Goal: Complete application form: Complete application form

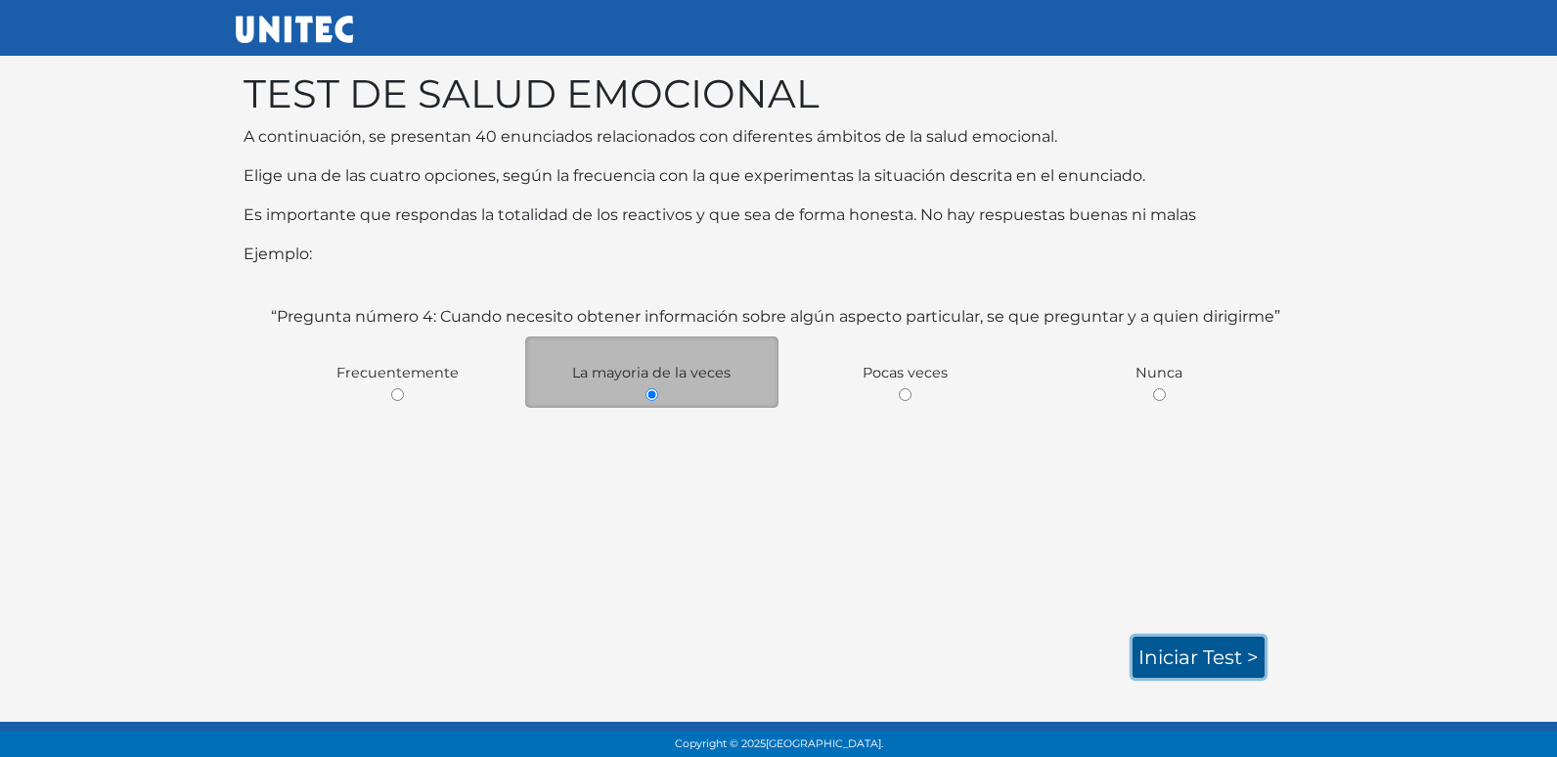
click at [1146, 651] on link "Iniciar test >" at bounding box center [1198, 657] width 132 height 41
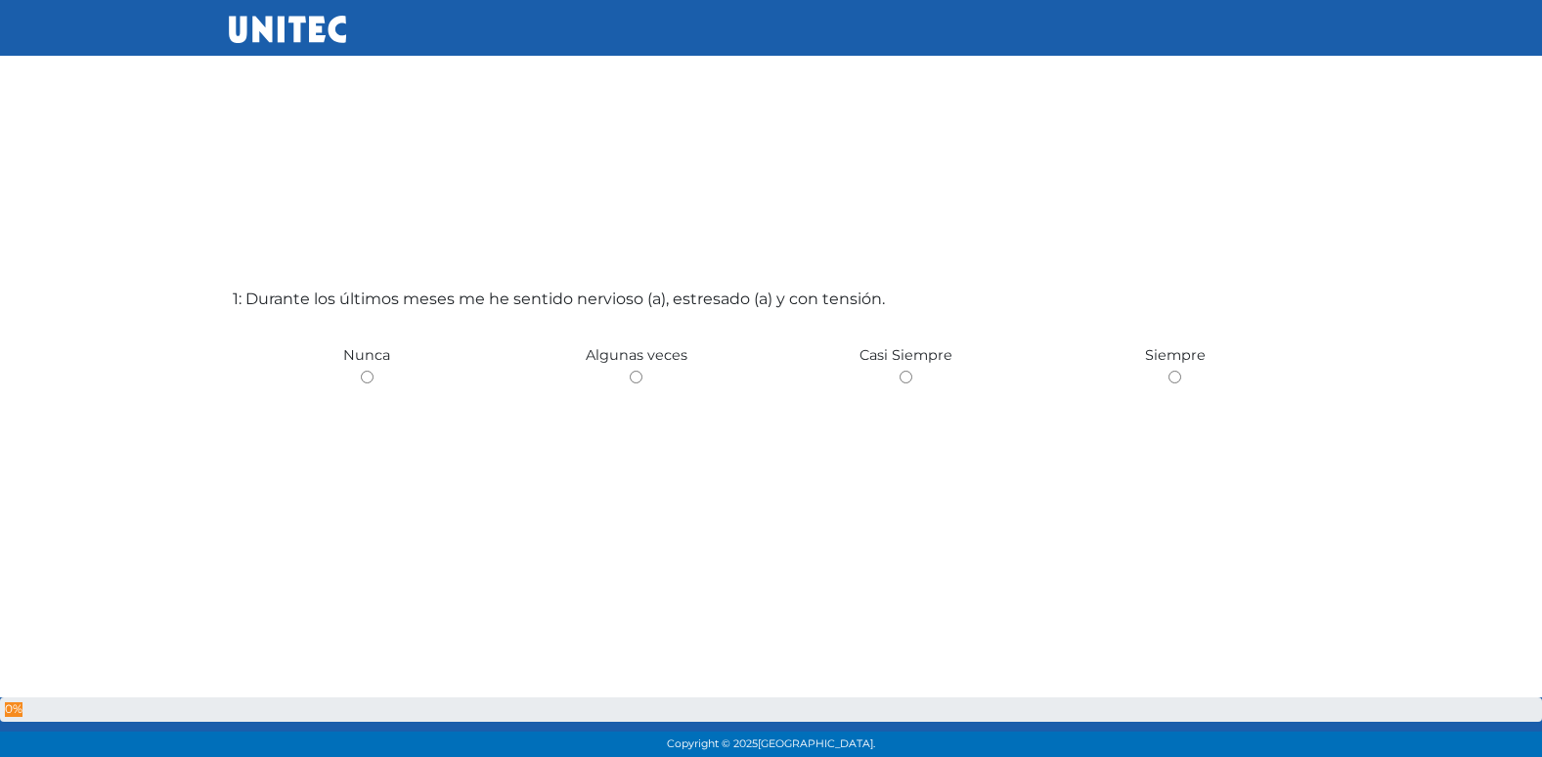
click at [630, 371] on input "radio" at bounding box center [636, 377] width 13 height 13
radio input "true"
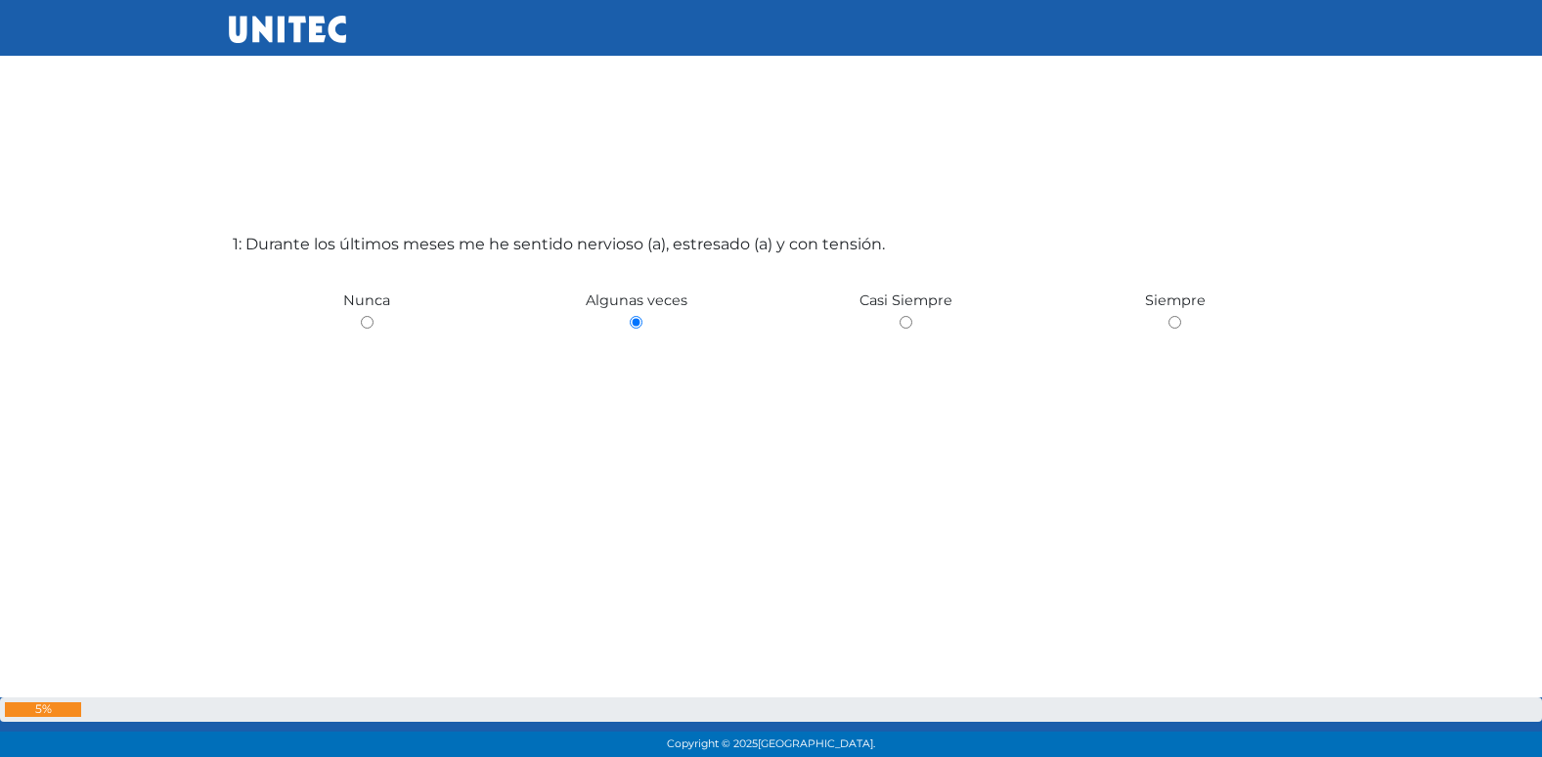
scroll to position [68, 0]
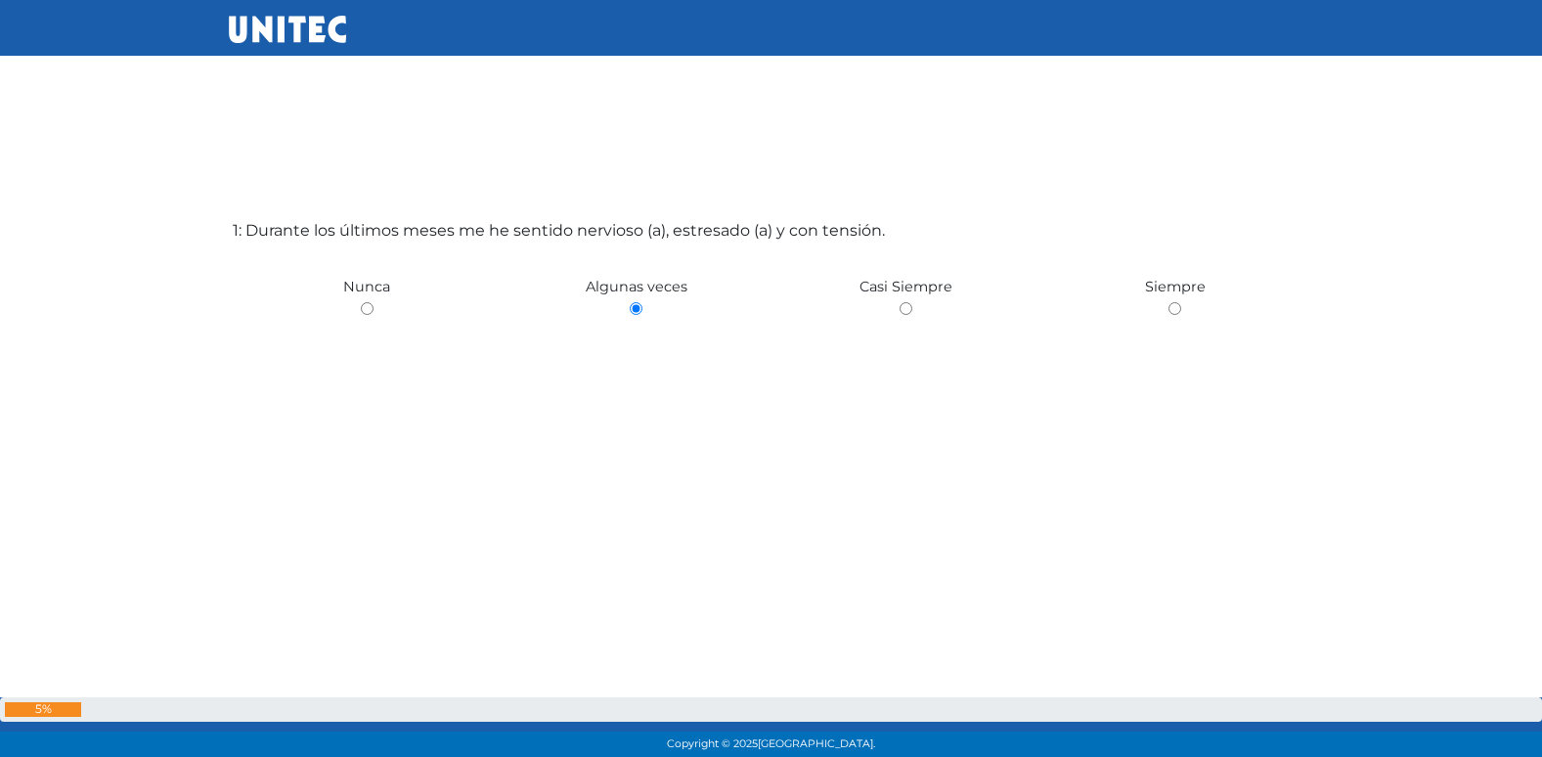
radio input "true"
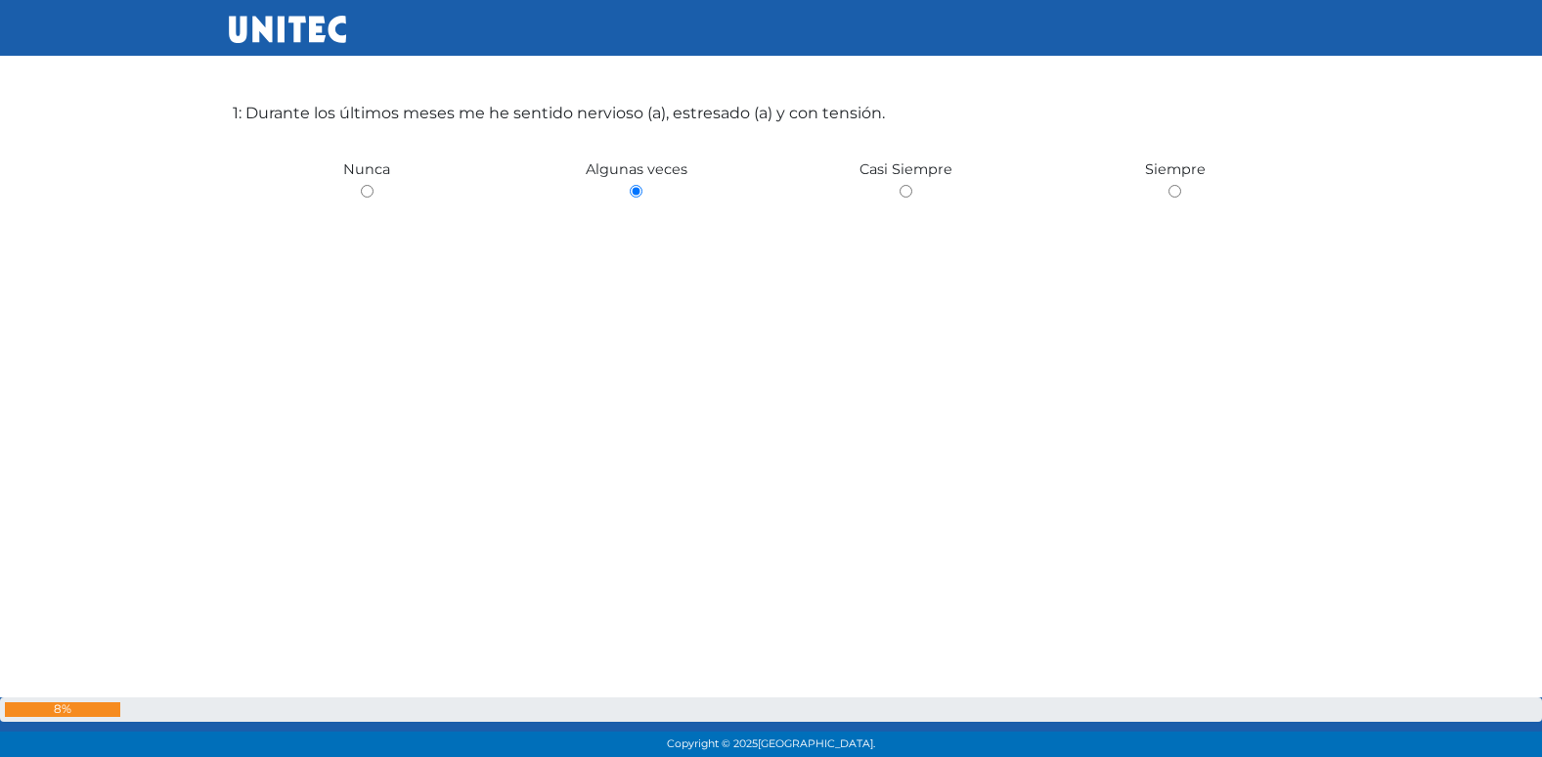
radio input "true"
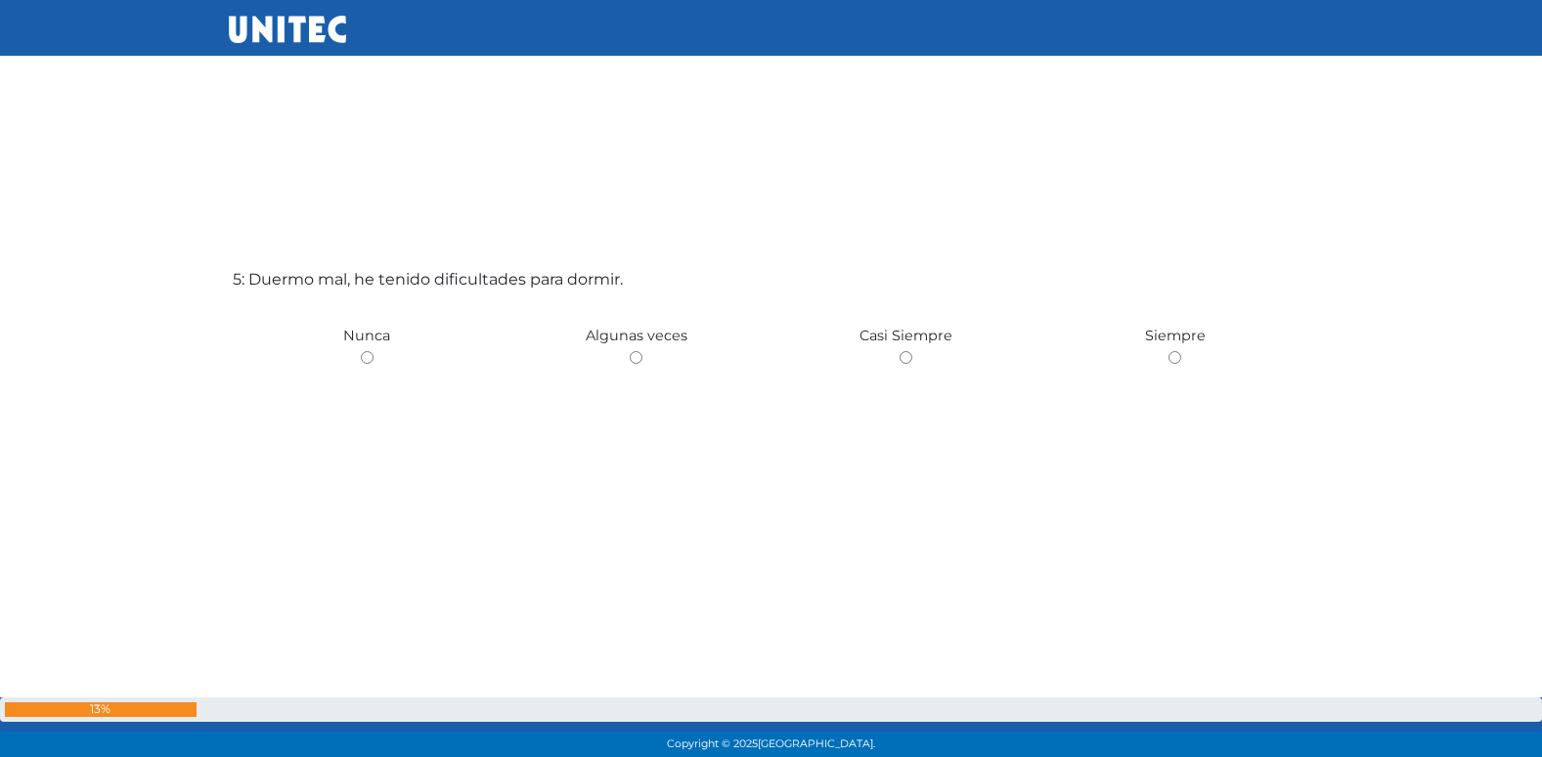
scroll to position [3125, 0]
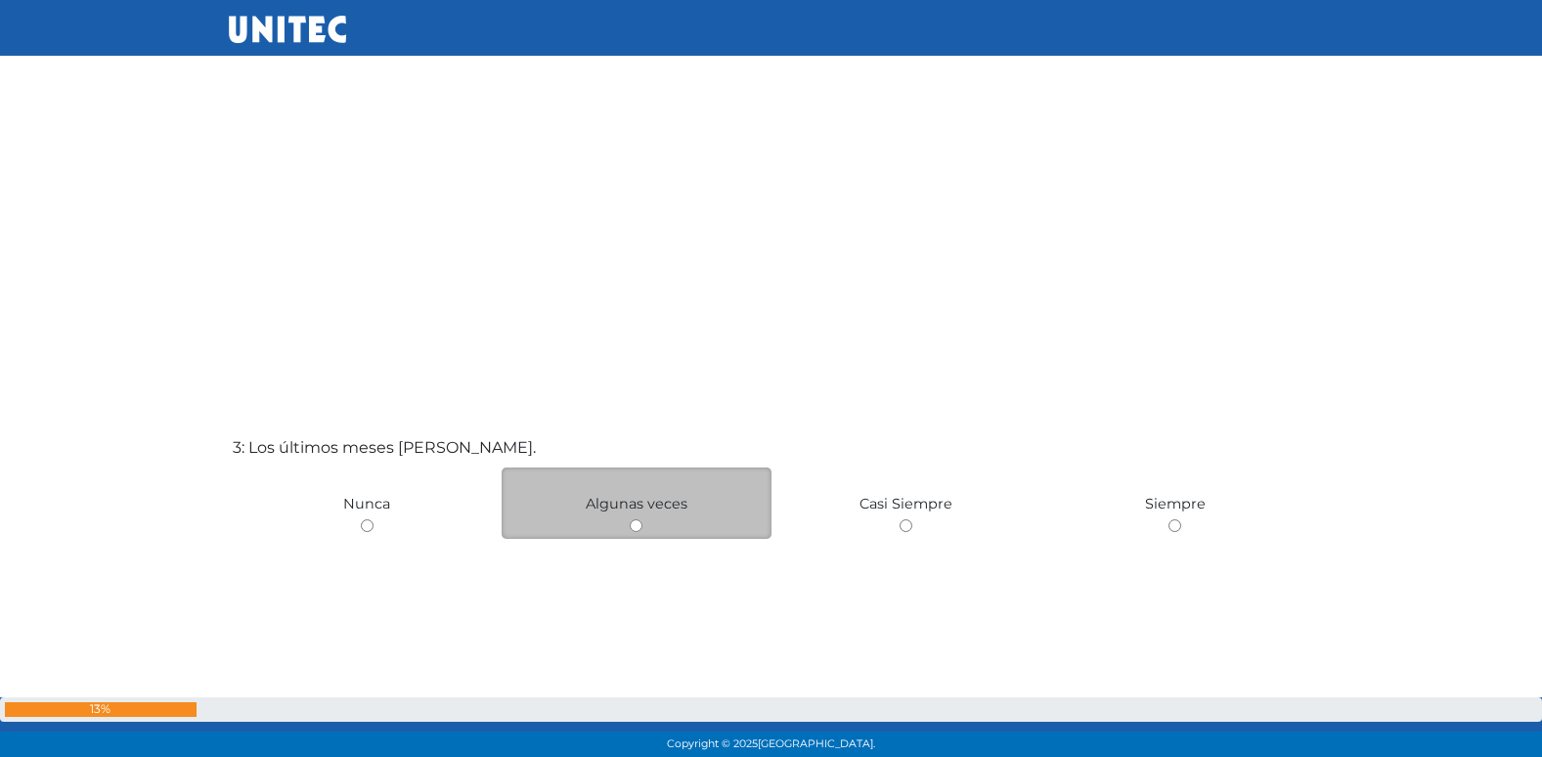
click at [637, 527] on input "radio" at bounding box center [636, 525] width 13 height 13
radio input "true"
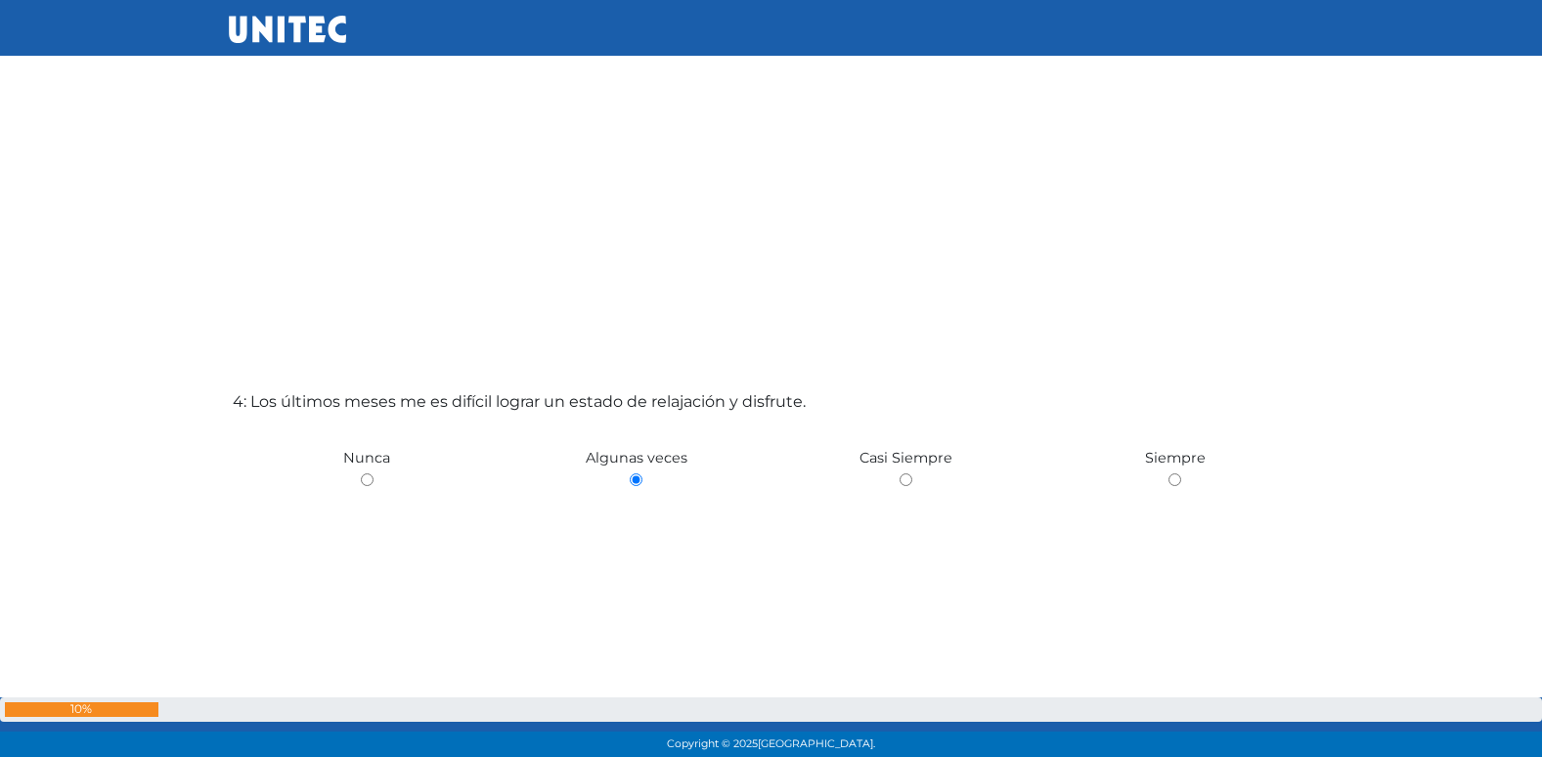
scroll to position [2021, 0]
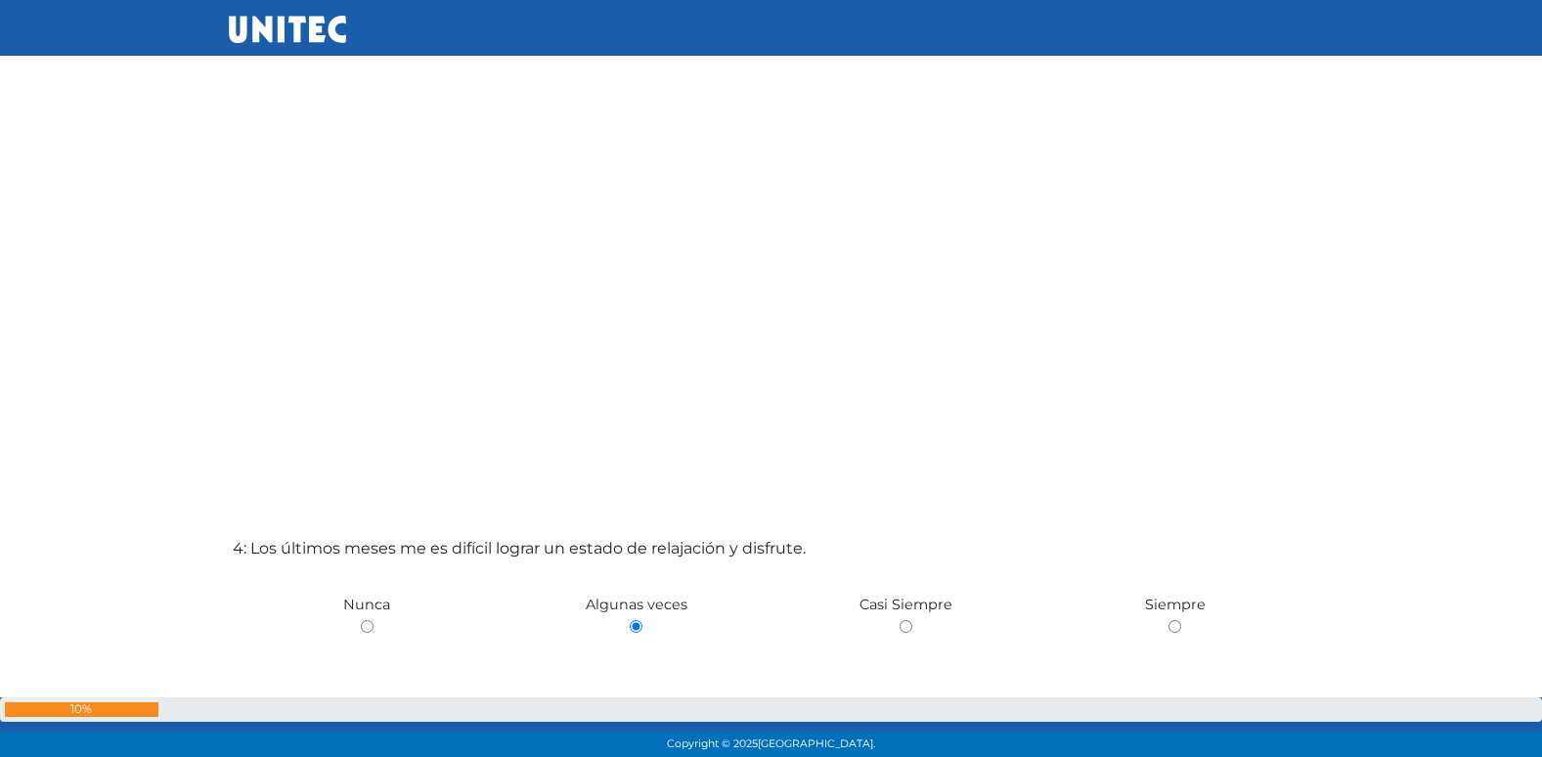
click at [900, 620] on input "radio" at bounding box center [906, 626] width 13 height 13
radio input "true"
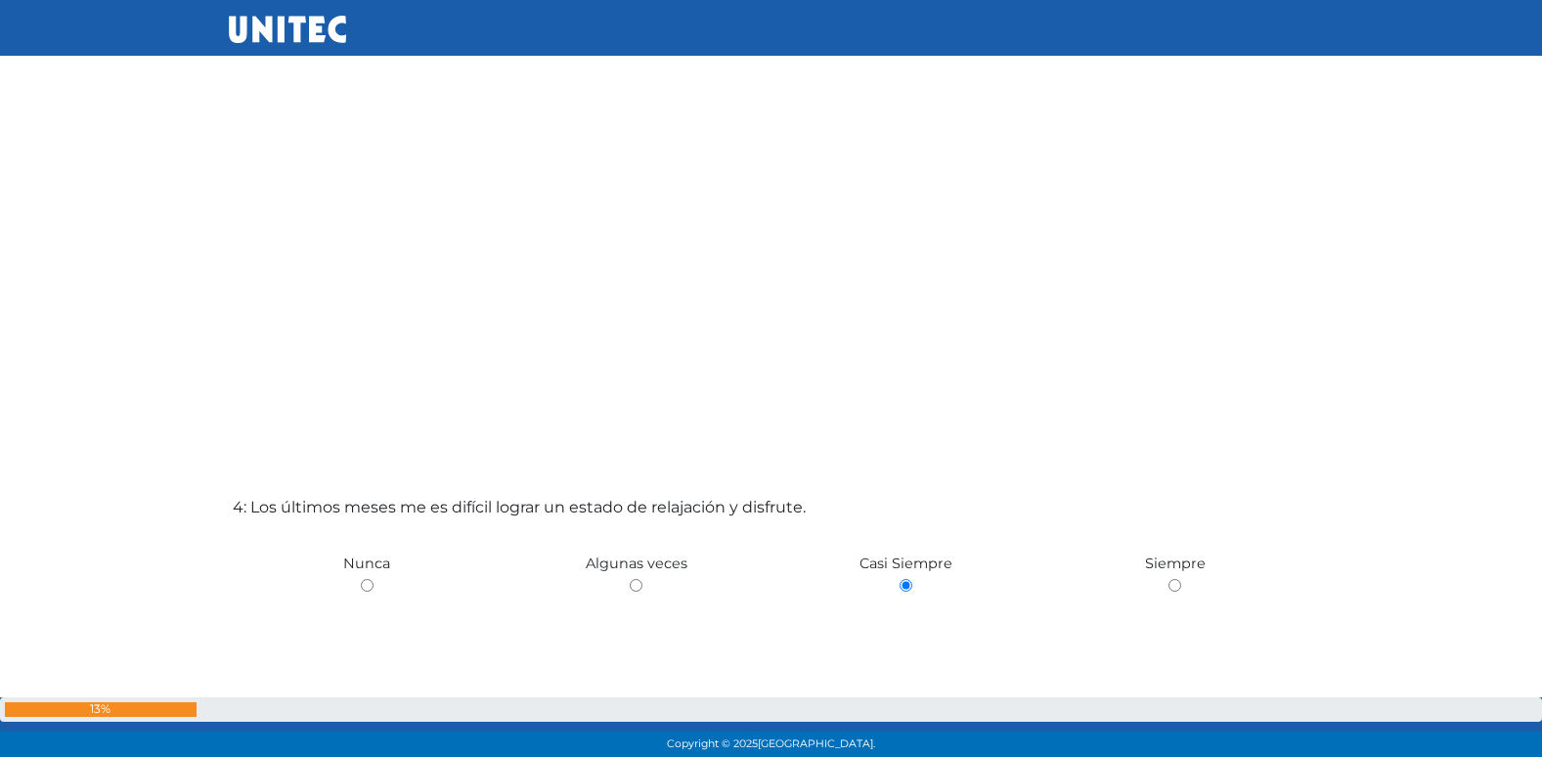
click at [630, 579] on input "radio" at bounding box center [636, 585] width 13 height 13
radio input "true"
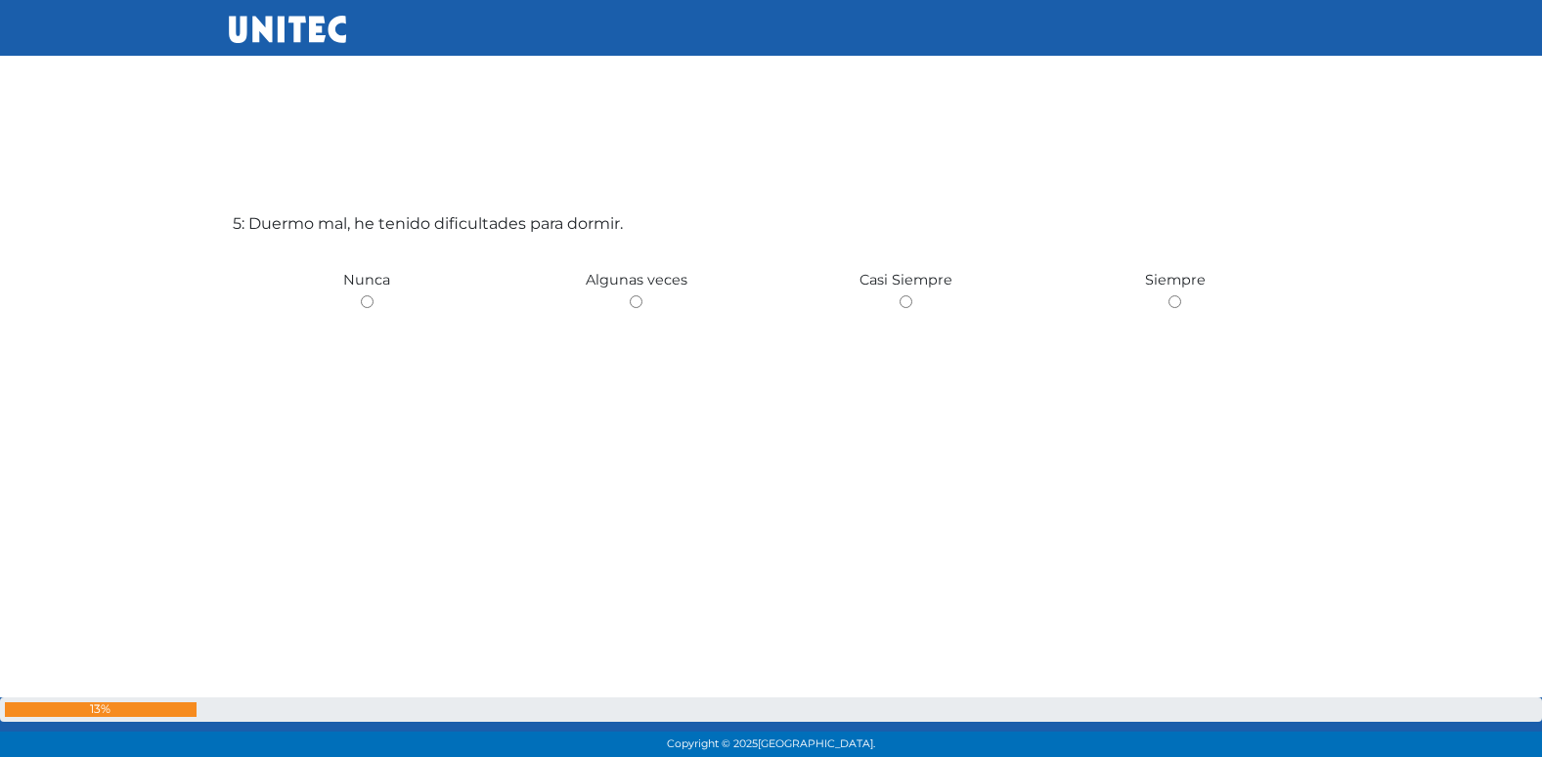
scroll to position [3125, 0]
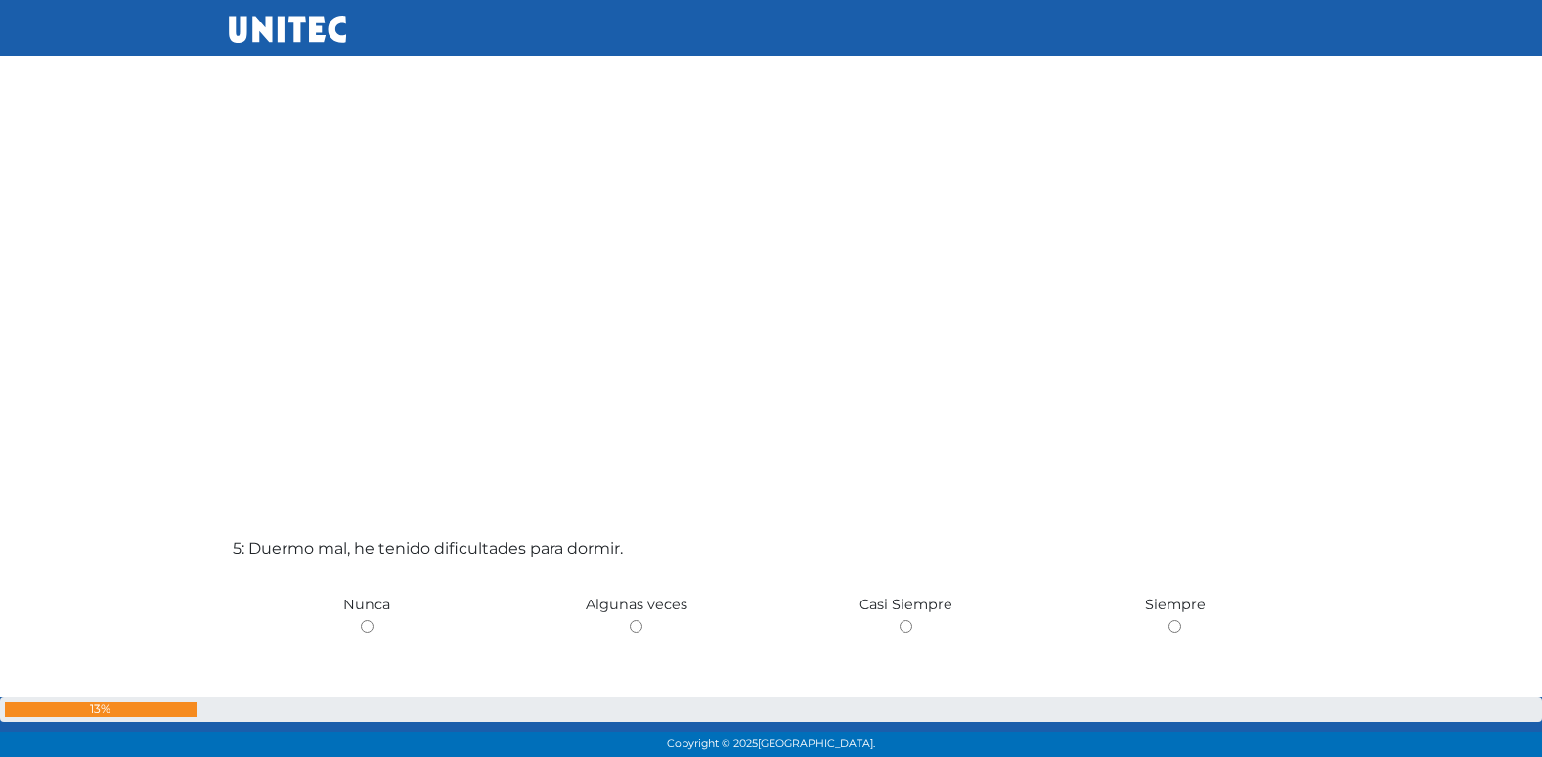
click at [630, 620] on input "radio" at bounding box center [636, 626] width 13 height 13
radio input "true"
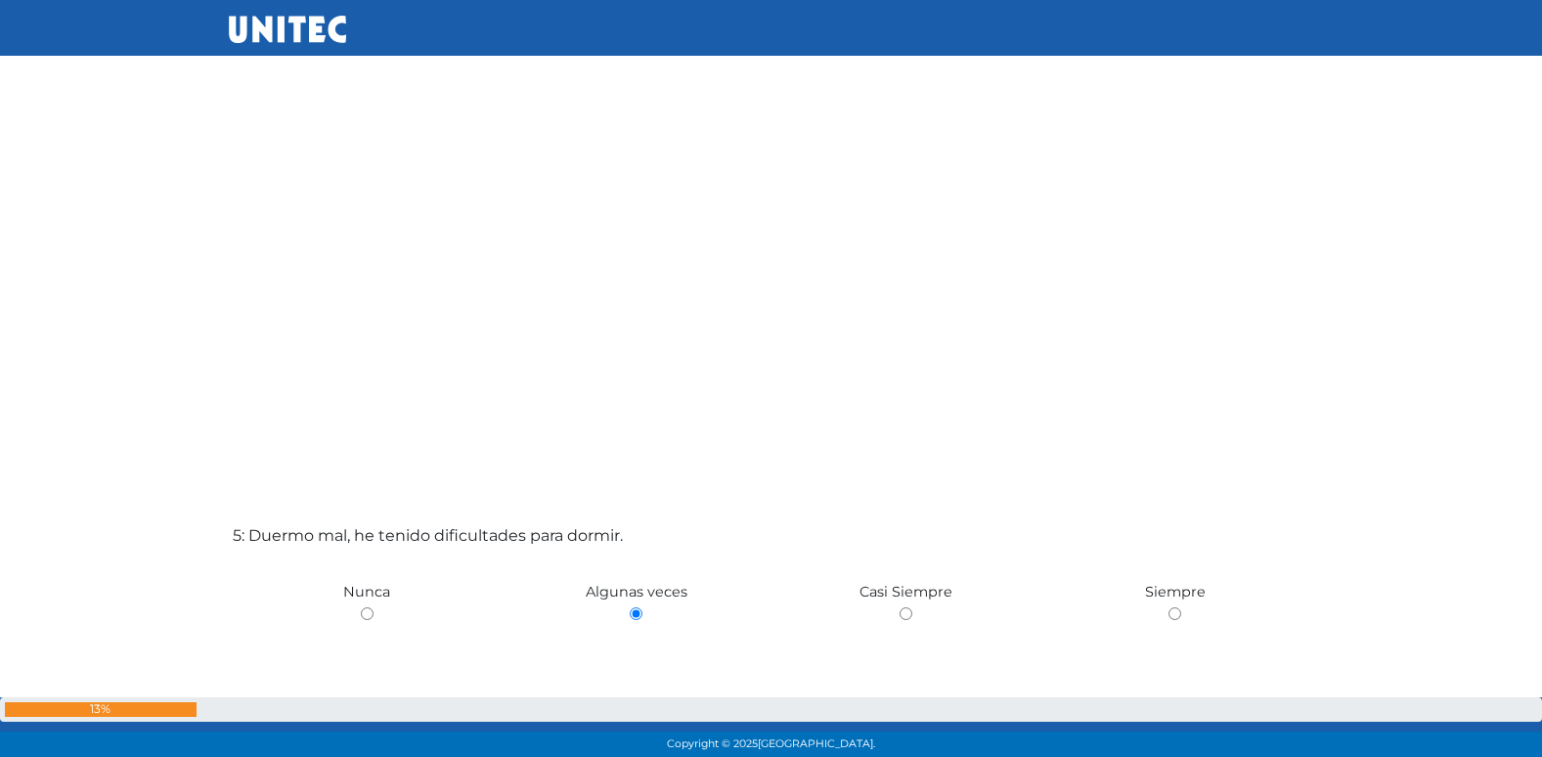
click at [900, 607] on input "radio" at bounding box center [906, 613] width 13 height 13
radio input "true"
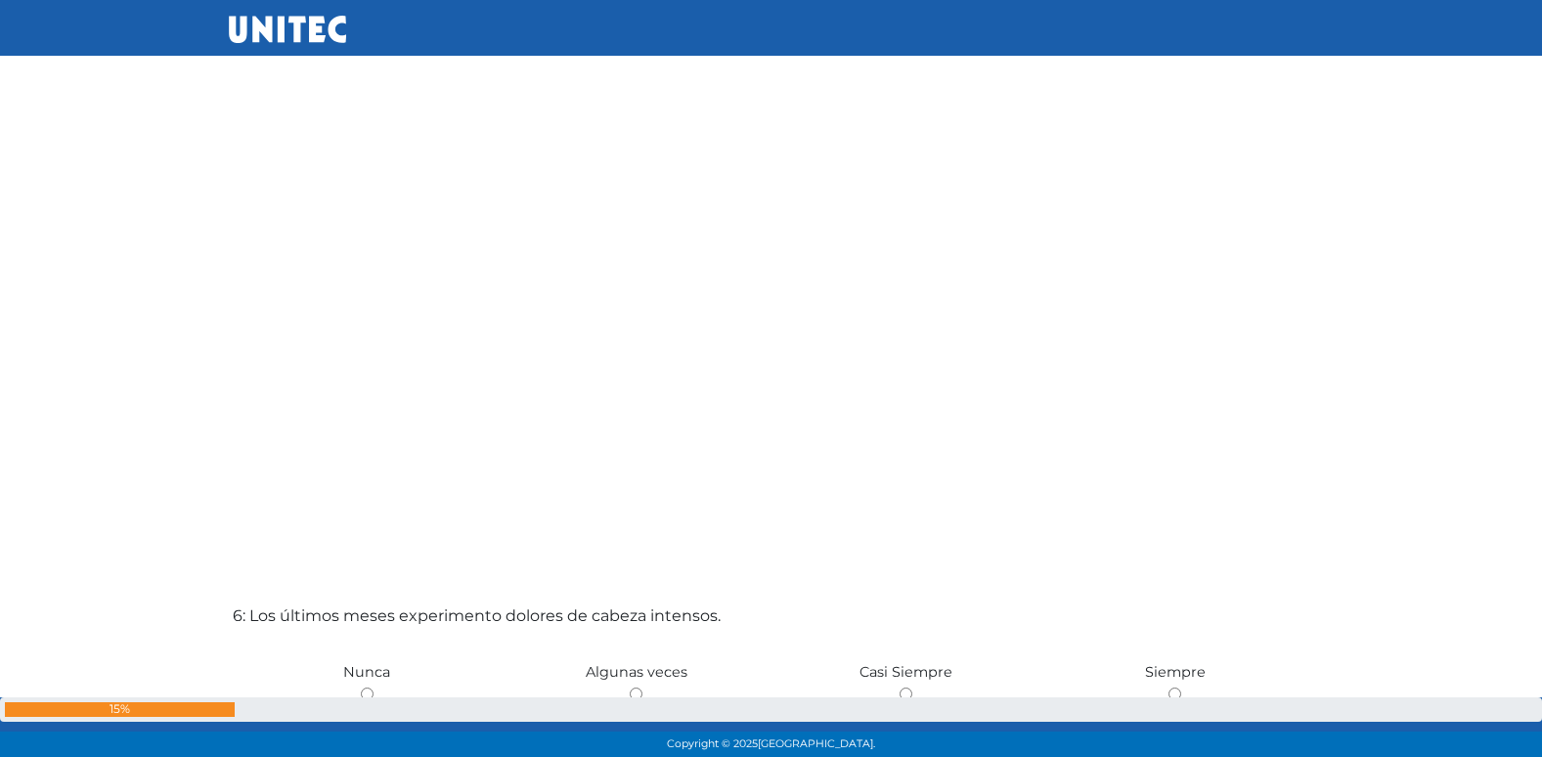
scroll to position [3882, 0]
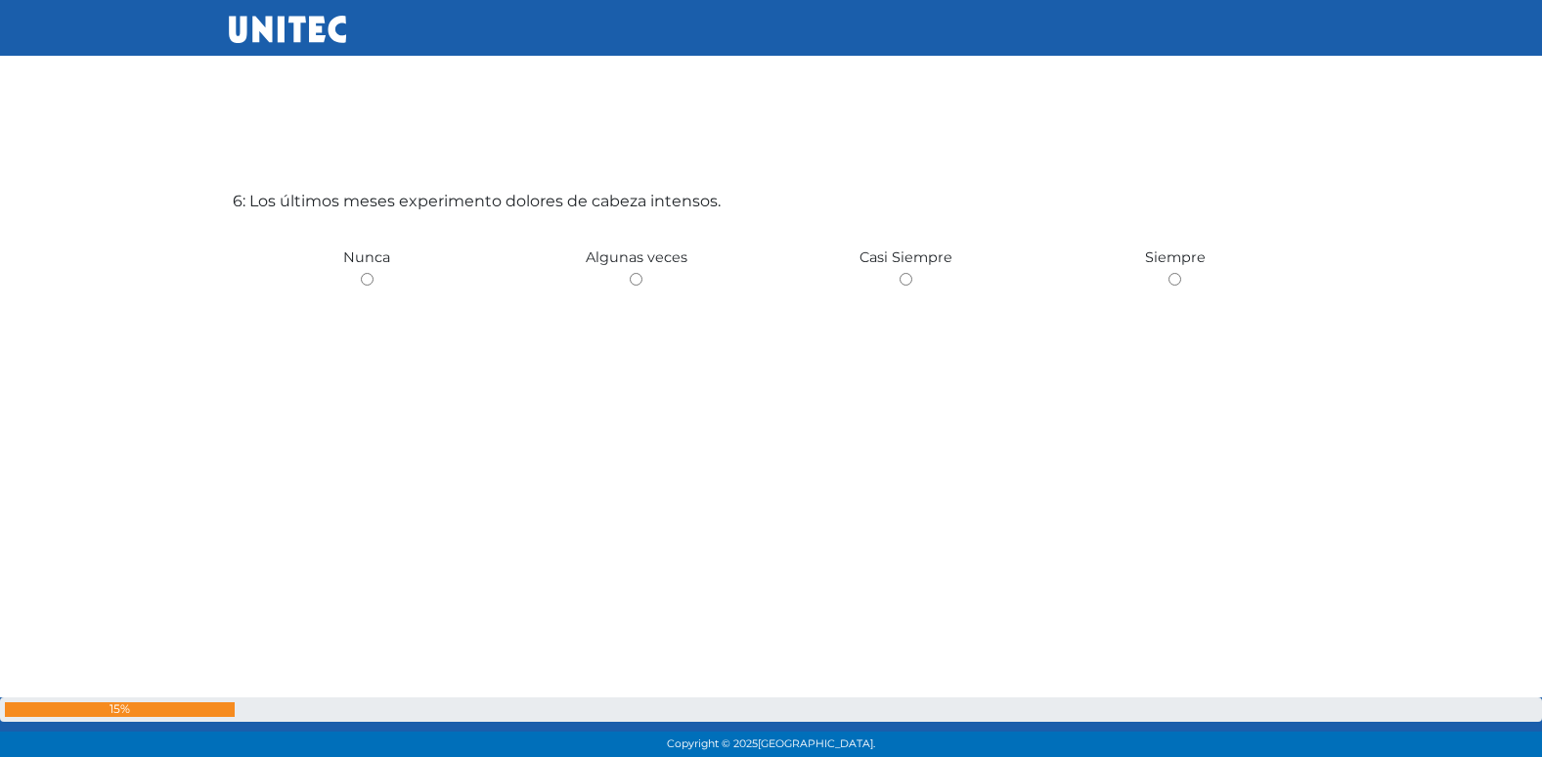
click at [630, 273] on input "radio" at bounding box center [636, 279] width 13 height 13
radio input "true"
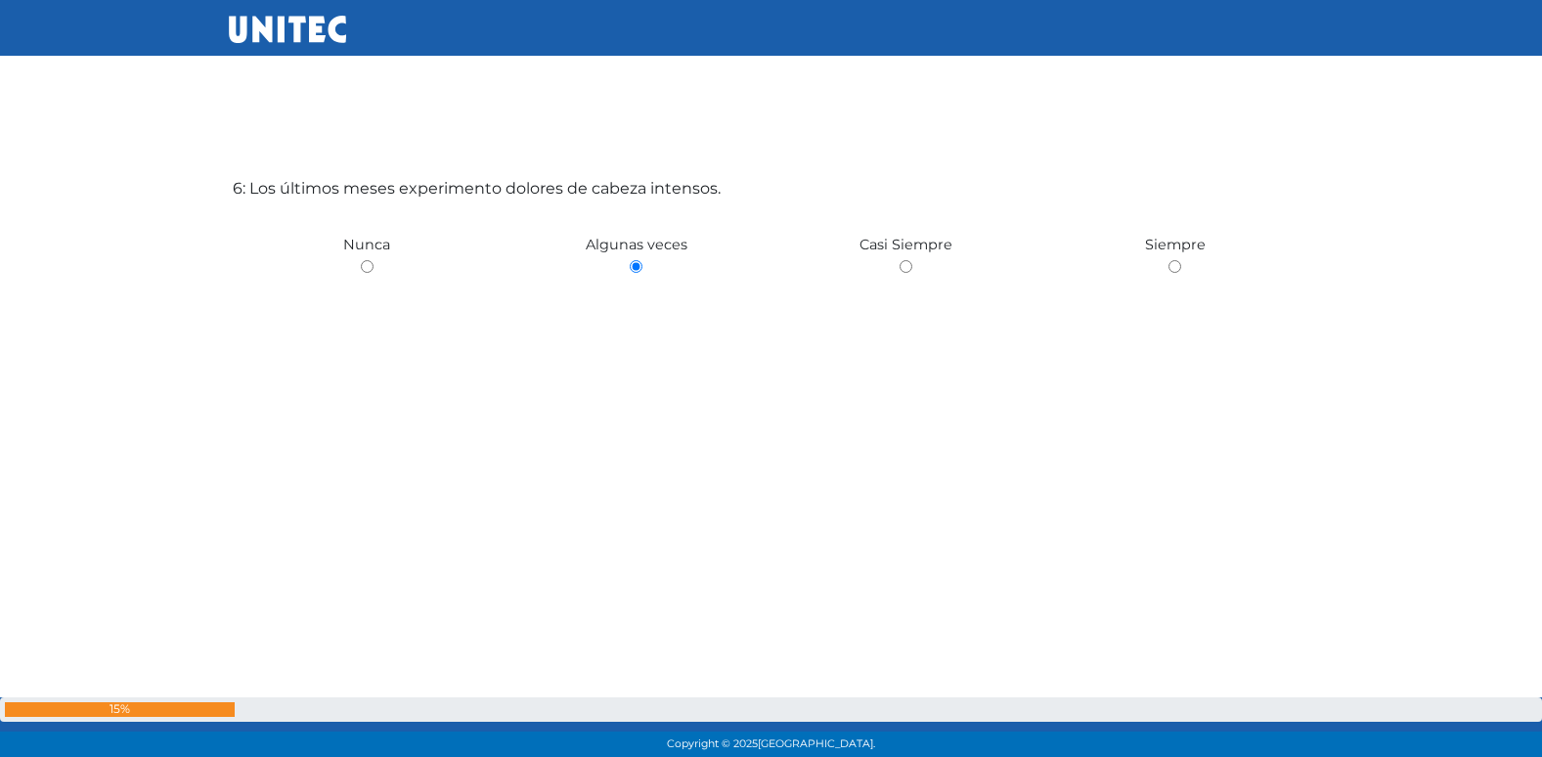
click at [361, 260] on input "radio" at bounding box center [367, 266] width 13 height 13
radio input "true"
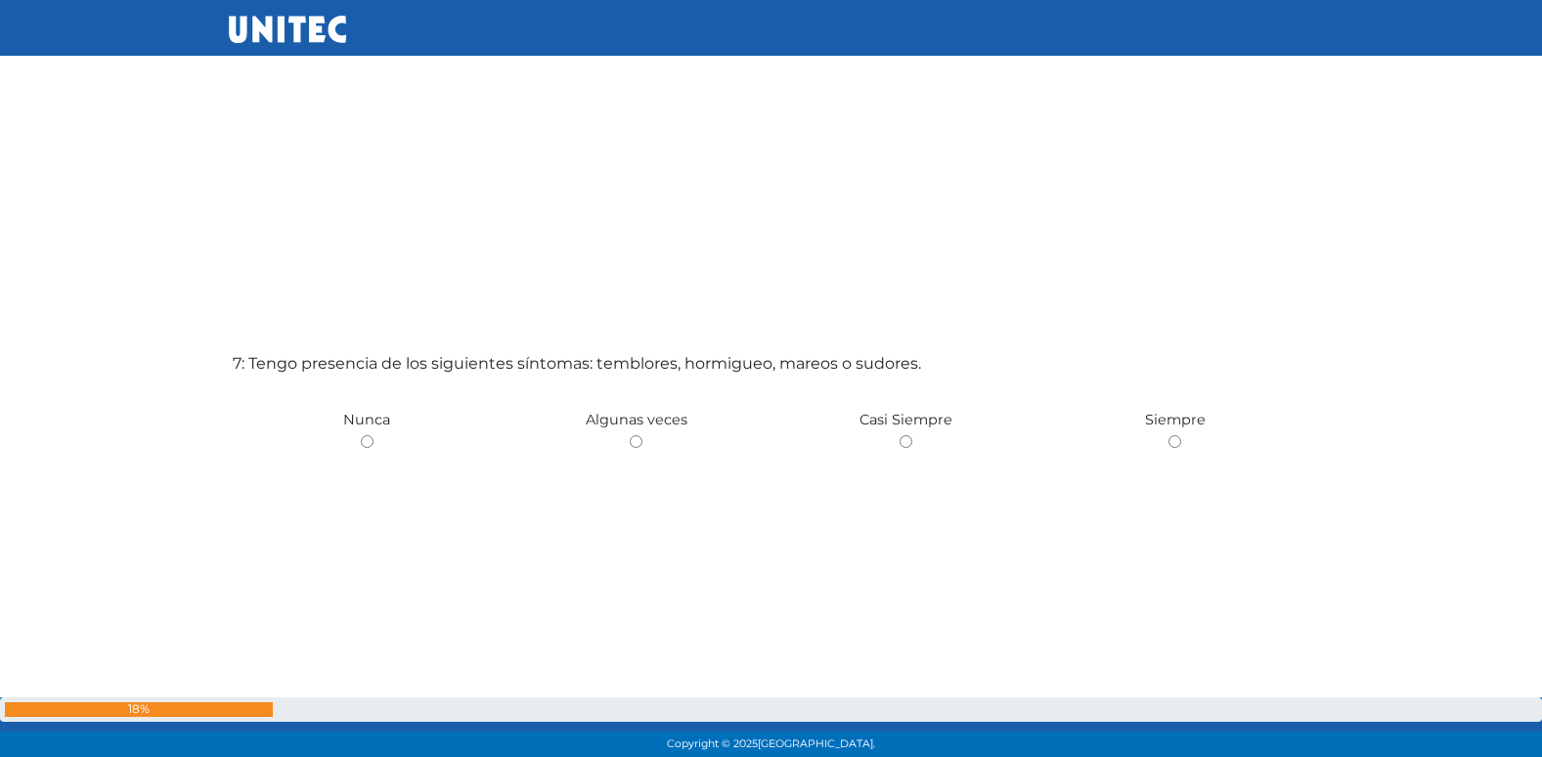
scroll to position [4364, 0]
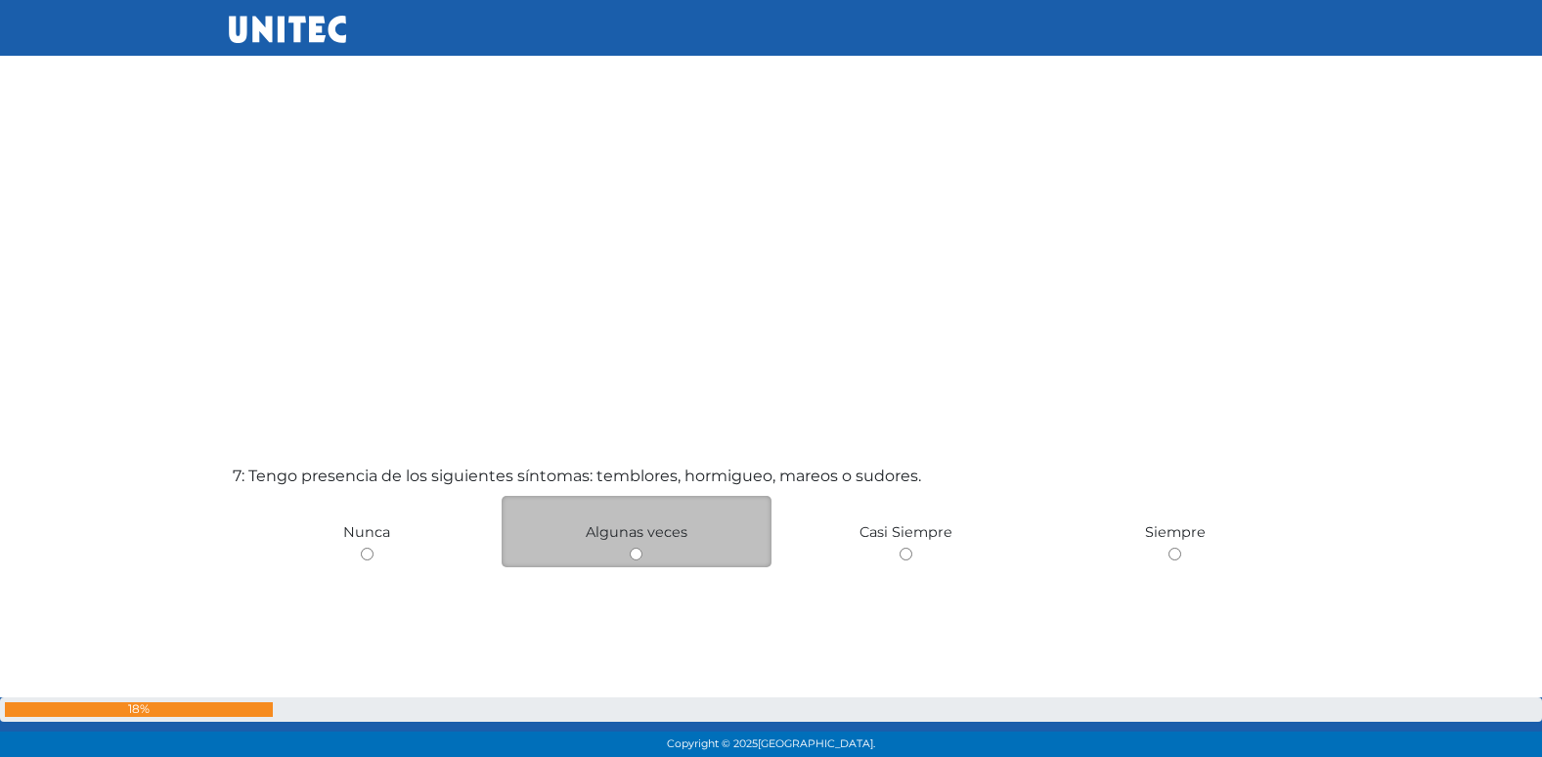
click at [639, 555] on input "radio" at bounding box center [636, 554] width 13 height 13
radio input "true"
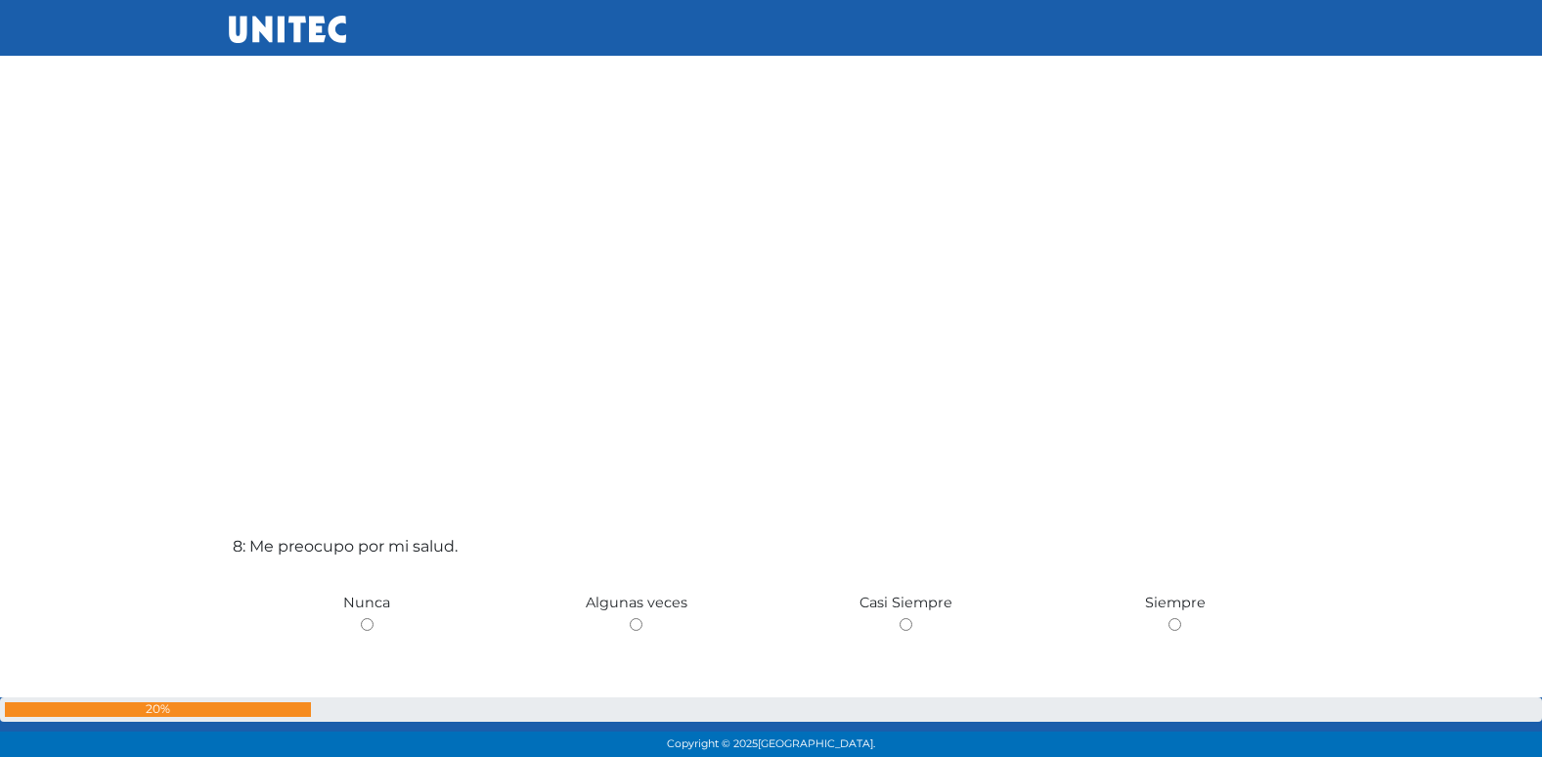
scroll to position [5048, 0]
click at [630, 620] on input "radio" at bounding box center [636, 626] width 13 height 13
radio input "true"
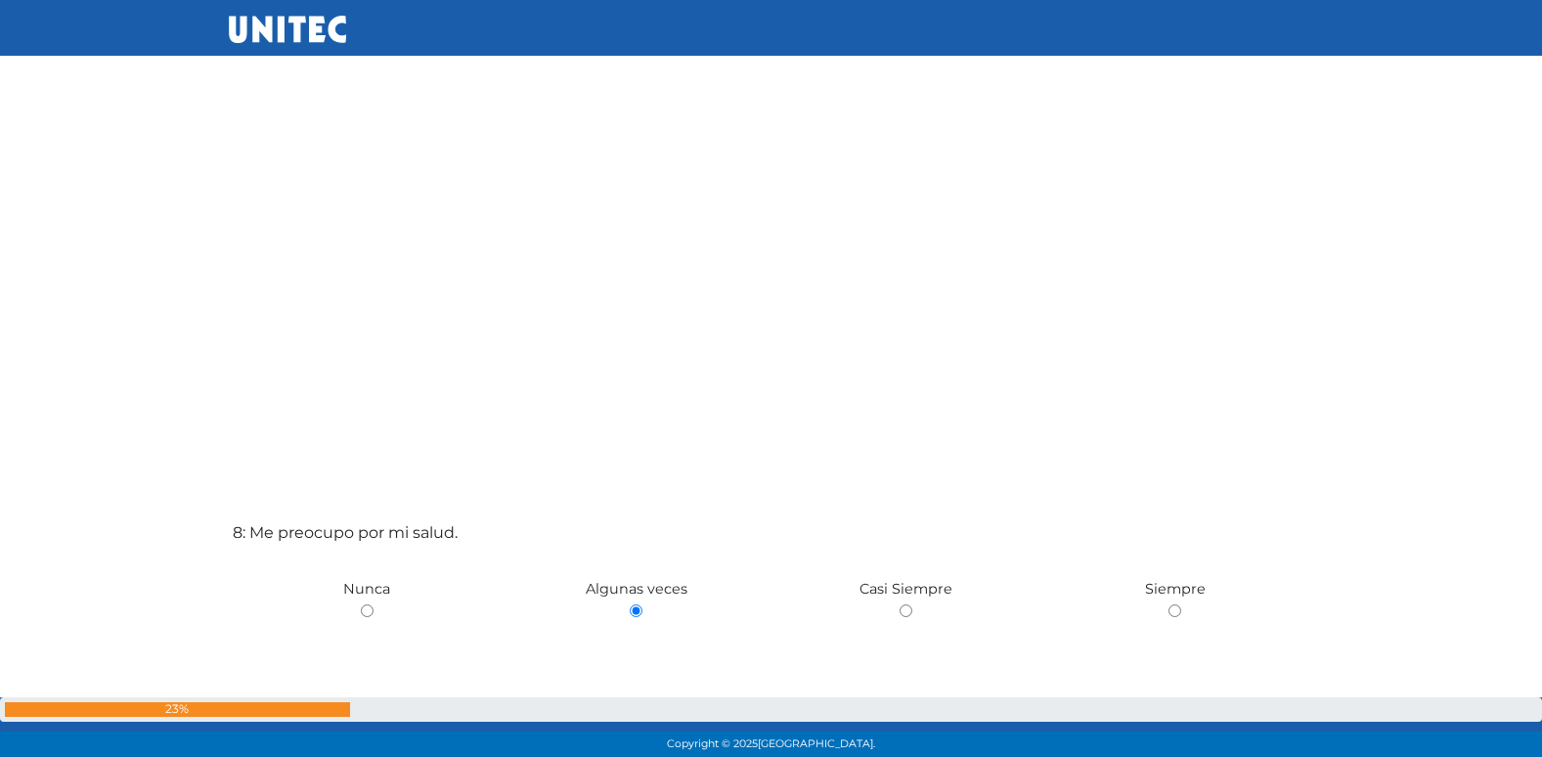
click at [900, 604] on input "radio" at bounding box center [906, 610] width 13 height 13
radio input "true"
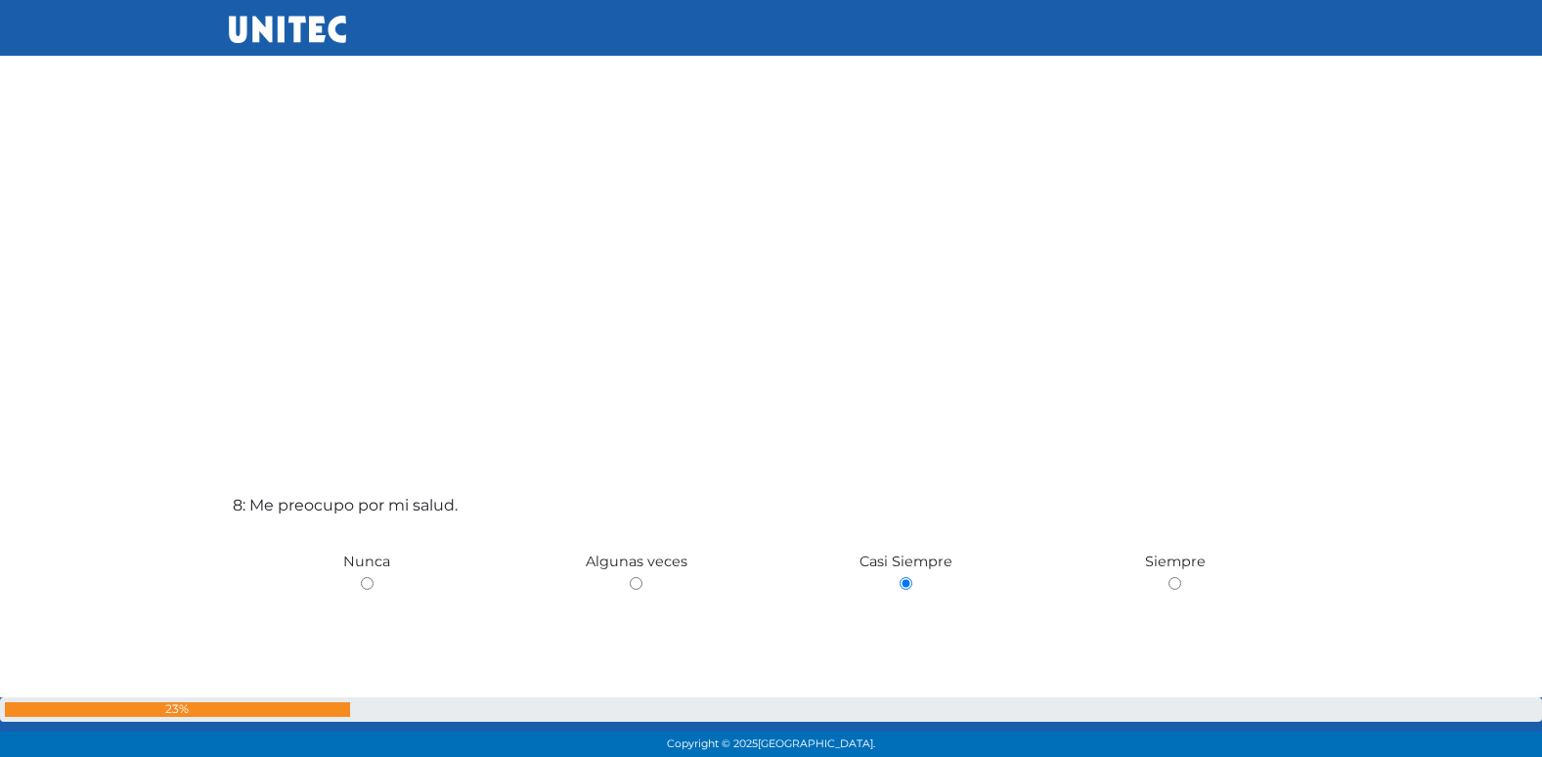
click at [1168, 577] on input "radio" at bounding box center [1174, 583] width 13 height 13
radio input "true"
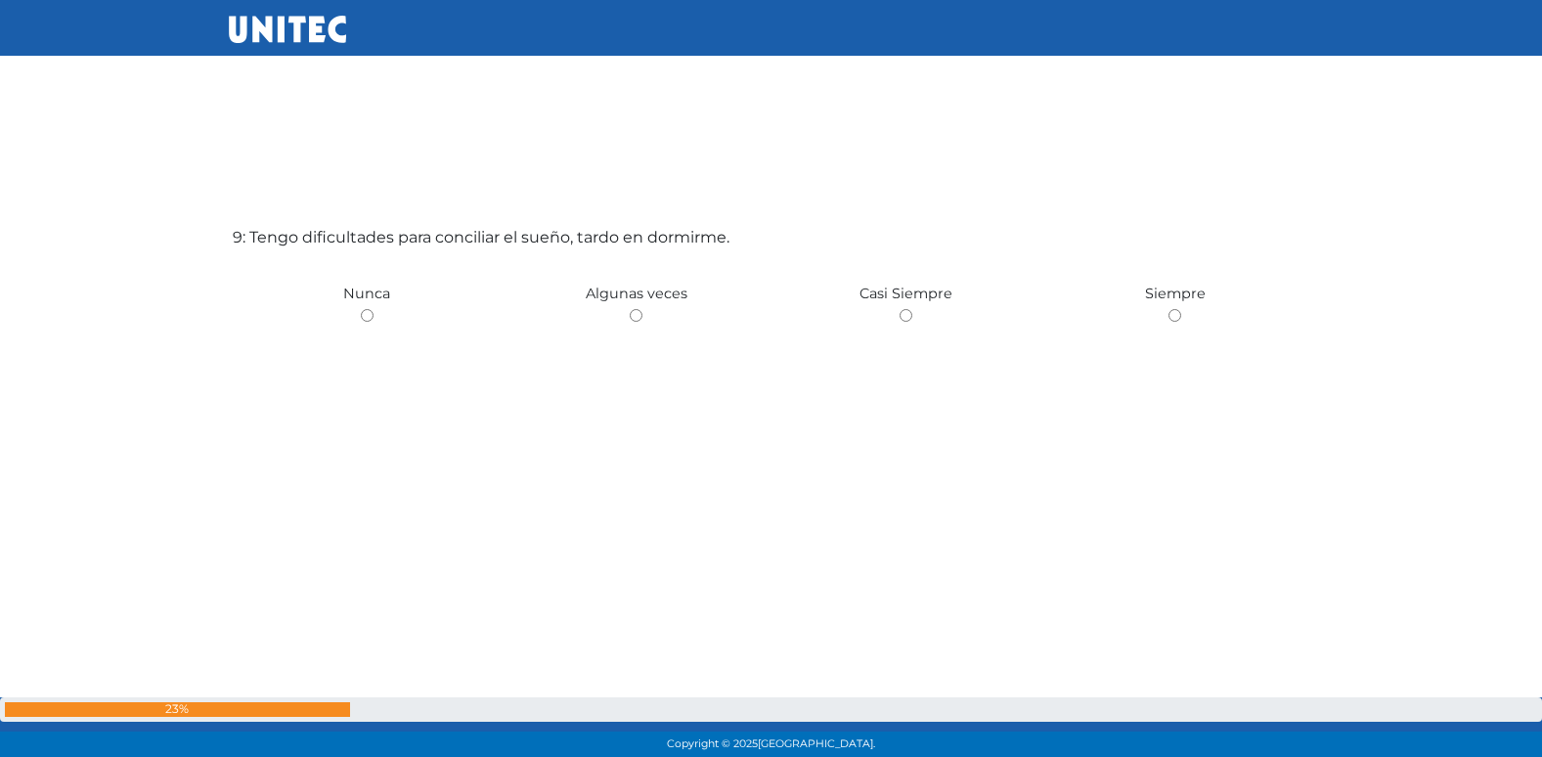
scroll to position [6152, 0]
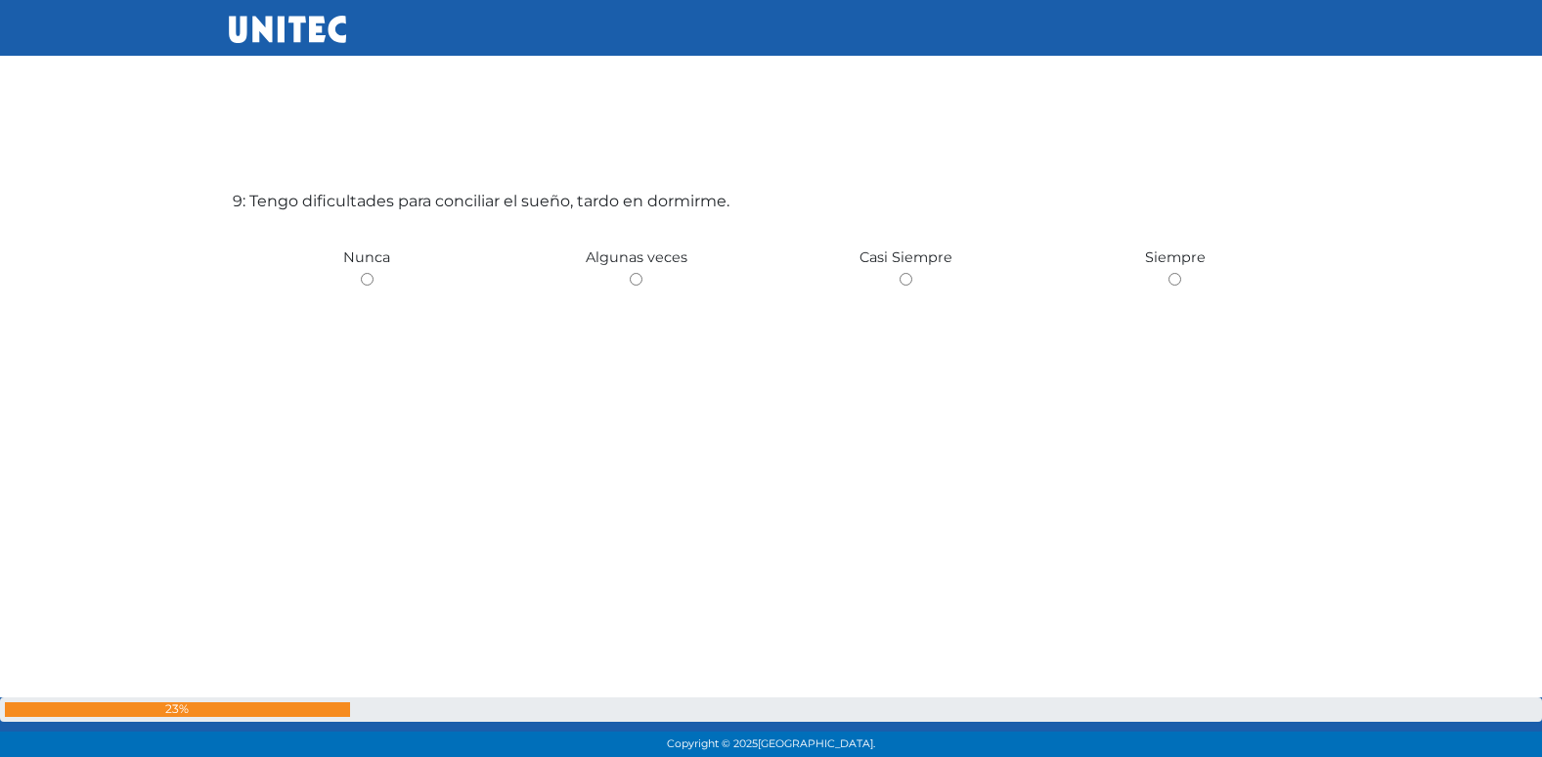
click at [630, 273] on input "radio" at bounding box center [636, 279] width 13 height 13
radio input "true"
click at [630, 273] on input "radio" at bounding box center [636, 279] width 13 height 13
radio input "true"
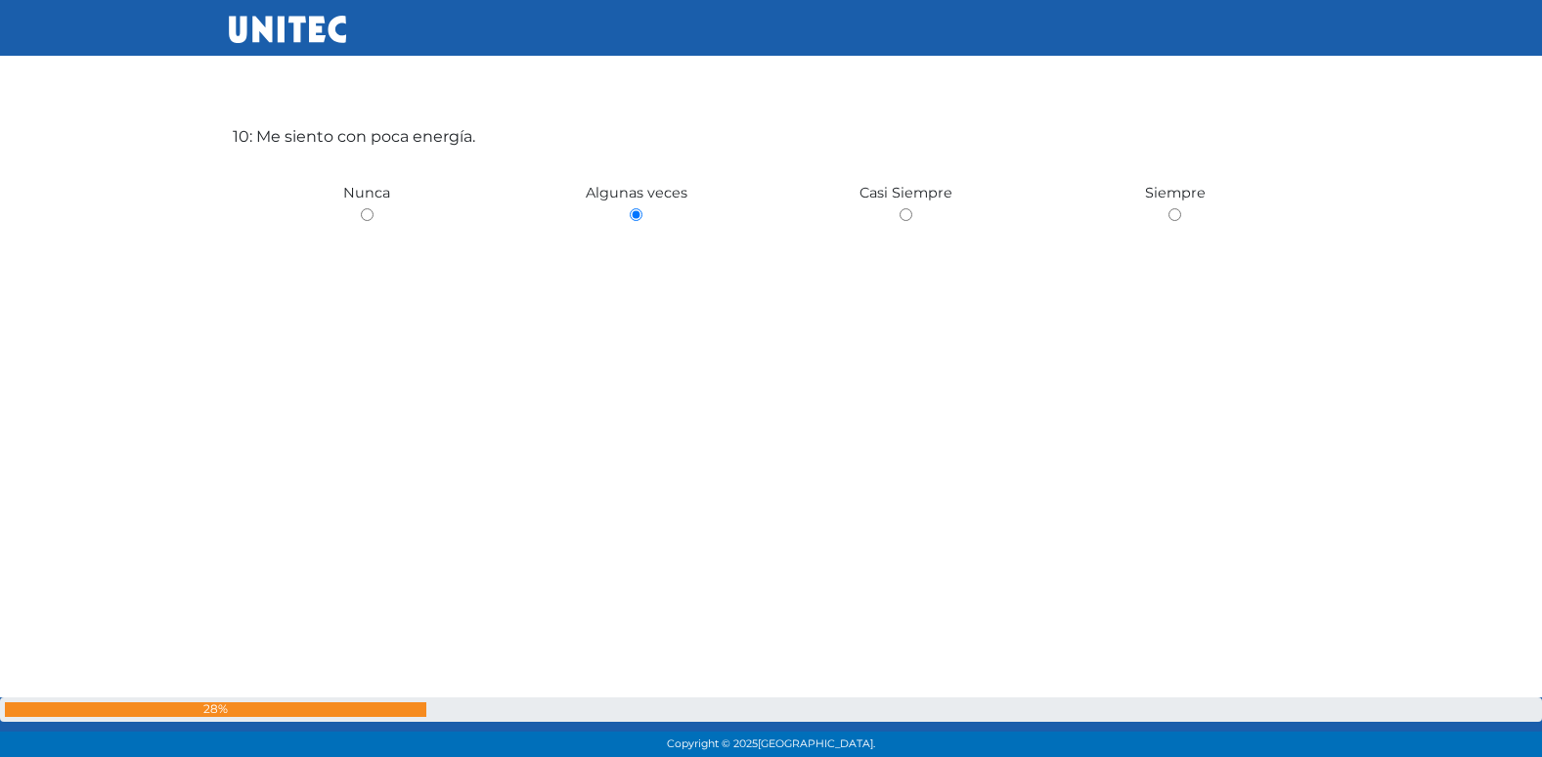
scroll to position [6977, 0]
radio input "true"
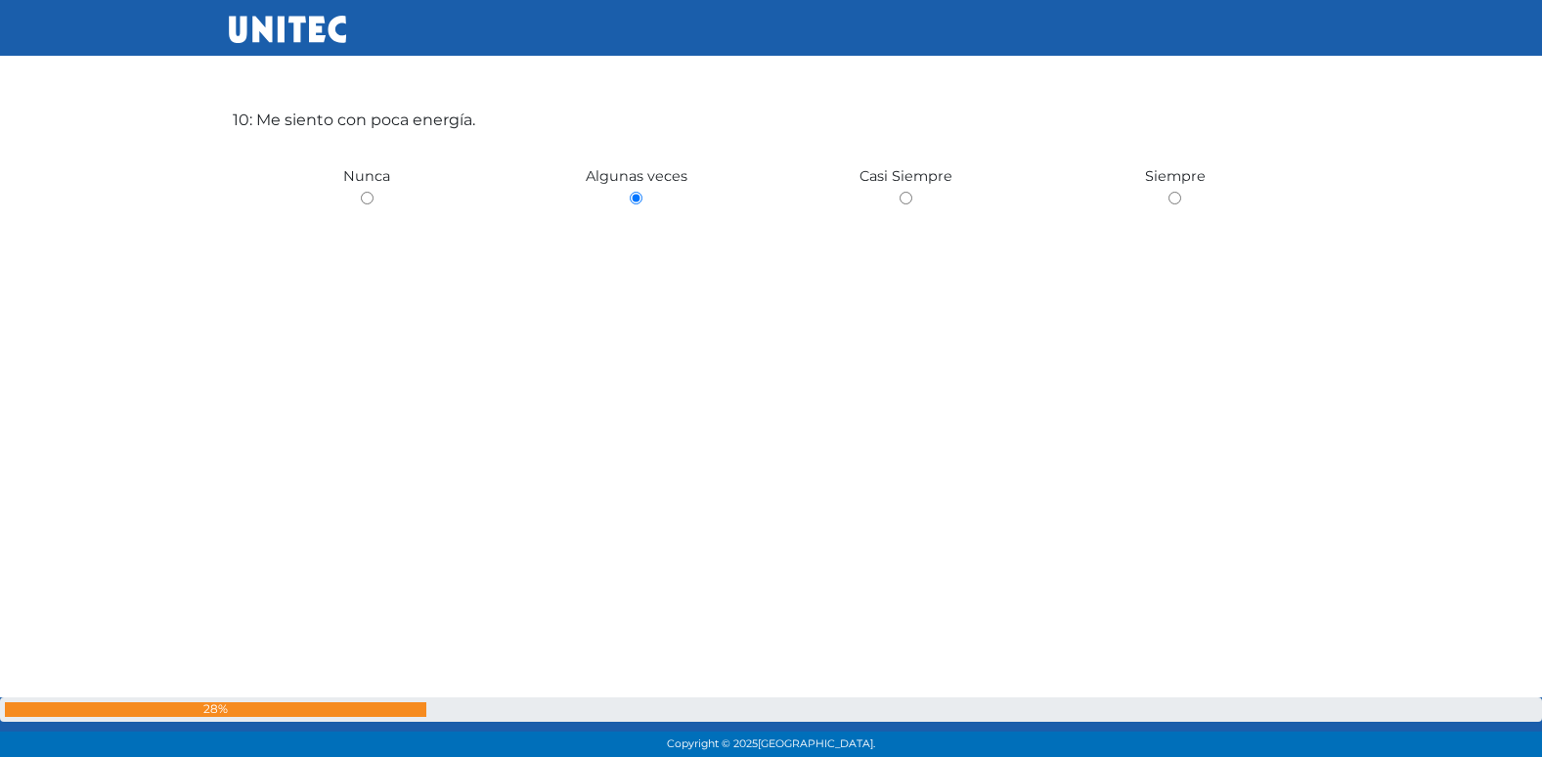
radio input "true"
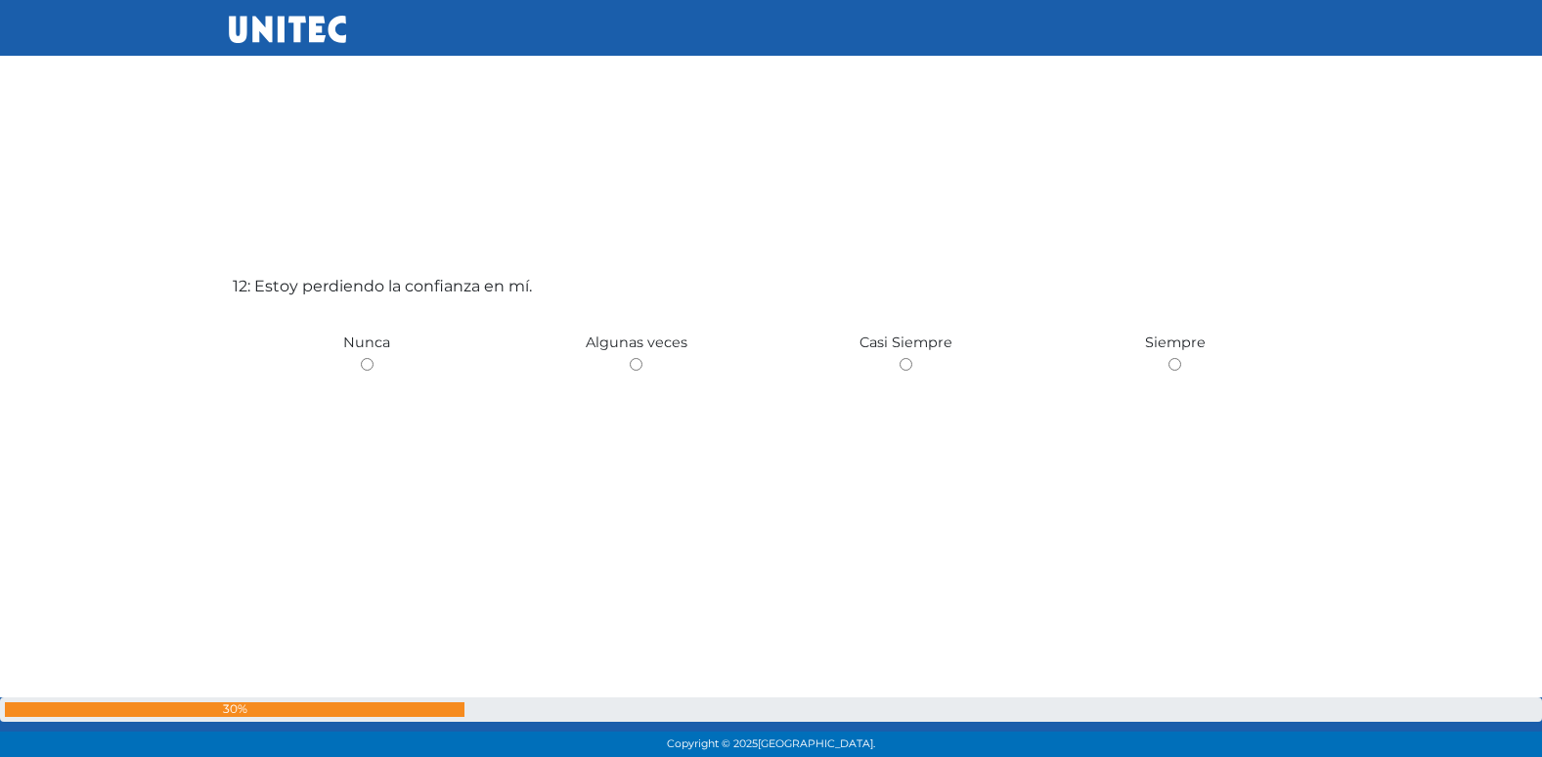
scroll to position [8422, 0]
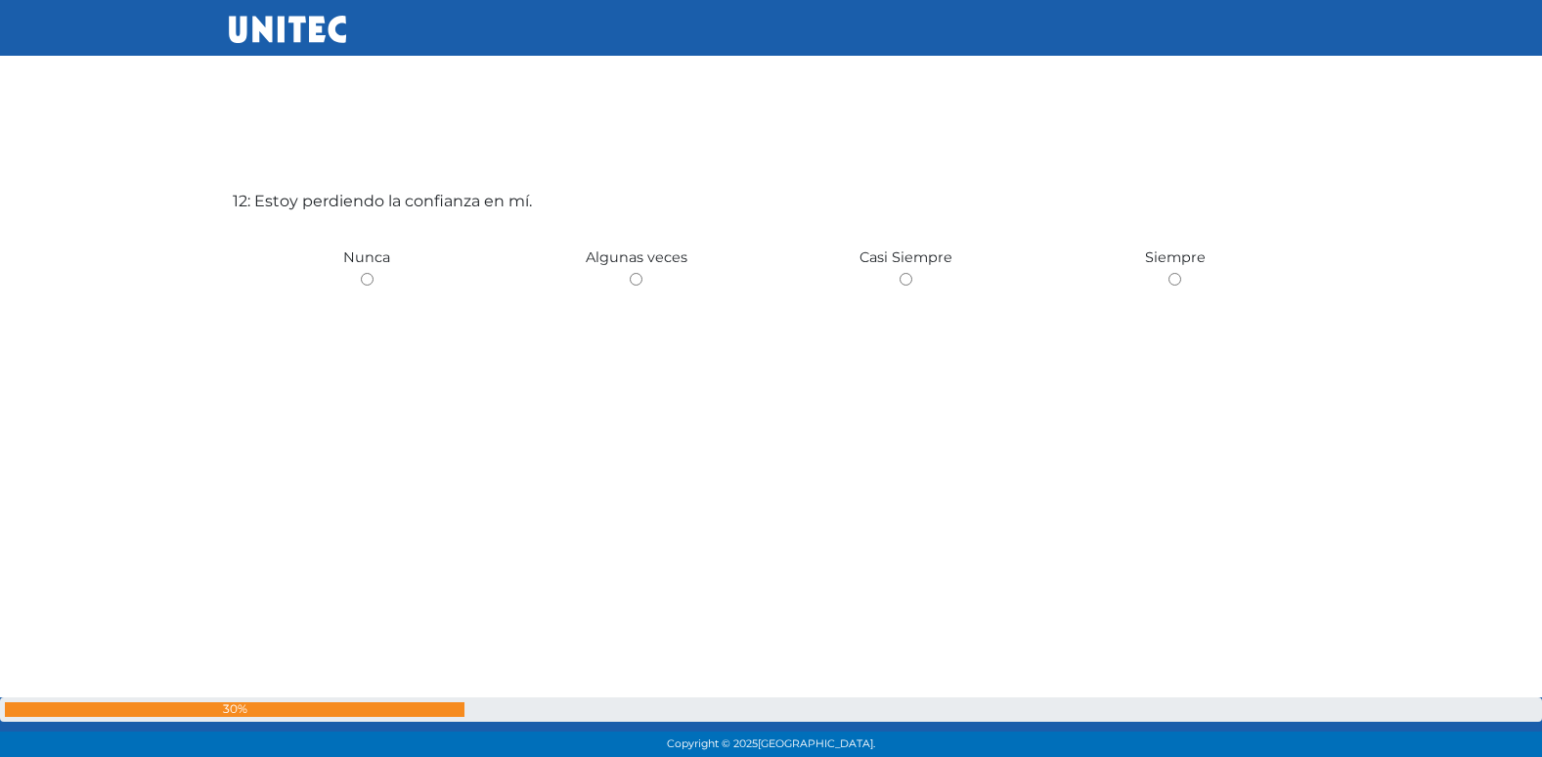
radio input "true"
click at [630, 273] on input "radio" at bounding box center [636, 279] width 13 height 13
radio input "true"
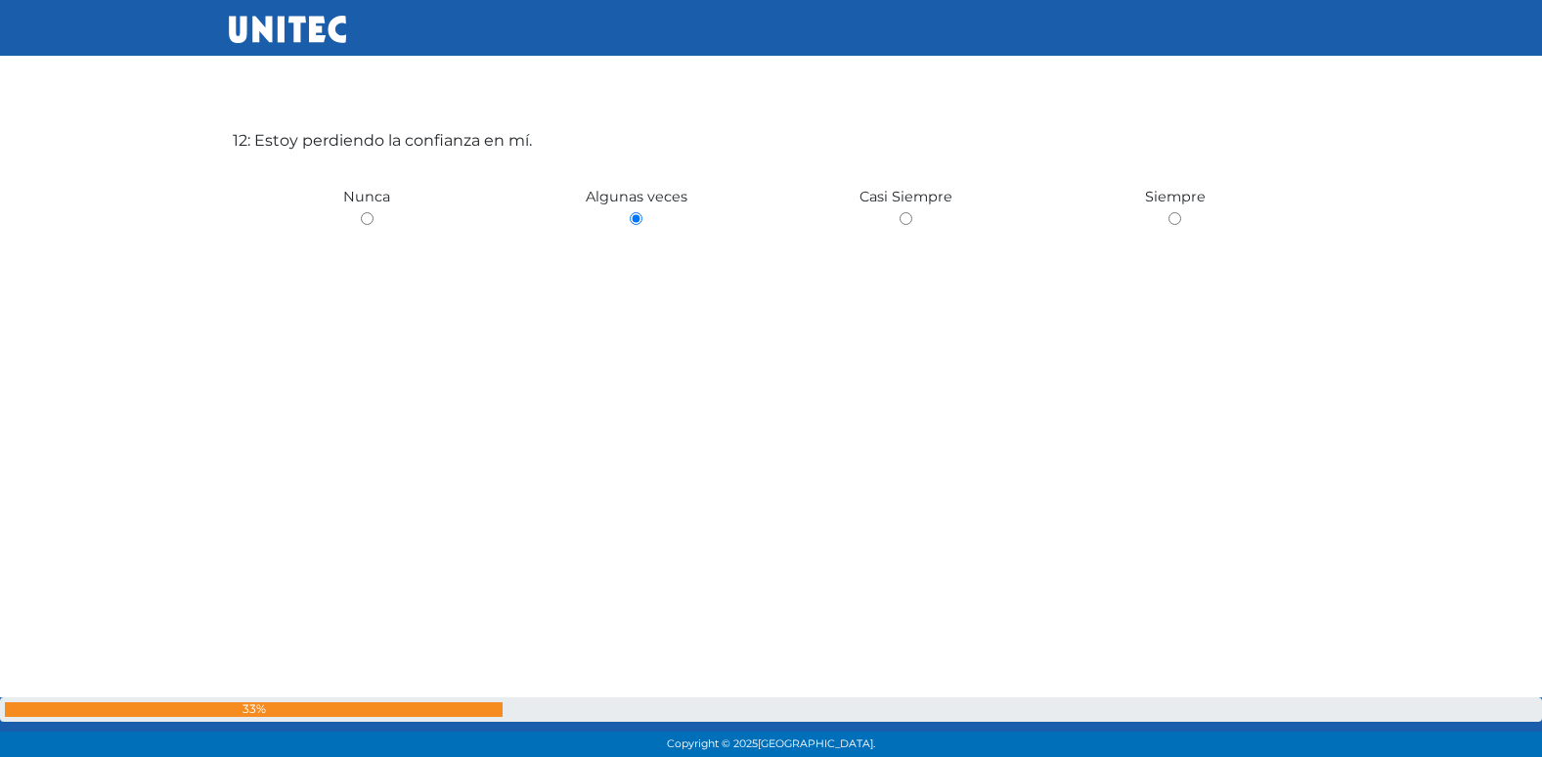
scroll to position [8491, 0]
click at [900, 204] on input "radio" at bounding box center [906, 210] width 13 height 13
radio input "true"
click at [630, 204] on input "radio" at bounding box center [636, 210] width 13 height 13
radio input "true"
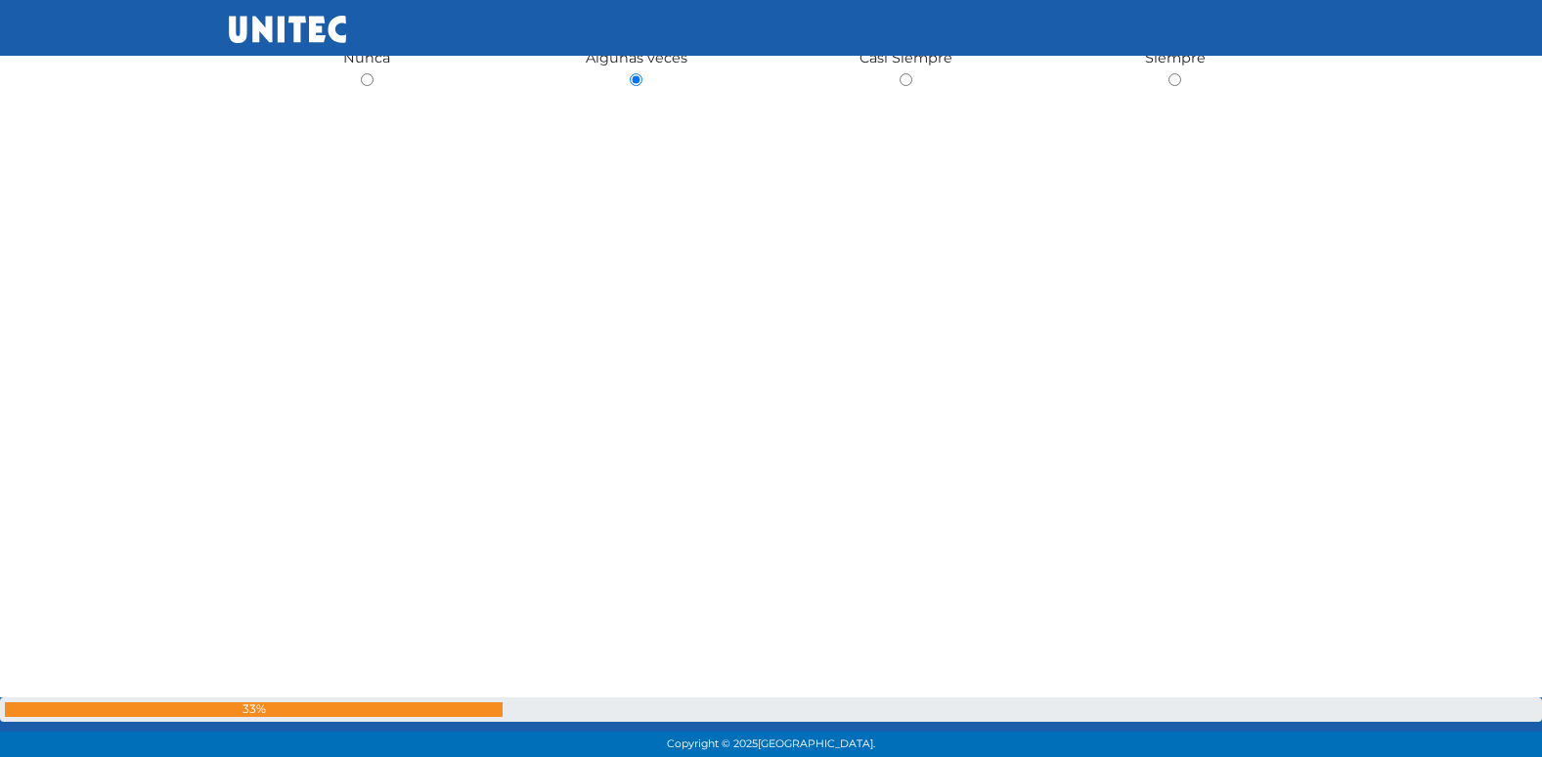
scroll to position [7712, 0]
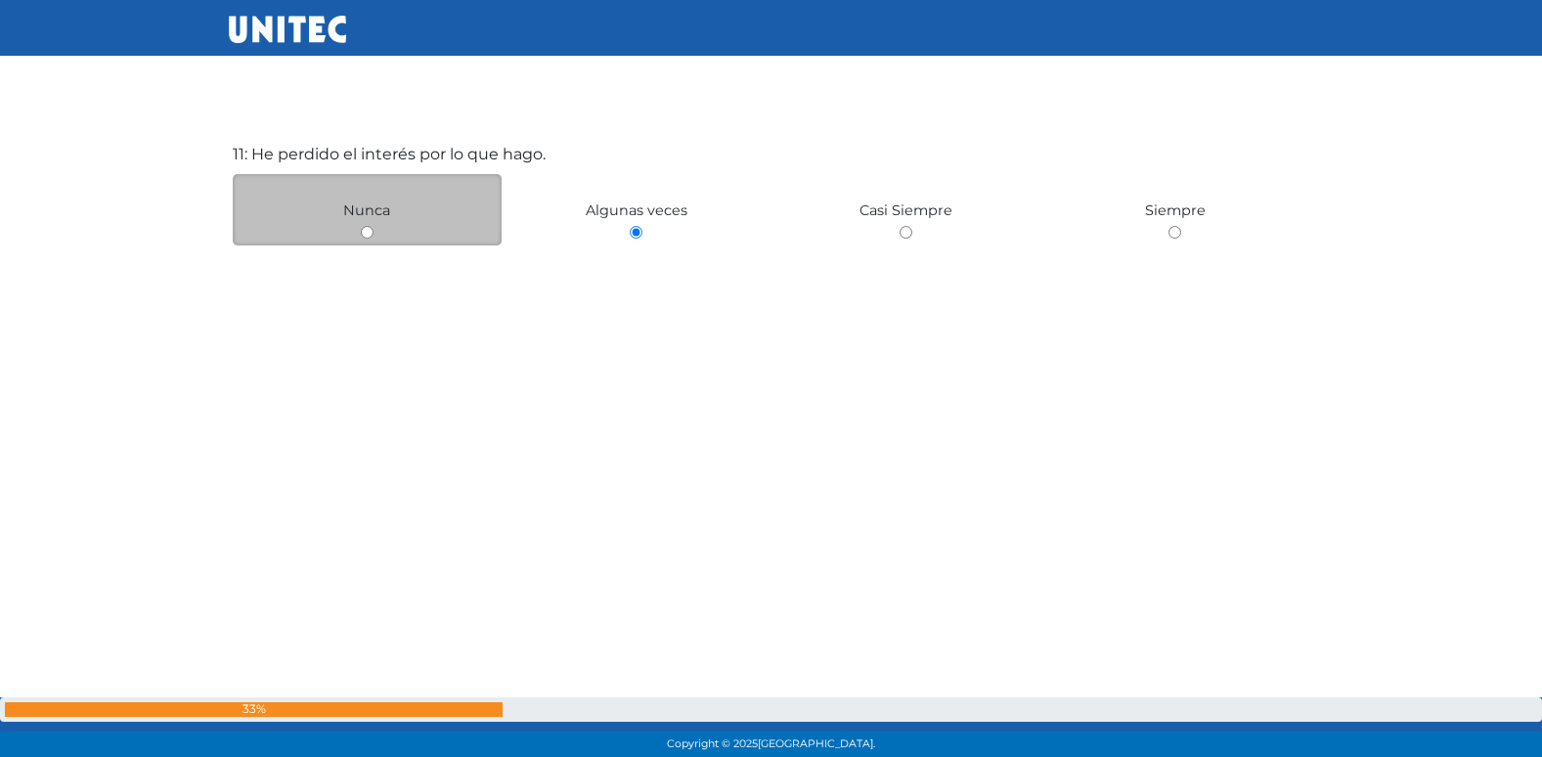
click at [364, 226] on input "radio" at bounding box center [367, 232] width 13 height 13
radio input "true"
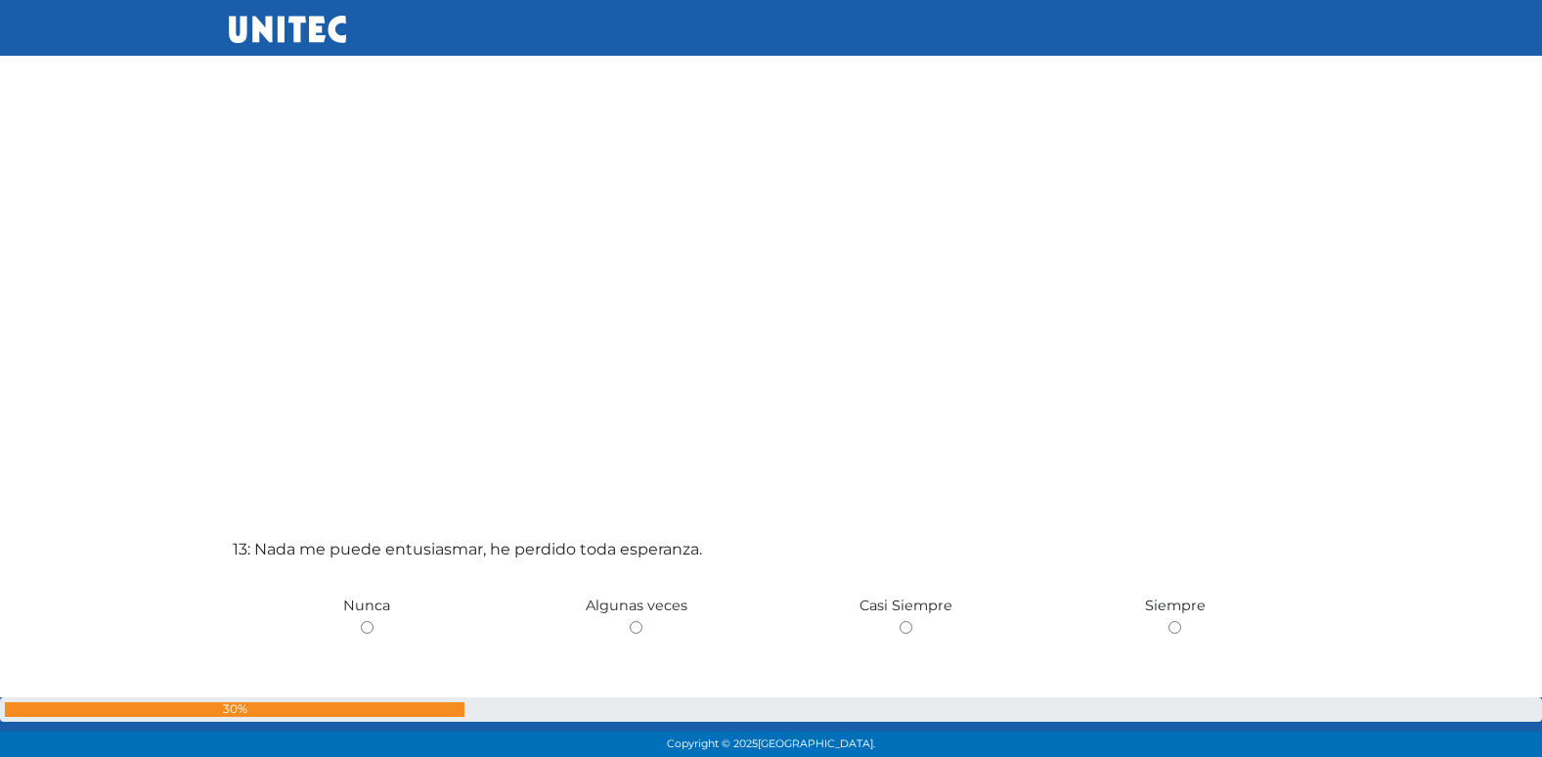
scroll to position [8832, 0]
click at [630, 620] on input "radio" at bounding box center [636, 626] width 13 height 13
radio input "true"
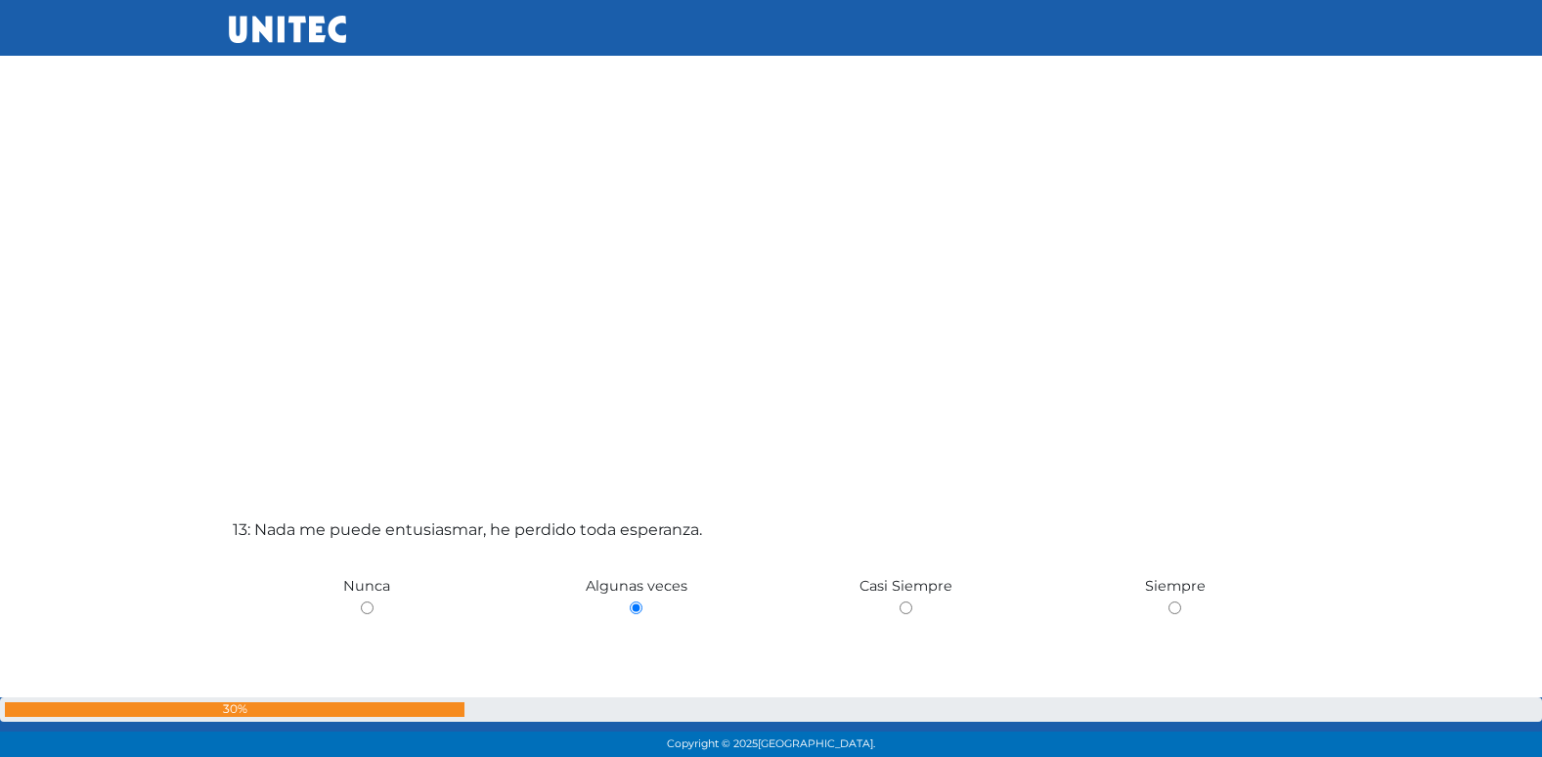
click at [361, 601] on input "radio" at bounding box center [367, 607] width 13 height 13
radio input "true"
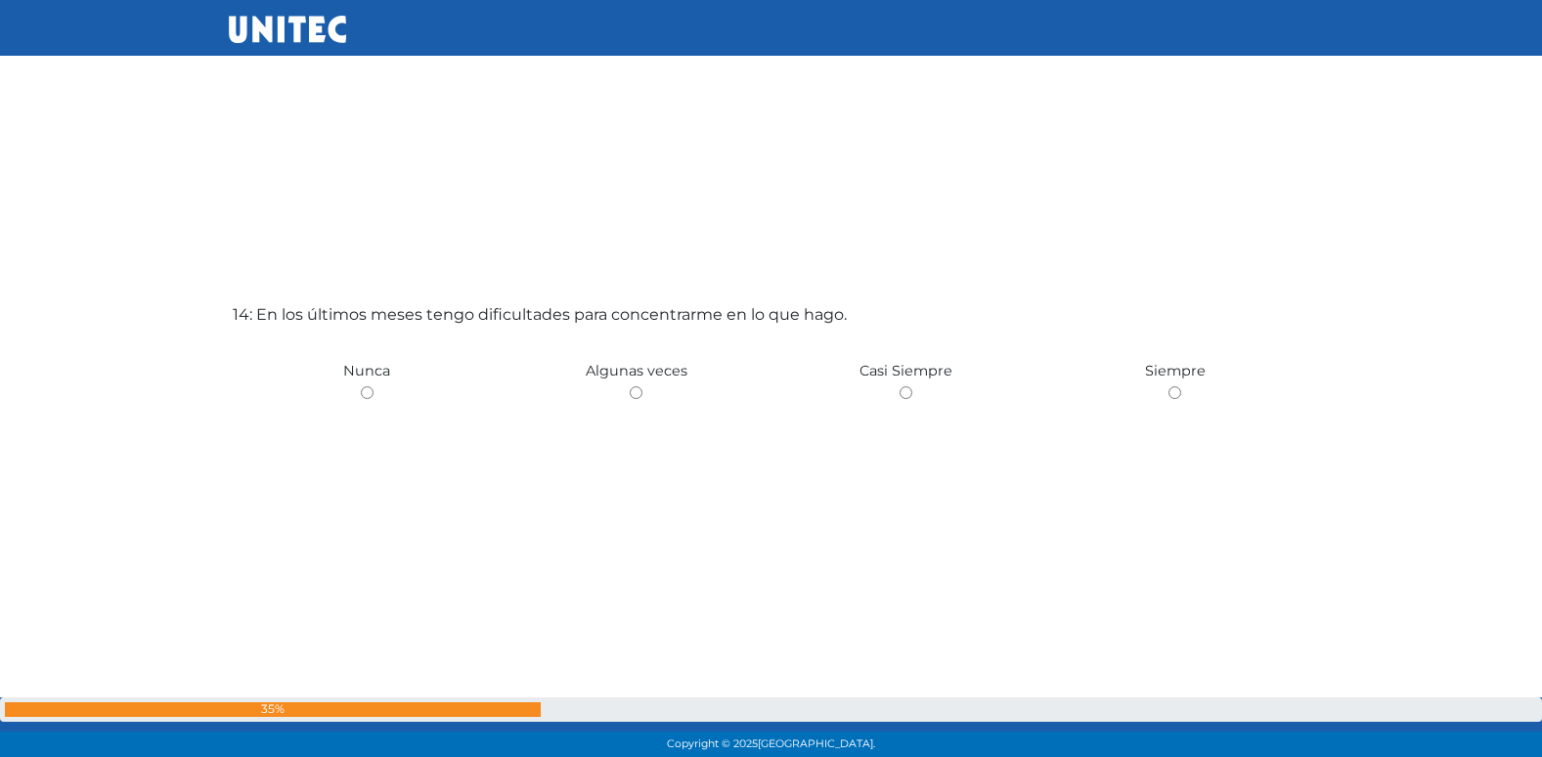
scroll to position [9759, 0]
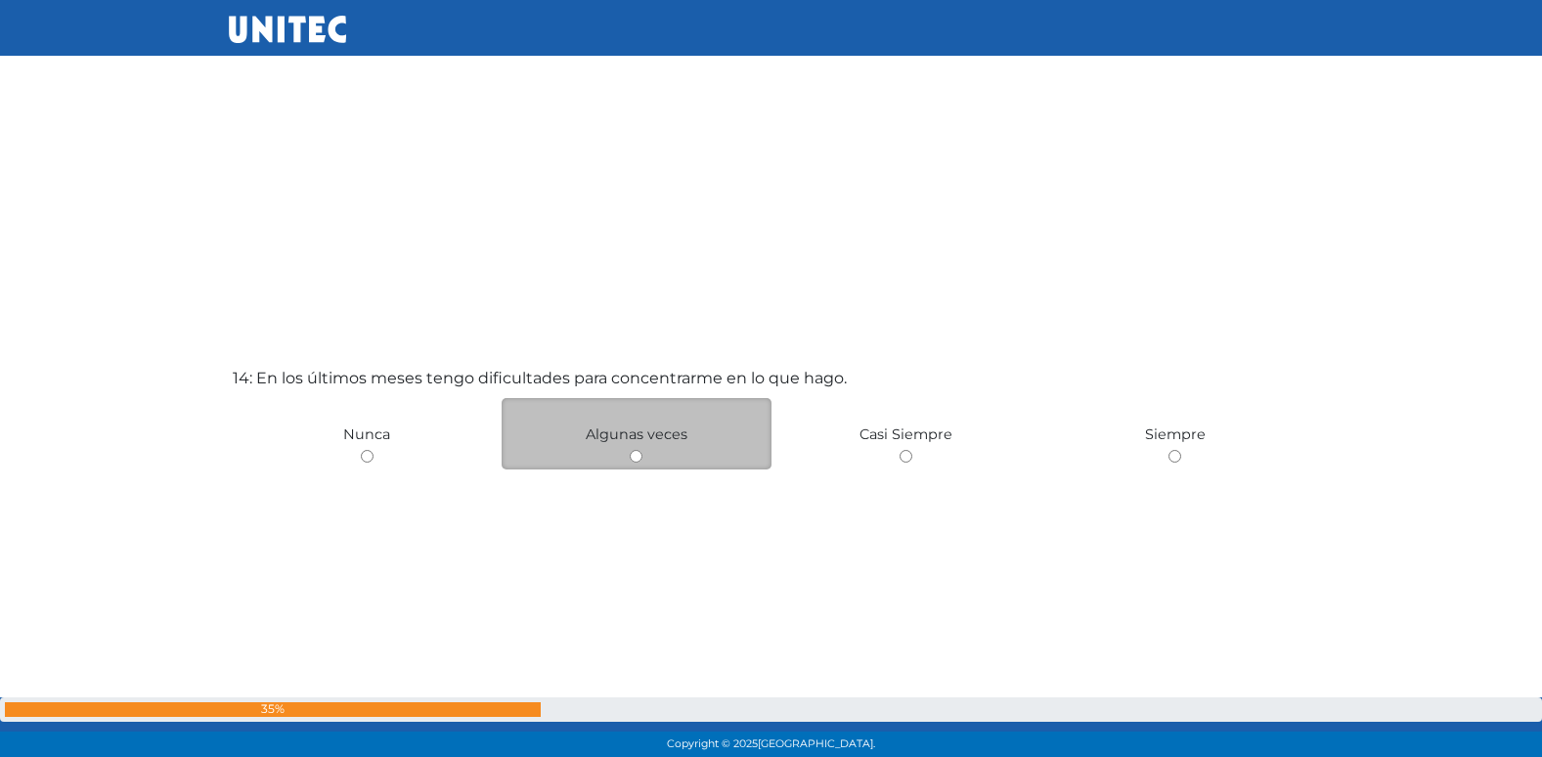
click at [641, 458] on input "radio" at bounding box center [636, 456] width 13 height 13
radio input "true"
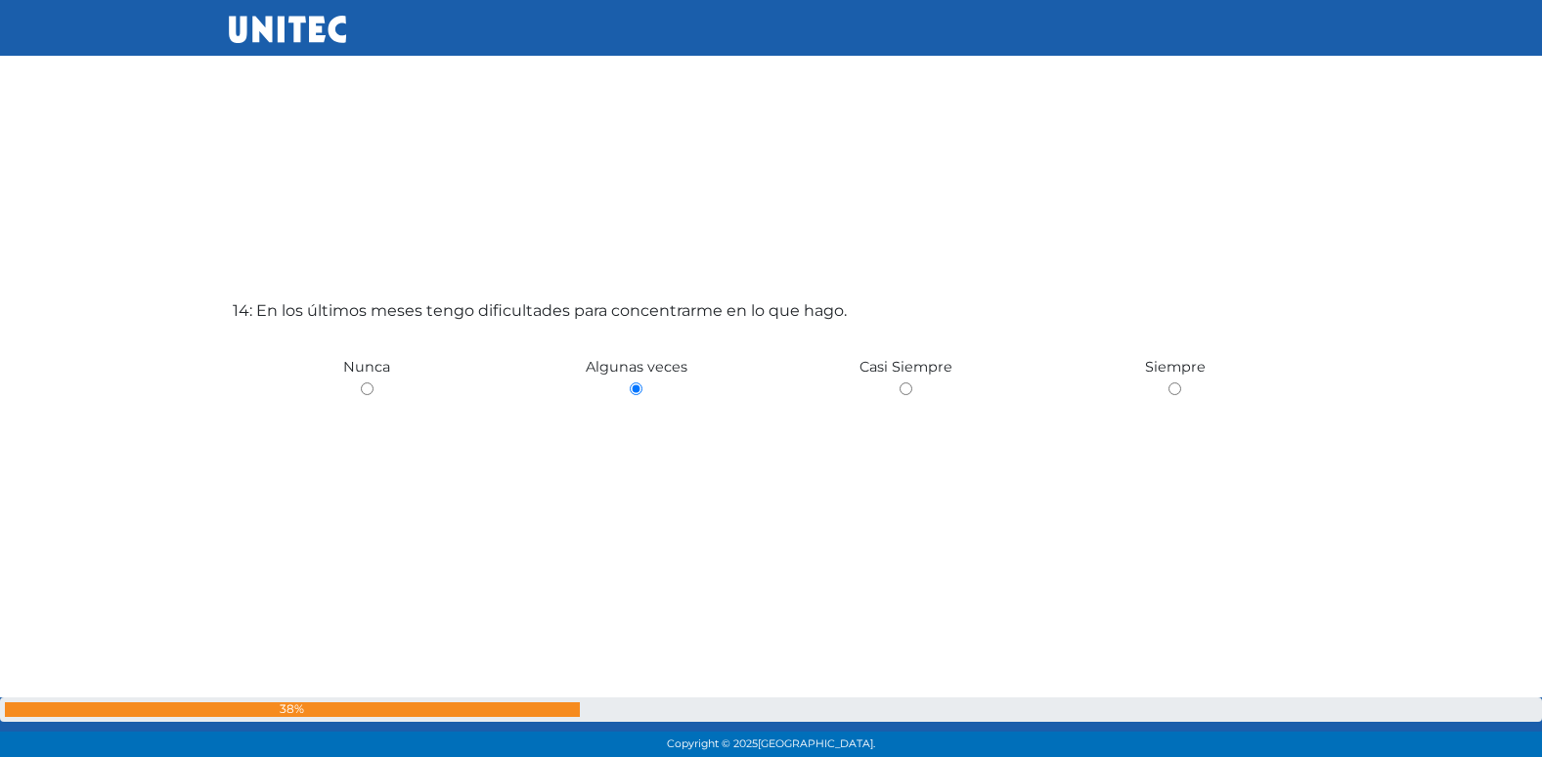
scroll to position [9828, 0]
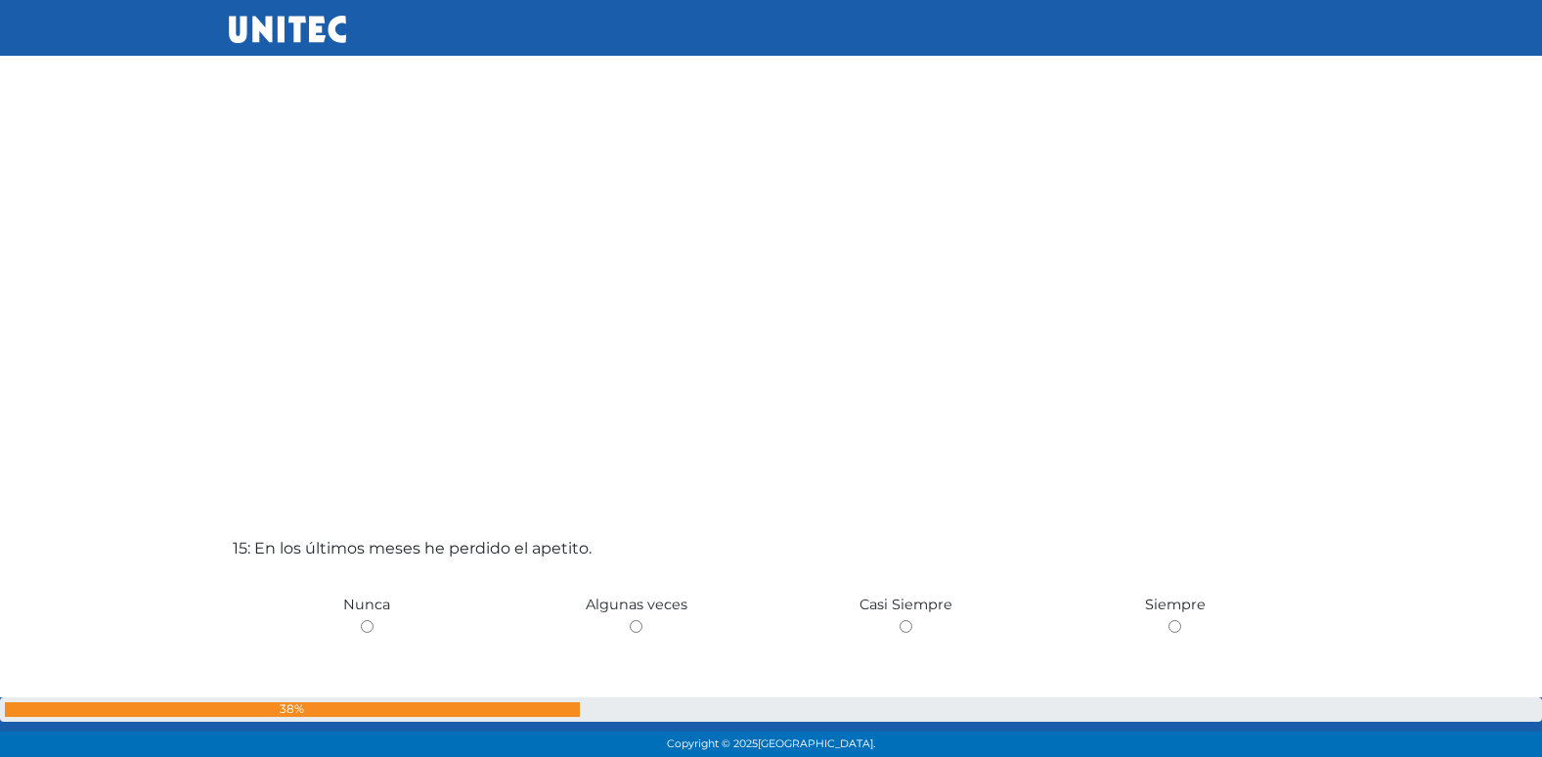
click at [630, 620] on input "radio" at bounding box center [636, 626] width 13 height 13
radio input "true"
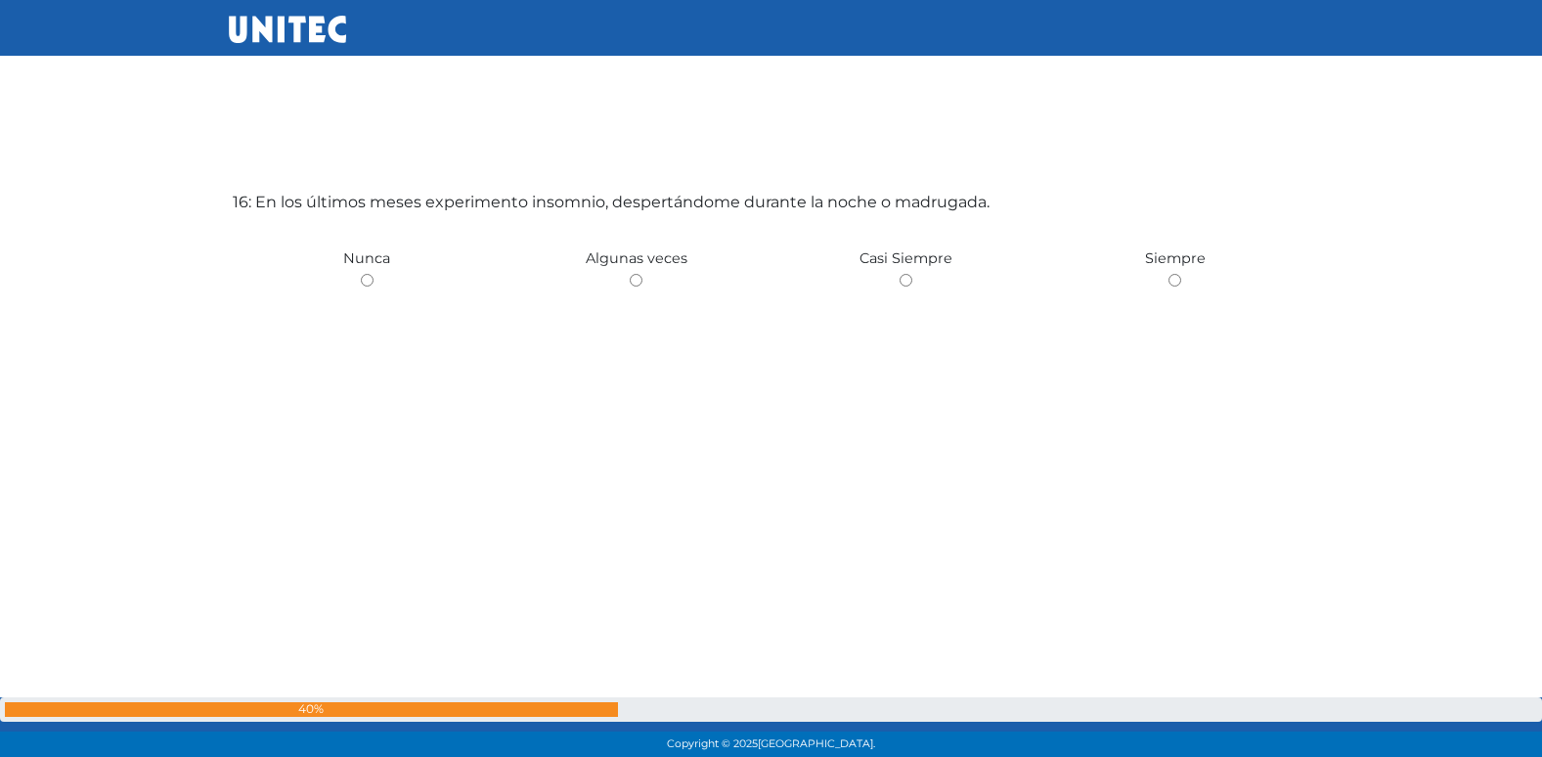
scroll to position [11449, 0]
click at [630, 273] on input "radio" at bounding box center [636, 279] width 13 height 13
radio input "true"
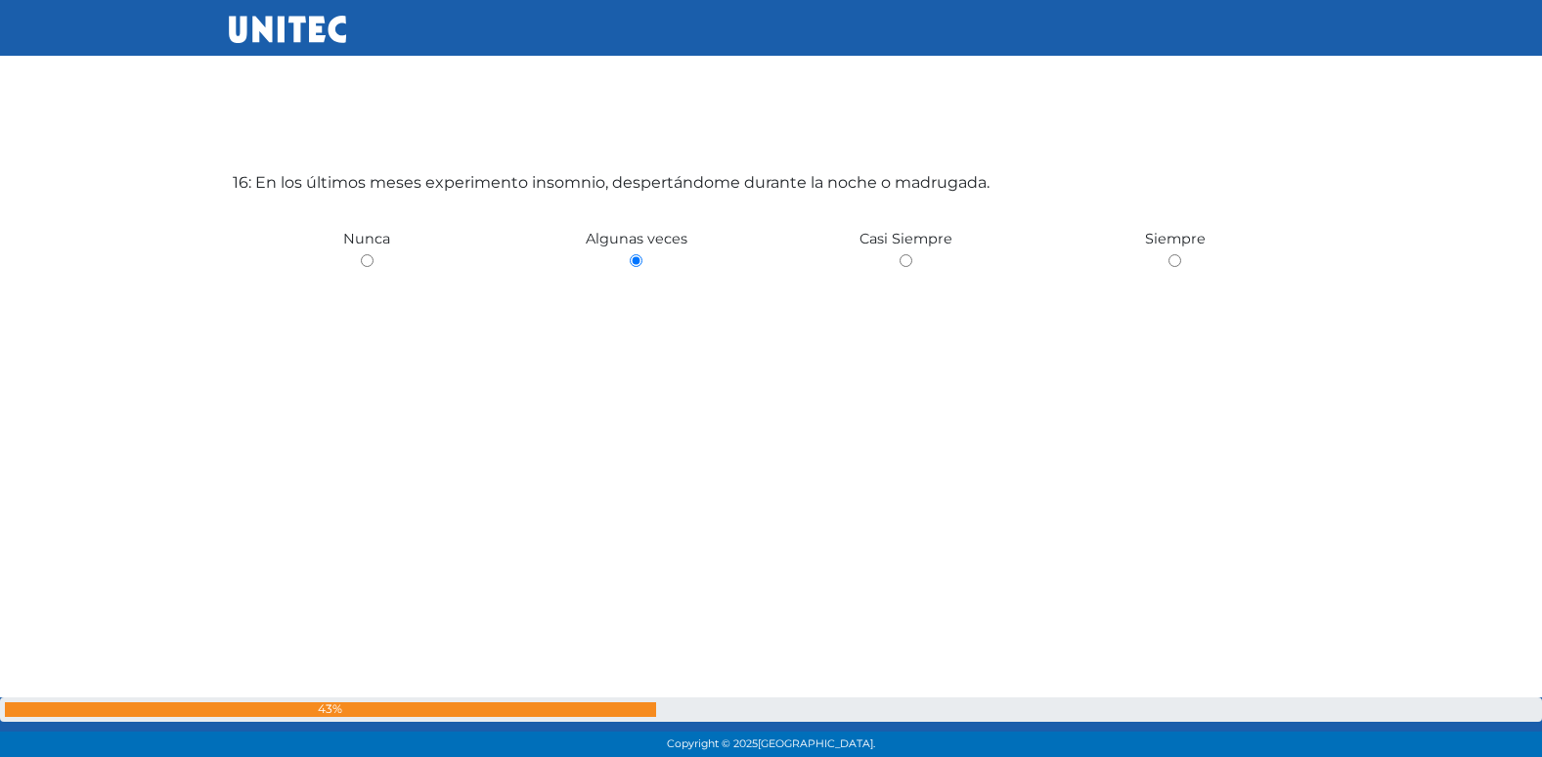
click at [361, 254] on input "radio" at bounding box center [367, 260] width 13 height 13
radio input "true"
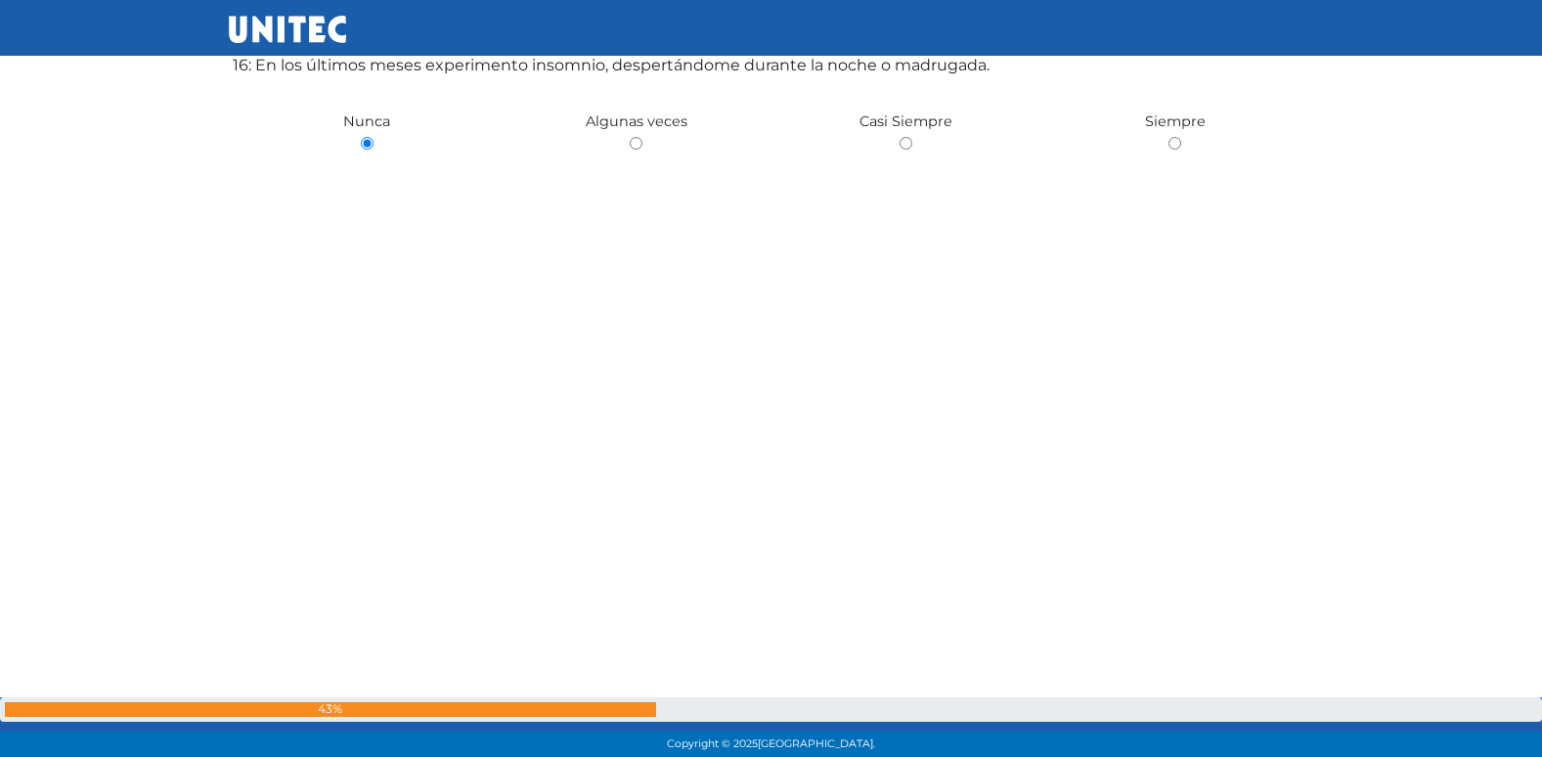
scroll to position [11587, 0]
radio input "true"
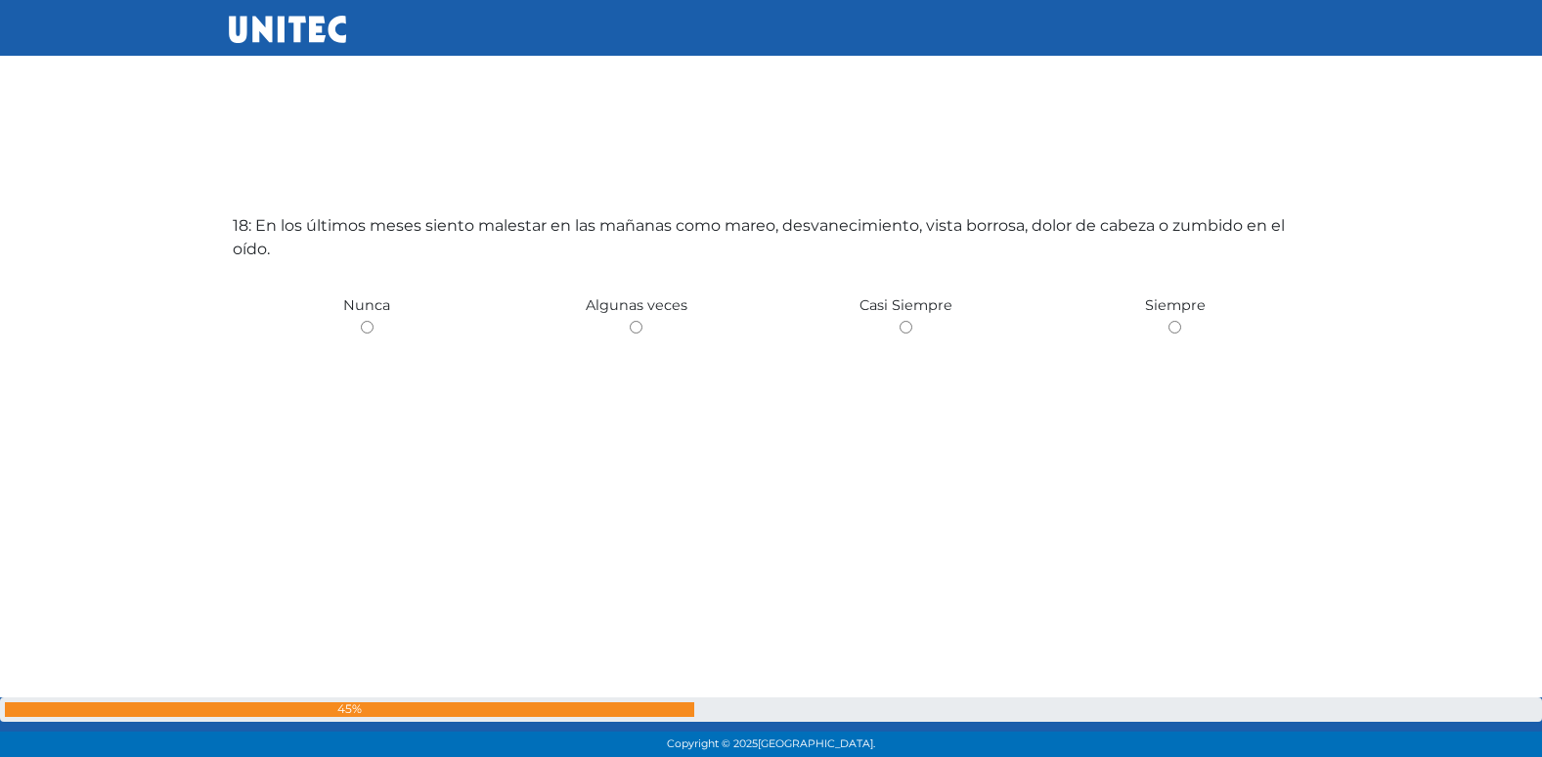
scroll to position [12963, 0]
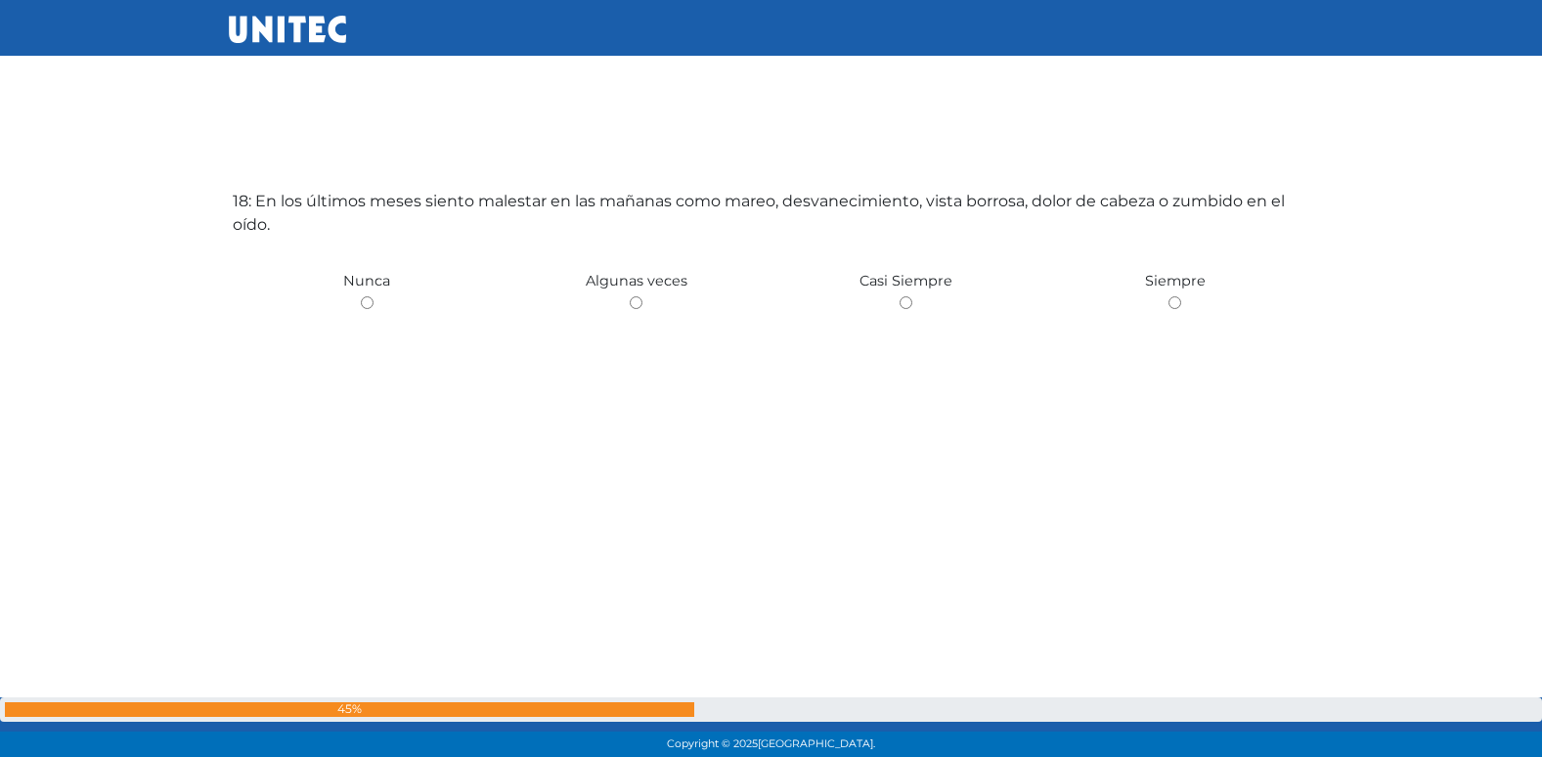
click at [630, 296] on input "radio" at bounding box center [636, 302] width 13 height 13
radio input "true"
click at [361, 298] on input "radio" at bounding box center [367, 304] width 13 height 13
radio input "true"
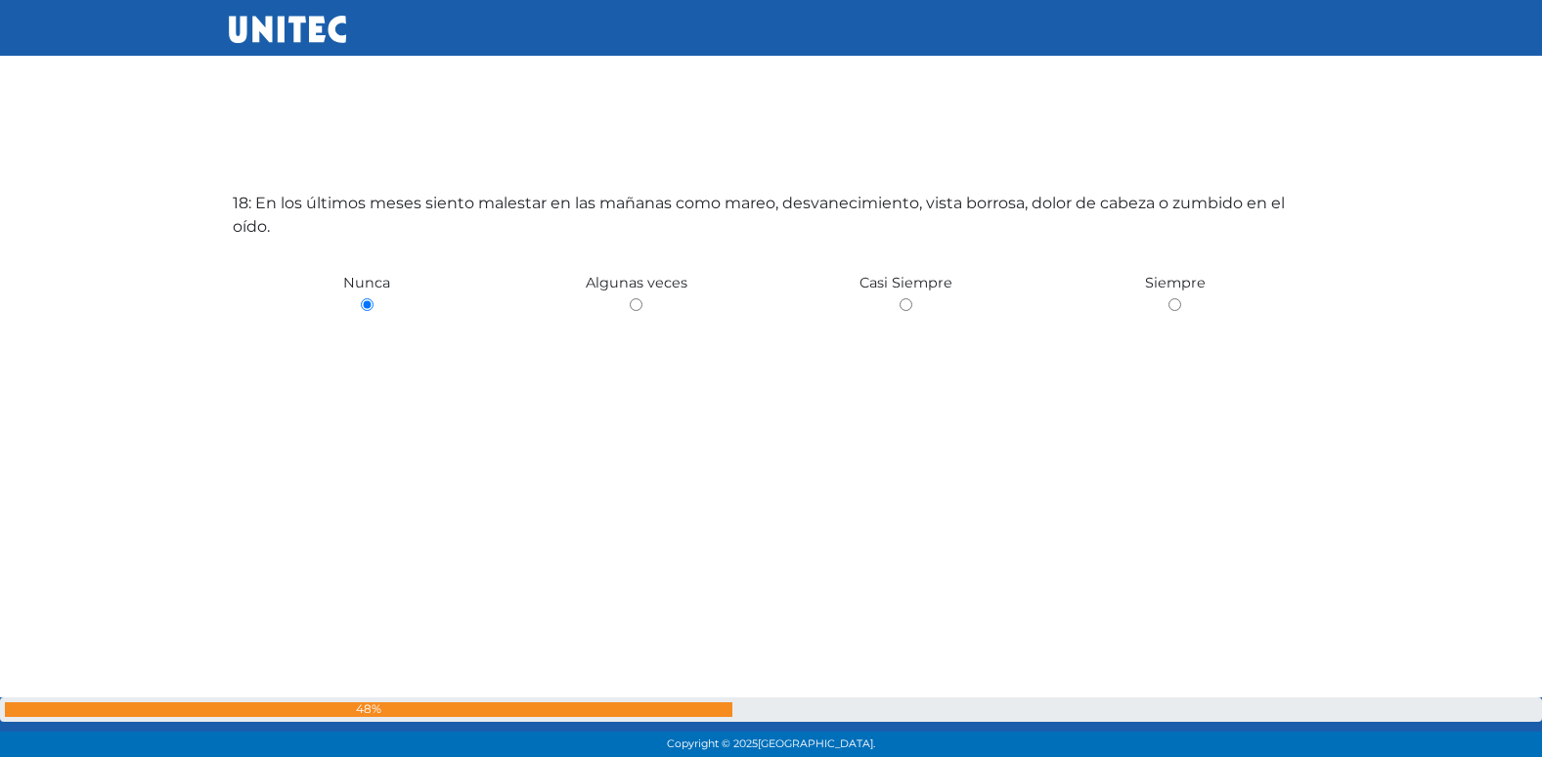
radio input "true"
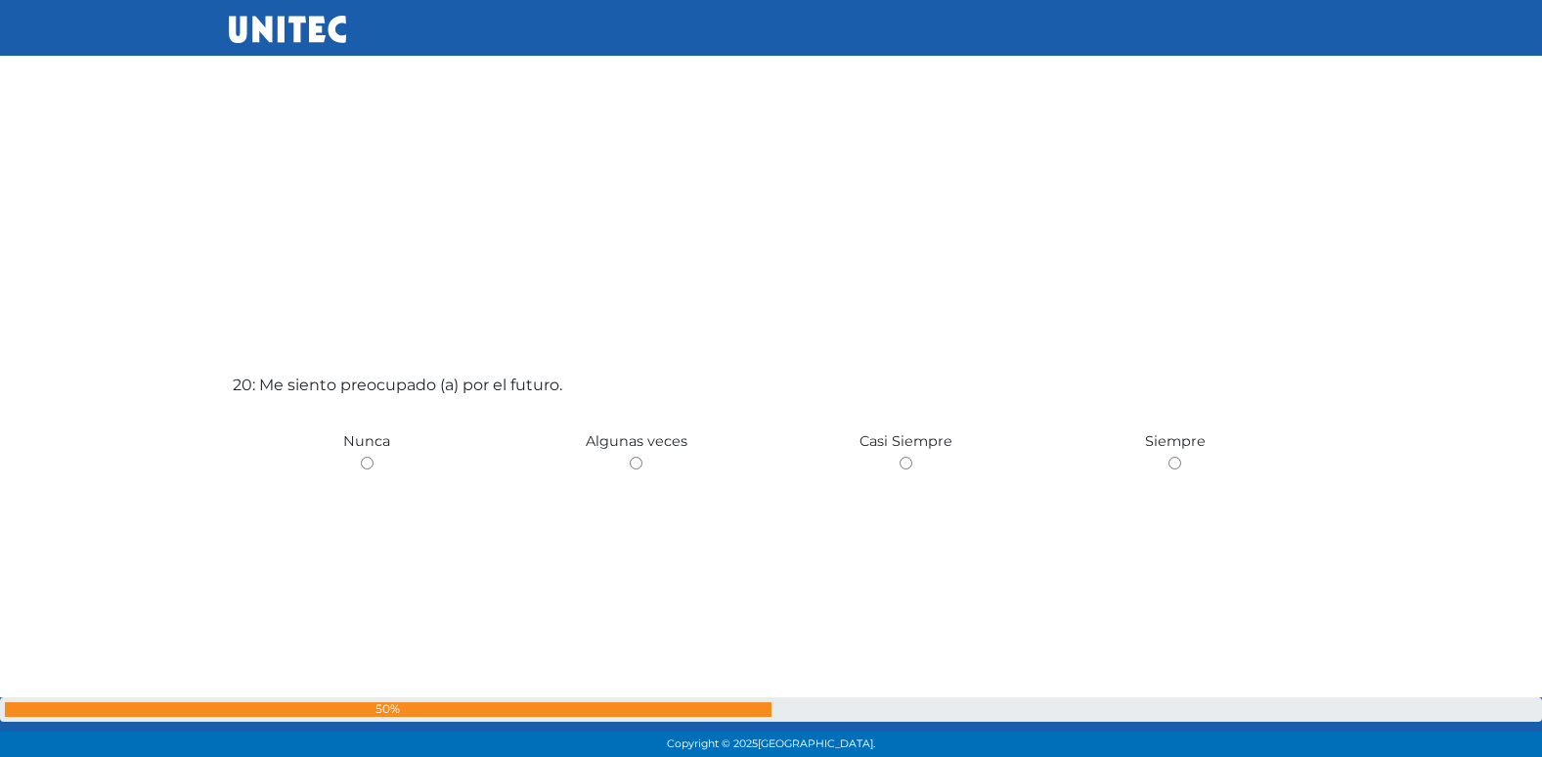
scroll to position [14476, 0]
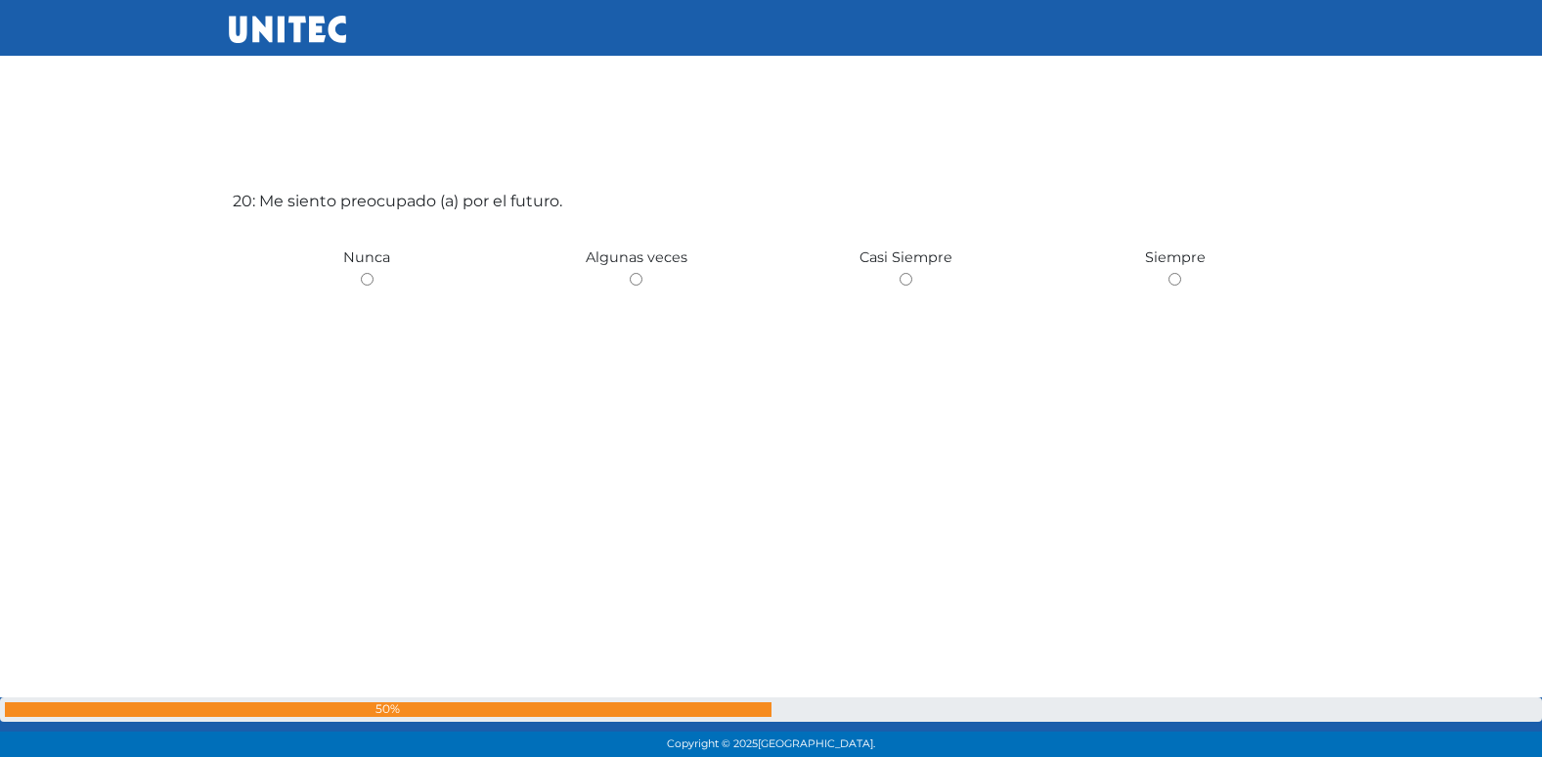
click at [630, 273] on input "radio" at bounding box center [636, 279] width 13 height 13
radio input "true"
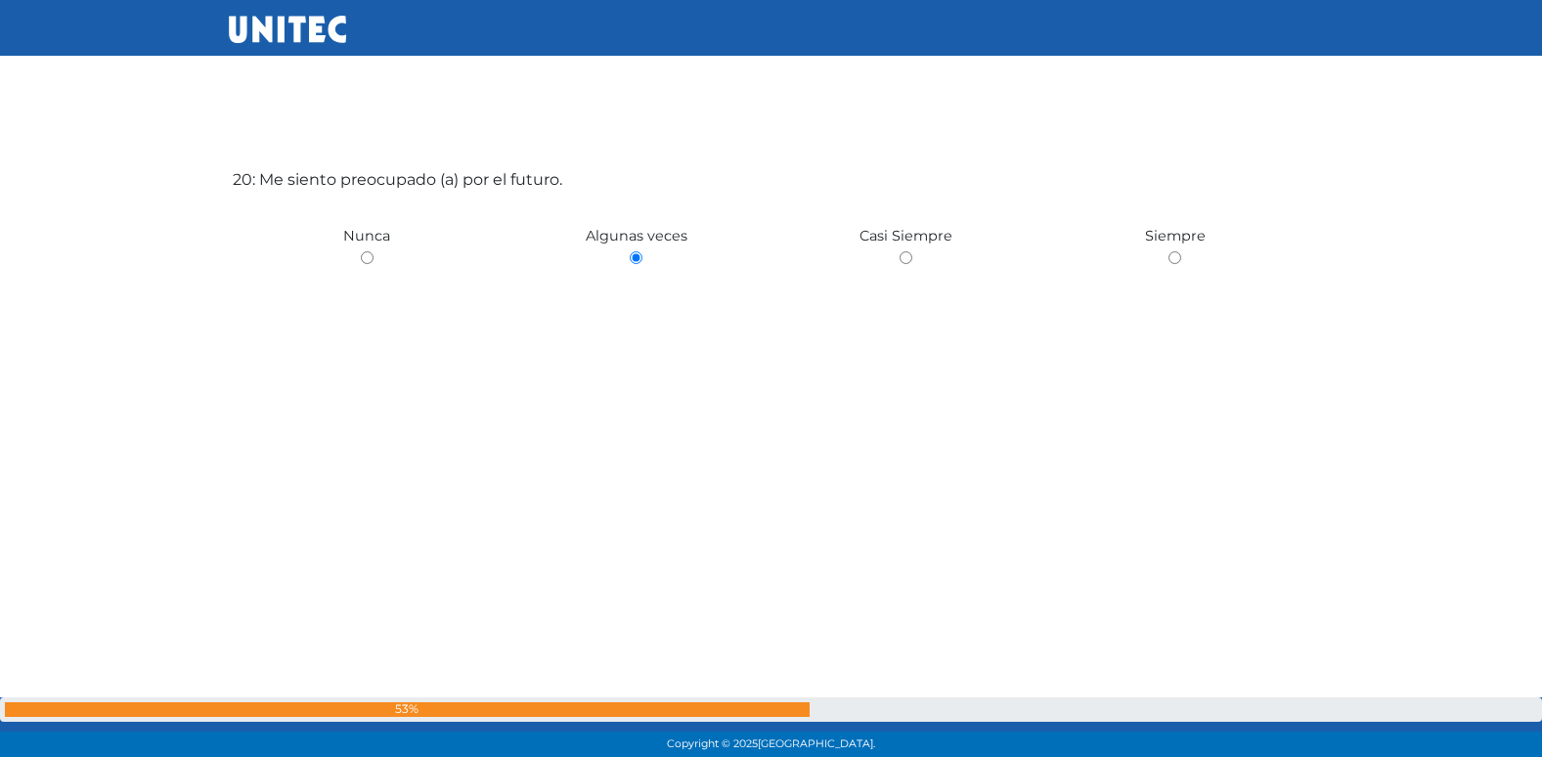
click at [900, 251] on input "radio" at bounding box center [906, 257] width 13 height 13
radio input "true"
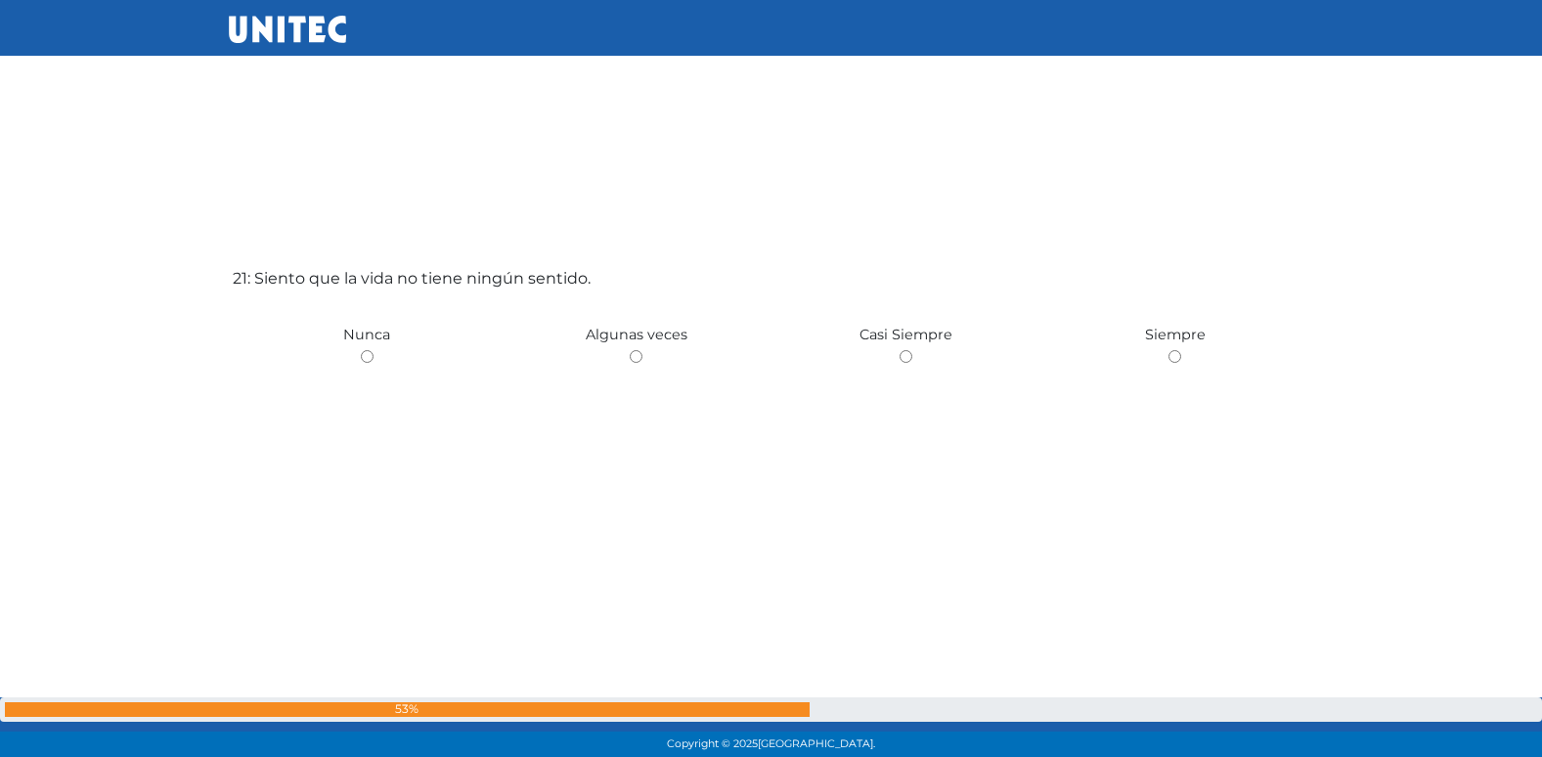
scroll to position [15233, 0]
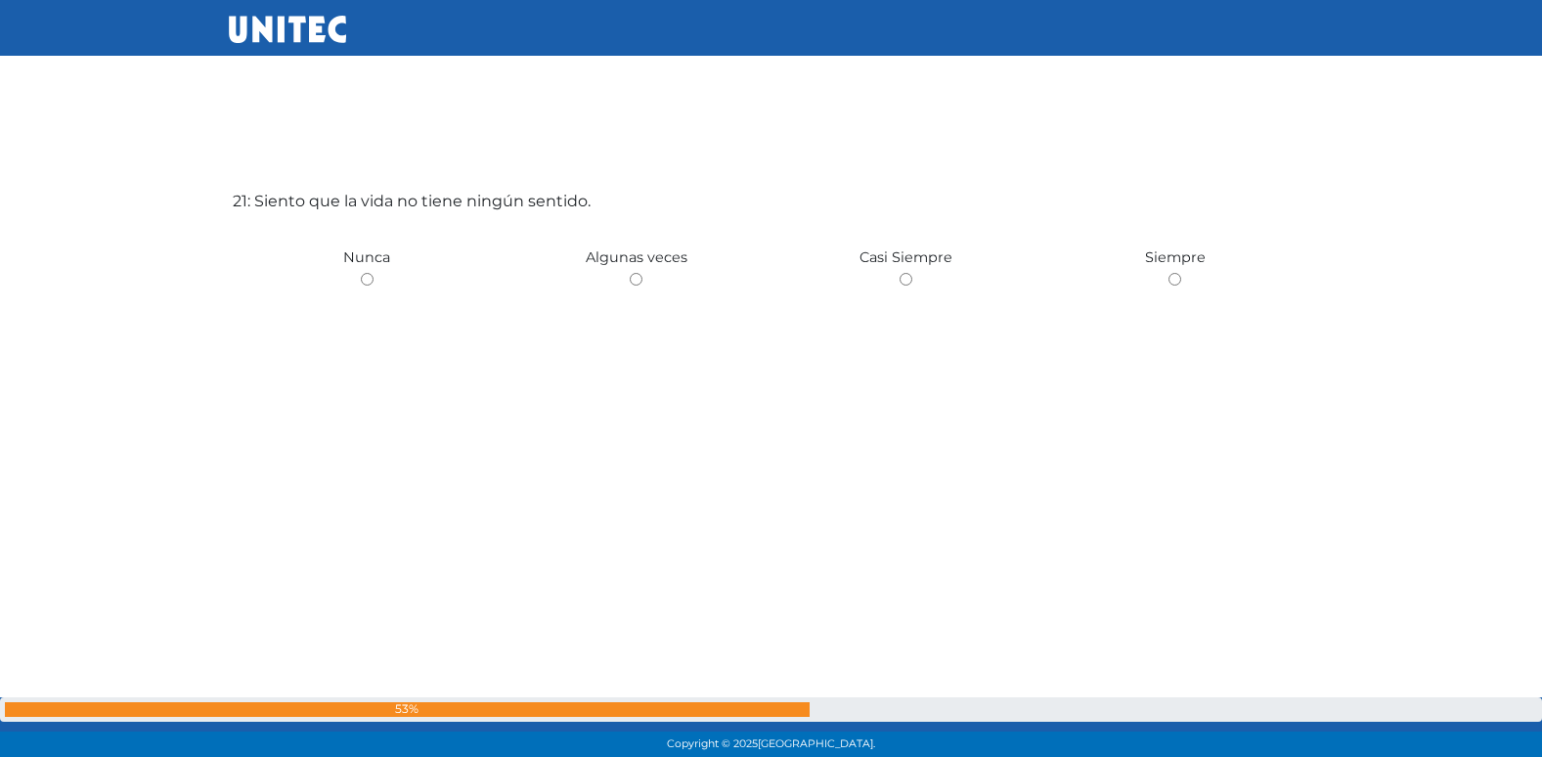
click at [630, 273] on input "radio" at bounding box center [636, 279] width 13 height 13
radio input "true"
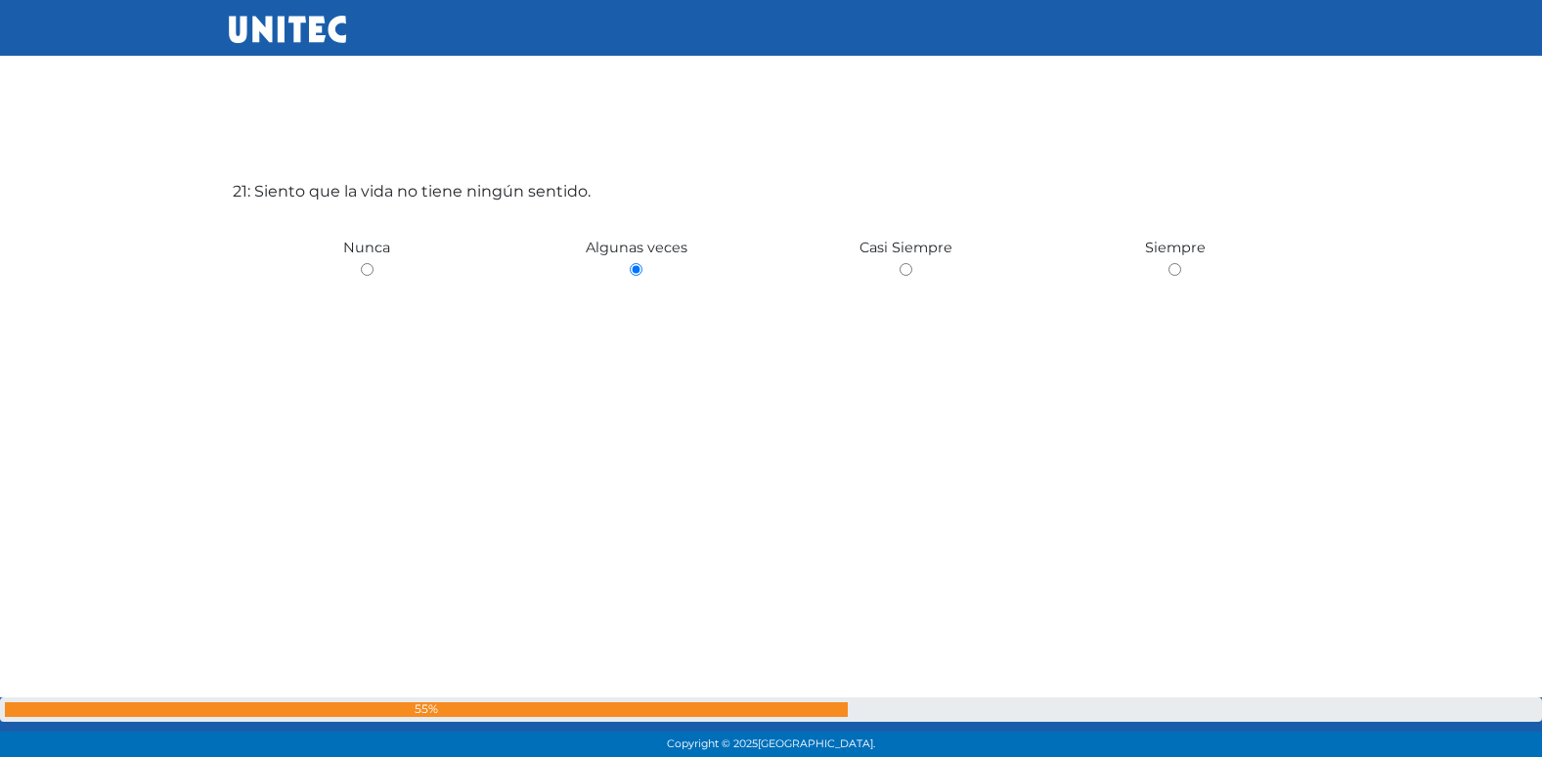
click at [900, 263] on input "radio" at bounding box center [906, 269] width 13 height 13
radio input "true"
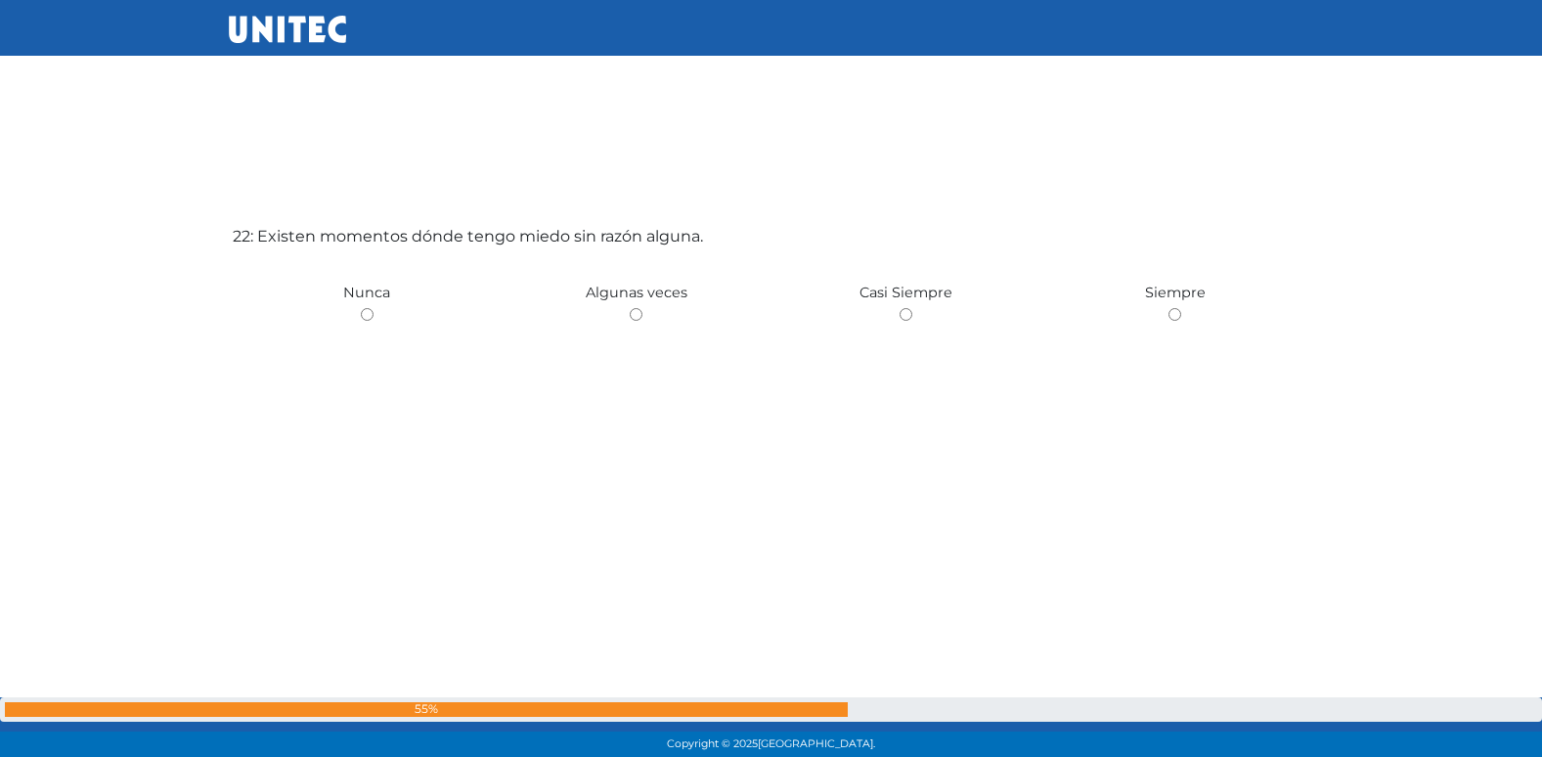
scroll to position [15990, 0]
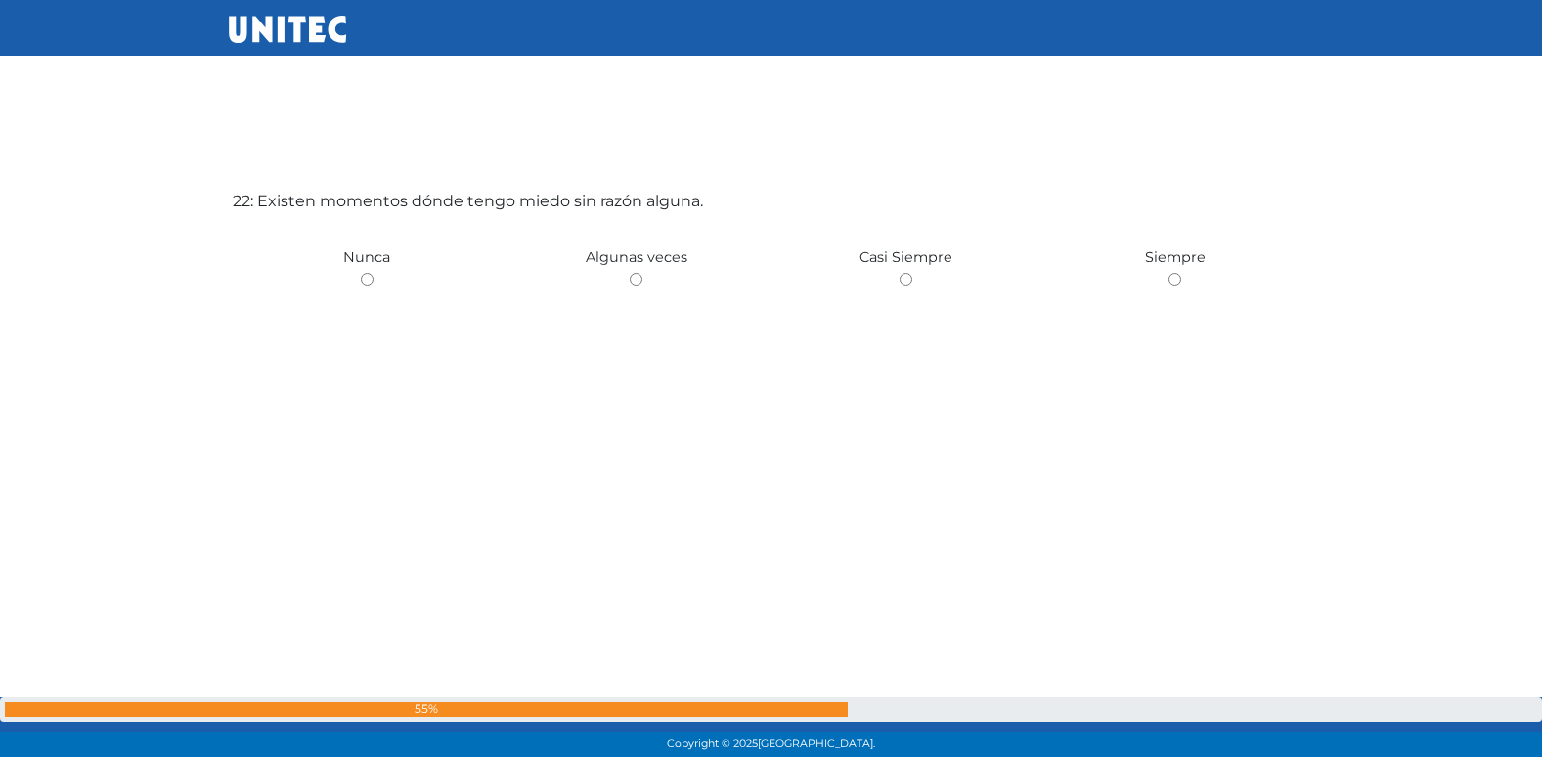
click at [630, 273] on input "radio" at bounding box center [636, 279] width 13 height 13
radio input "true"
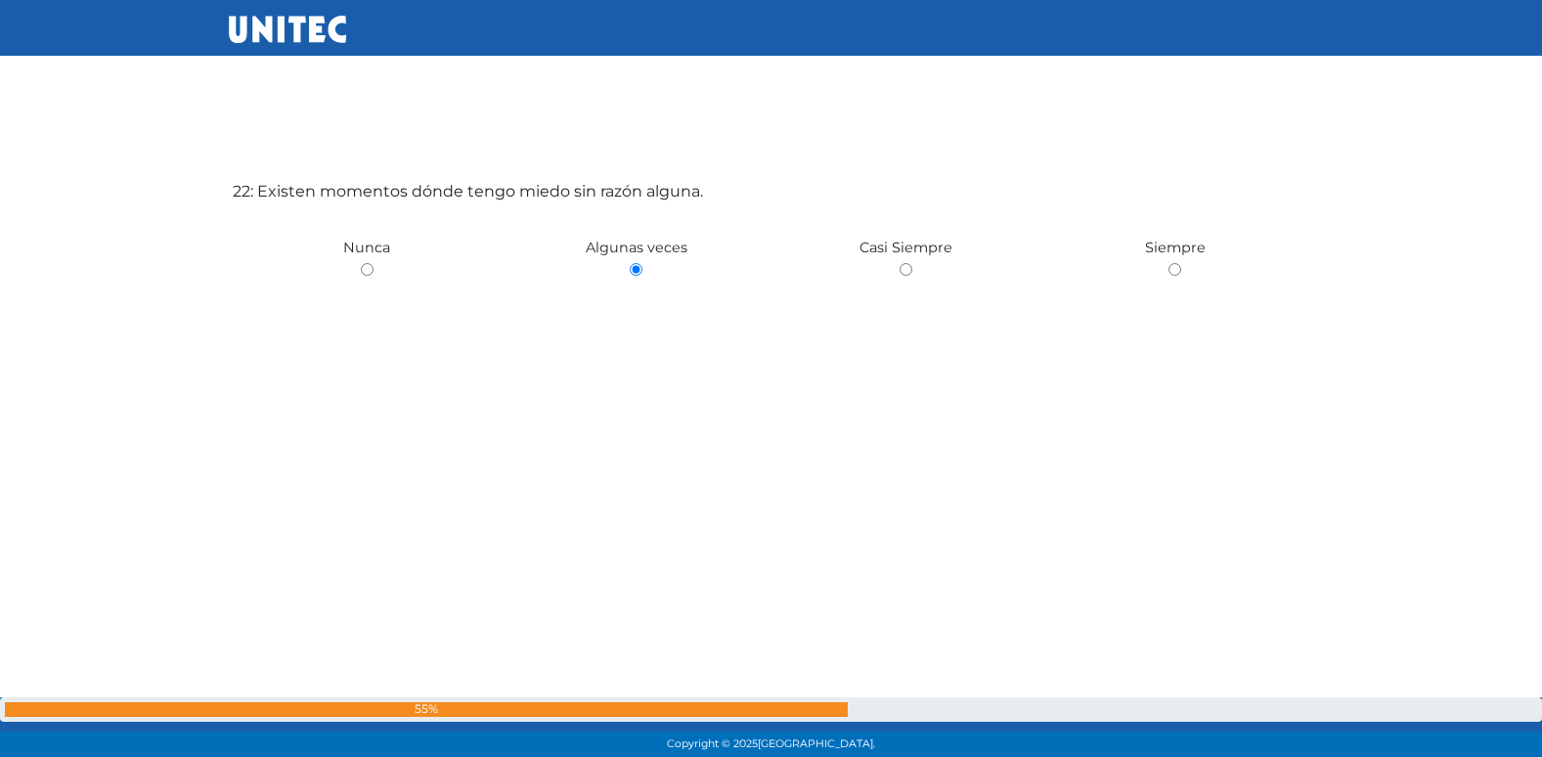
click at [361, 263] on input "radio" at bounding box center [367, 269] width 13 height 13
radio input "true"
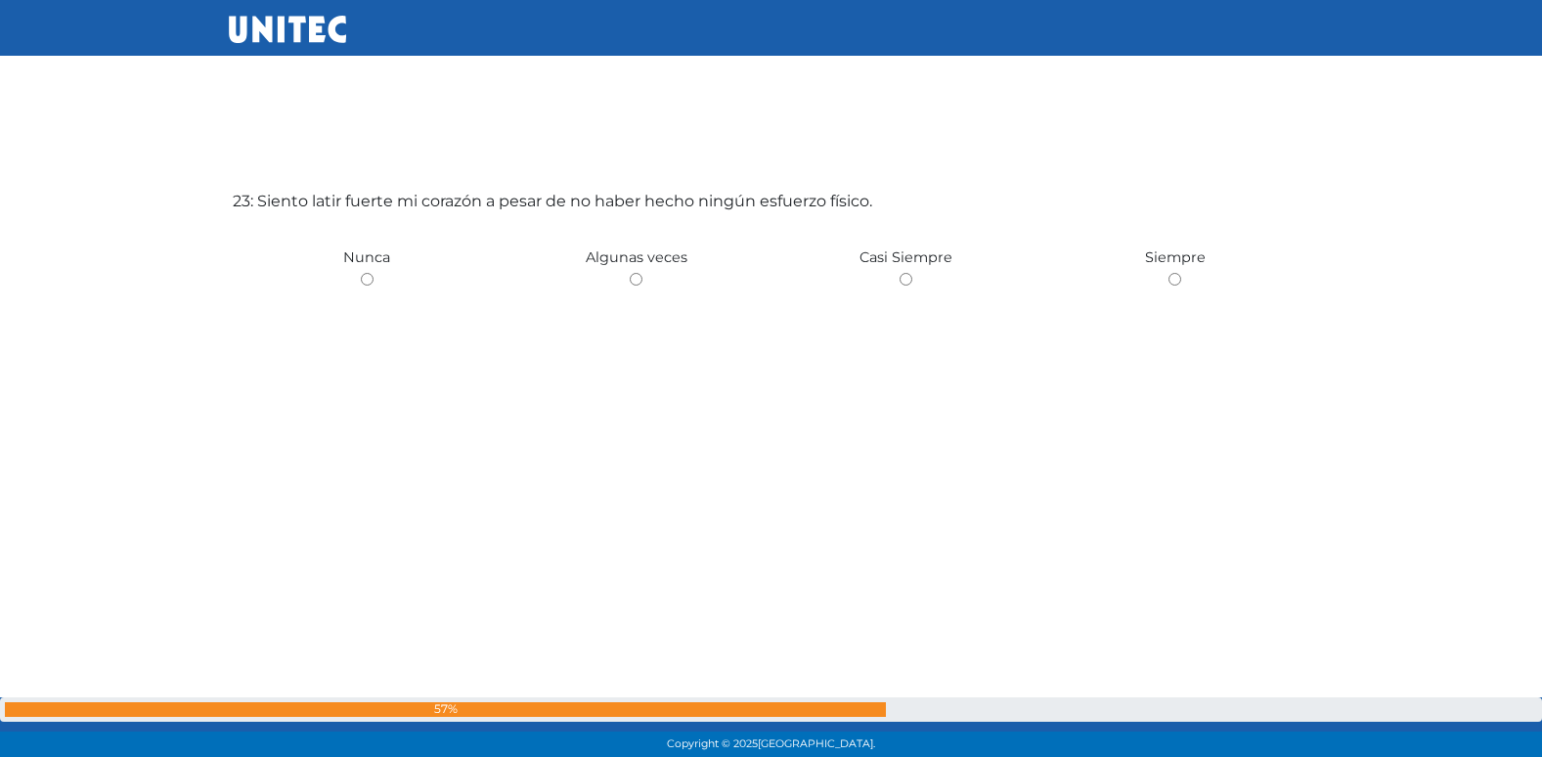
click at [630, 273] on input "radio" at bounding box center [636, 279] width 13 height 13
radio input "true"
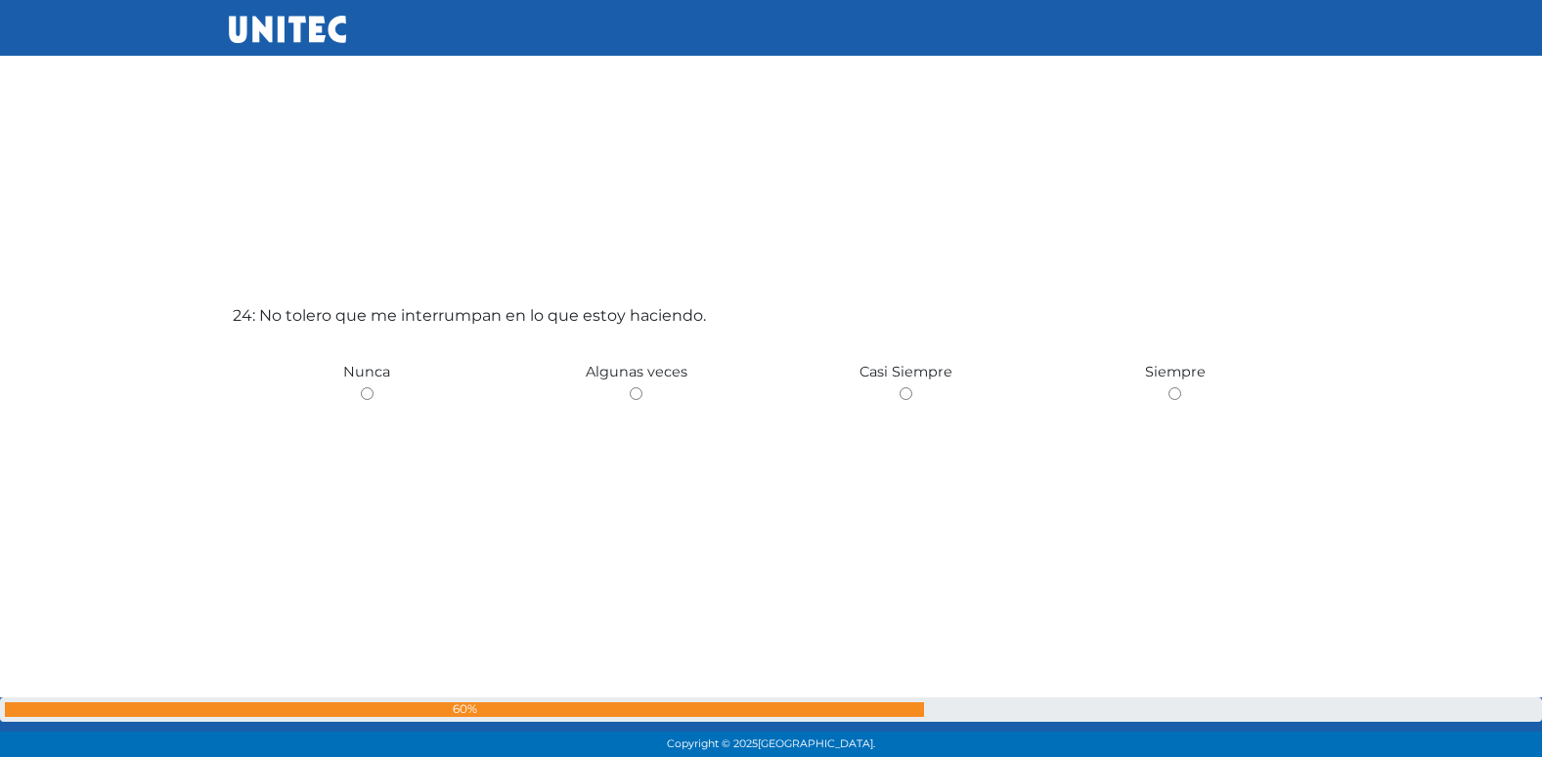
scroll to position [17503, 0]
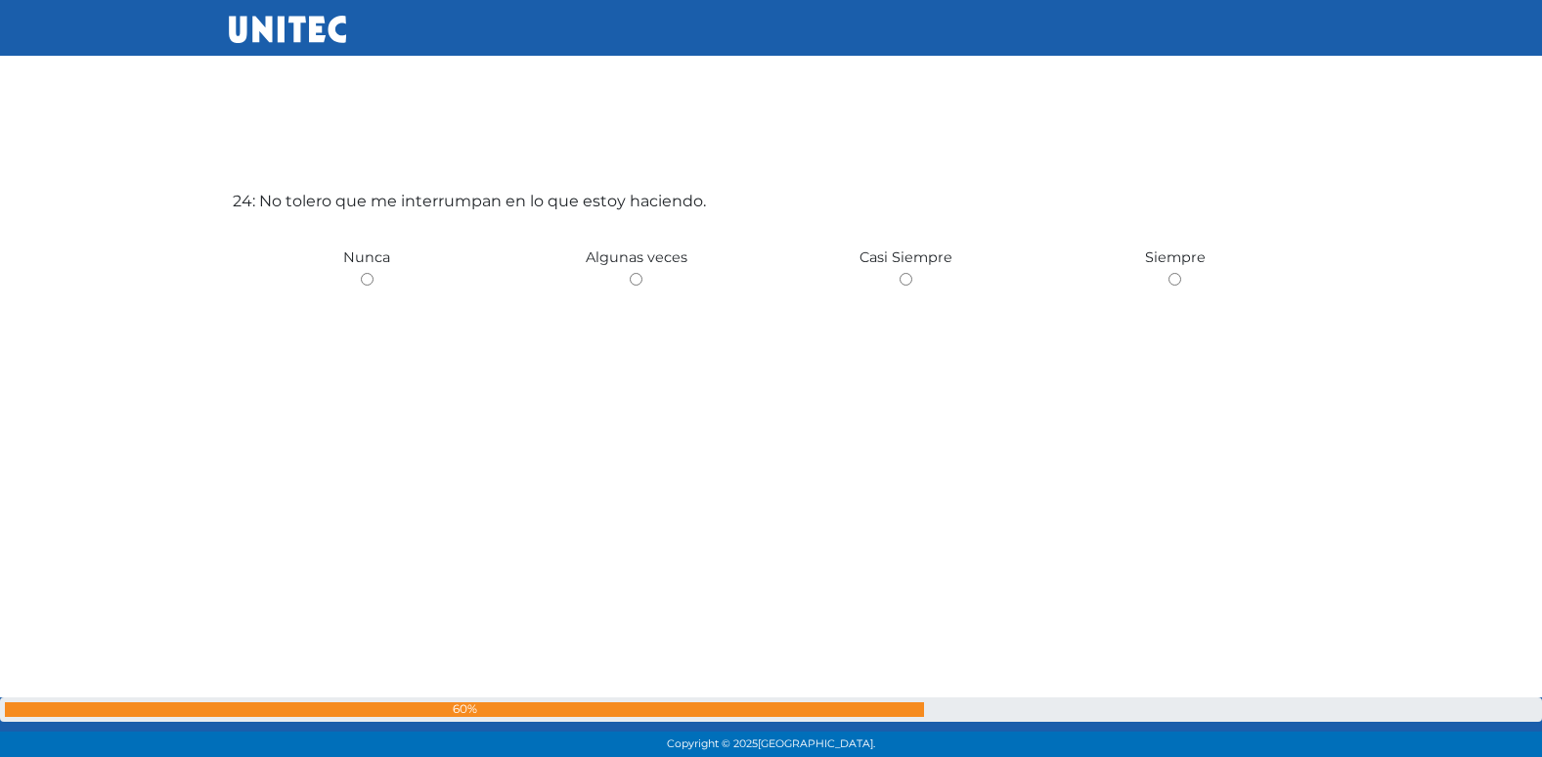
click at [630, 273] on input "radio" at bounding box center [636, 279] width 13 height 13
radio input "true"
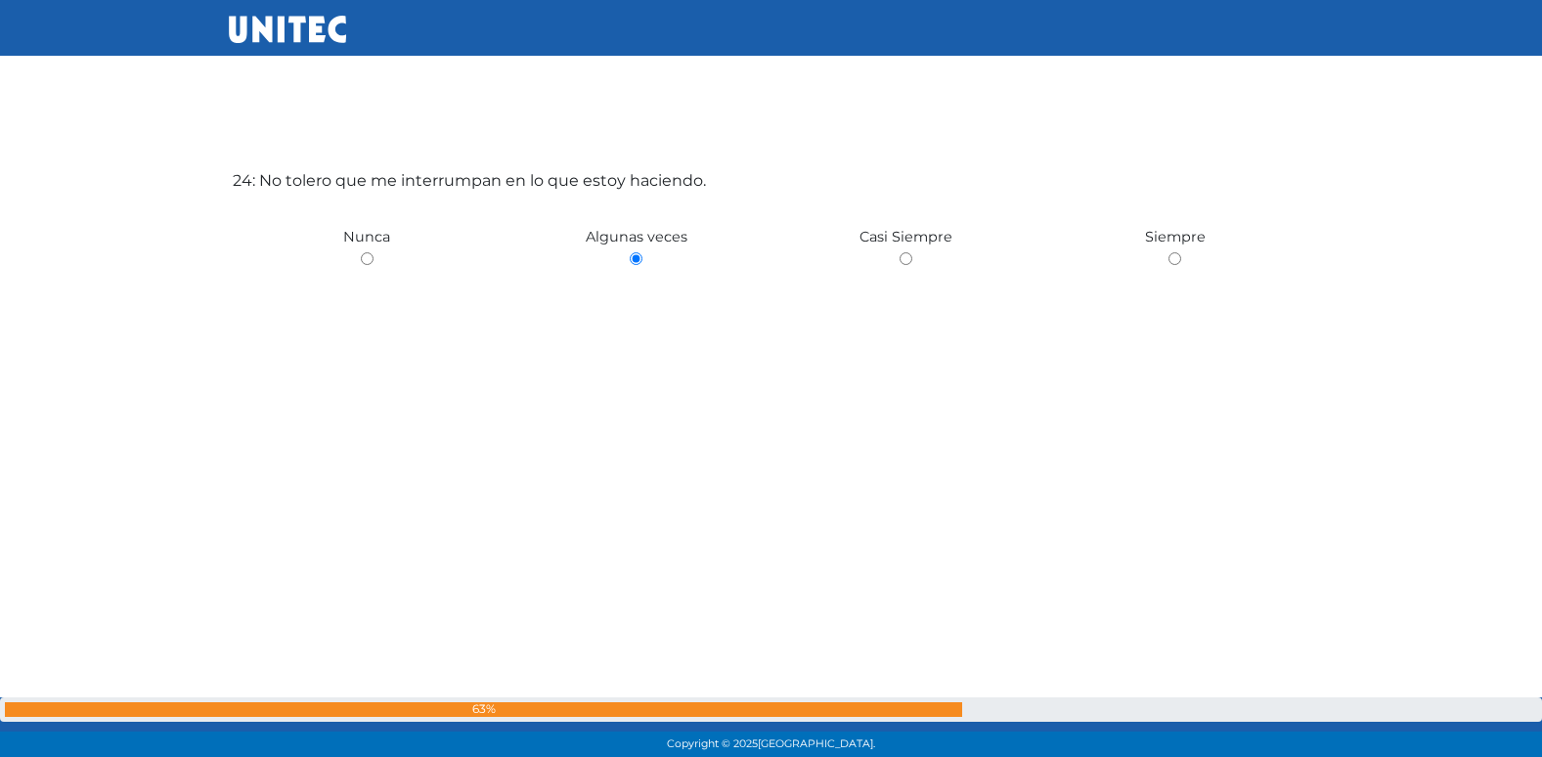
click at [900, 252] on input "radio" at bounding box center [906, 258] width 13 height 13
radio input "true"
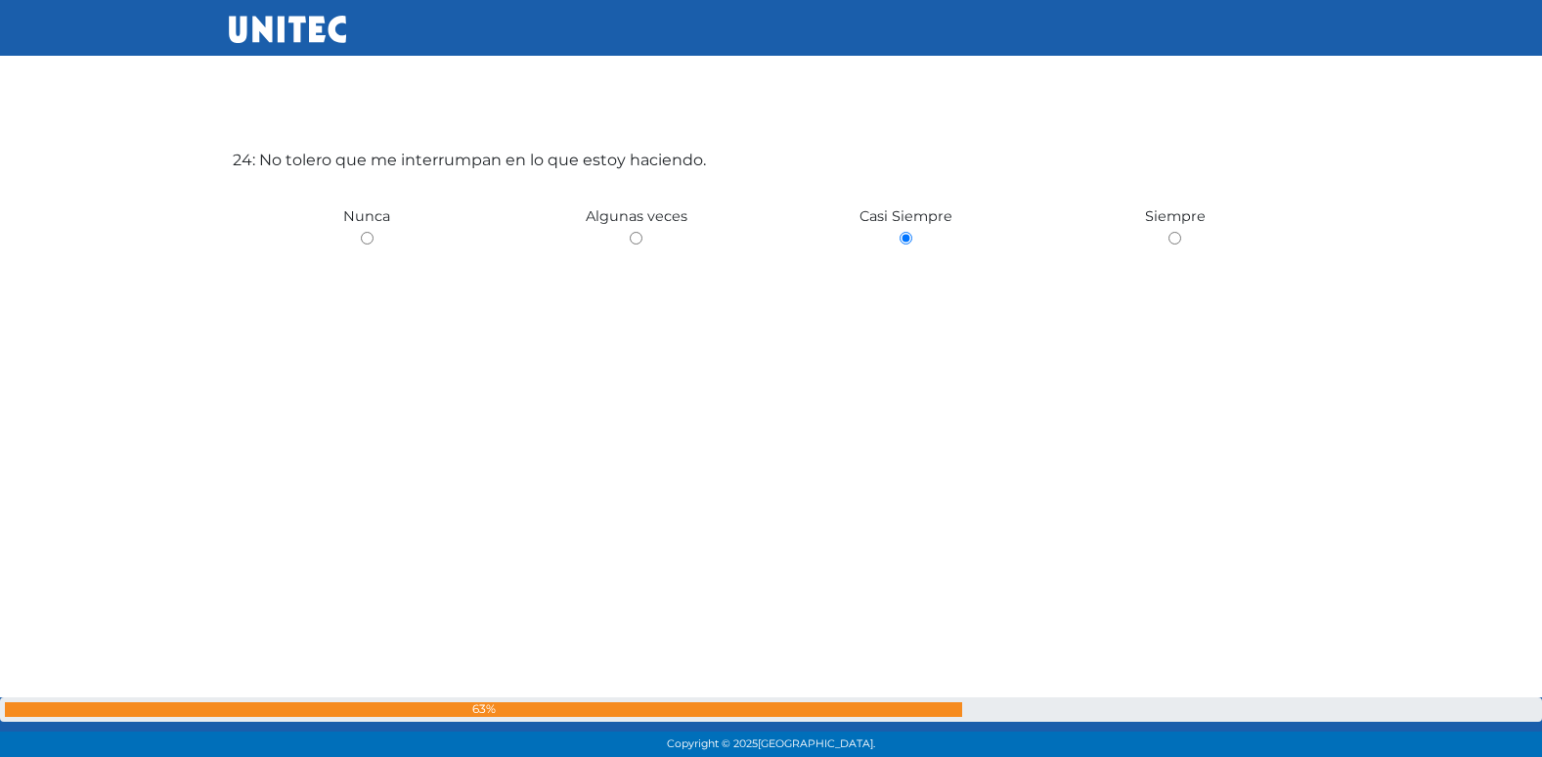
click at [1168, 232] on input "radio" at bounding box center [1174, 238] width 13 height 13
radio input "true"
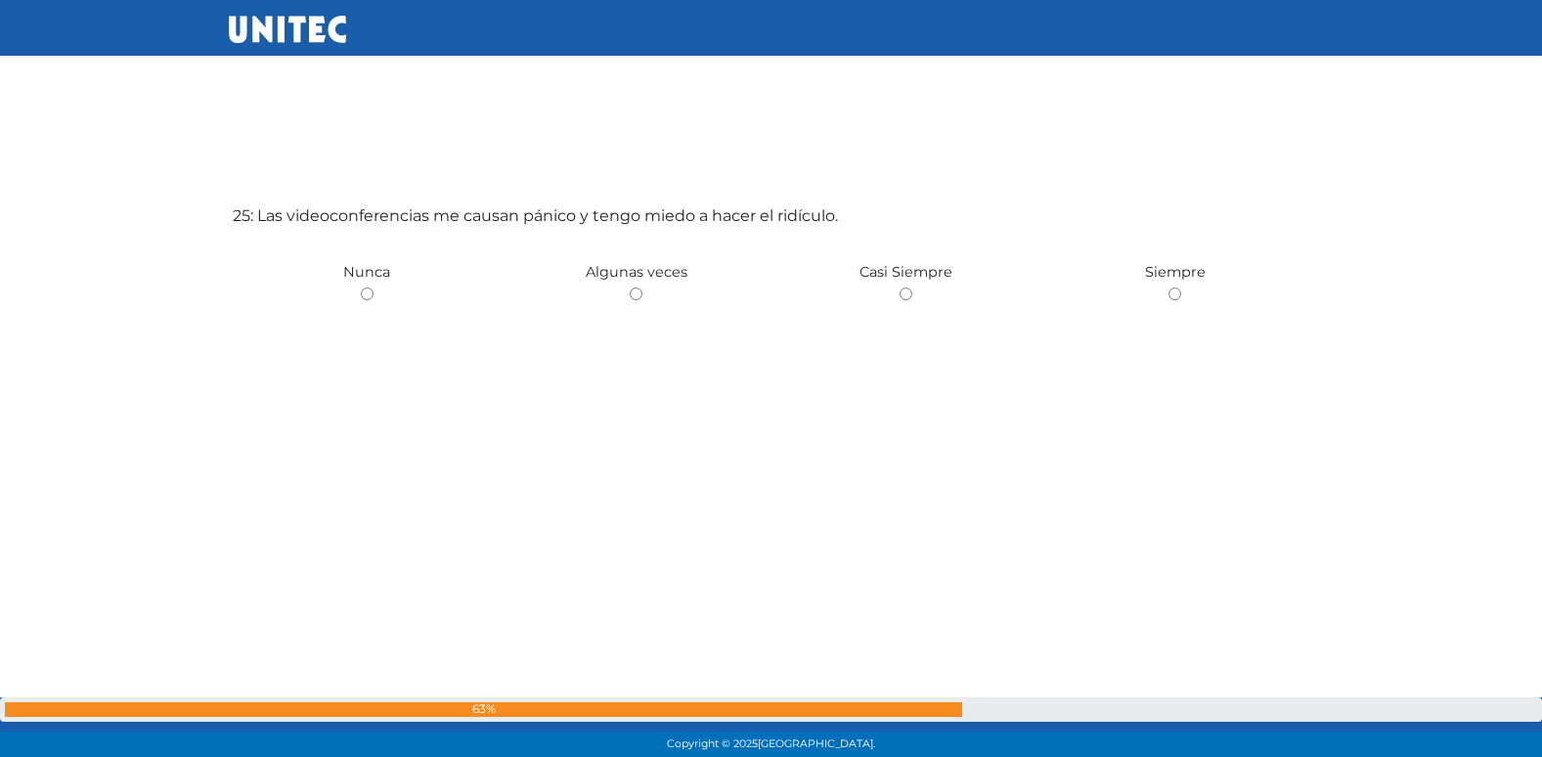
scroll to position [18260, 0]
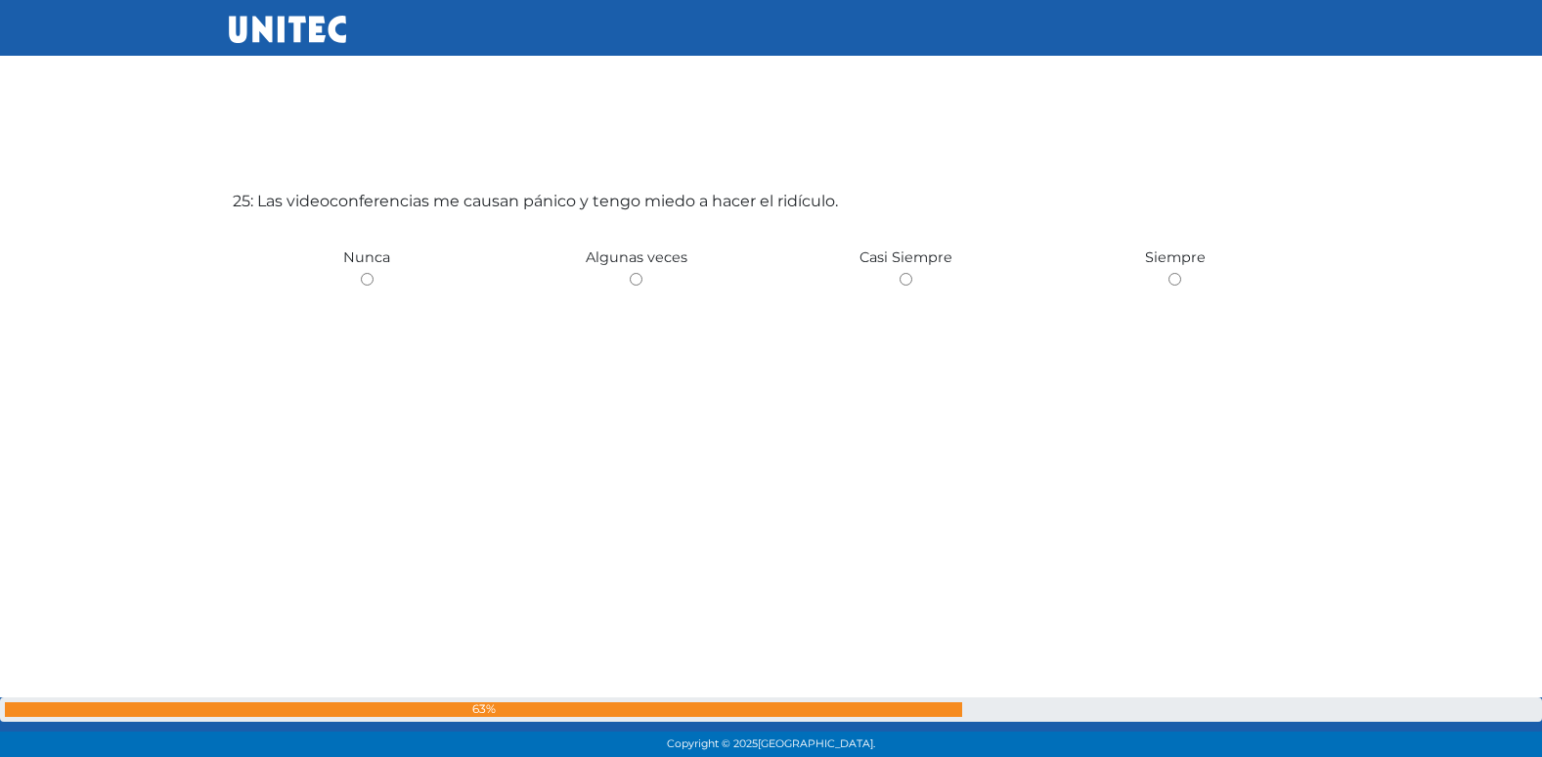
click at [630, 273] on input "radio" at bounding box center [636, 279] width 13 height 13
radio input "true"
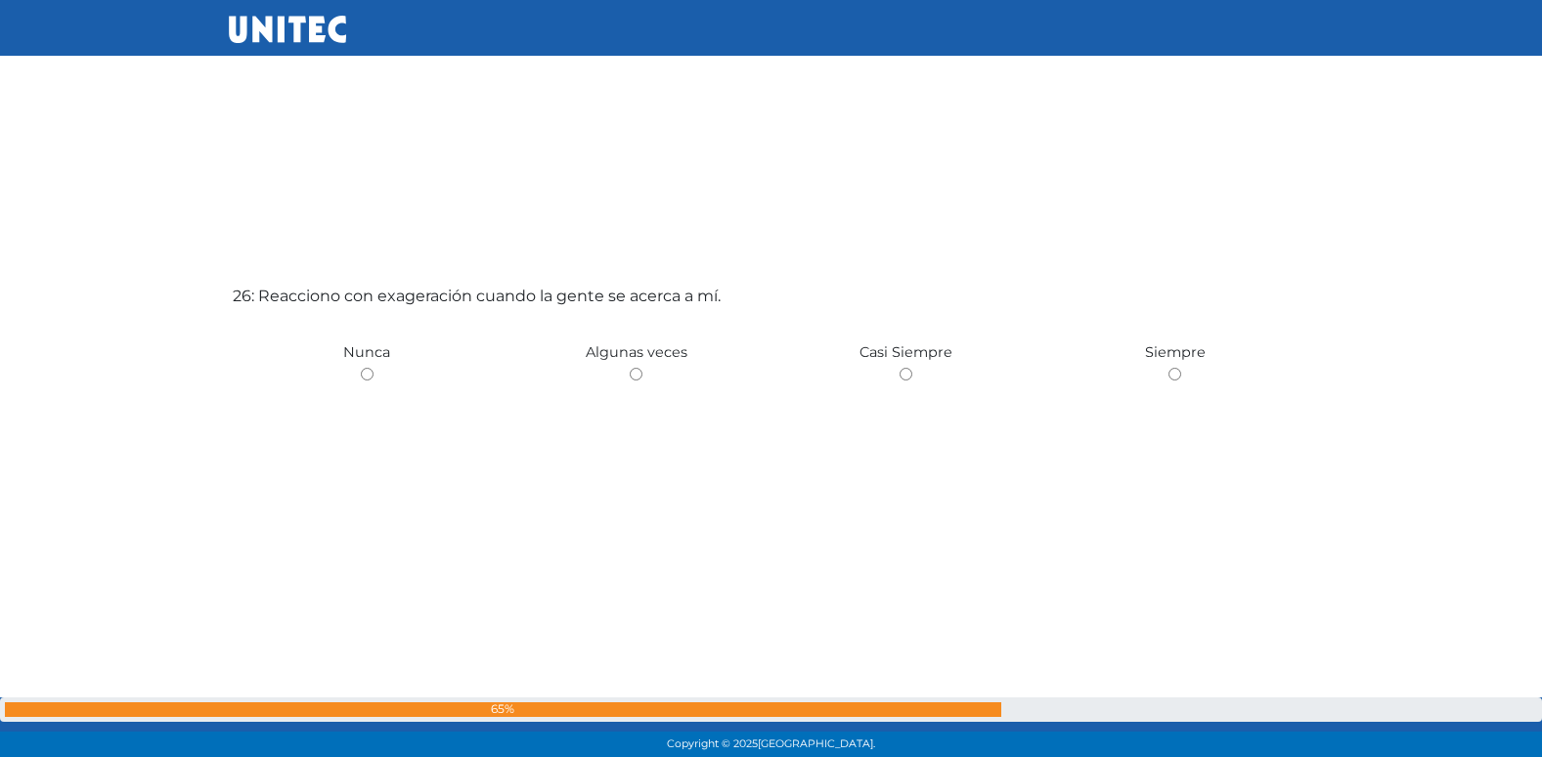
scroll to position [19017, 0]
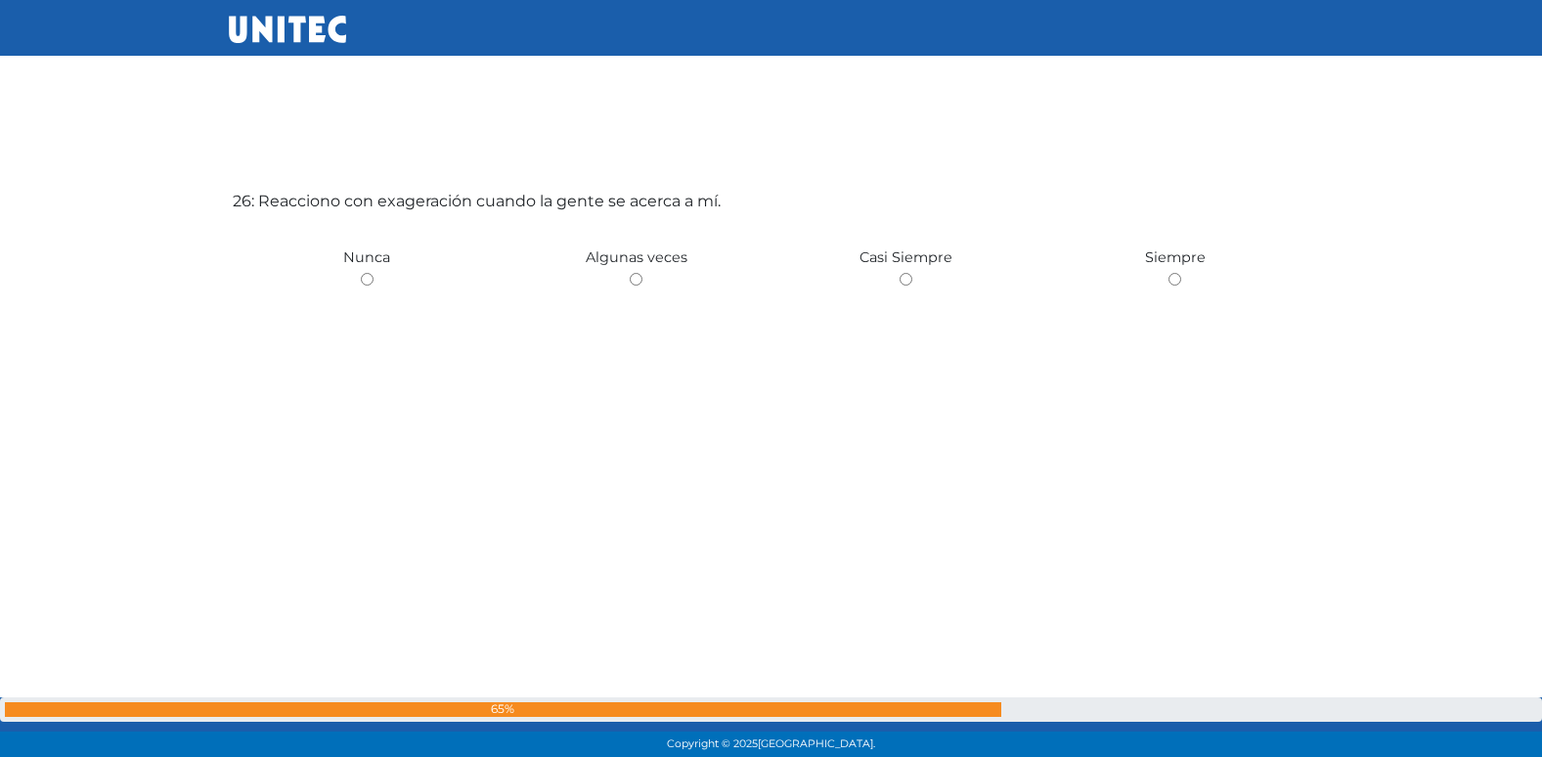
click at [630, 273] on input "radio" at bounding box center [636, 279] width 13 height 13
radio input "true"
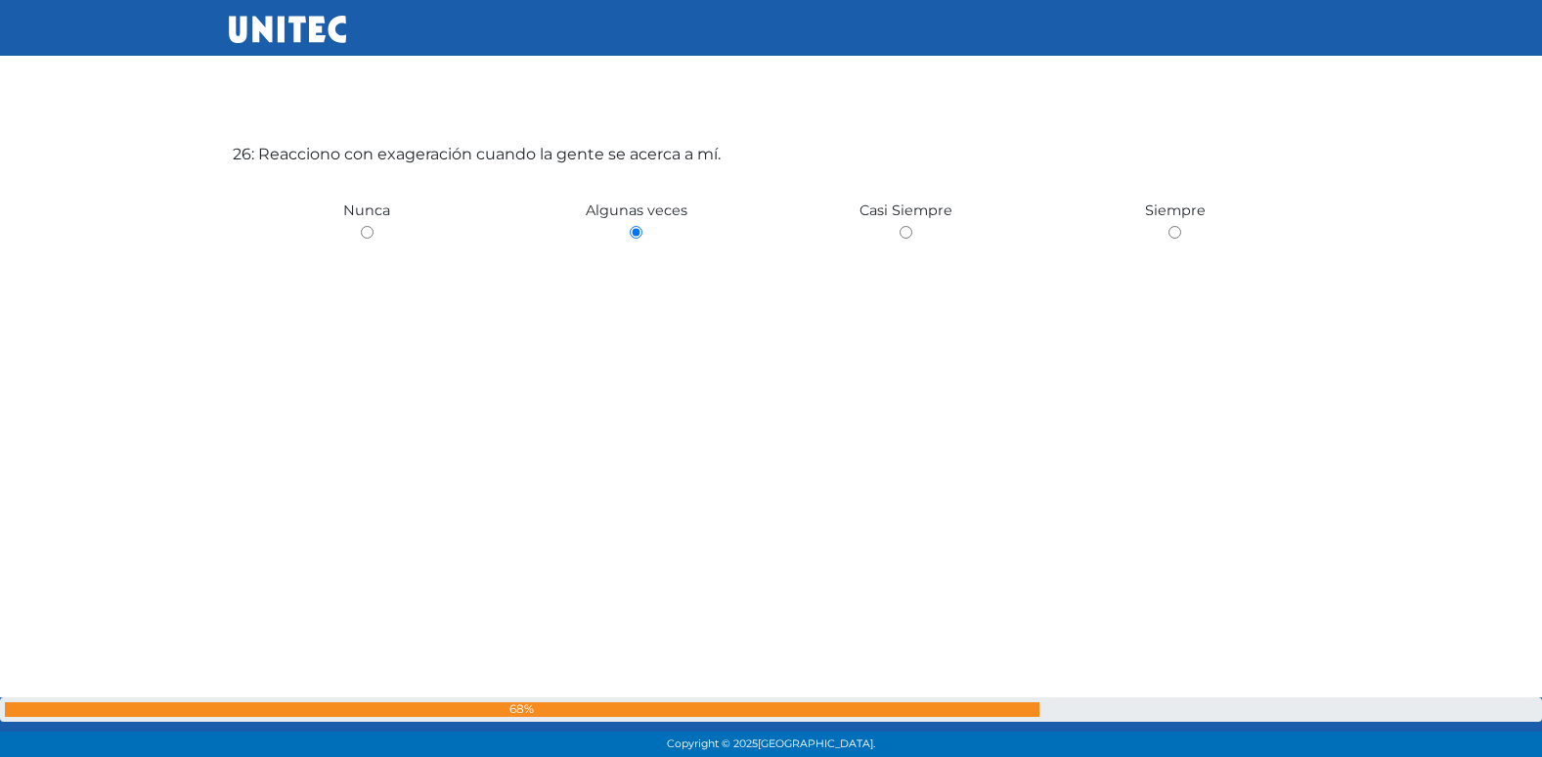
scroll to position [19085, 0]
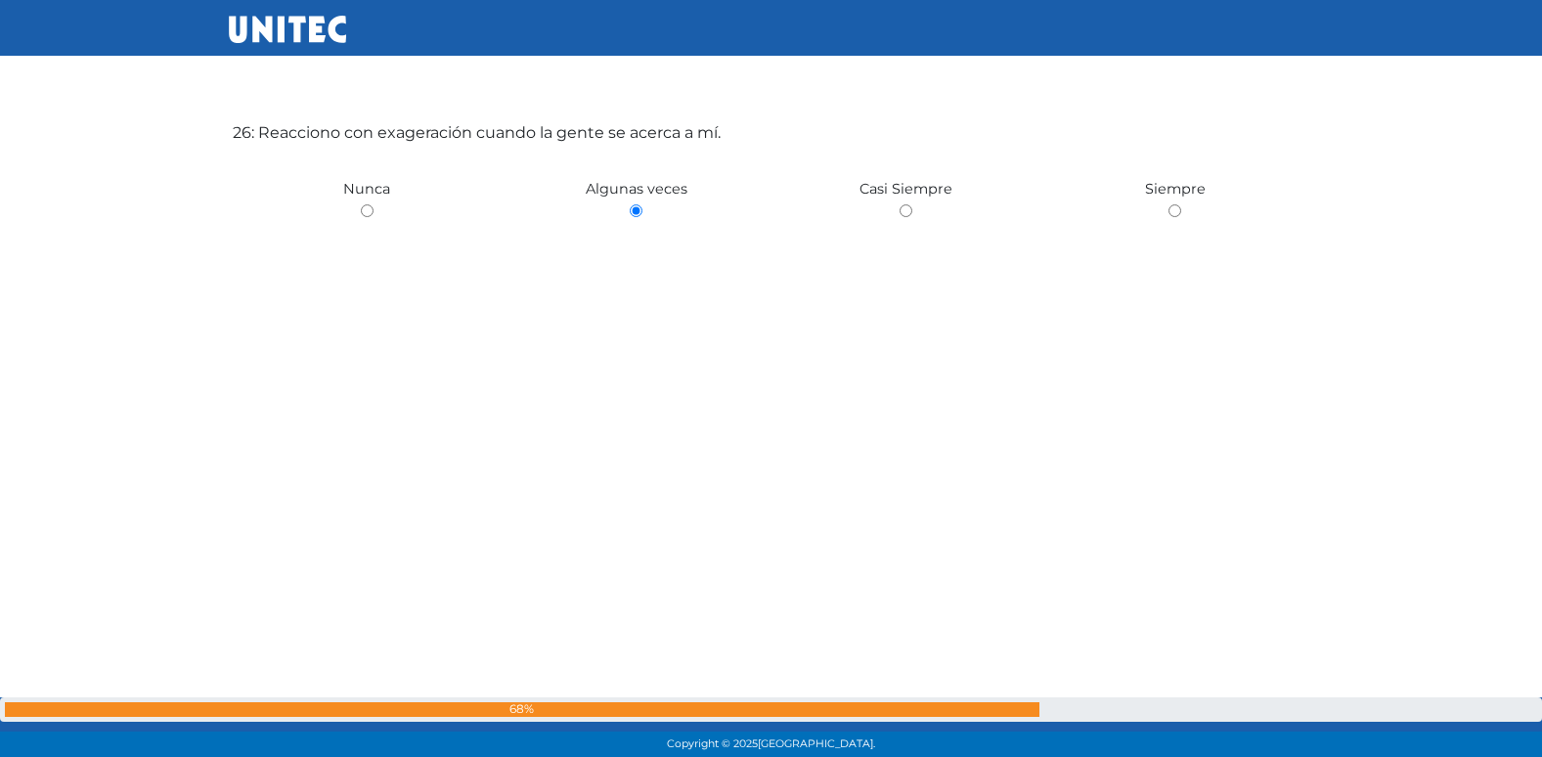
radio input "true"
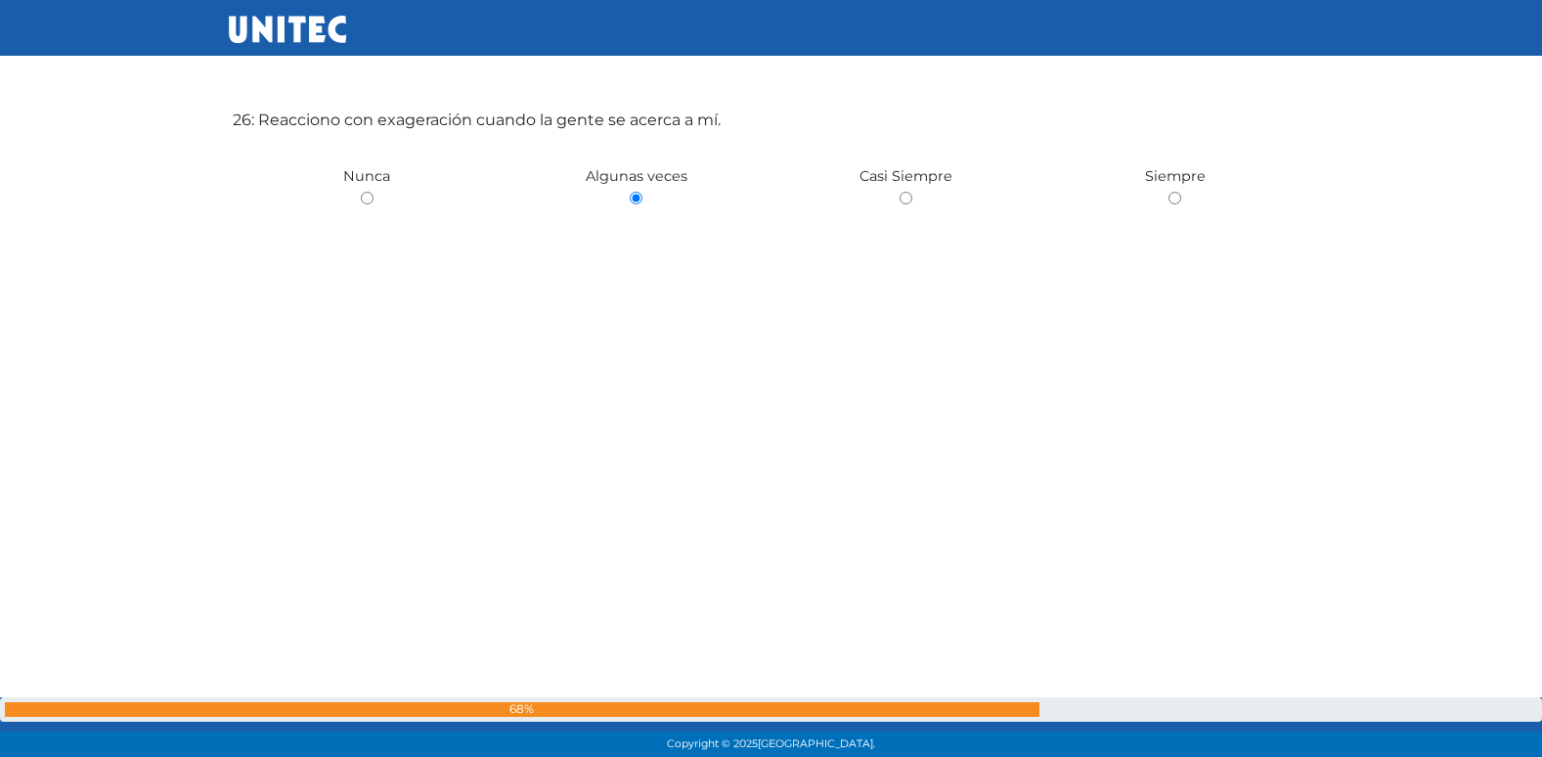
radio input "true"
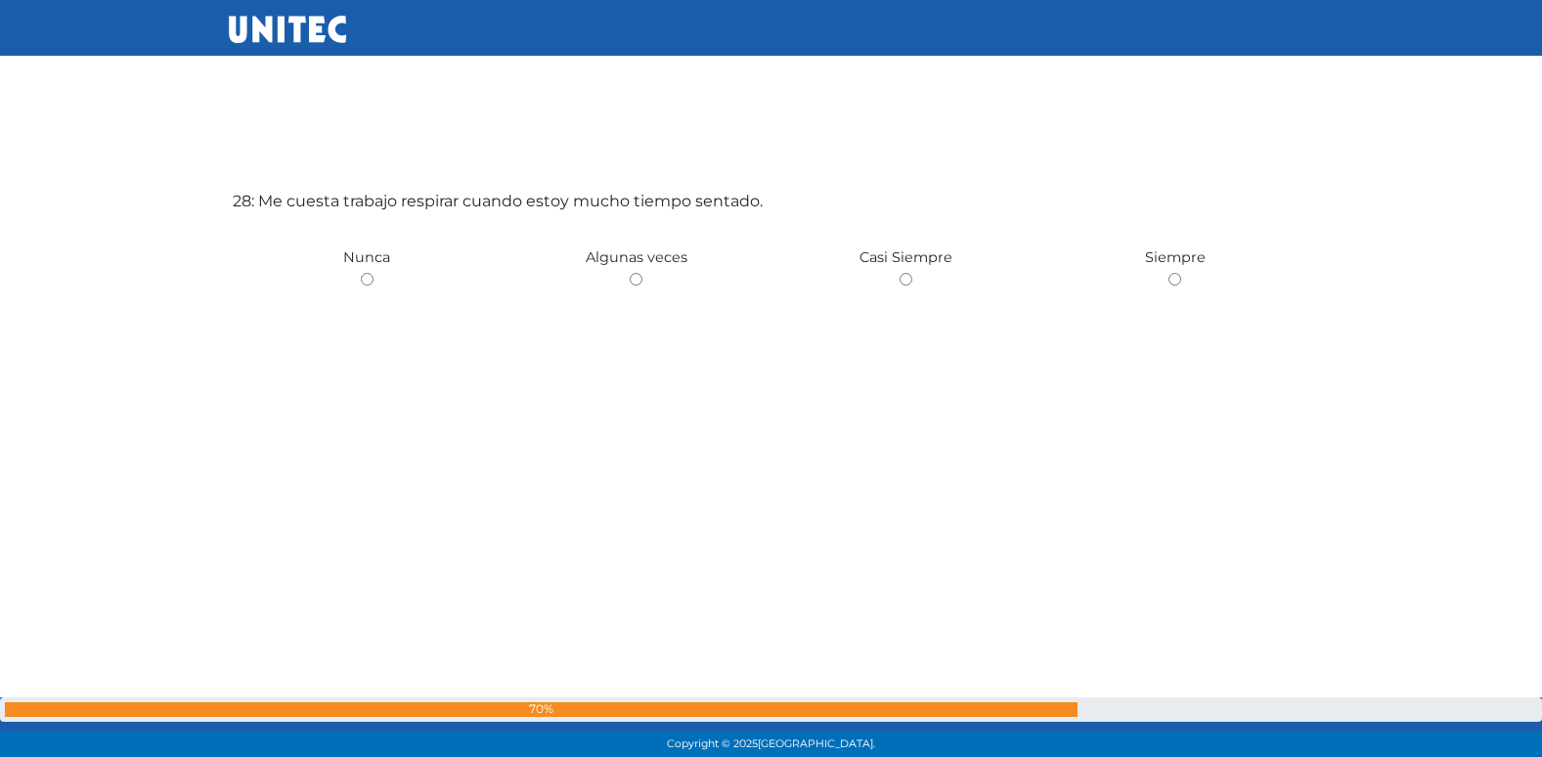
click at [630, 273] on input "radio" at bounding box center [636, 279] width 13 height 13
radio input "true"
click at [361, 273] on input "radio" at bounding box center [367, 279] width 13 height 13
radio input "true"
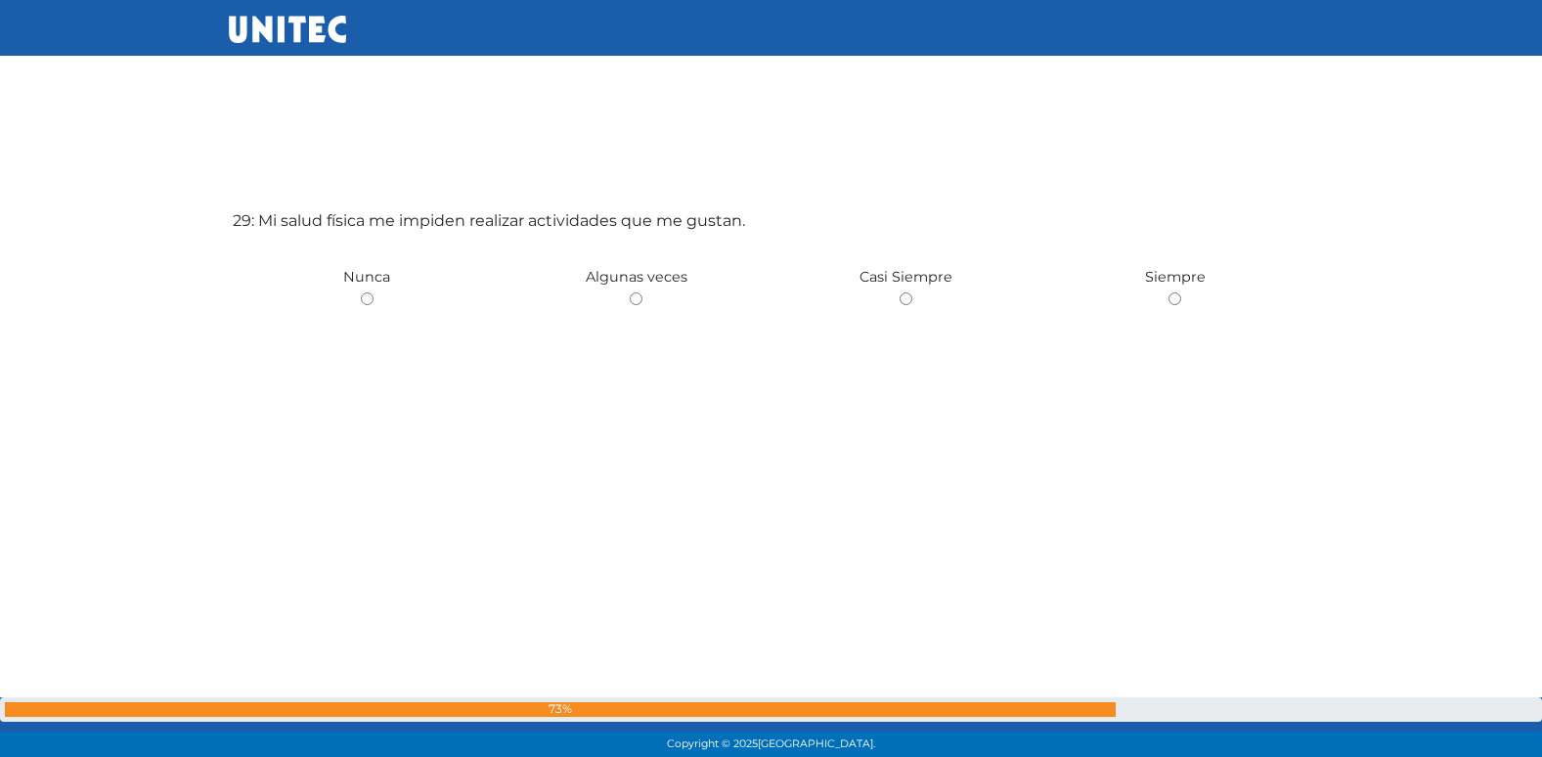
scroll to position [21287, 0]
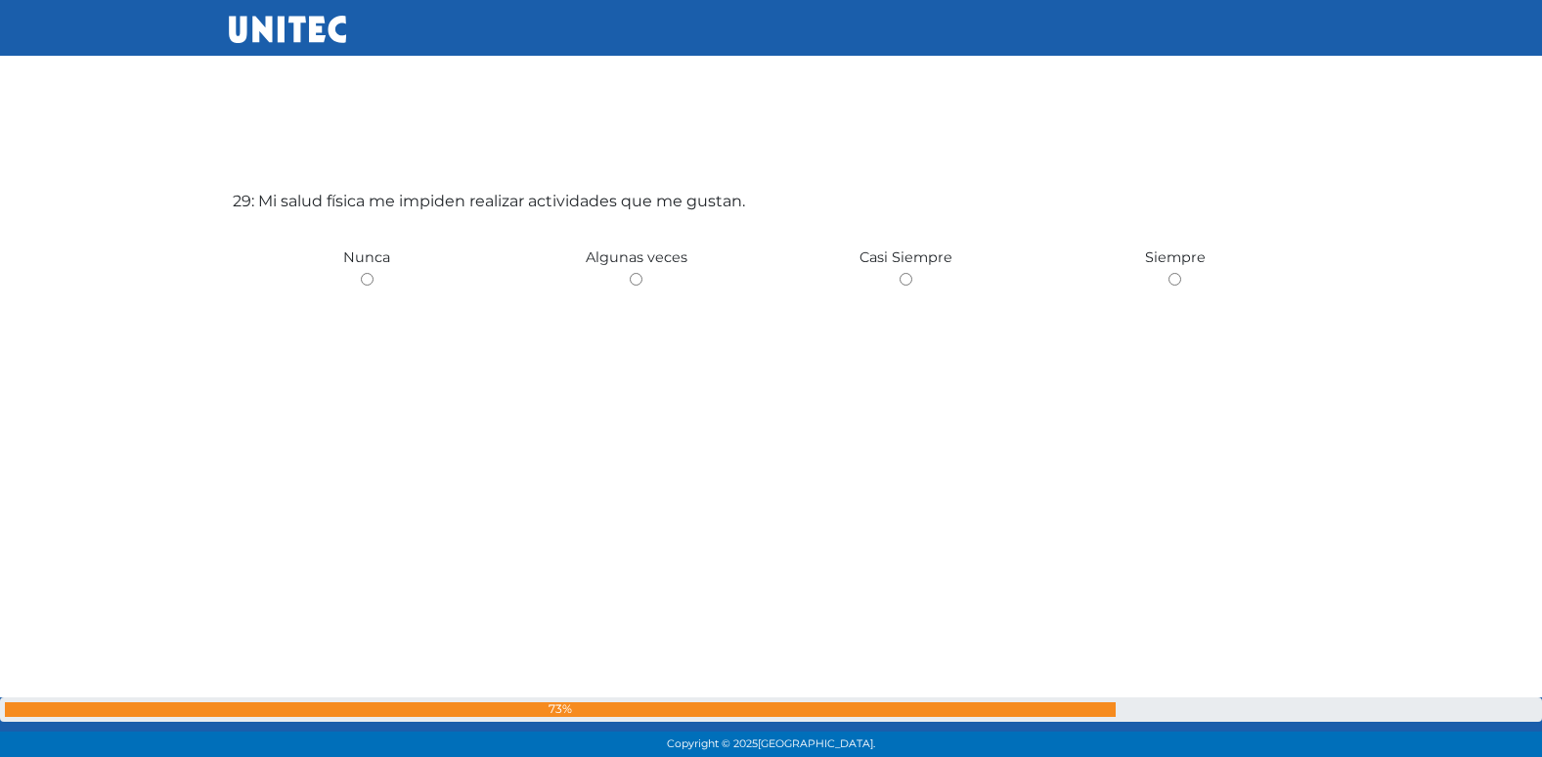
click at [630, 273] on input "radio" at bounding box center [636, 279] width 13 height 13
radio input "true"
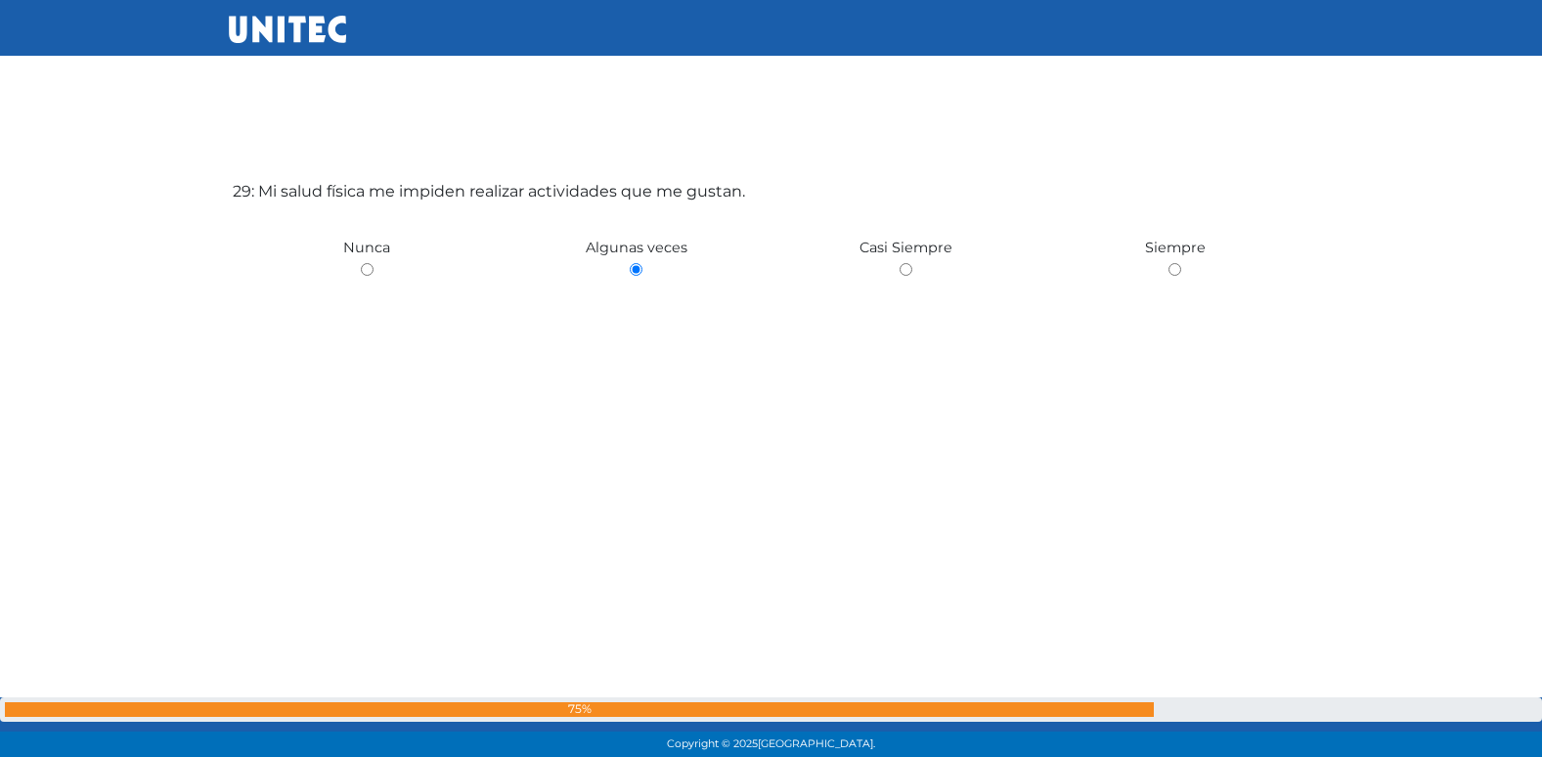
click at [900, 263] on input "radio" at bounding box center [906, 269] width 13 height 13
radio input "true"
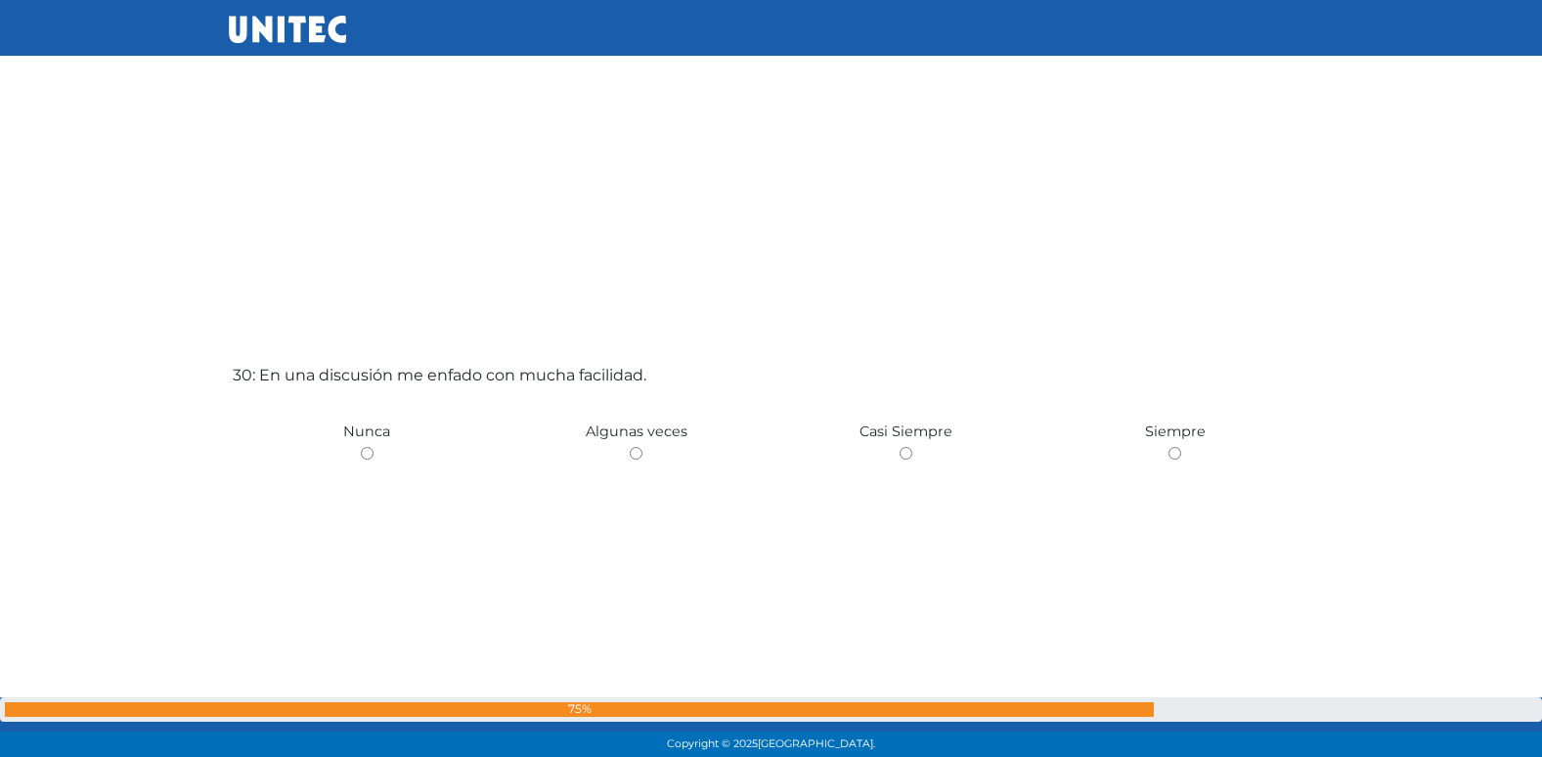
scroll to position [22044, 0]
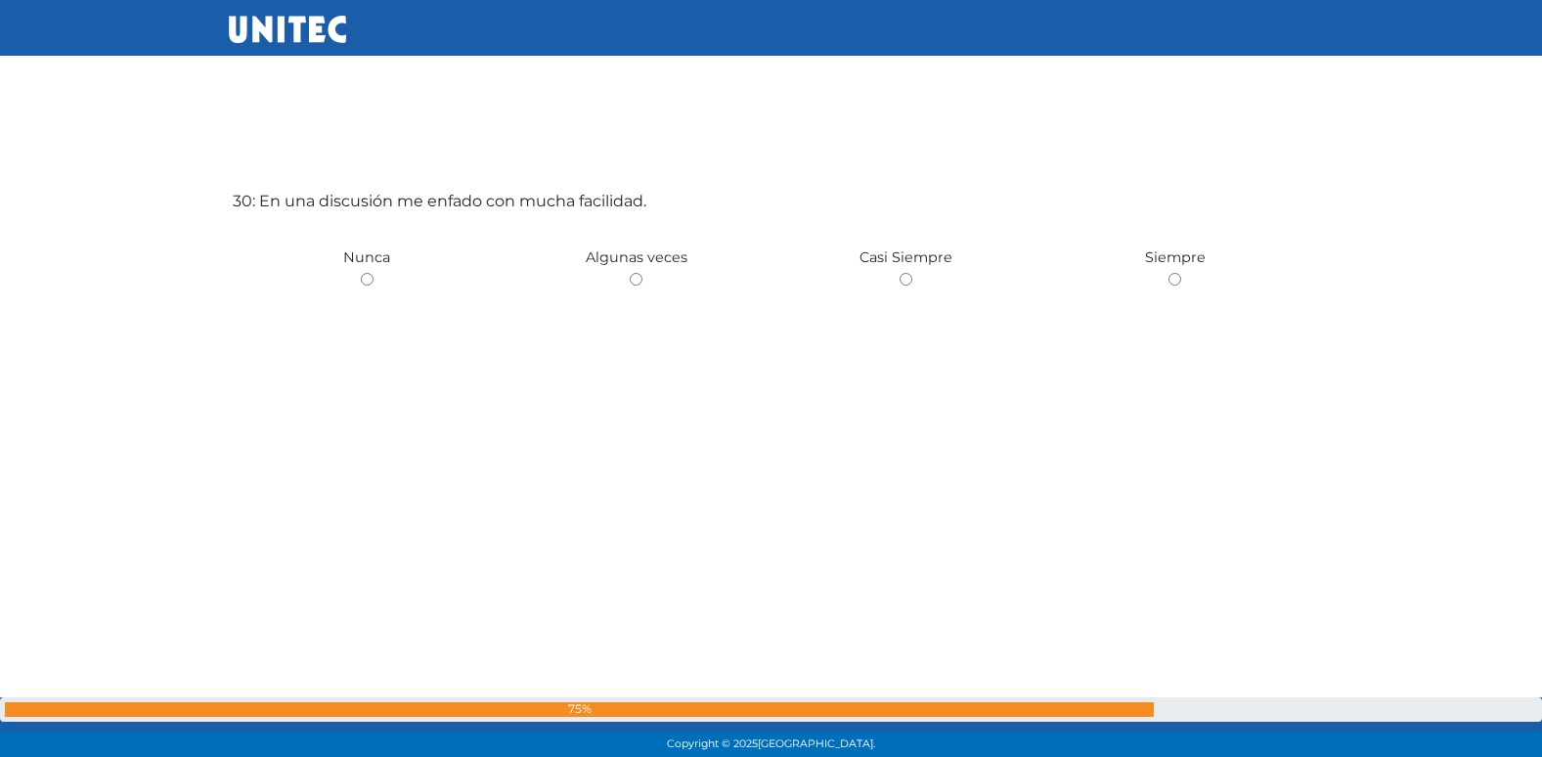
click at [630, 273] on input "radio" at bounding box center [636, 279] width 13 height 13
radio input "true"
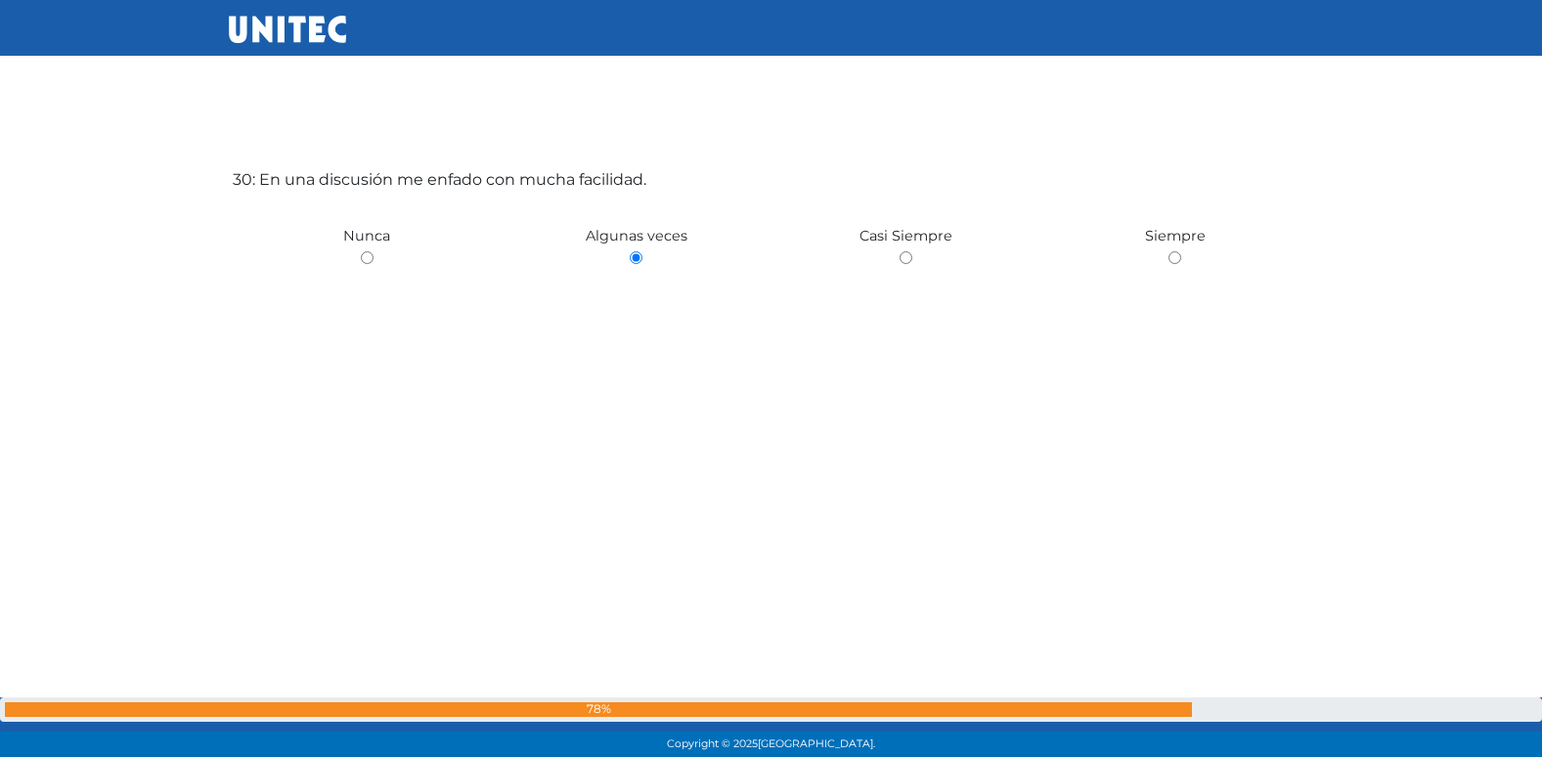
click at [900, 251] on input "radio" at bounding box center [906, 257] width 13 height 13
radio input "true"
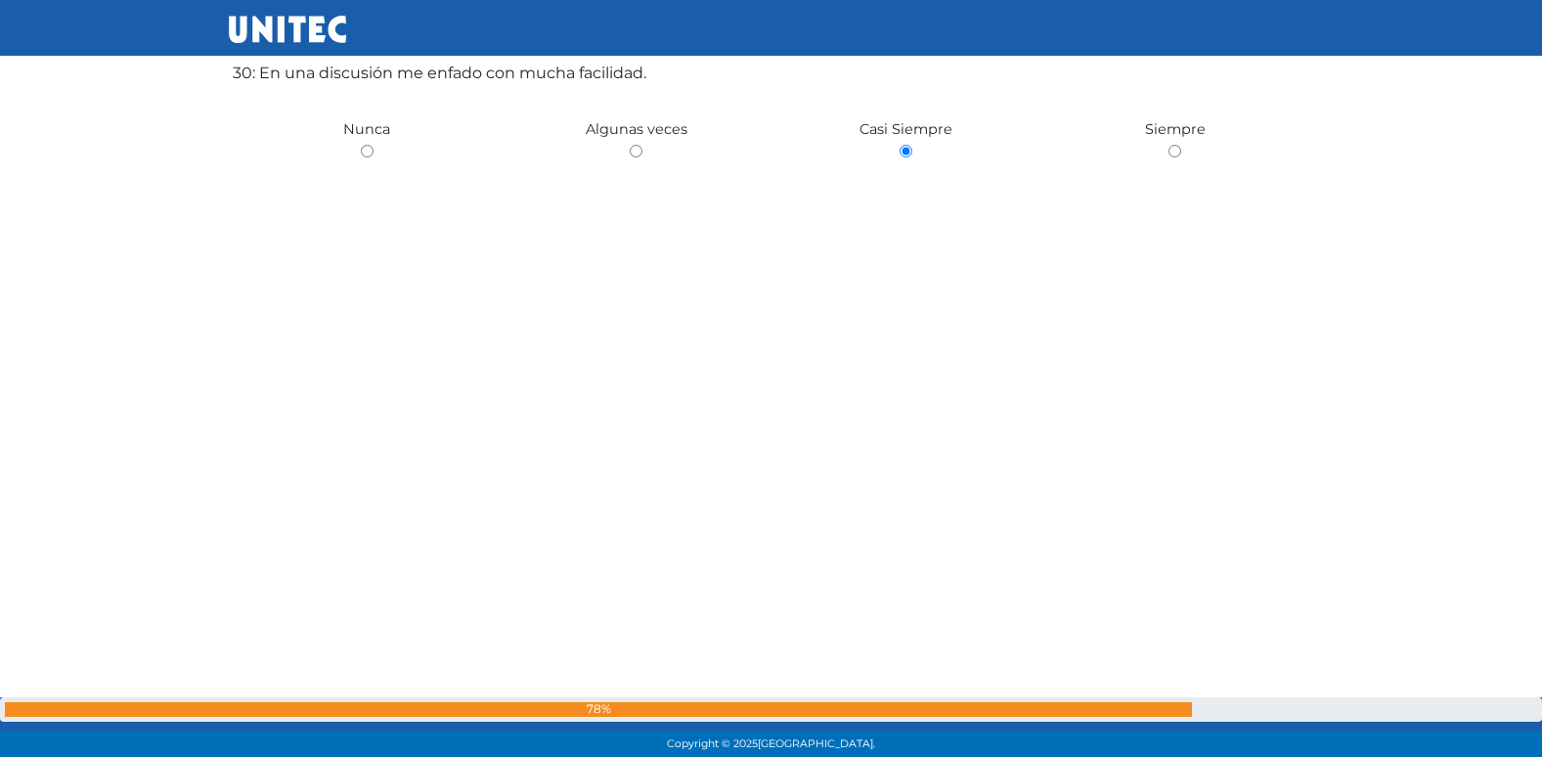
scroll to position [22182, 0]
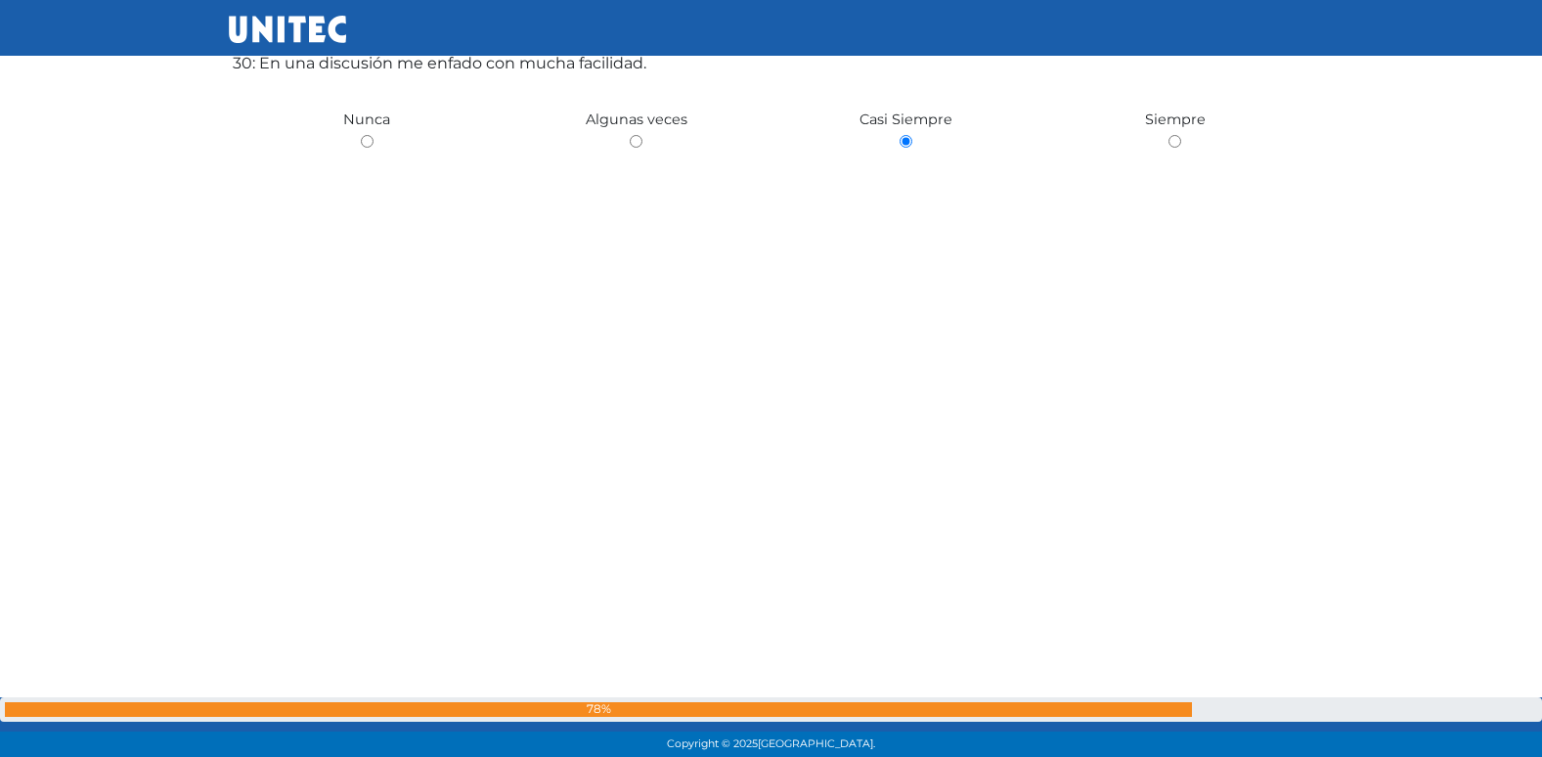
radio input "true"
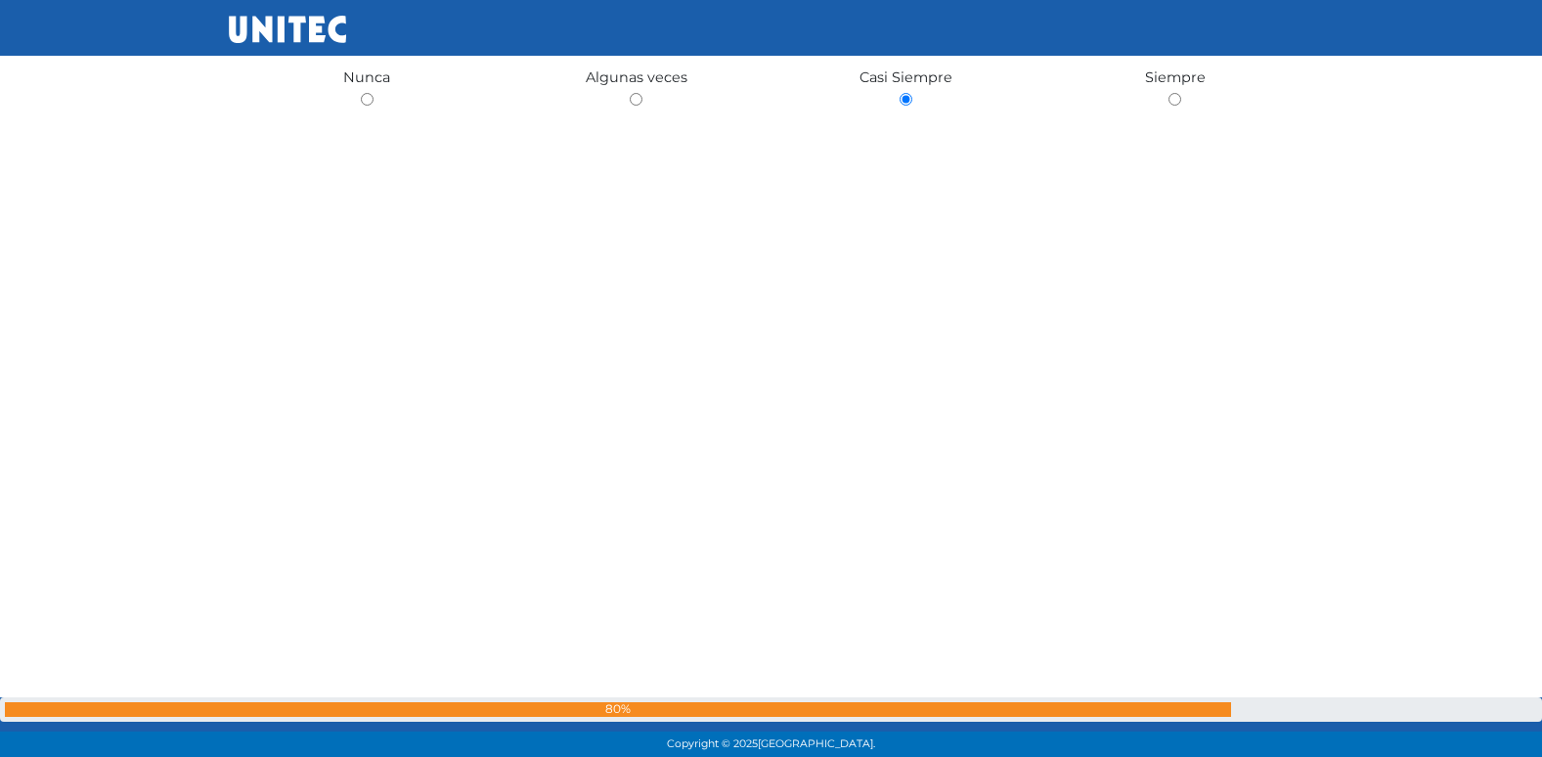
radio input "true"
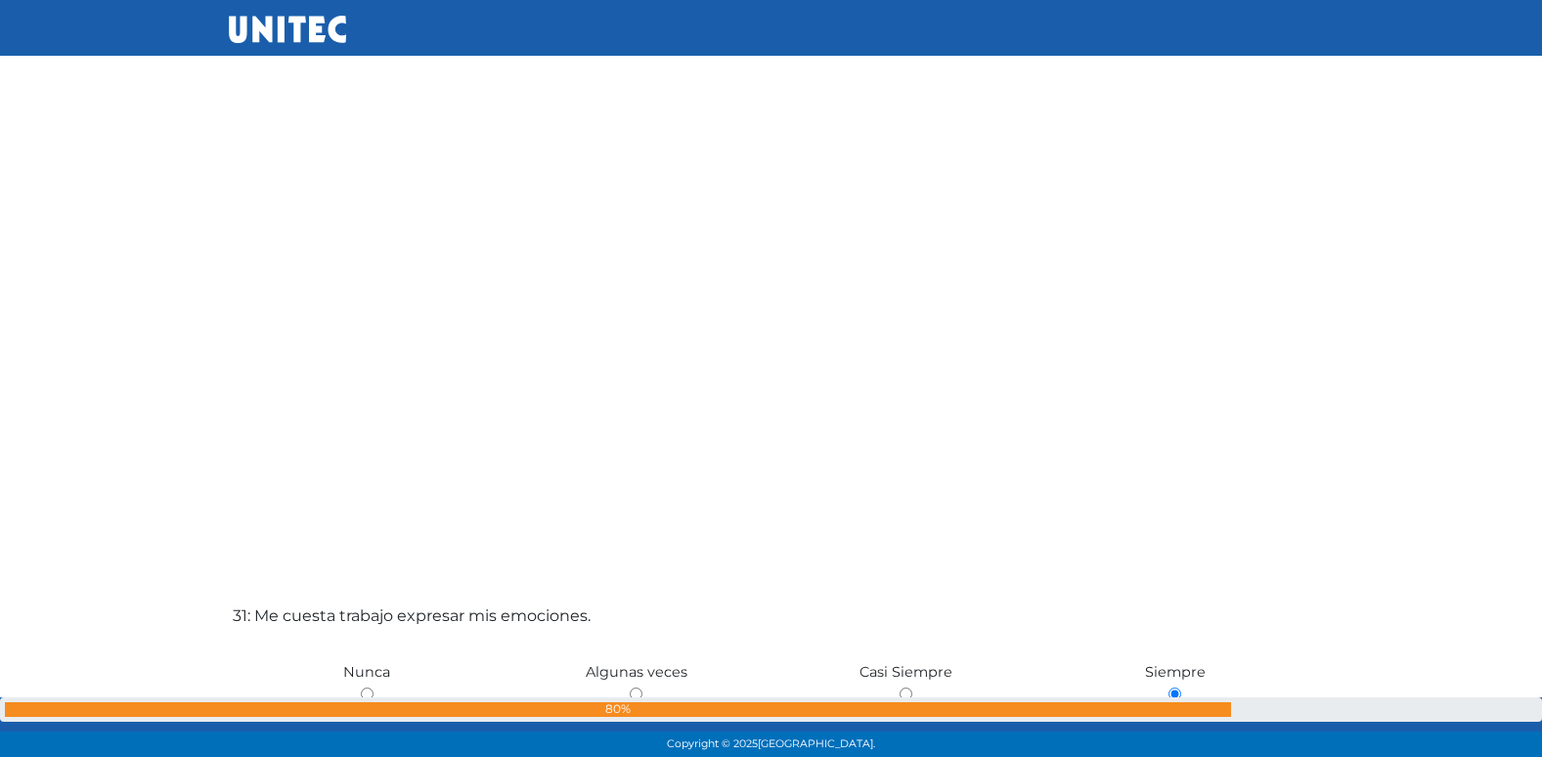
scroll to position [22390, 0]
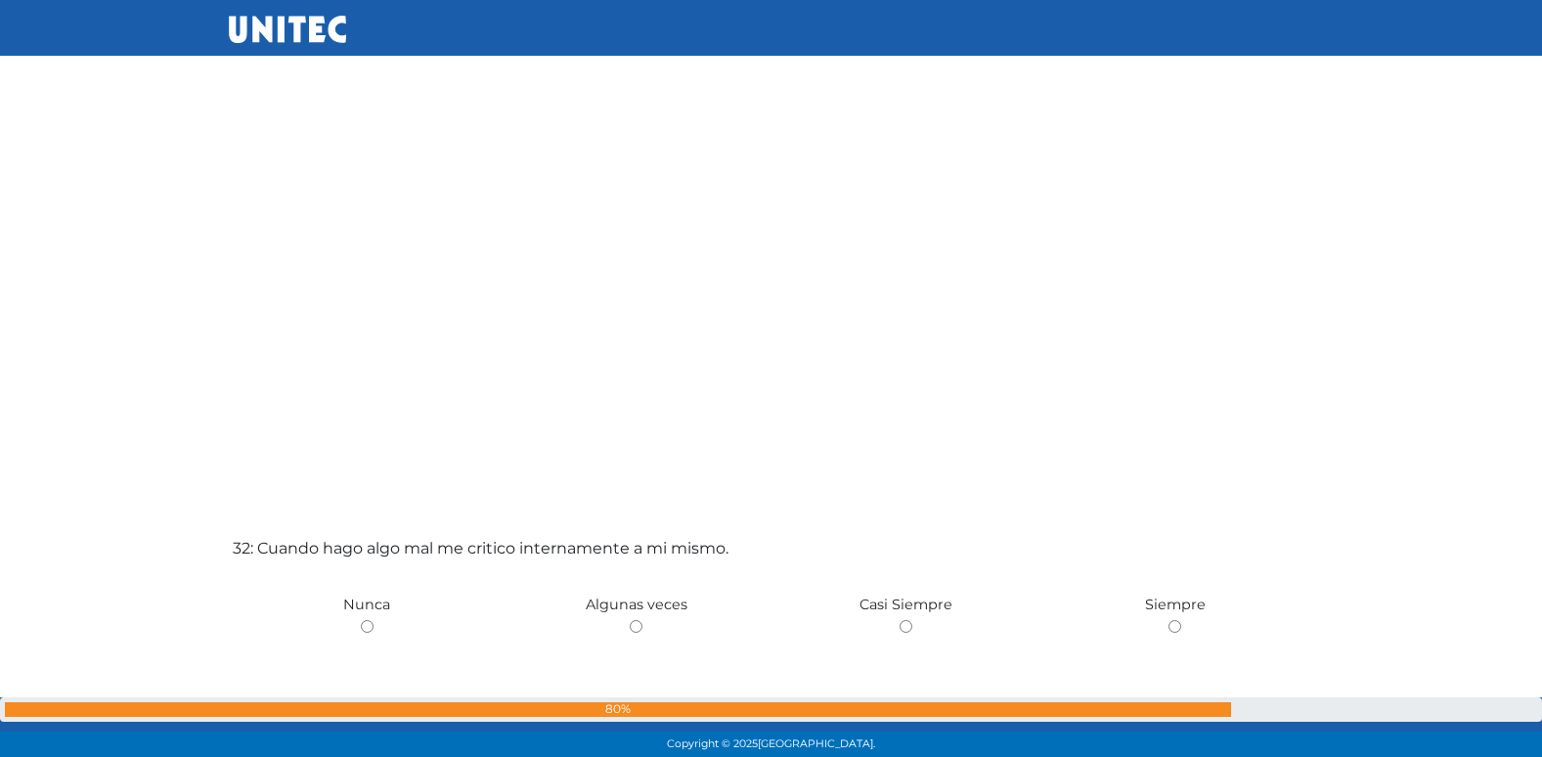
click at [630, 620] on input "radio" at bounding box center [636, 626] width 13 height 13
radio input "true"
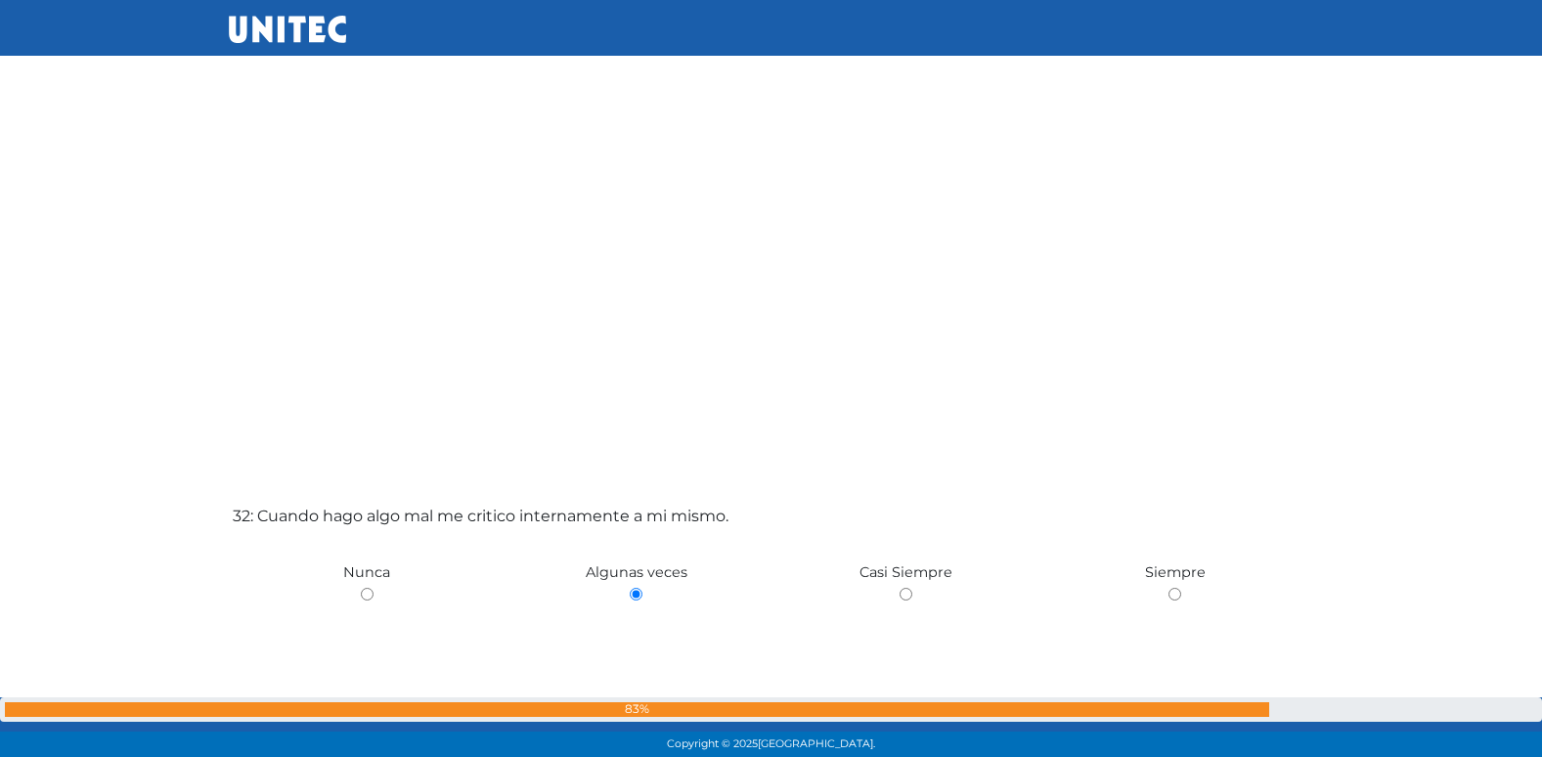
click at [900, 588] on input "radio" at bounding box center [906, 594] width 13 height 13
radio input "true"
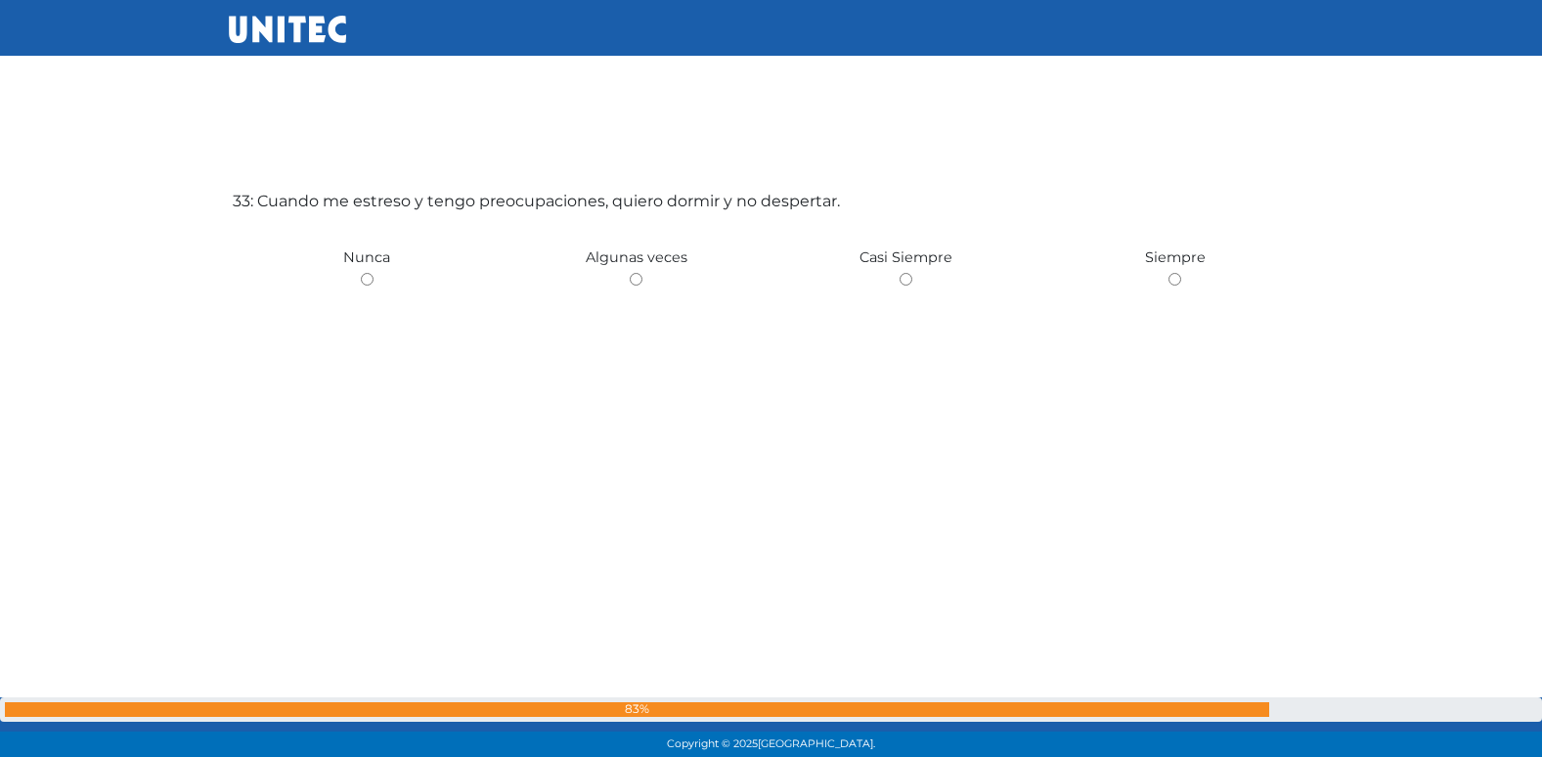
click at [630, 273] on input "radio" at bounding box center [636, 279] width 13 height 13
radio input "true"
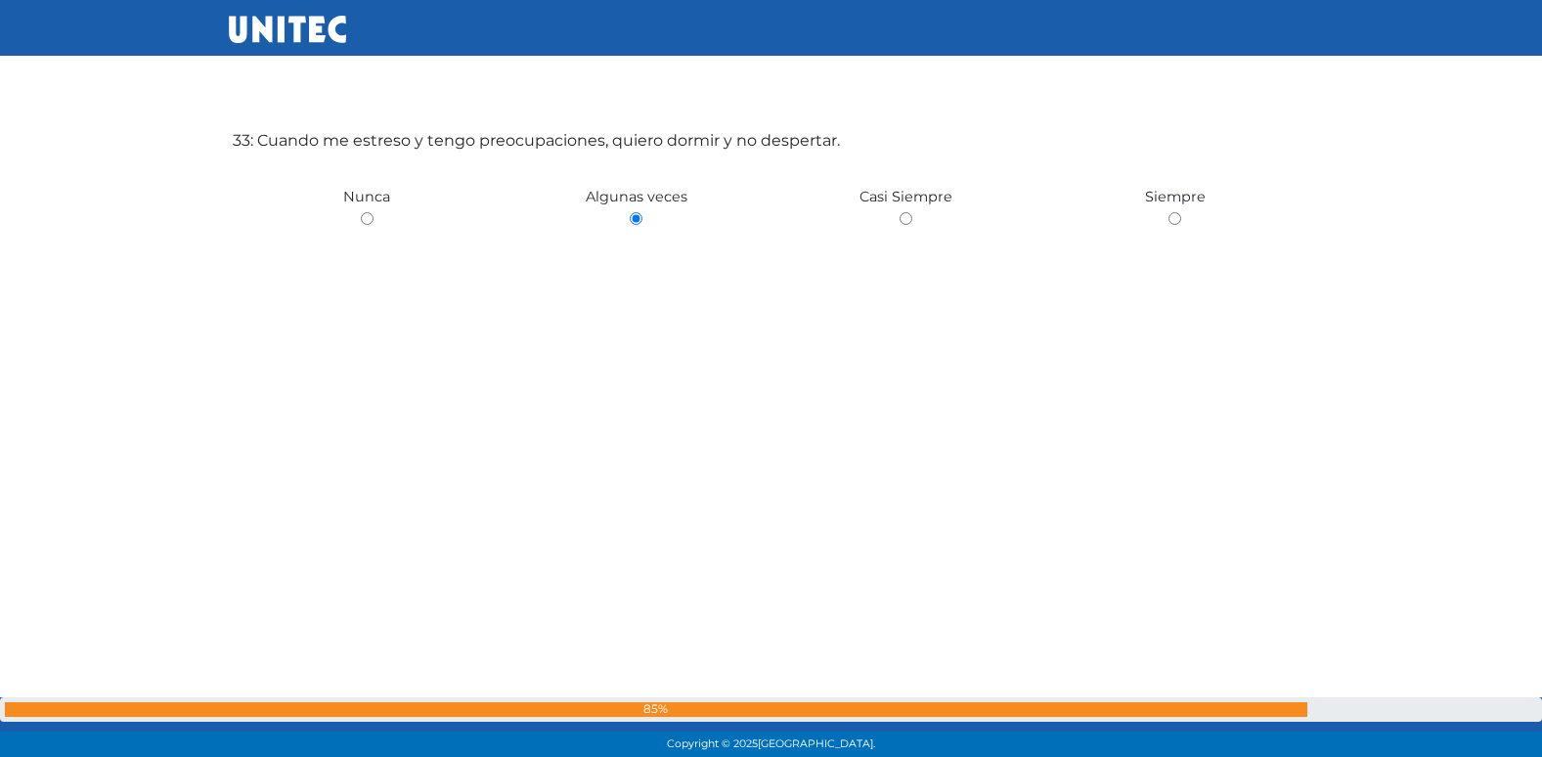
scroll to position [24383, 0]
radio input "true"
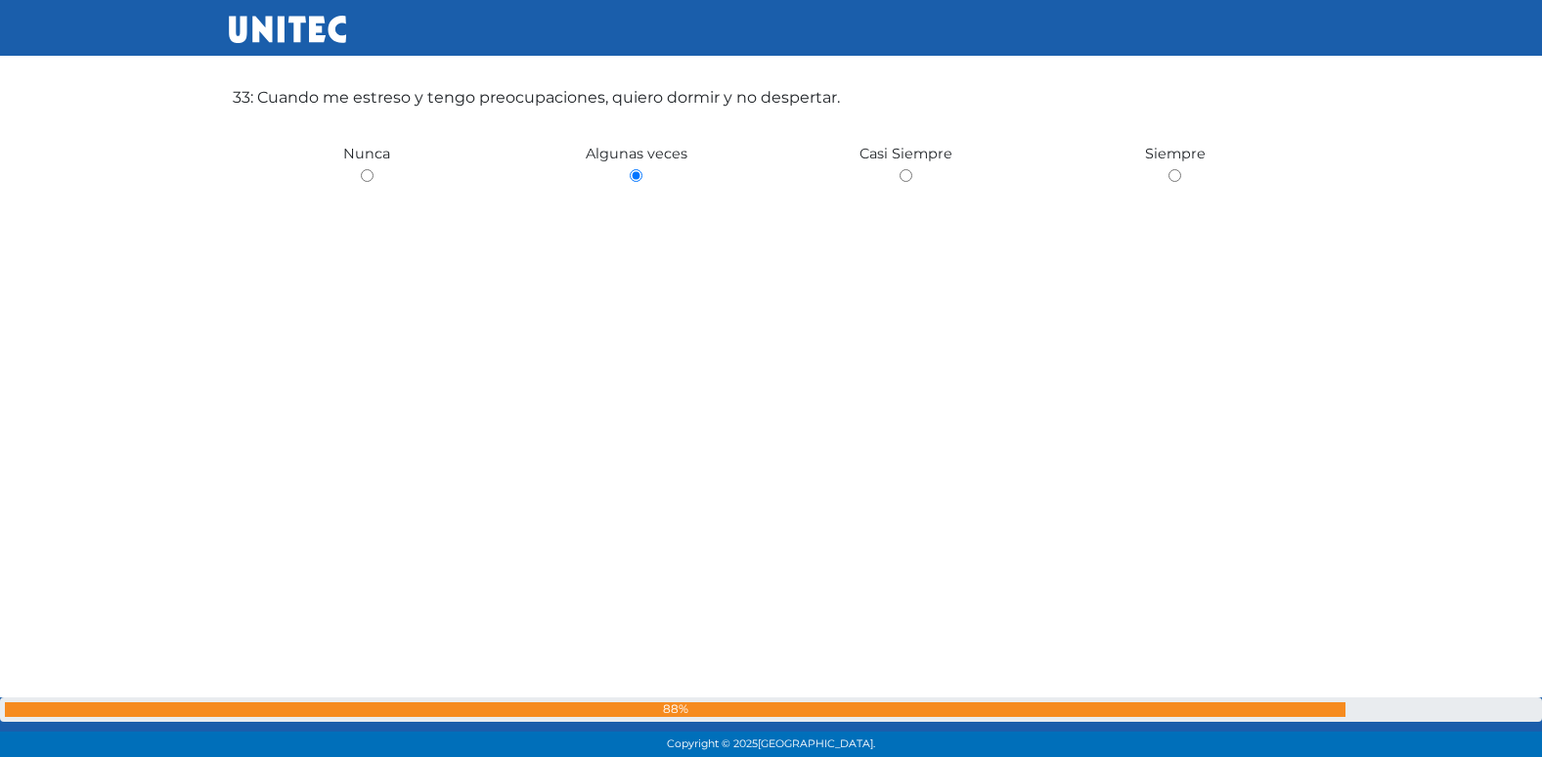
radio input "true"
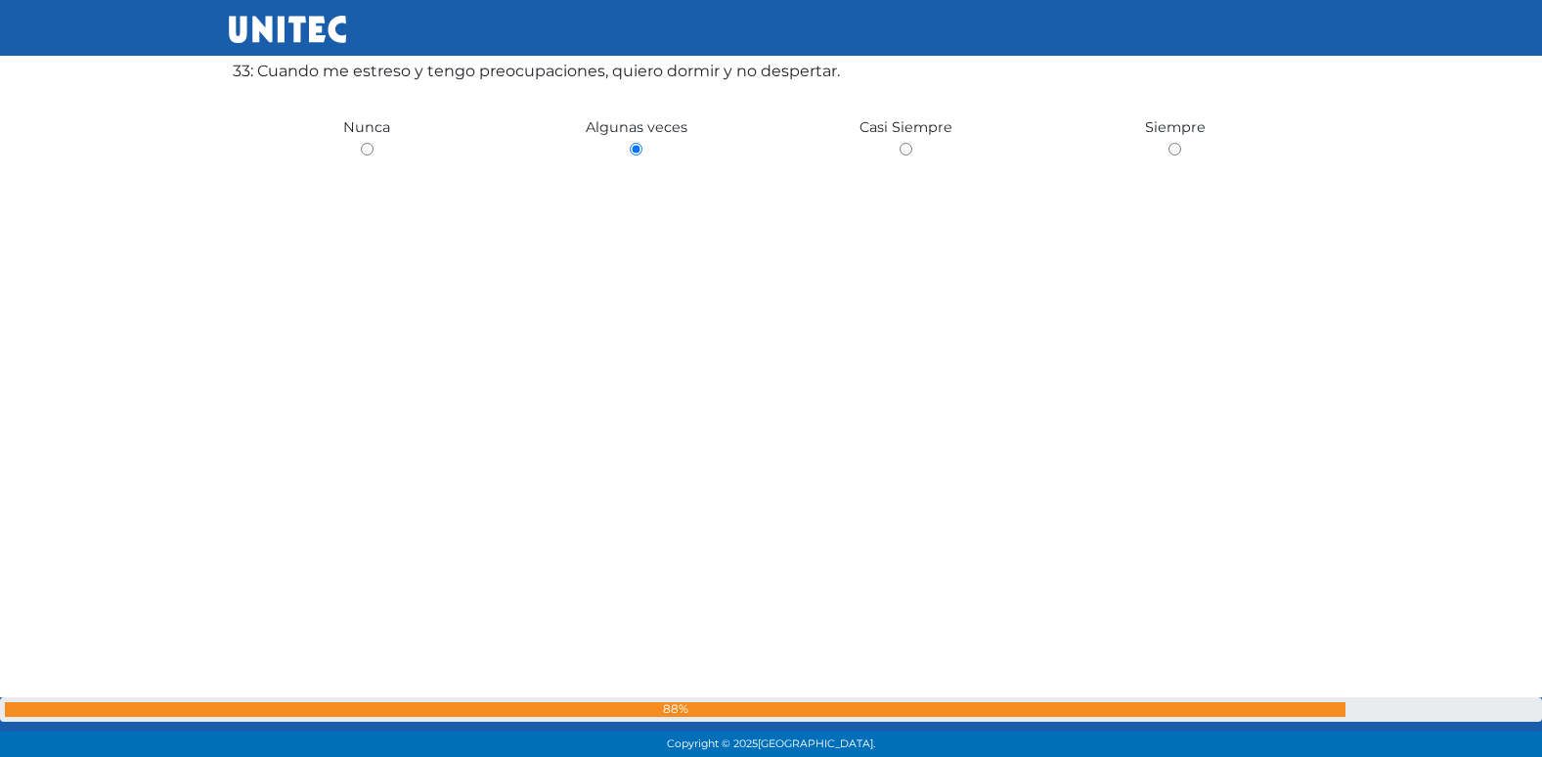
radio input "true"
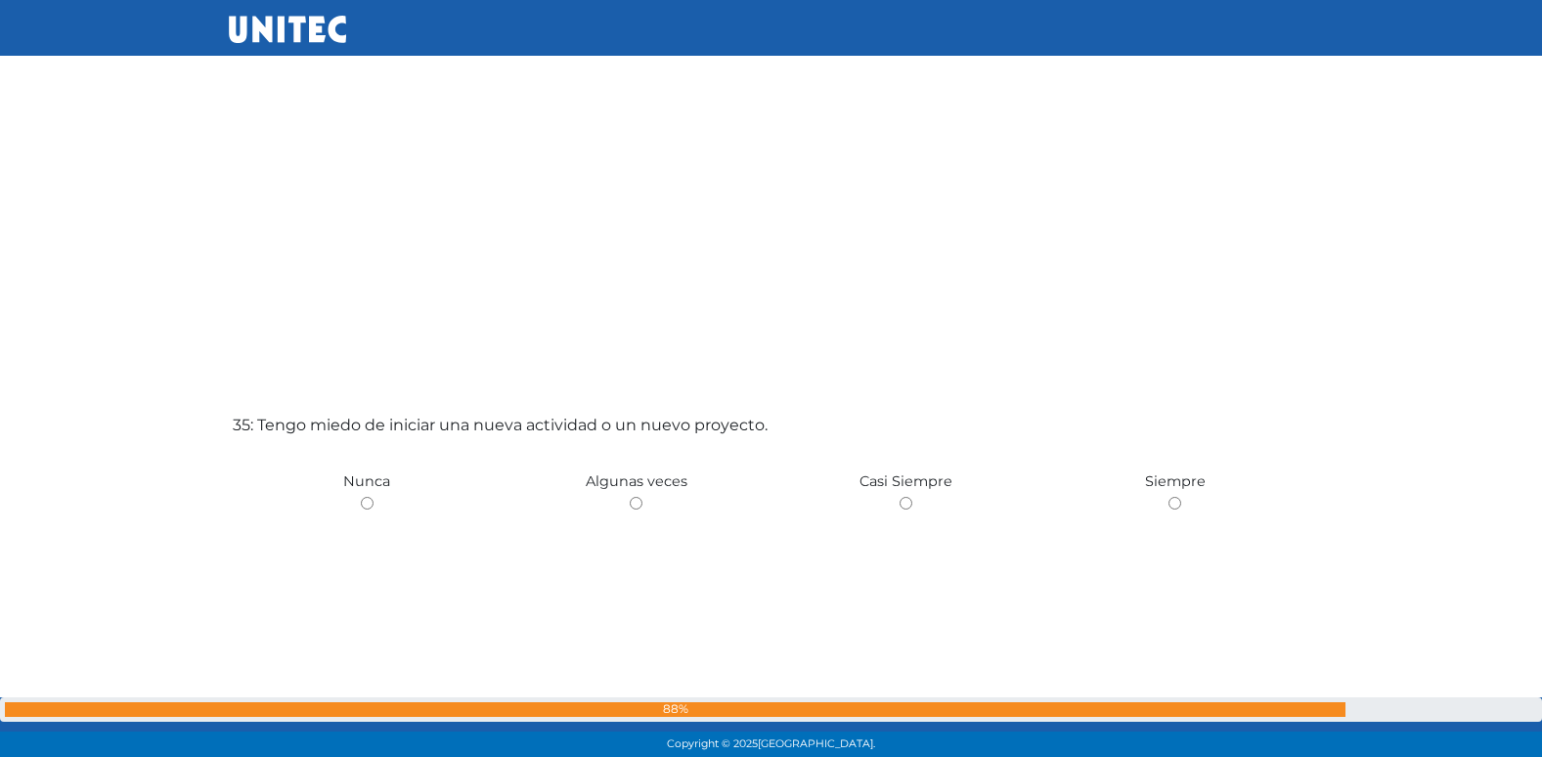
scroll to position [25481, 0]
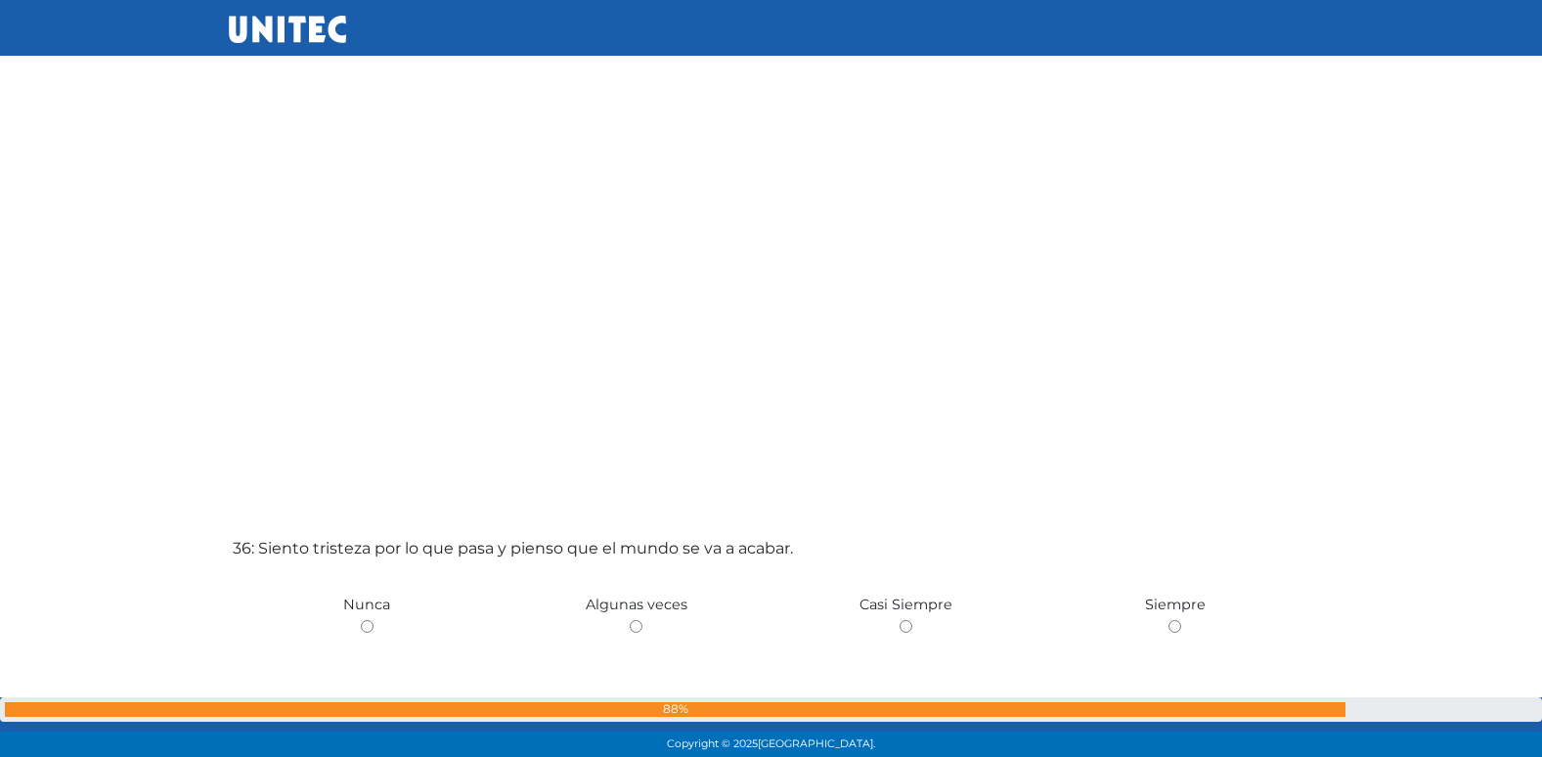
click at [630, 620] on input "radio" at bounding box center [636, 626] width 13 height 13
radio input "true"
click at [361, 620] on input "radio" at bounding box center [367, 626] width 13 height 13
radio input "true"
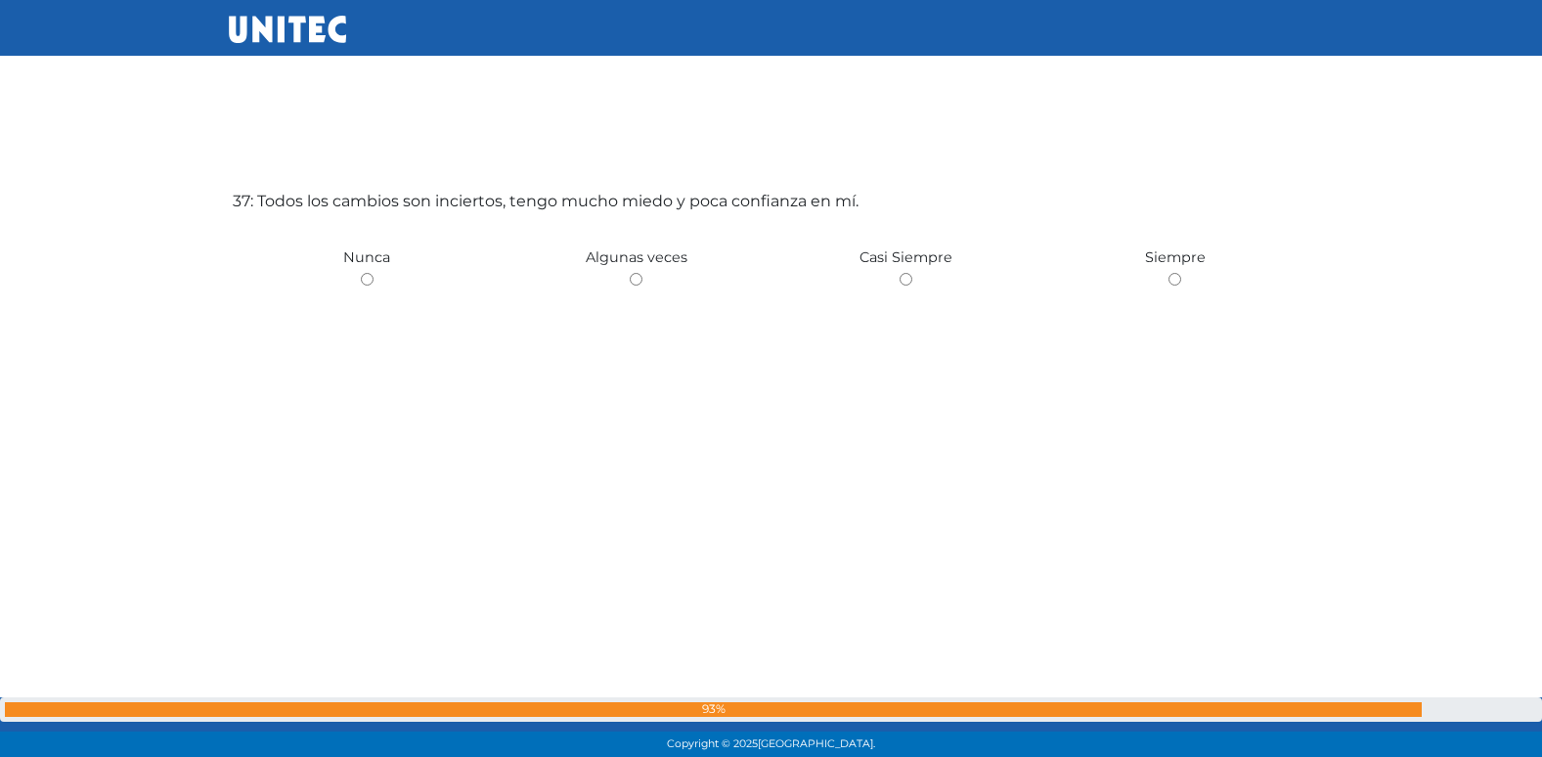
click at [630, 273] on input "radio" at bounding box center [636, 279] width 13 height 13
radio input "true"
click at [361, 273] on input "radio" at bounding box center [367, 279] width 13 height 13
radio input "true"
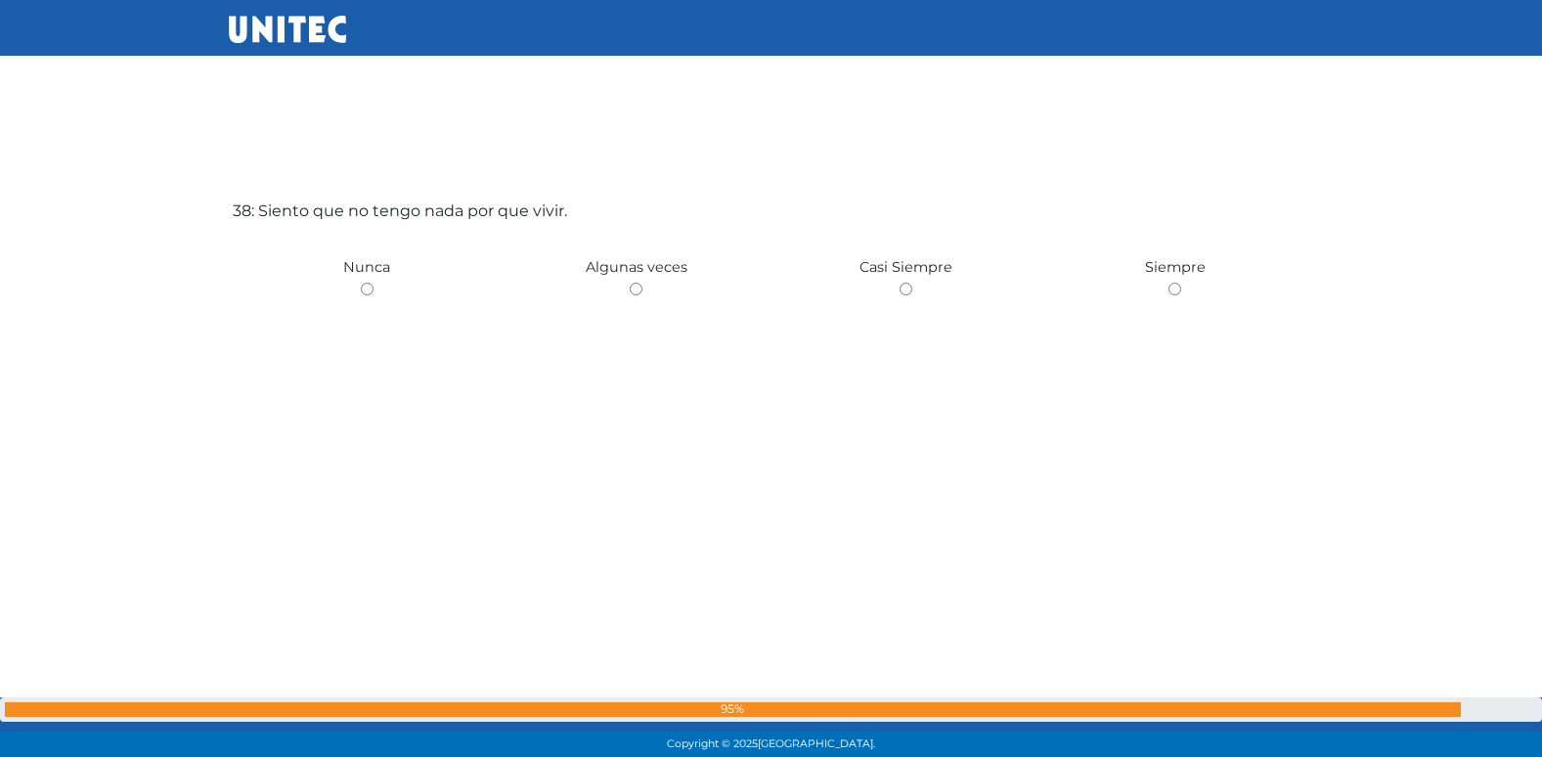
scroll to position [28098, 0]
click at [630, 273] on input "radio" at bounding box center [636, 279] width 13 height 13
radio input "true"
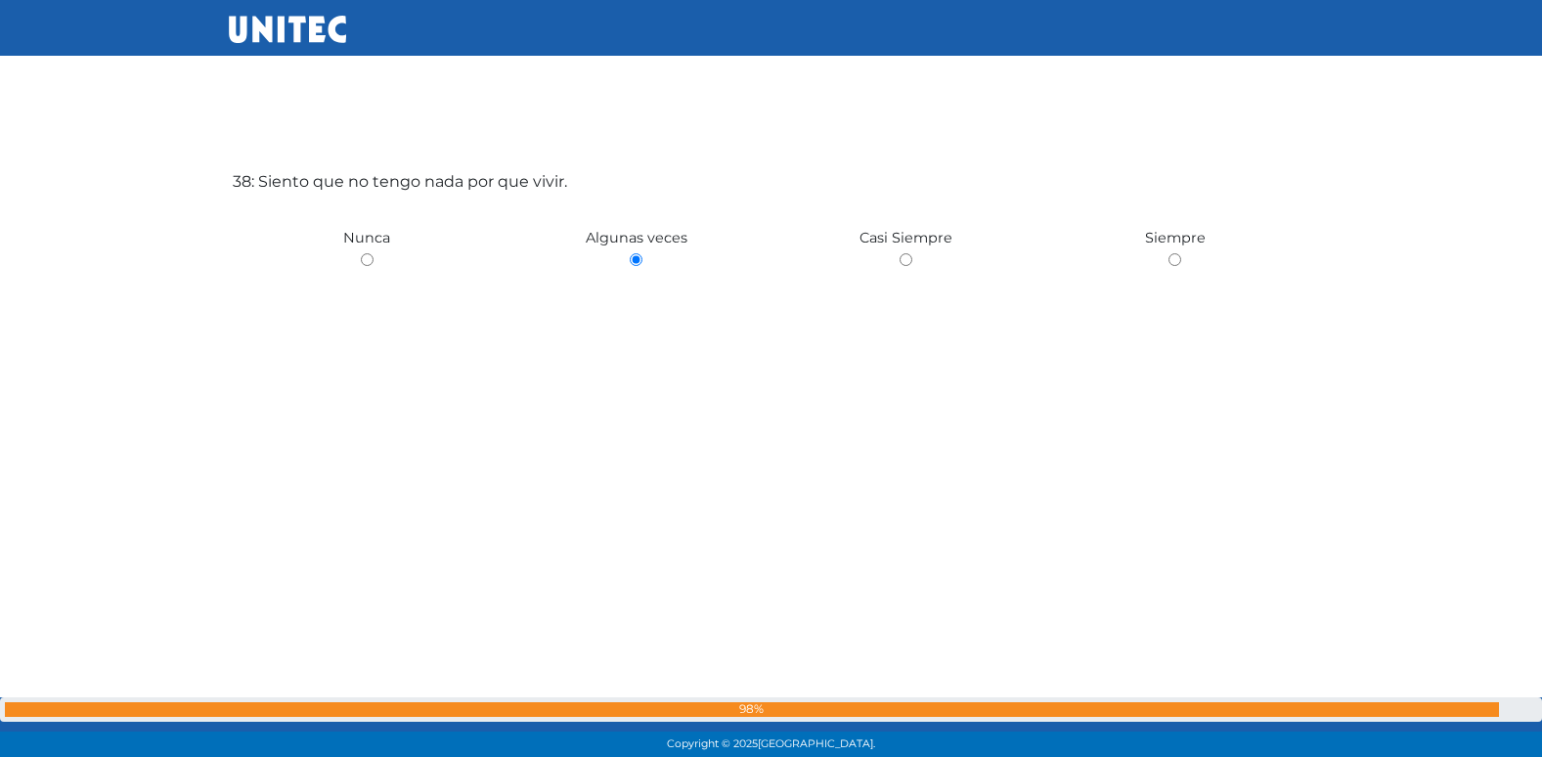
click at [900, 253] on input "radio" at bounding box center [906, 259] width 13 height 13
radio input "true"
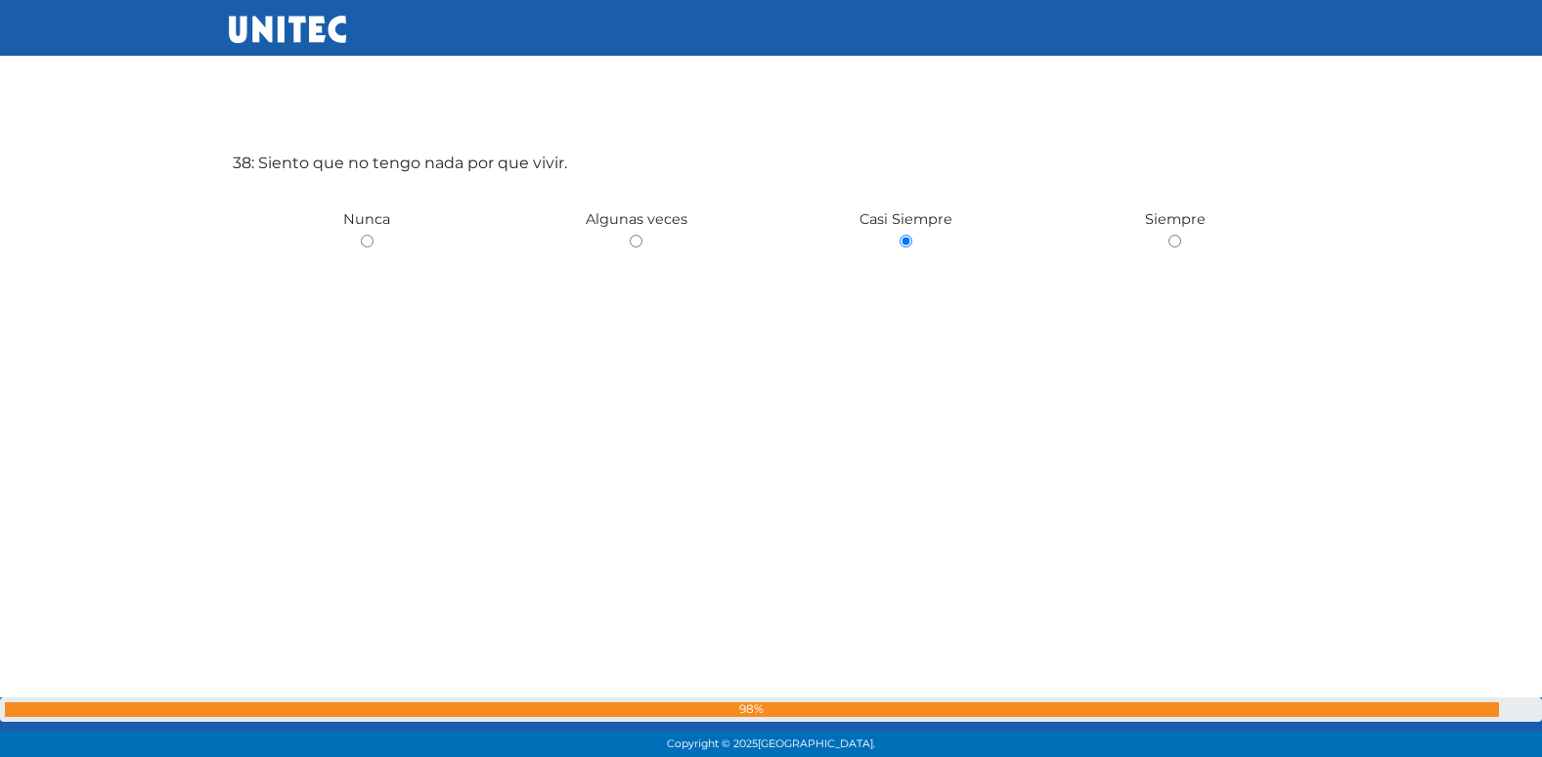
click at [630, 235] on input "radio" at bounding box center [636, 241] width 13 height 13
radio input "true"
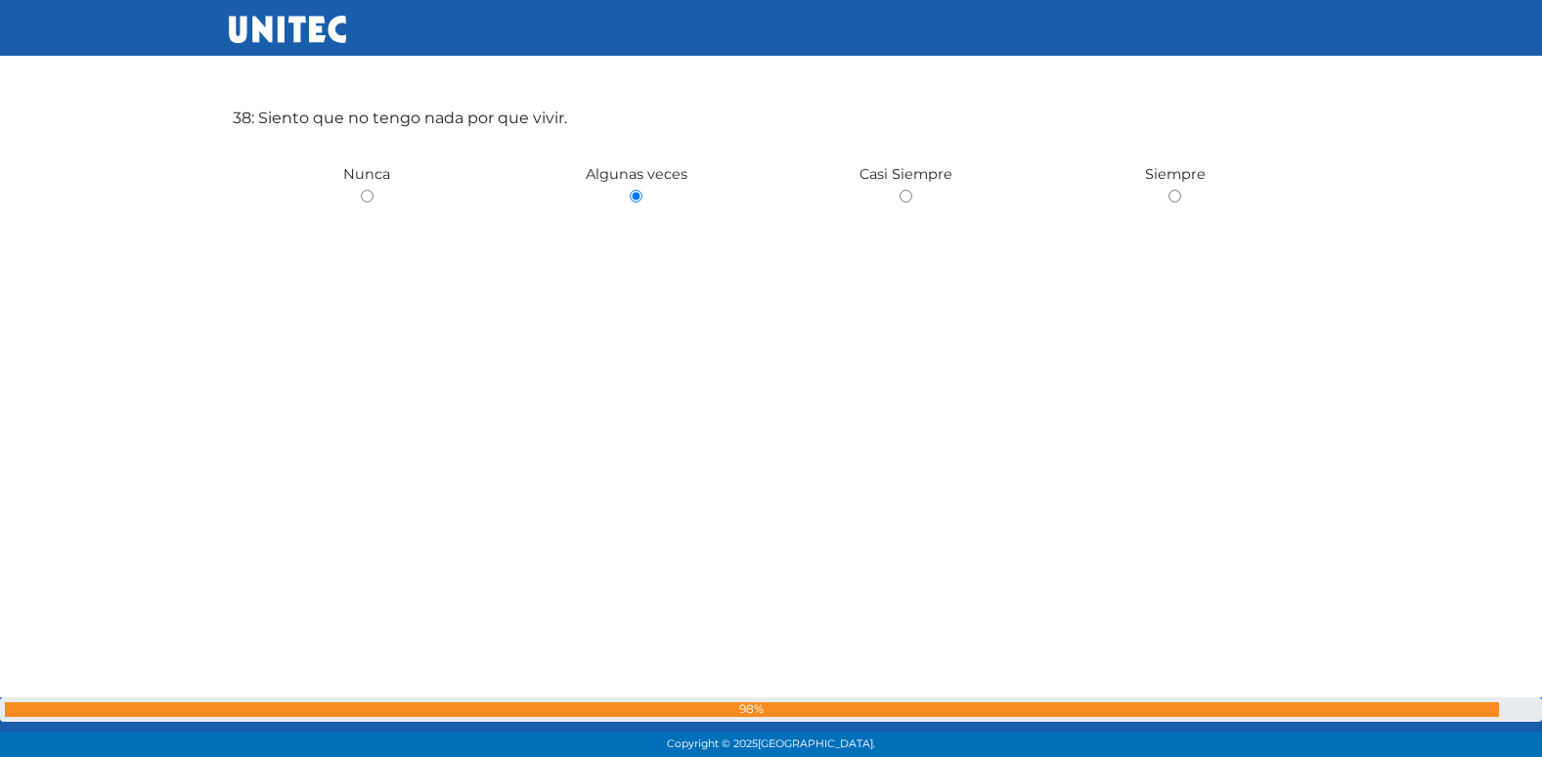
radio input "true"
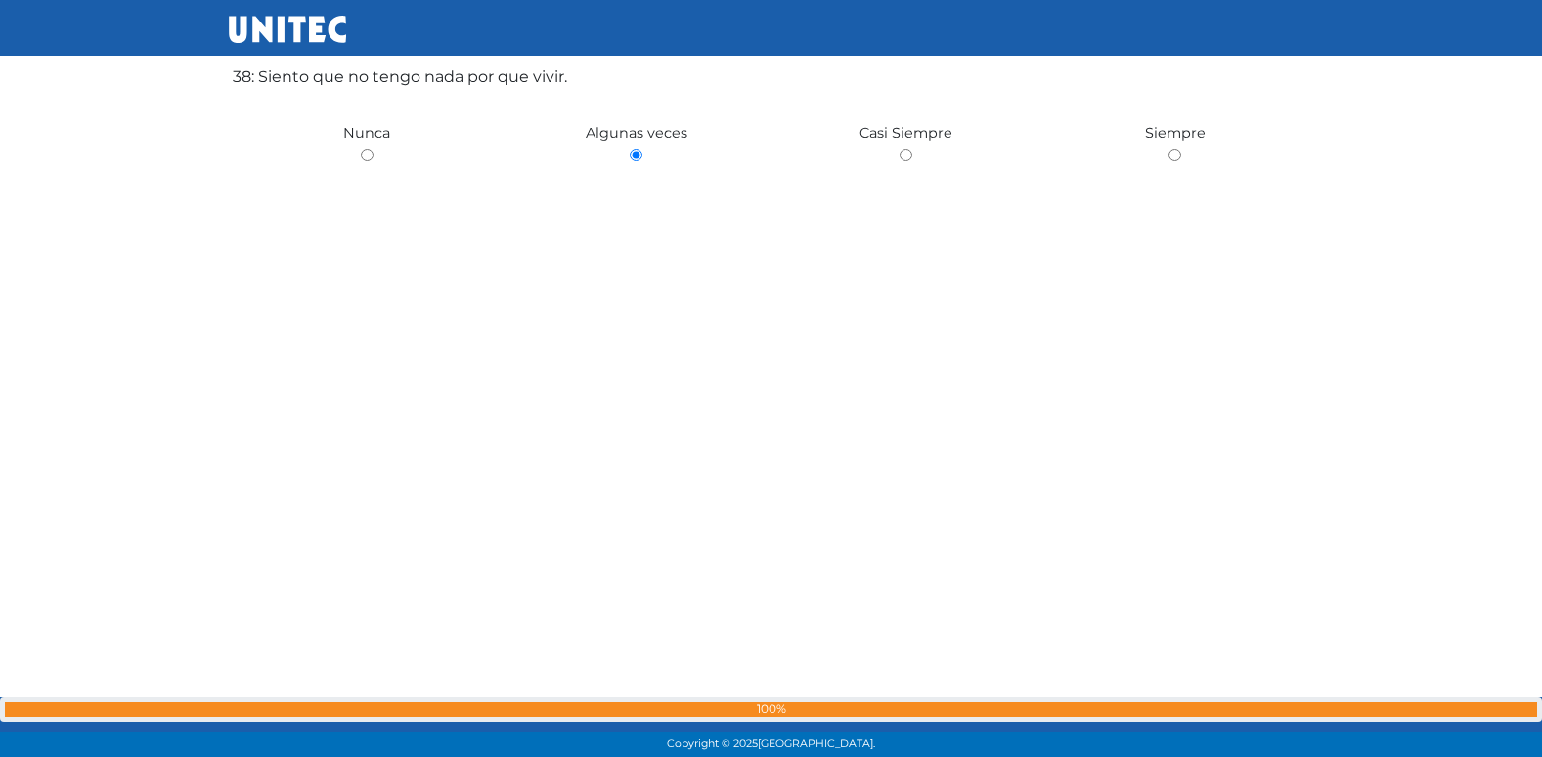
radio input "true"
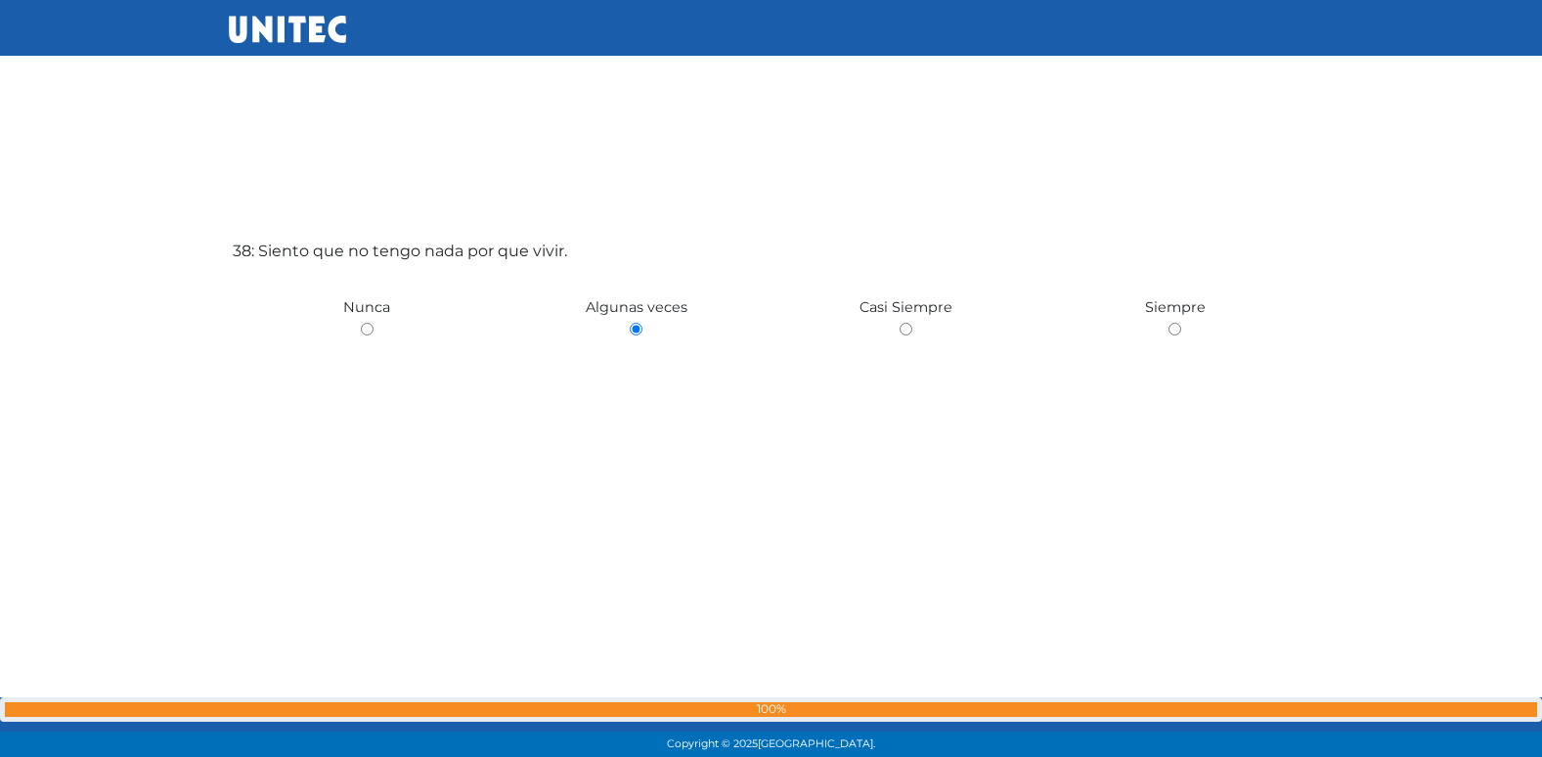
scroll to position [28047, 0]
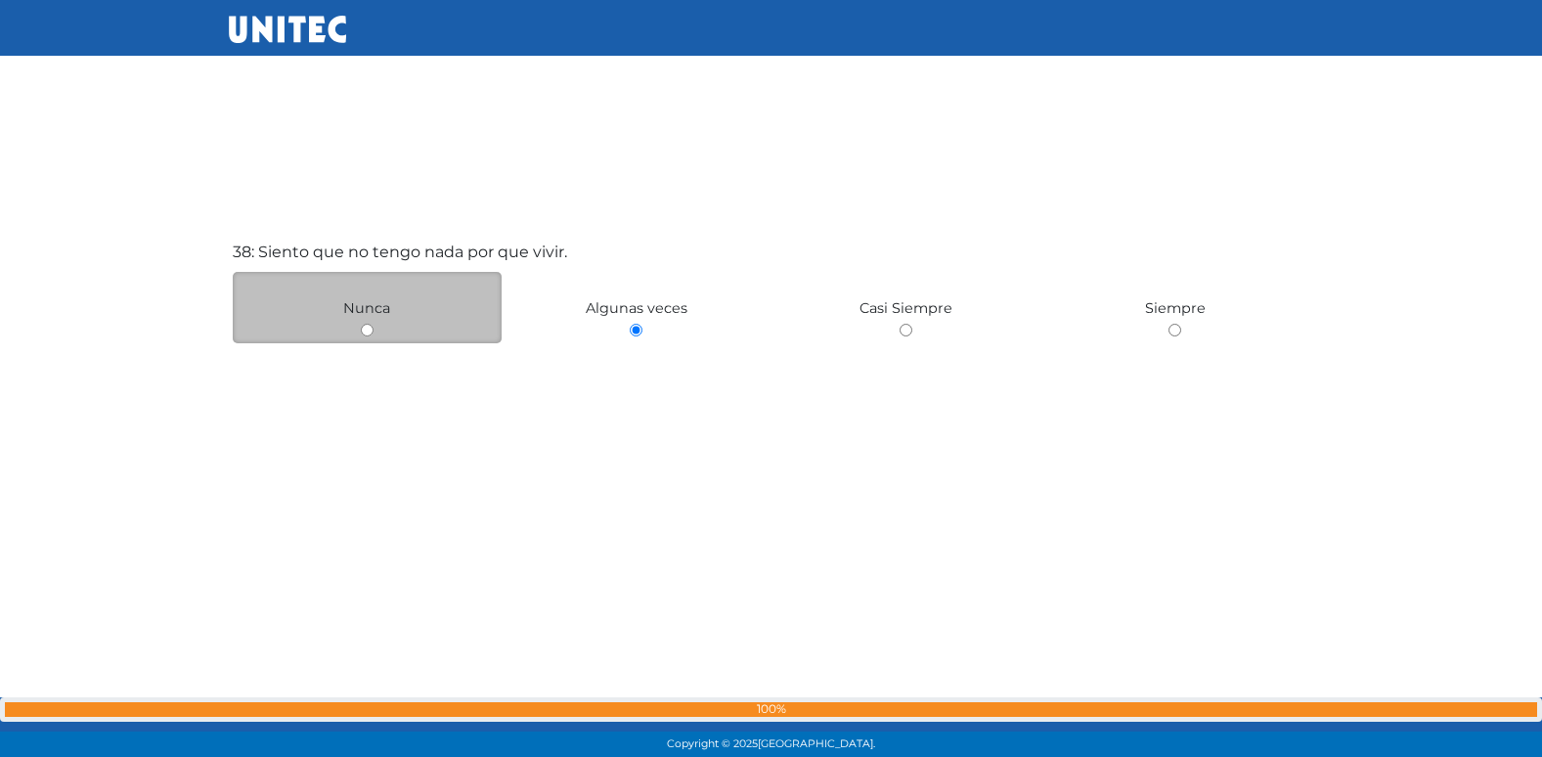
click at [369, 334] on input "radio" at bounding box center [367, 330] width 13 height 13
radio input "true"
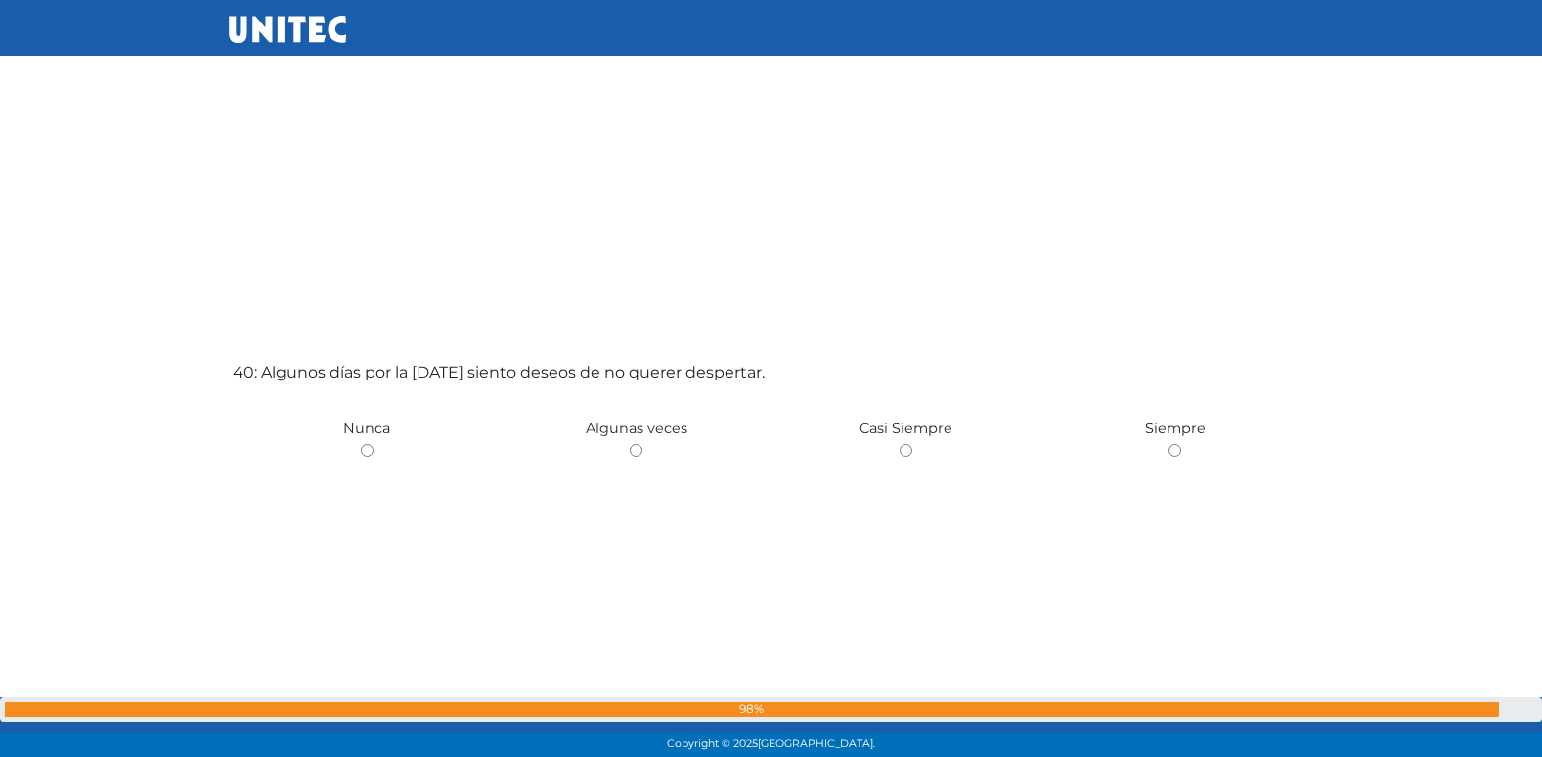
scroll to position [29442, 0]
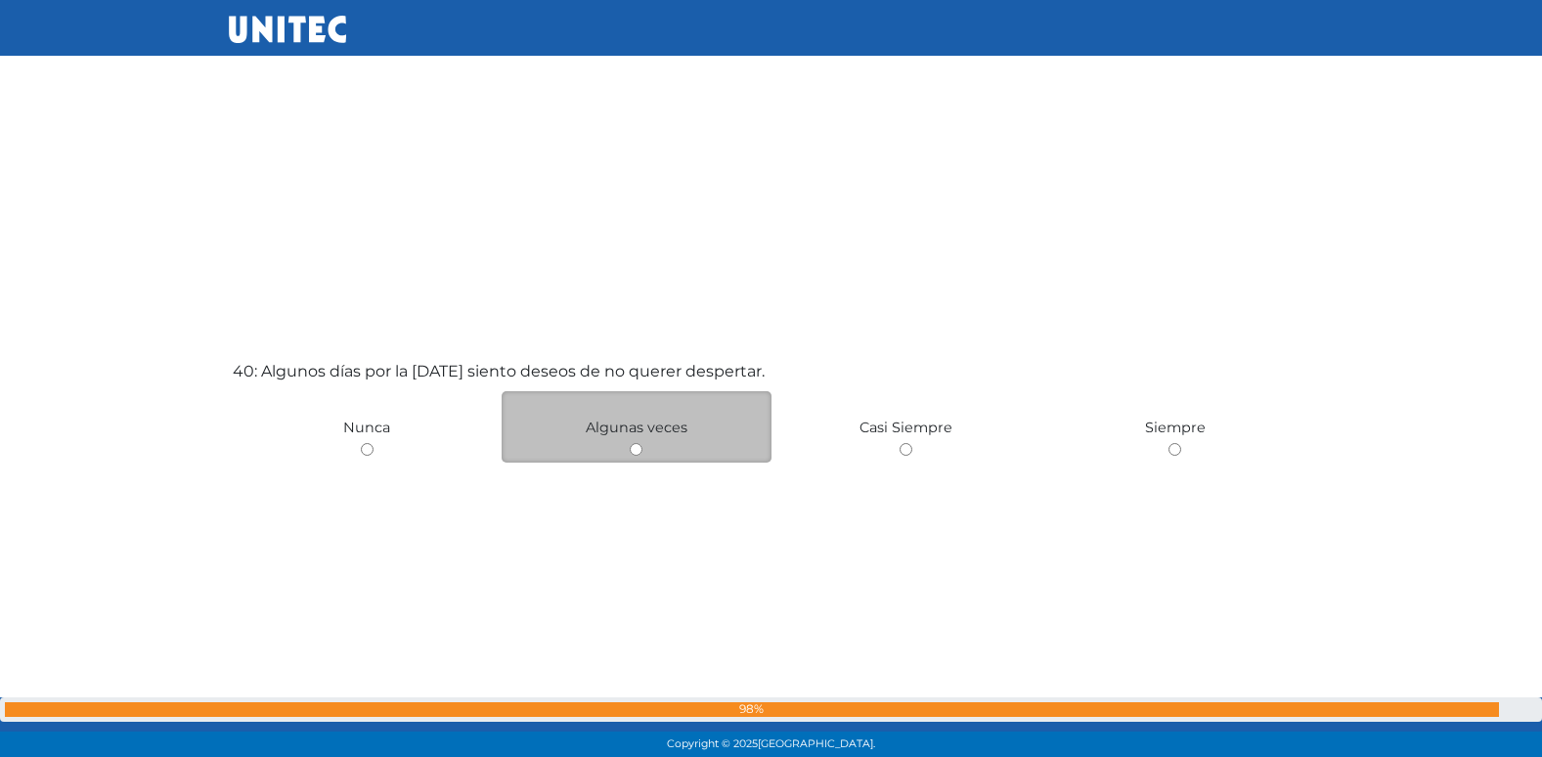
click at [632, 449] on input "radio" at bounding box center [636, 449] width 13 height 13
radio input "true"
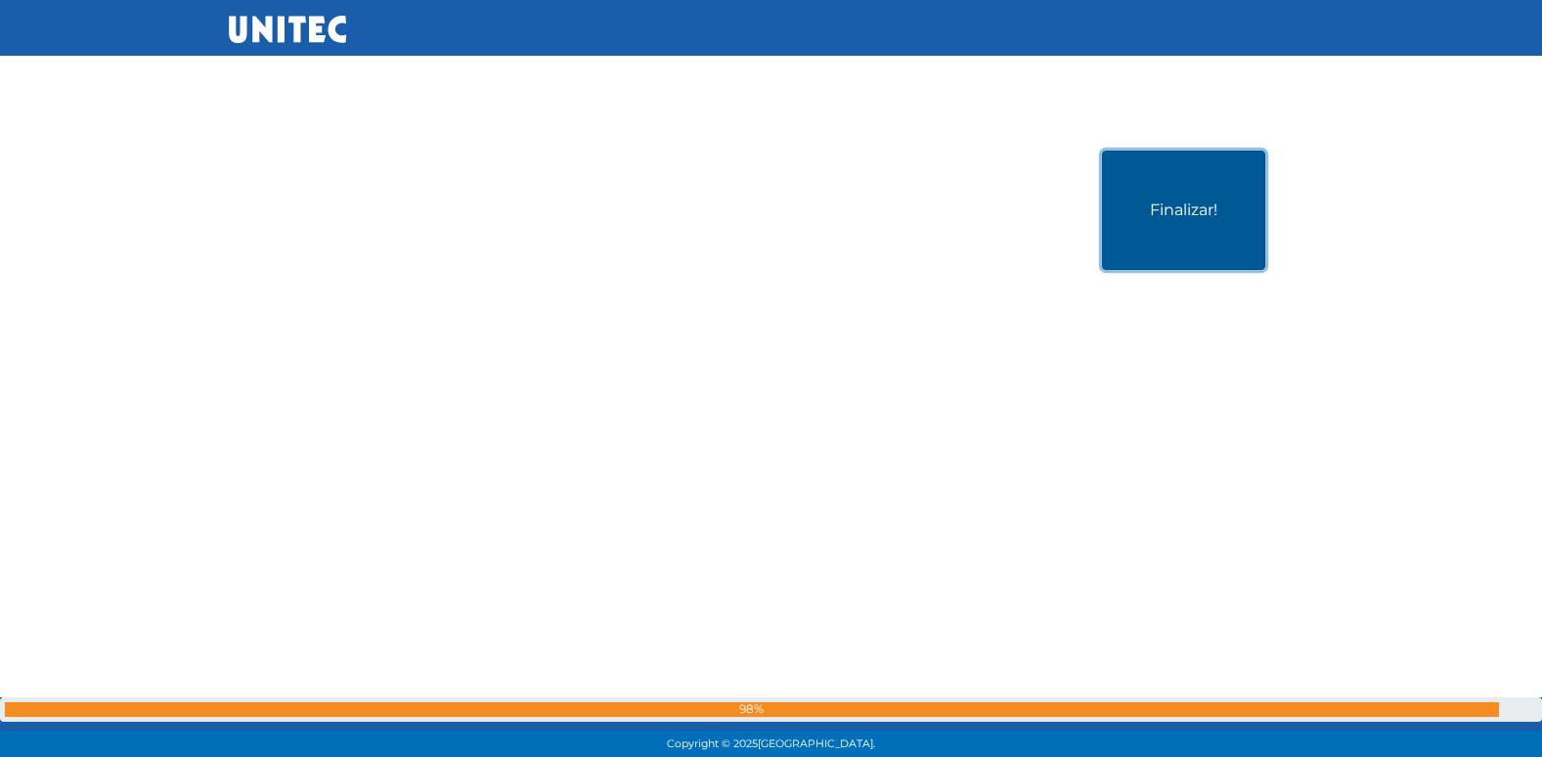
click at [1223, 210] on button "Finalizar!" at bounding box center [1183, 210] width 163 height 119
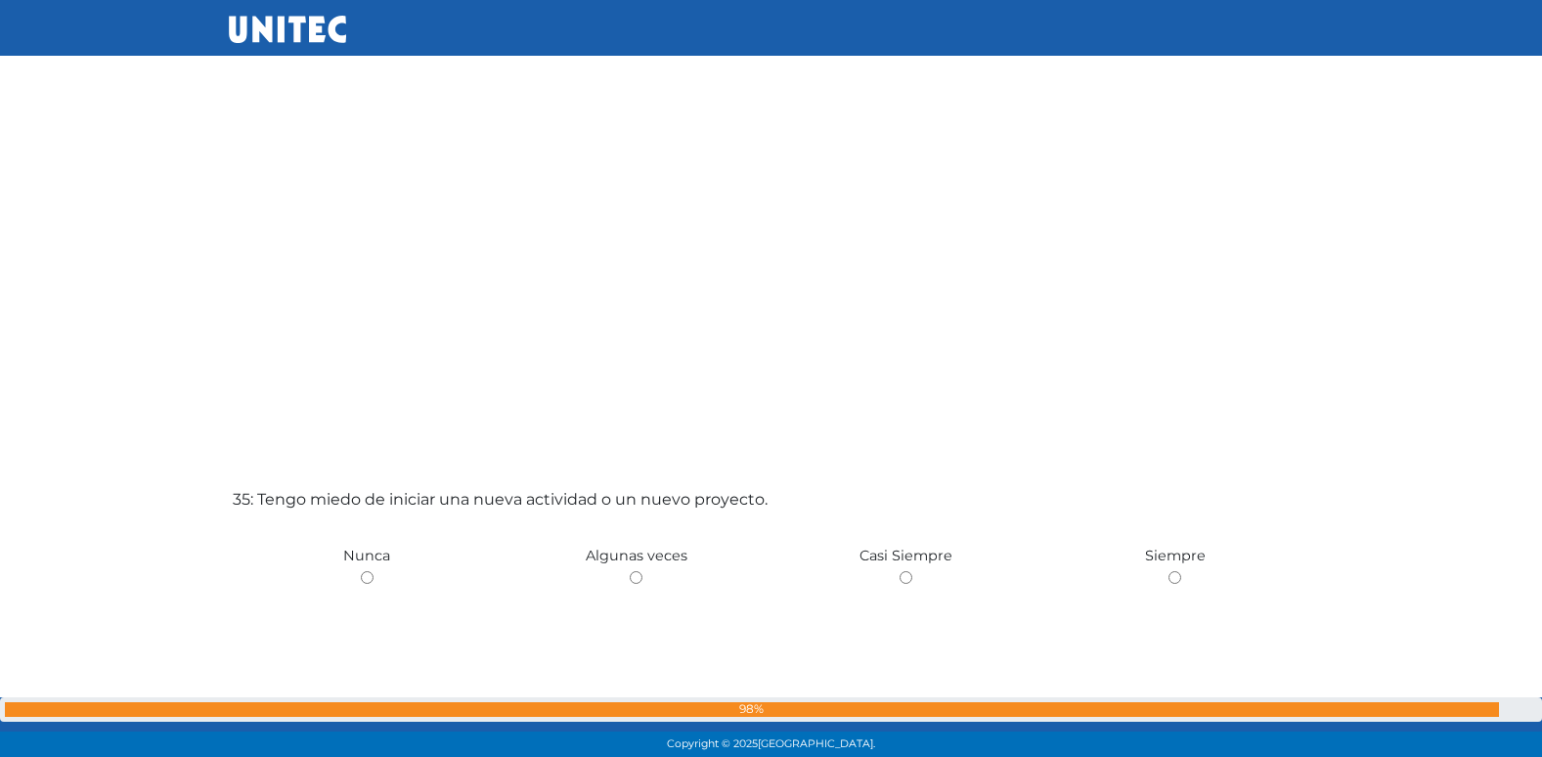
scroll to position [25481, 0]
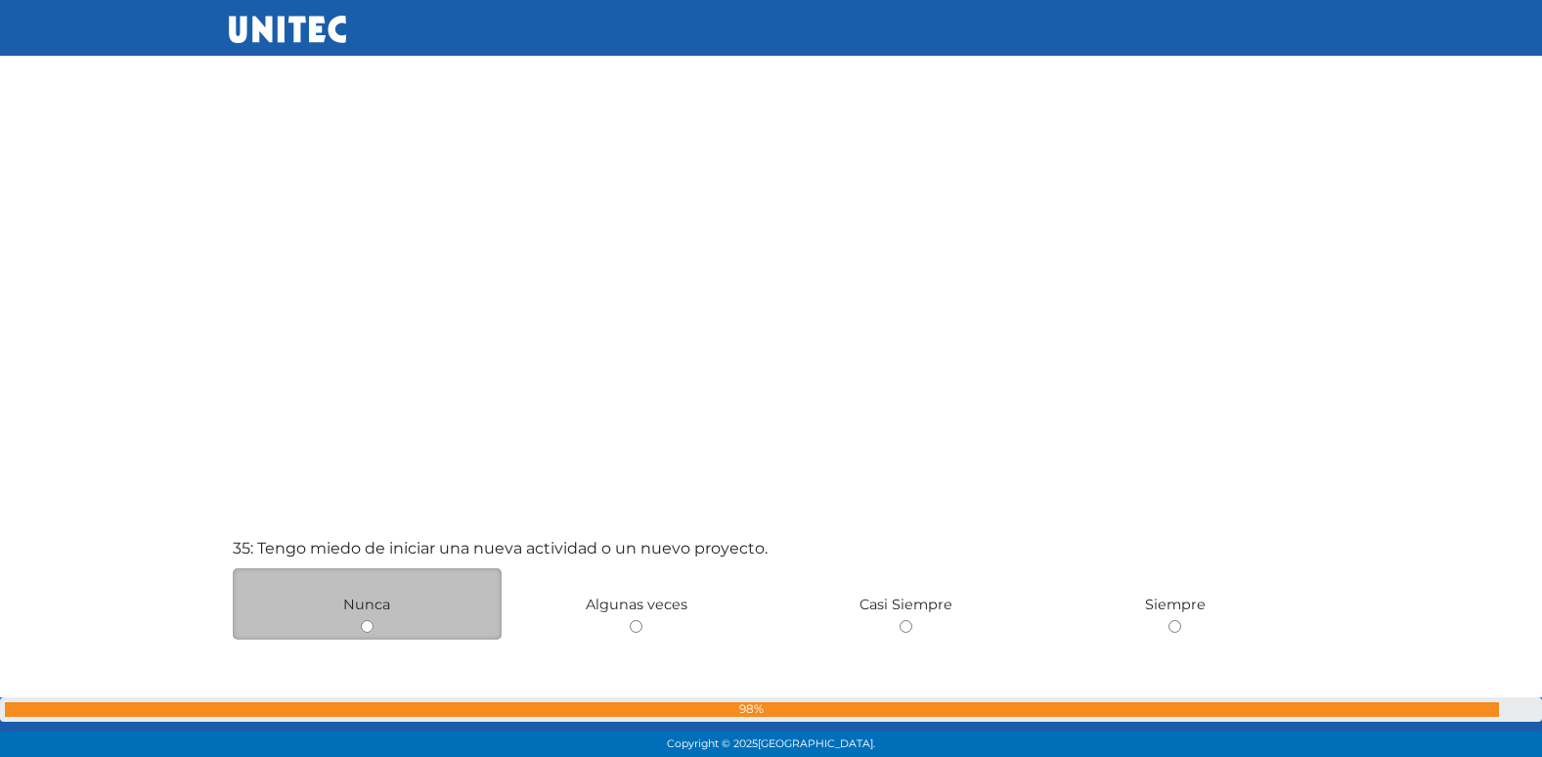
click at [372, 630] on input "radio" at bounding box center [367, 626] width 13 height 13
radio input "true"
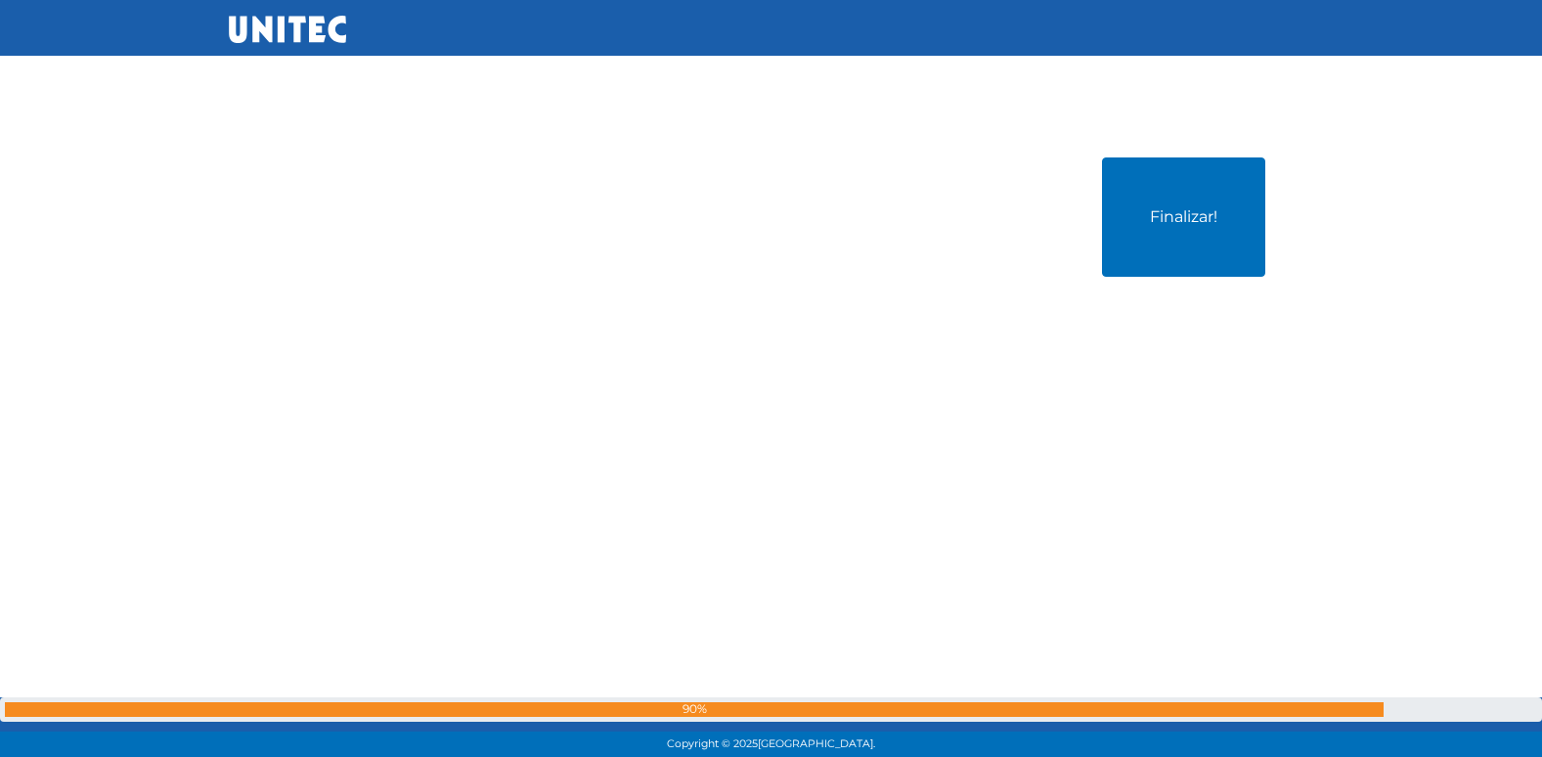
scroll to position [30408, 0]
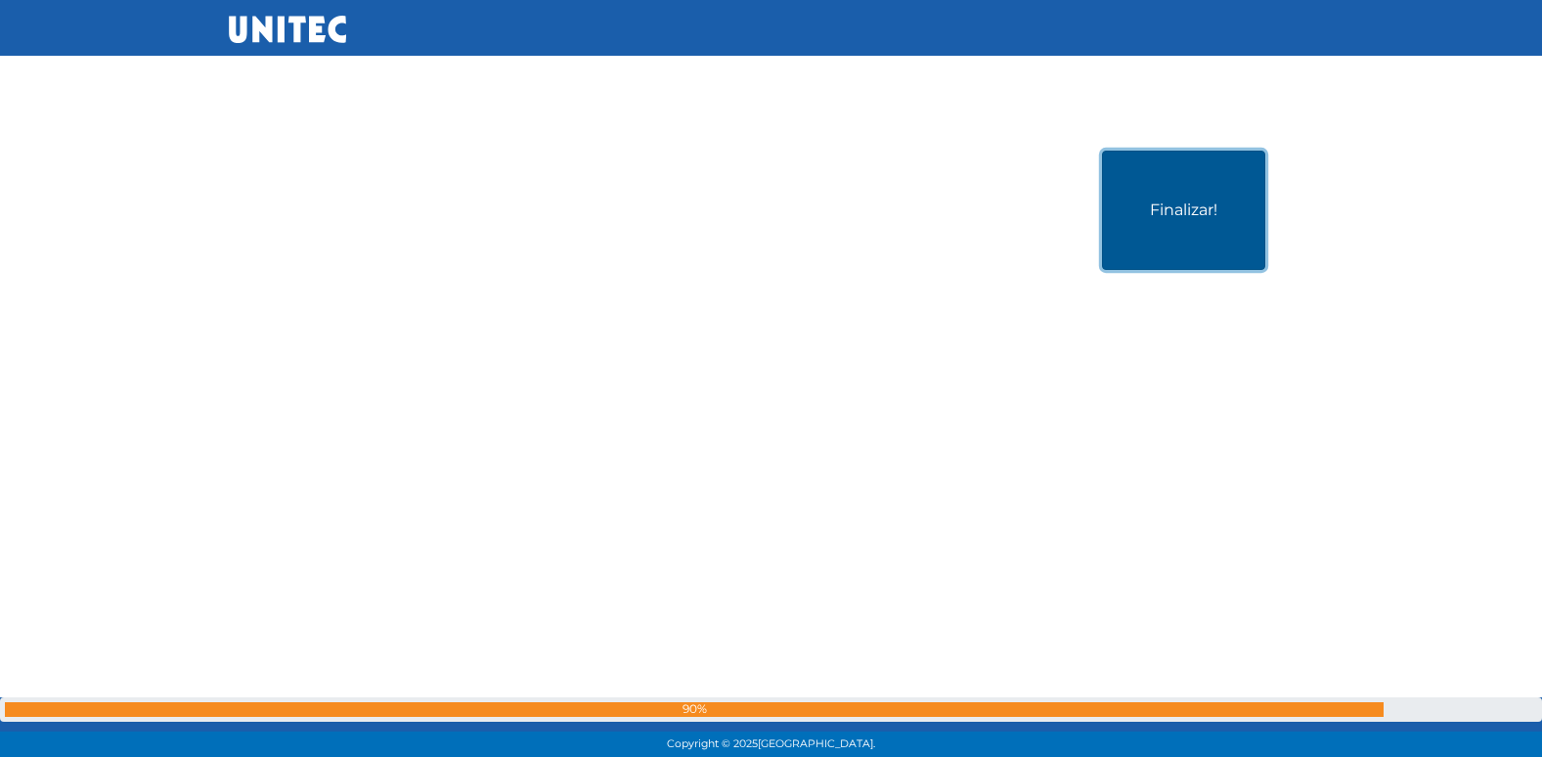
click at [1235, 241] on button "Finalizar!" at bounding box center [1183, 210] width 163 height 119
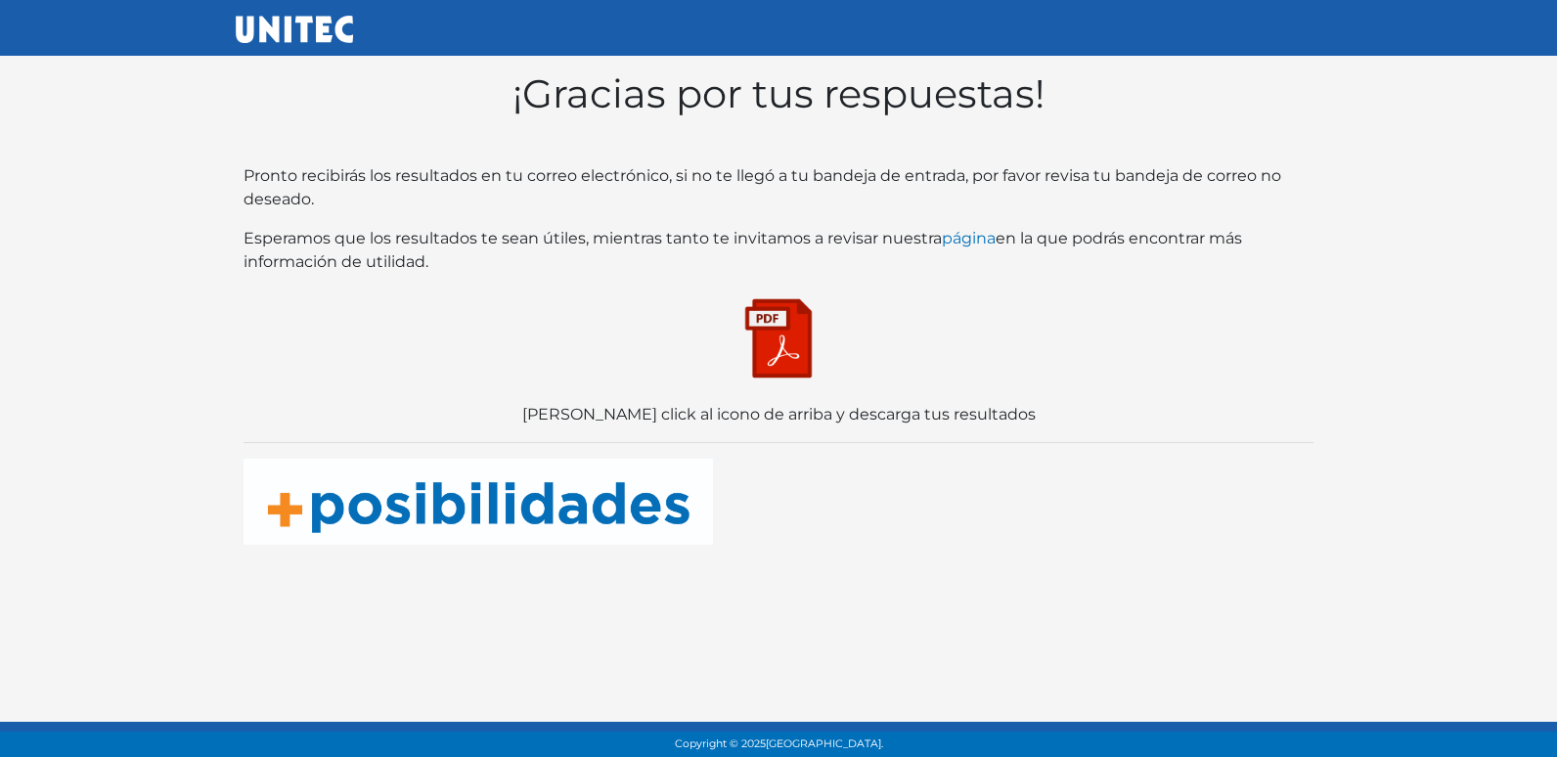
click at [757, 353] on img at bounding box center [778, 338] width 98 height 98
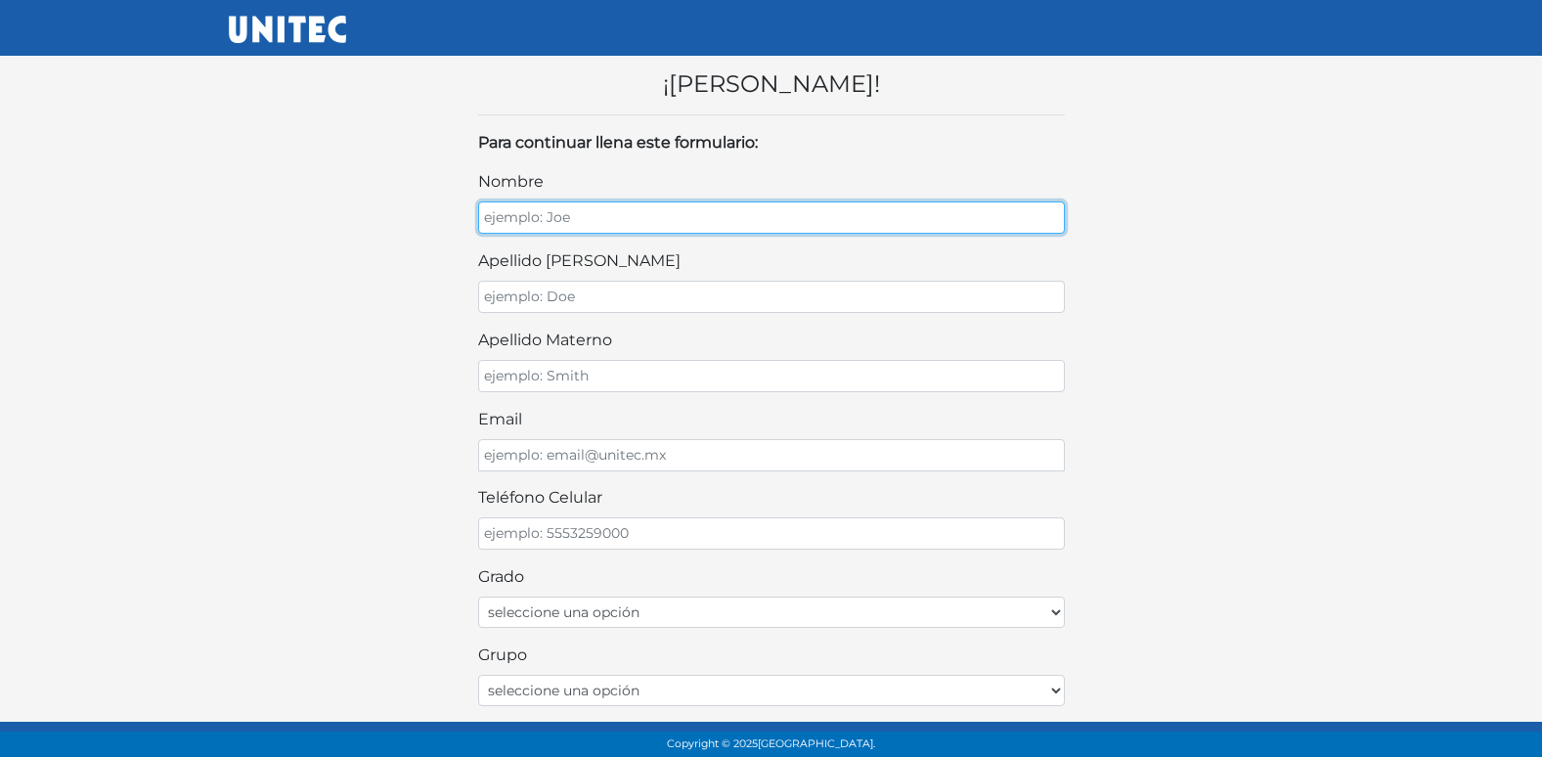
click at [529, 222] on input "nombre" at bounding box center [771, 217] width 587 height 32
type input "RODRIGO"
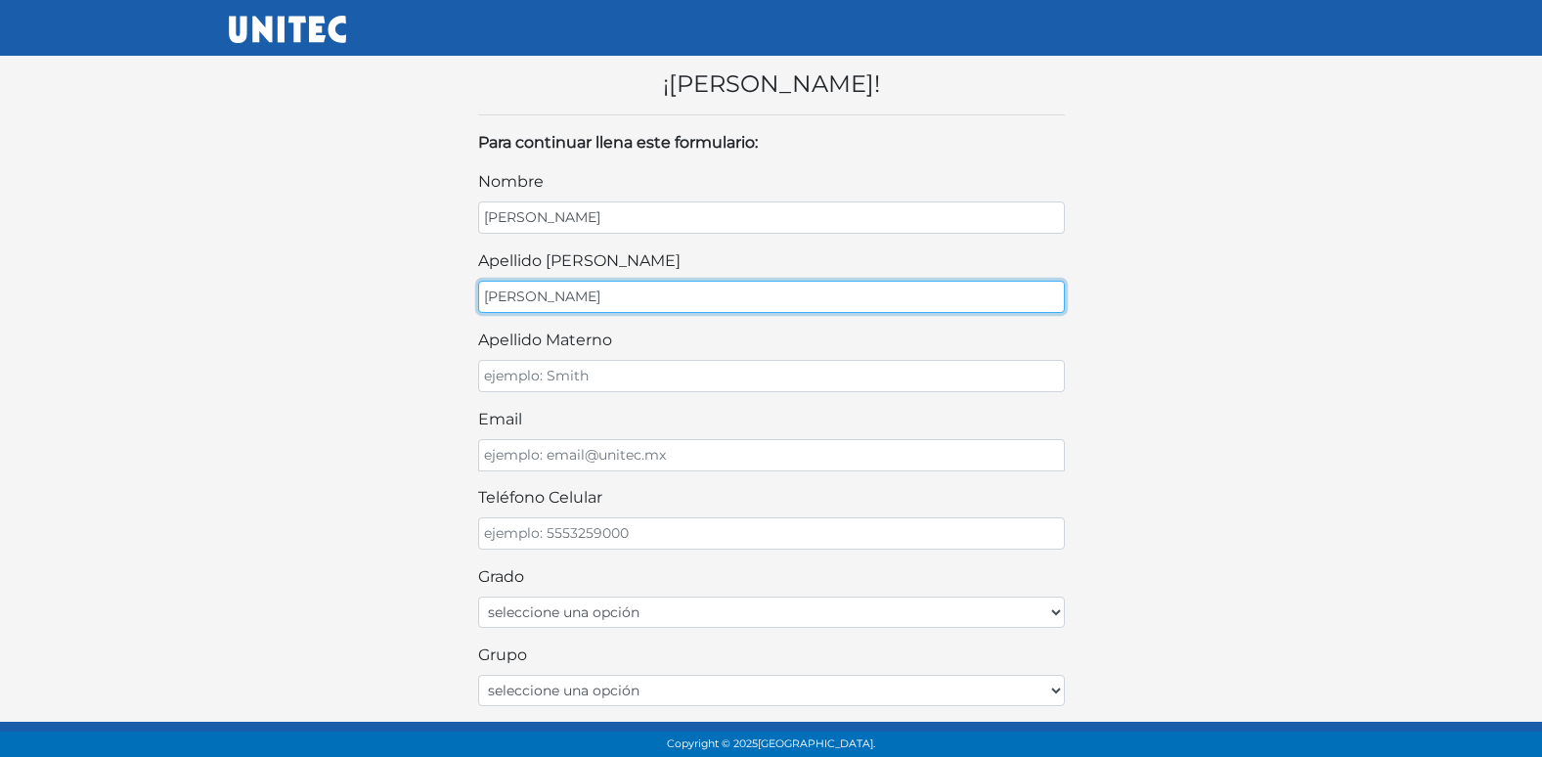
type input "LEON"
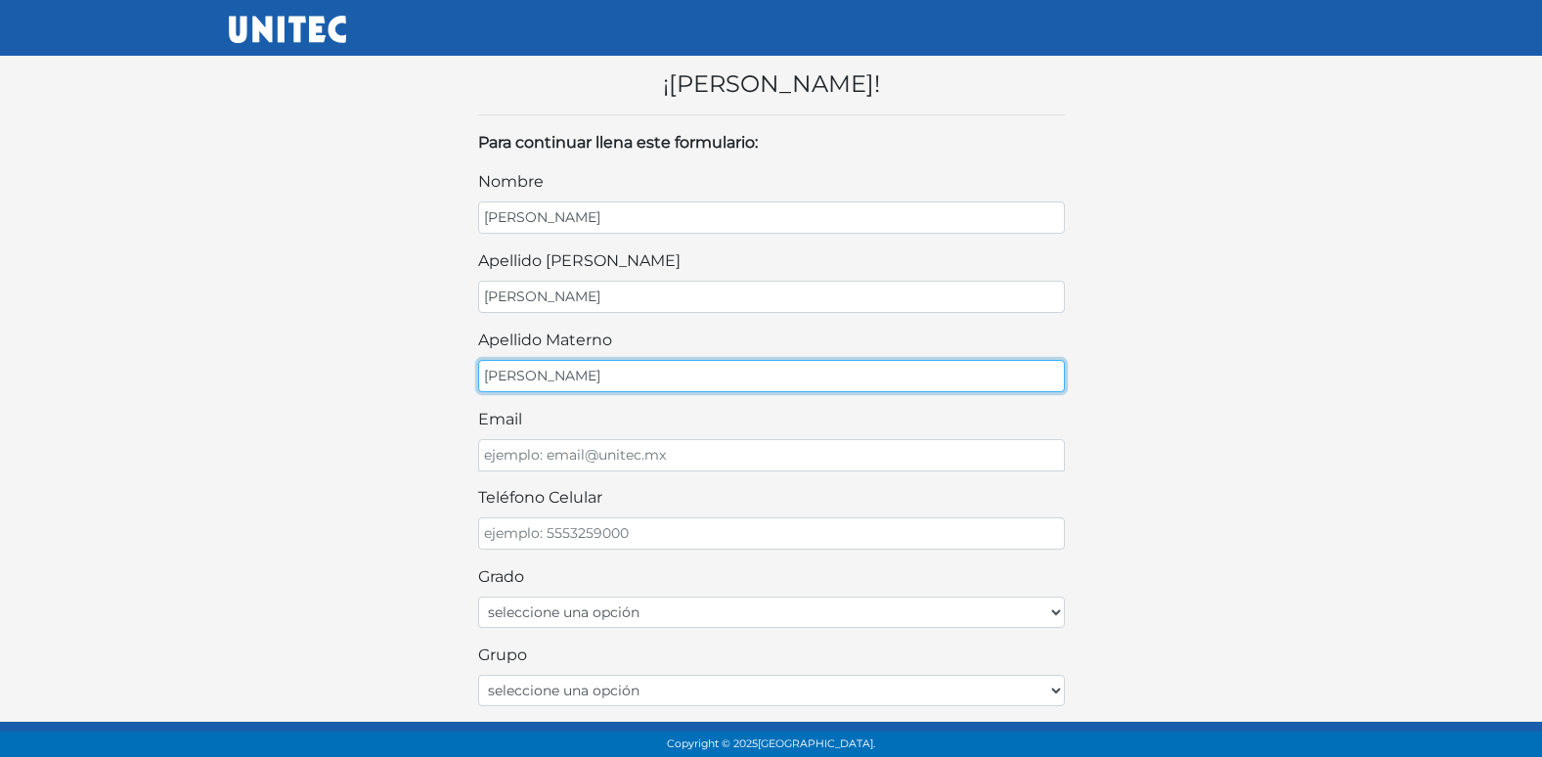
type input "PEREZ"
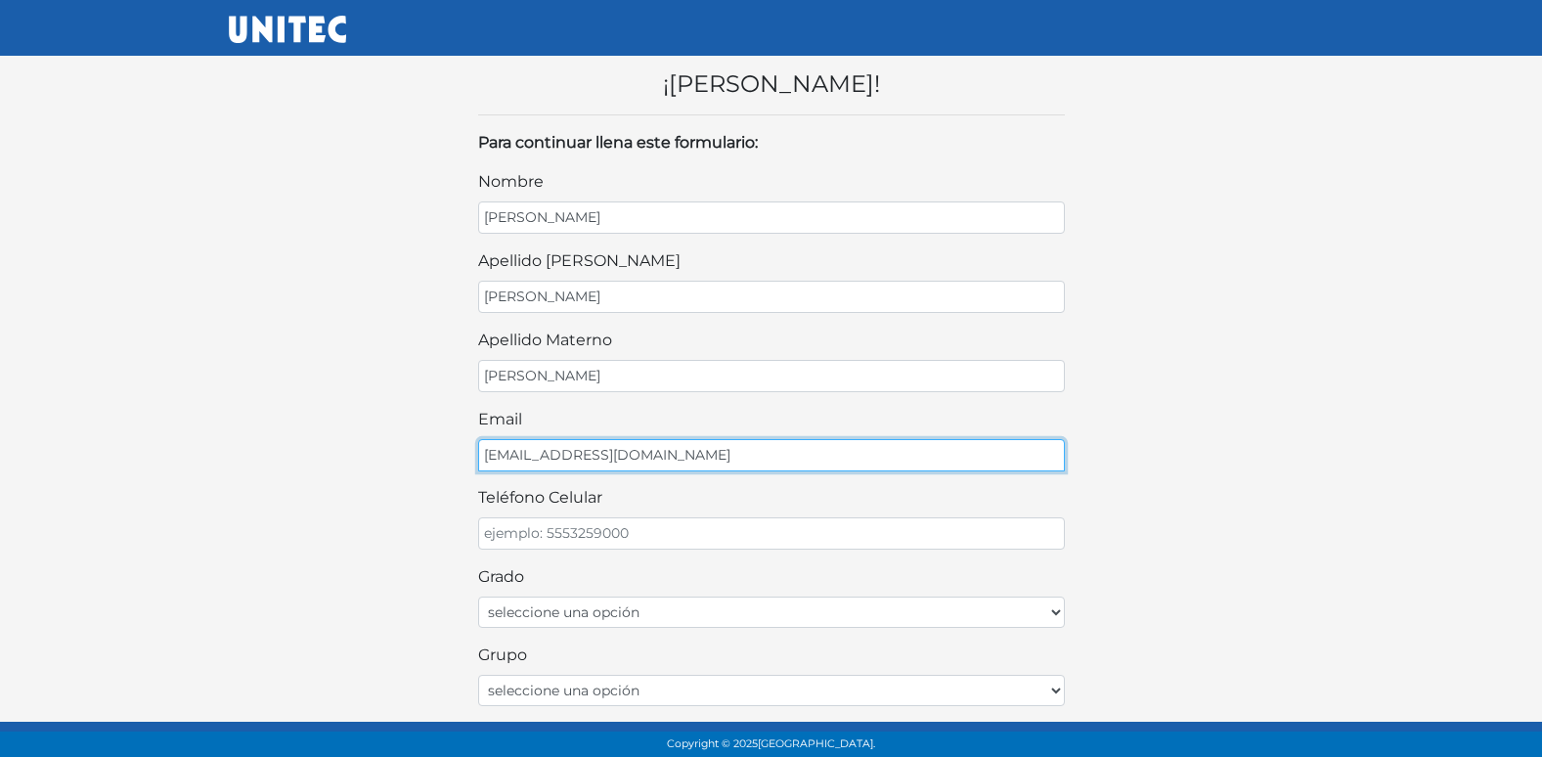
type input "LEONPRO@GMAIL.COM"
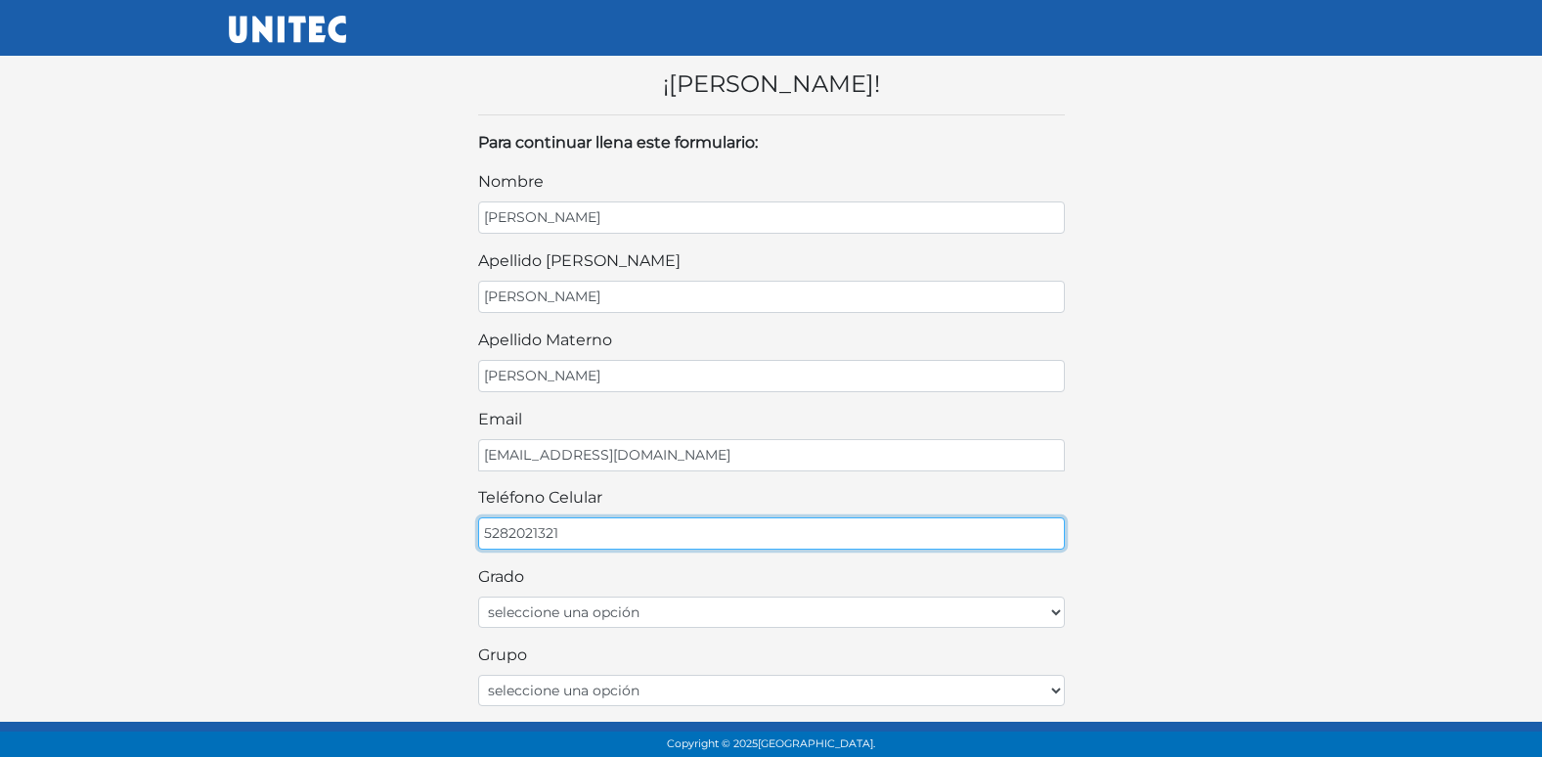
type input "5282021321"
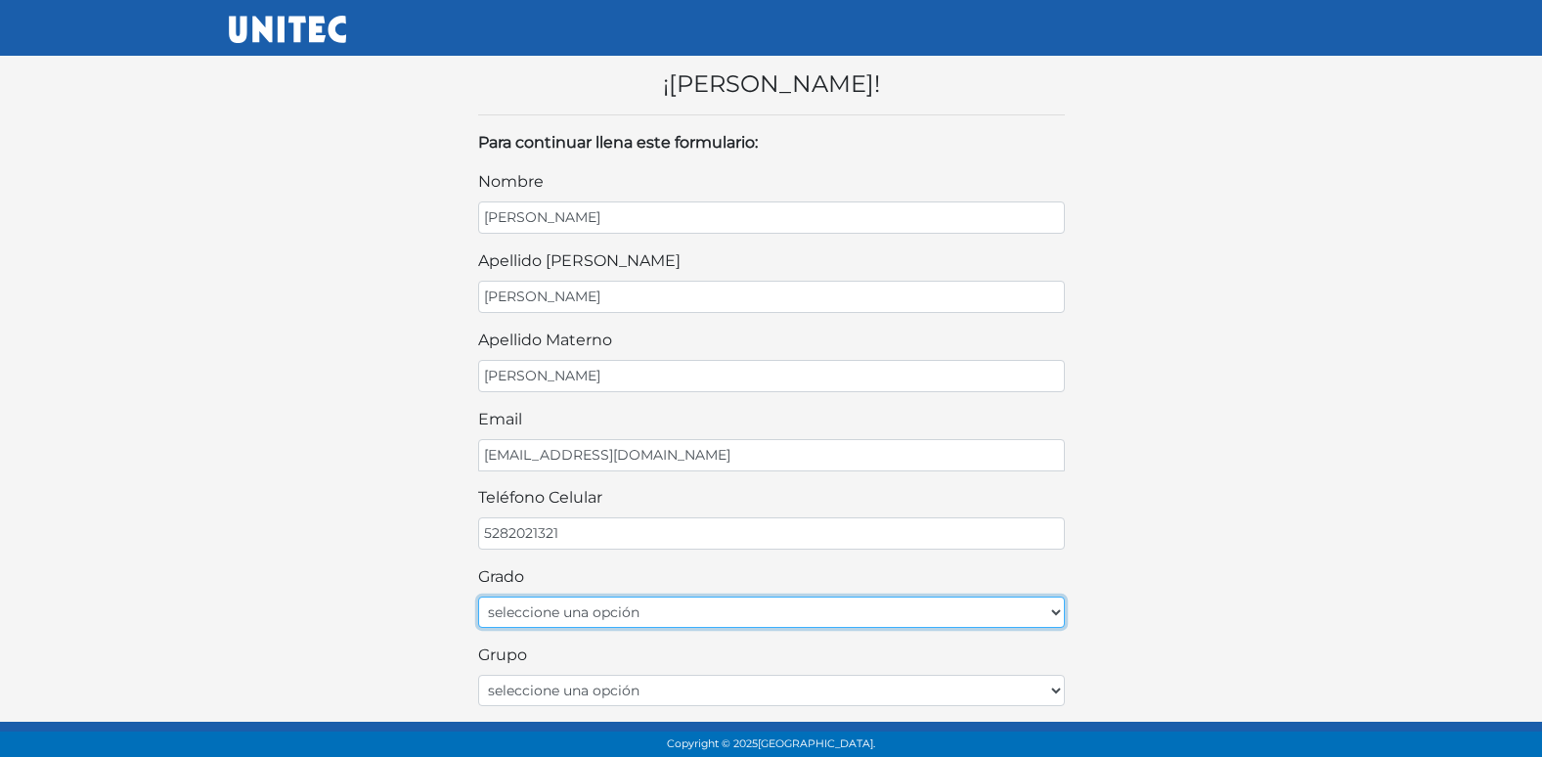
click at [628, 614] on select "seleccione una opción Primer grado Segundo grado Tercer grado Cuarto grado Quin…" at bounding box center [771, 611] width 587 height 31
select select "2do"
click at [478, 596] on select "seleccione una opción Primer grado Segundo grado Tercer grado Cuarto grado Quin…" at bounding box center [771, 611] width 587 height 31
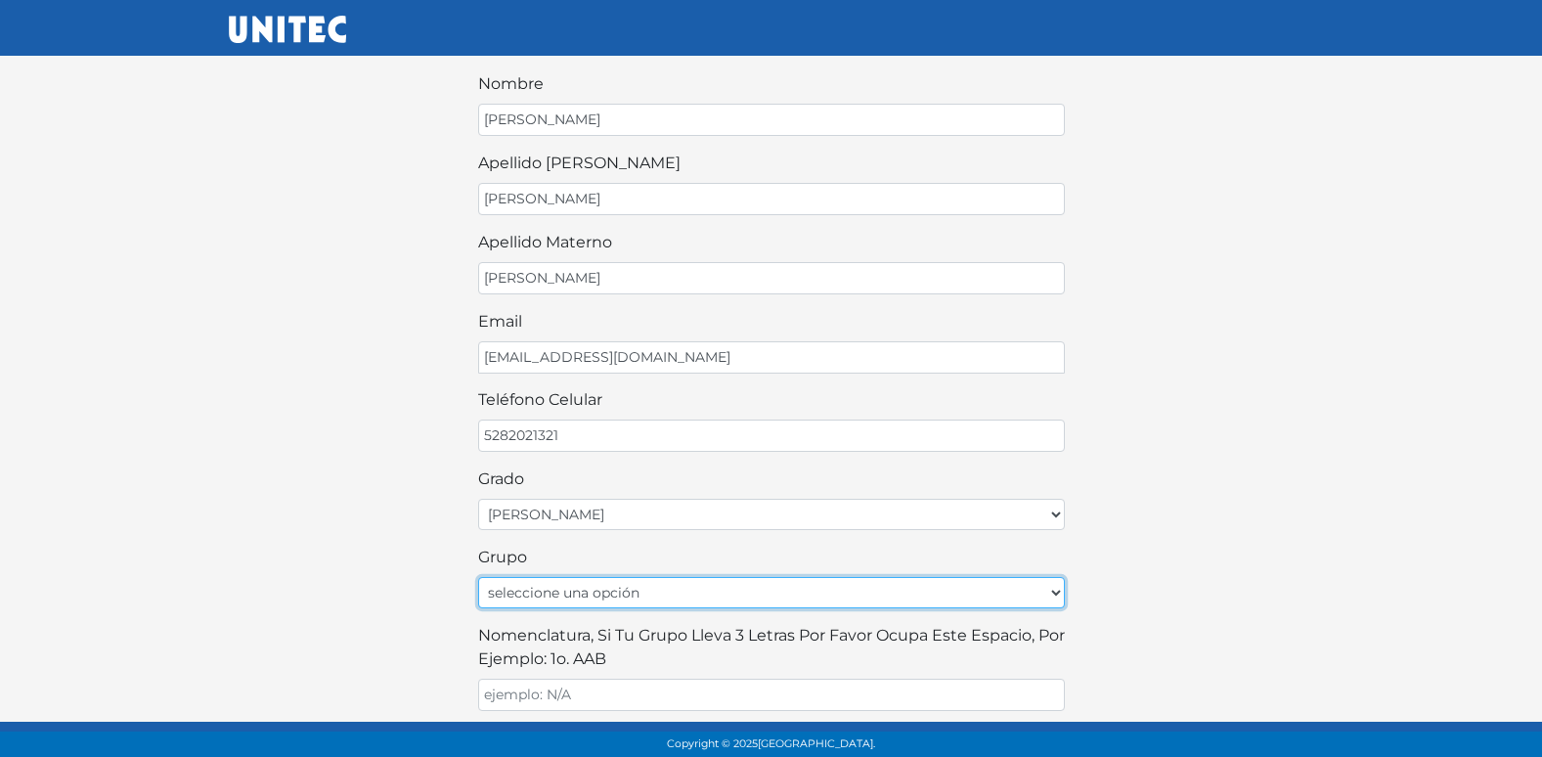
click at [553, 593] on select "seleccione una opción A B C D E F G H I J K L M N O P Q R S T U V W X Y Z" at bounding box center [771, 592] width 587 height 31
select select "A"
click at [478, 577] on select "seleccione una opción A B C D E F G H I J K L M N O P Q R S T U V W X Y Z" at bounding box center [771, 592] width 587 height 31
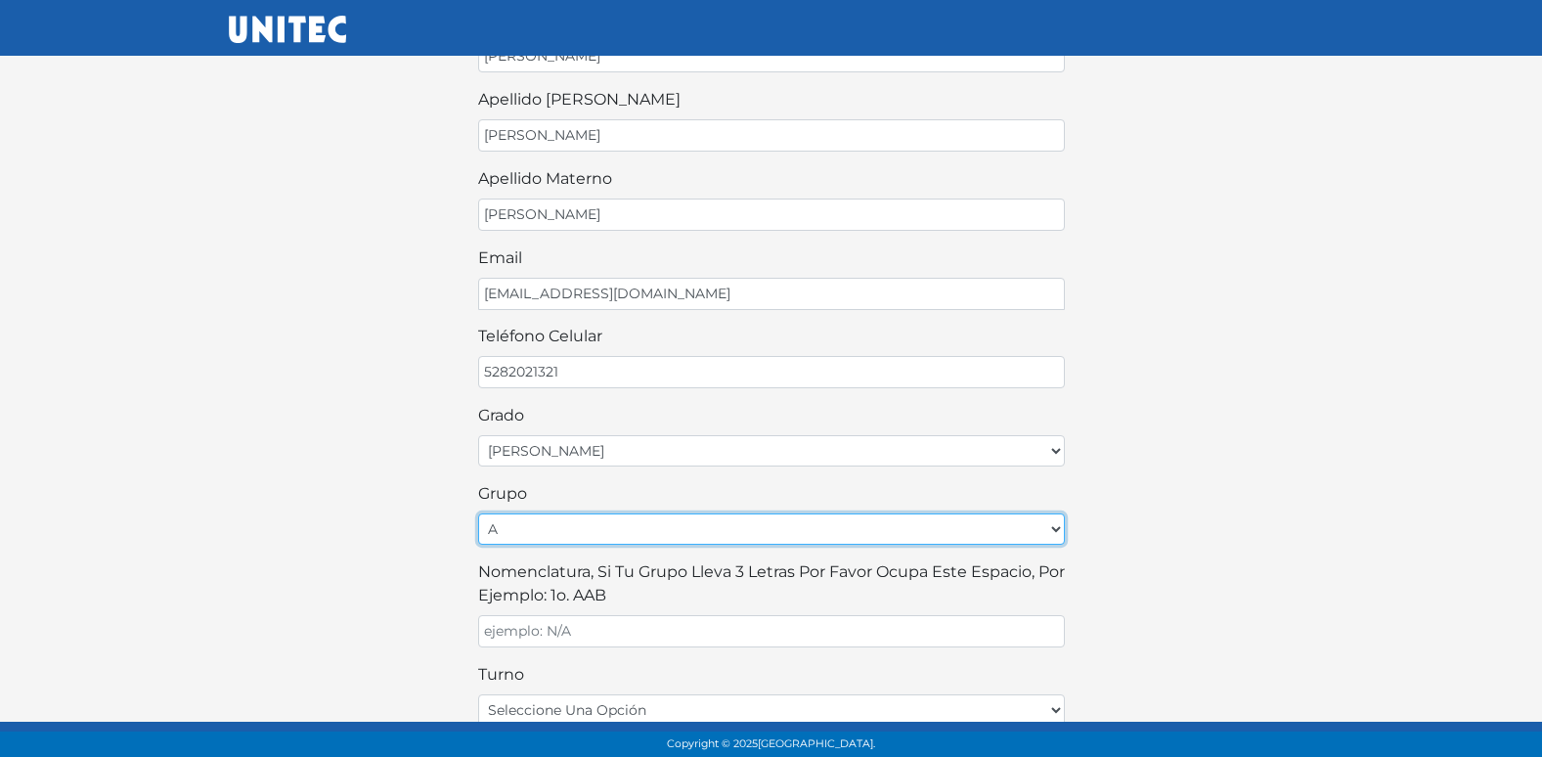
scroll to position [196, 0]
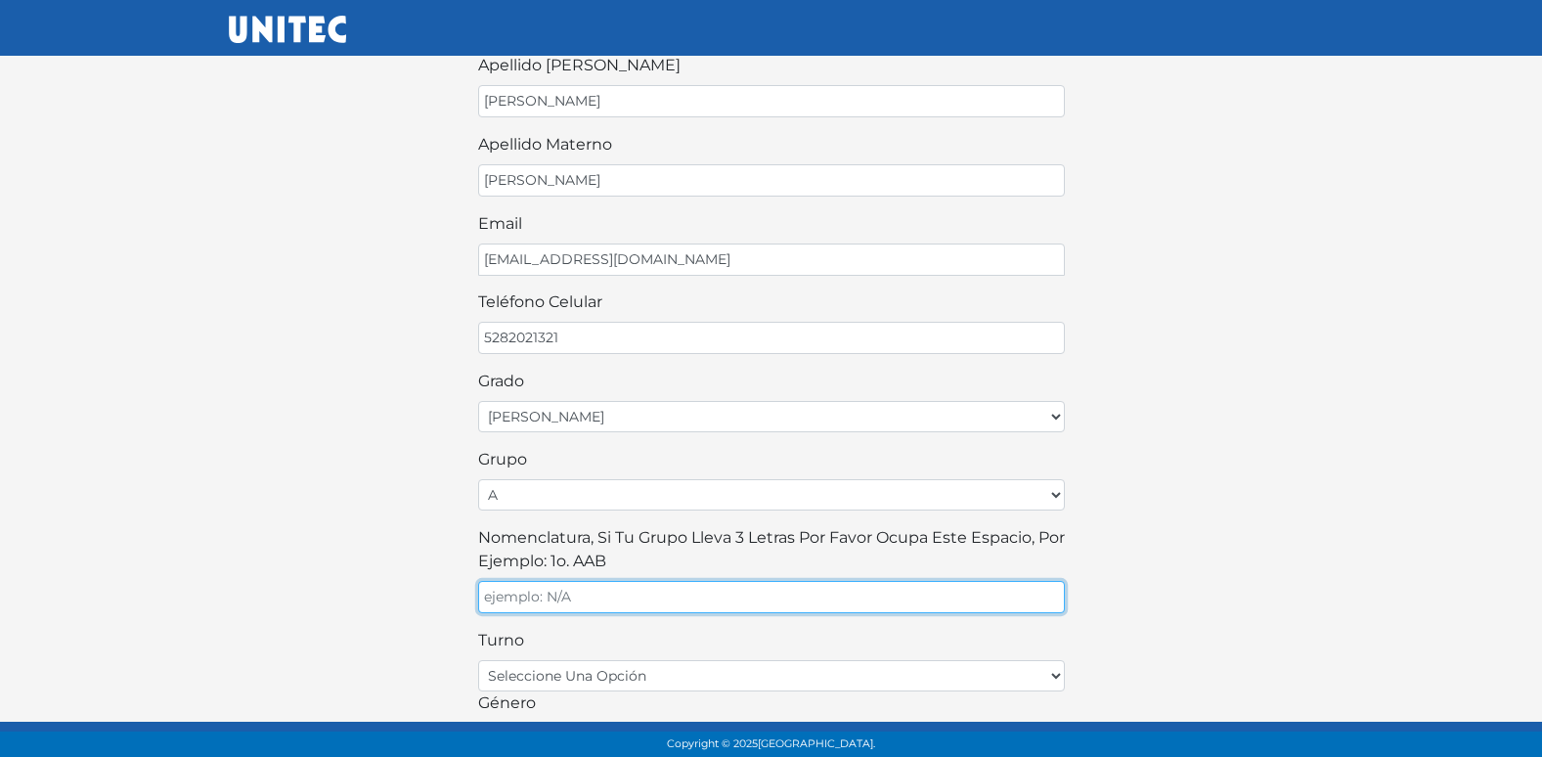
click at [614, 594] on input "Nomenclatura, si tu grupo lleva 3 letras por favor ocupa este espacio, por ejem…" at bounding box center [771, 597] width 587 height 32
type input "A"
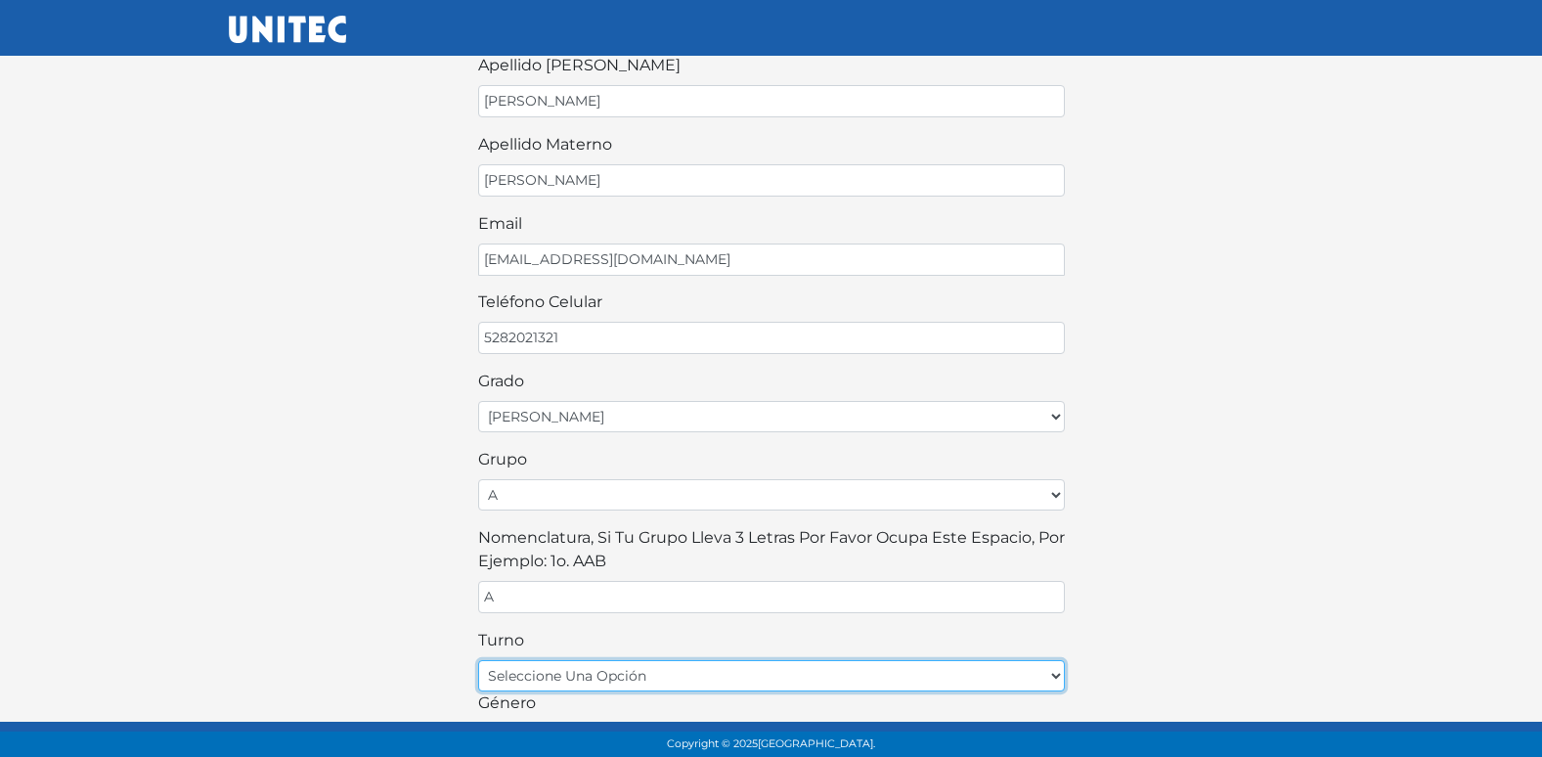
click at [612, 673] on select "seleccione una opción matutino vespertino" at bounding box center [771, 675] width 587 height 31
select select "matutino"
click at [478, 660] on select "seleccione una opción matutino vespertino" at bounding box center [771, 675] width 587 height 31
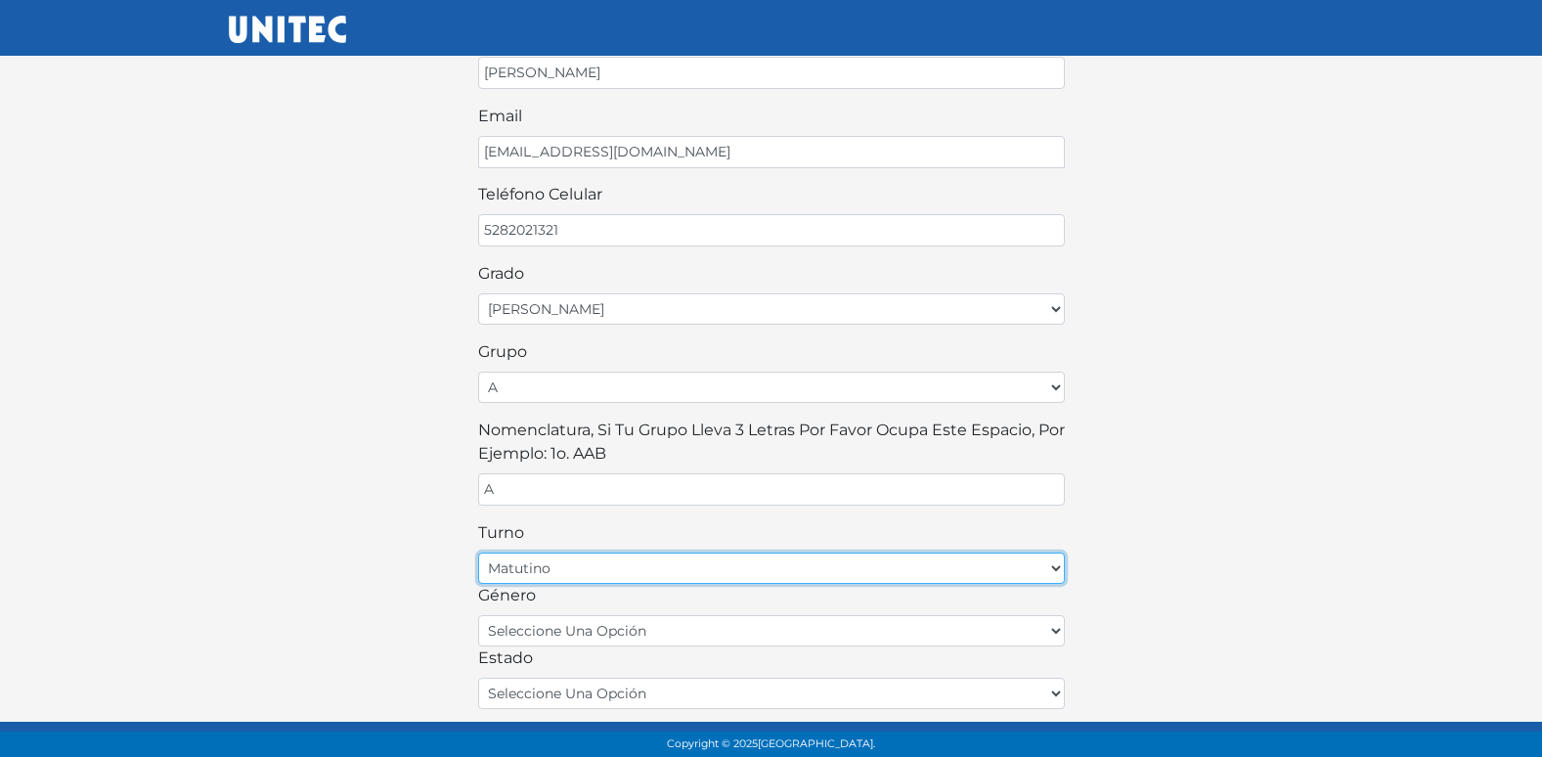
scroll to position [391, 0]
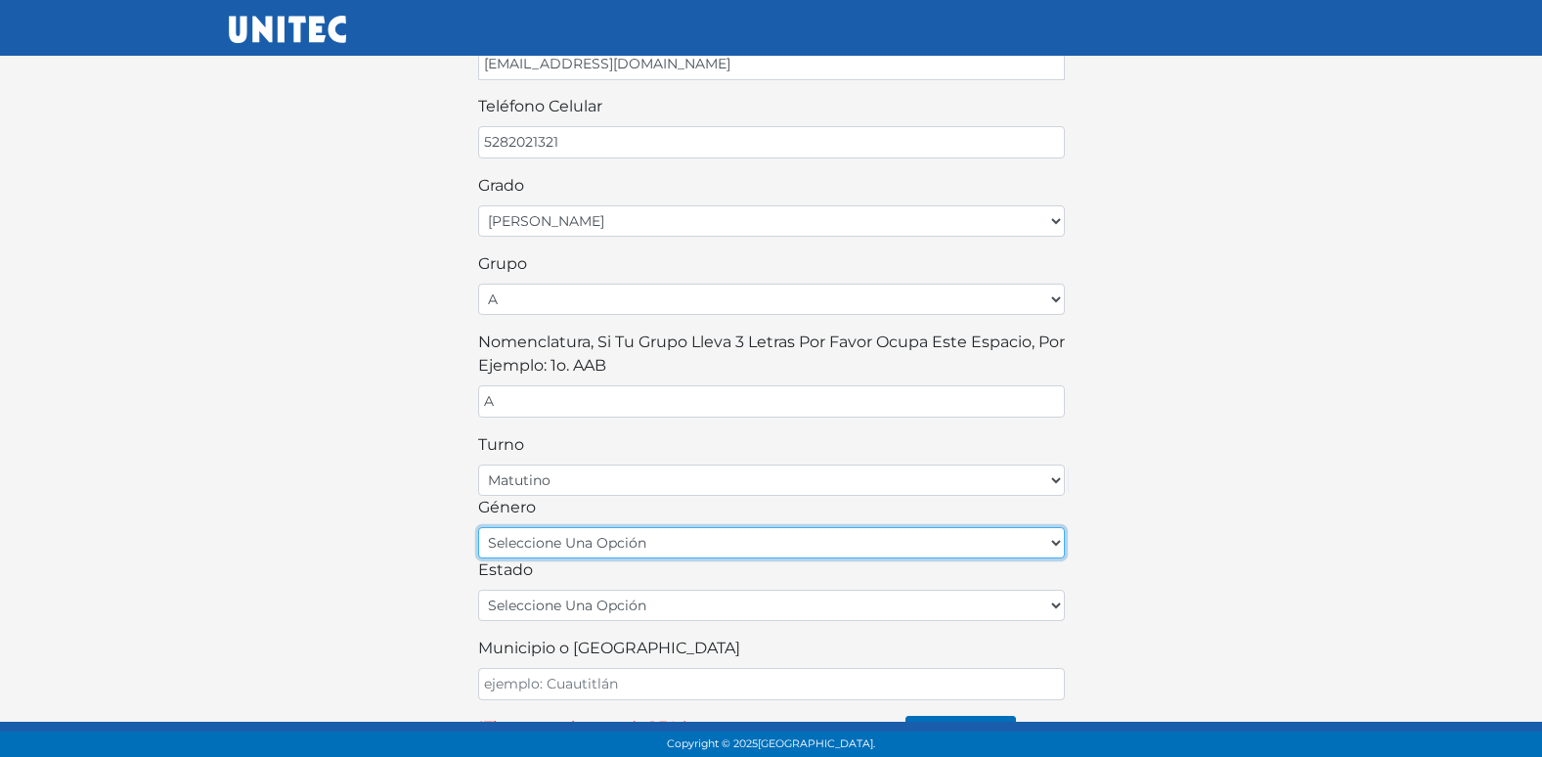
click at [618, 540] on select "seleccione una opción femenino masculino" at bounding box center [771, 542] width 587 height 31
select select "M"
click at [478, 527] on select "seleccione una opción femenino masculino" at bounding box center [771, 542] width 587 height 31
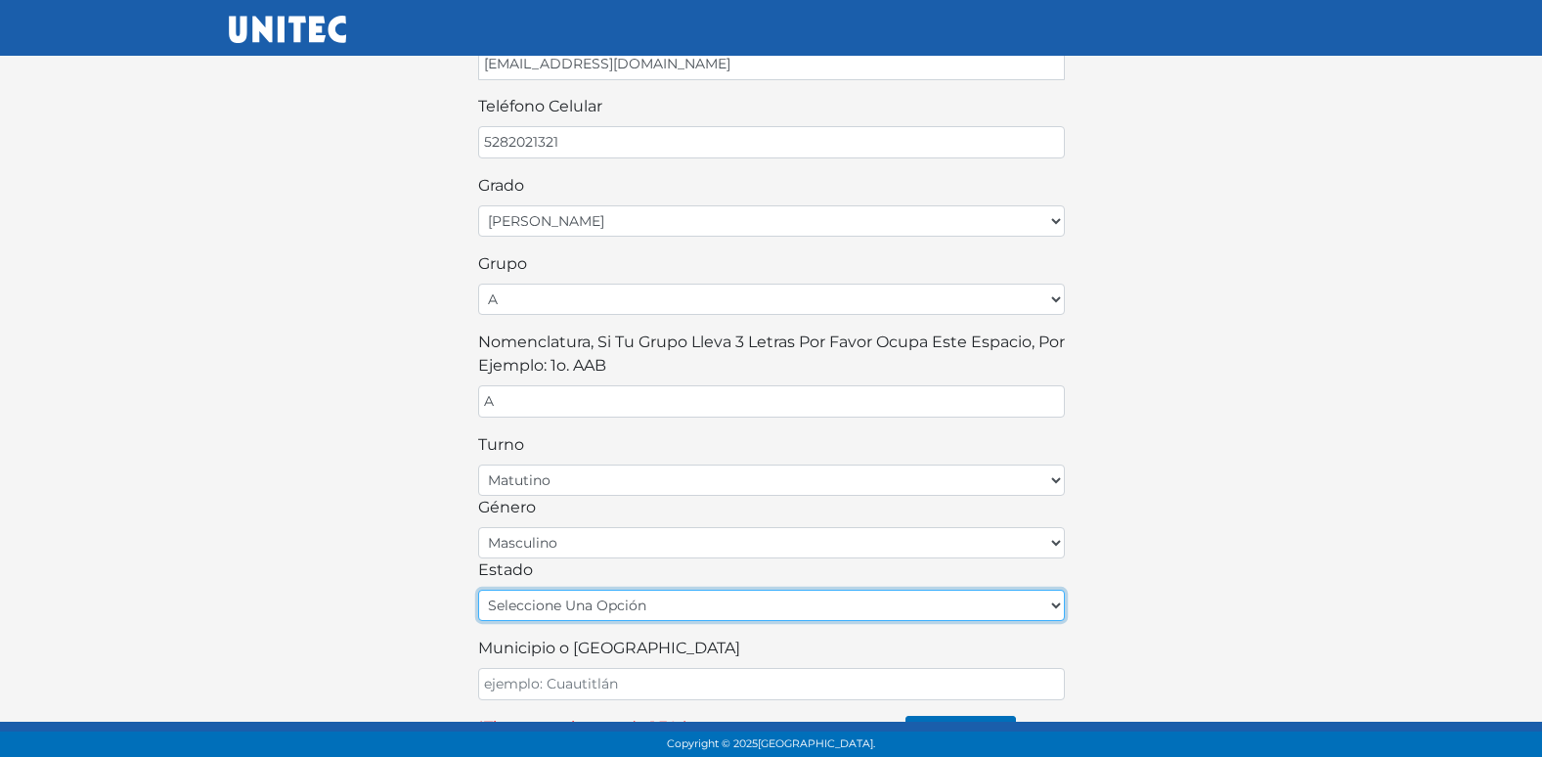
click at [616, 596] on select "seleccione una opción Aguascalientes Baja California Baja California Sur Campec…" at bounding box center [771, 605] width 587 height 31
select select "MEX"
click at [478, 590] on select "seleccione una opción Aguascalientes Baja California Baja California Sur Campec…" at bounding box center [771, 605] width 587 height 31
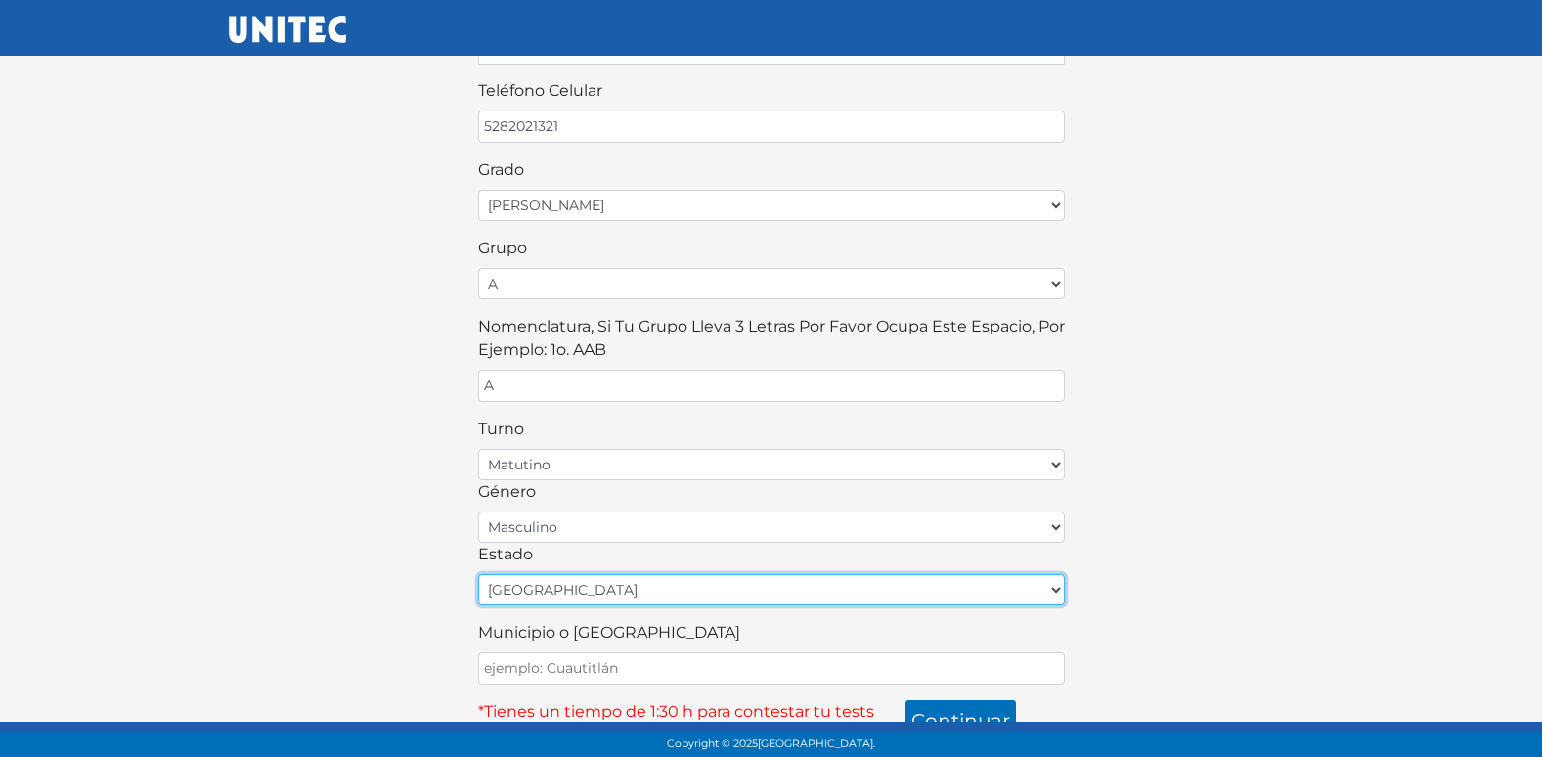
scroll to position [430, 0]
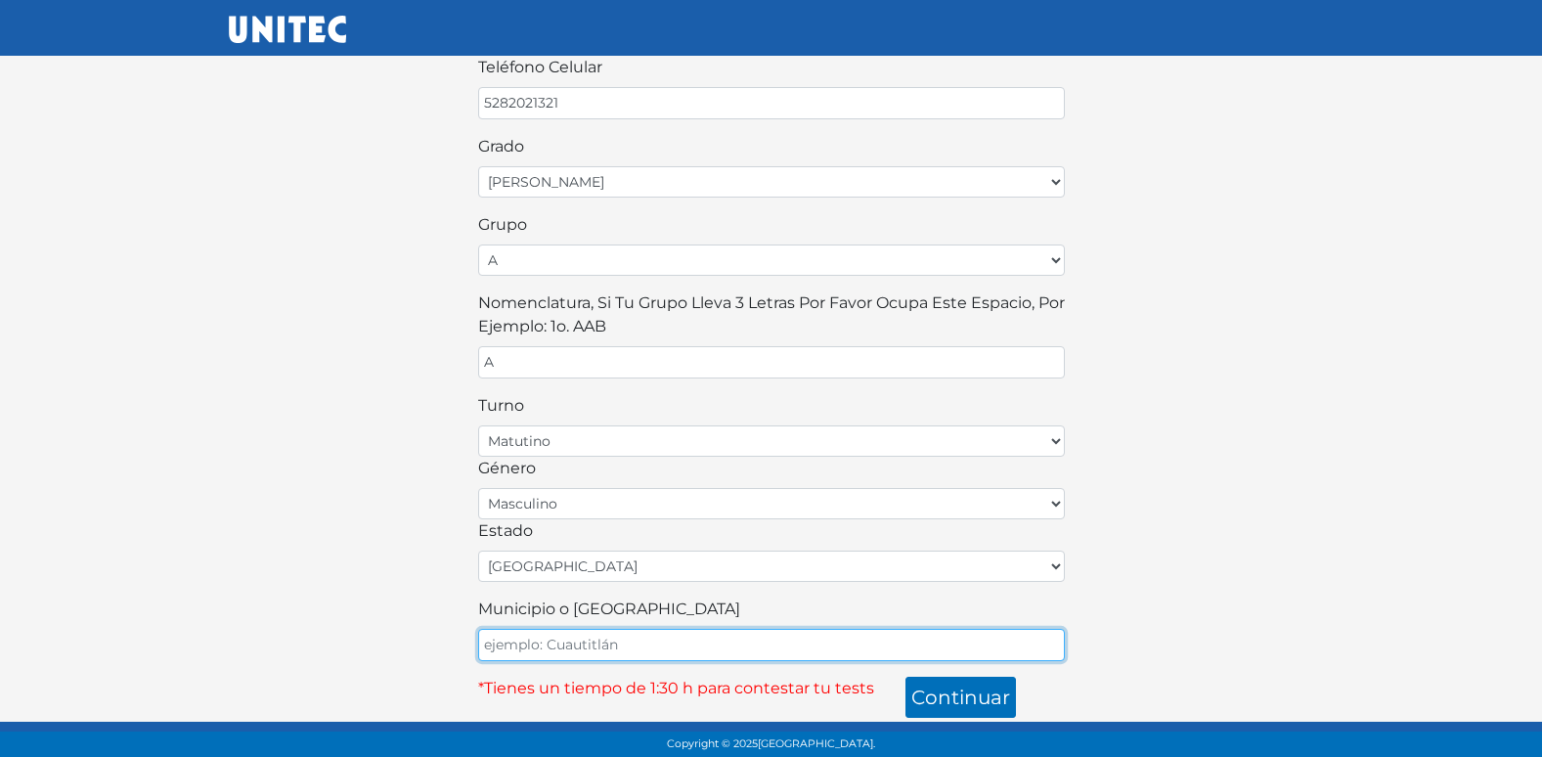
click at [538, 634] on input "Municipio o Alcaldía" at bounding box center [771, 645] width 587 height 32
type input "ECATEPEC"
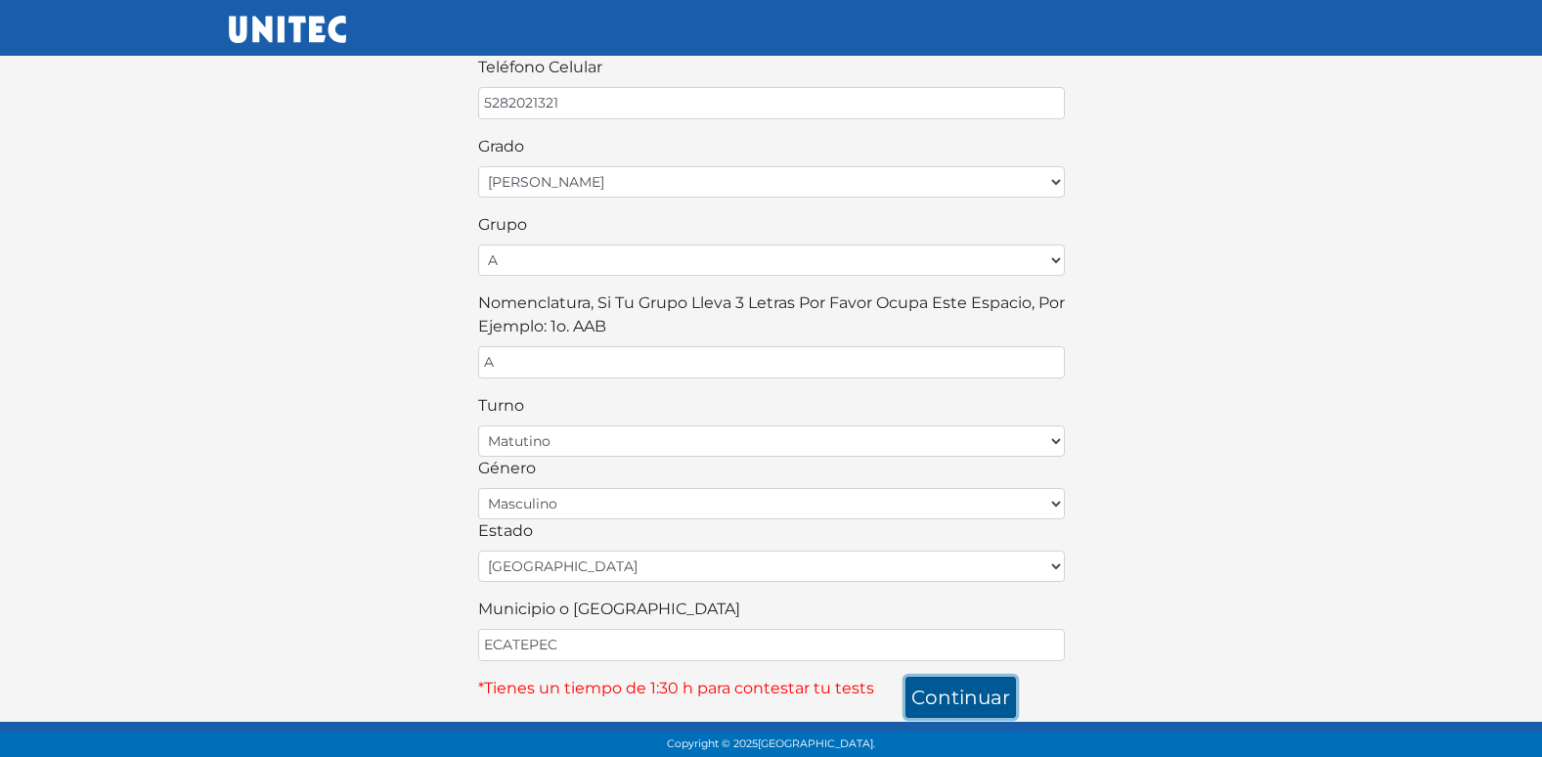
click at [968, 693] on button "continuar" at bounding box center [960, 697] width 110 height 41
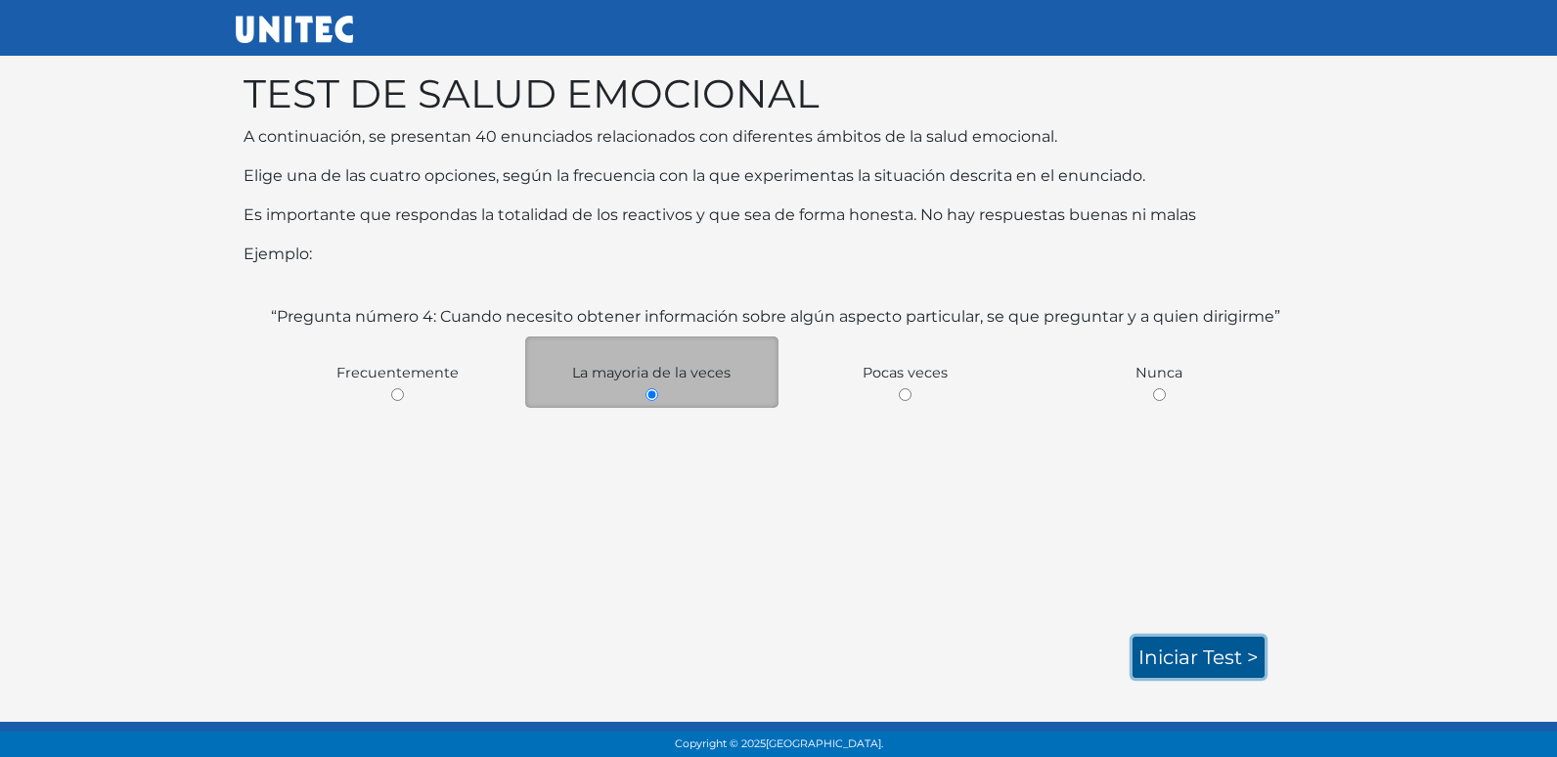
click at [1204, 665] on link "Iniciar test >" at bounding box center [1198, 657] width 132 height 41
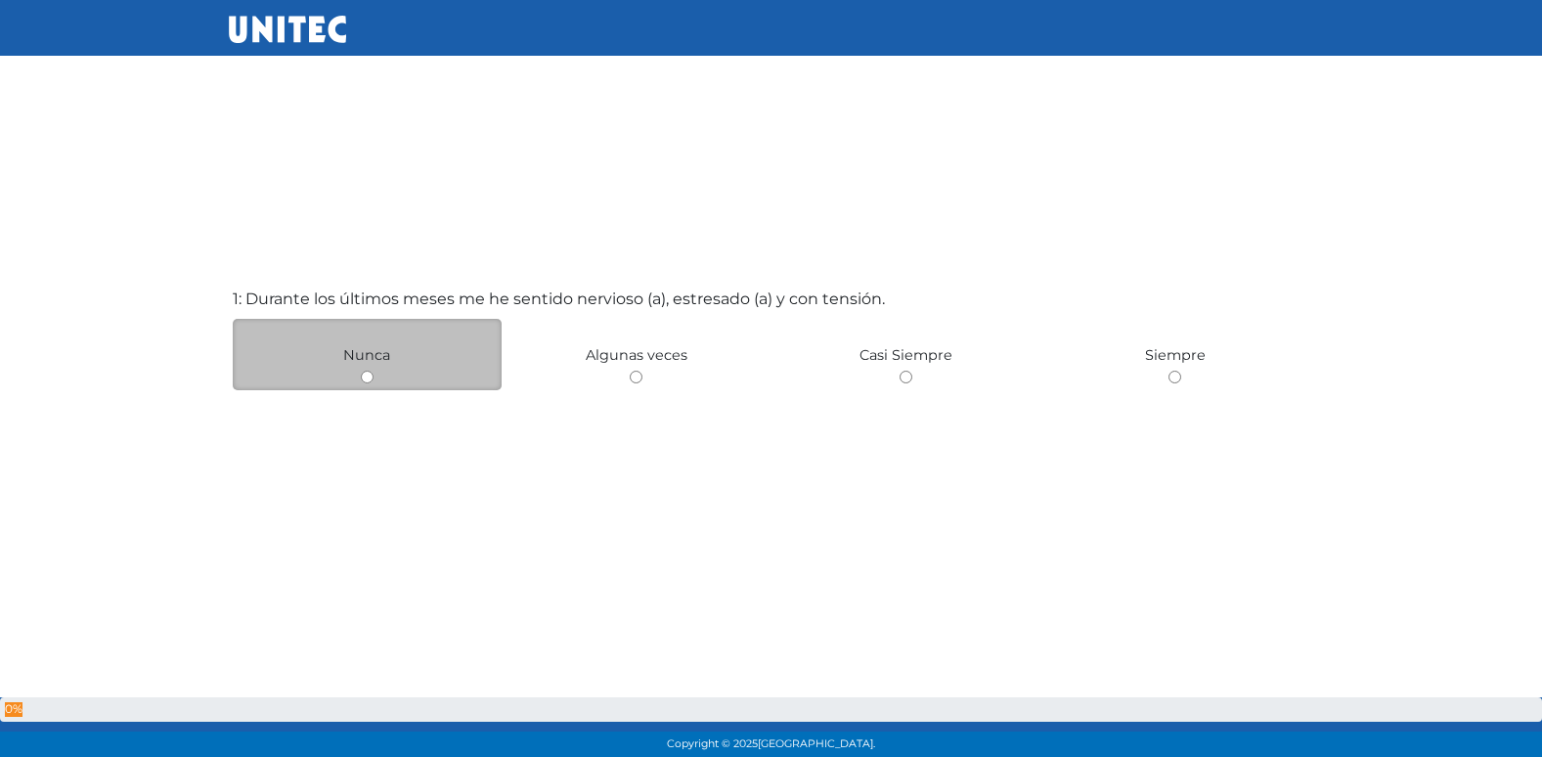
click at [630, 371] on input "radio" at bounding box center [636, 377] width 13 height 13
radio input "true"
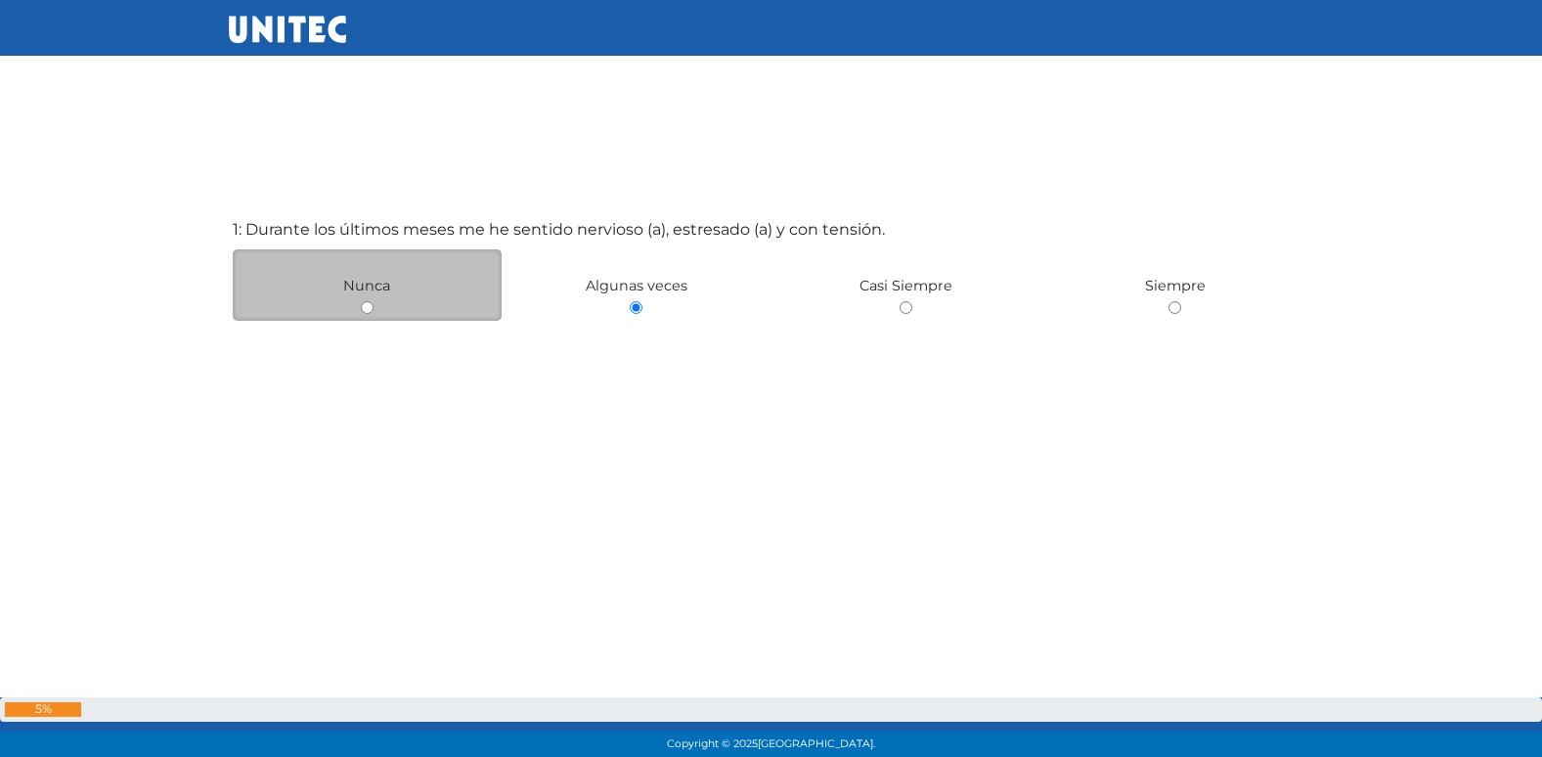
radio input "true"
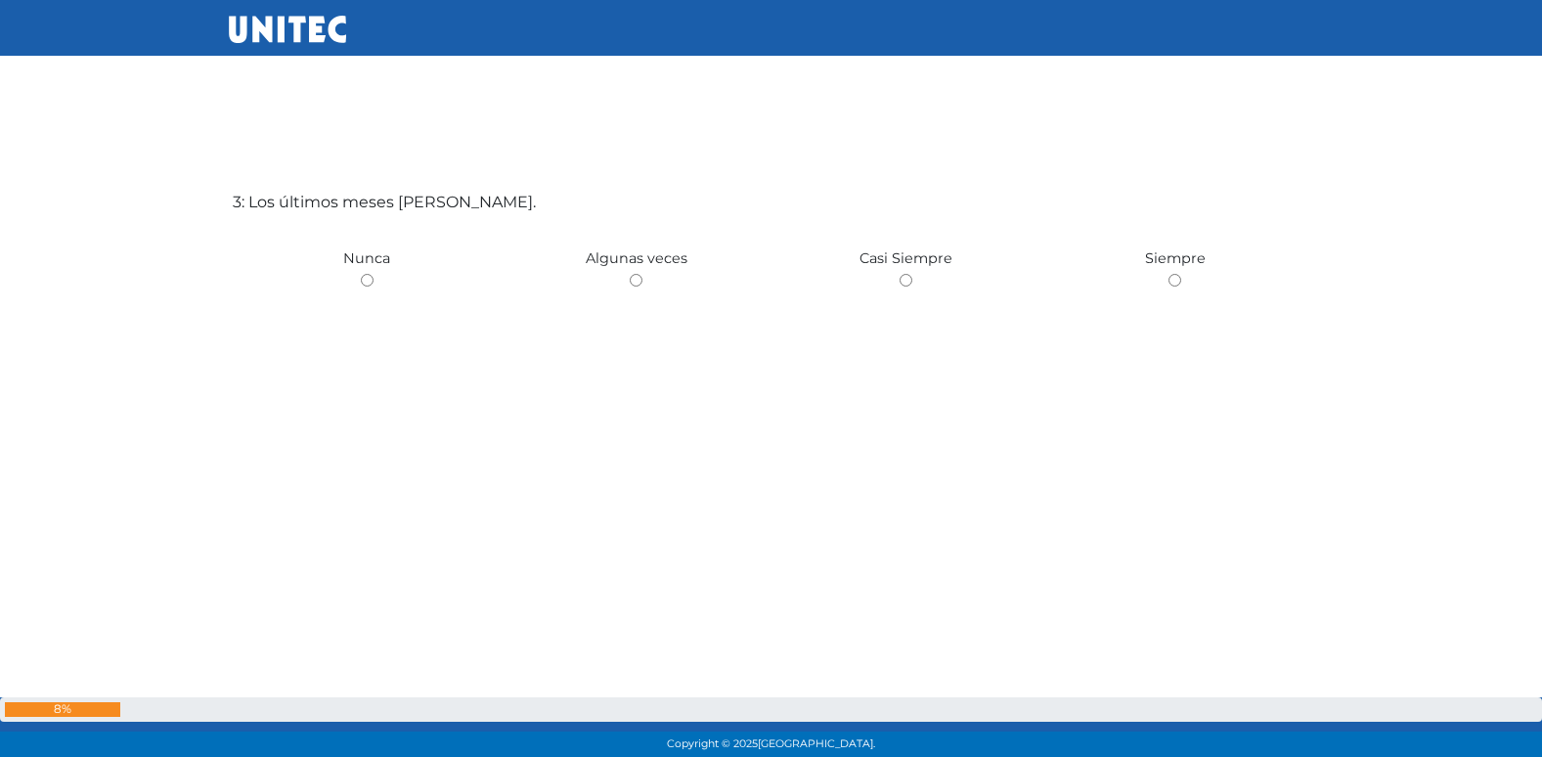
scroll to position [1611, 0]
click at [630, 273] on input "radio" at bounding box center [636, 279] width 13 height 13
radio input "true"
click at [361, 275] on input "radio" at bounding box center [367, 281] width 13 height 13
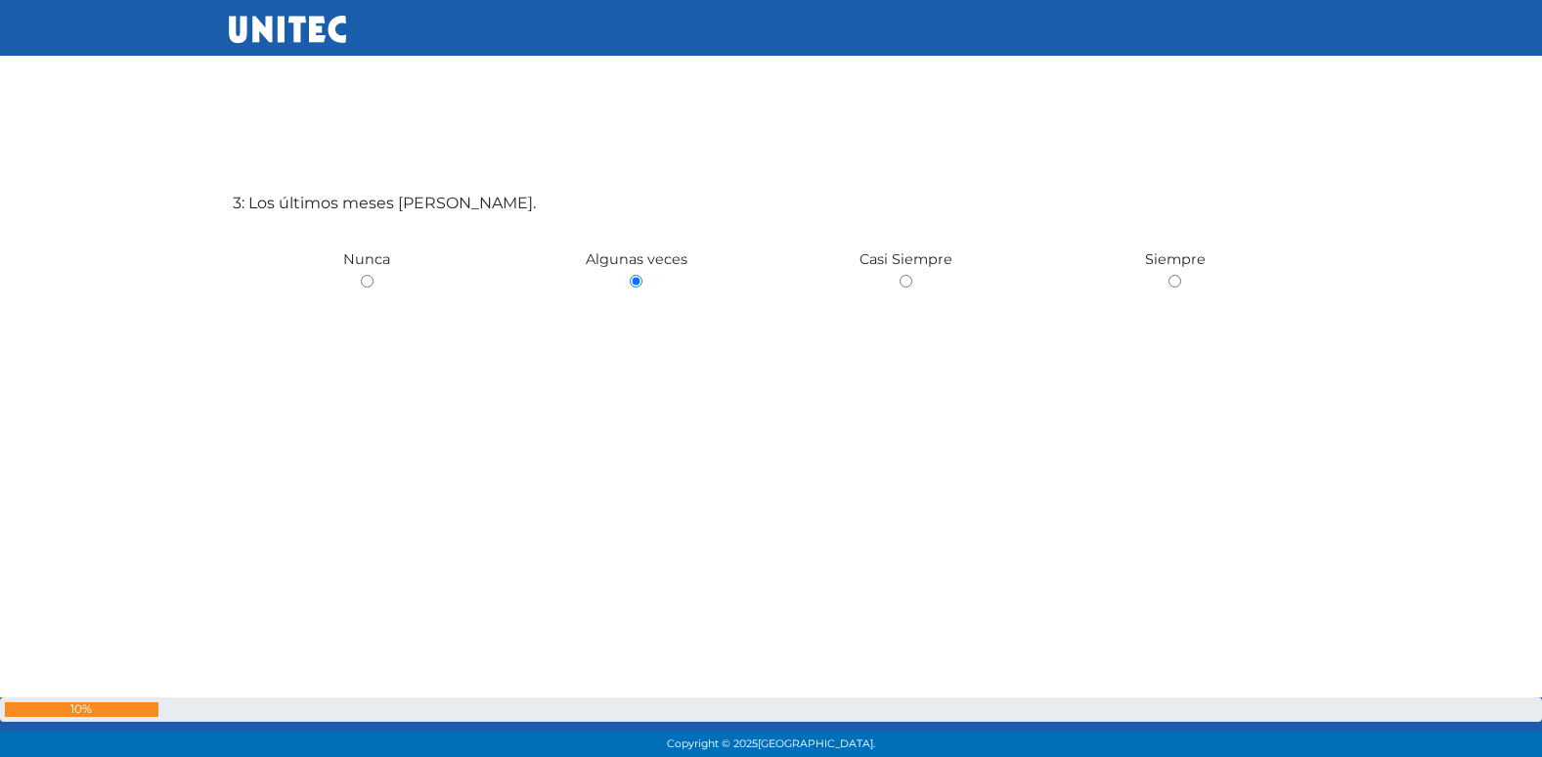
radio input "true"
click at [630, 273] on input "radio" at bounding box center [636, 279] width 13 height 13
radio input "true"
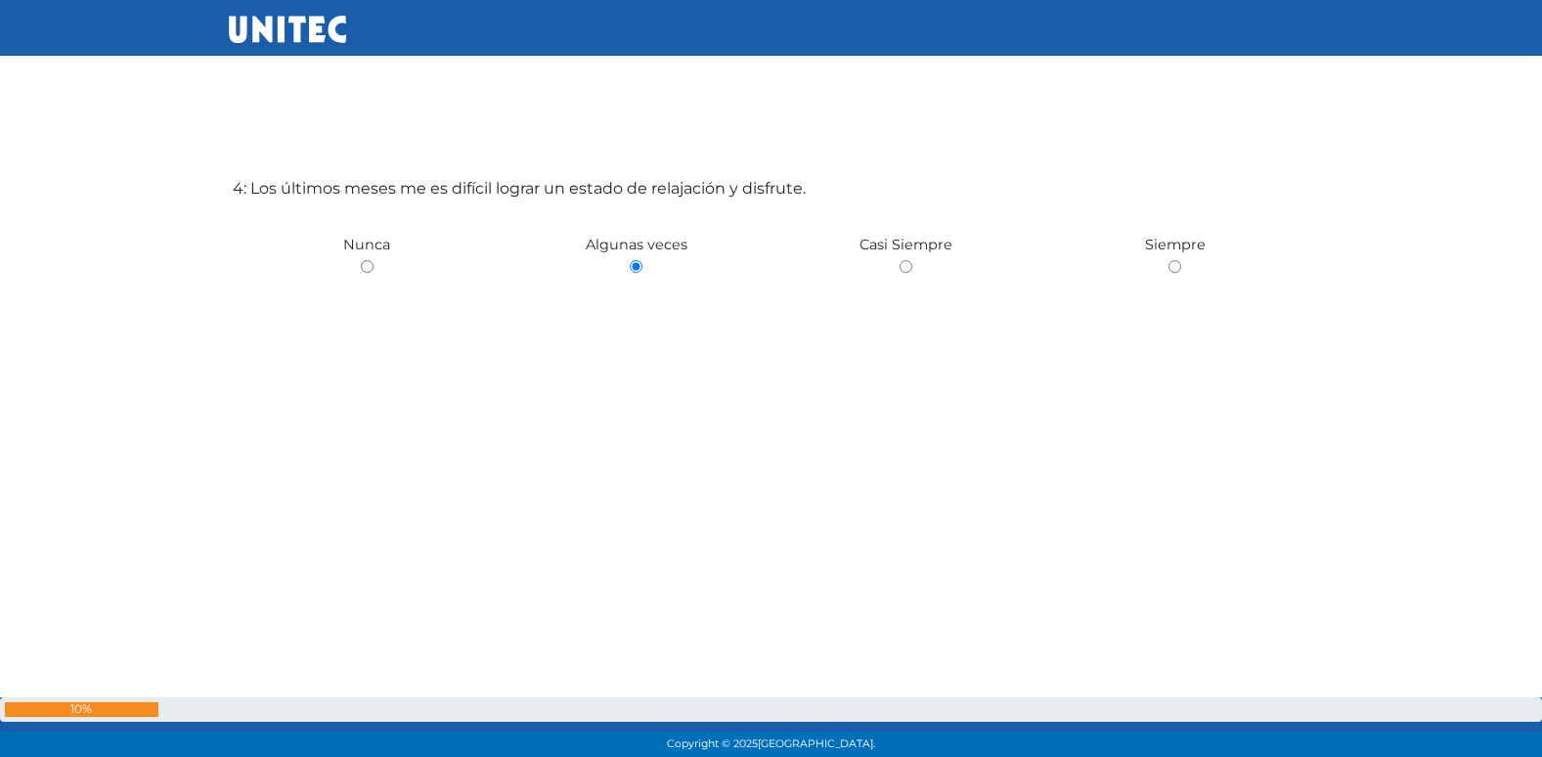
click at [361, 260] on input "radio" at bounding box center [367, 266] width 13 height 13
radio input "true"
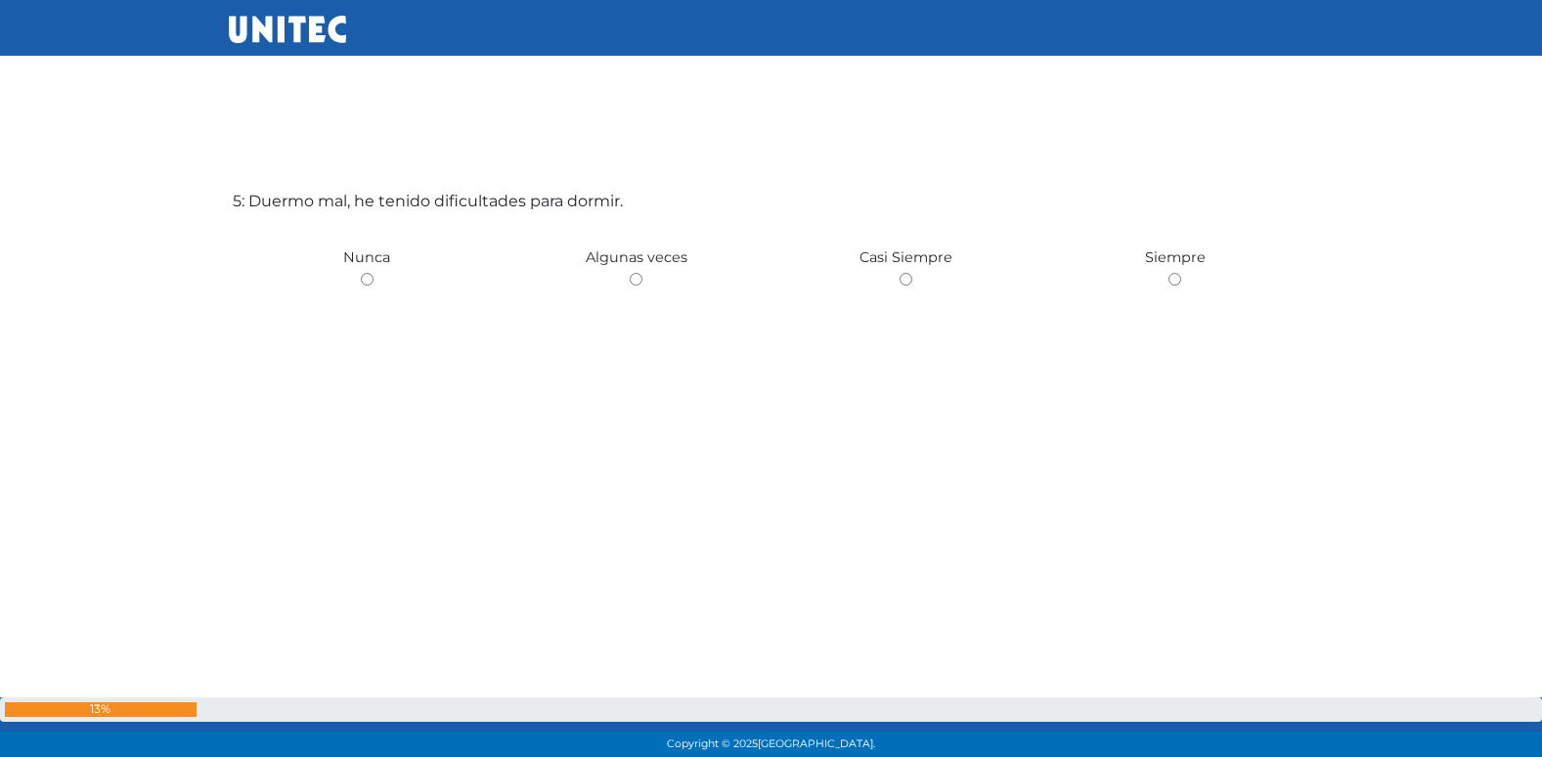
click at [630, 273] on input "radio" at bounding box center [636, 279] width 13 height 13
radio input "true"
click at [361, 273] on input "radio" at bounding box center [367, 279] width 13 height 13
radio input "true"
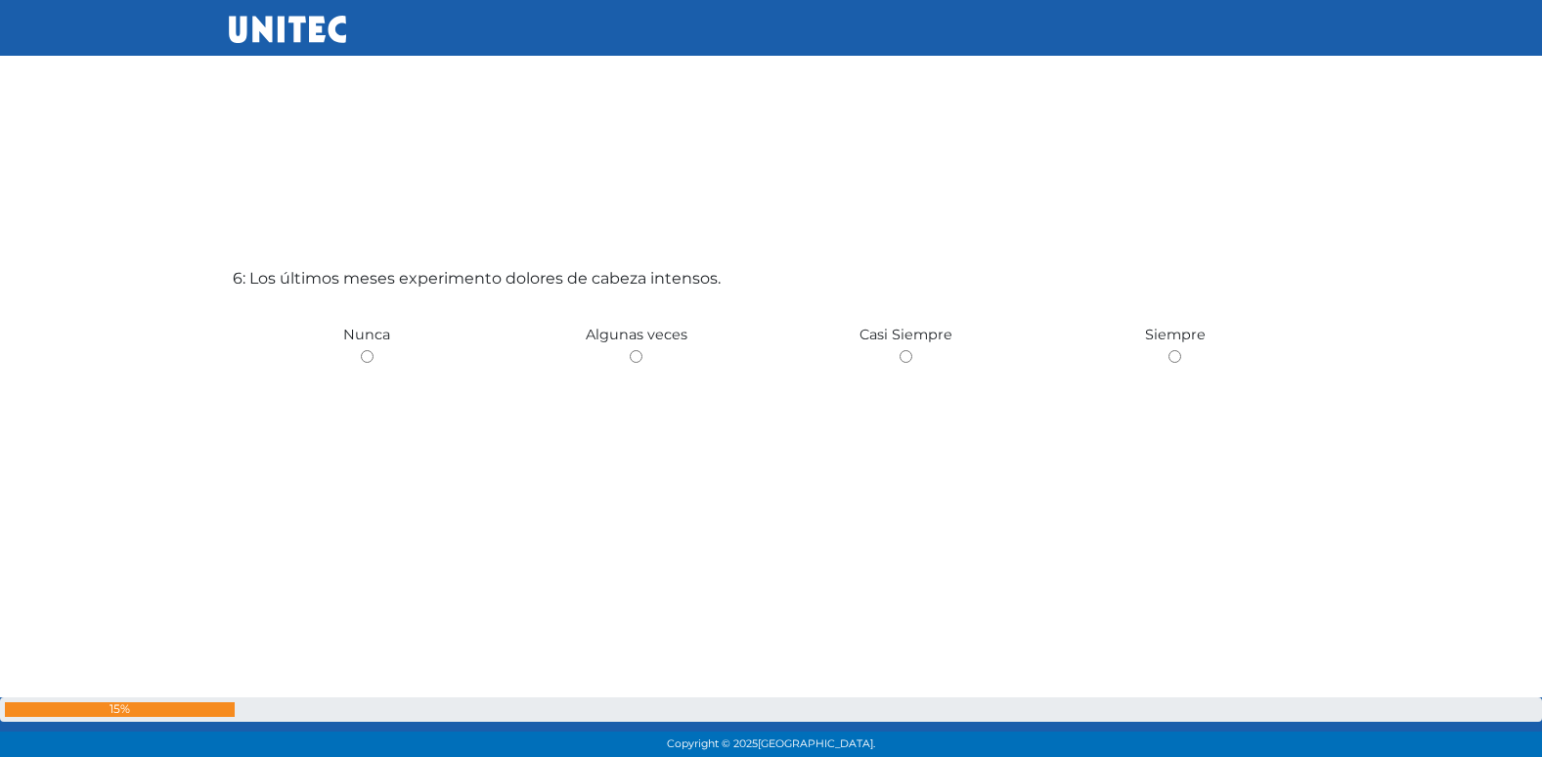
scroll to position [3882, 0]
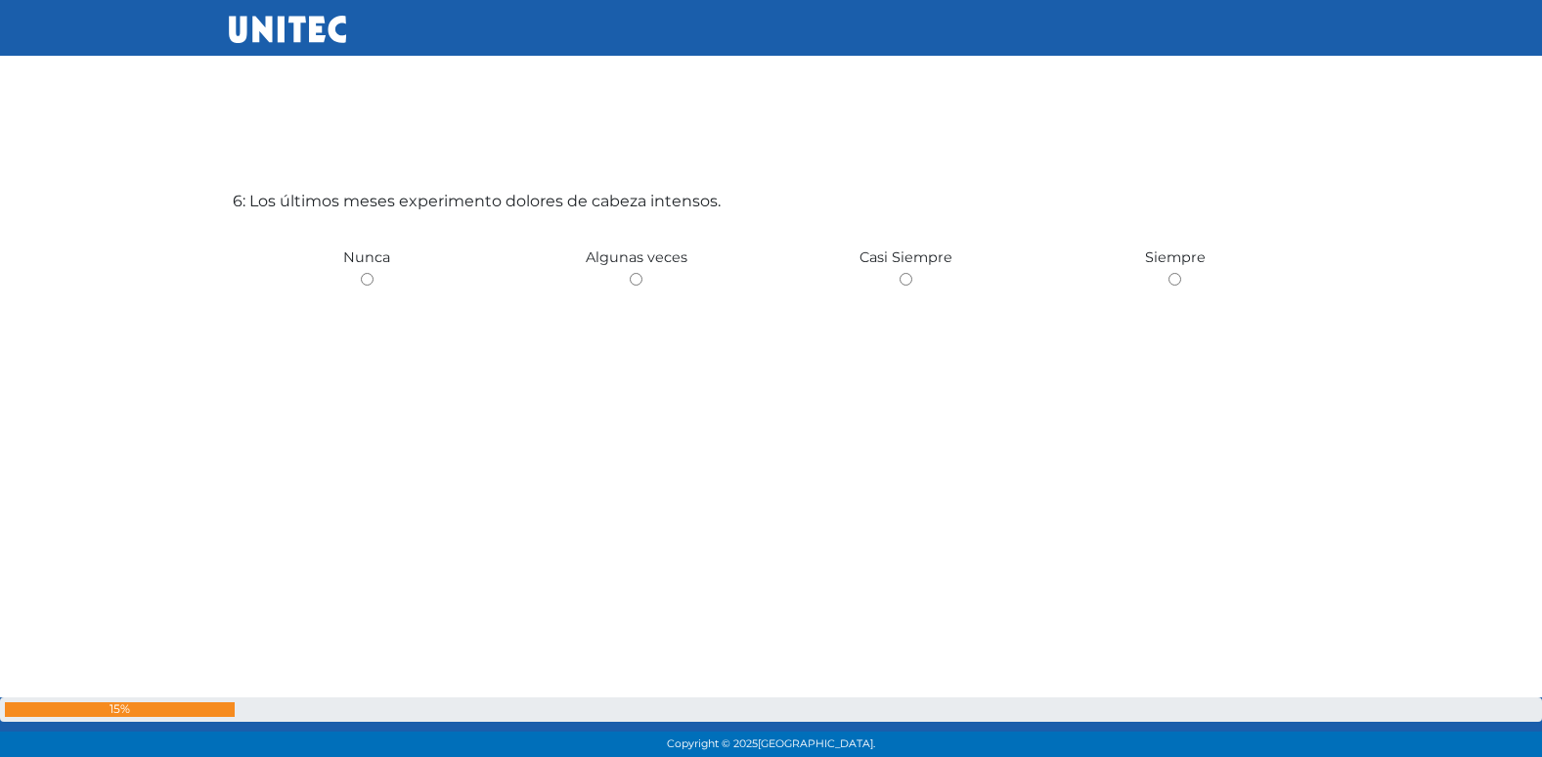
click at [630, 273] on input "radio" at bounding box center [636, 279] width 13 height 13
radio input "true"
click at [361, 273] on input "radio" at bounding box center [367, 279] width 13 height 13
radio input "true"
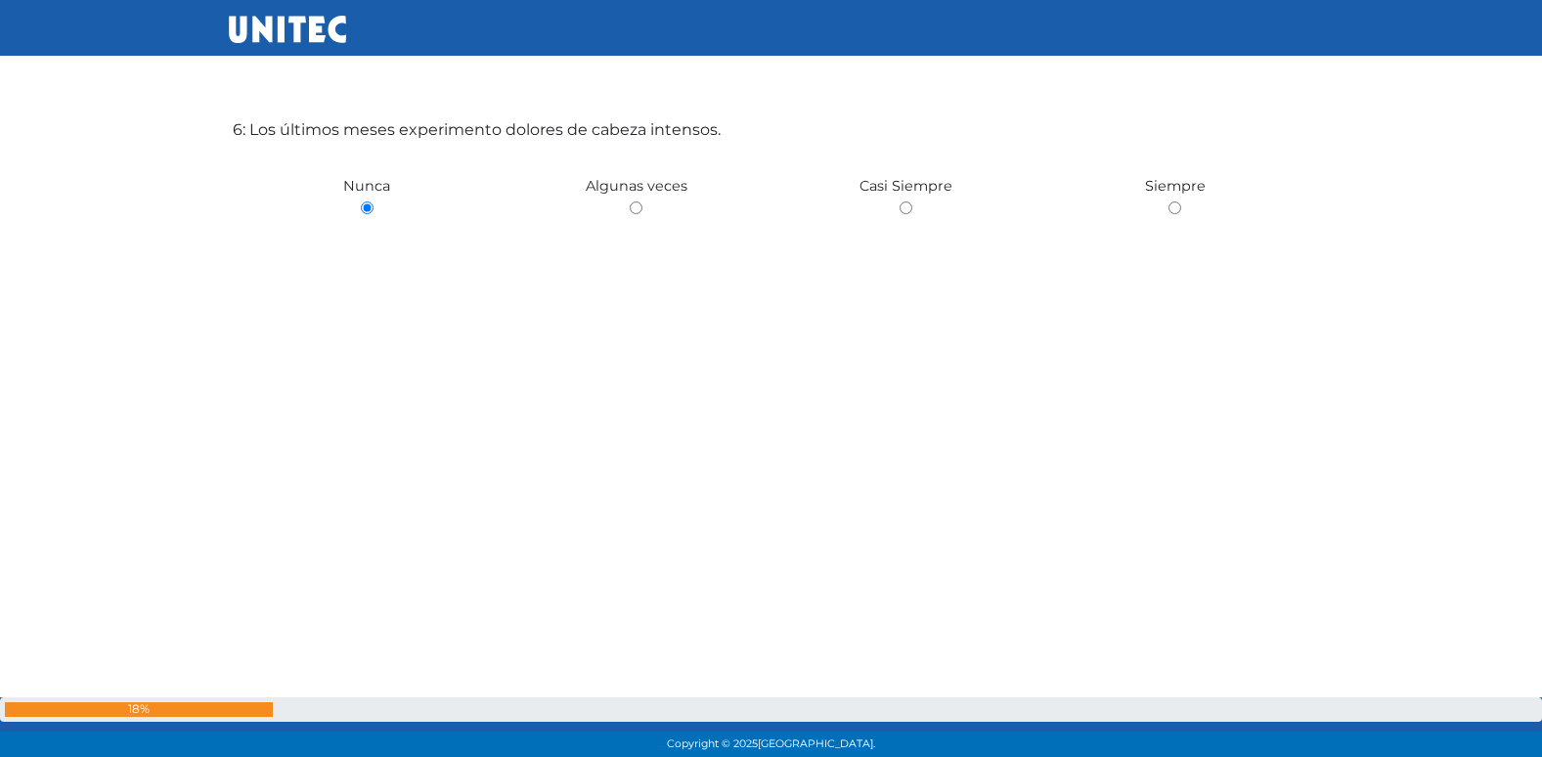
click at [630, 201] on input "radio" at bounding box center [636, 207] width 13 height 13
radio input "true"
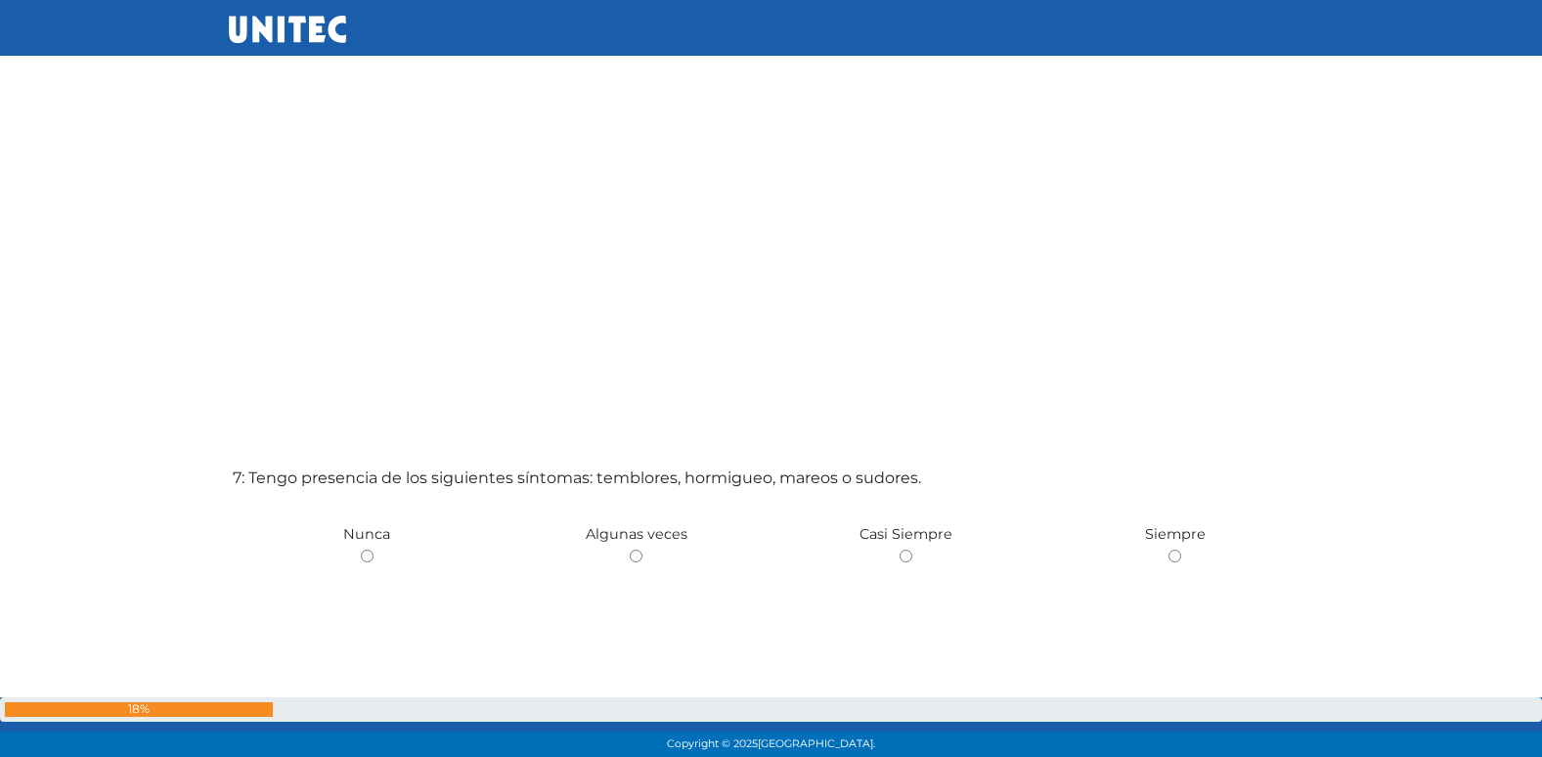
scroll to position [4291, 0]
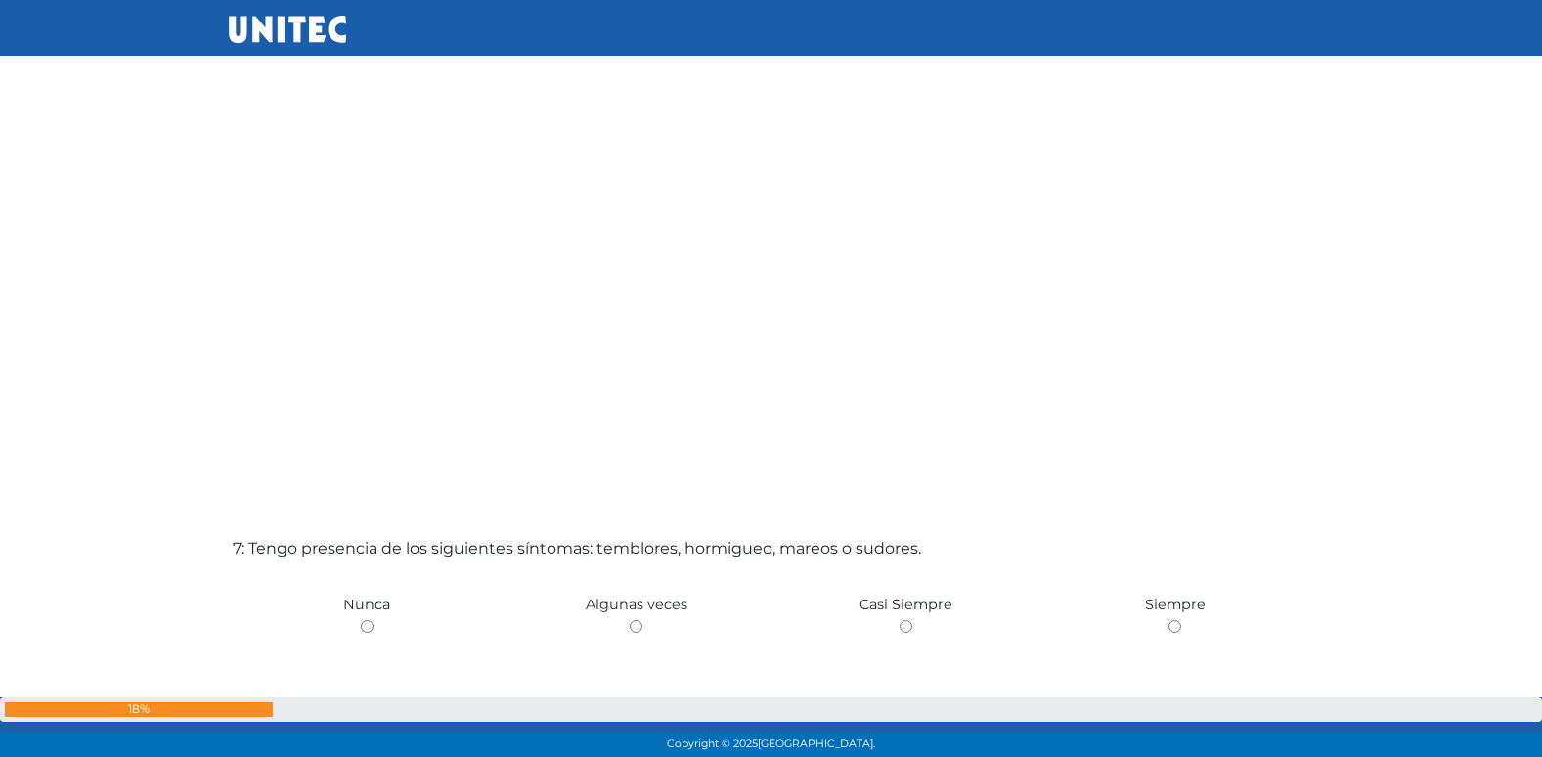
click at [630, 620] on input "radio" at bounding box center [636, 626] width 13 height 13
radio input "true"
click at [361, 620] on input "radio" at bounding box center [367, 626] width 13 height 13
radio input "true"
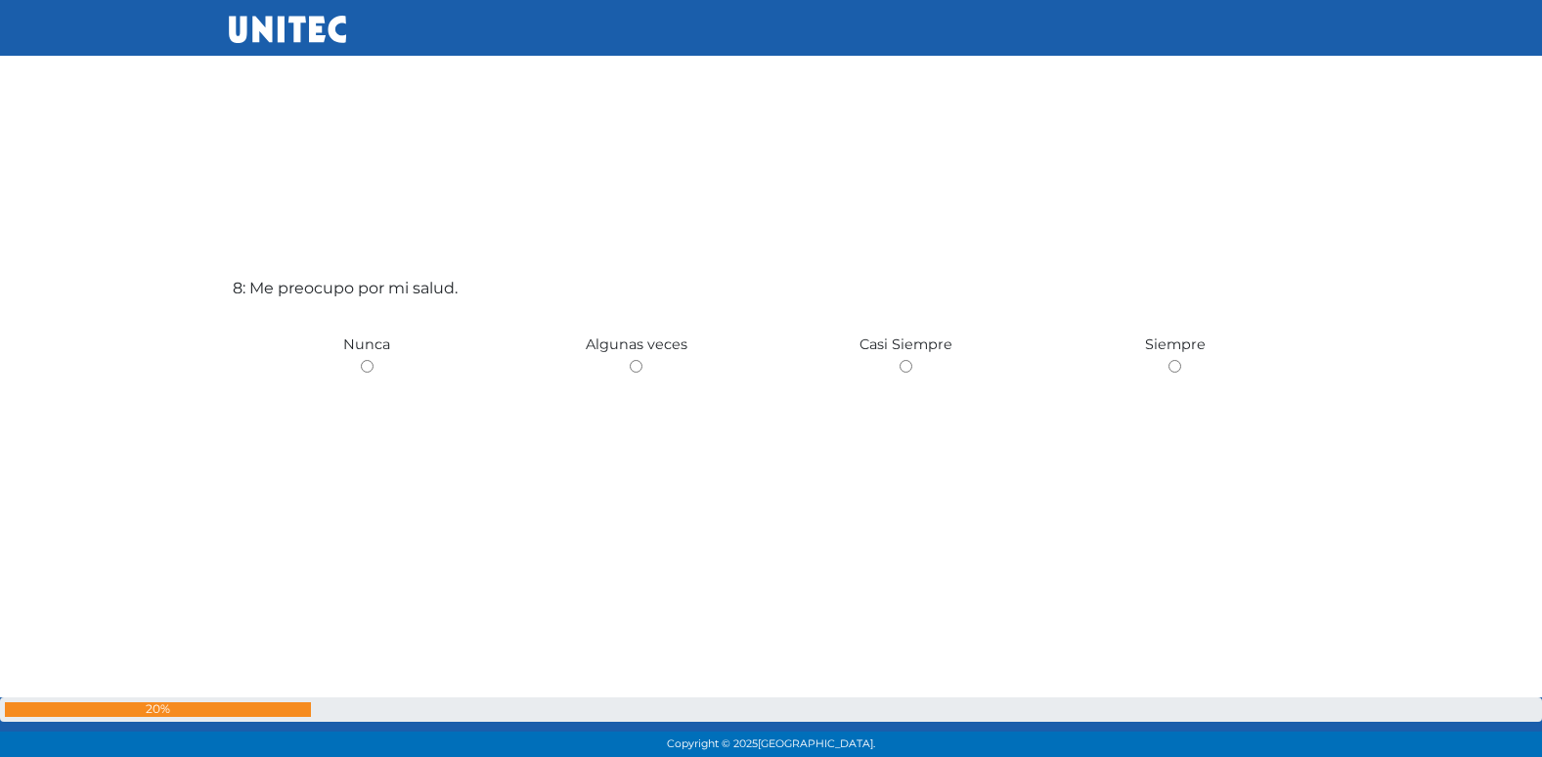
scroll to position [5395, 0]
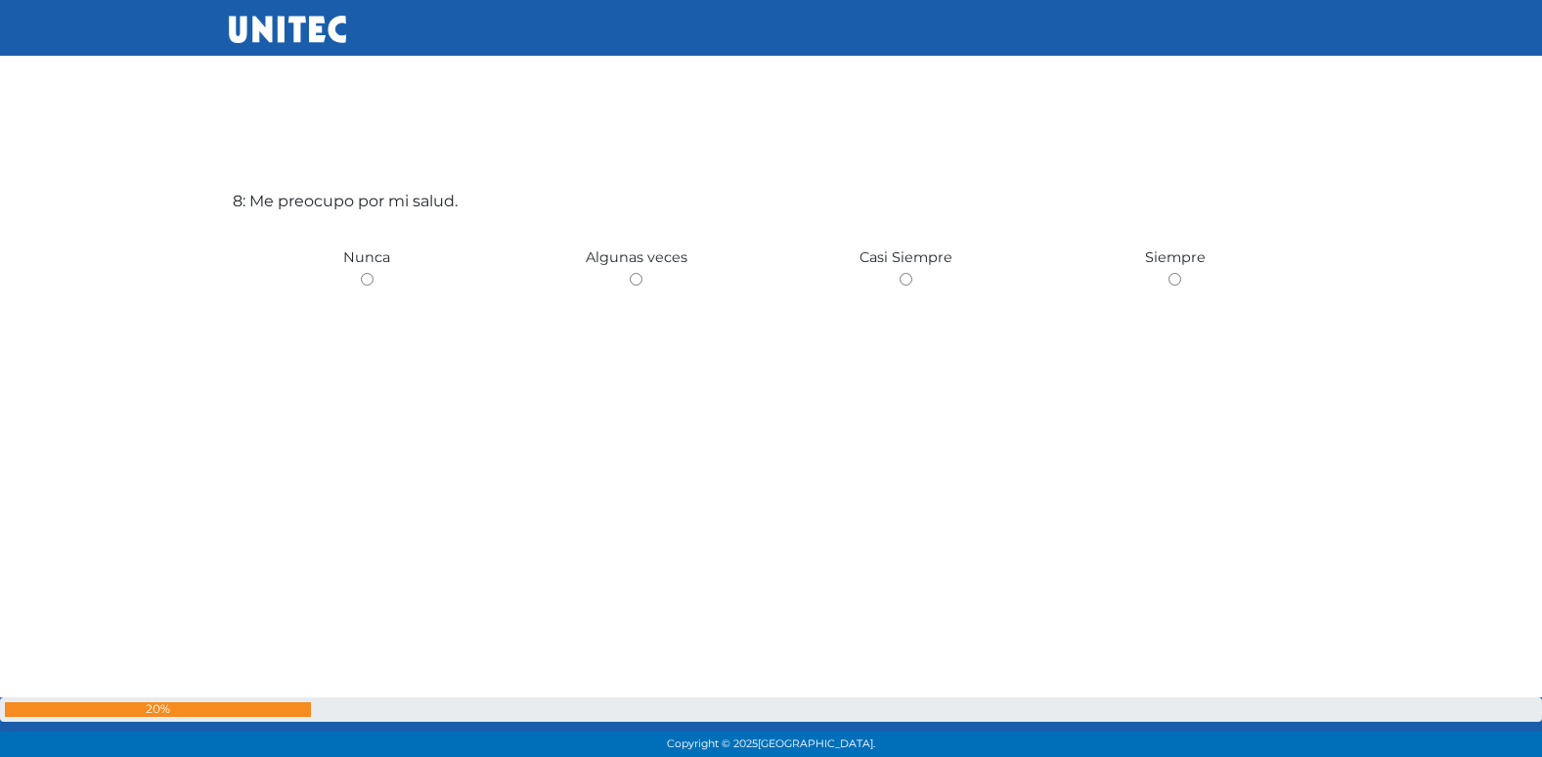
click at [630, 273] on input "radio" at bounding box center [636, 279] width 13 height 13
radio input "true"
click at [900, 275] on input "radio" at bounding box center [906, 281] width 13 height 13
radio input "true"
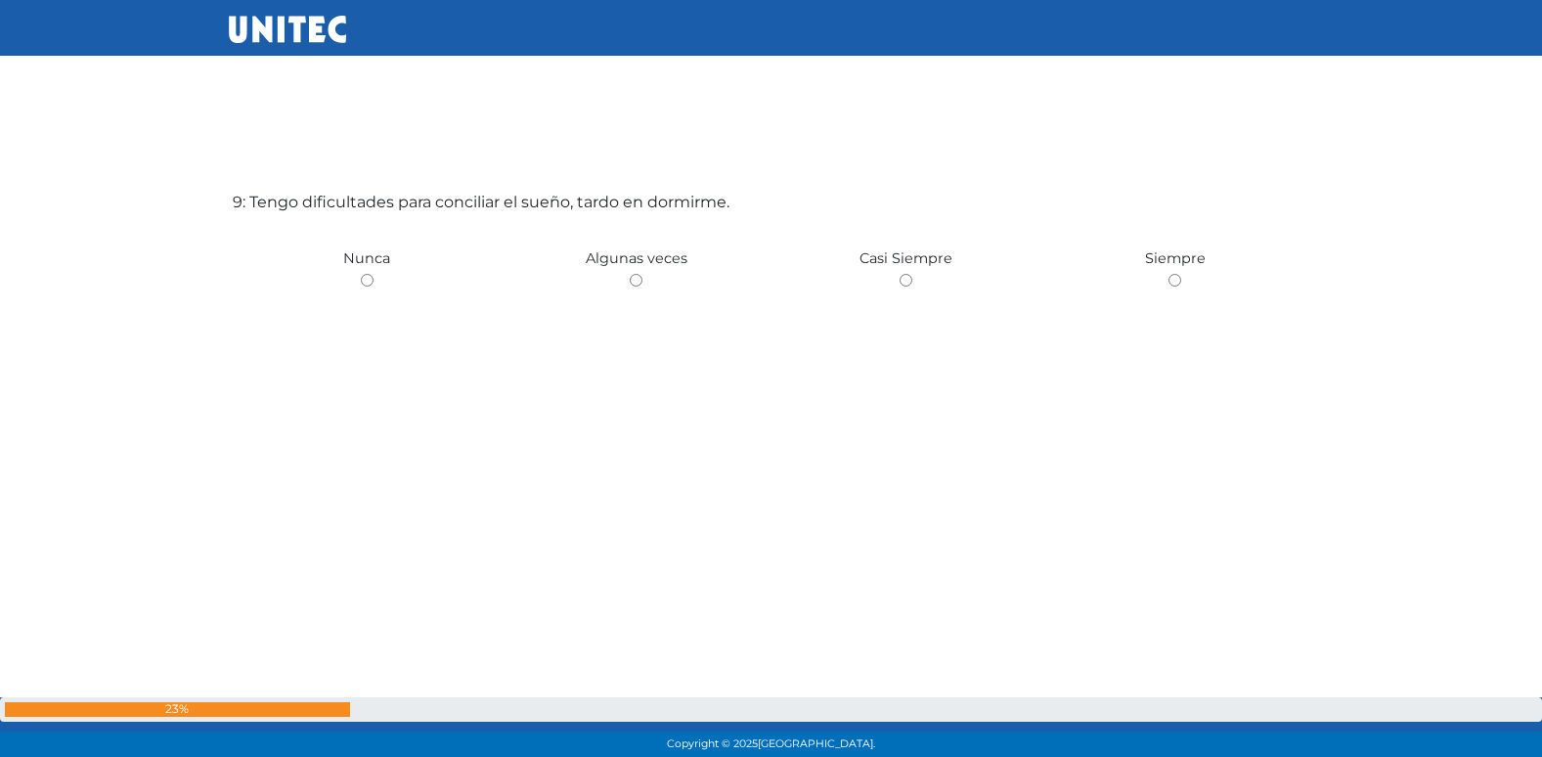
scroll to position [6152, 0]
click at [630, 273] on input "radio" at bounding box center [636, 279] width 13 height 13
radio input "true"
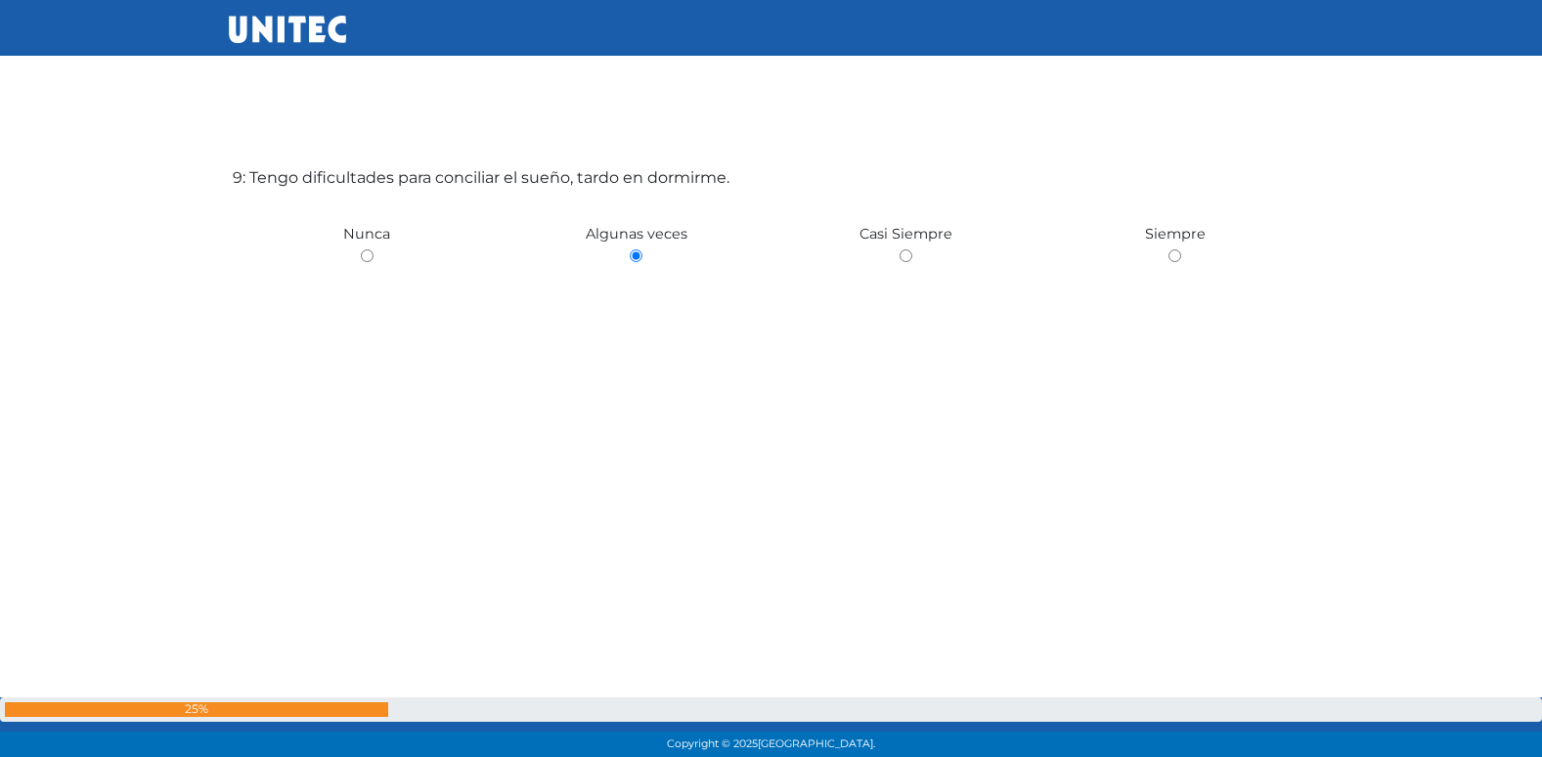
click at [900, 249] on input "radio" at bounding box center [906, 255] width 13 height 13
radio input "true"
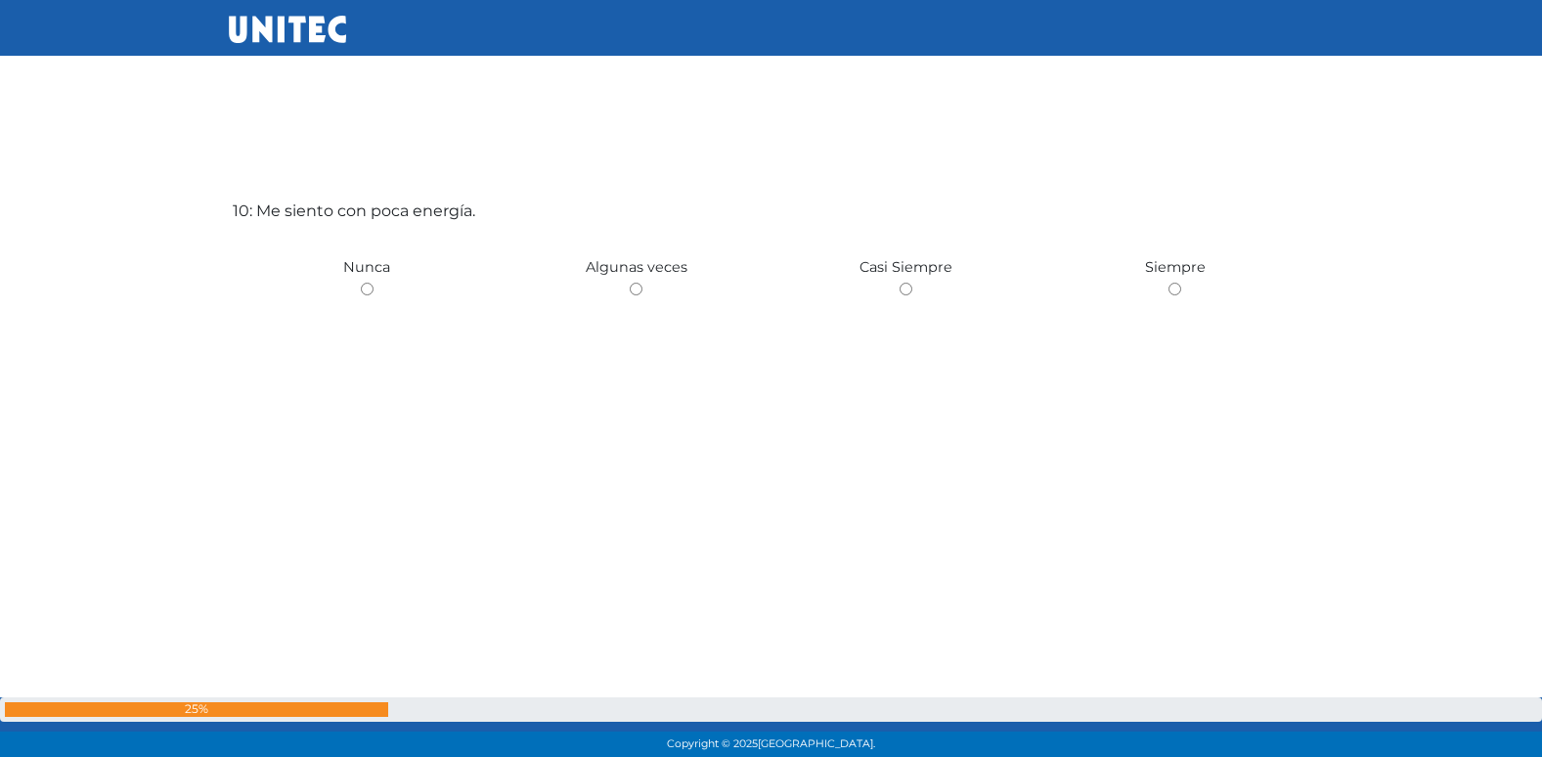
scroll to position [6909, 0]
click at [630, 273] on input "radio" at bounding box center [636, 279] width 13 height 13
radio input "true"
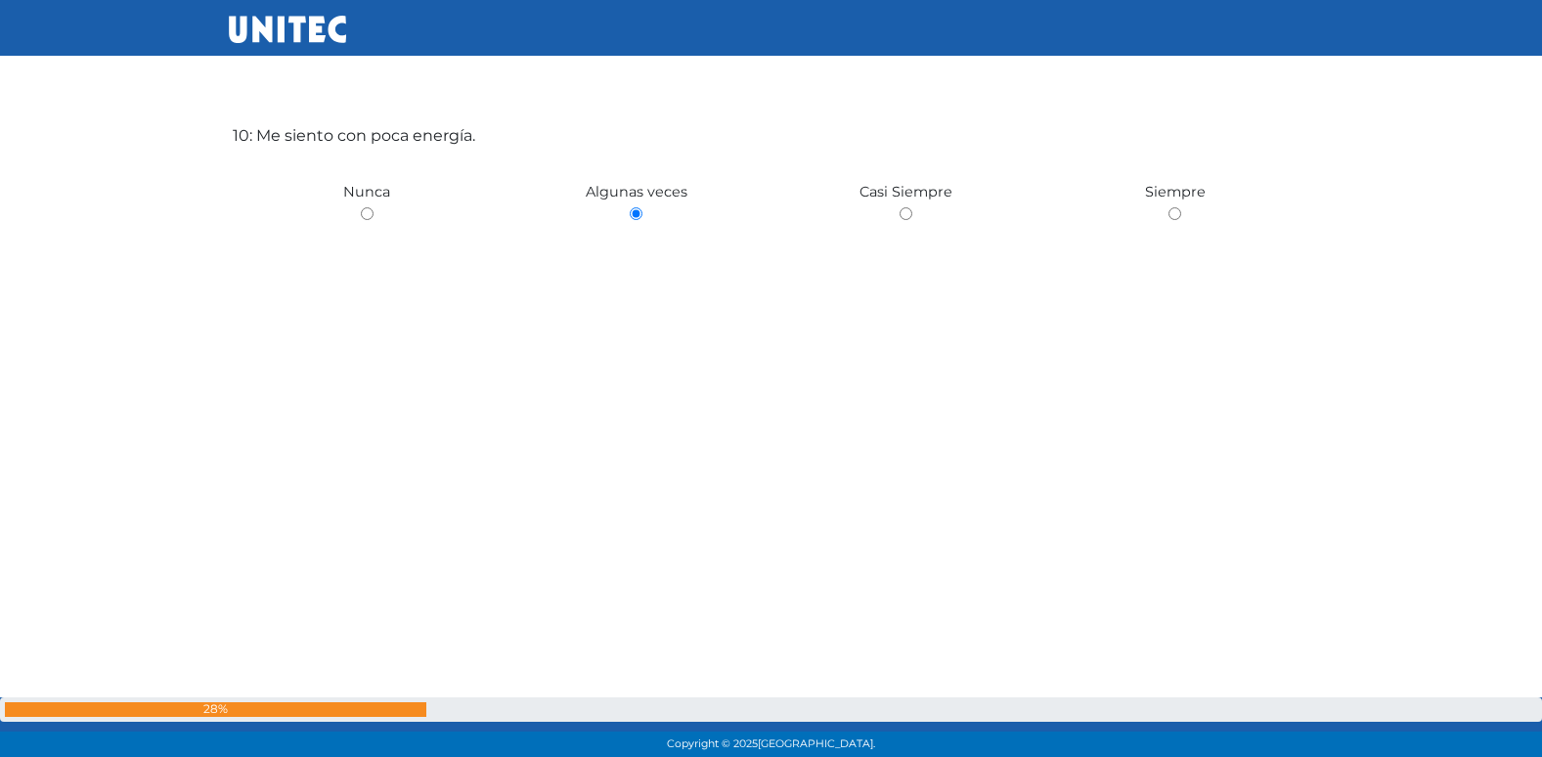
scroll to position [6978, 0]
radio input "true"
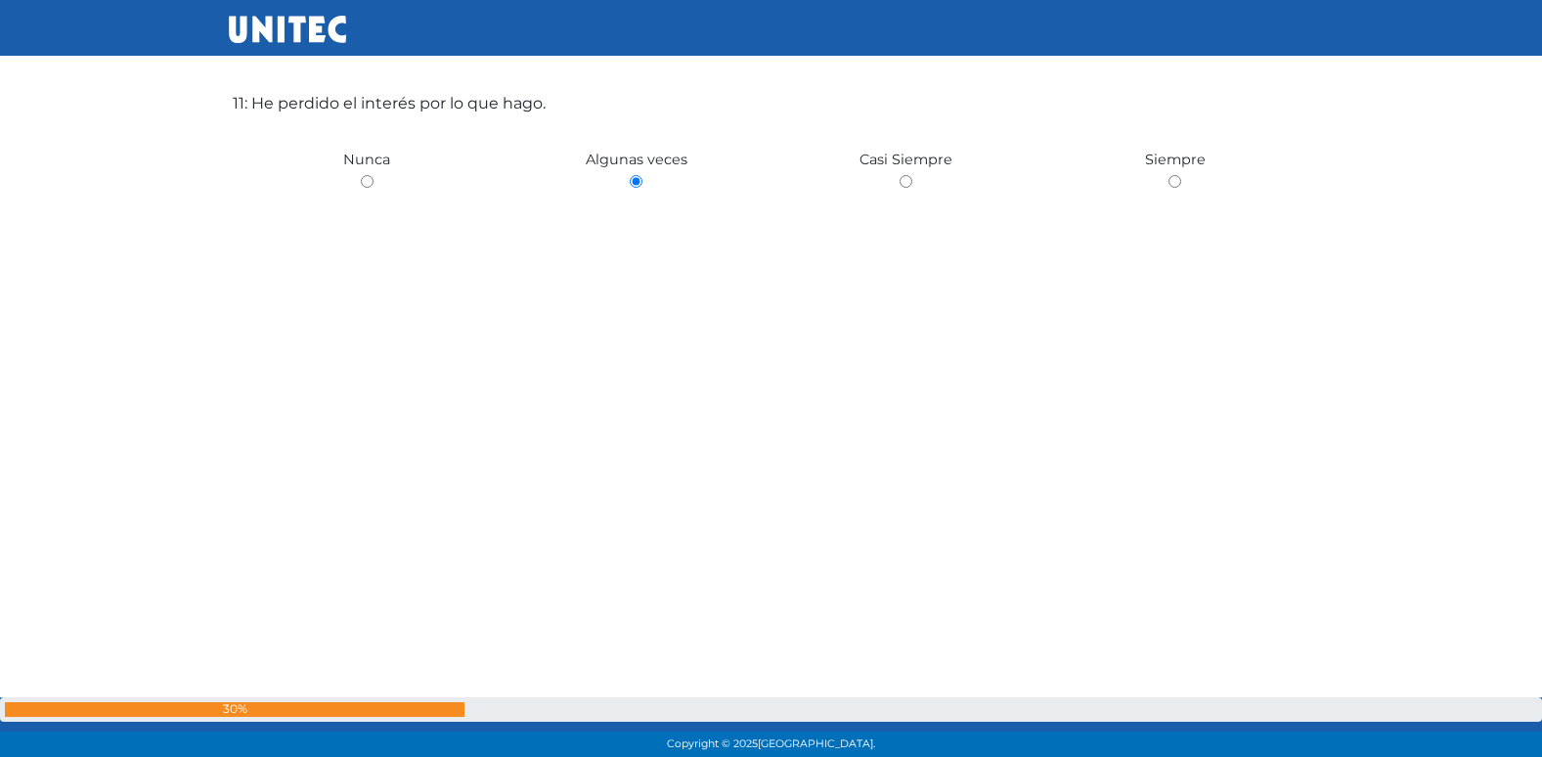
scroll to position [7542, 0]
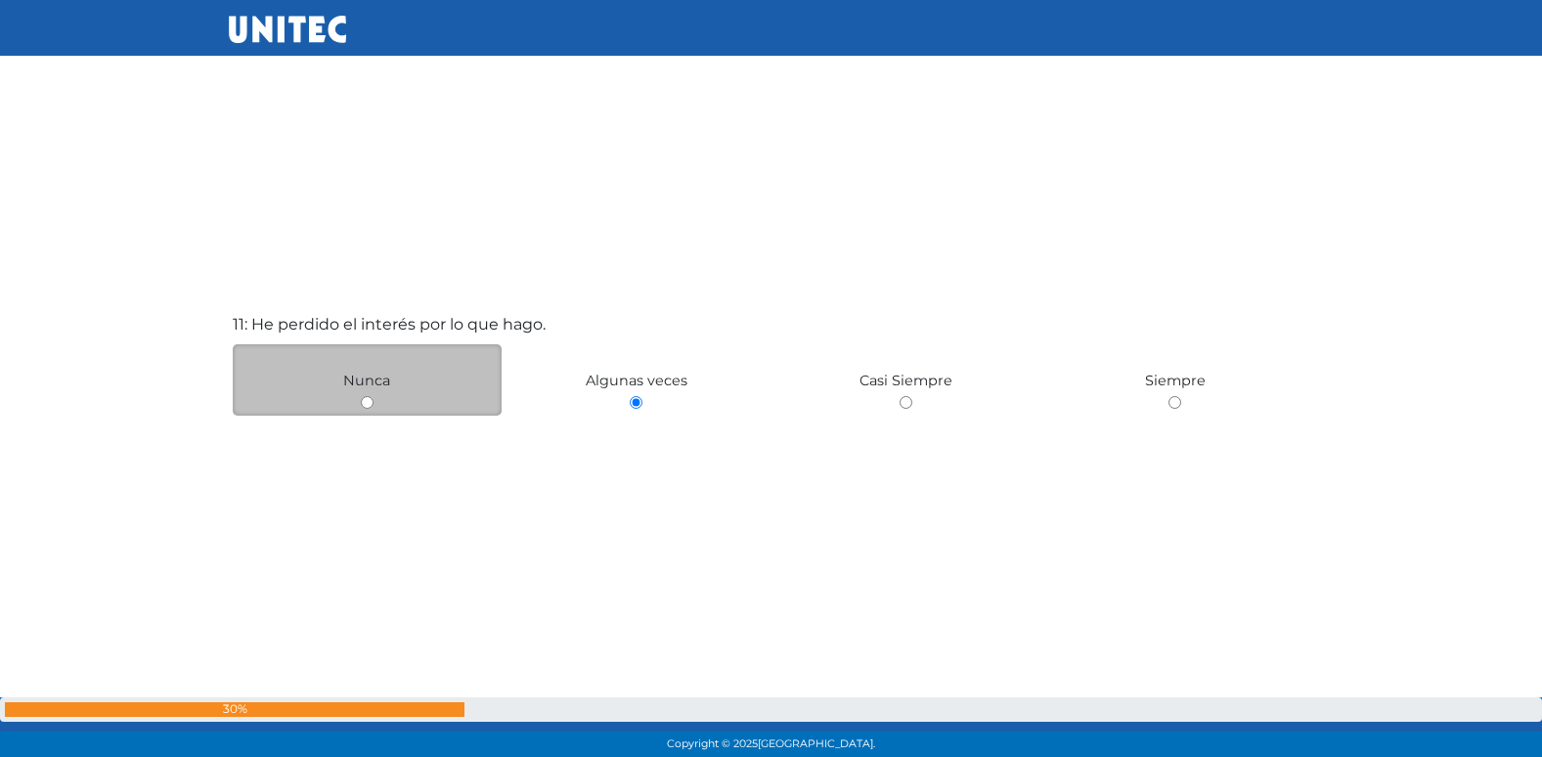
click at [368, 400] on input "radio" at bounding box center [367, 402] width 13 height 13
radio input "true"
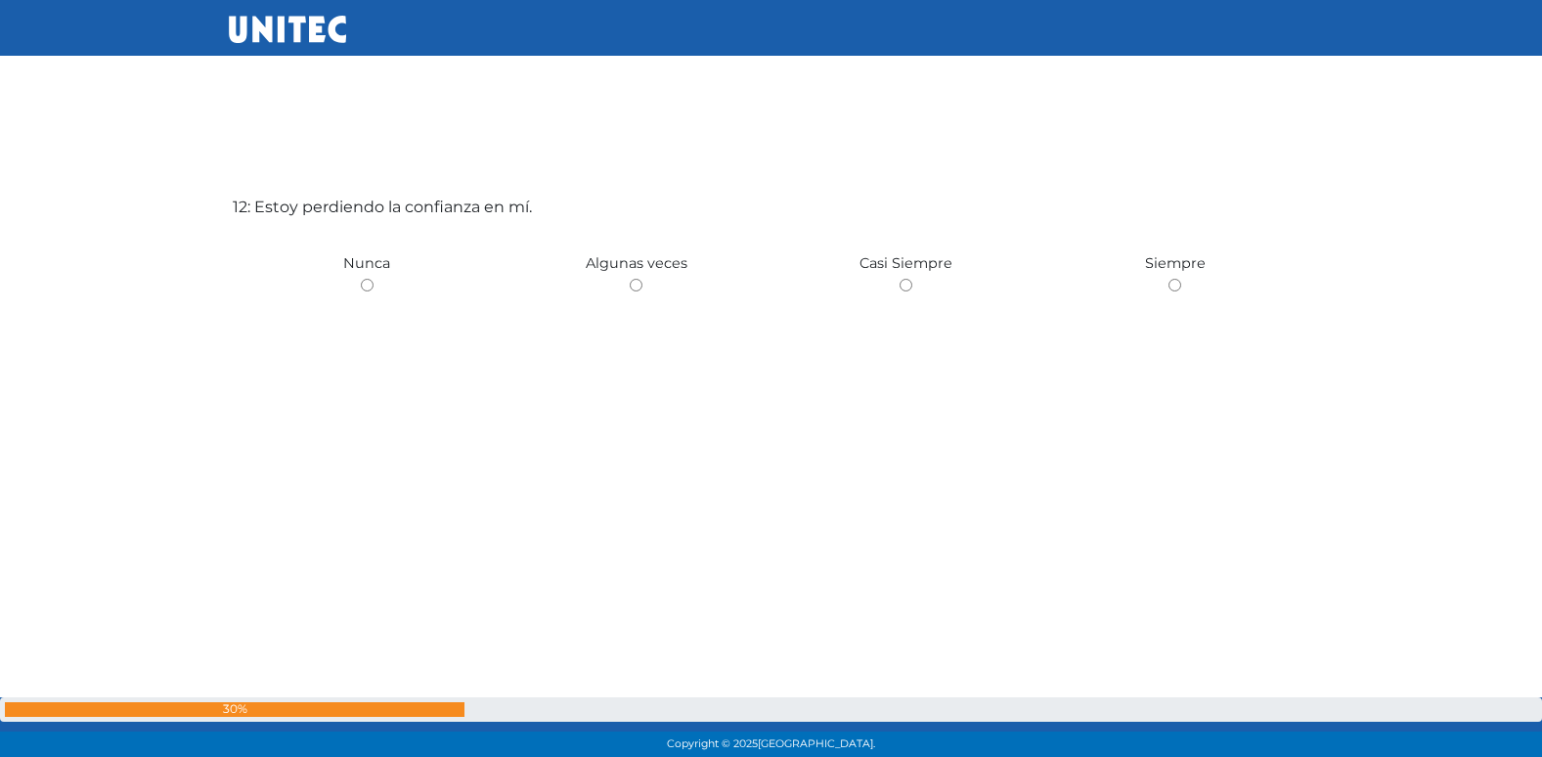
scroll to position [8422, 0]
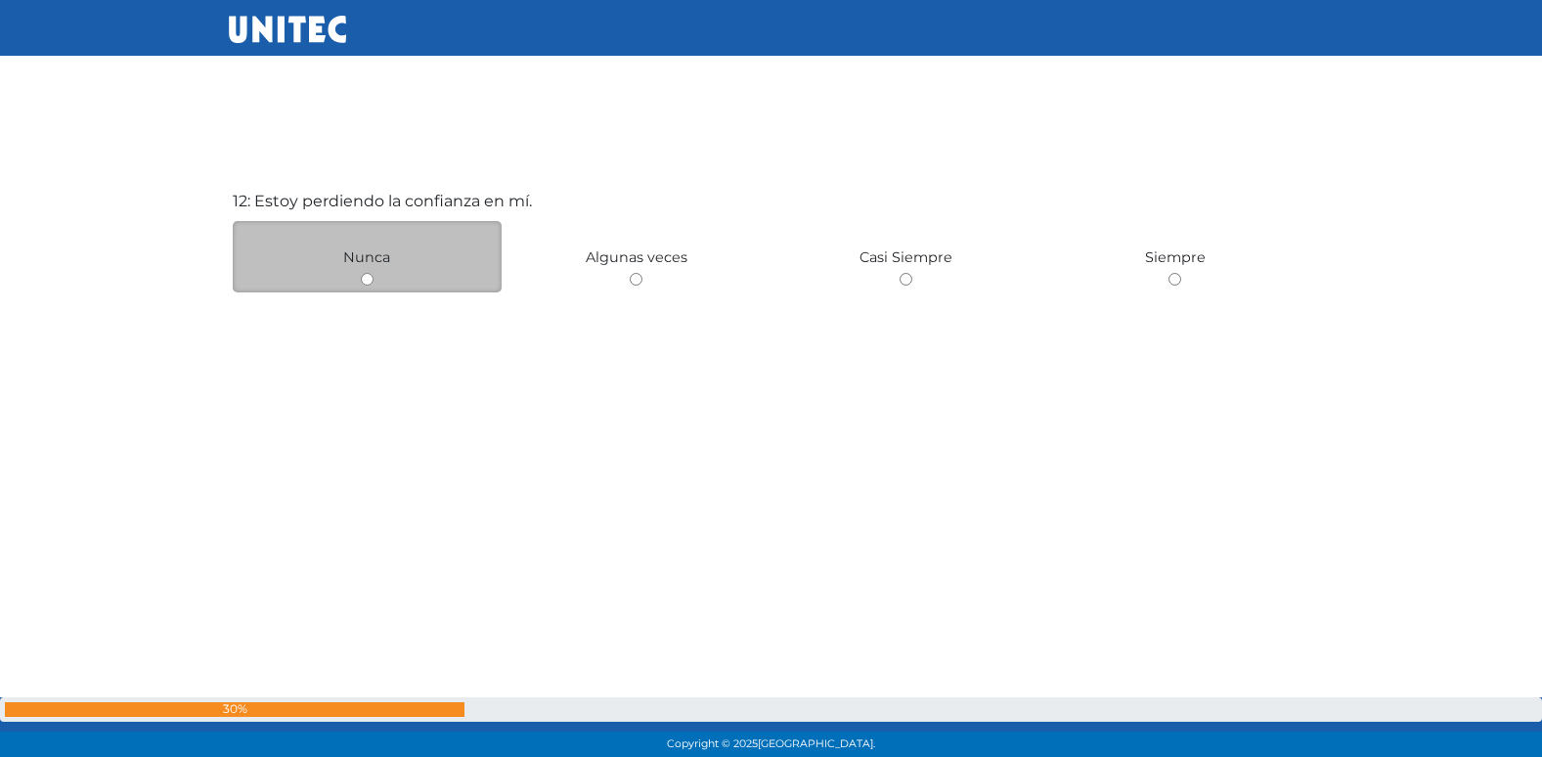
click at [366, 282] on input "radio" at bounding box center [367, 279] width 13 height 13
radio input "true"
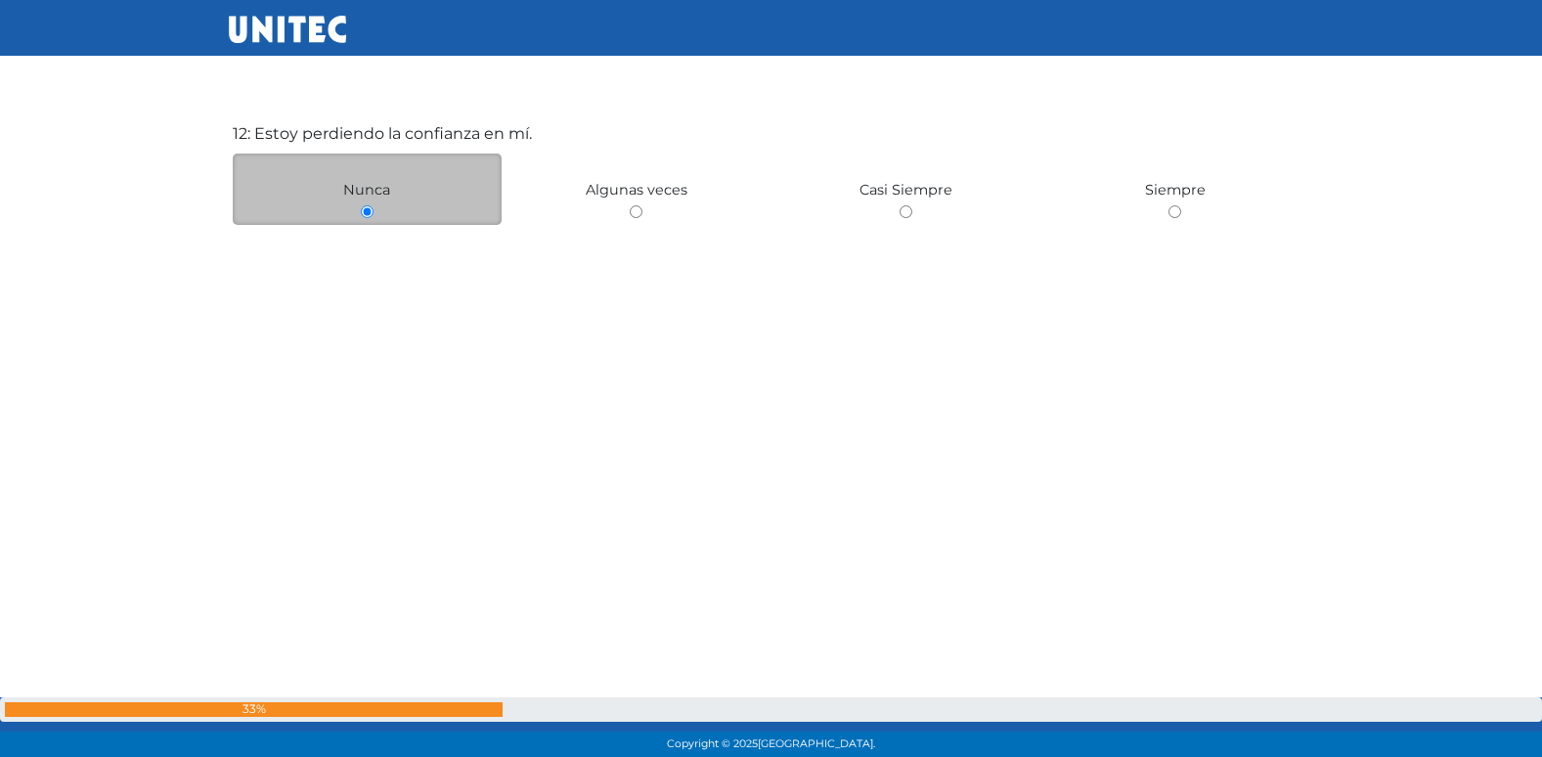
scroll to position [8492, 0]
click at [630, 203] on input "radio" at bounding box center [636, 209] width 13 height 13
radio input "true"
click at [361, 205] on input "radio" at bounding box center [367, 211] width 13 height 13
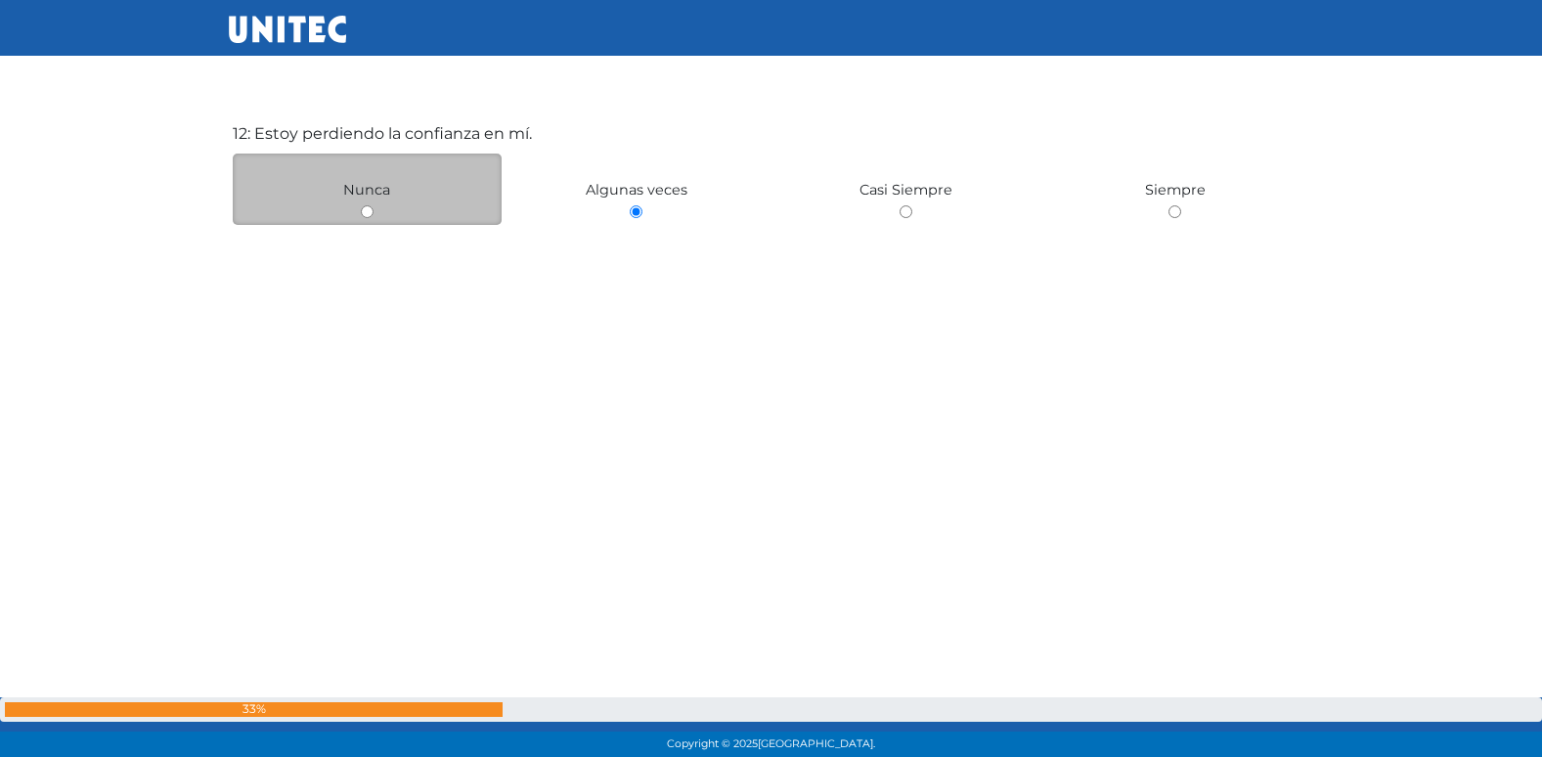
radio input "true"
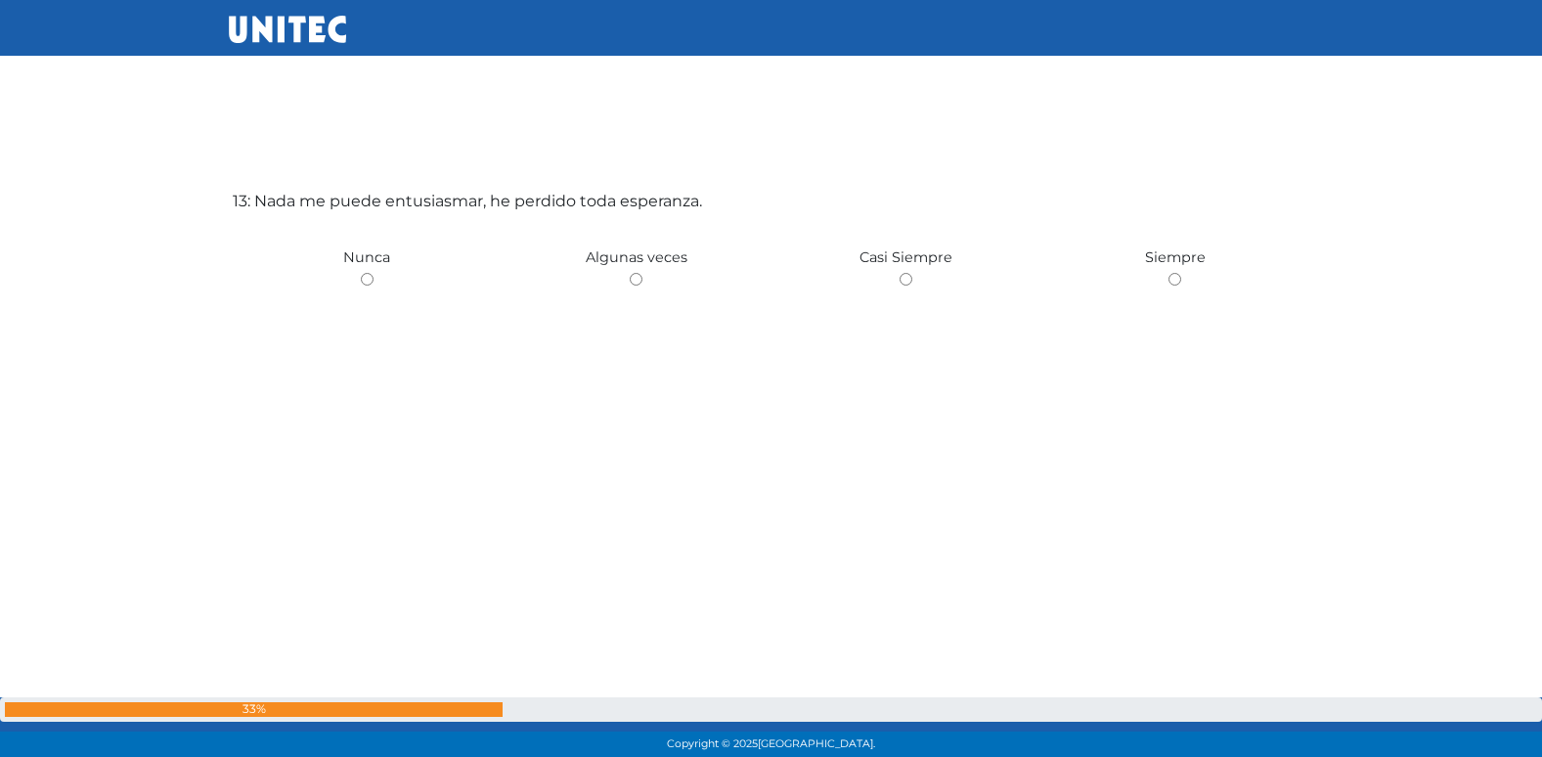
click at [630, 273] on input "radio" at bounding box center [636, 279] width 13 height 13
radio input "true"
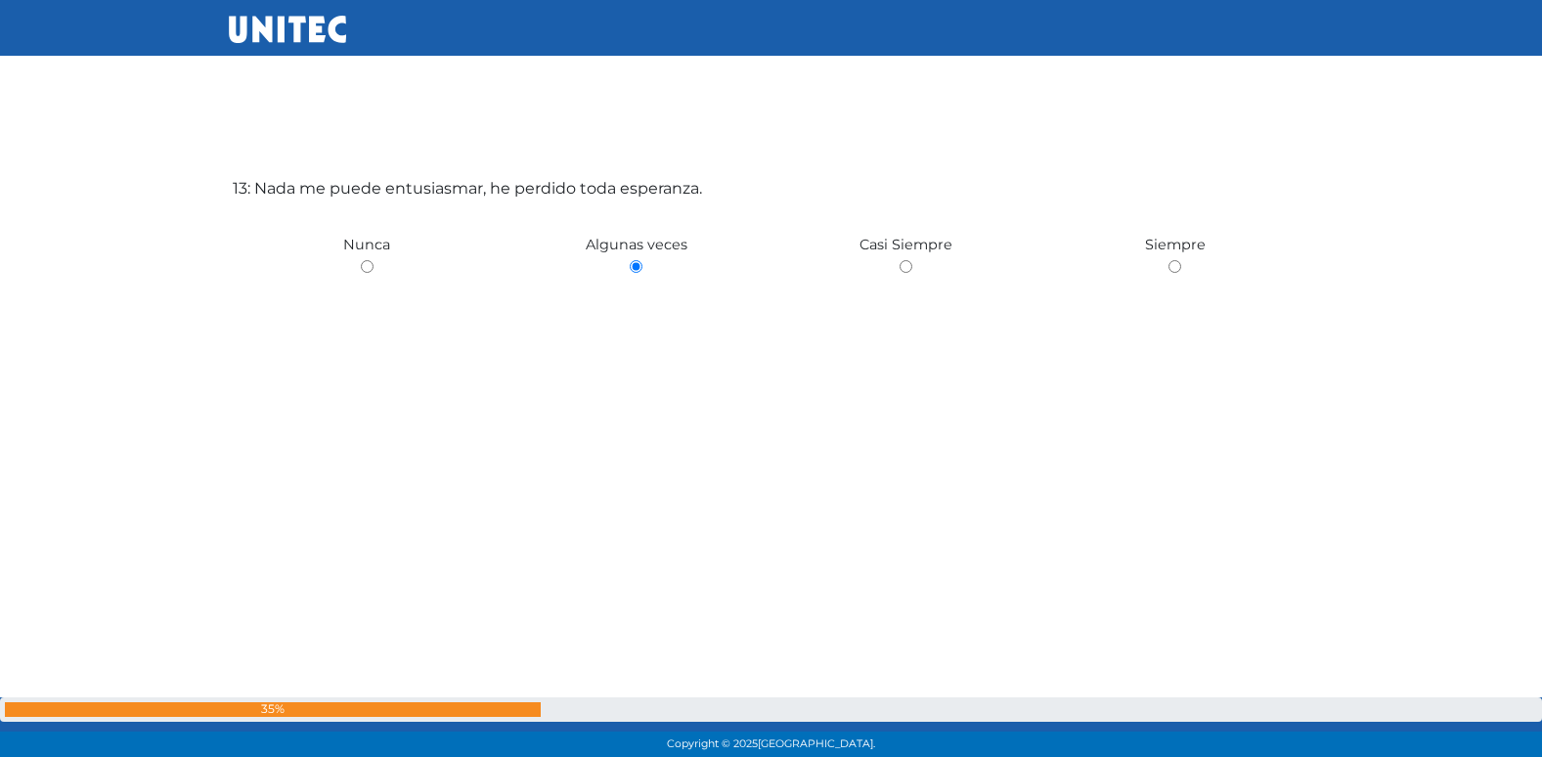
click at [361, 260] on input "radio" at bounding box center [367, 266] width 13 height 13
radio input "true"
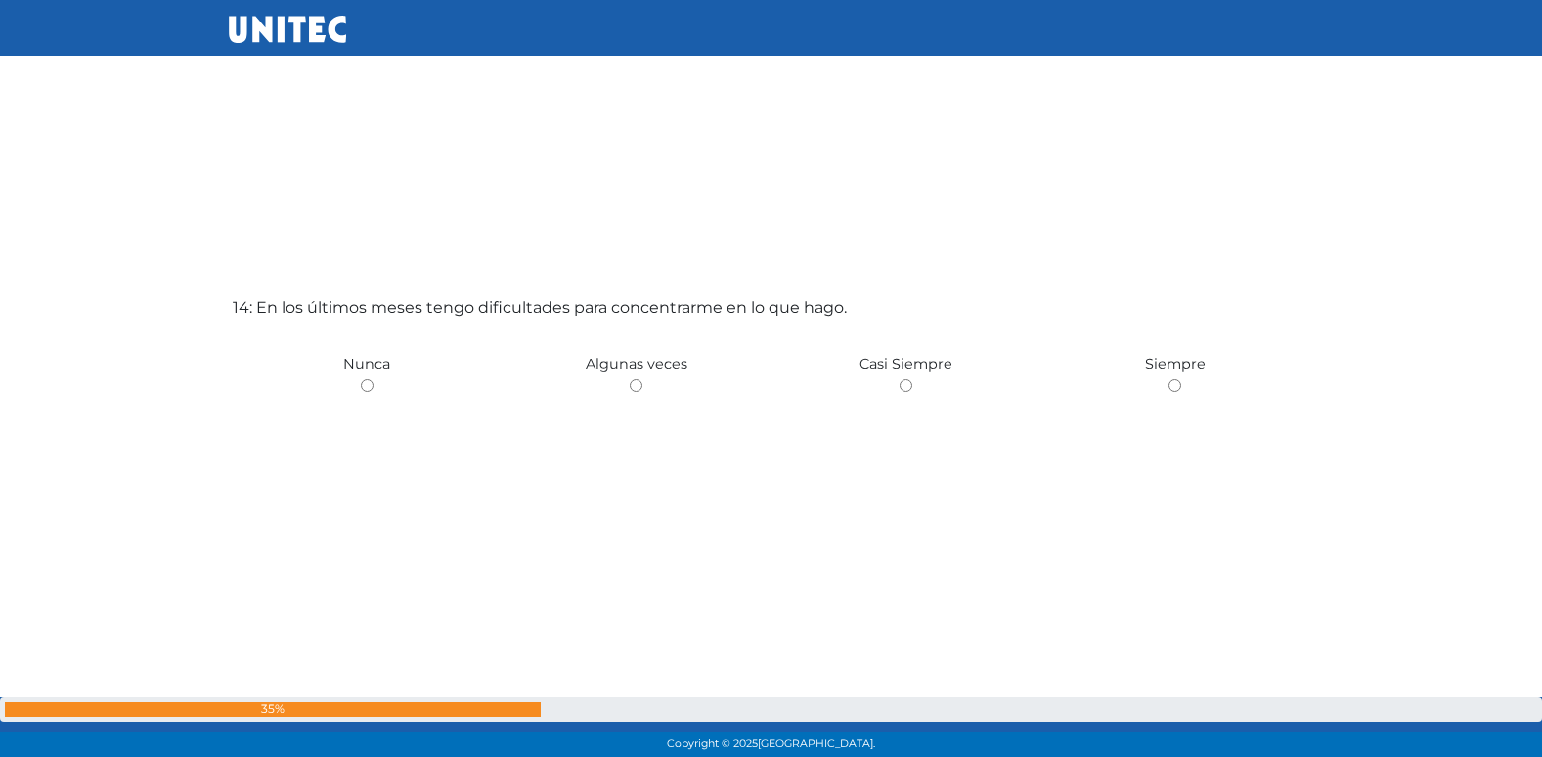
scroll to position [9936, 0]
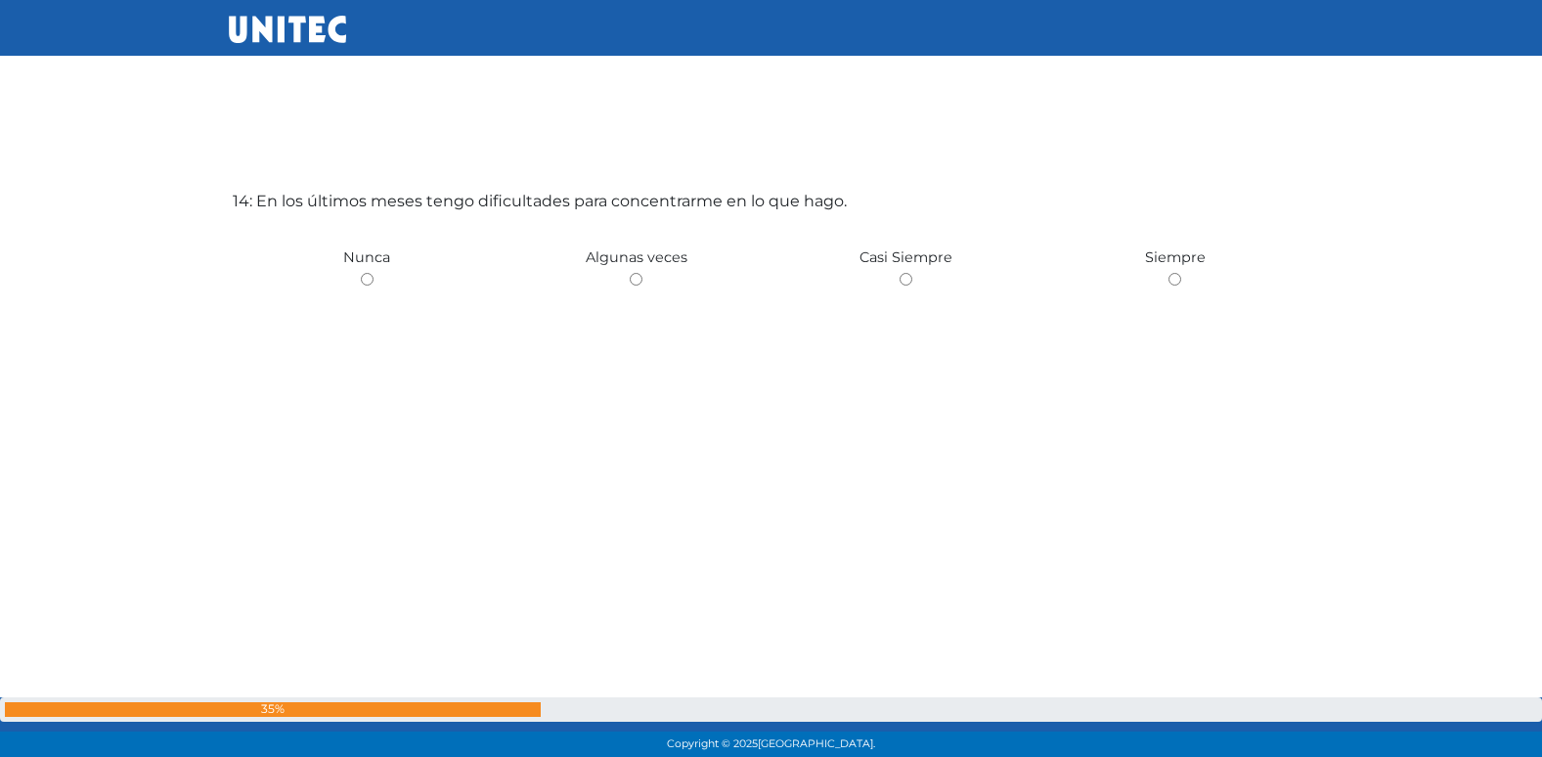
click at [630, 273] on input "radio" at bounding box center [636, 279] width 13 height 13
radio input "true"
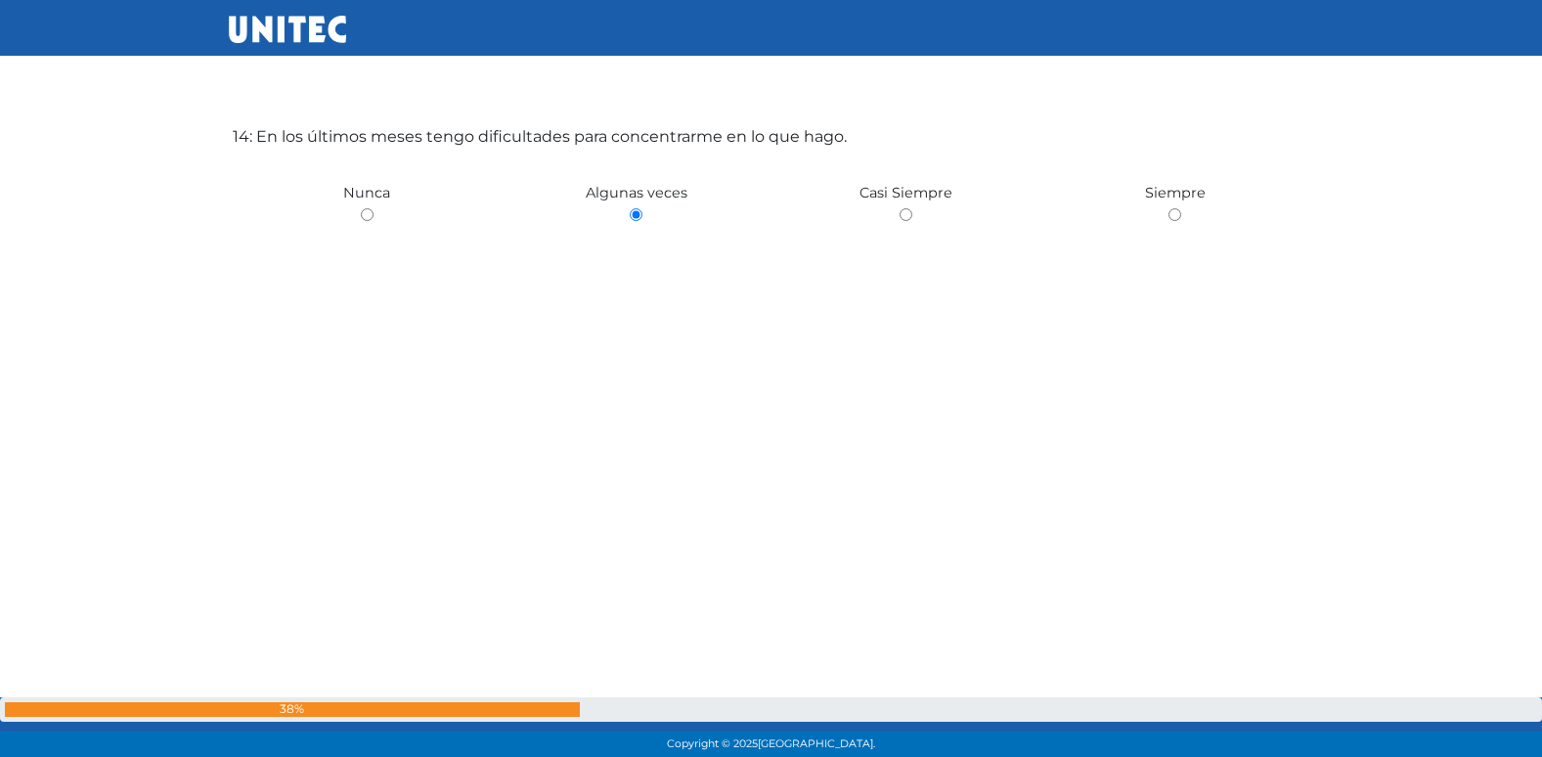
scroll to position [10004, 0]
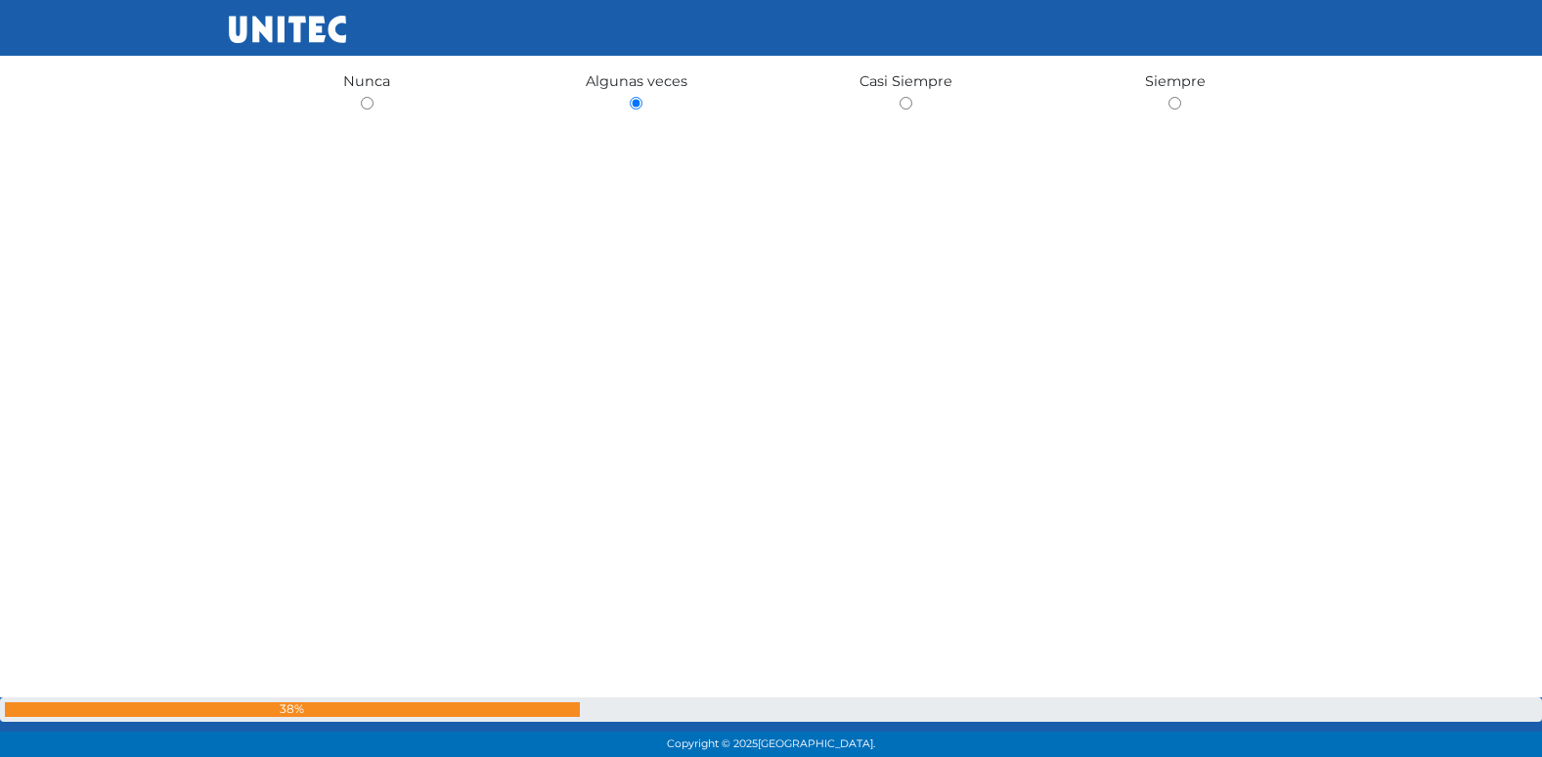
radio input "true"
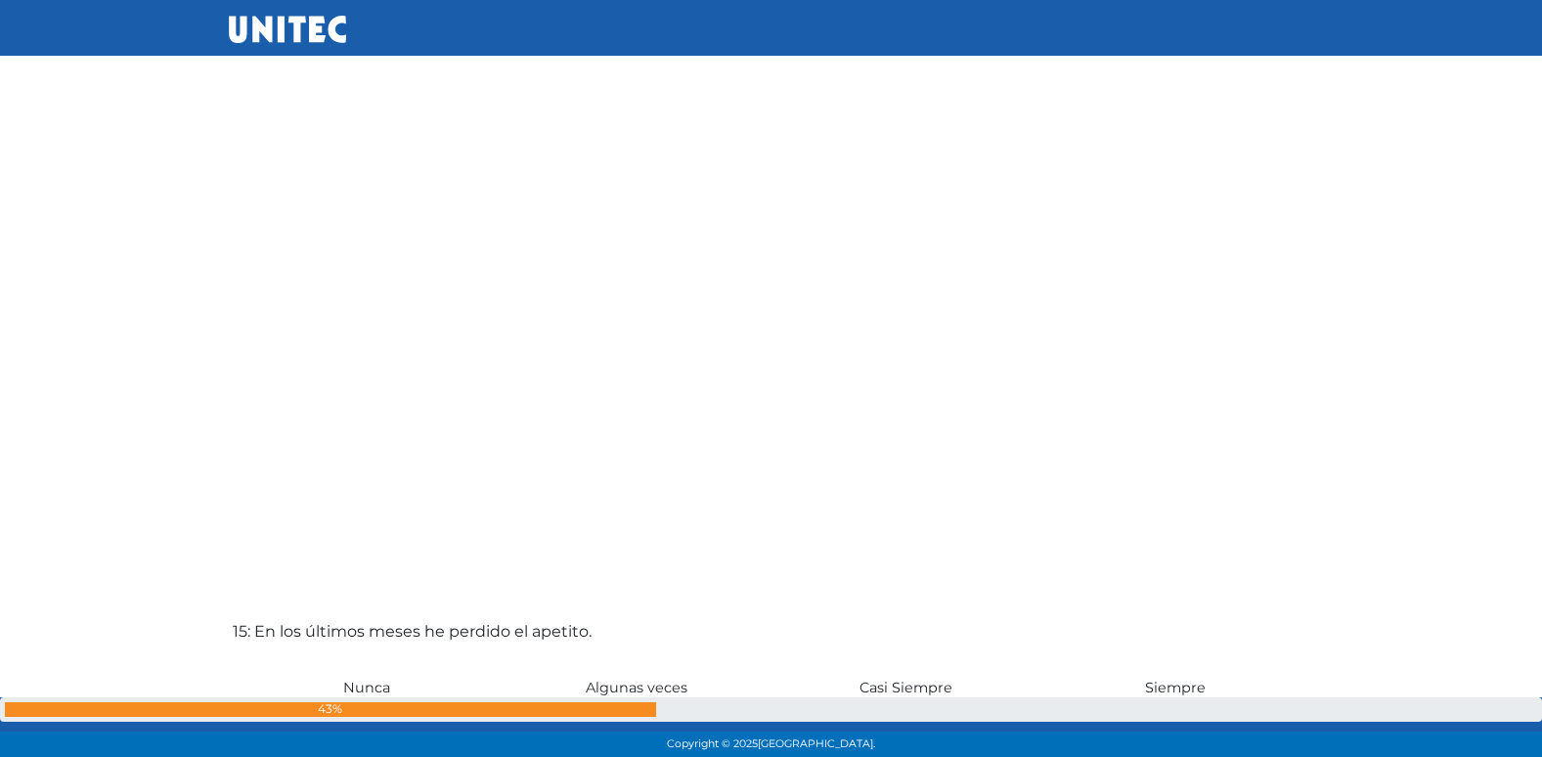
scroll to position [10270, 0]
radio input "true"
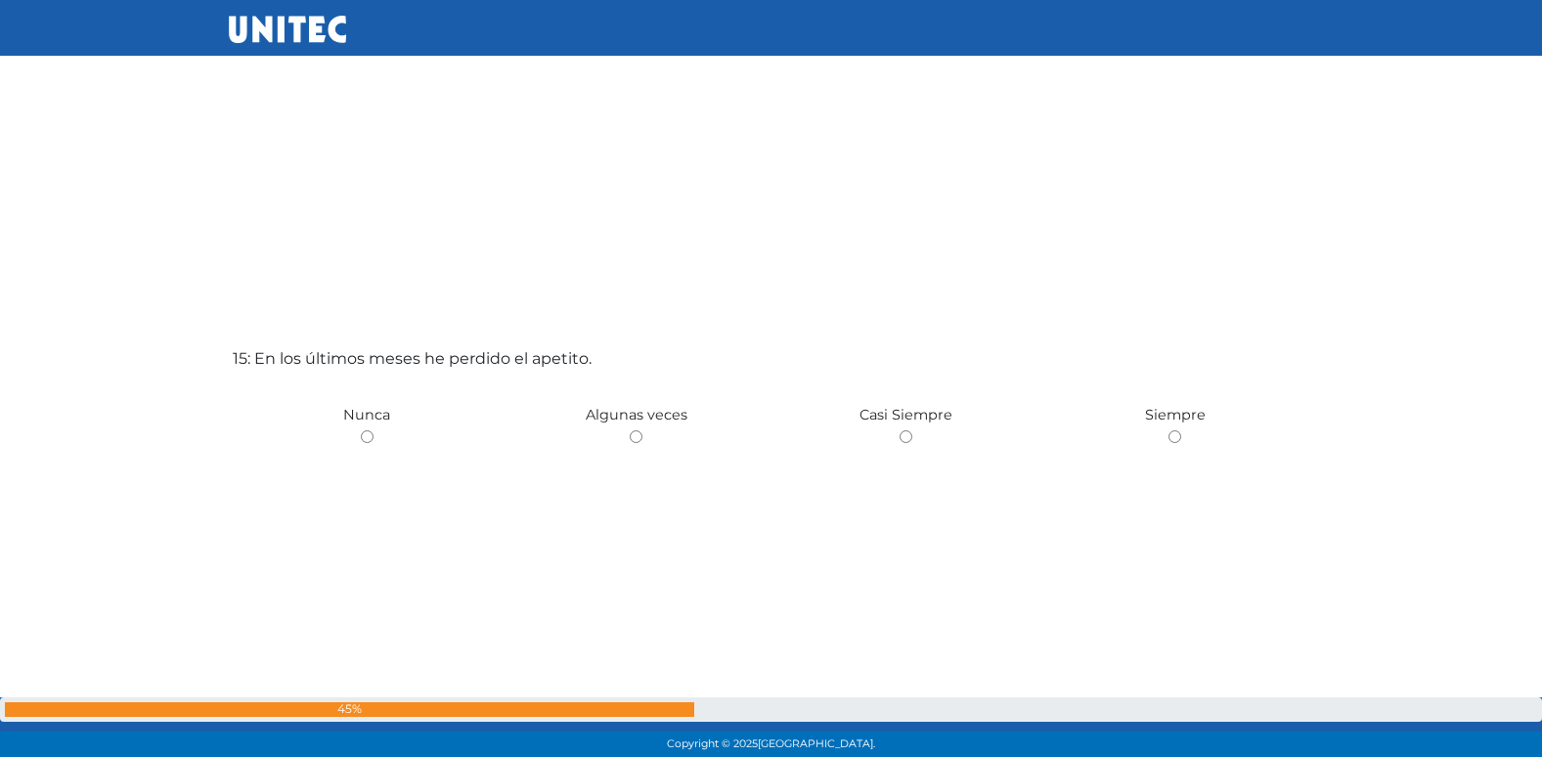
scroll to position [10714, 0]
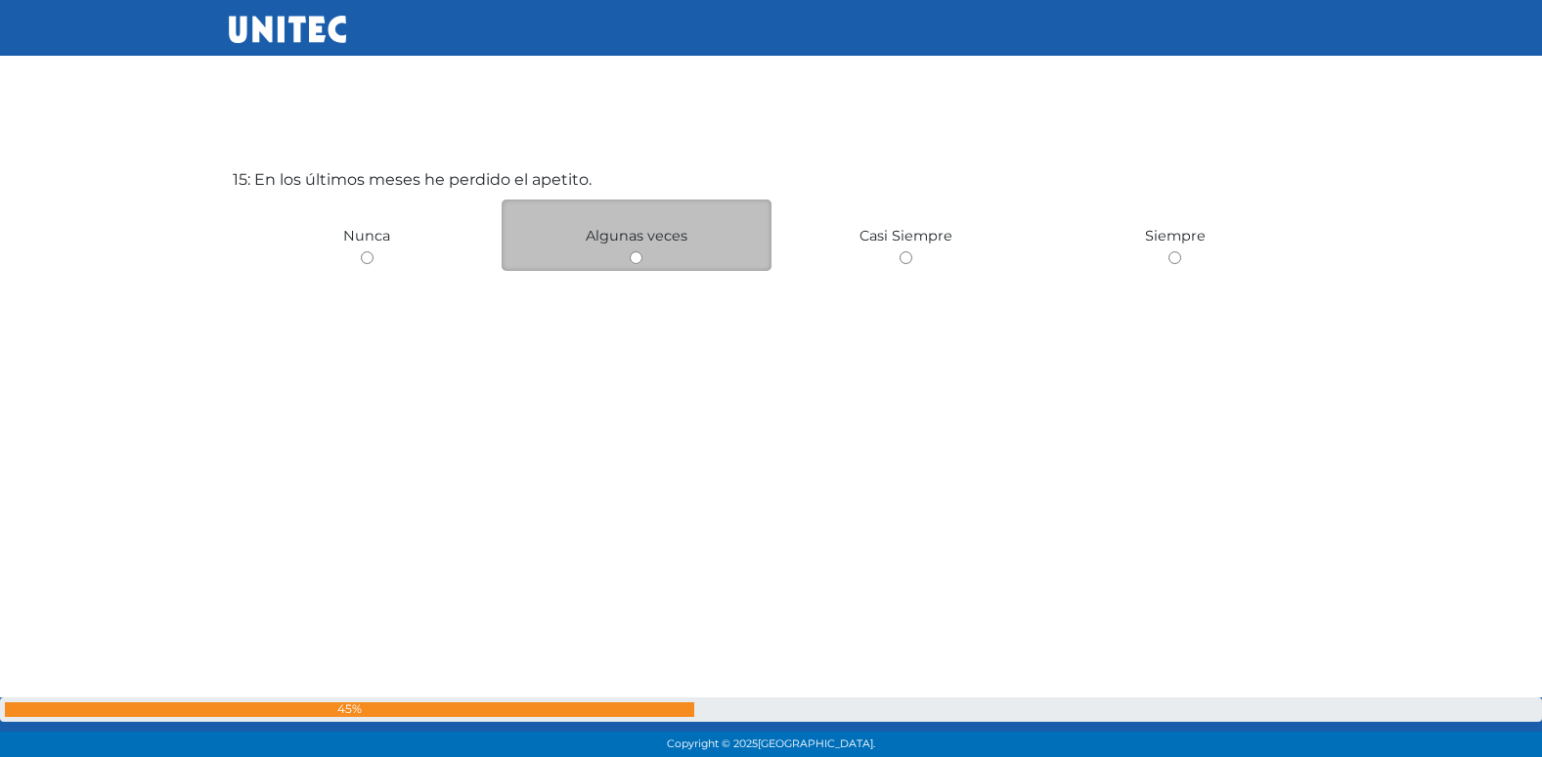
click at [641, 258] on input "radio" at bounding box center [636, 257] width 13 height 13
radio input "true"
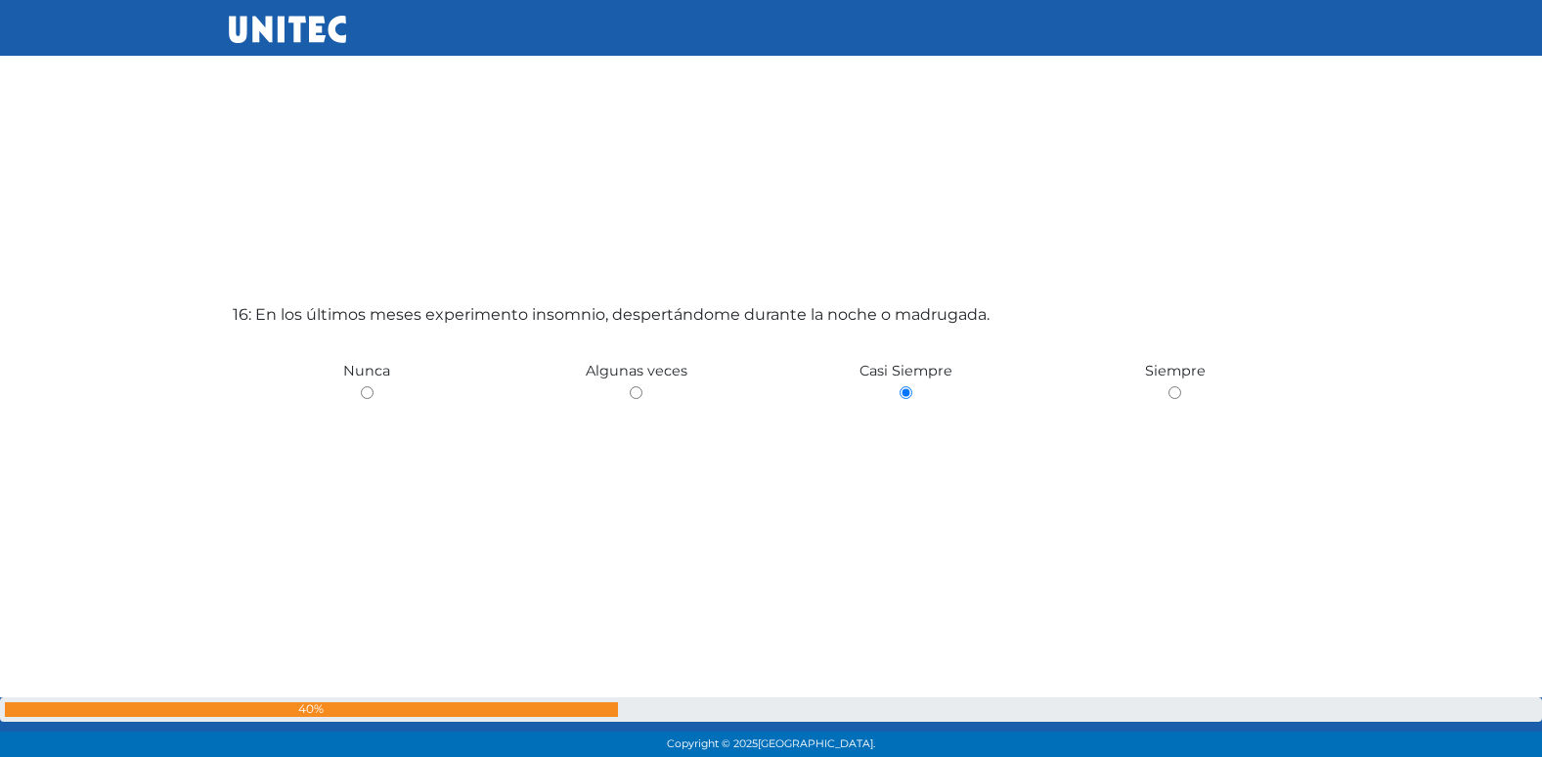
scroll to position [11338, 0]
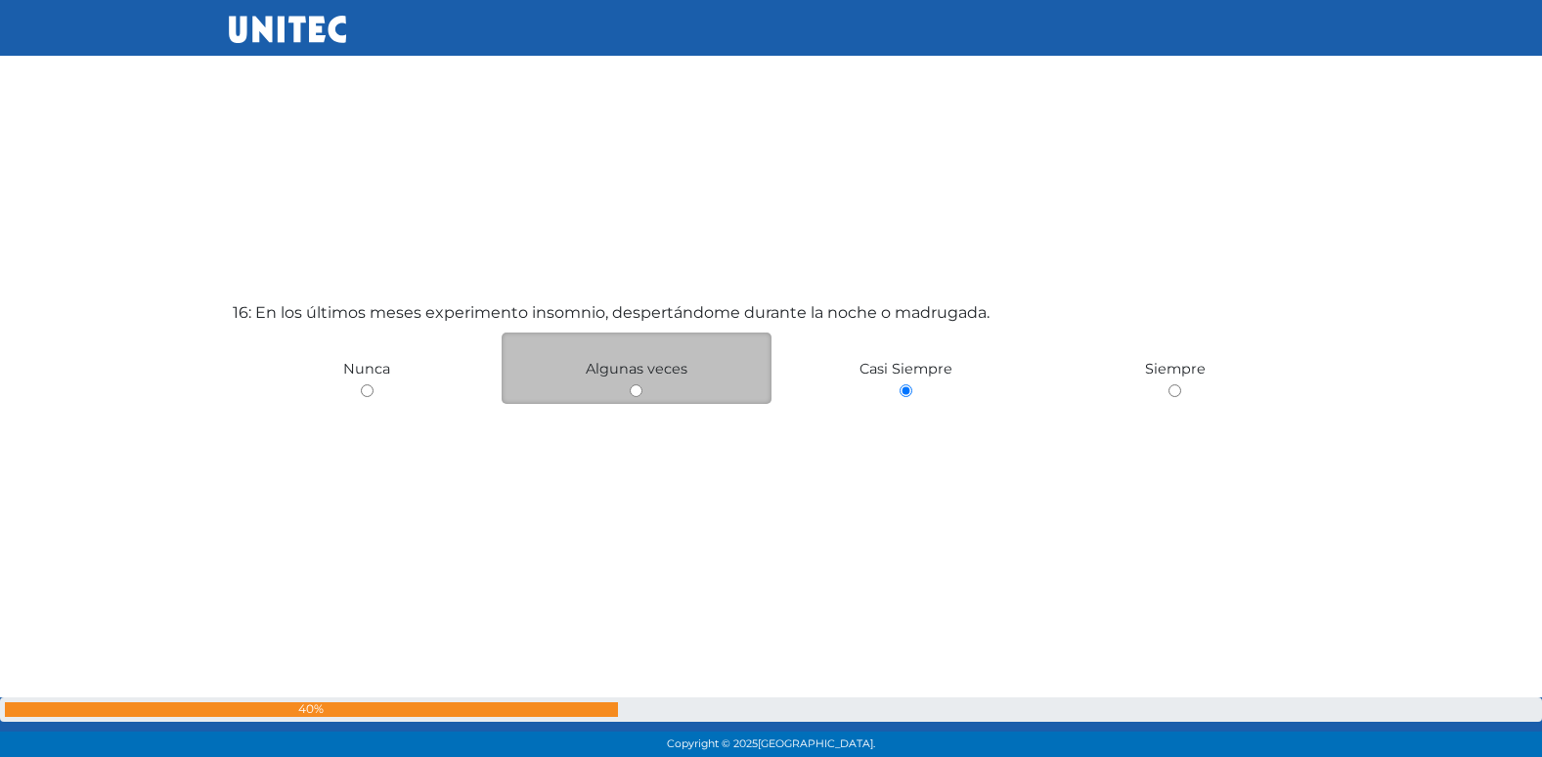
click at [637, 396] on input "radio" at bounding box center [636, 390] width 13 height 13
radio input "true"
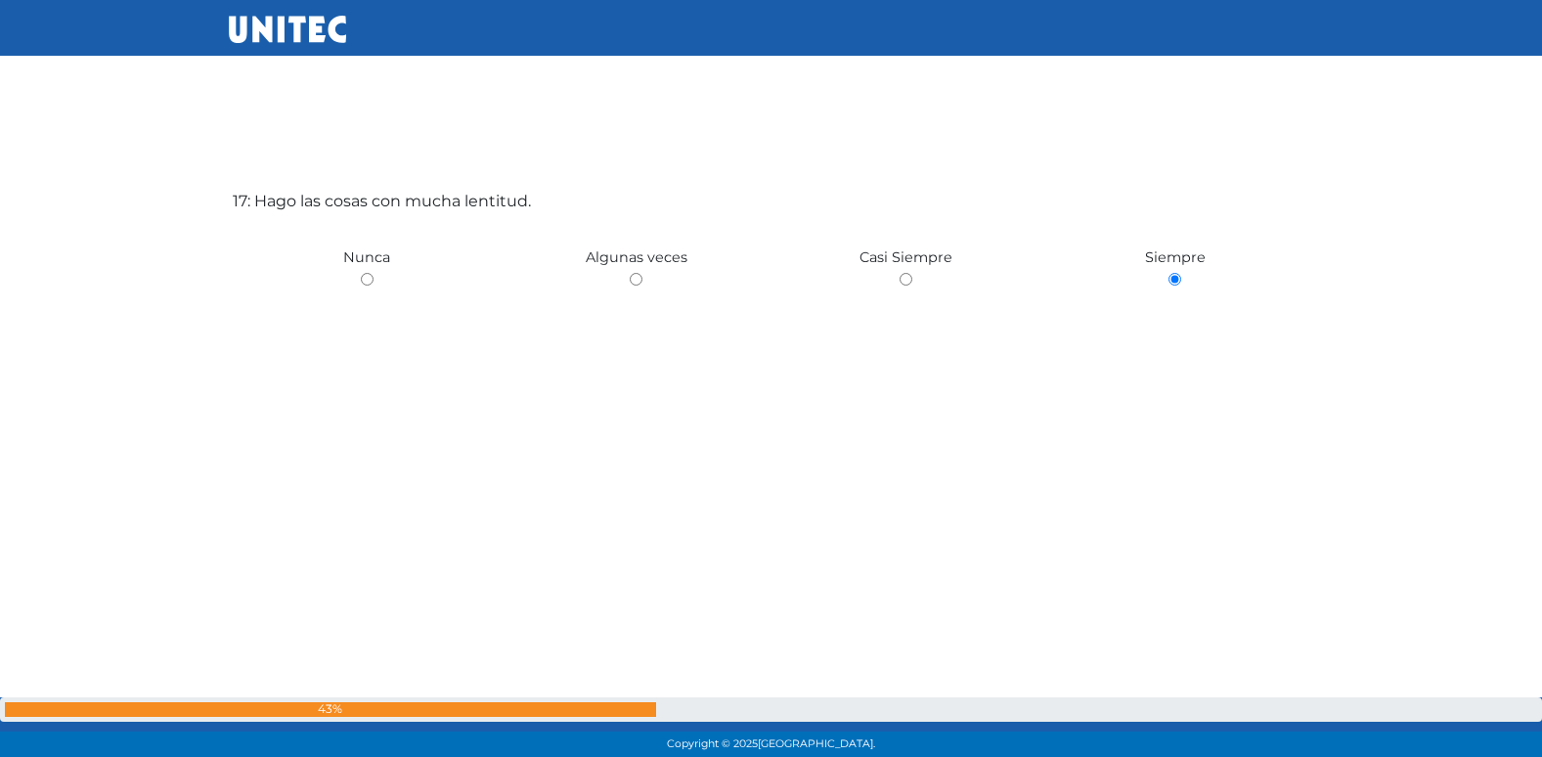
scroll to position [12304, 0]
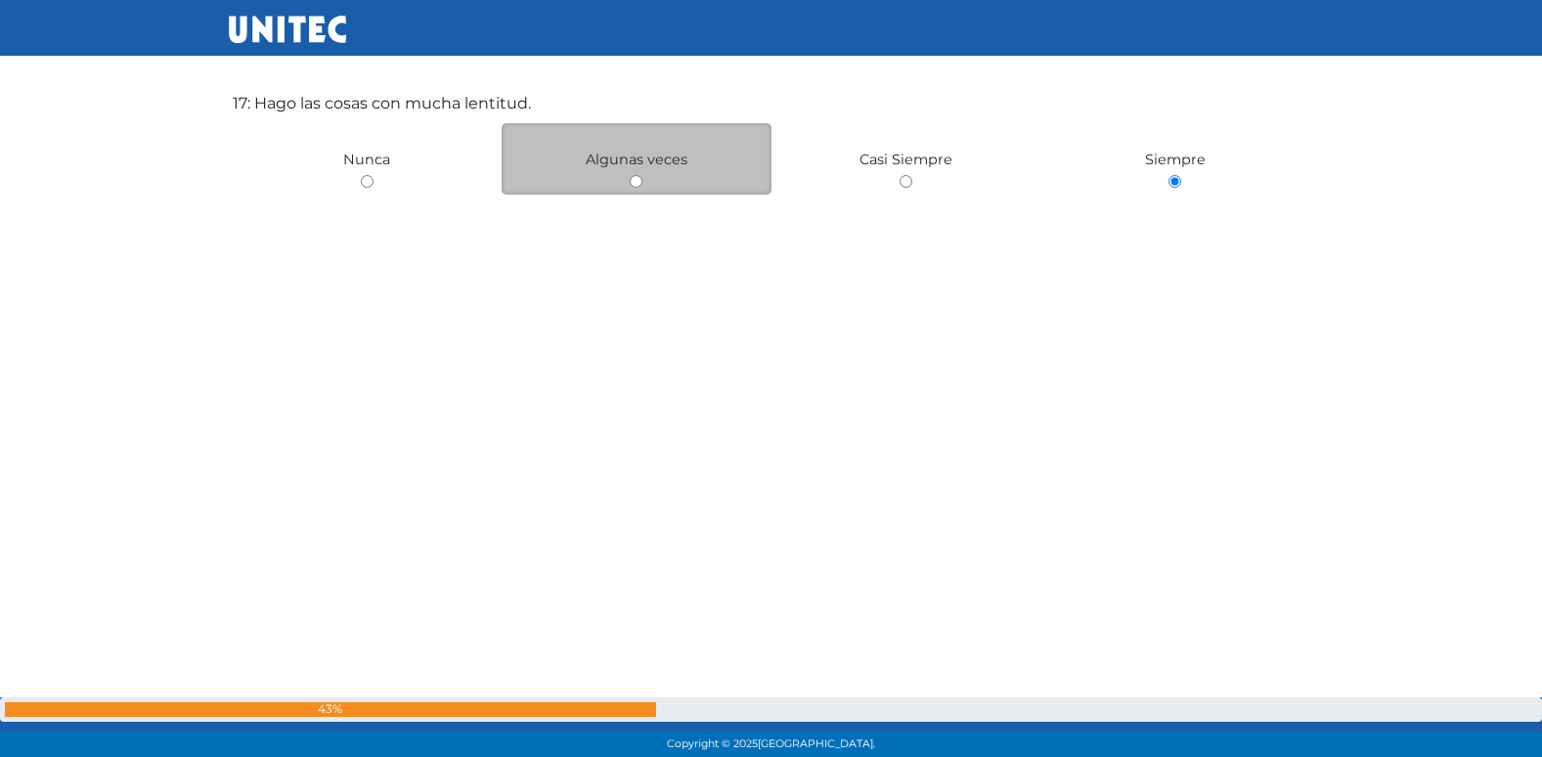
click at [637, 185] on input "radio" at bounding box center [636, 181] width 13 height 13
radio input "true"
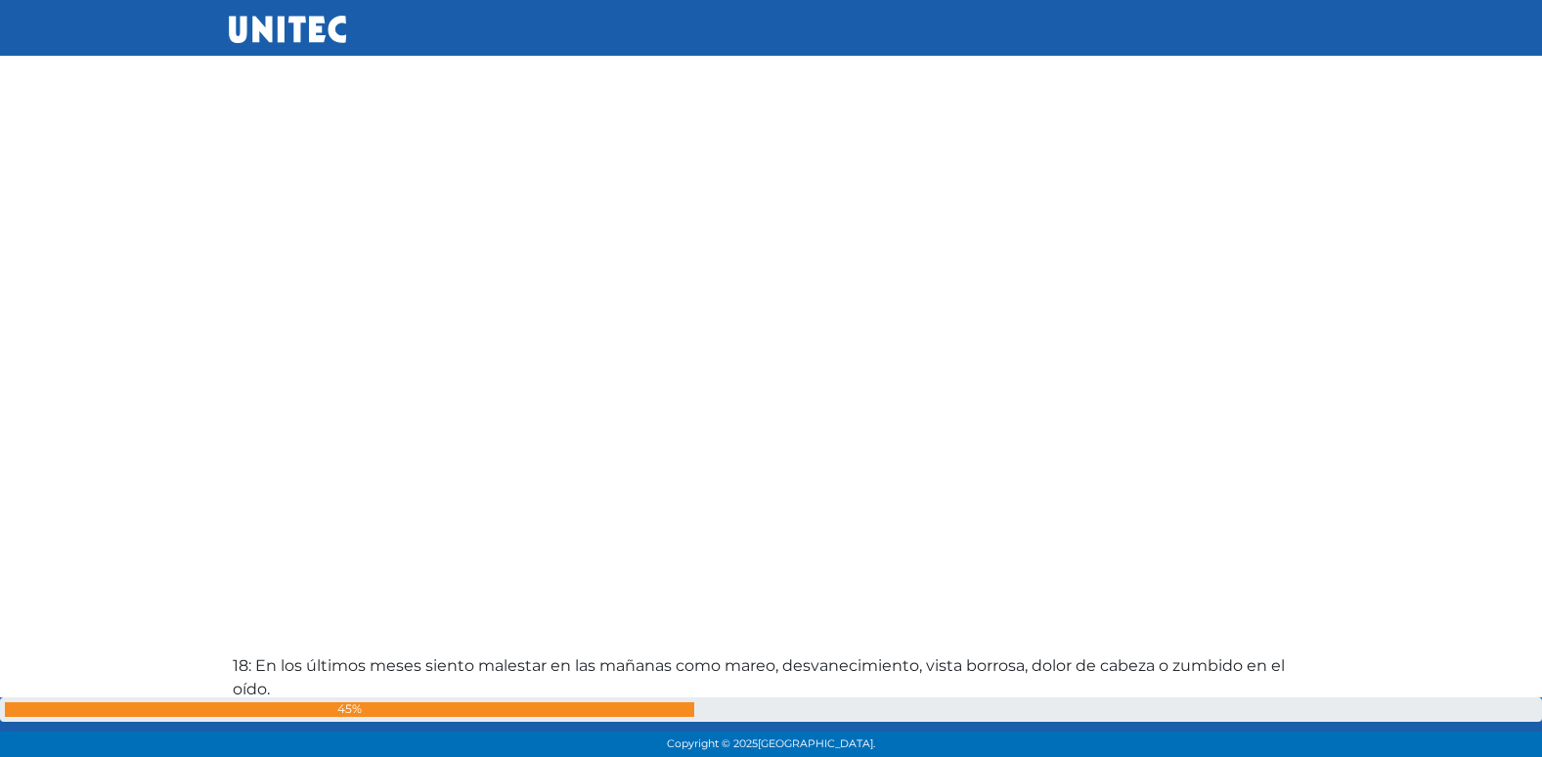
scroll to position [12639, 0]
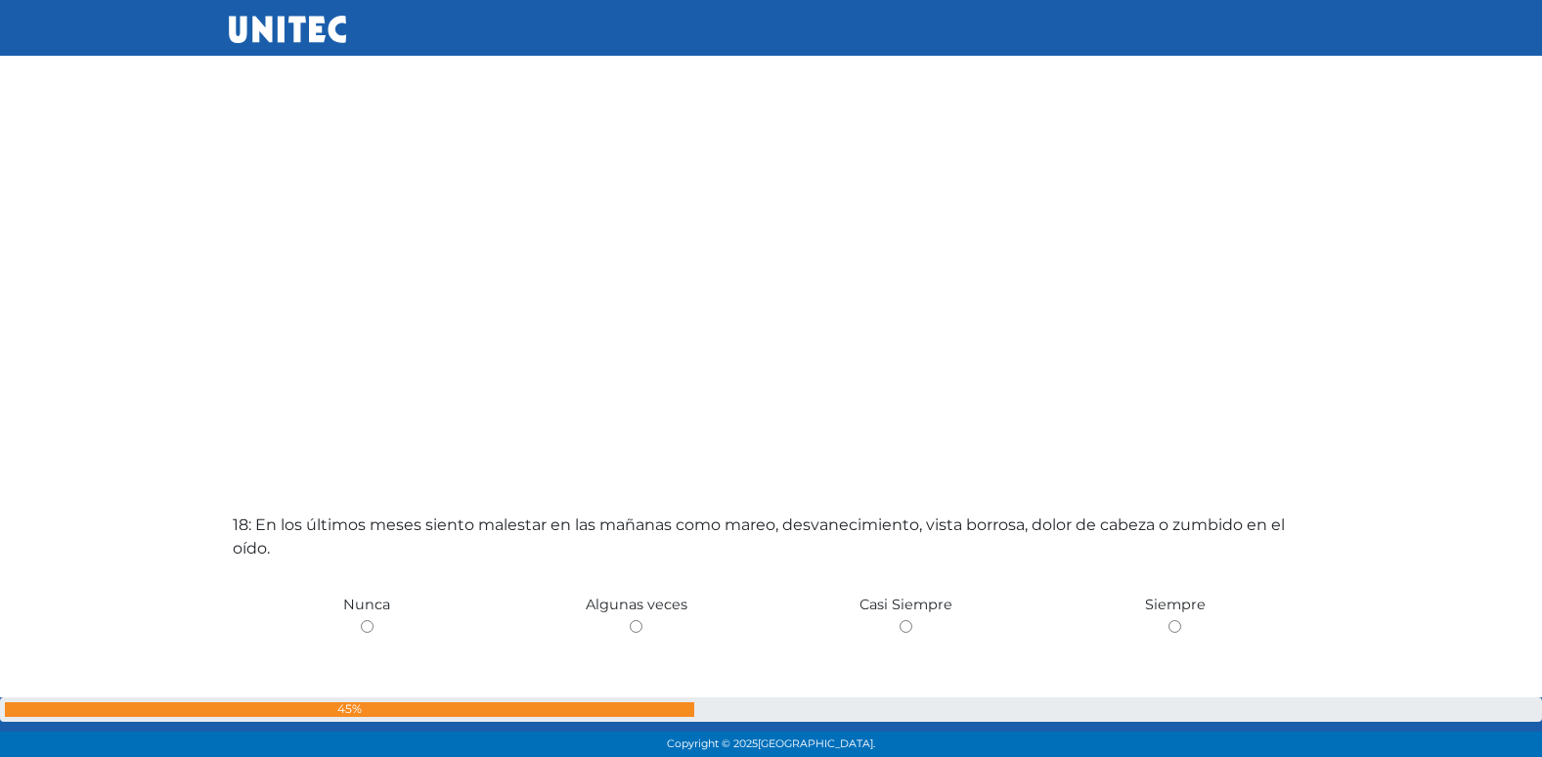
click at [630, 620] on input "radio" at bounding box center [636, 626] width 13 height 13
radio input "true"
click at [361, 620] on input "radio" at bounding box center [367, 626] width 13 height 13
radio input "true"
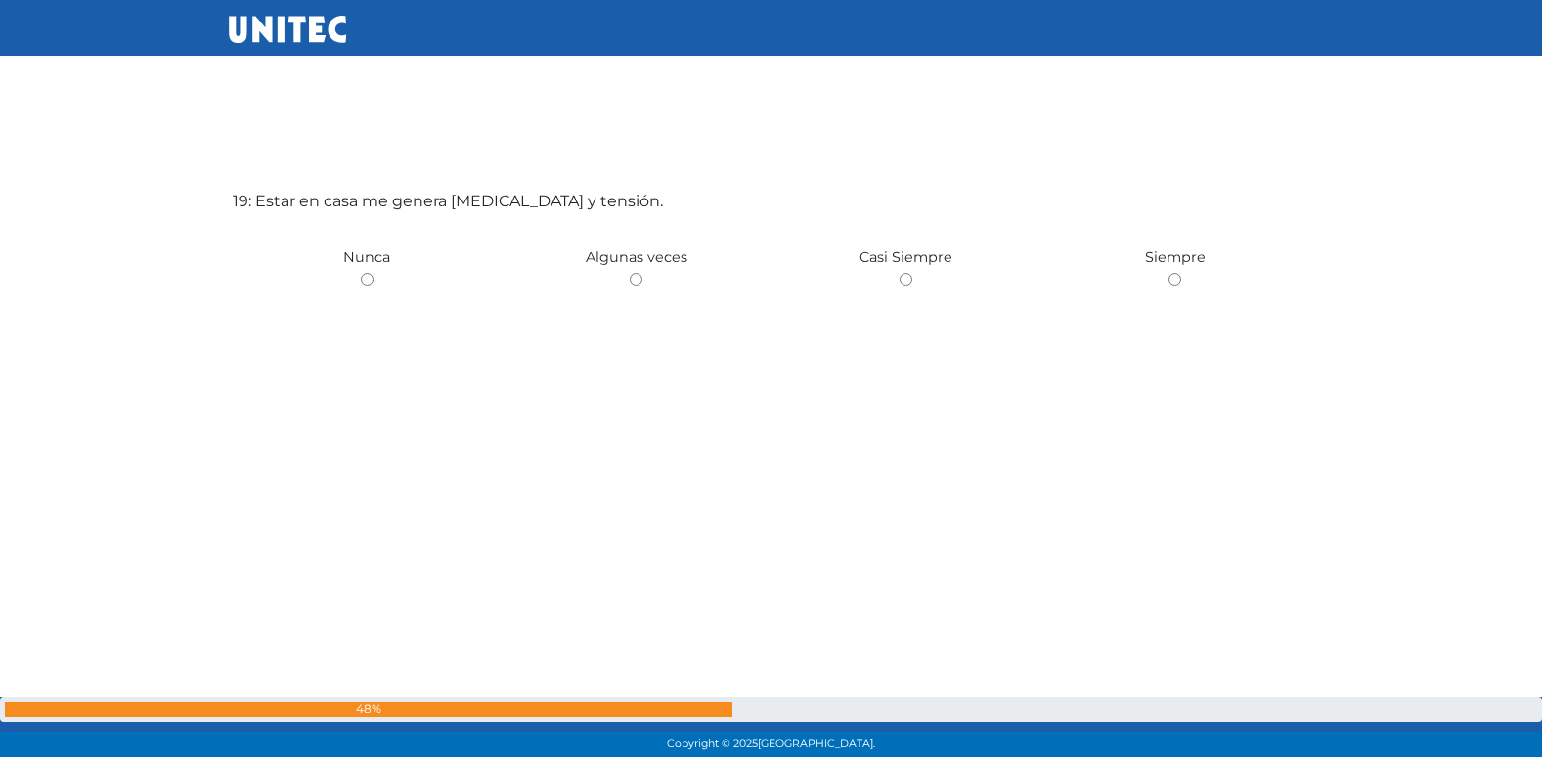
click at [630, 273] on input "radio" at bounding box center [636, 279] width 13 height 13
radio input "true"
click at [361, 273] on input "radio" at bounding box center [367, 279] width 13 height 13
radio input "true"
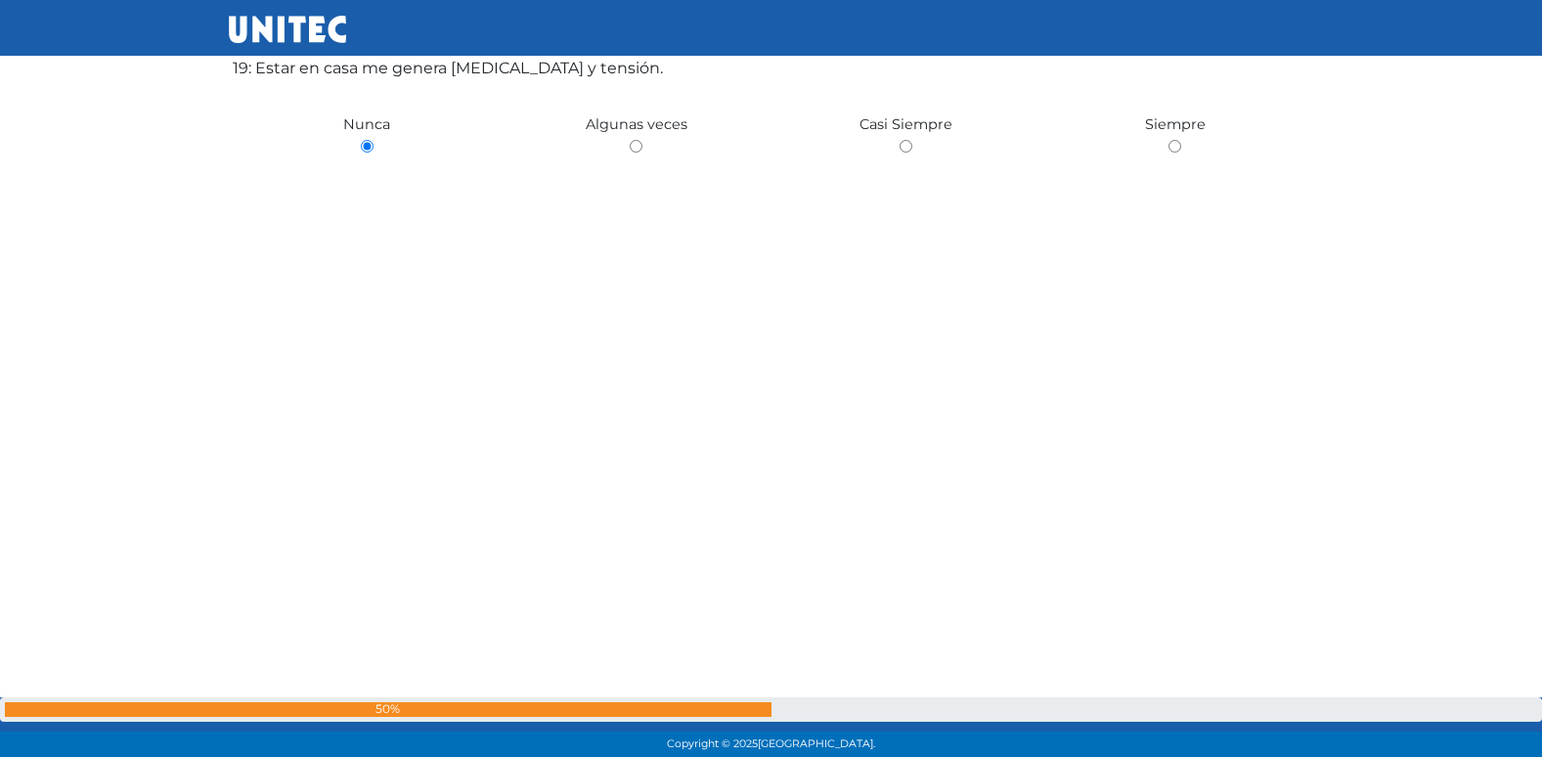
scroll to position [13858, 0]
radio input "true"
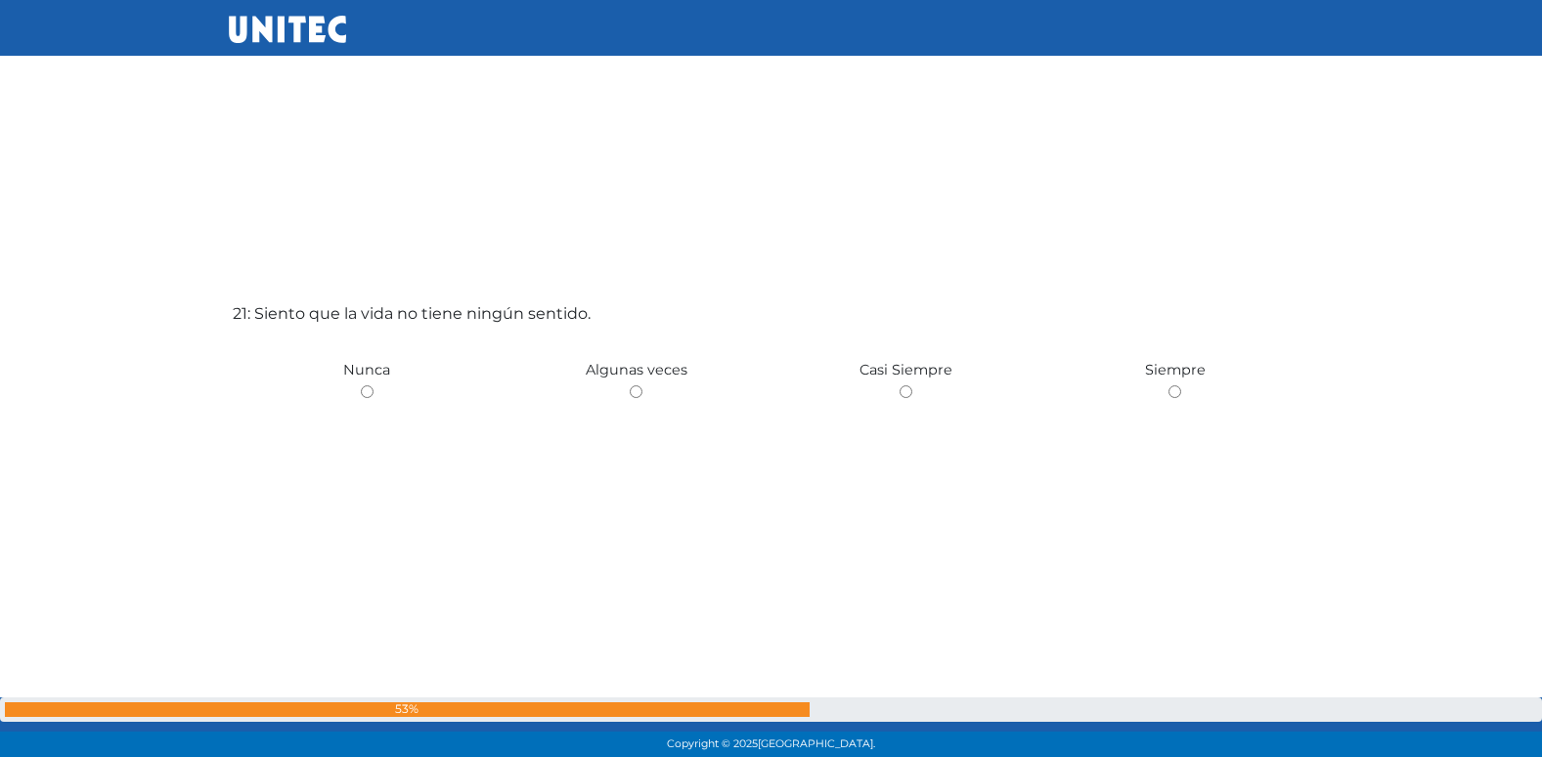
scroll to position [15233, 0]
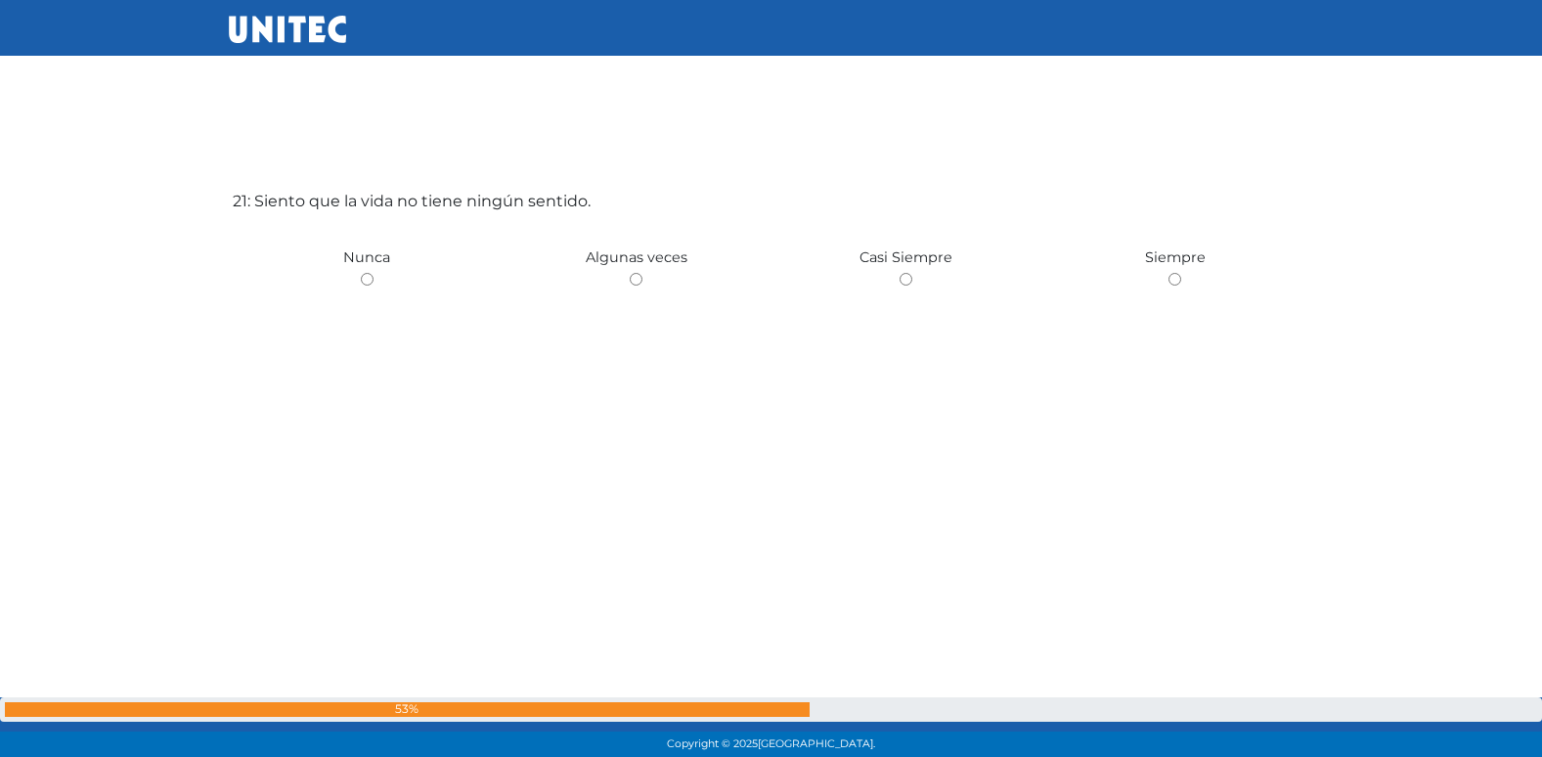
click at [630, 273] on input "radio" at bounding box center [636, 279] width 13 height 13
radio input "true"
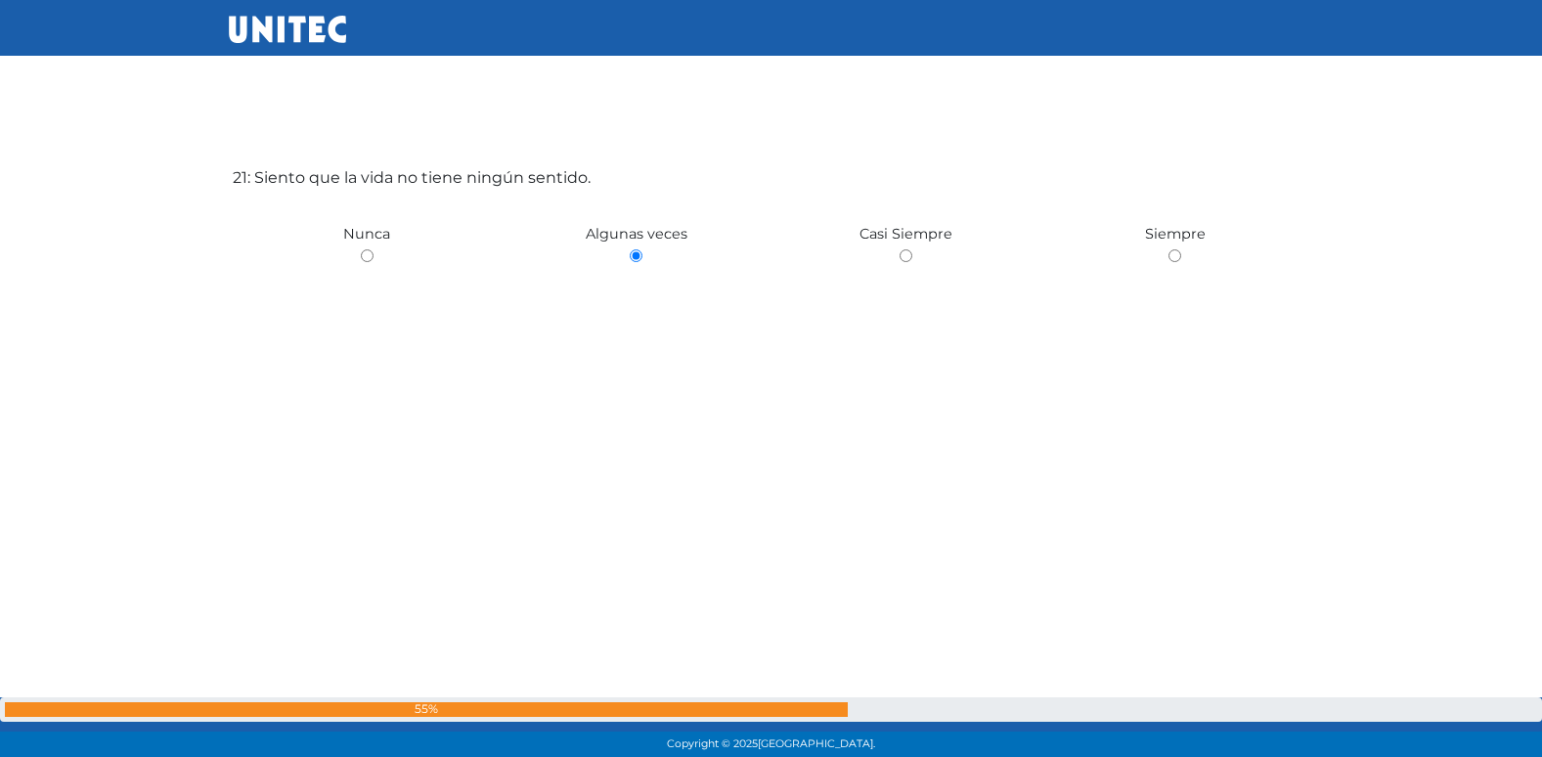
click at [900, 249] on input "radio" at bounding box center [906, 255] width 13 height 13
radio input "true"
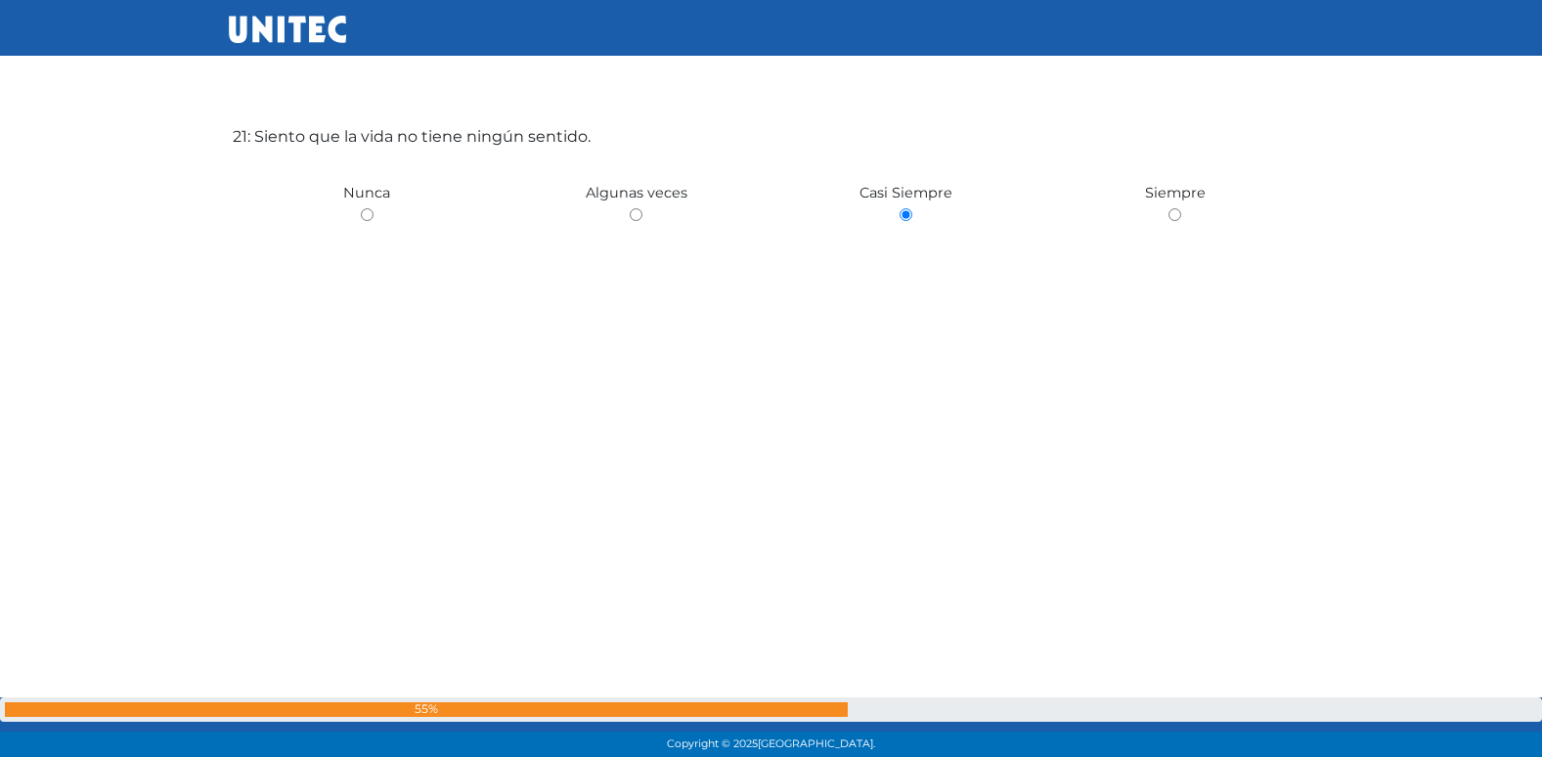
click at [1168, 208] on input "radio" at bounding box center [1174, 214] width 13 height 13
radio input "true"
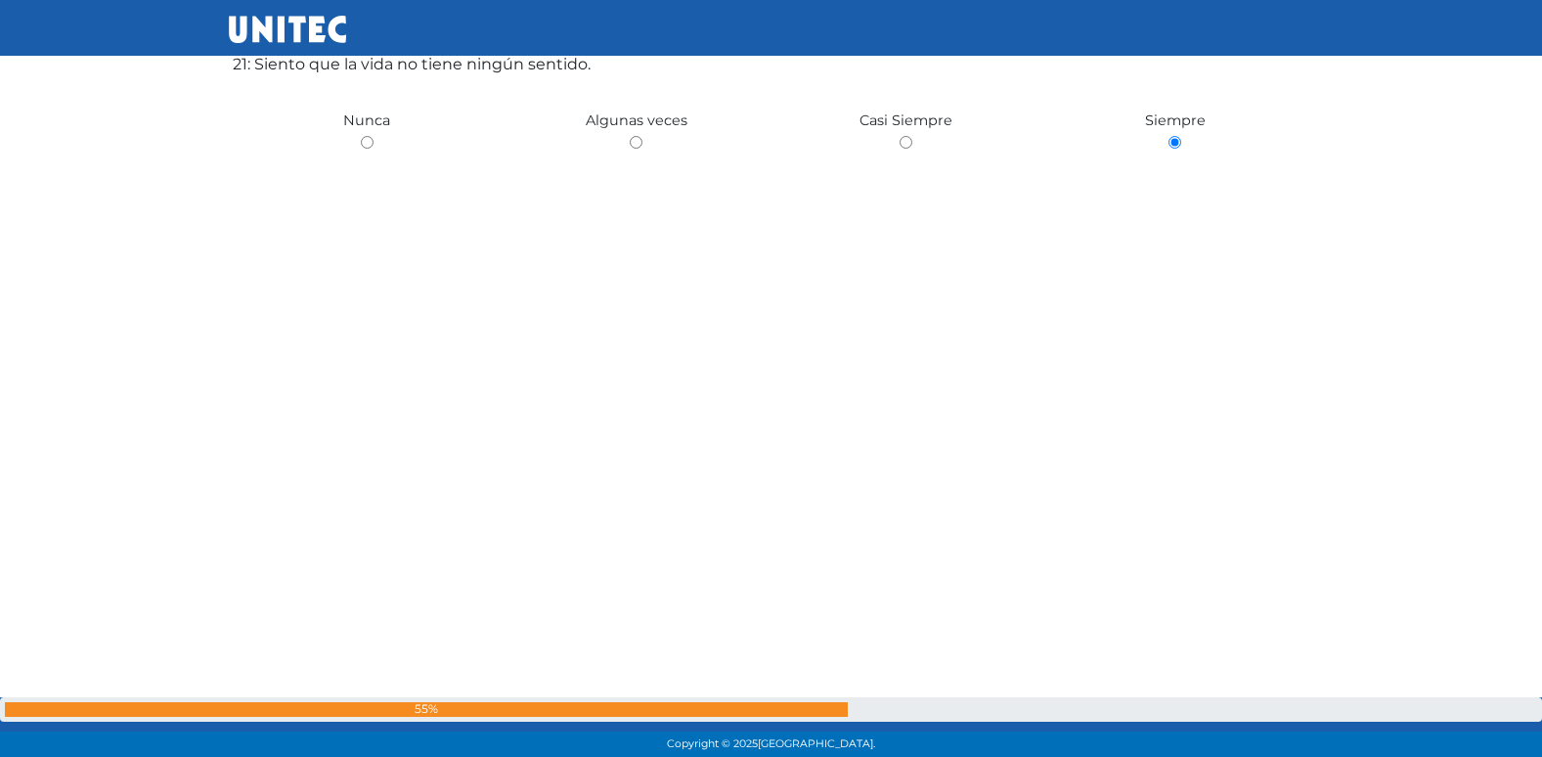
click at [900, 136] on input "radio" at bounding box center [906, 142] width 13 height 13
radio input "true"
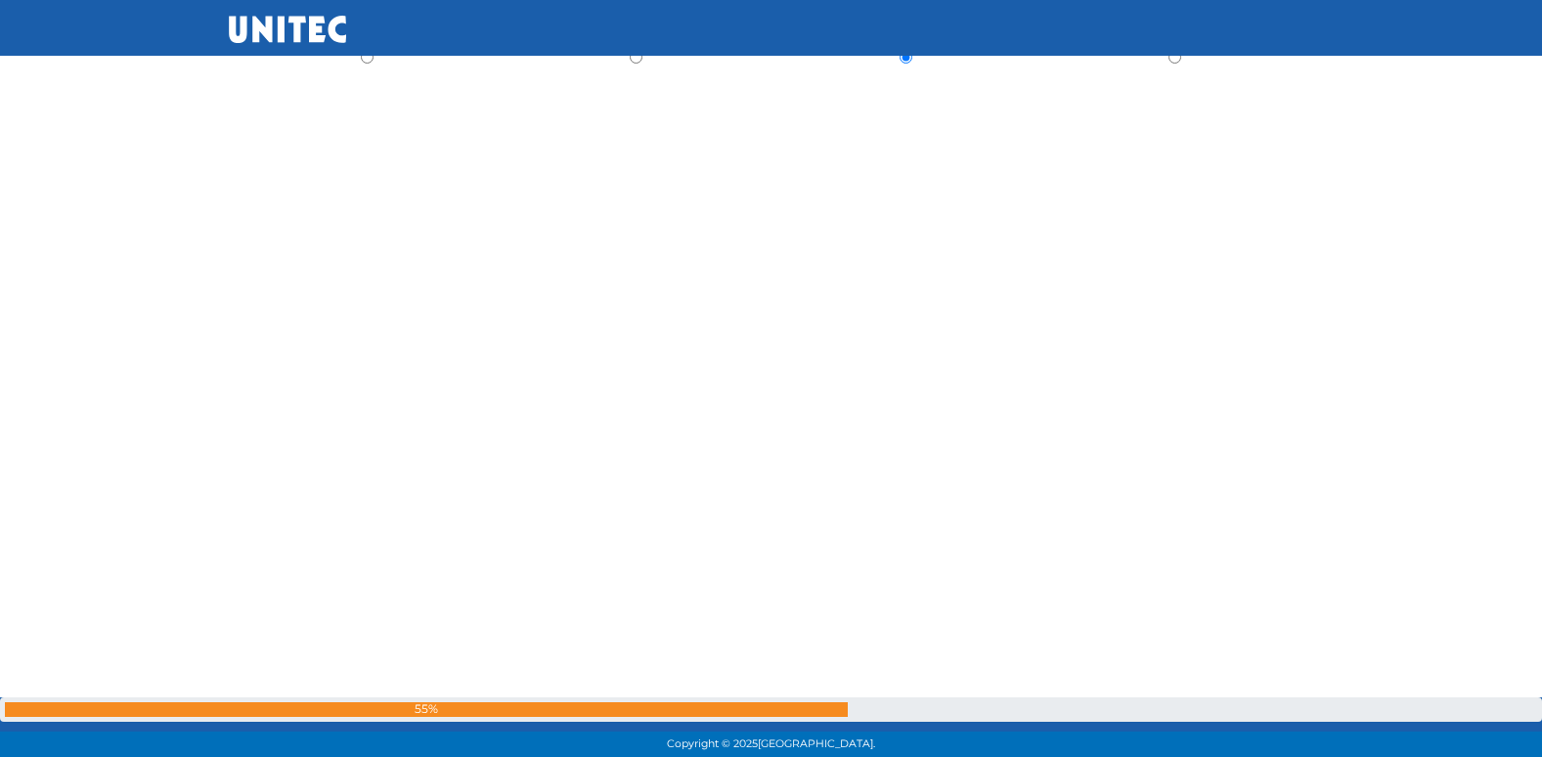
click at [1168, 51] on input "radio" at bounding box center [1174, 57] width 13 height 13
radio input "true"
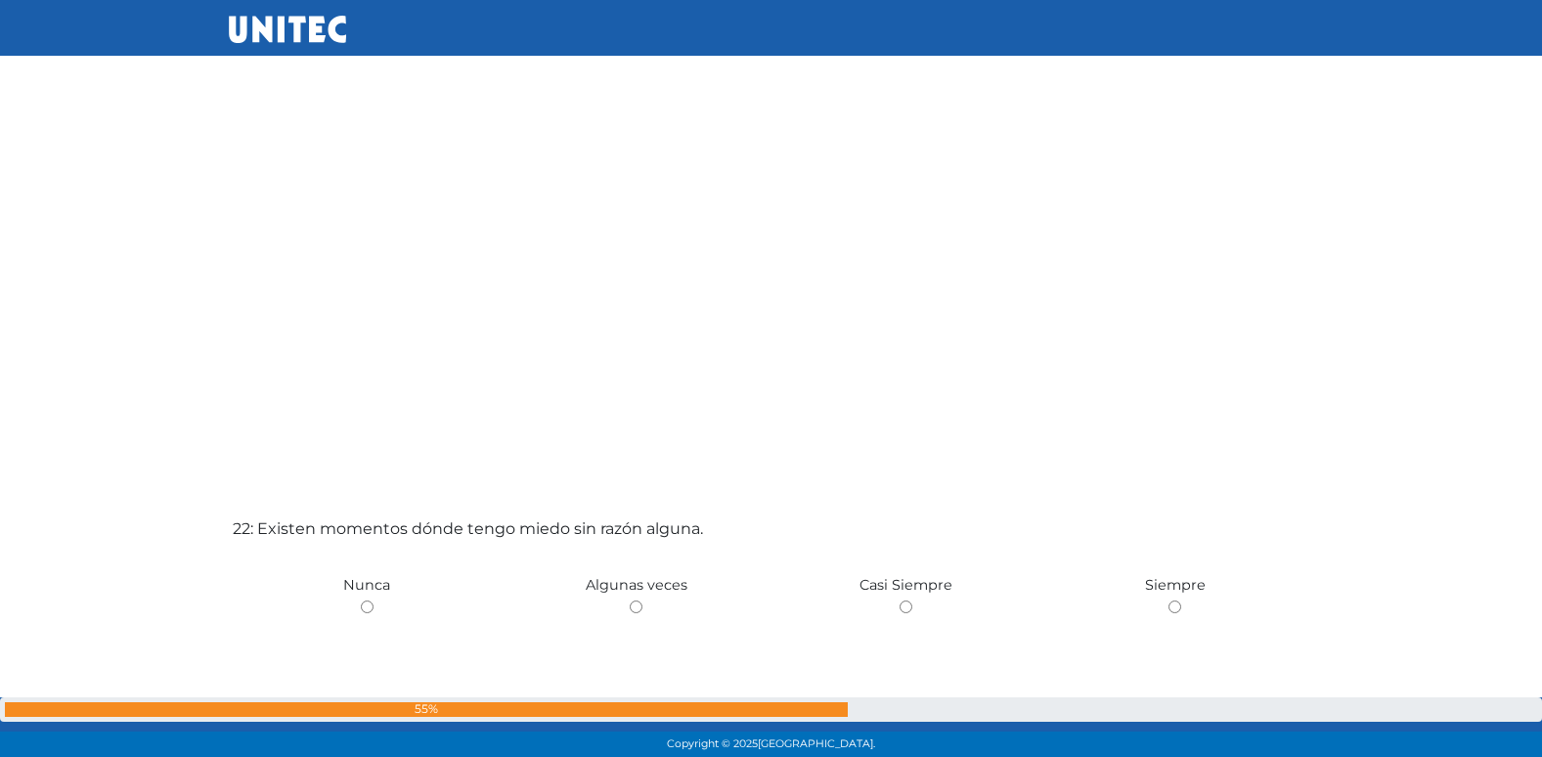
scroll to position [15697, 0]
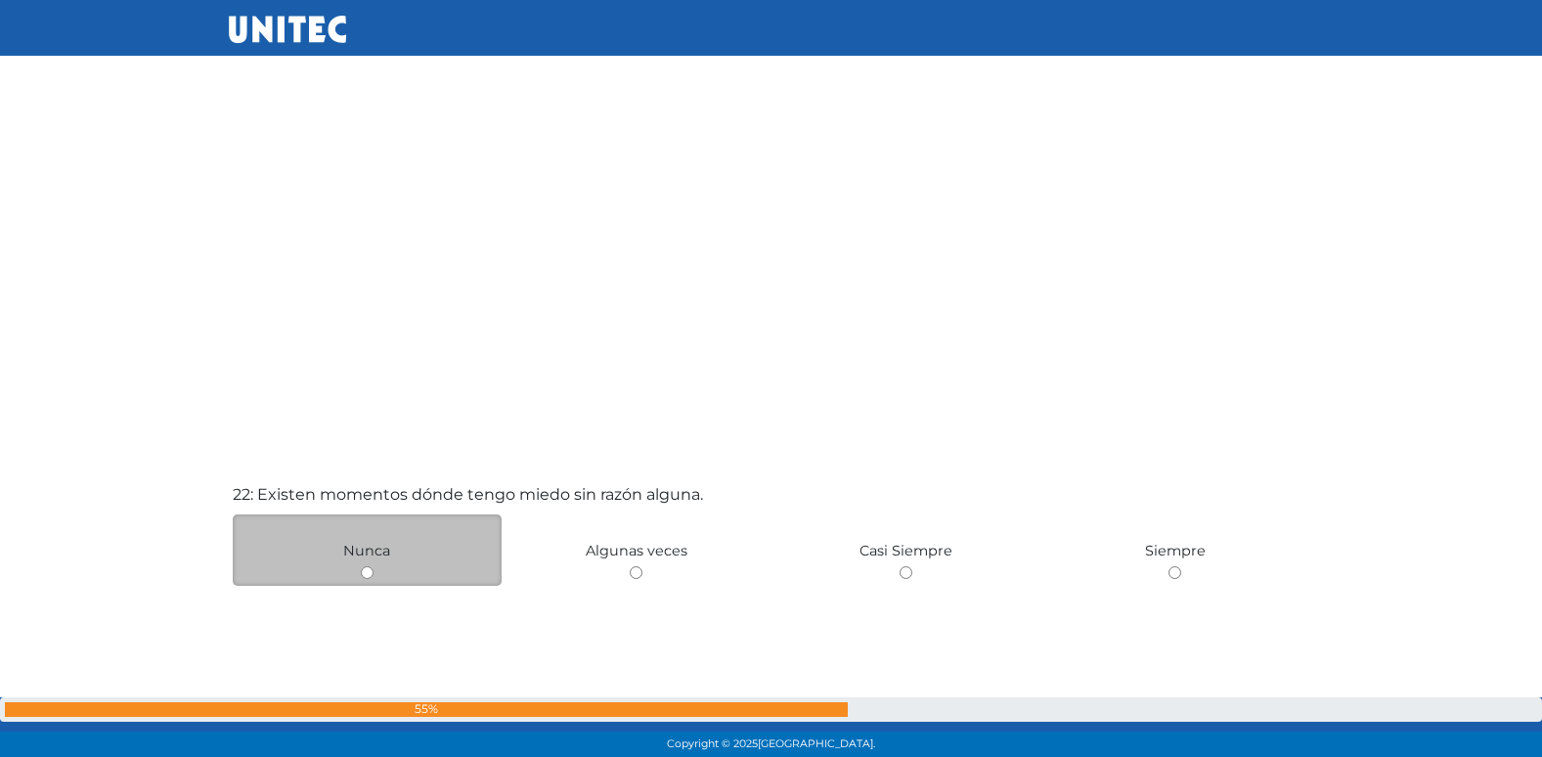
click at [495, 542] on div "Nunca" at bounding box center [368, 549] width 270 height 71
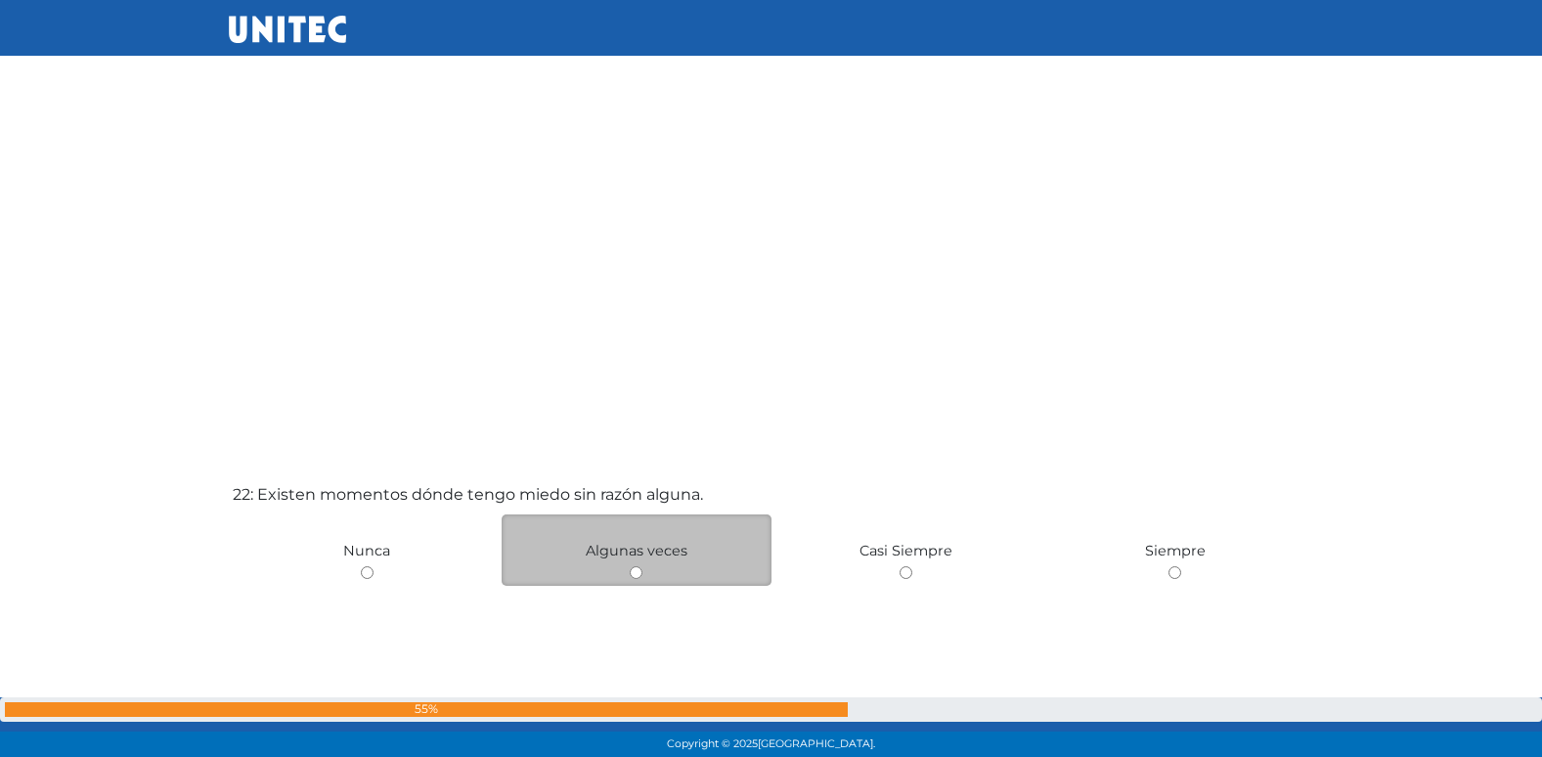
click at [629, 578] on div "Algunas veces" at bounding box center [637, 549] width 270 height 71
click at [631, 574] on input "radio" at bounding box center [636, 572] width 13 height 13
radio input "true"
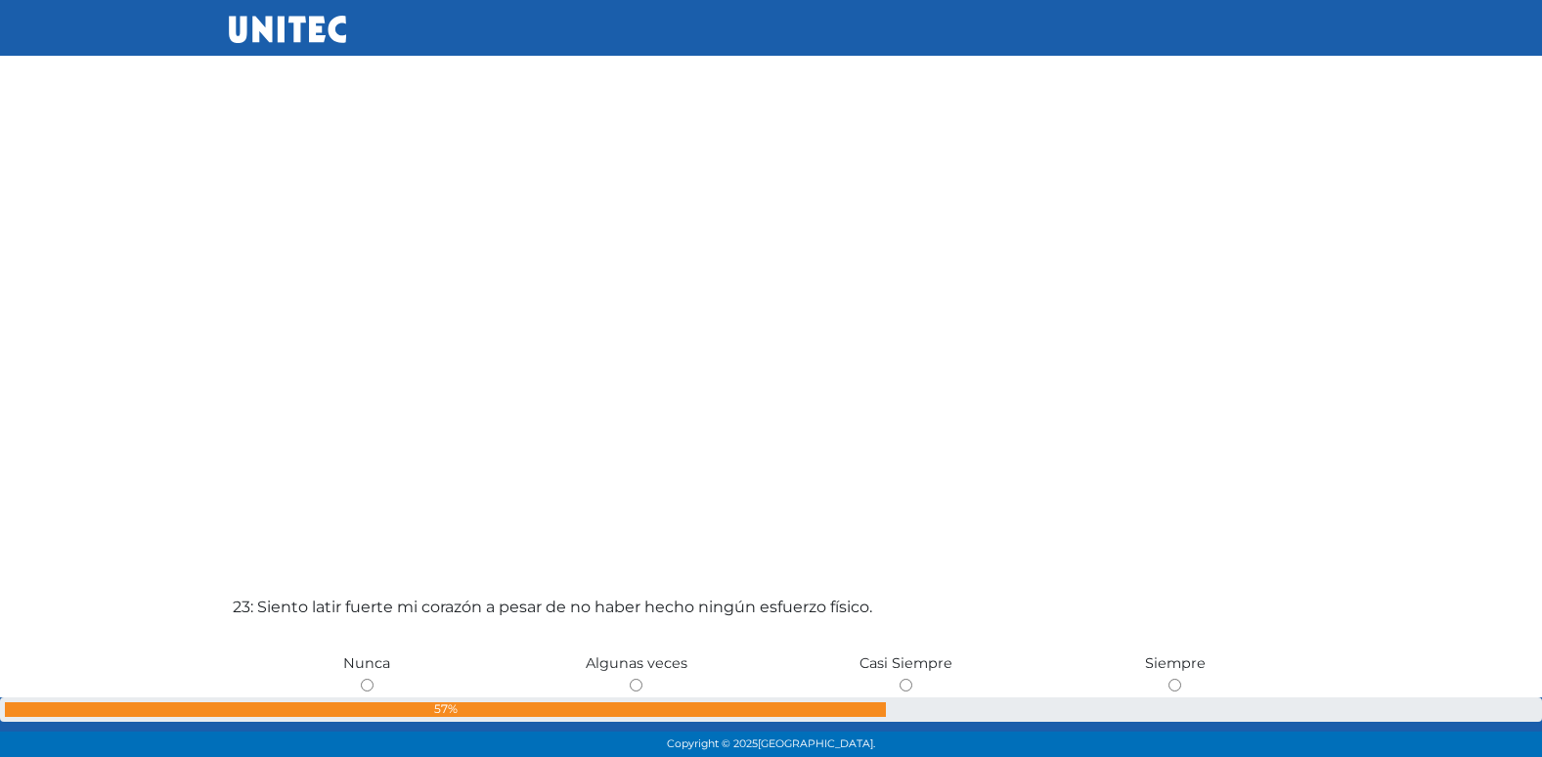
scroll to position [16400, 0]
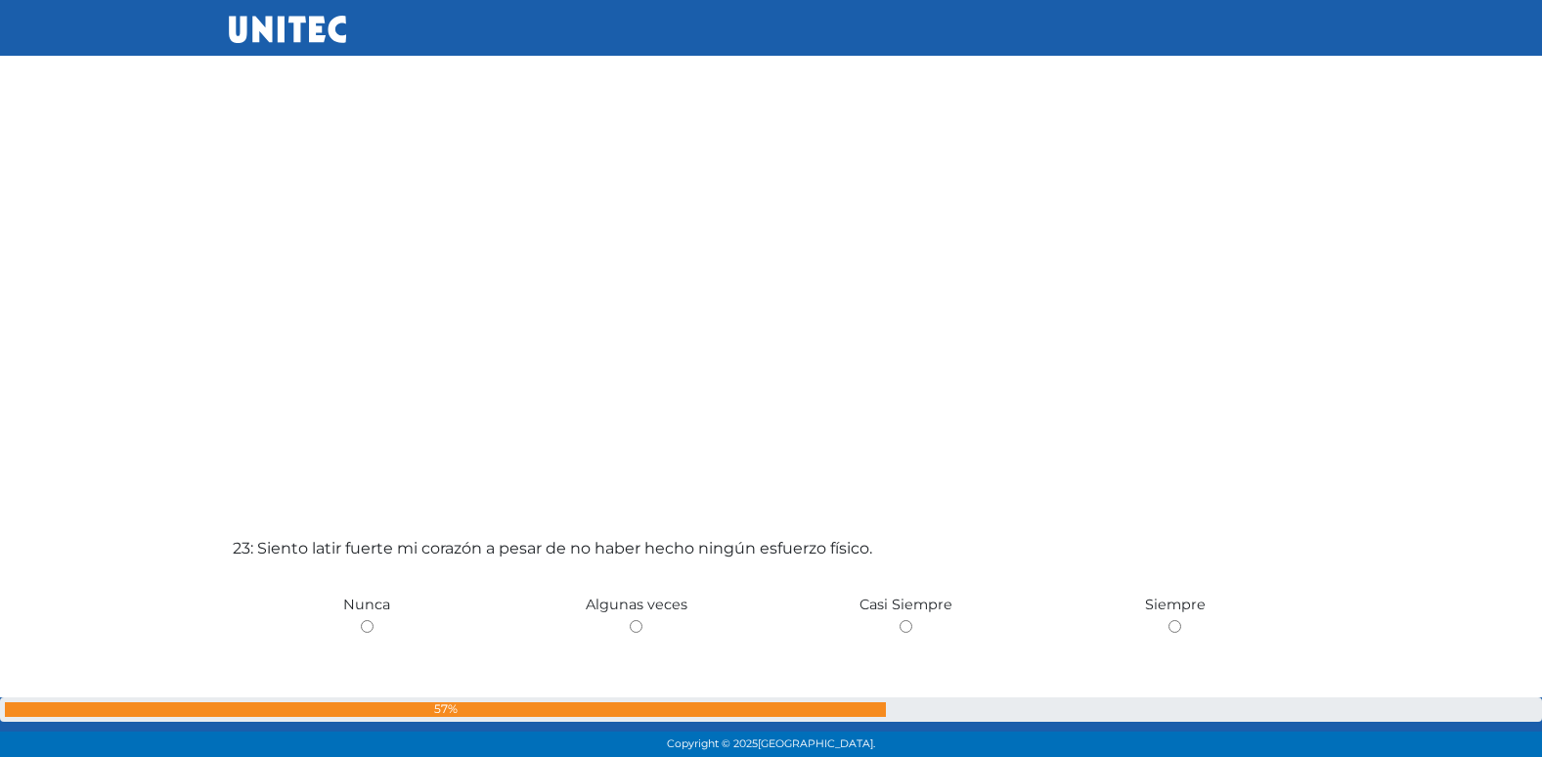
click at [630, 620] on input "radio" at bounding box center [636, 626] width 13 height 13
radio input "true"
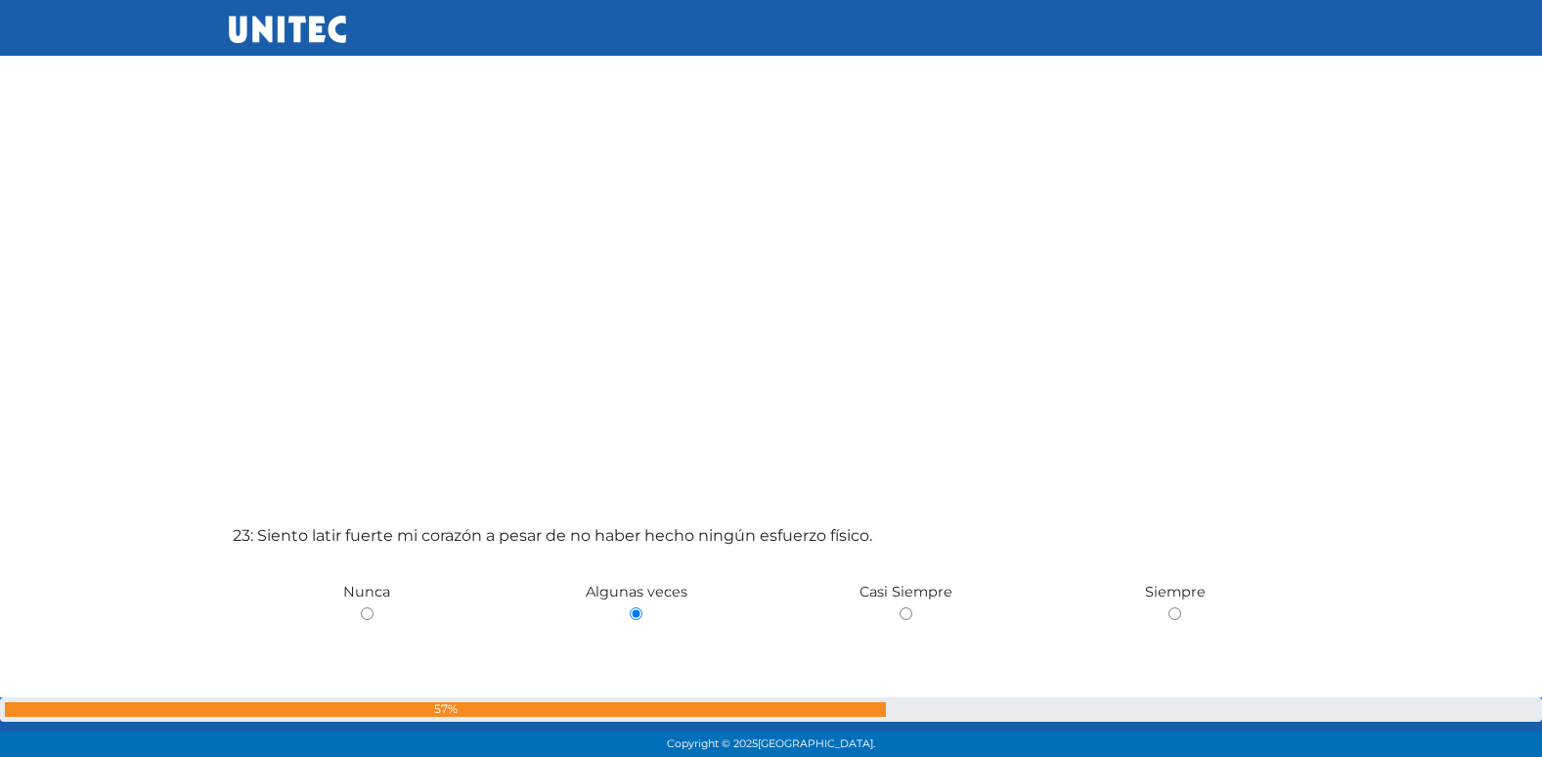
click at [361, 607] on input "radio" at bounding box center [367, 613] width 13 height 13
radio input "true"
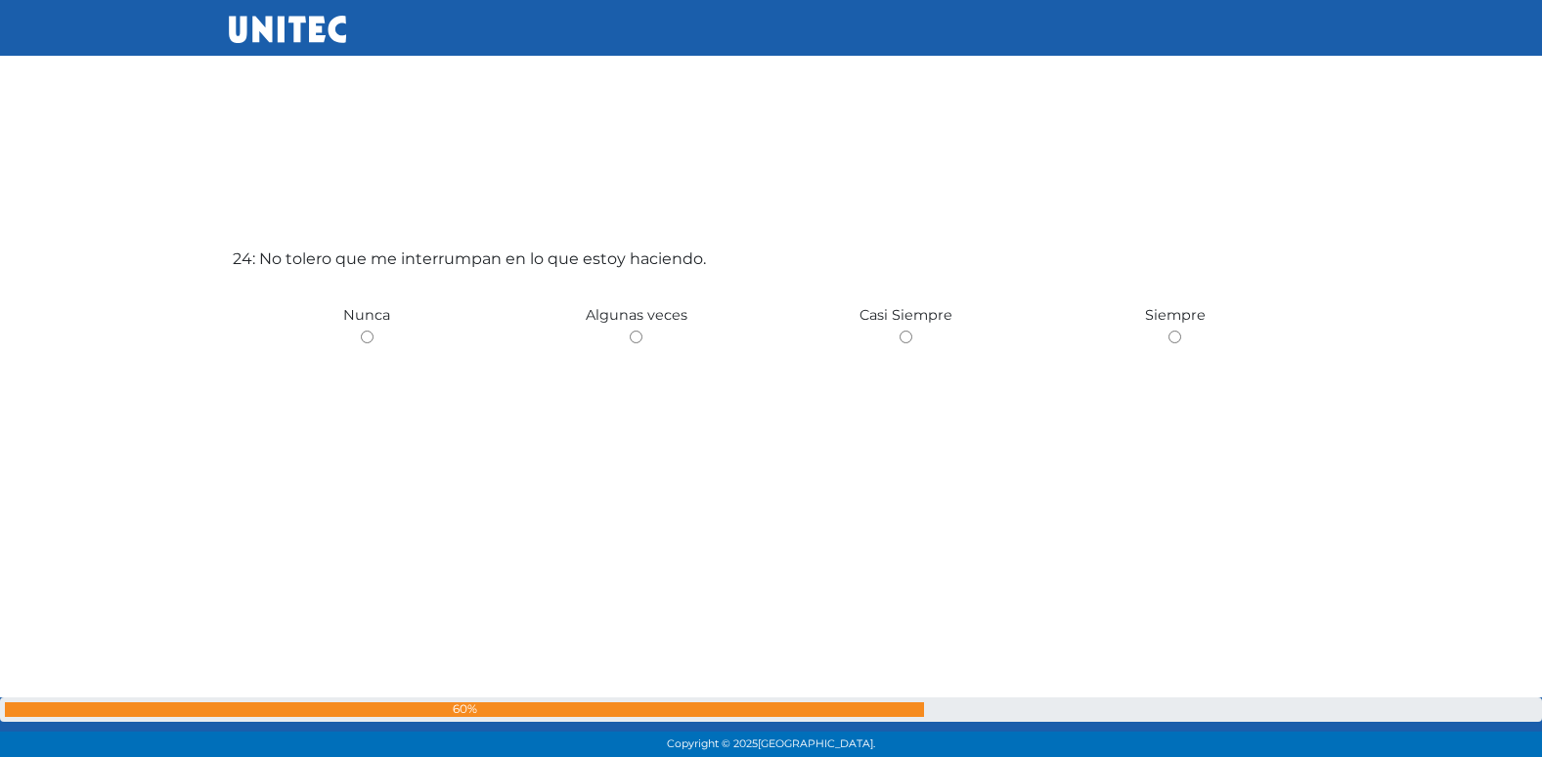
scroll to position [17503, 0]
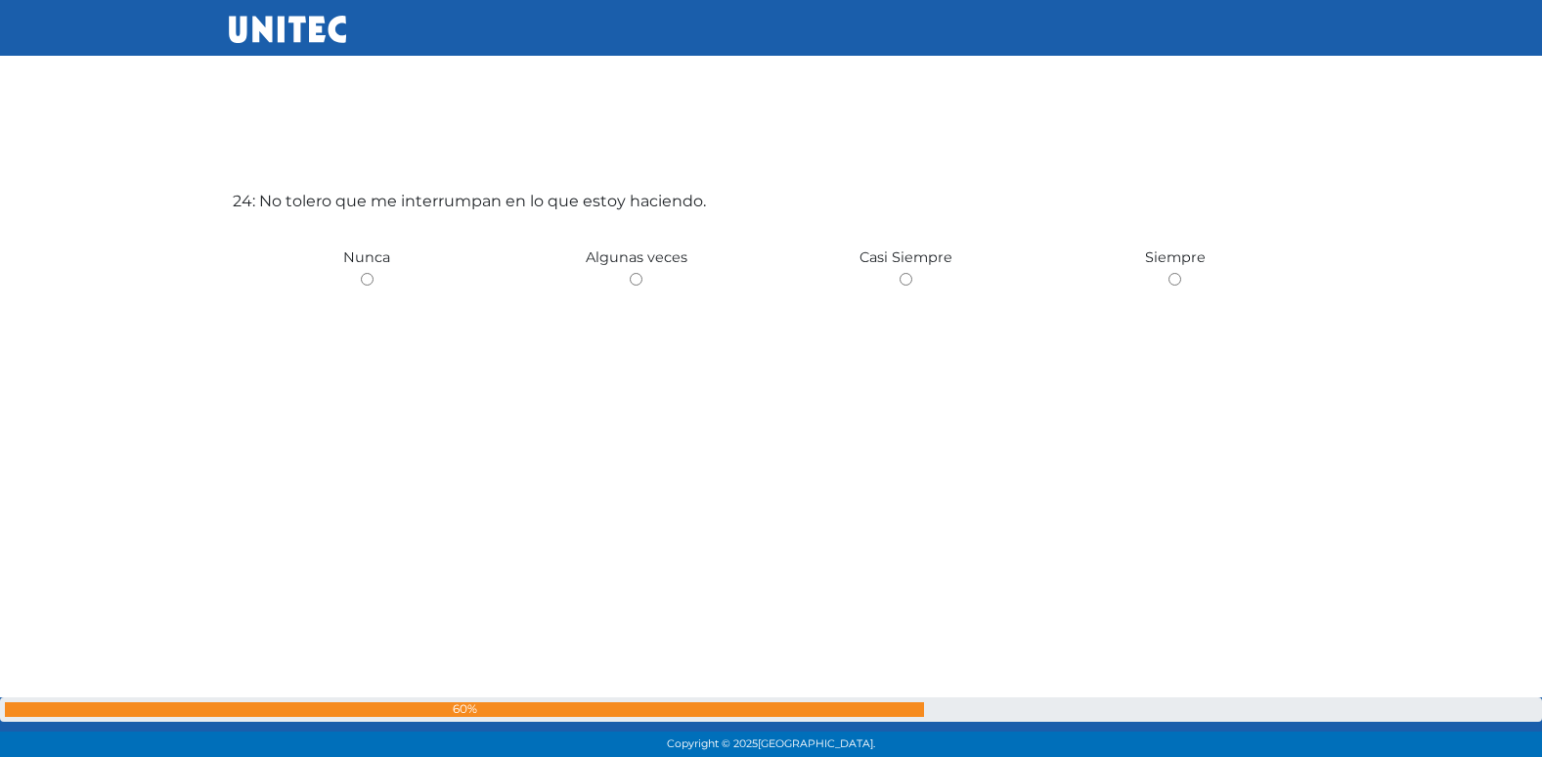
click at [630, 273] on input "radio" at bounding box center [636, 279] width 13 height 13
radio input "true"
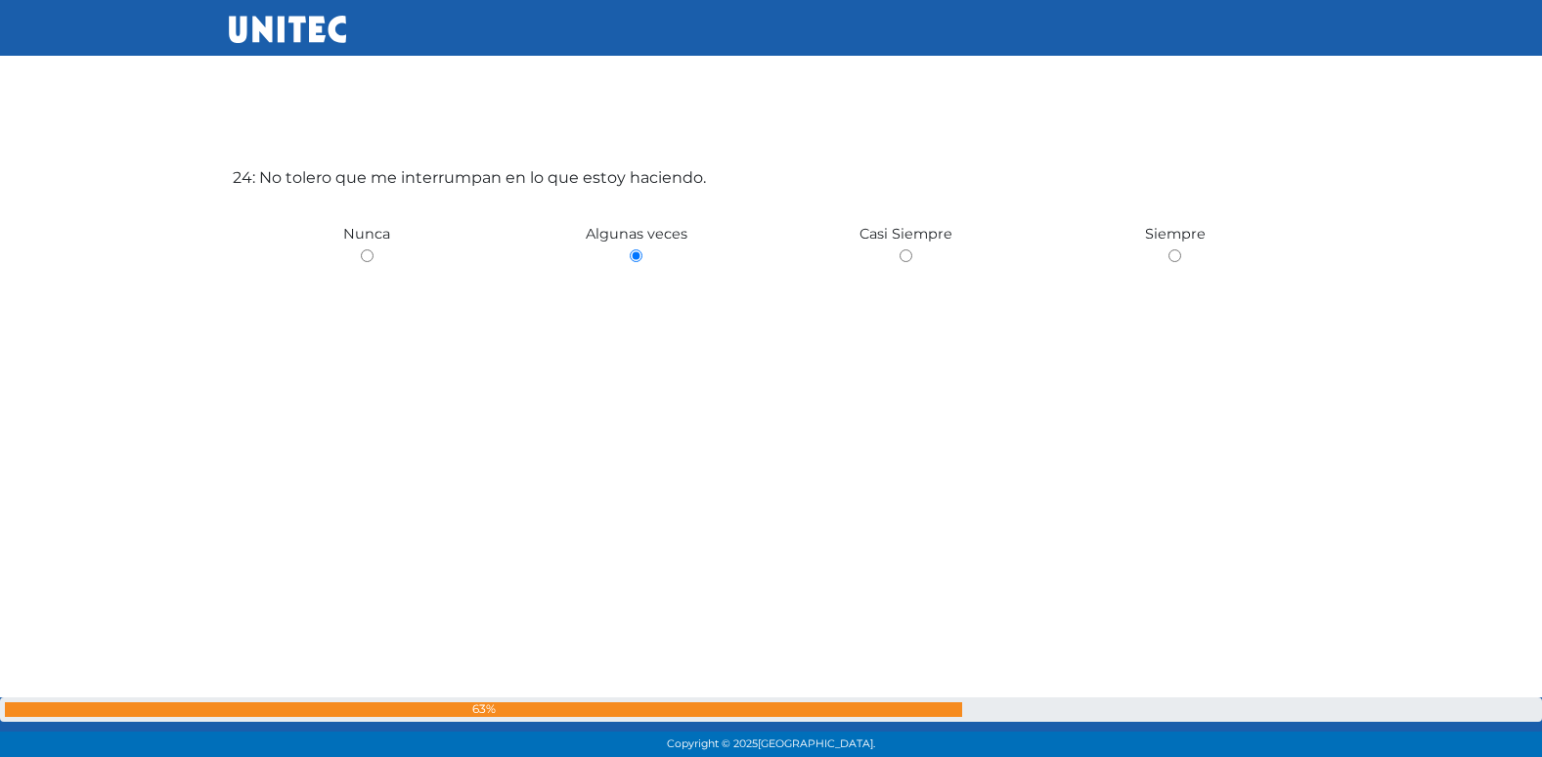
click at [900, 249] on input "radio" at bounding box center [906, 255] width 13 height 13
radio input "true"
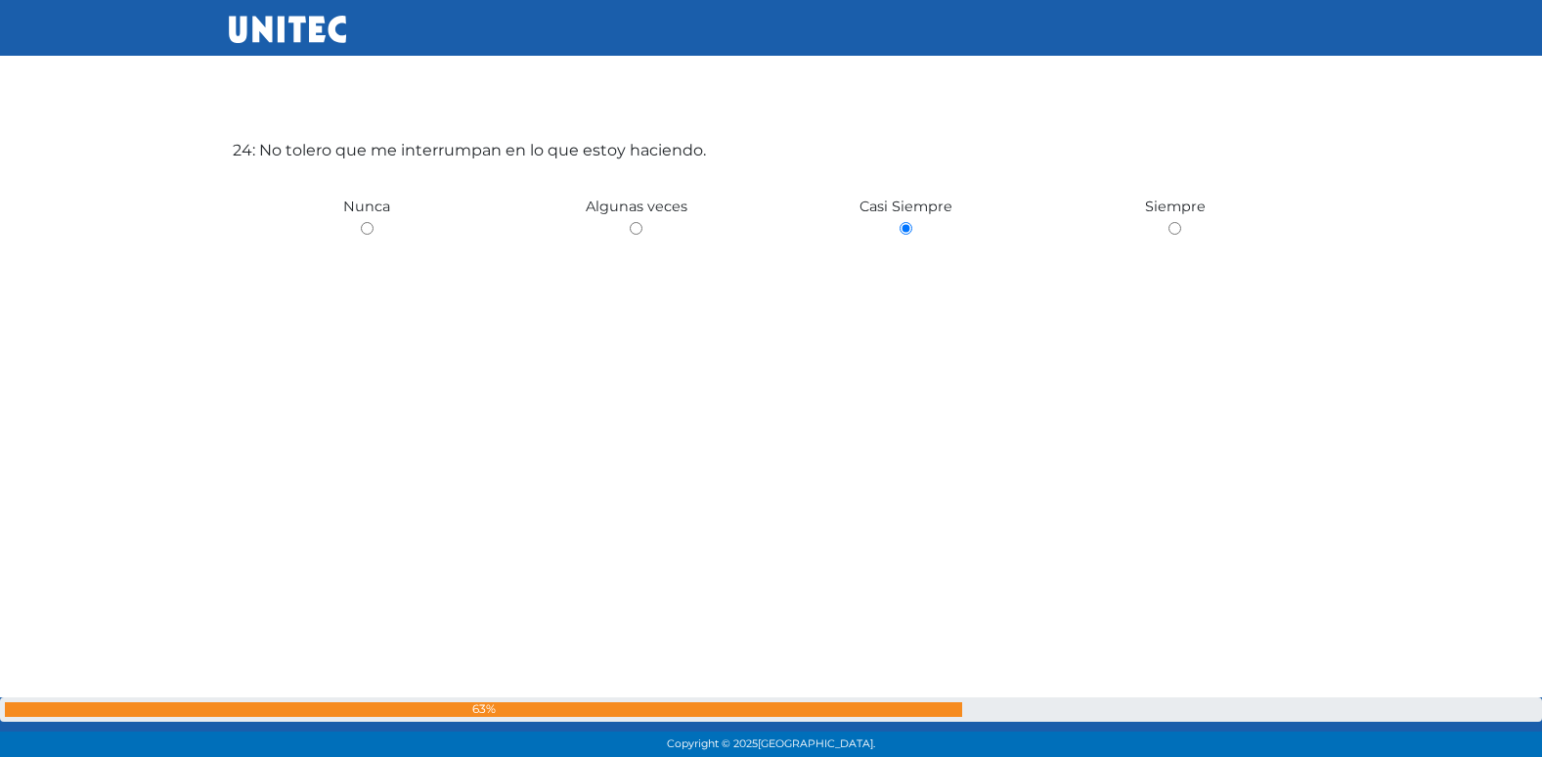
click at [1168, 222] on input "radio" at bounding box center [1174, 228] width 13 height 13
radio input "true"
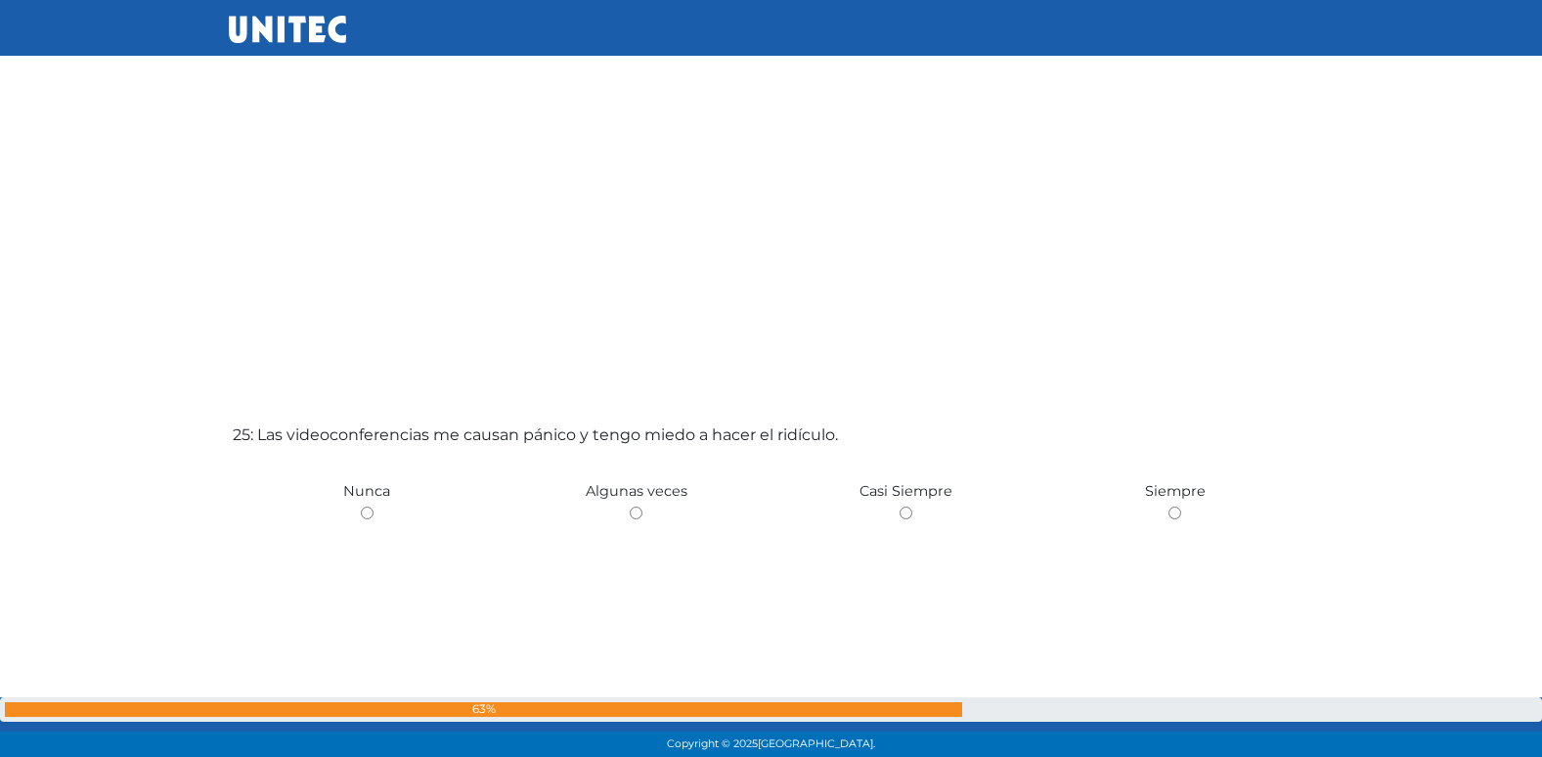
scroll to position [18260, 0]
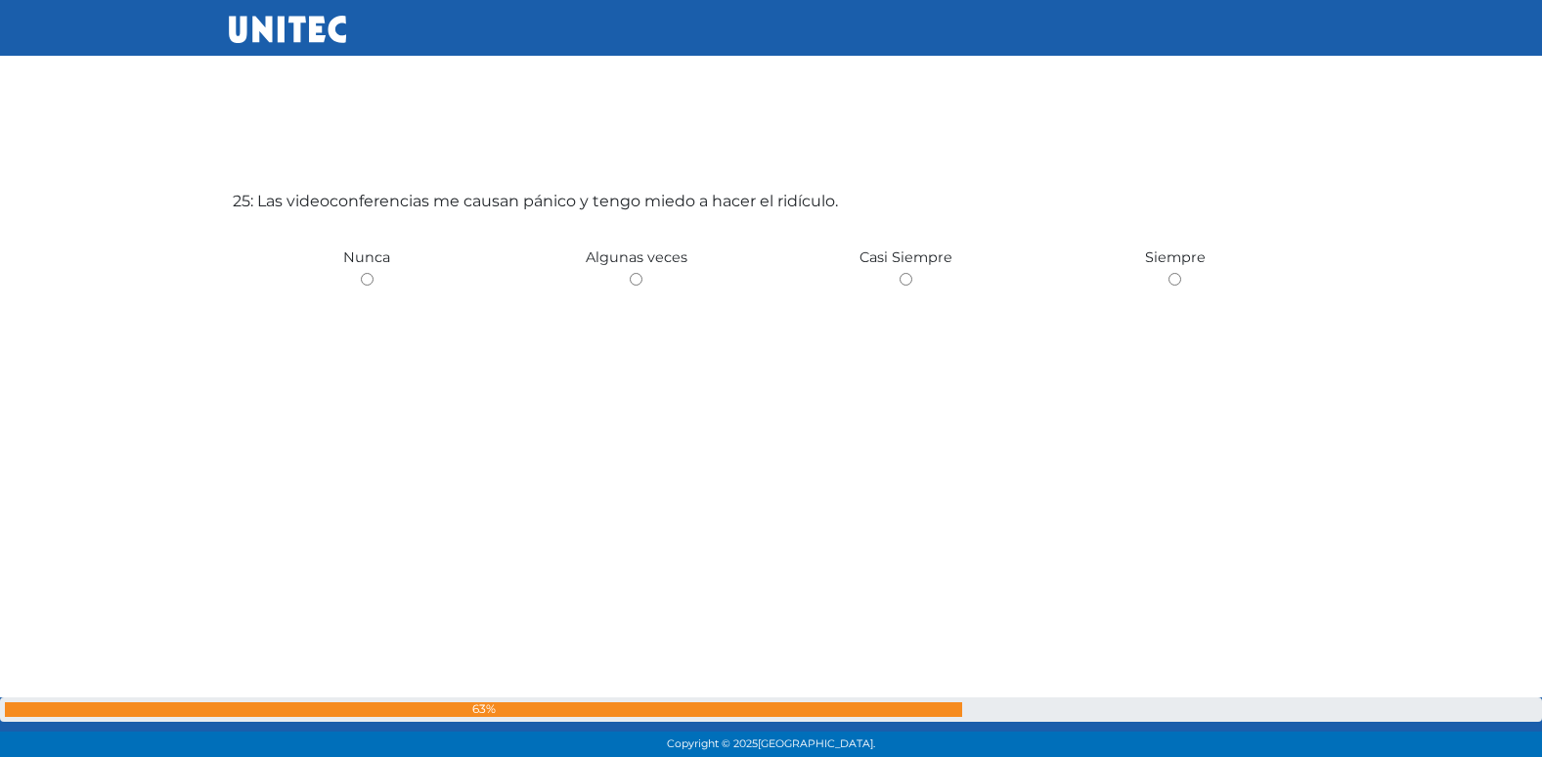
click at [630, 273] on input "radio" at bounding box center [636, 279] width 13 height 13
radio input "true"
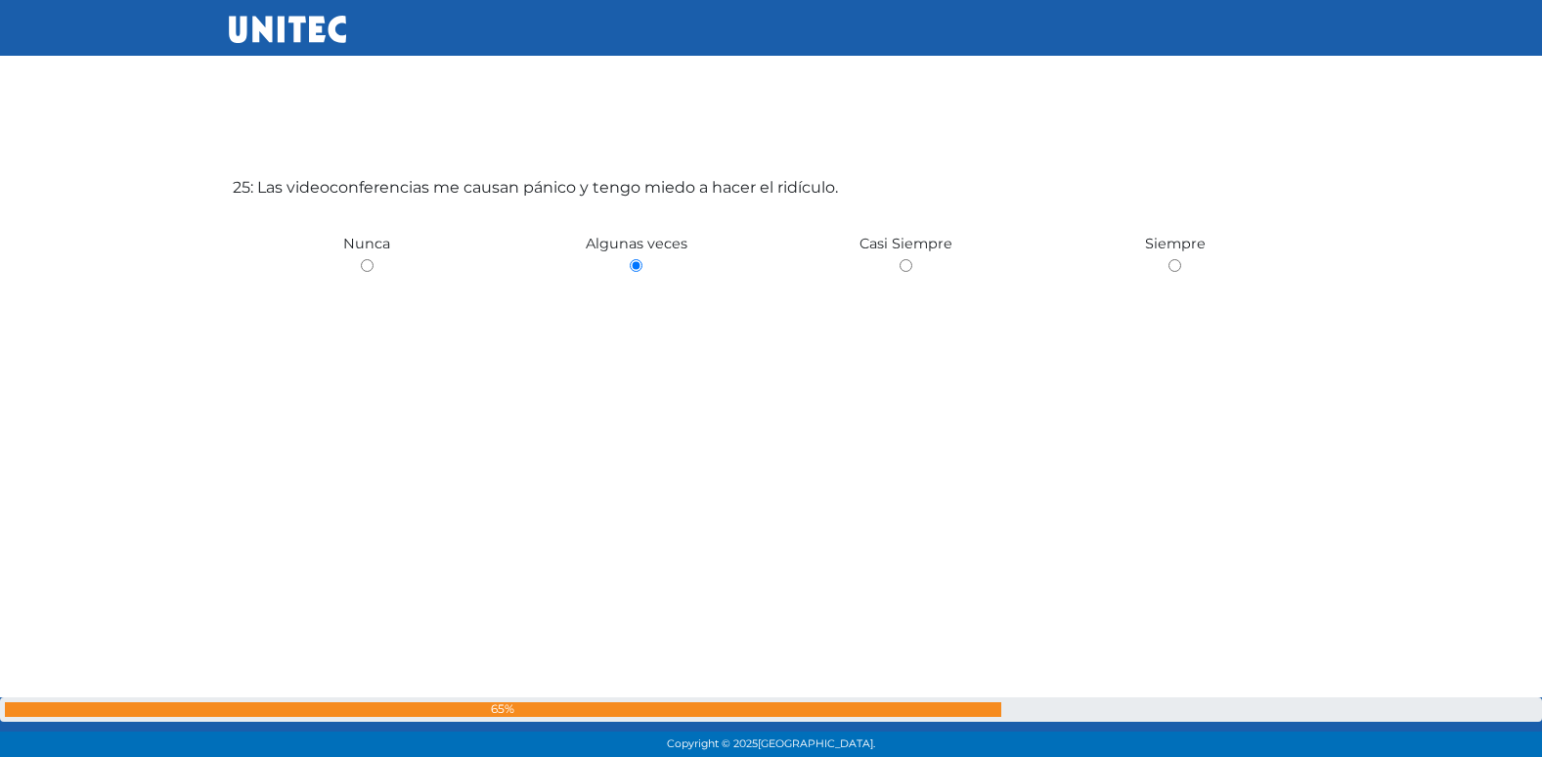
radio input "true"
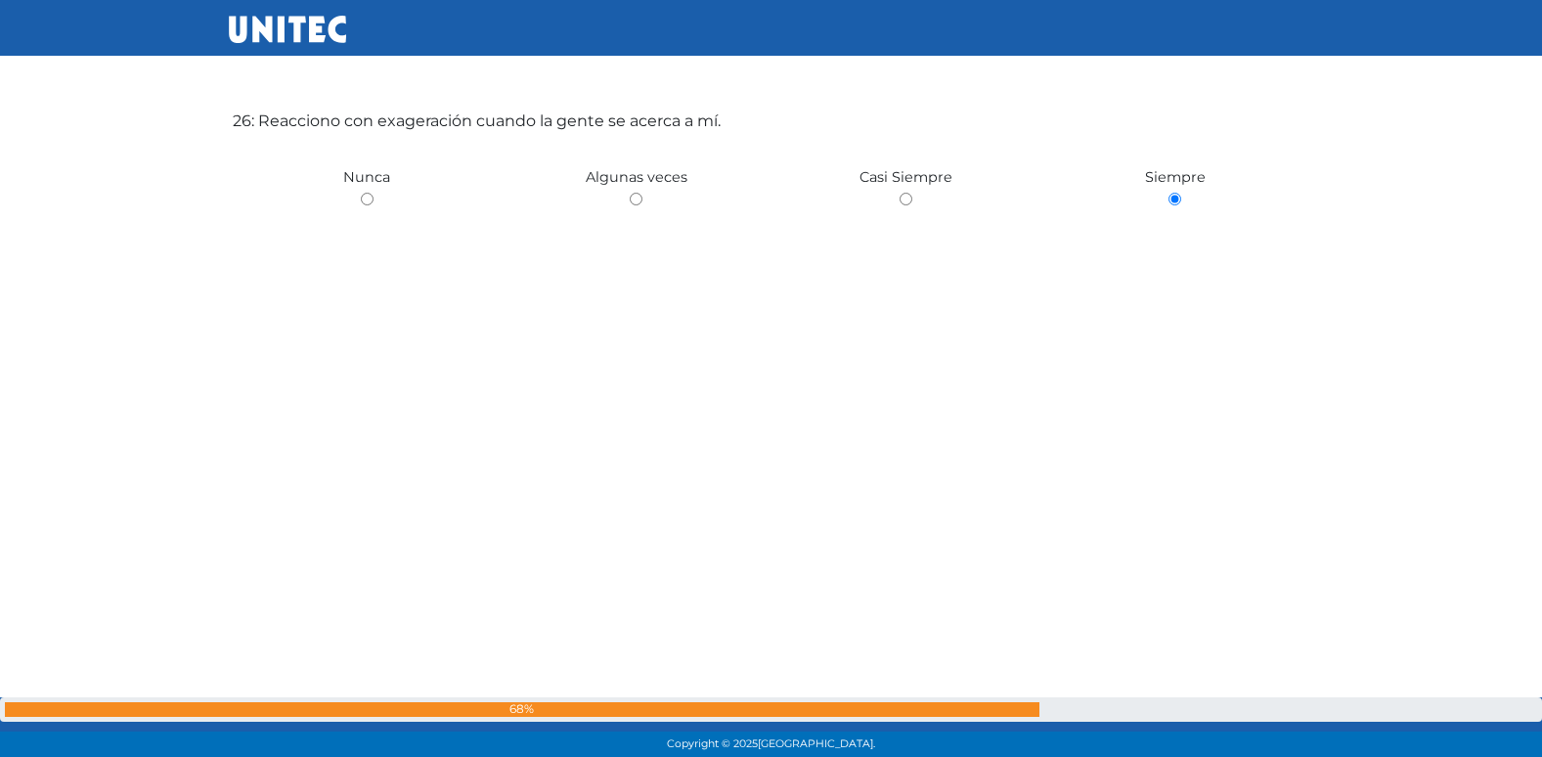
scroll to position [18991, 0]
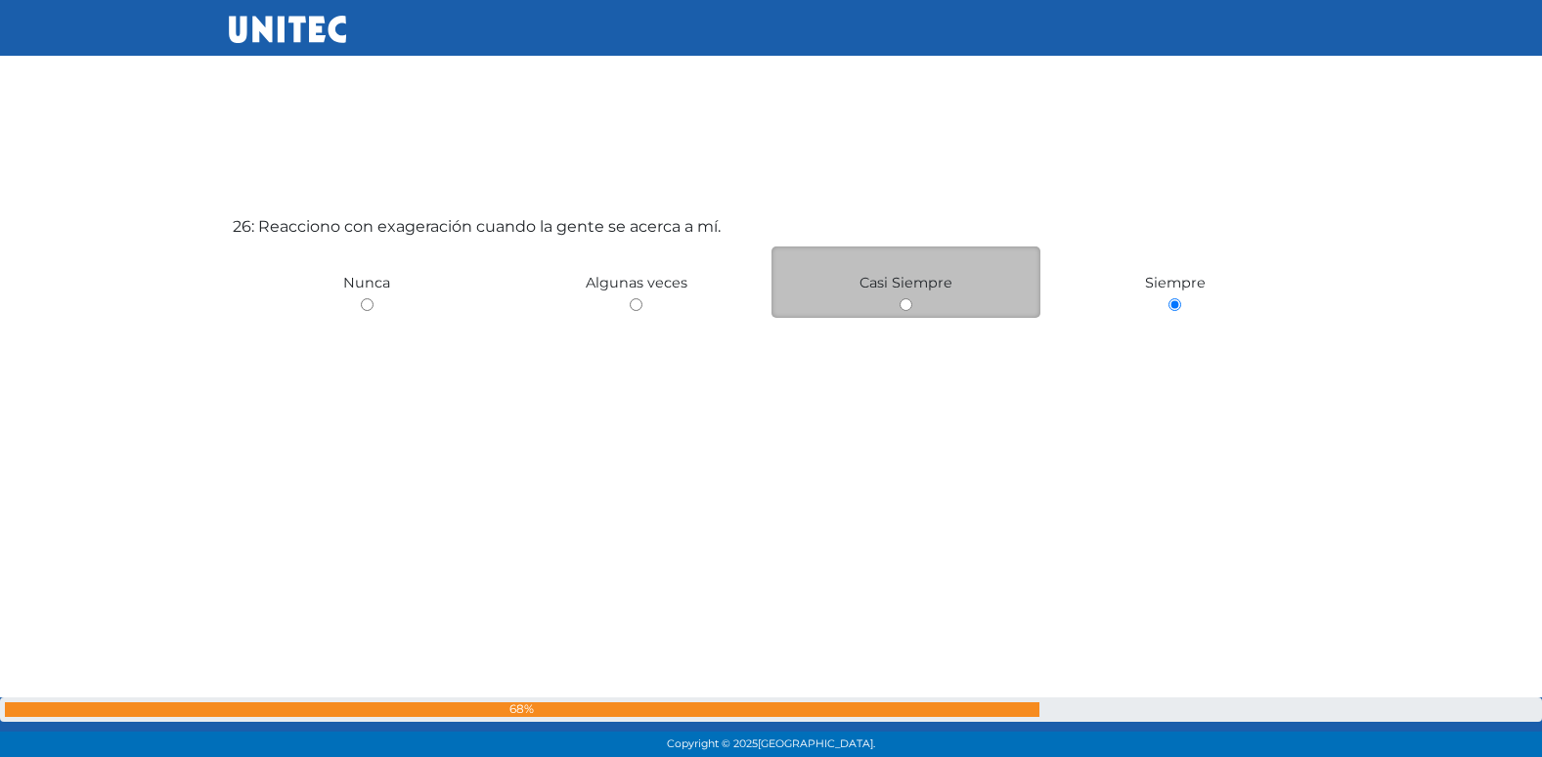
click at [905, 308] on input "radio" at bounding box center [906, 304] width 13 height 13
radio input "true"
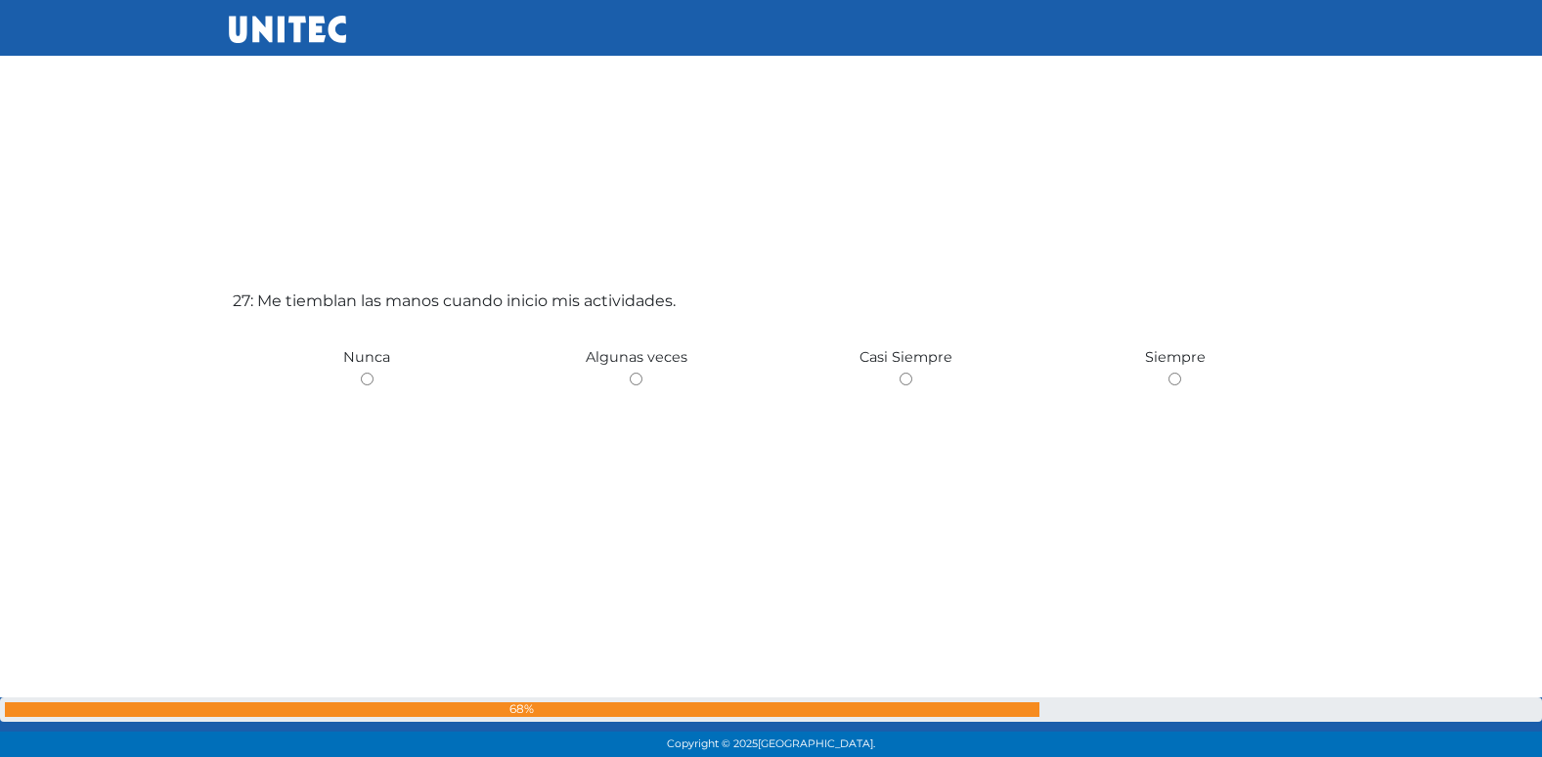
scroll to position [19774, 0]
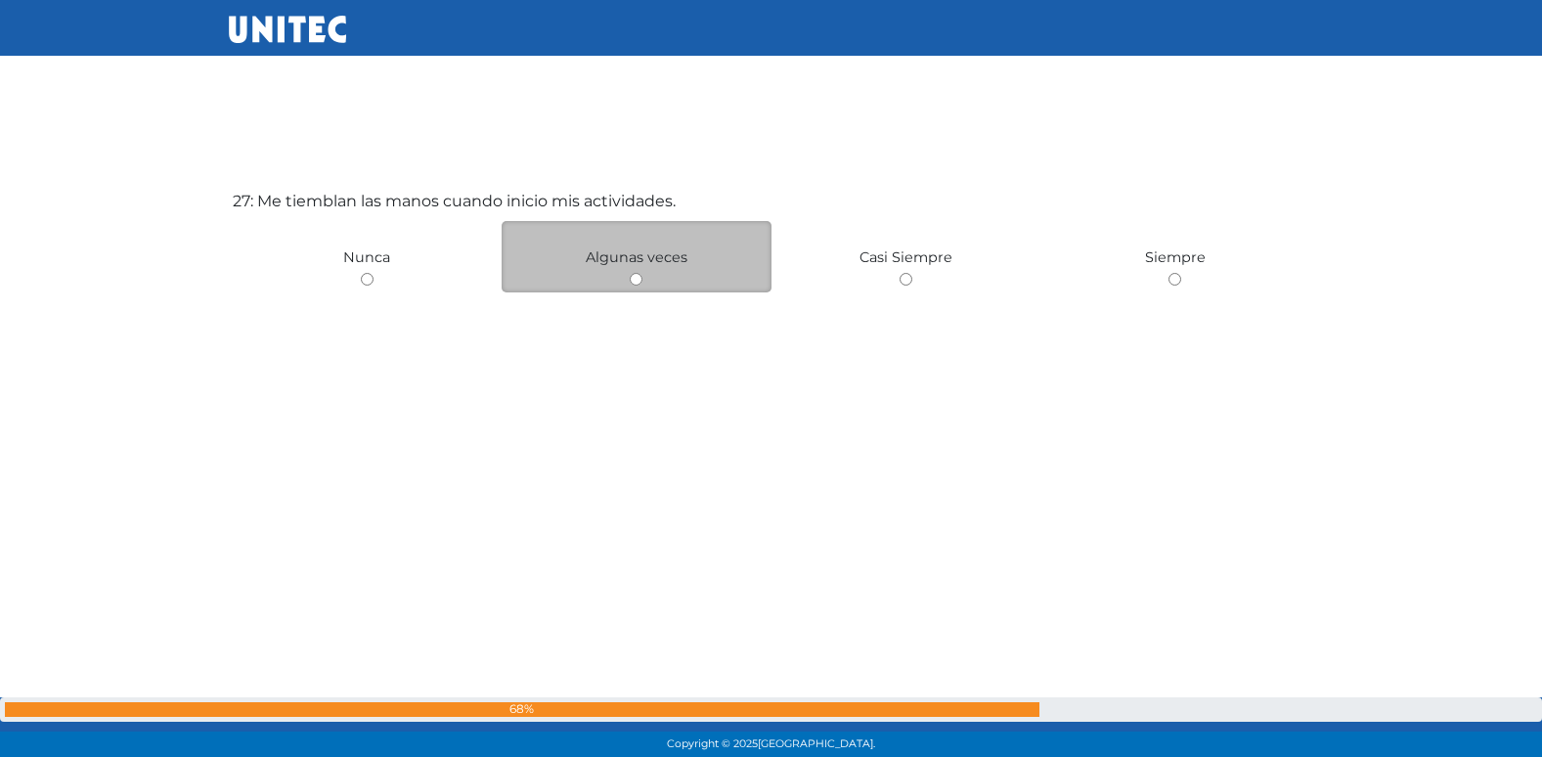
click at [637, 283] on input "radio" at bounding box center [636, 279] width 13 height 13
radio input "true"
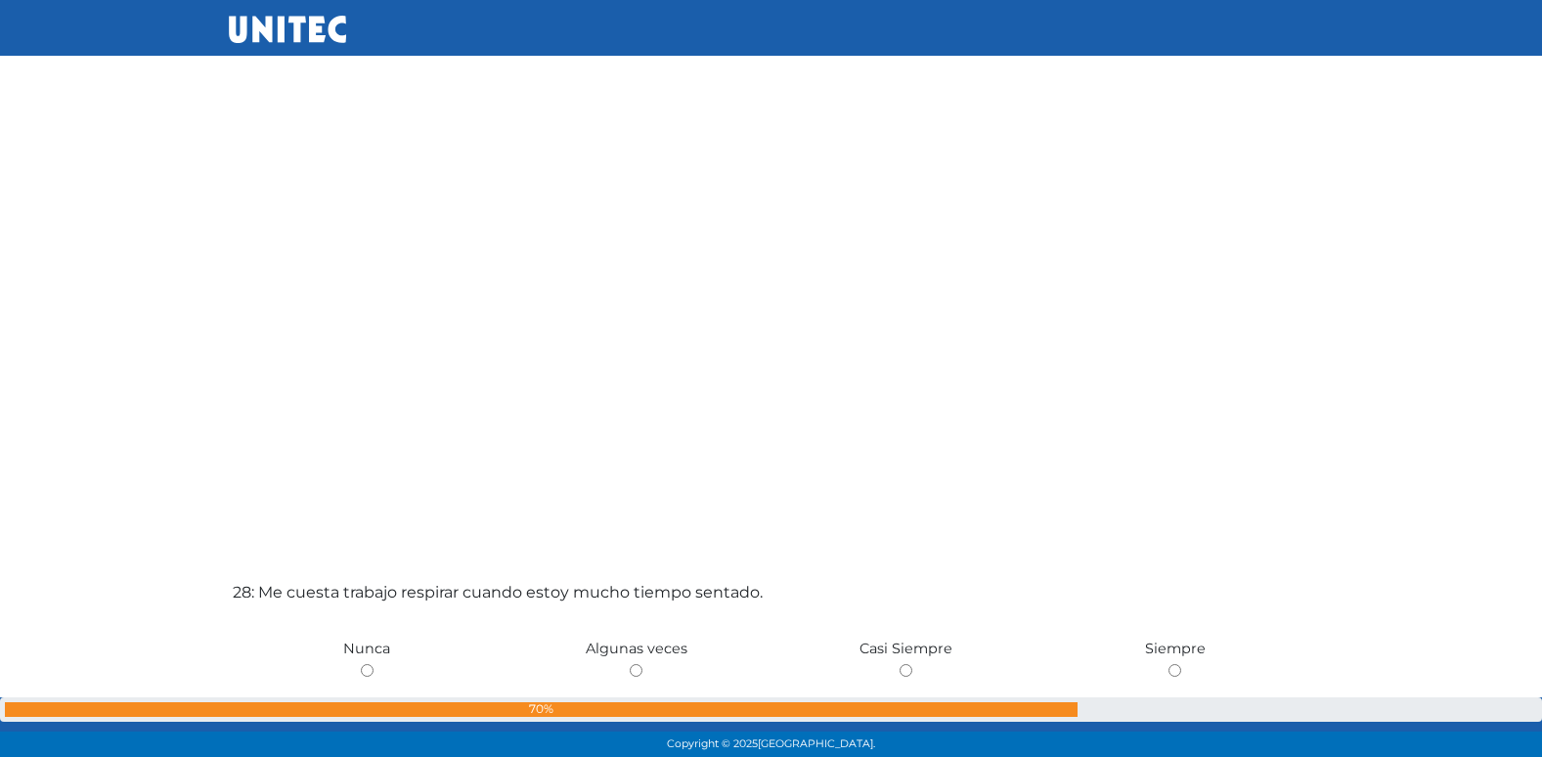
scroll to position [20183, 0]
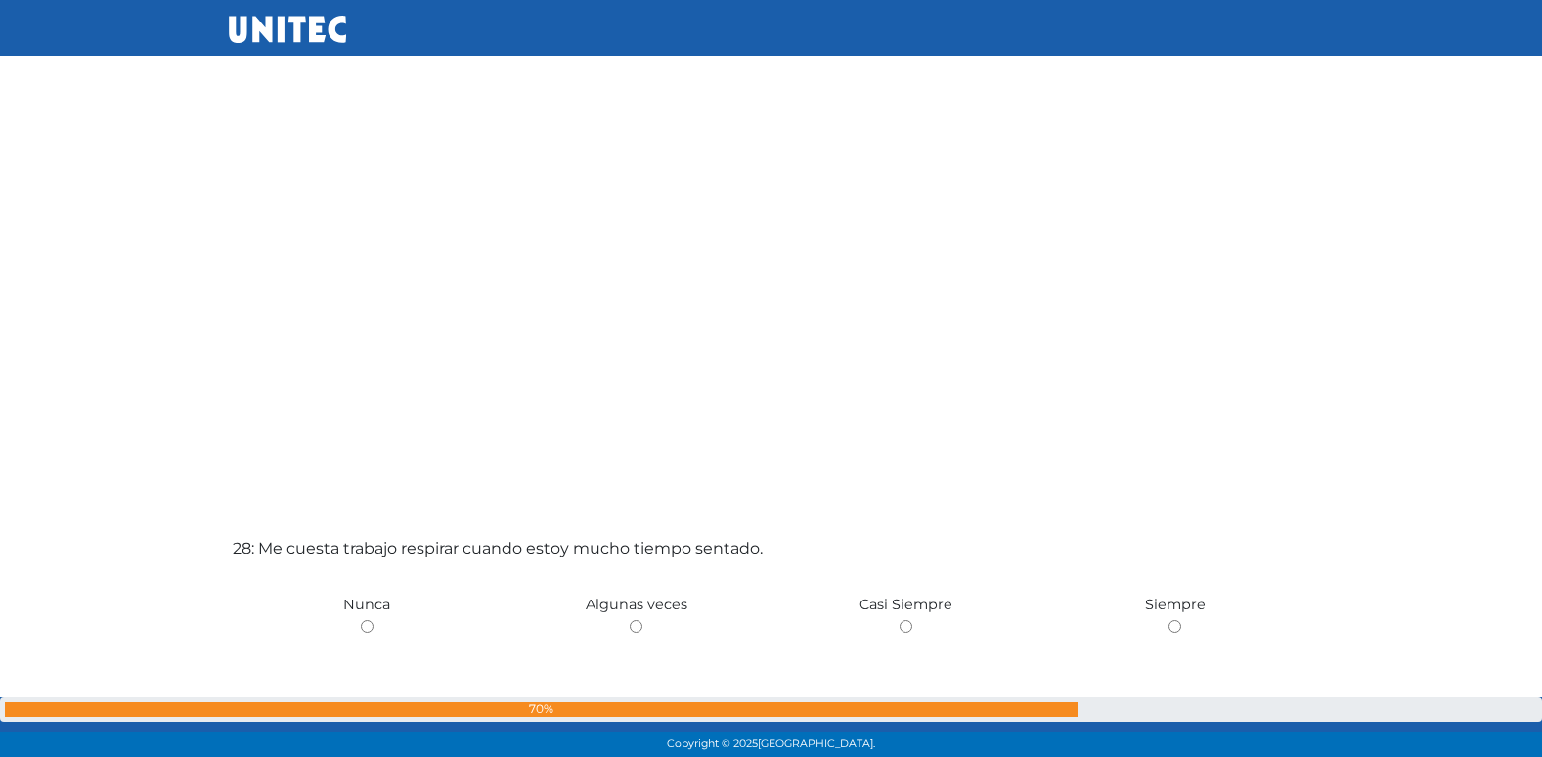
click at [630, 620] on input "radio" at bounding box center [636, 626] width 13 height 13
radio input "true"
click at [361, 620] on input "radio" at bounding box center [367, 626] width 13 height 13
radio input "true"
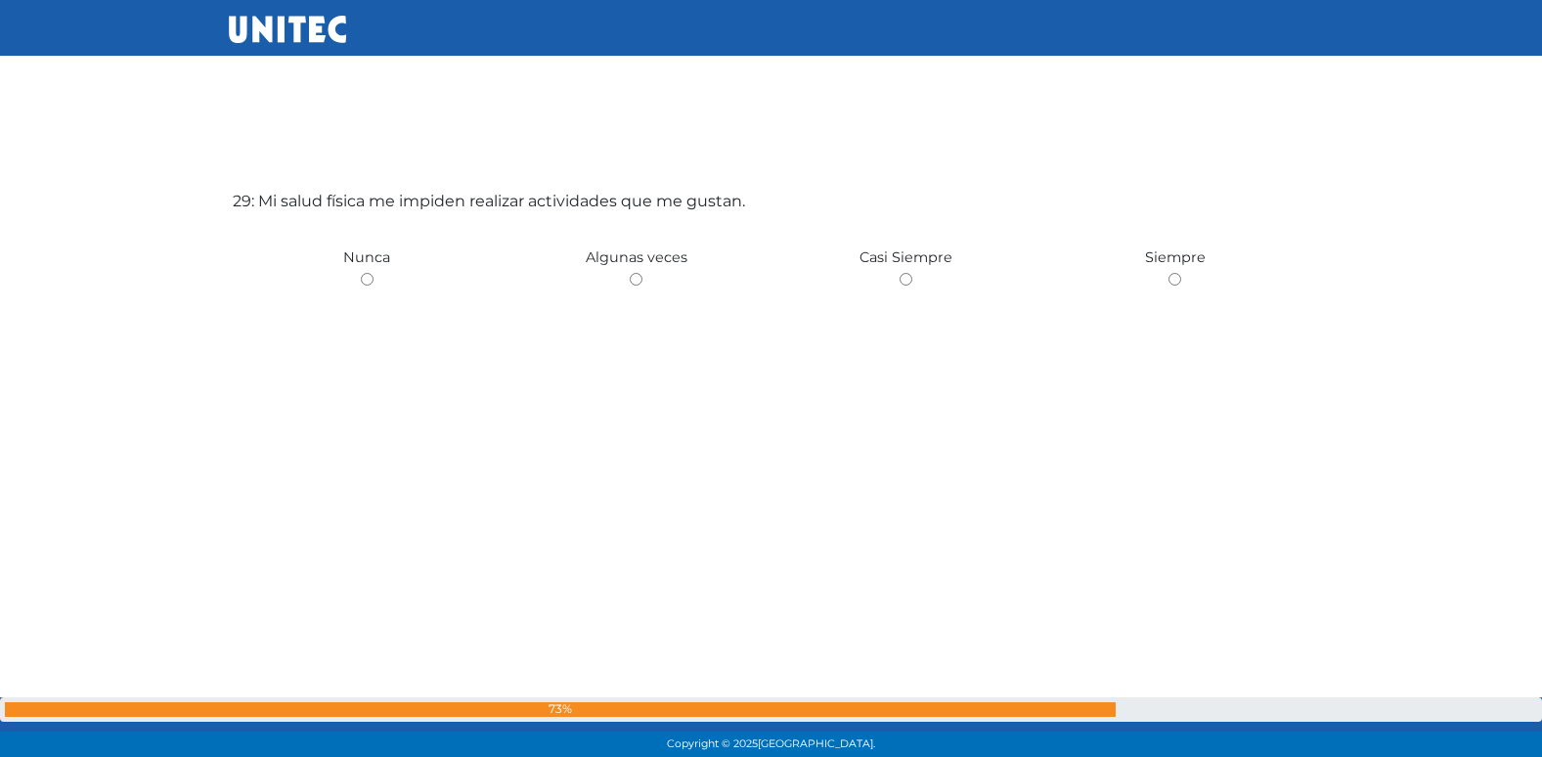
click at [630, 273] on input "radio" at bounding box center [636, 279] width 13 height 13
radio input "true"
click at [361, 273] on input "radio" at bounding box center [367, 279] width 13 height 13
radio input "true"
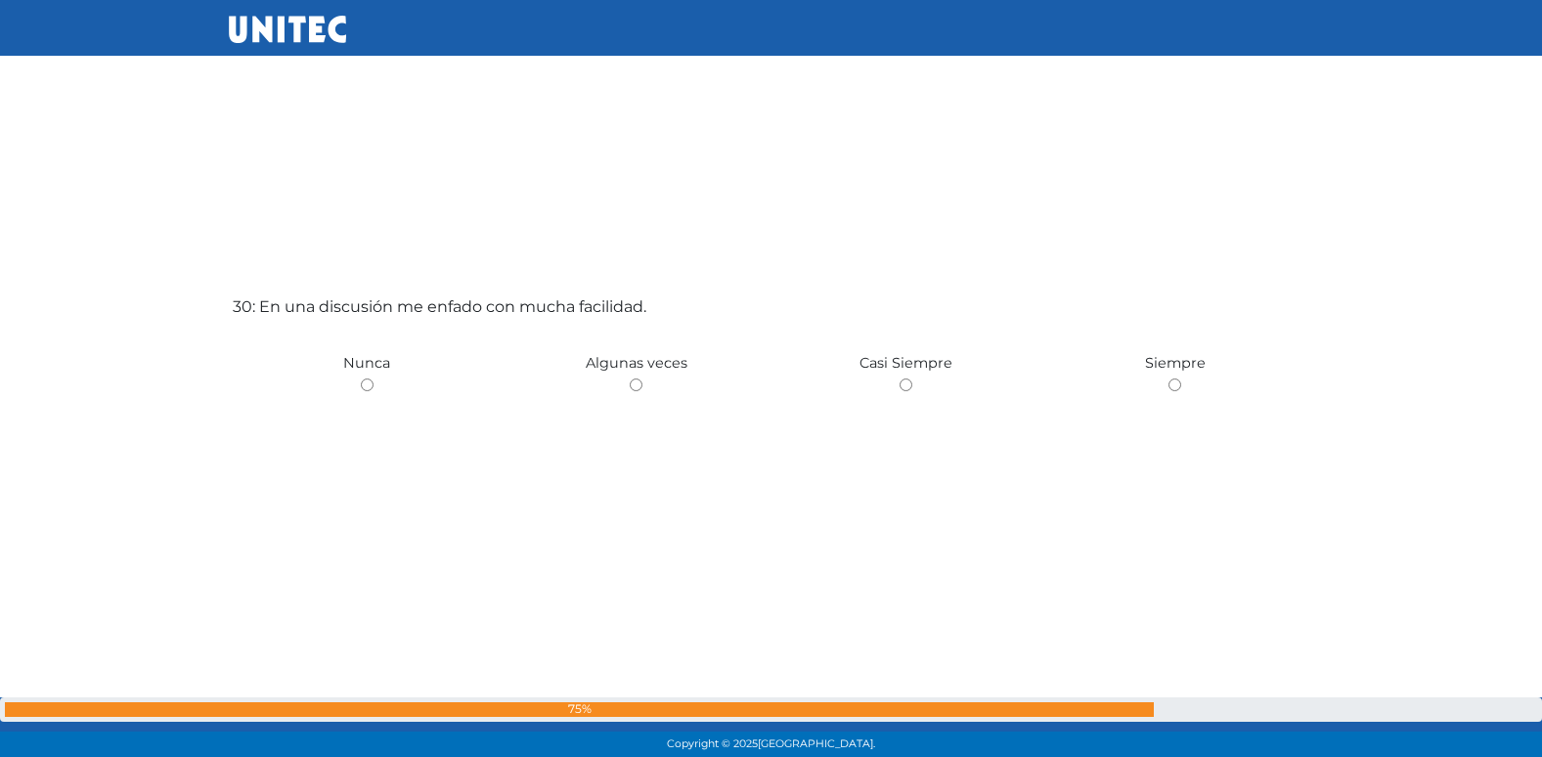
scroll to position [22044, 0]
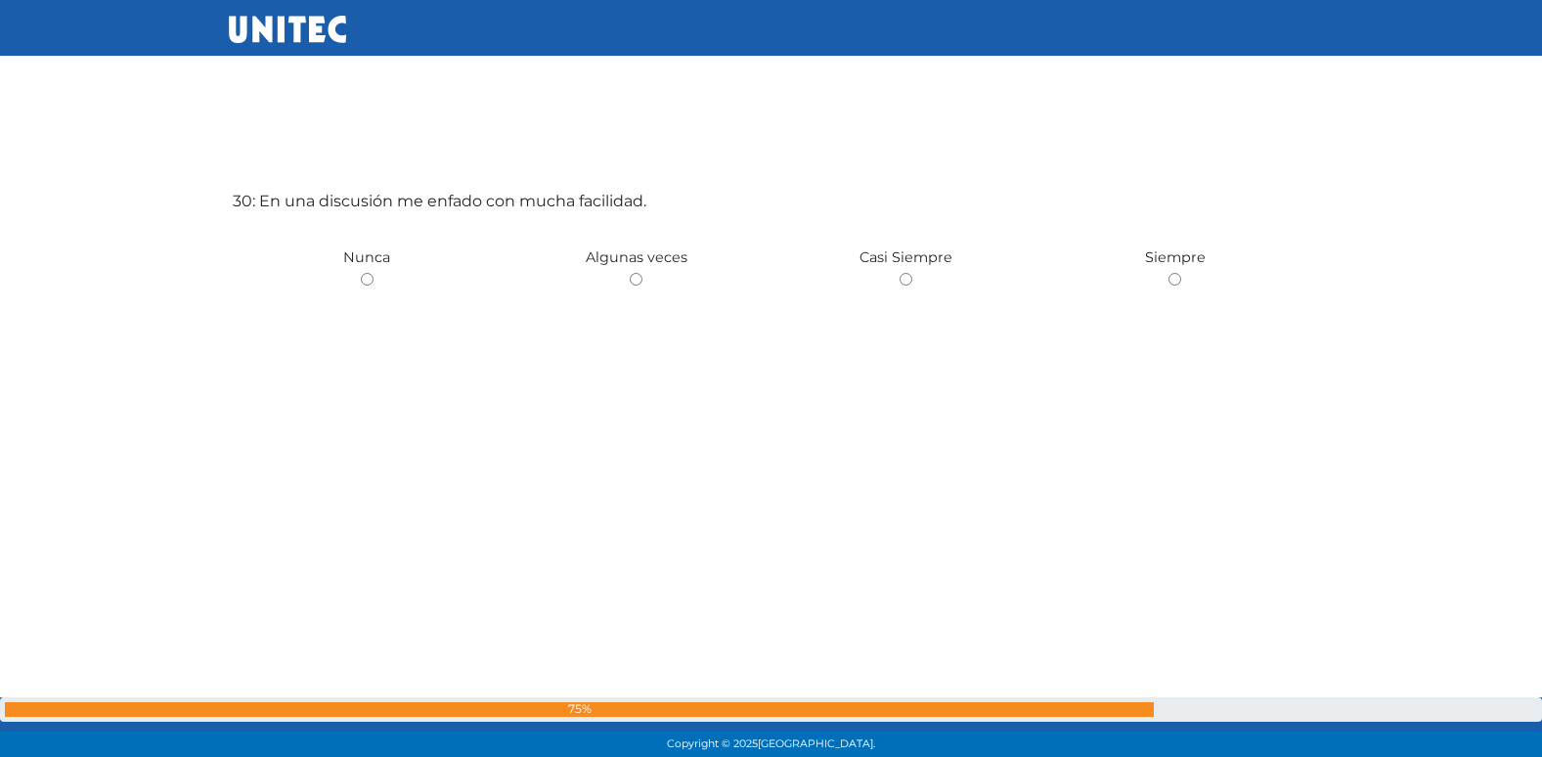
click at [630, 273] on input "radio" at bounding box center [636, 279] width 13 height 13
radio input "true"
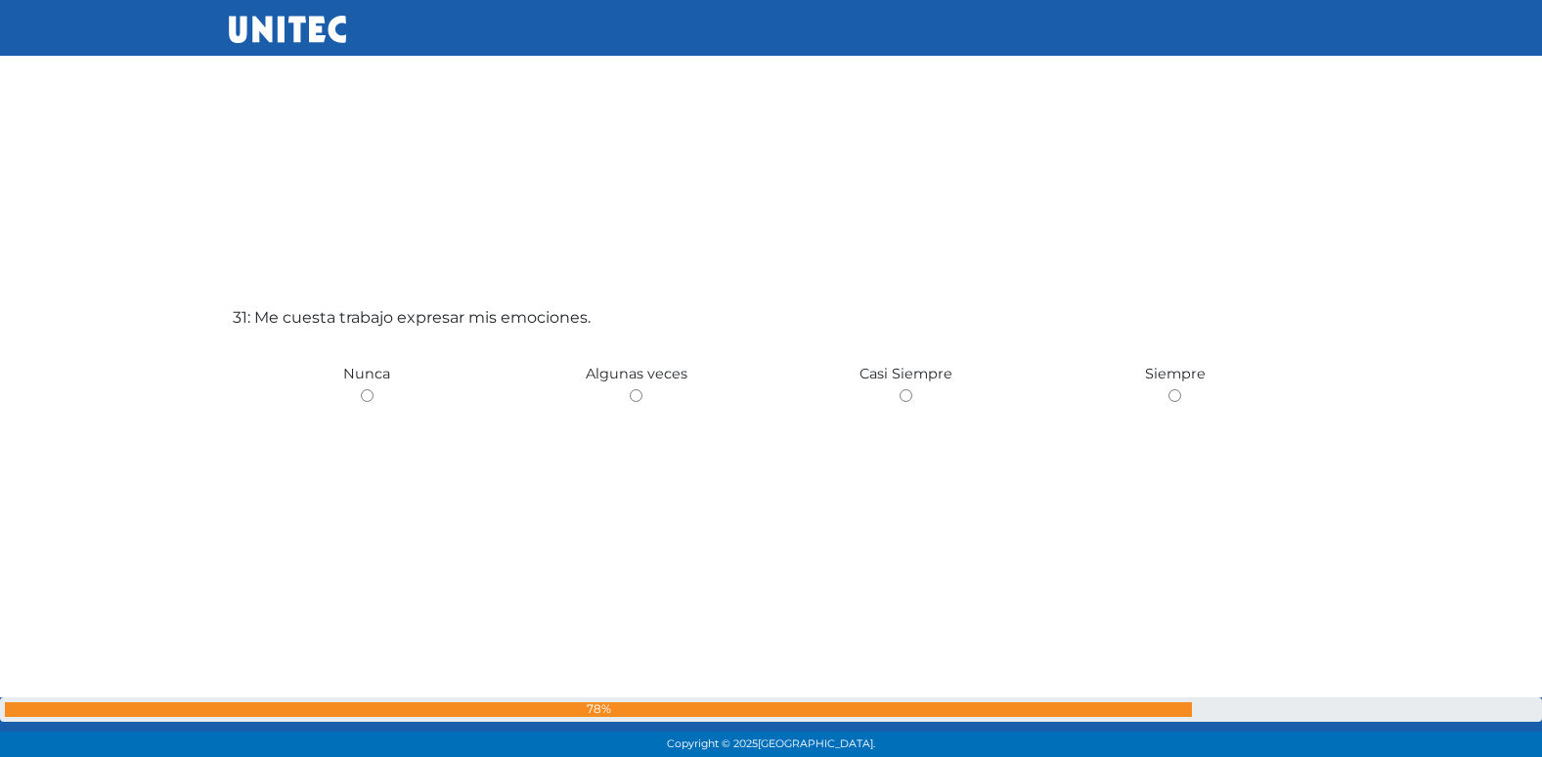
scroll to position [22801, 0]
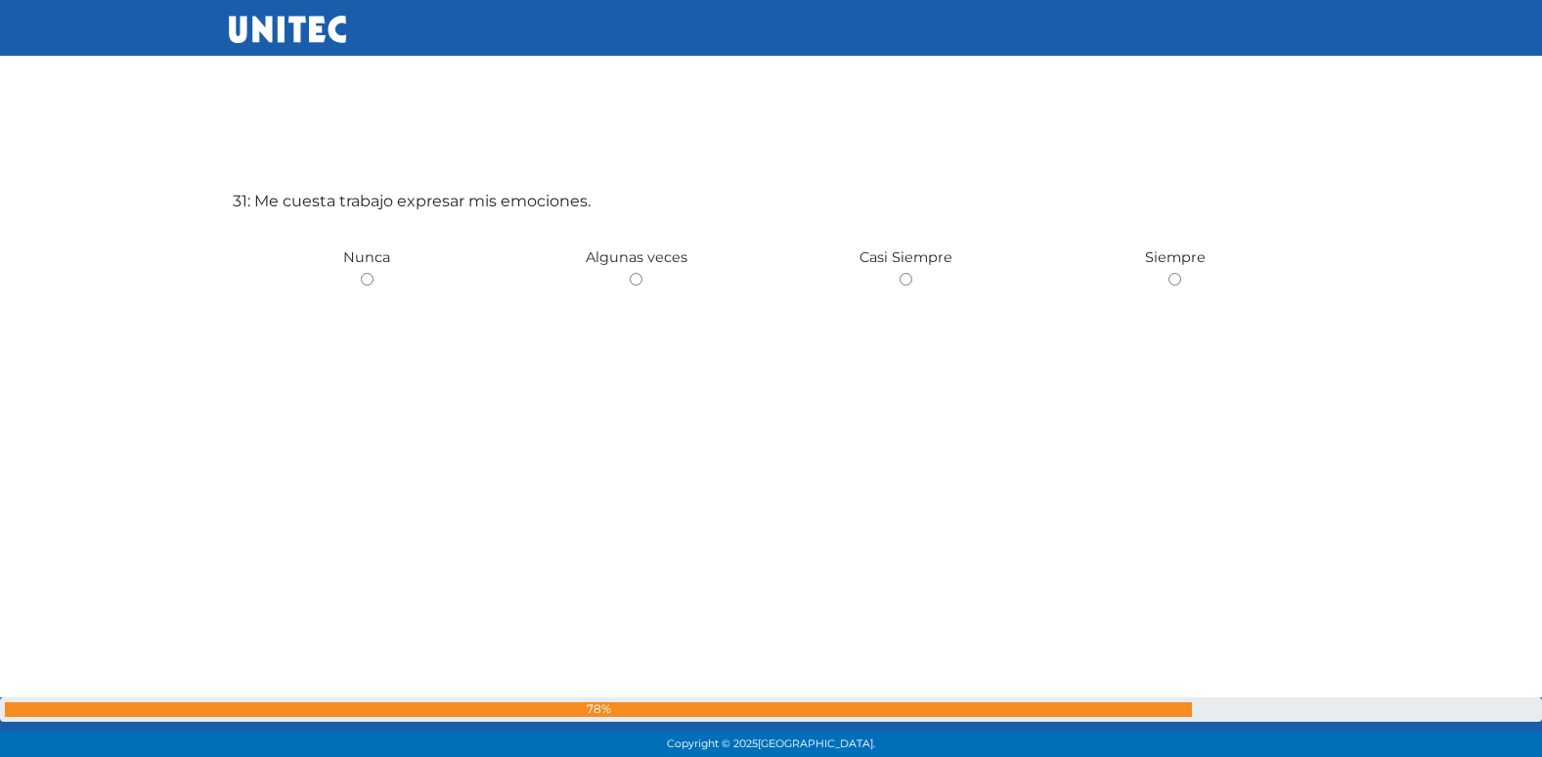
click at [630, 273] on input "radio" at bounding box center [636, 279] width 13 height 13
radio input "true"
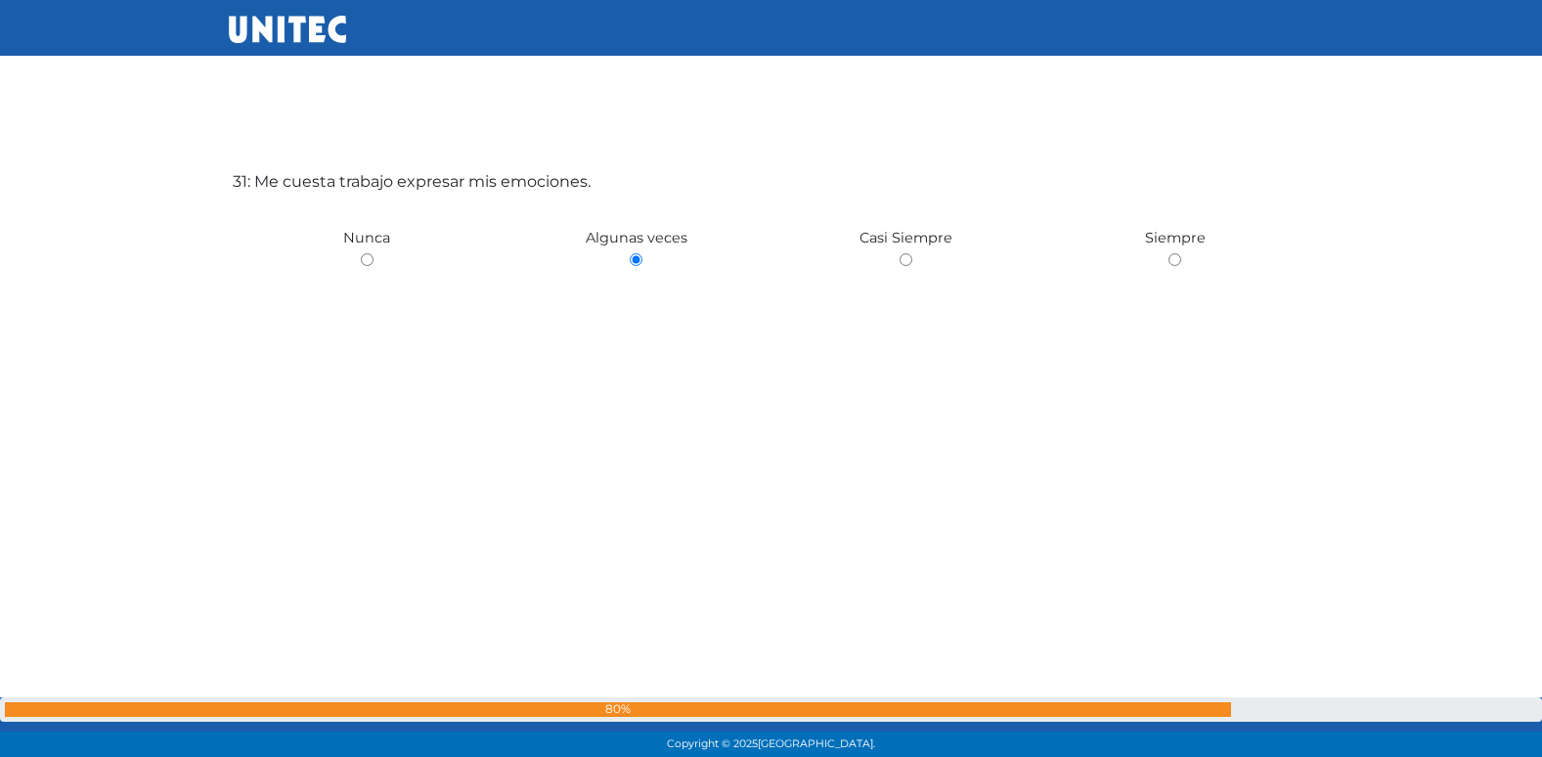
click at [900, 253] on input "radio" at bounding box center [906, 259] width 13 height 13
radio input "true"
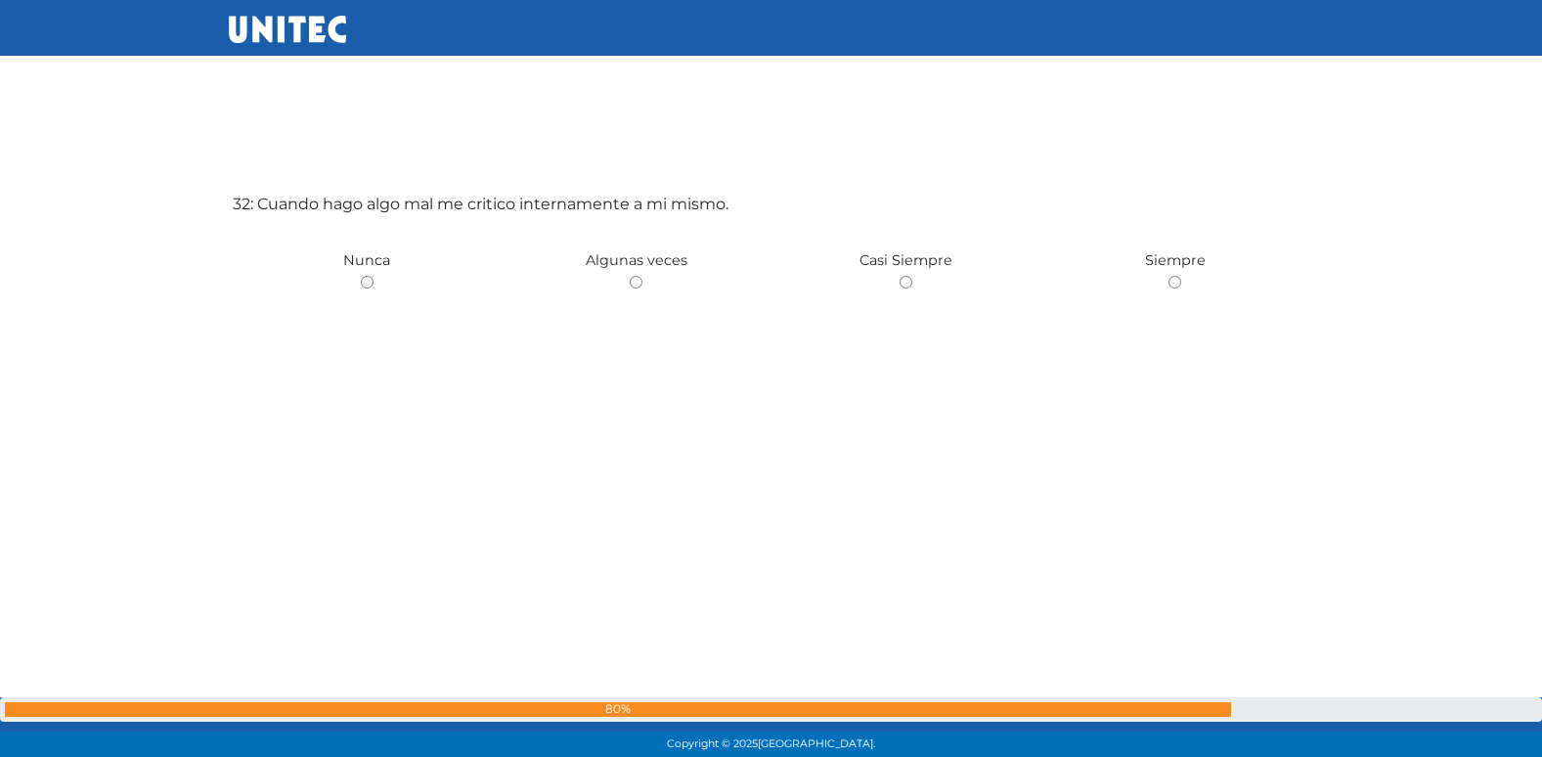
scroll to position [23558, 0]
click at [630, 273] on input "radio" at bounding box center [636, 279] width 13 height 13
radio input "true"
click at [361, 273] on input "radio" at bounding box center [367, 279] width 13 height 13
radio input "true"
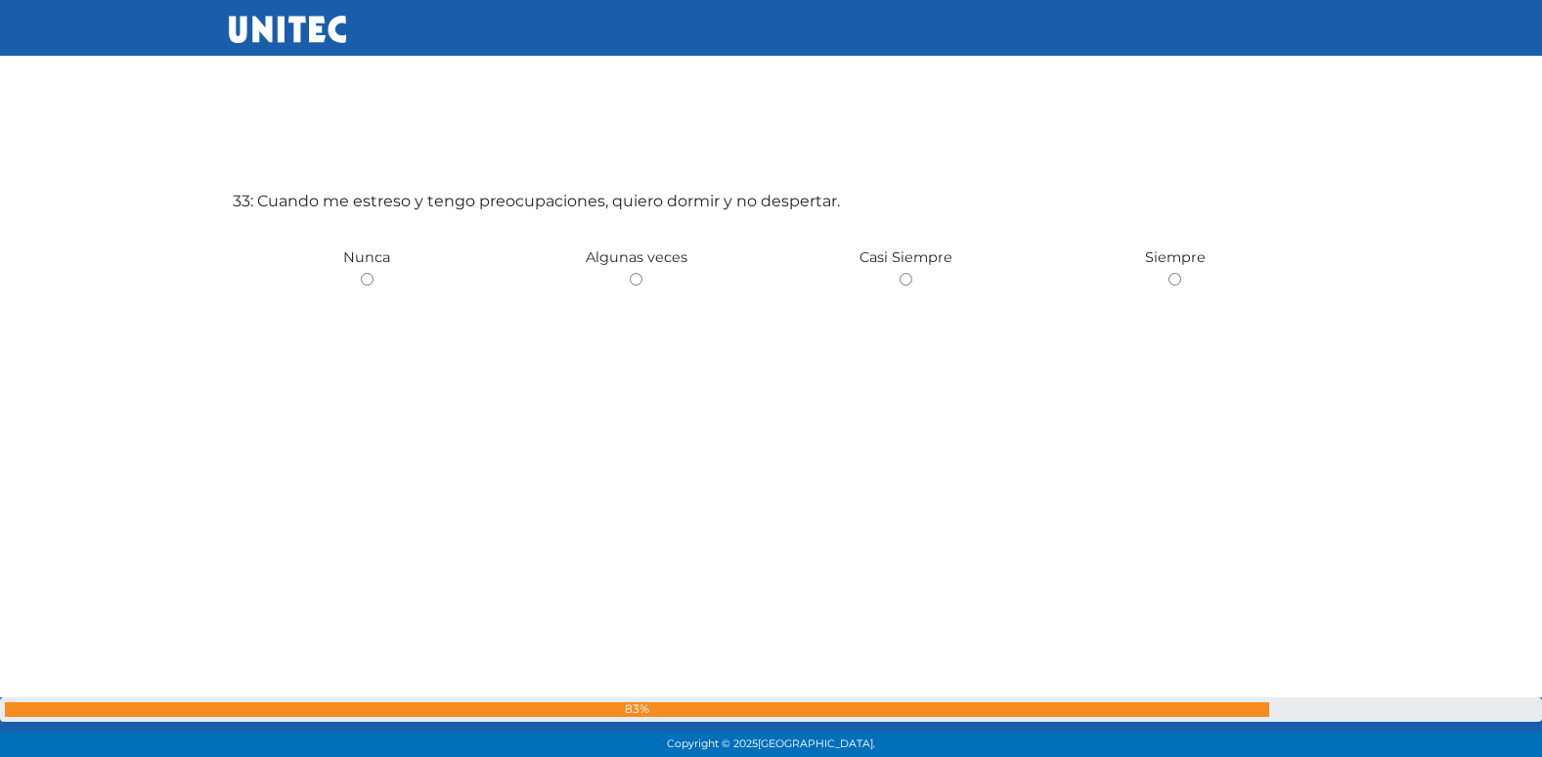
click at [630, 273] on input "radio" at bounding box center [636, 279] width 13 height 13
radio input "true"
click at [361, 273] on input "radio" at bounding box center [367, 279] width 13 height 13
radio input "true"
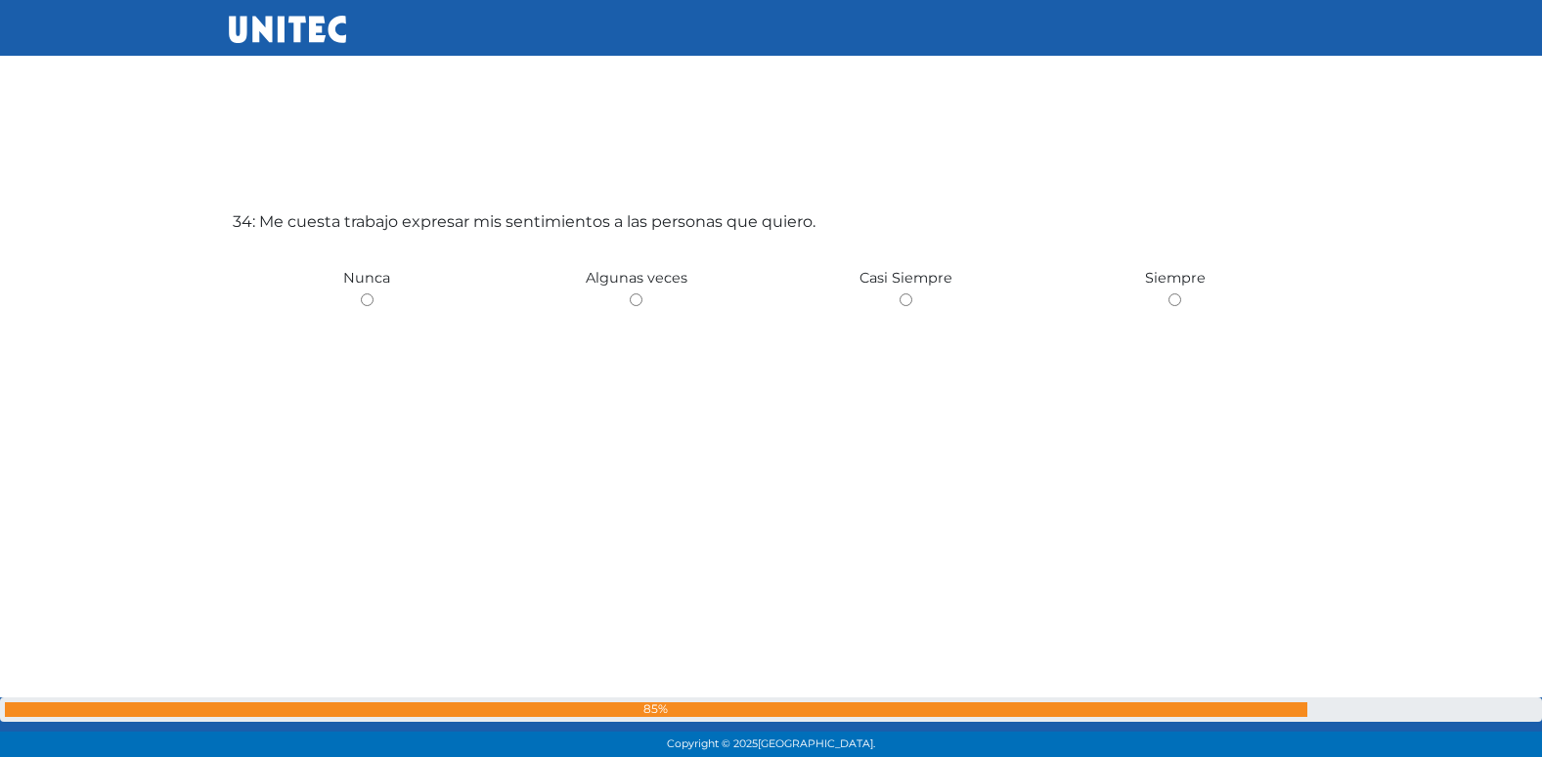
scroll to position [25071, 0]
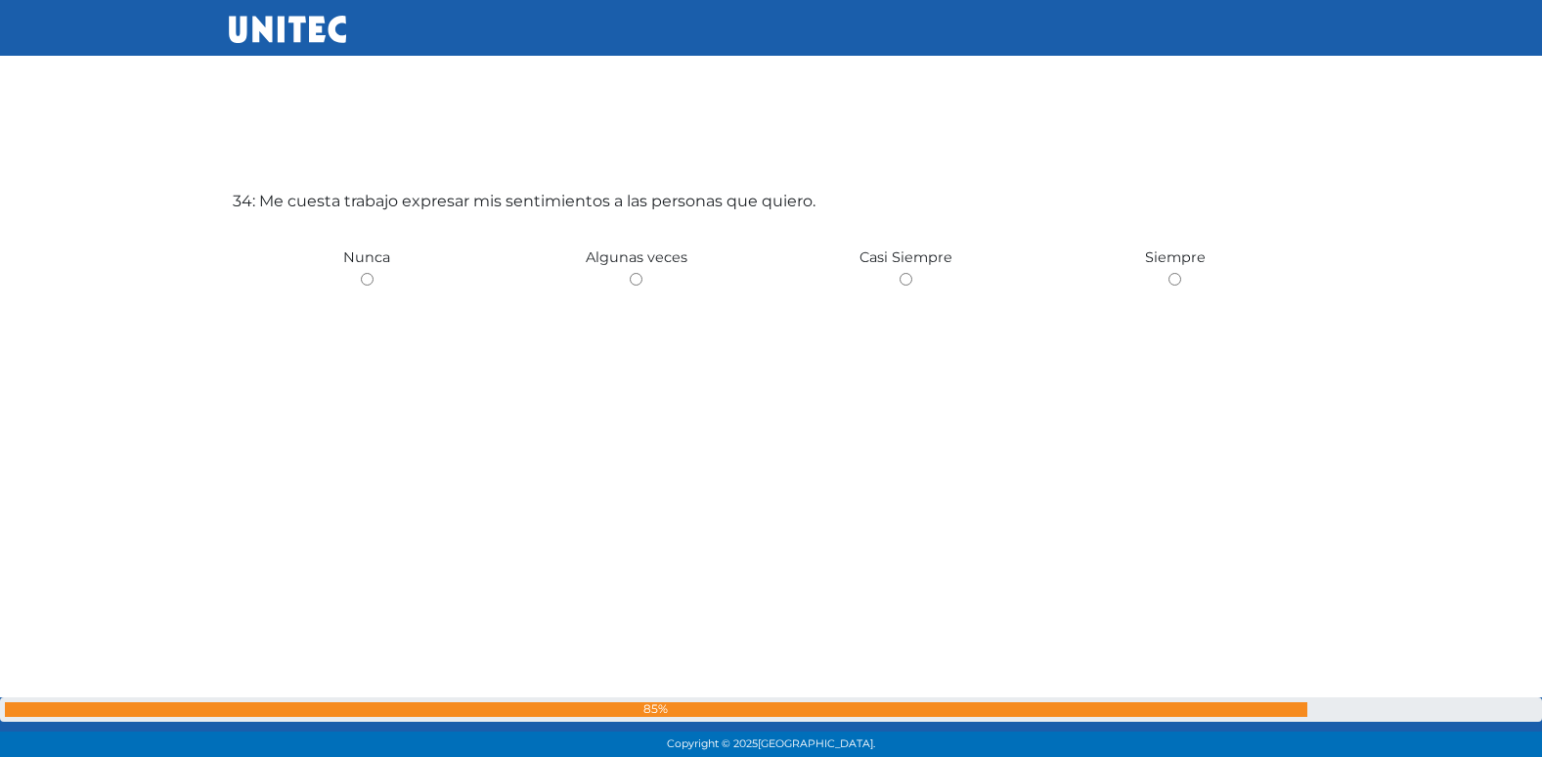
click at [630, 273] on input "radio" at bounding box center [636, 279] width 13 height 13
radio input "true"
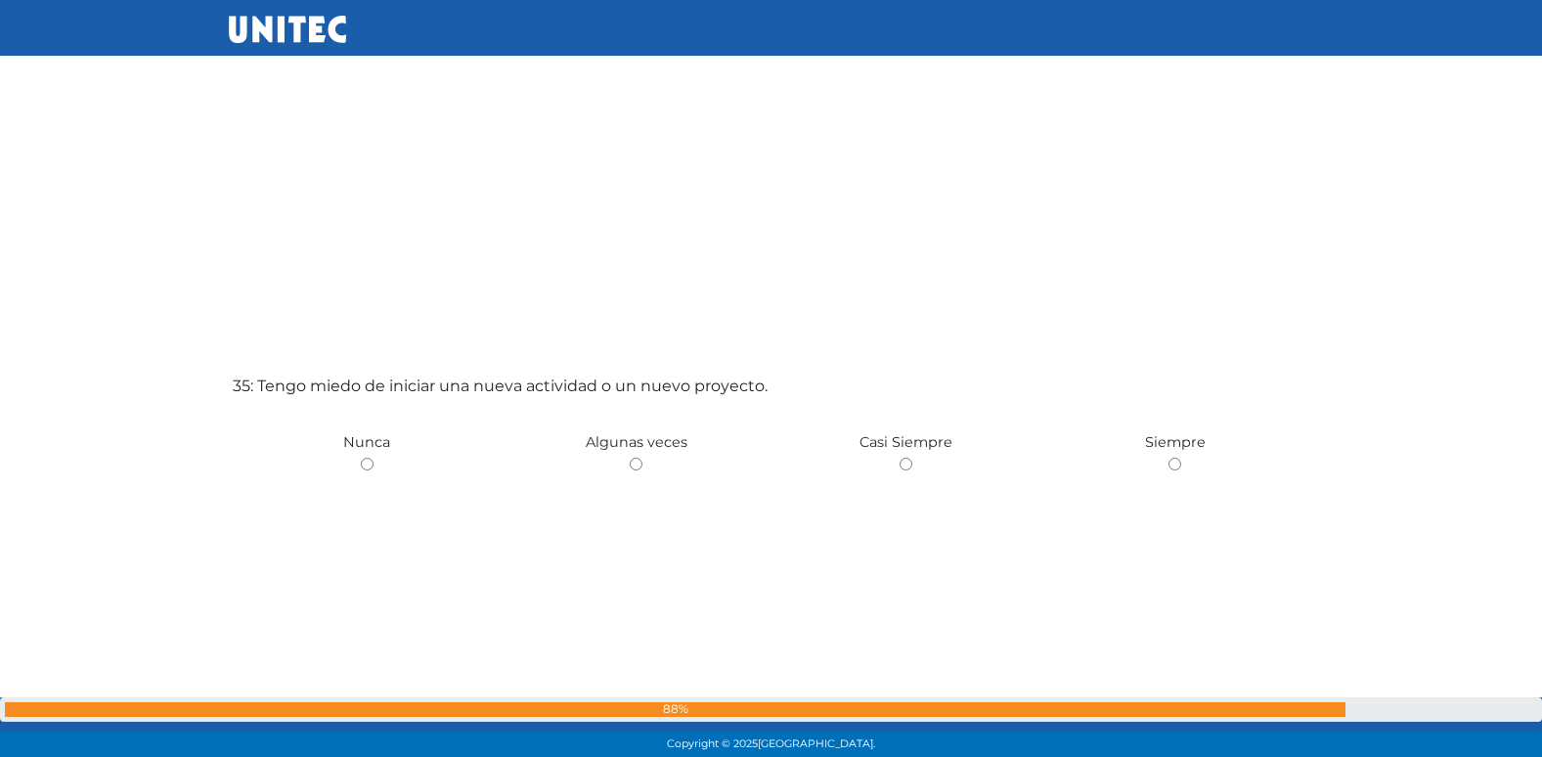
scroll to position [25828, 0]
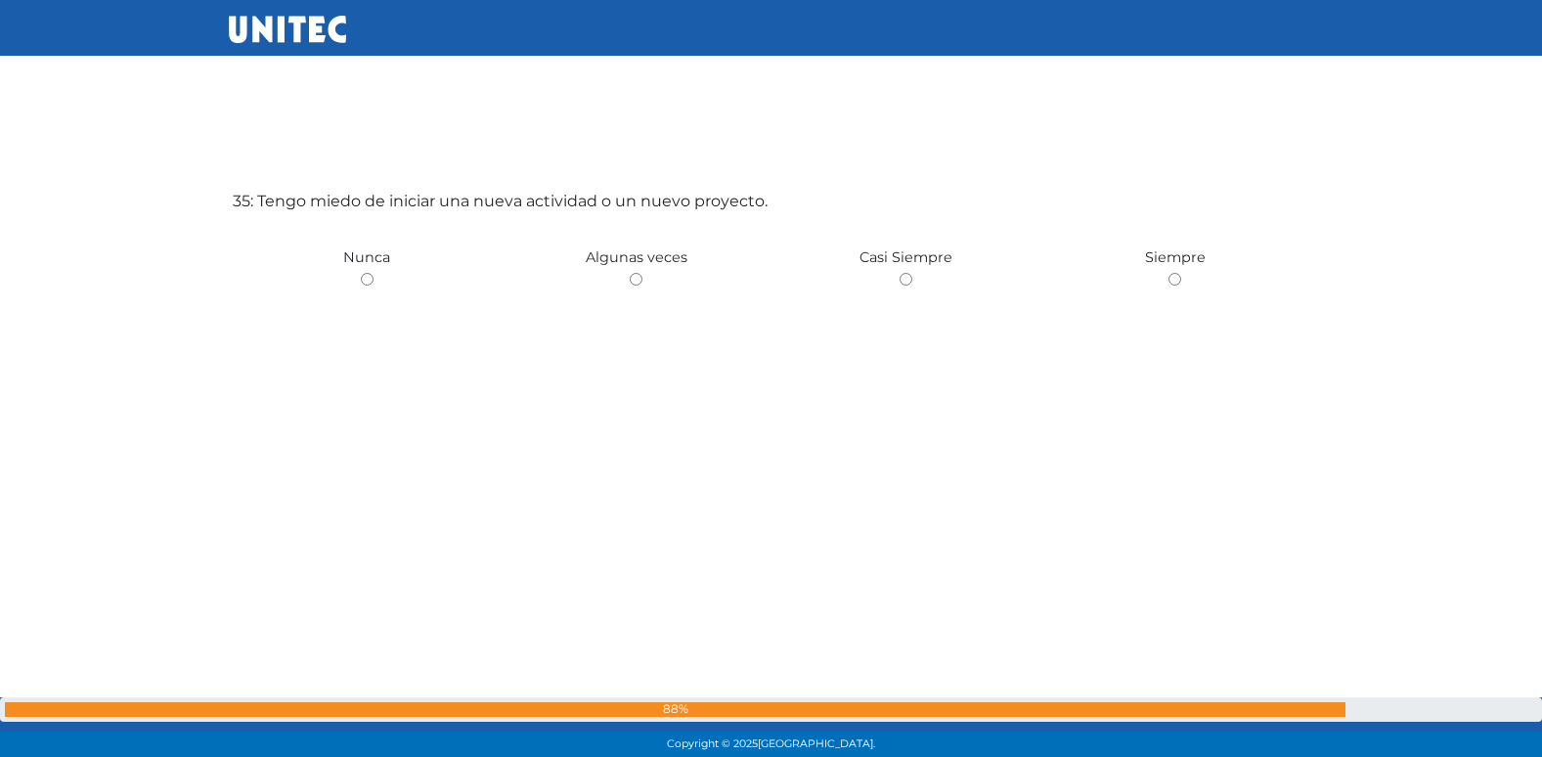
click at [630, 273] on input "radio" at bounding box center [636, 279] width 13 height 13
radio input "true"
click at [361, 273] on input "radio" at bounding box center [367, 279] width 13 height 13
radio input "true"
click at [630, 273] on input "radio" at bounding box center [636, 279] width 13 height 13
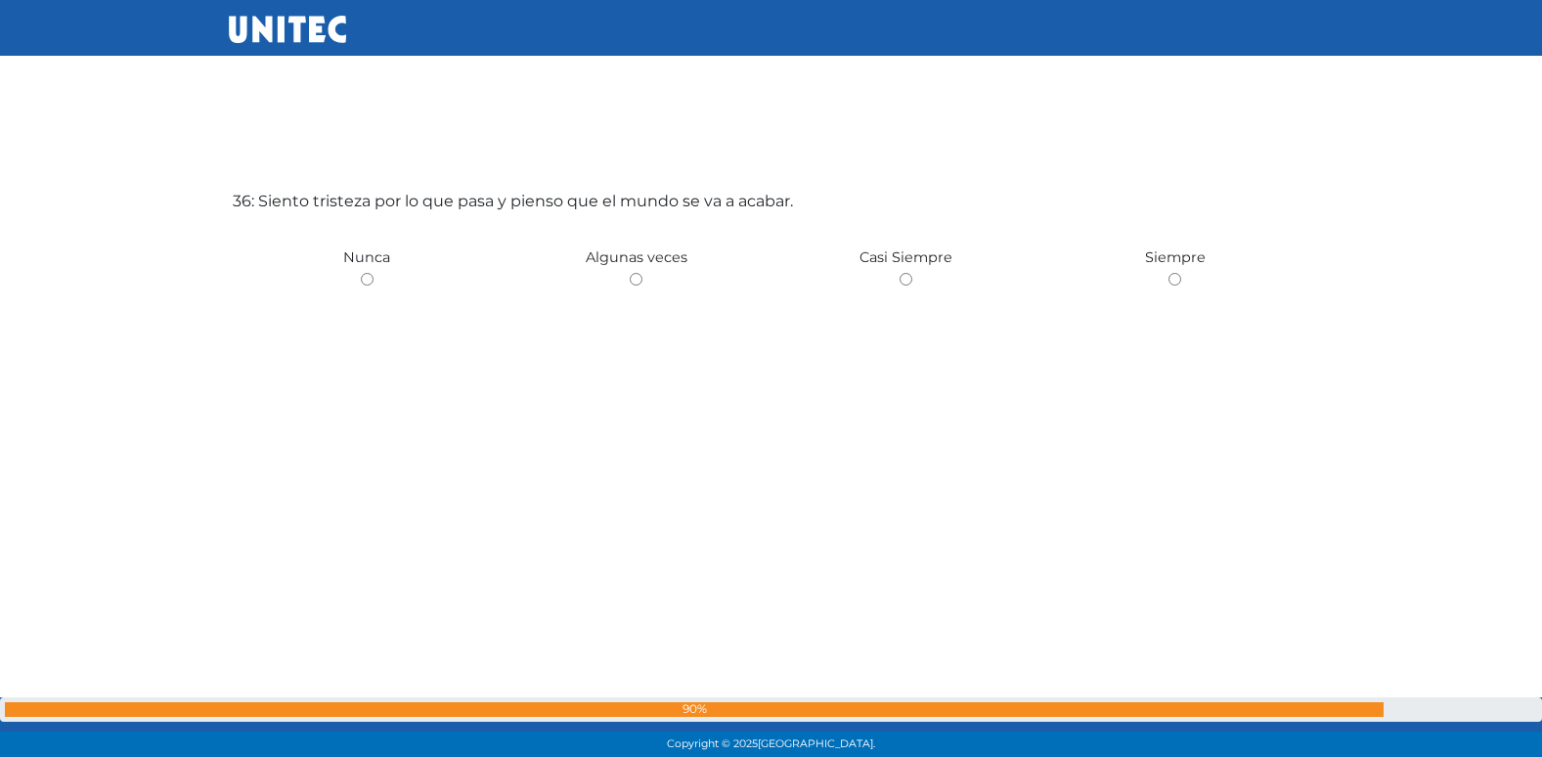
radio input "true"
click at [361, 273] on input "radio" at bounding box center [367, 279] width 13 height 13
radio input "true"
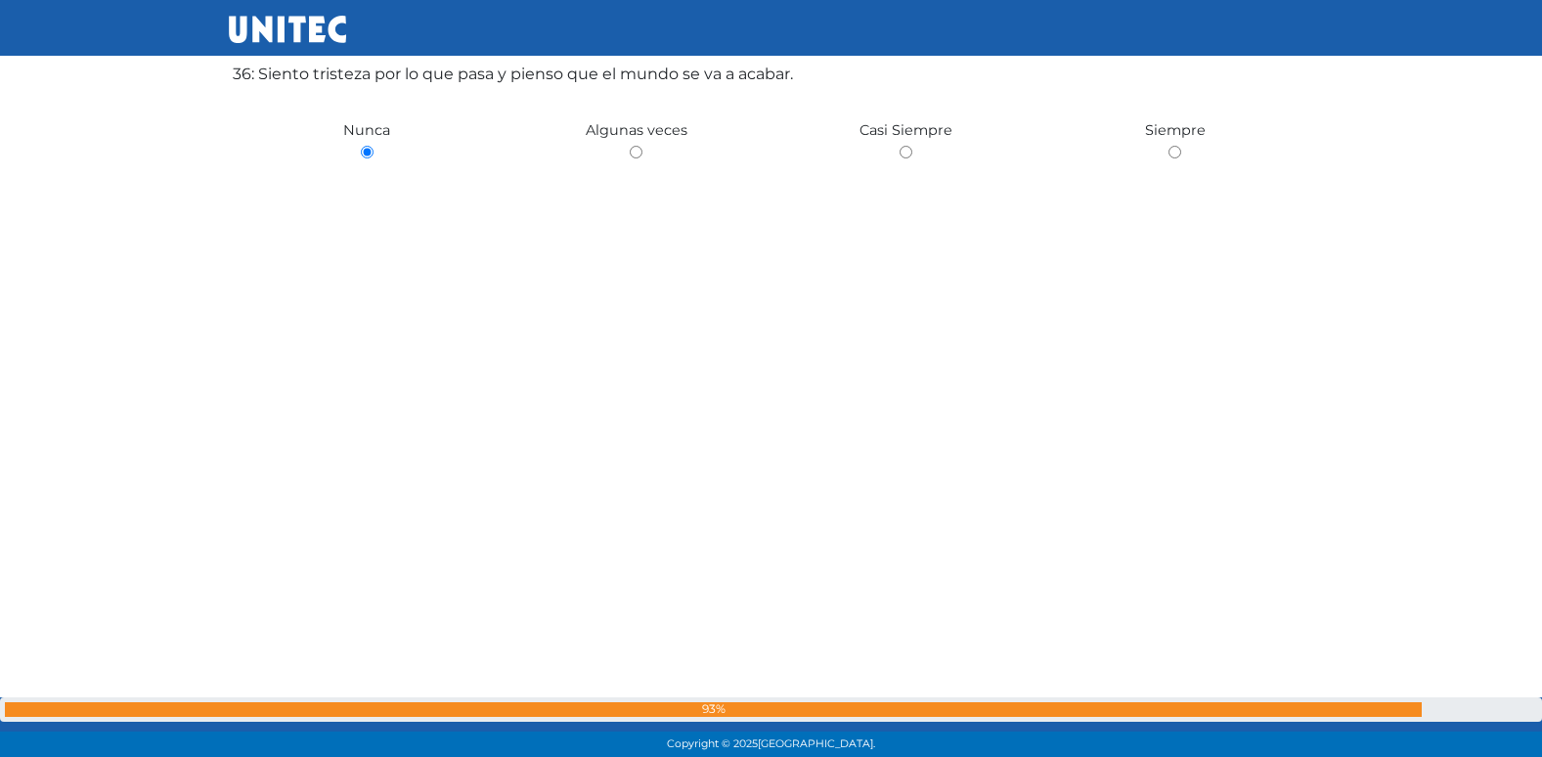
scroll to position [26723, 0]
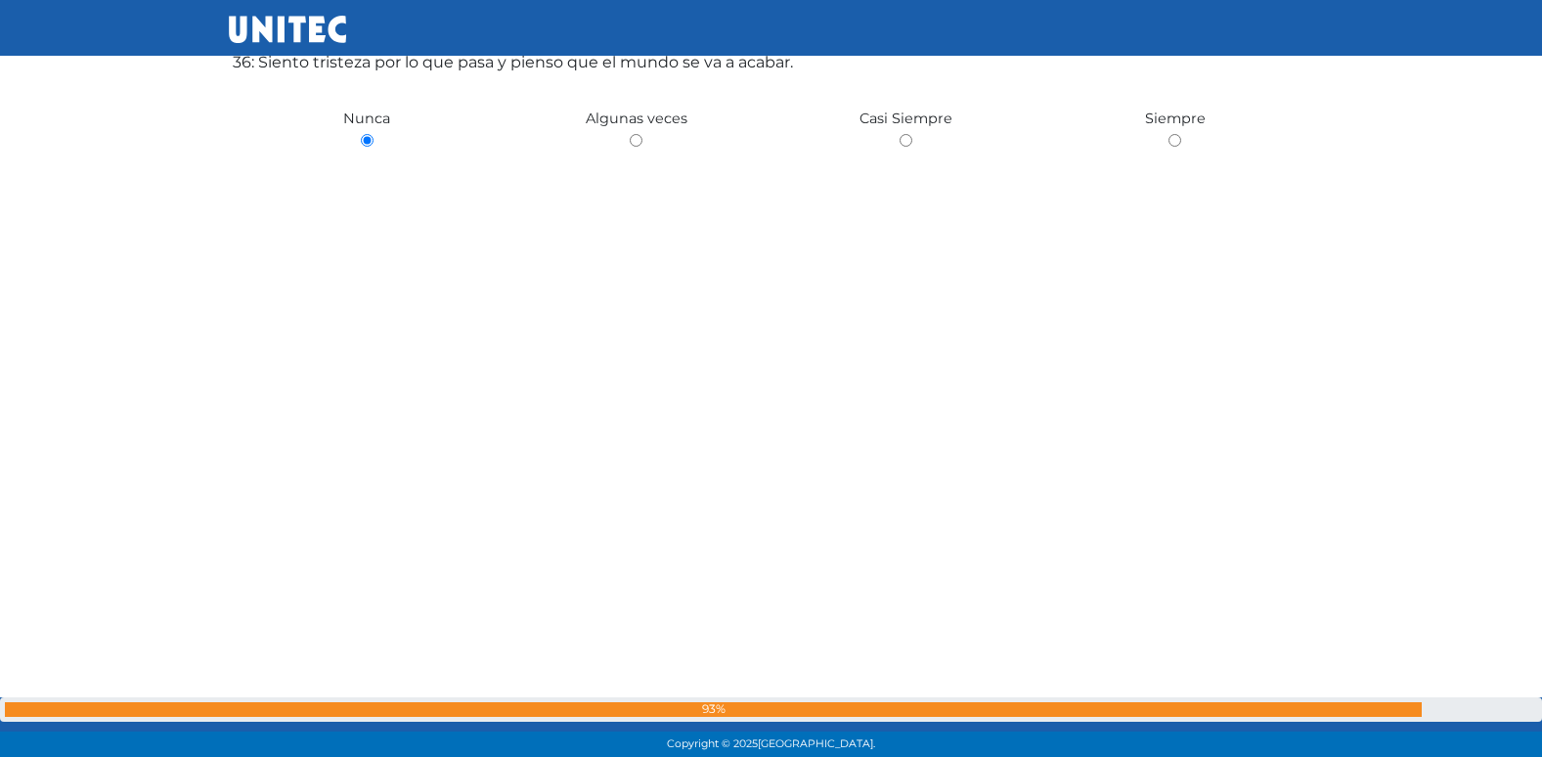
radio input "true"
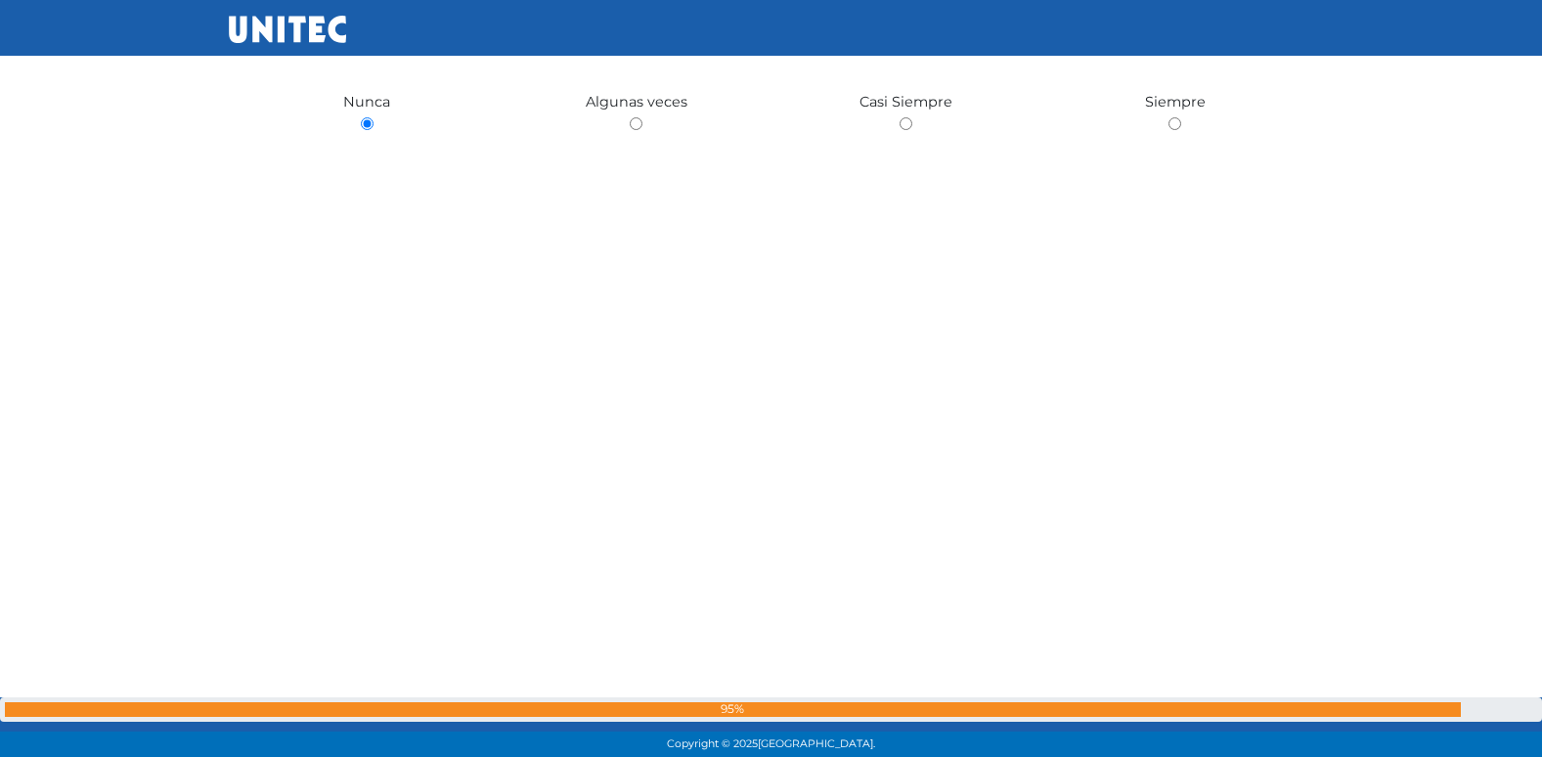
radio input "true"
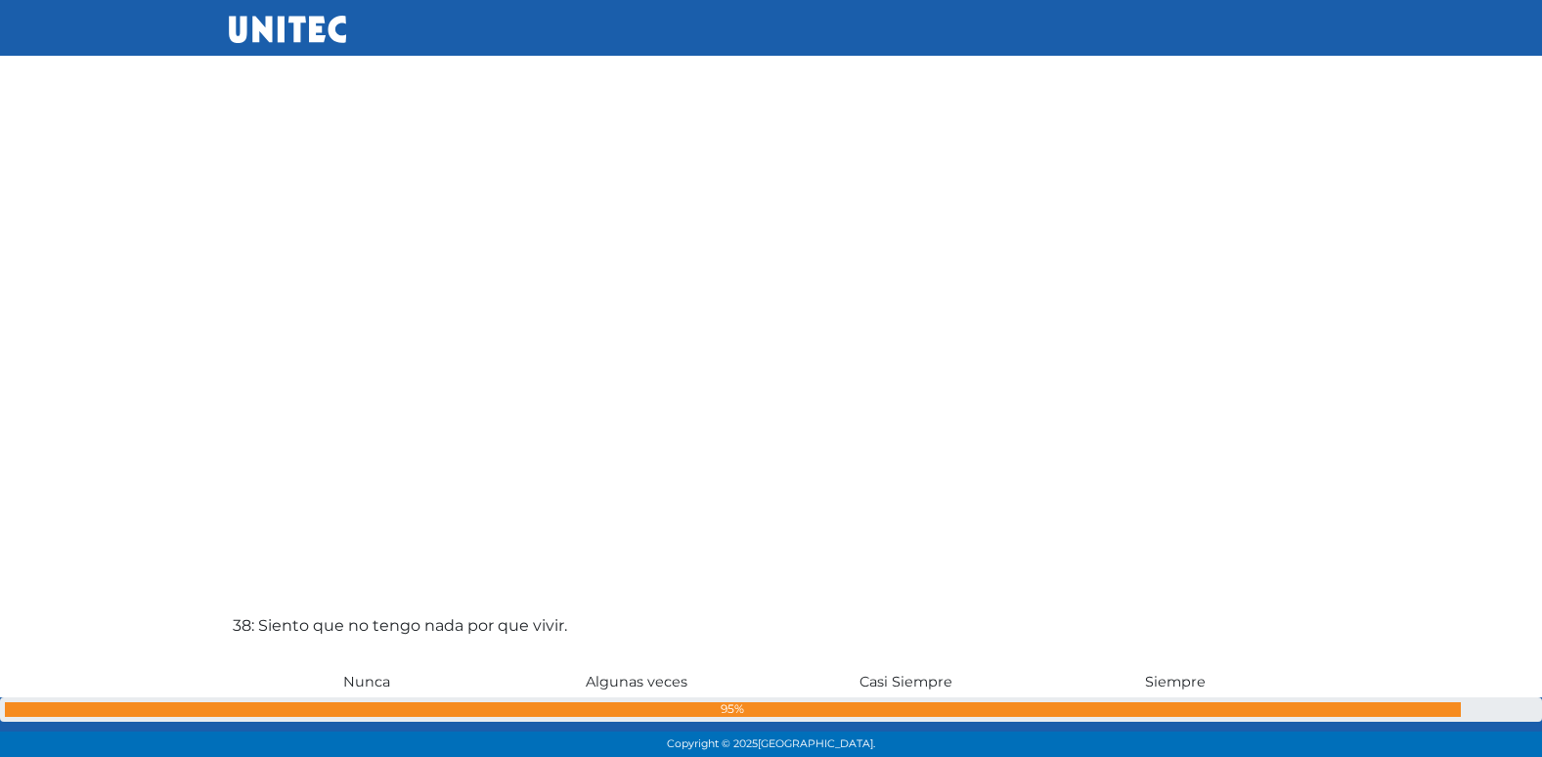
scroll to position [28098, 0]
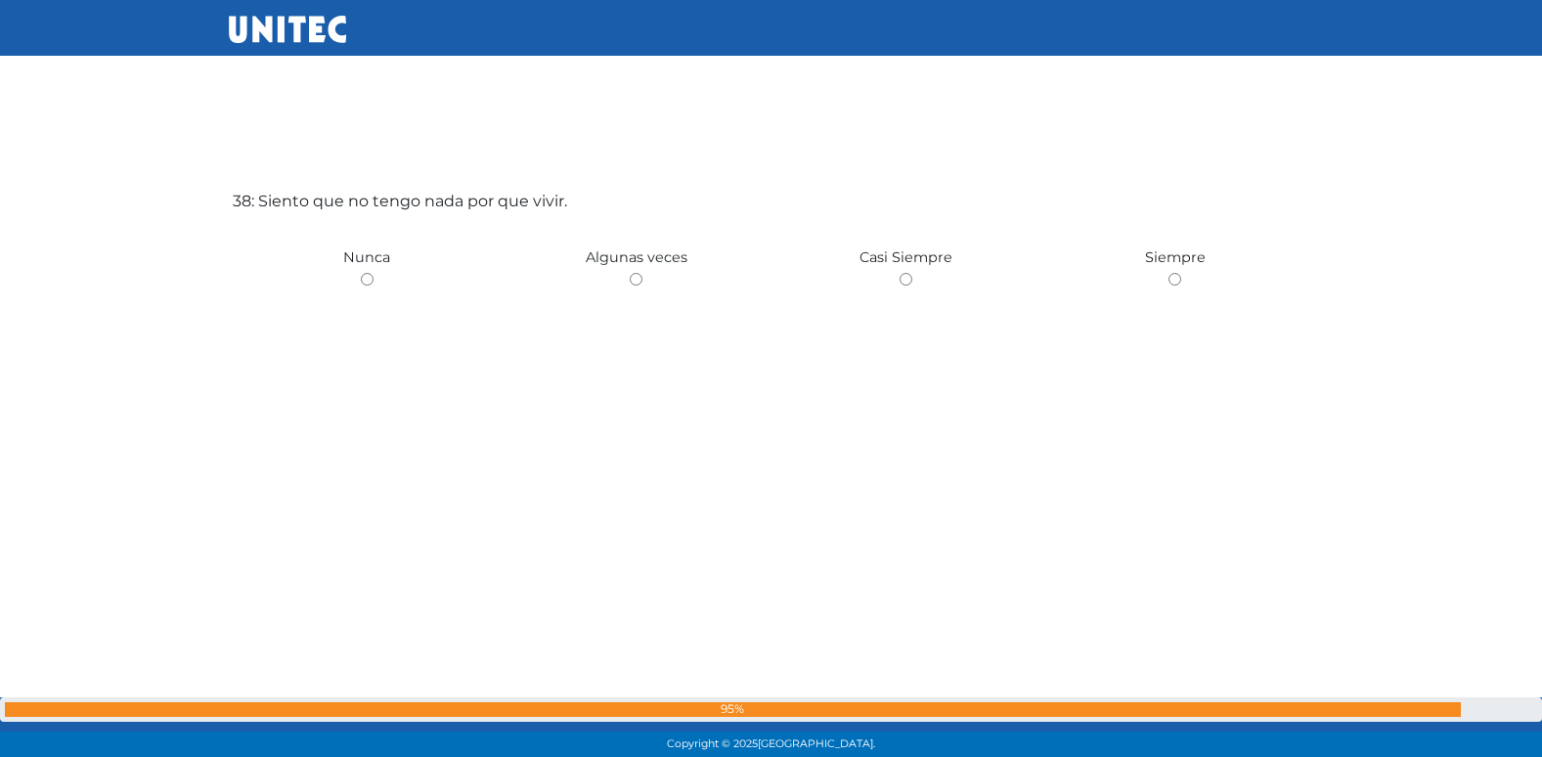
click at [630, 273] on input "radio" at bounding box center [636, 279] width 13 height 13
radio input "true"
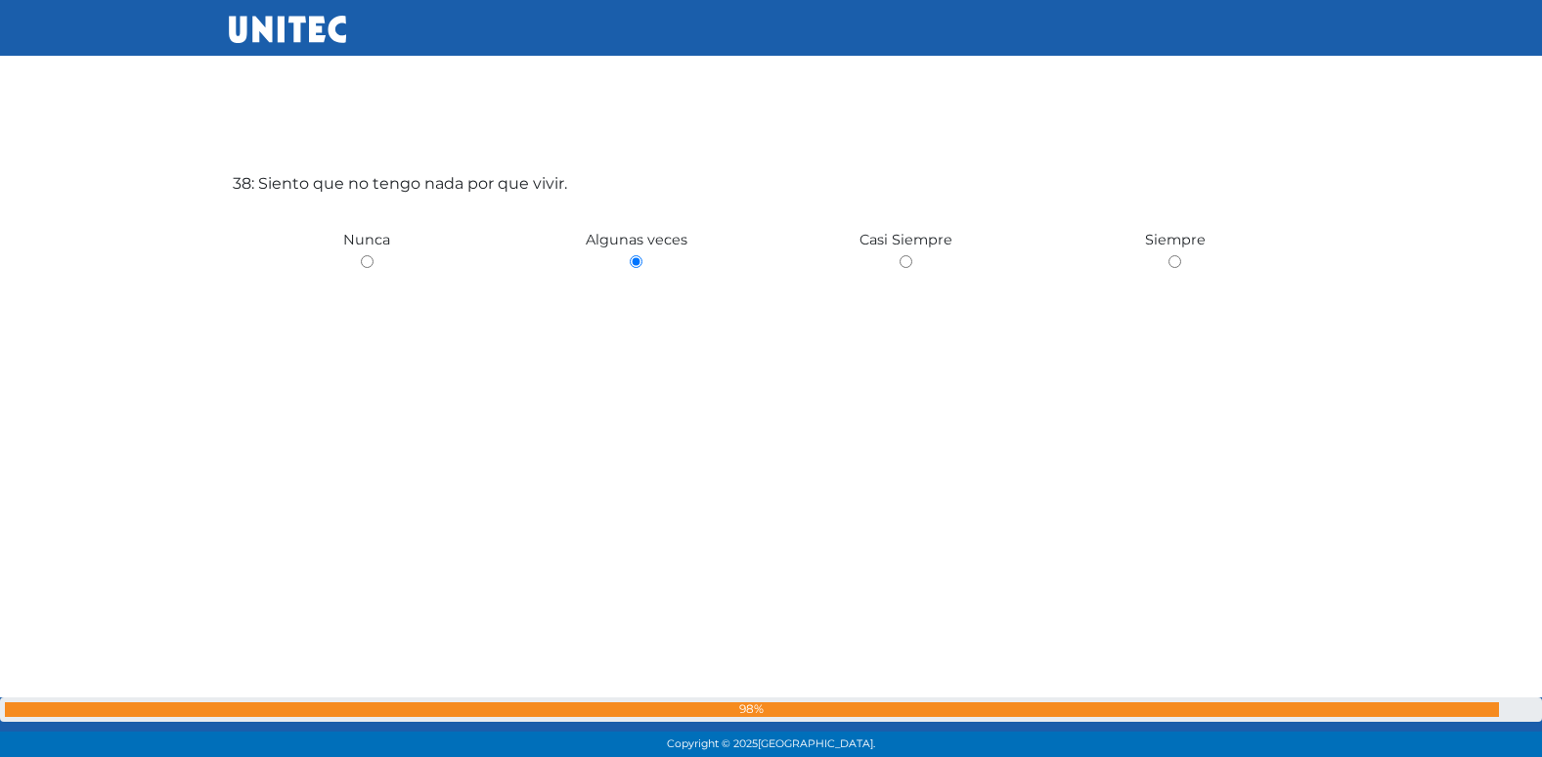
click at [361, 255] on input "radio" at bounding box center [367, 261] width 13 height 13
radio input "true"
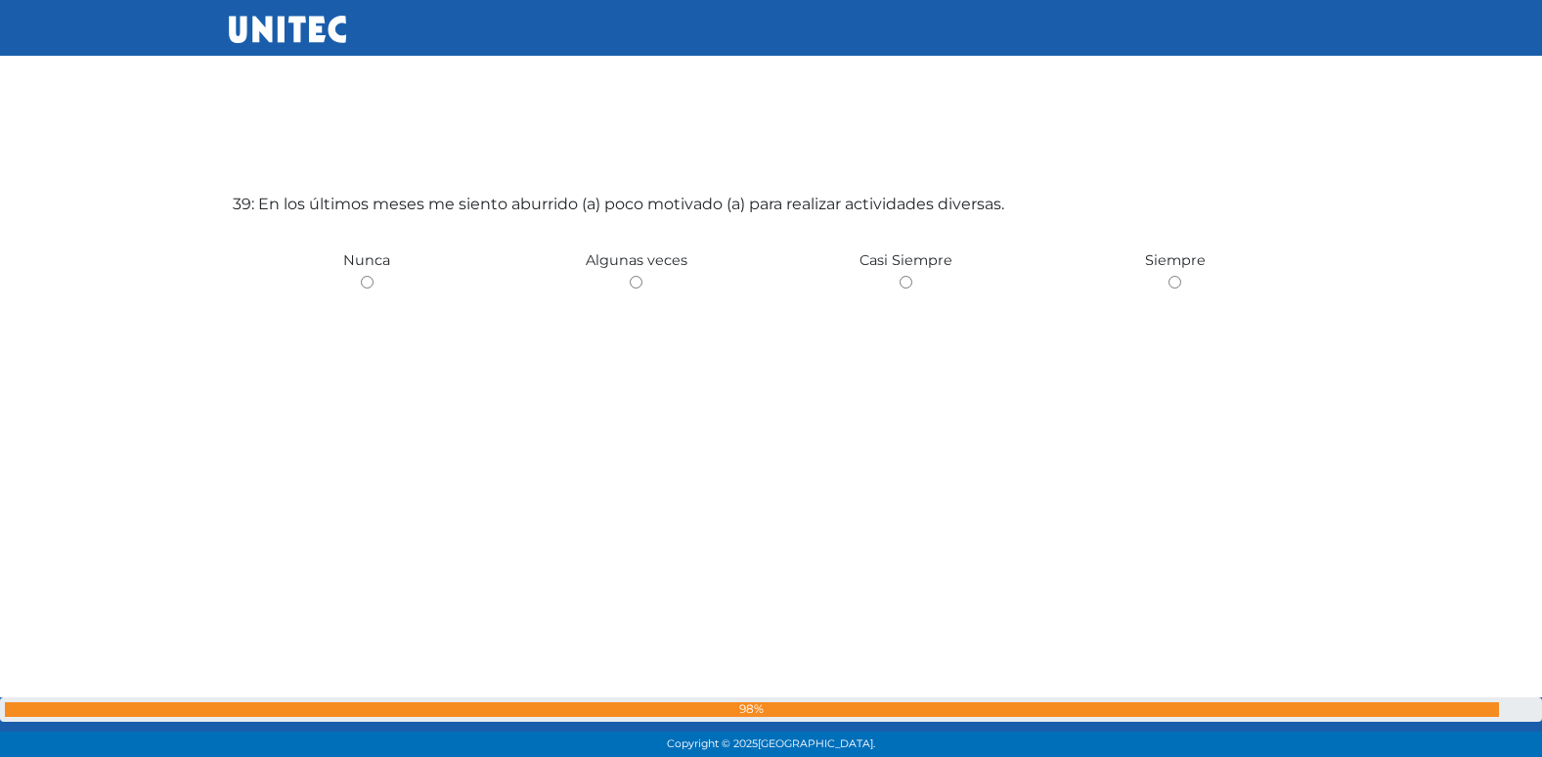
scroll to position [28855, 0]
click at [630, 273] on input "radio" at bounding box center [636, 279] width 13 height 13
radio input "true"
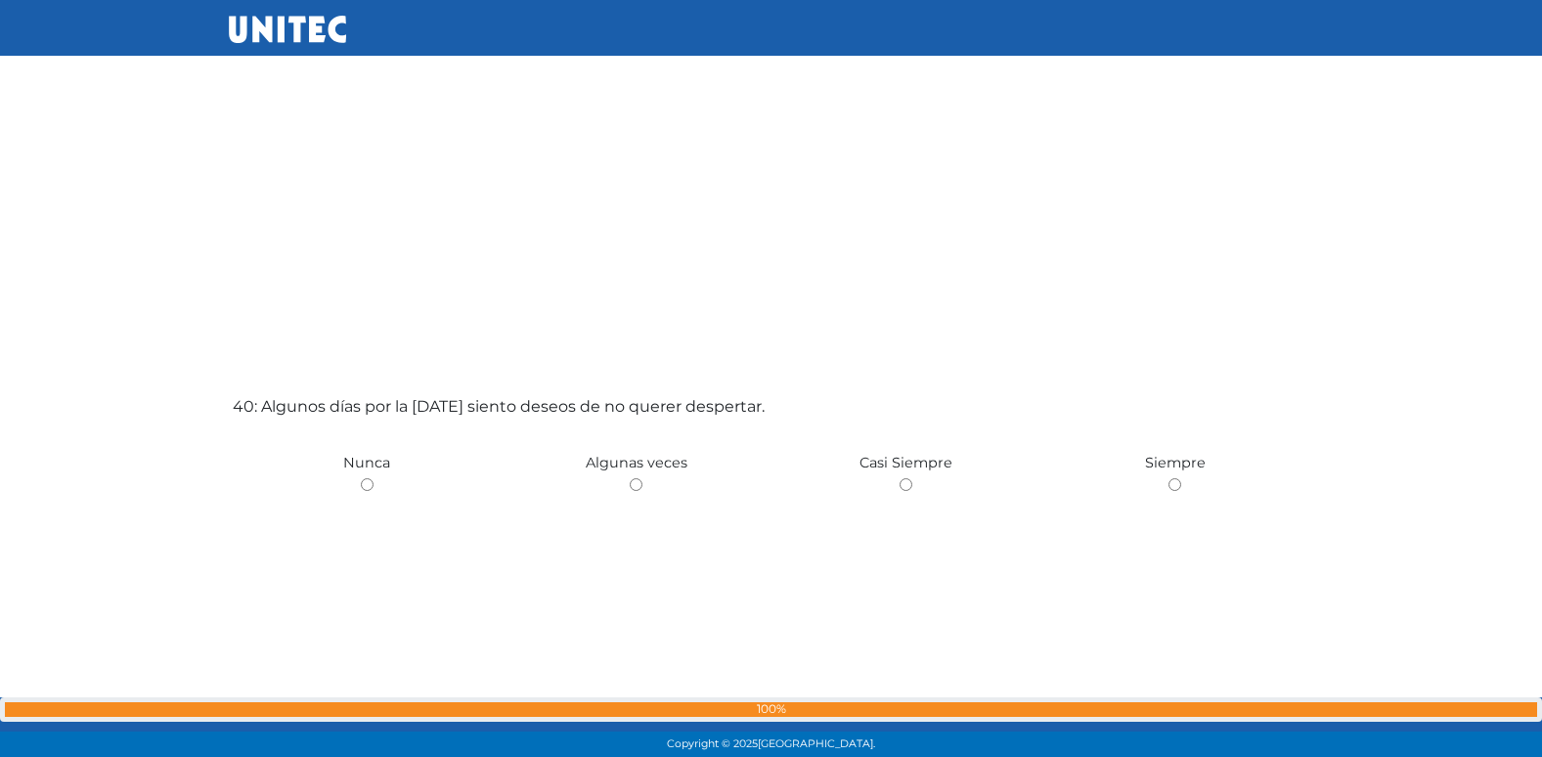
scroll to position [29404, 0]
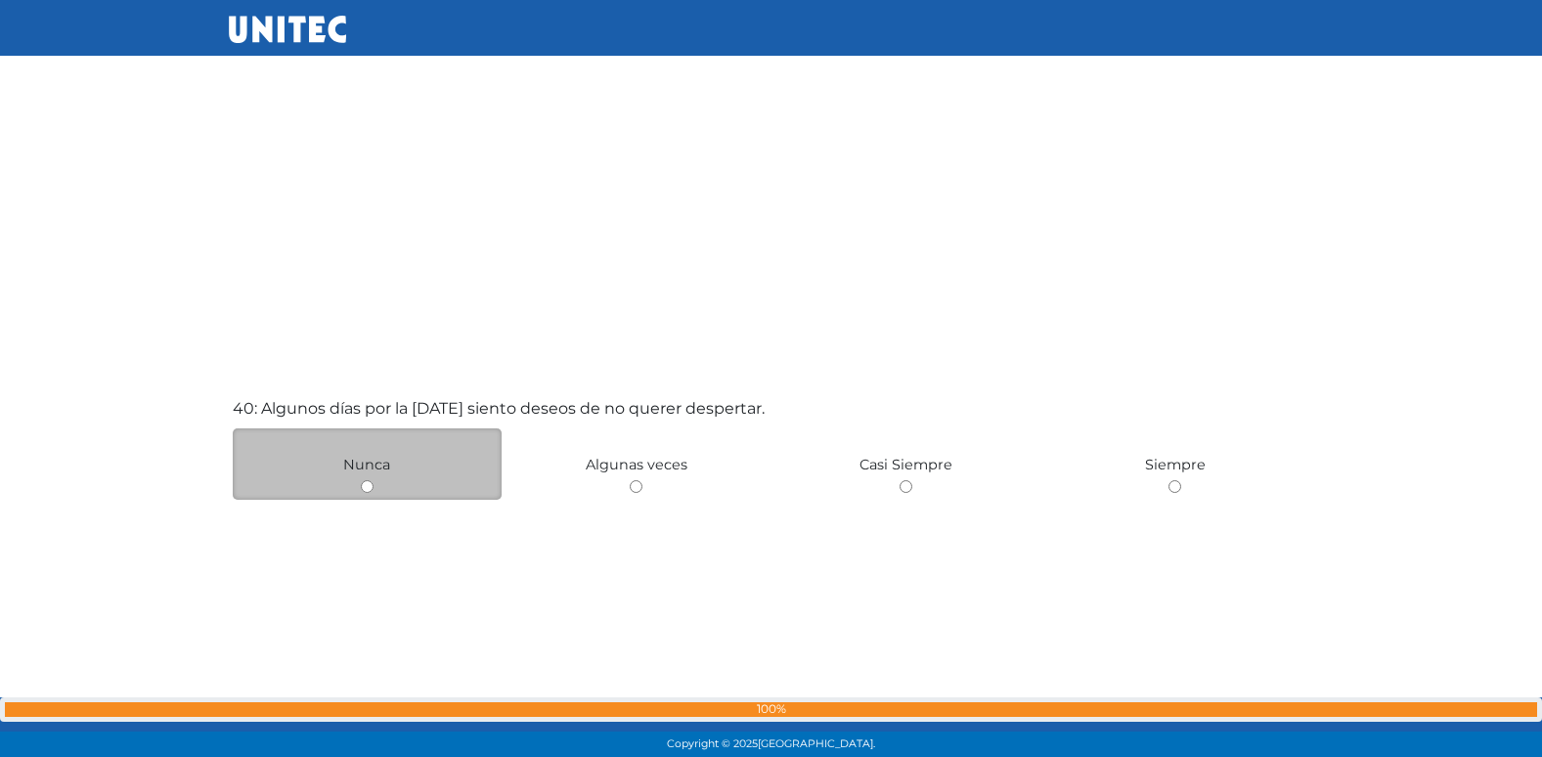
click at [368, 489] on input "radio" at bounding box center [367, 486] width 13 height 13
radio input "true"
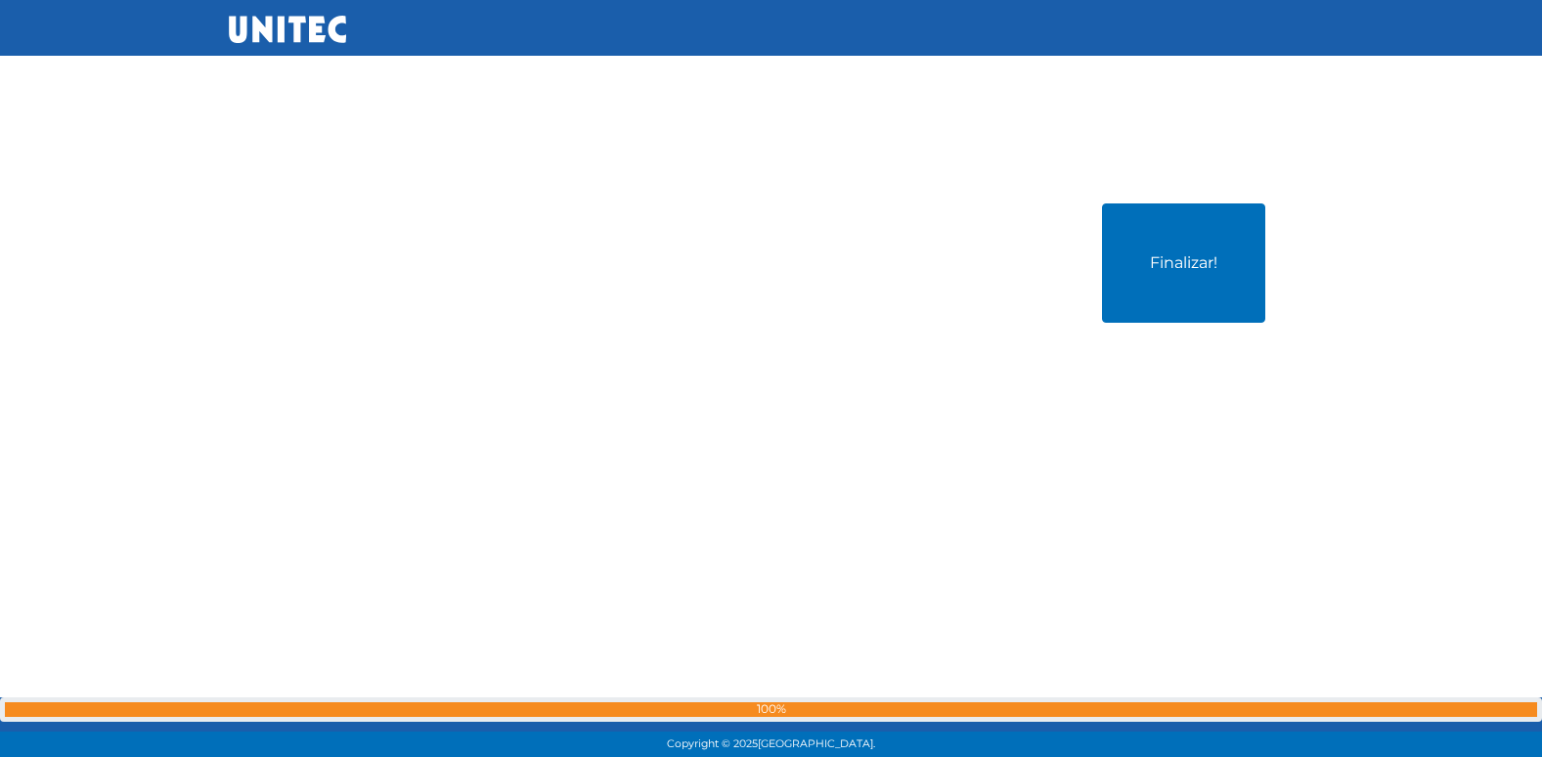
scroll to position [30368, 0]
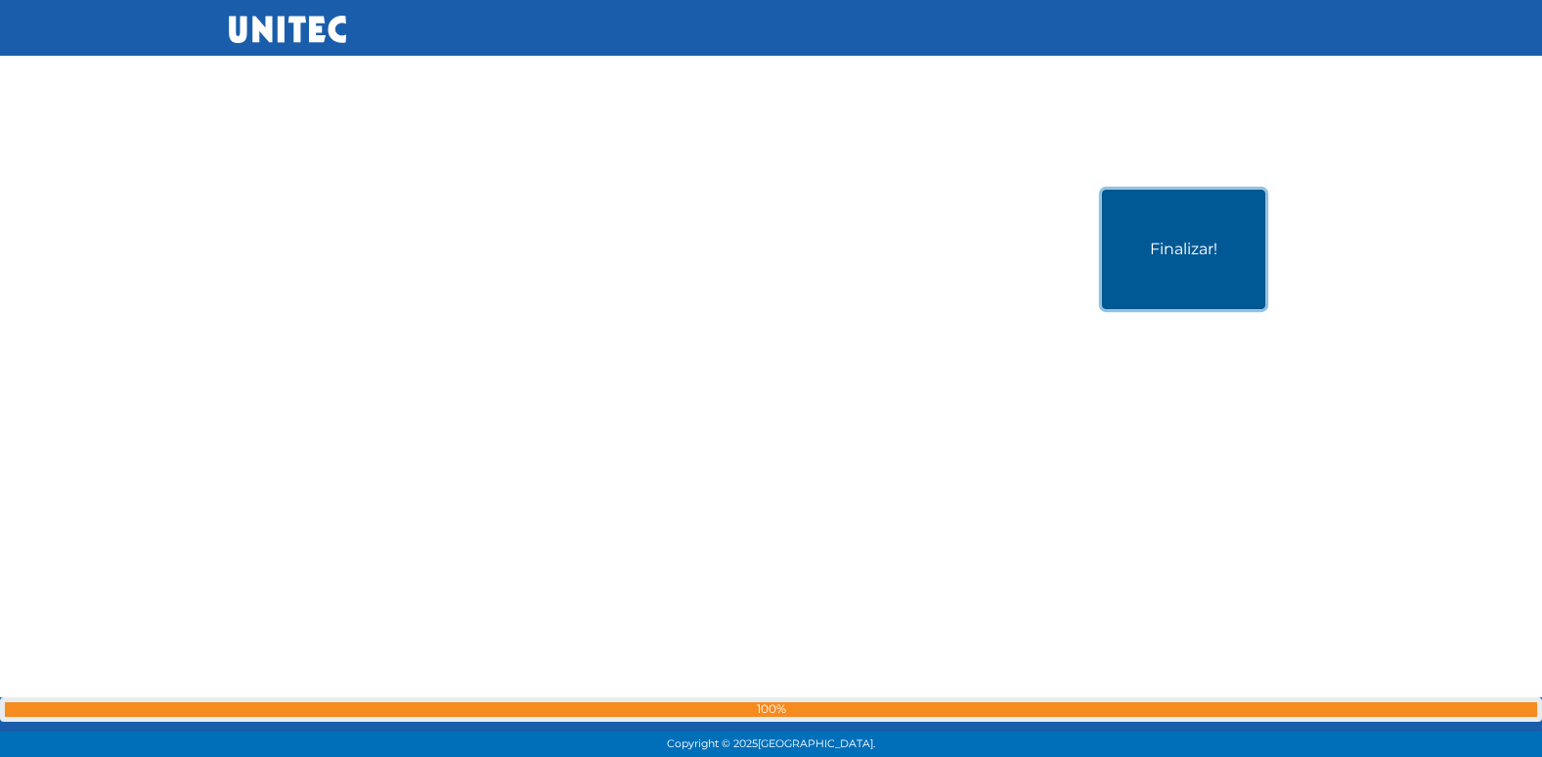
click at [1166, 272] on button "Finalizar!" at bounding box center [1183, 249] width 163 height 119
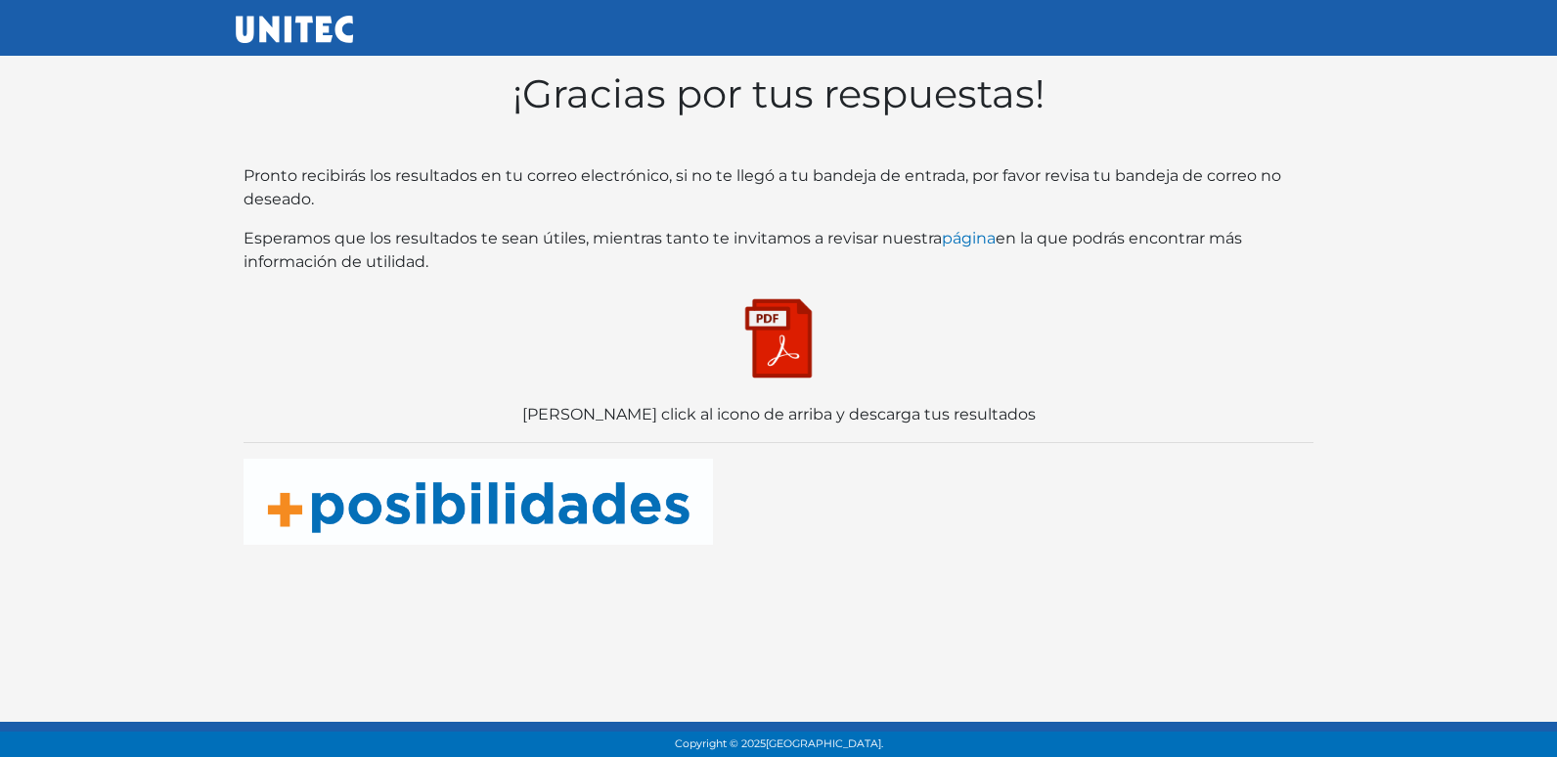
click at [770, 337] on img at bounding box center [778, 338] width 98 height 98
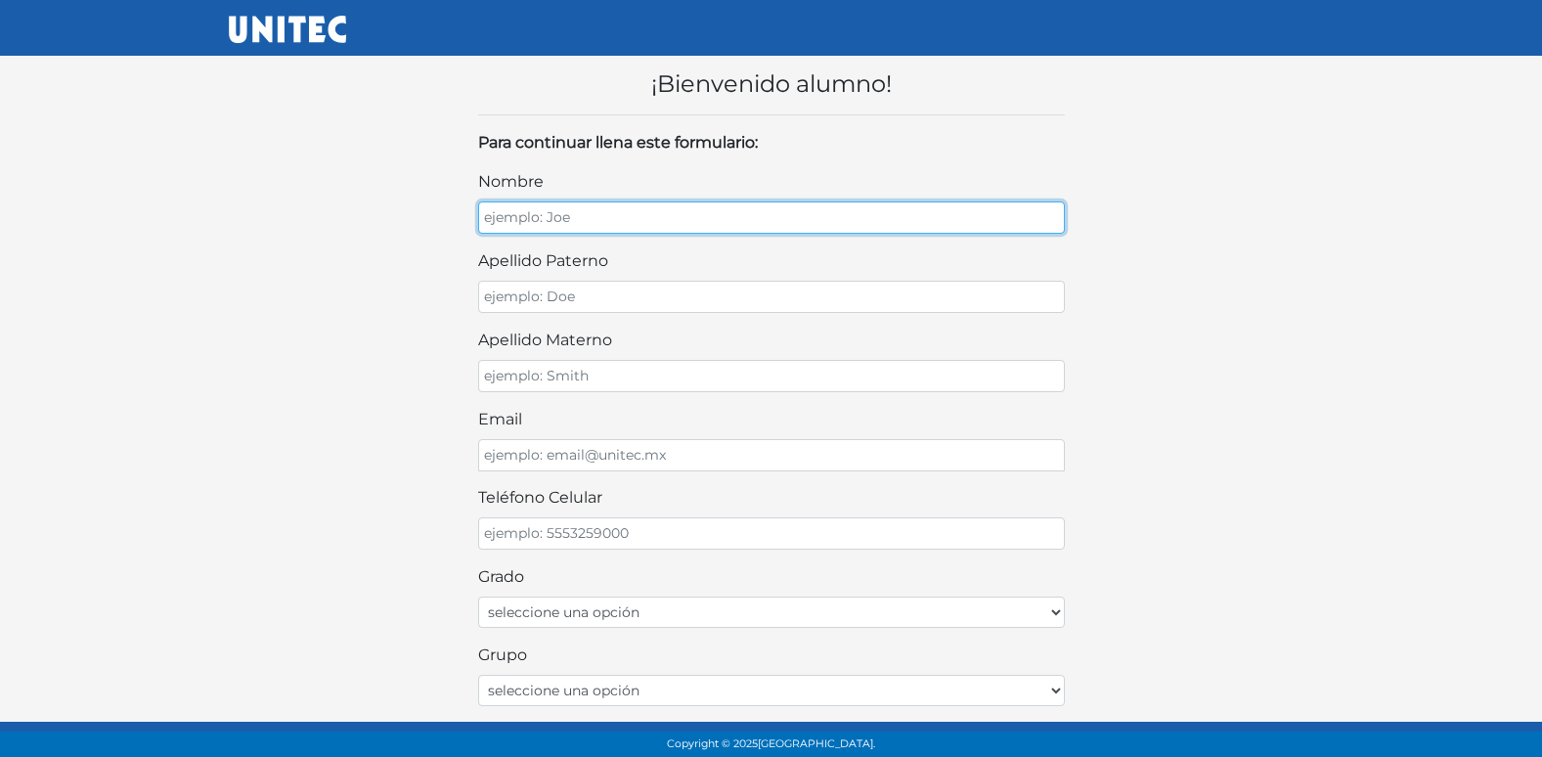
click at [665, 223] on input "nombre" at bounding box center [771, 217] width 587 height 32
type input "[PERSON_NAME]"
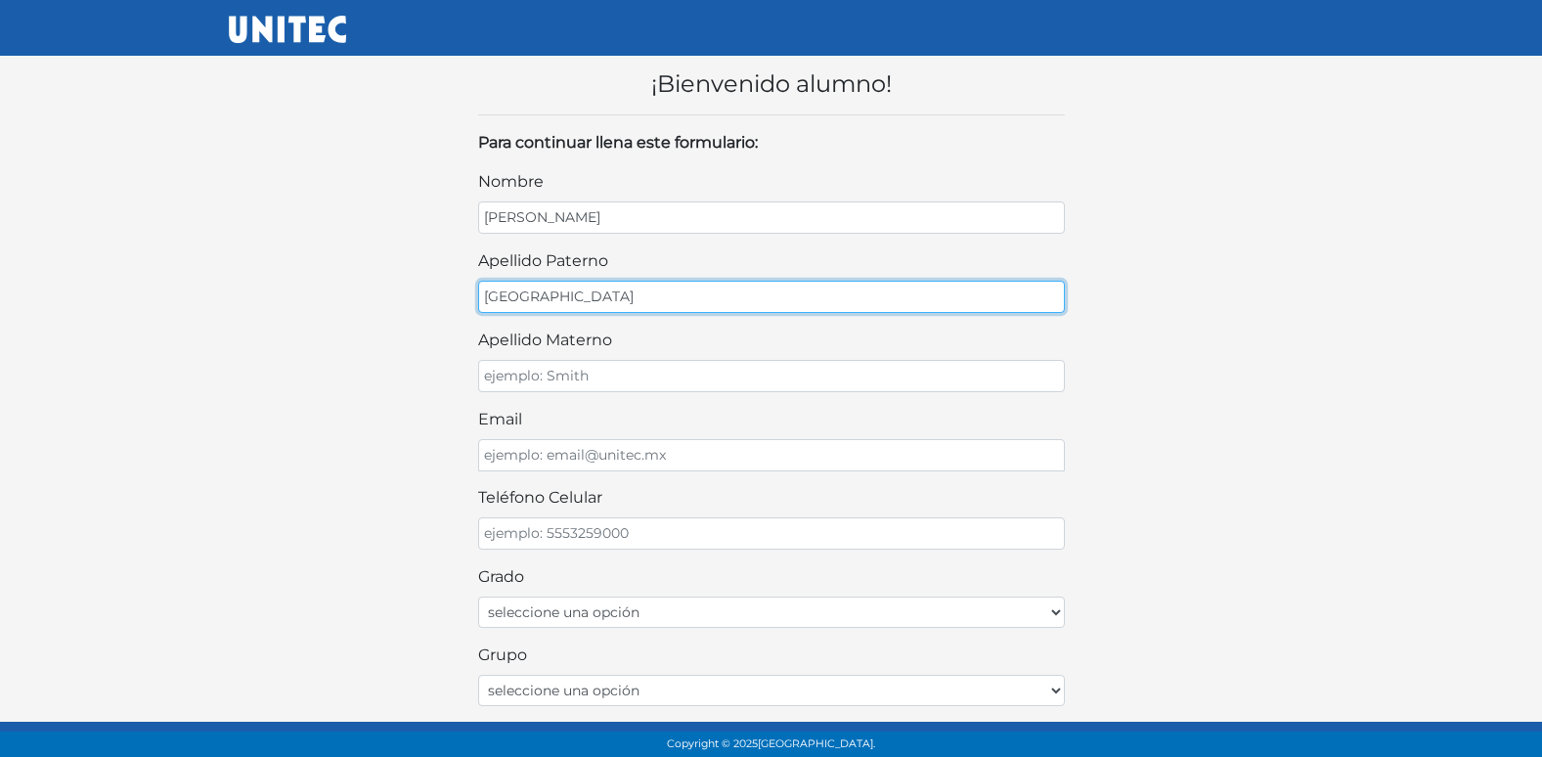
type input "[GEOGRAPHIC_DATA]"
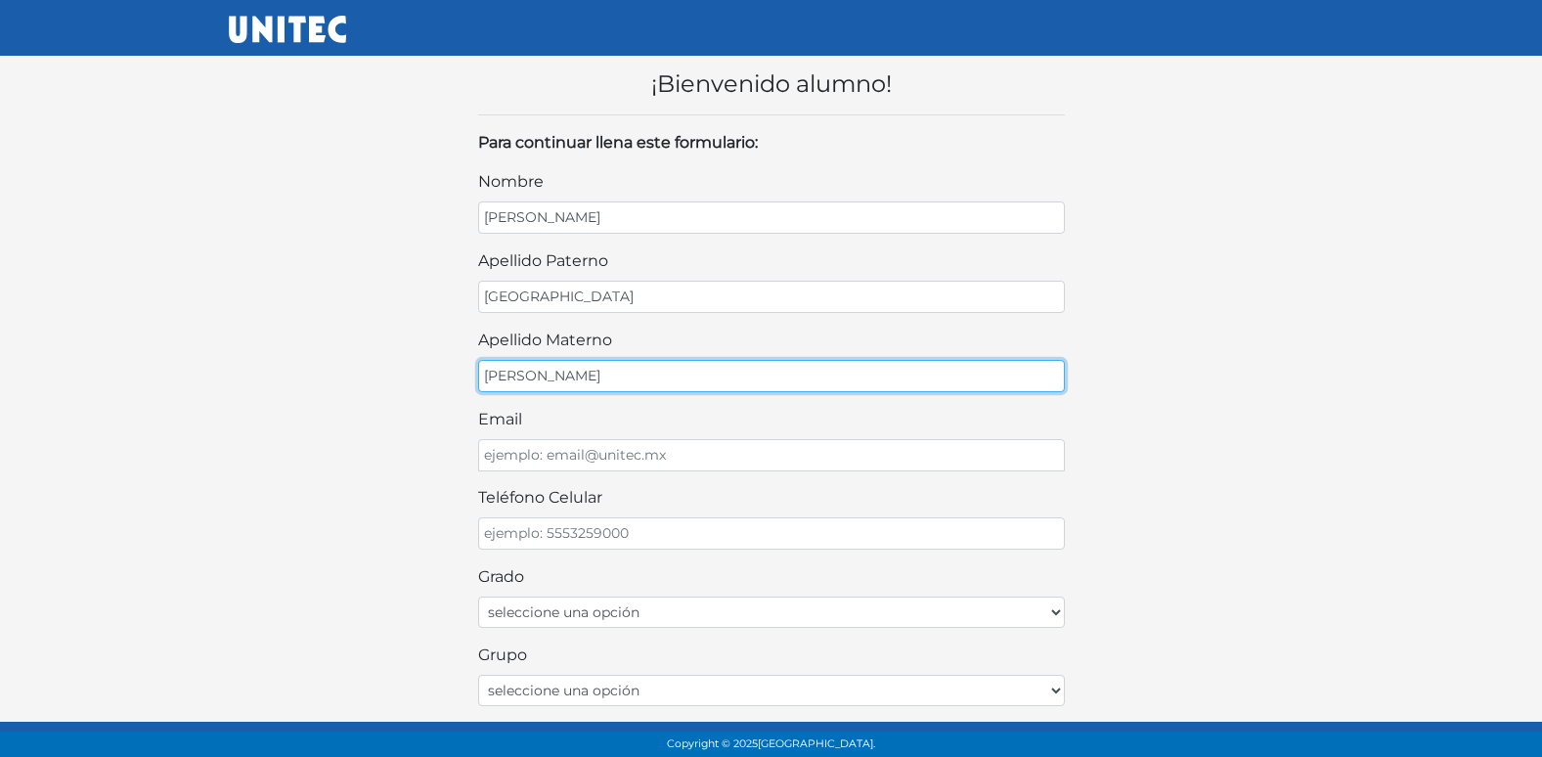
type input "[PERSON_NAME]"
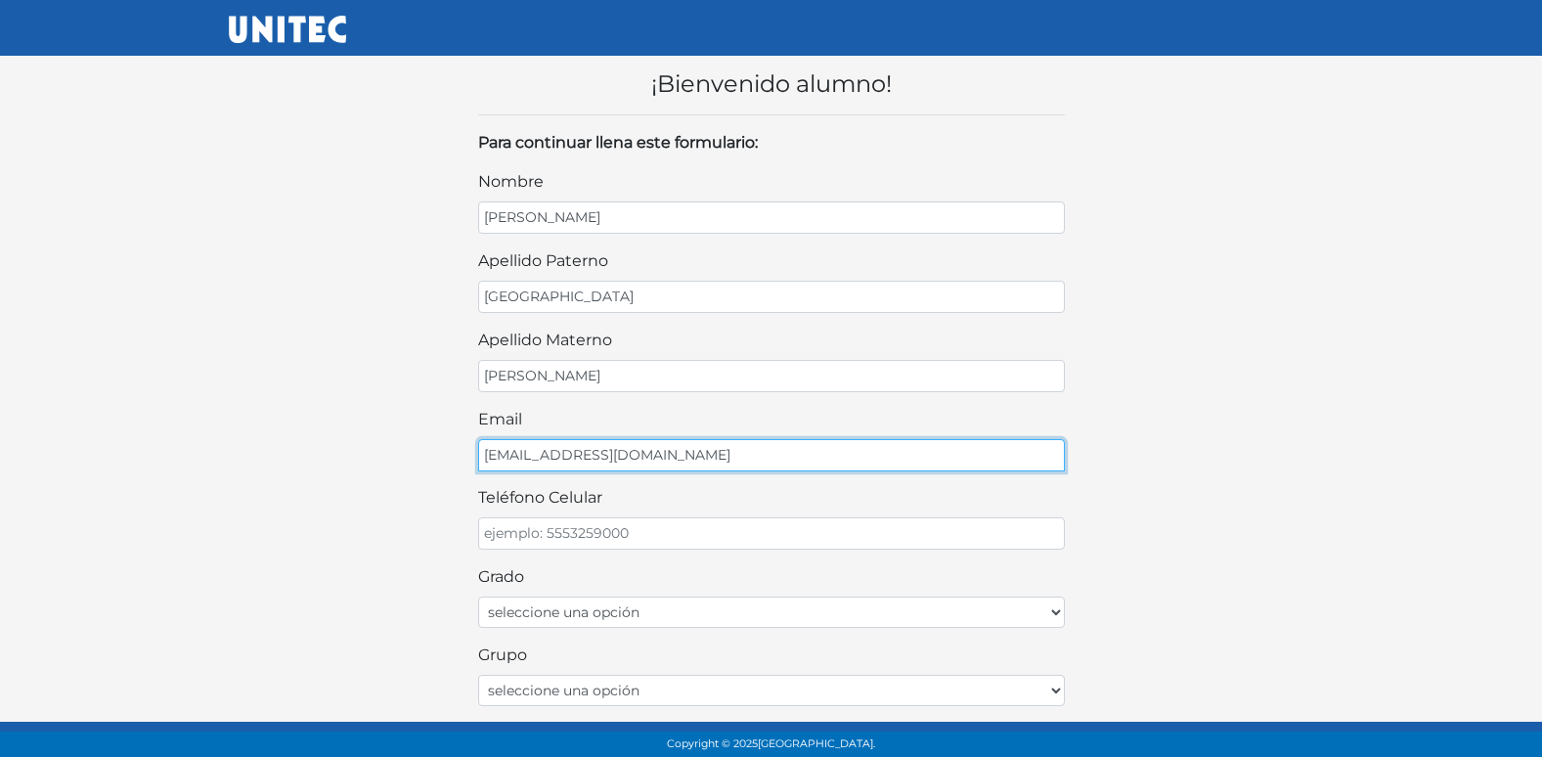
type input "[EMAIL_ADDRESS][DOMAIN_NAME]"
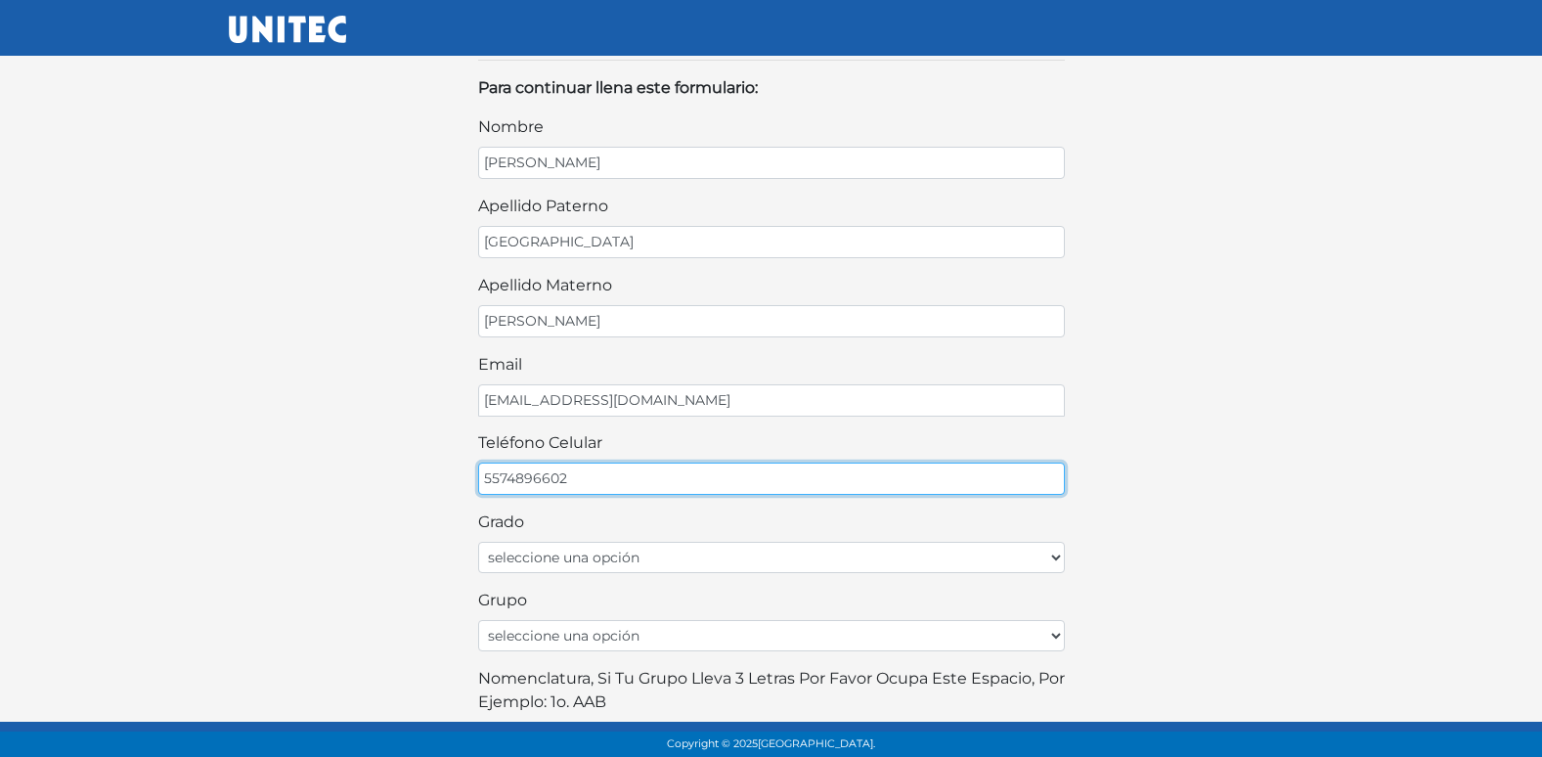
scroll to position [98, 0]
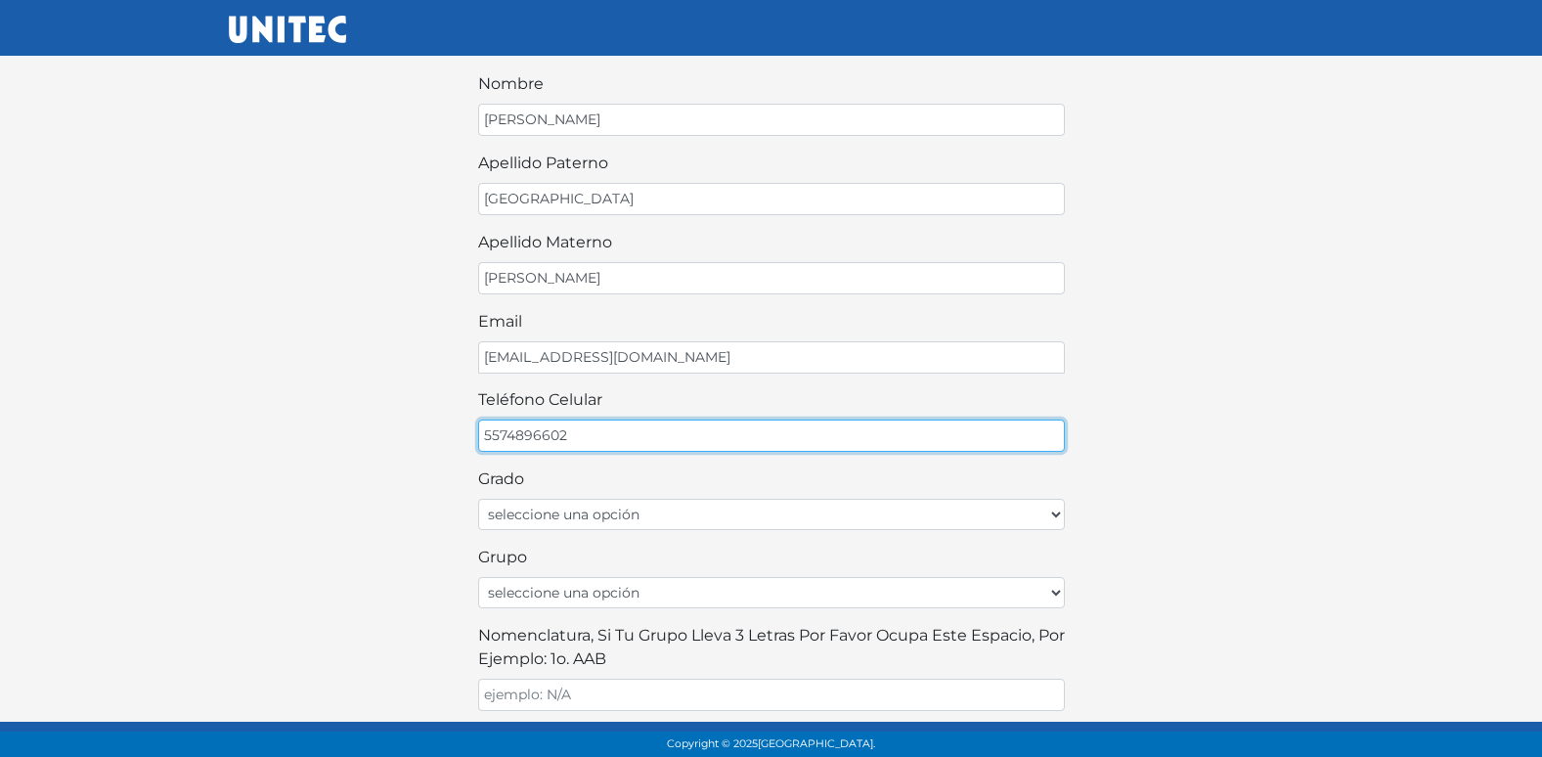
type input "5574896602"
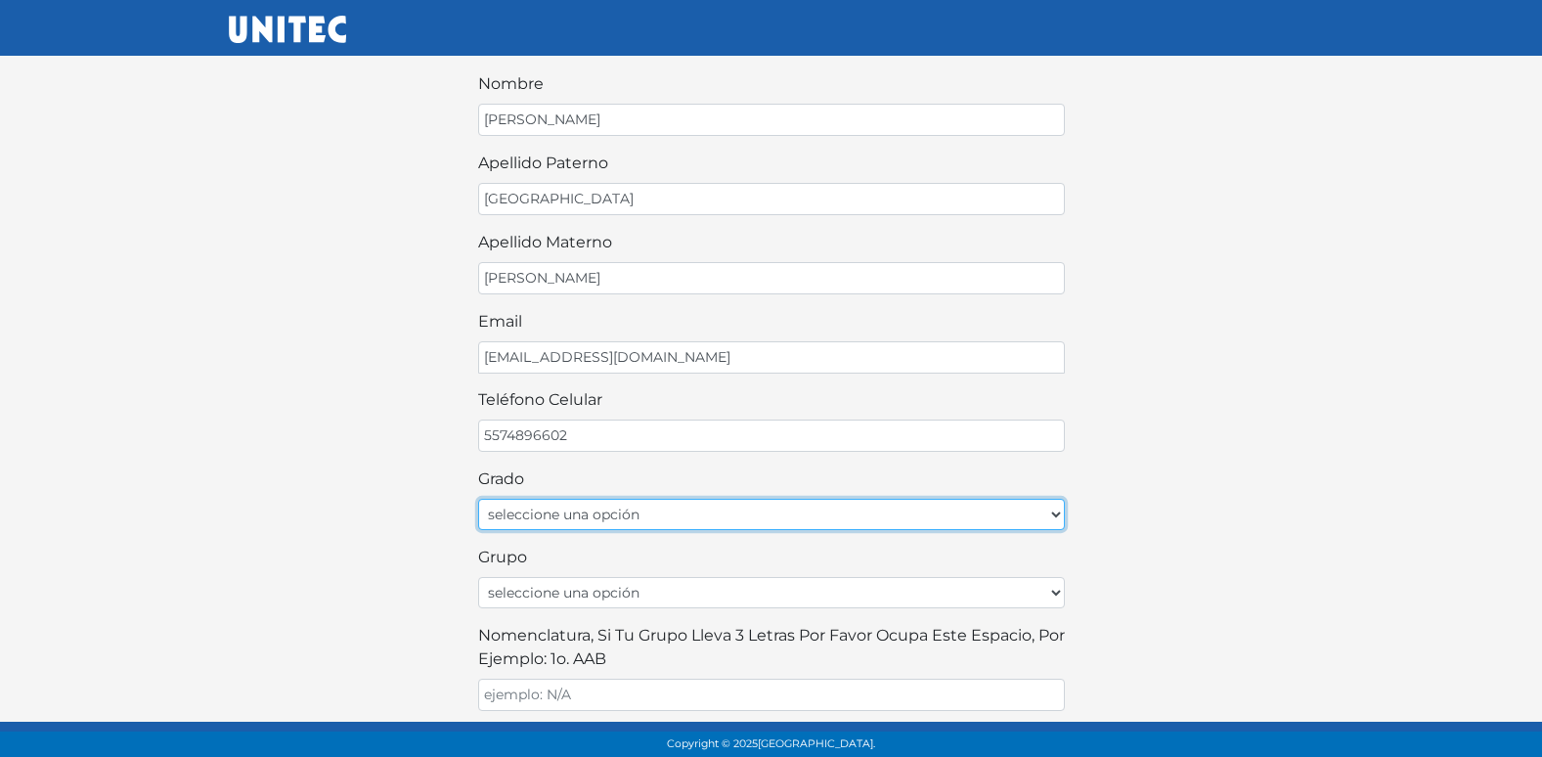
click at [548, 507] on select "seleccione una opción Primer grado Segundo grado Tercer grado Cuarto grado Quin…" at bounding box center [771, 514] width 587 height 31
select select "2do"
click at [478, 499] on select "seleccione una opción Primer grado Segundo grado Tercer grado Cuarto grado Quin…" at bounding box center [771, 514] width 587 height 31
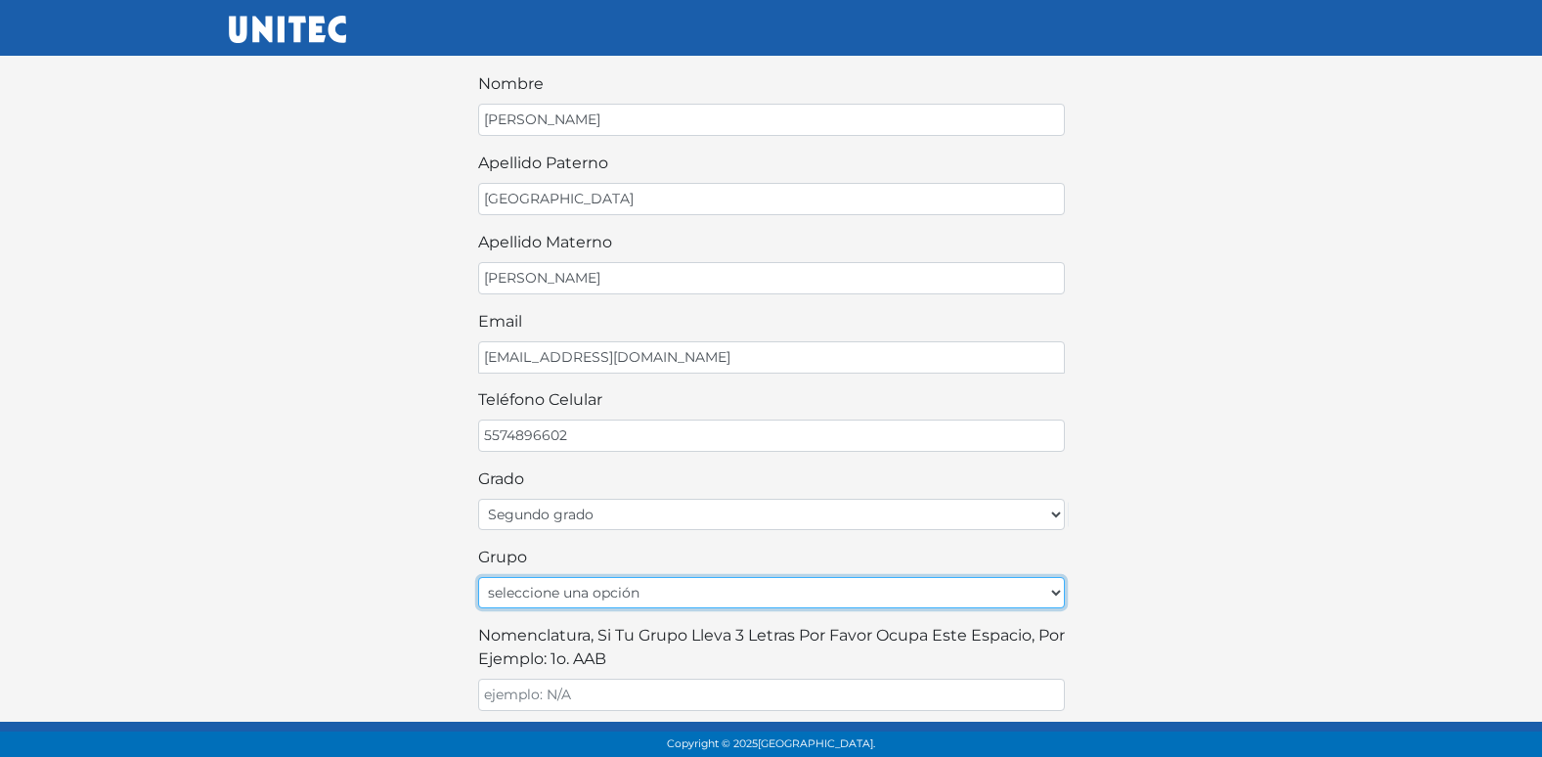
click at [606, 589] on select "seleccione una opción A B C D E F G H I J K L M N O P Q R S T U V W X Y Z" at bounding box center [771, 592] width 587 height 31
select select "A"
click at [478, 577] on select "seleccione una opción A B C D E F G H I J K L M N O P Q R S T U V W X Y Z" at bounding box center [771, 592] width 587 height 31
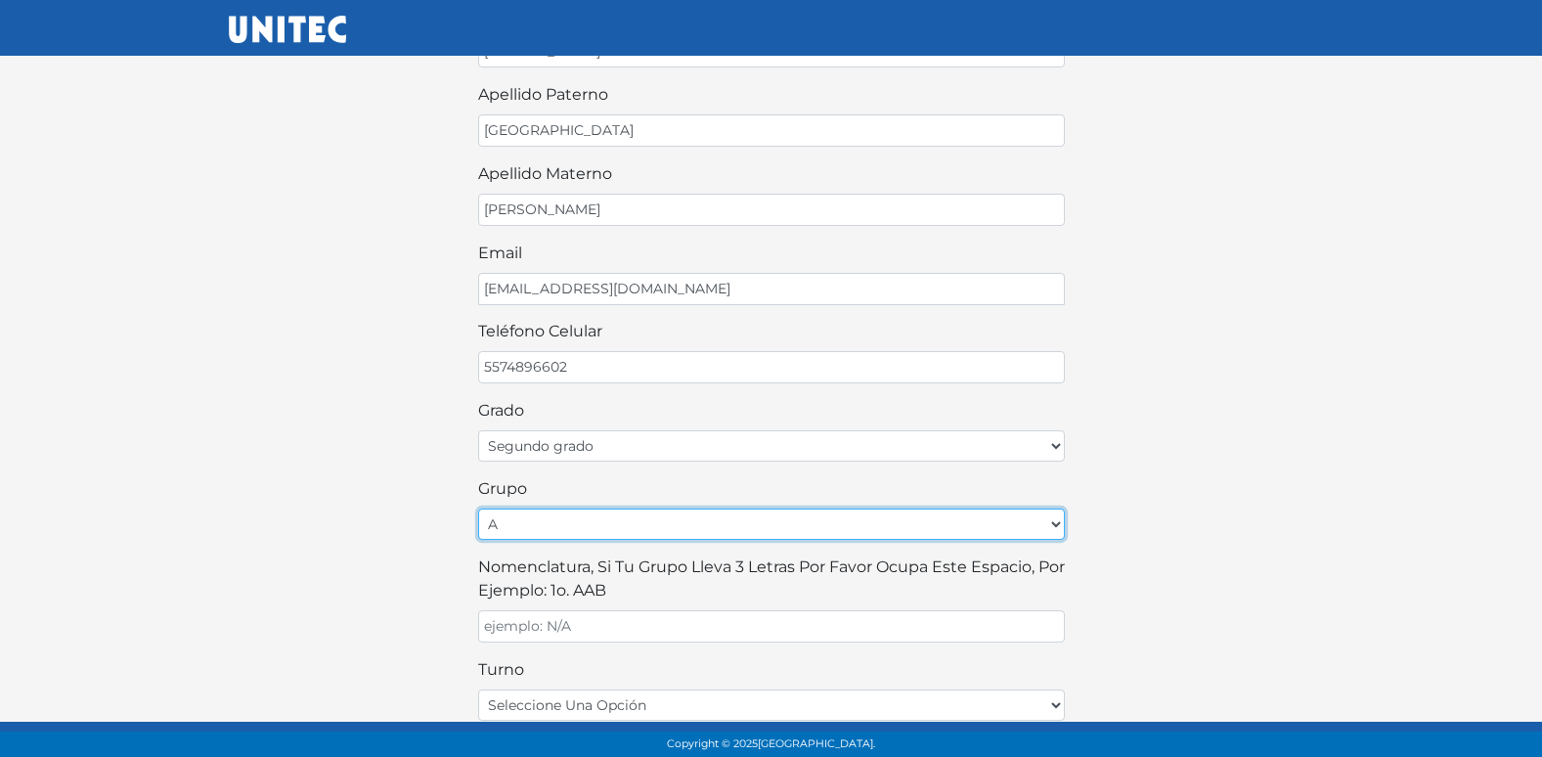
scroll to position [293, 0]
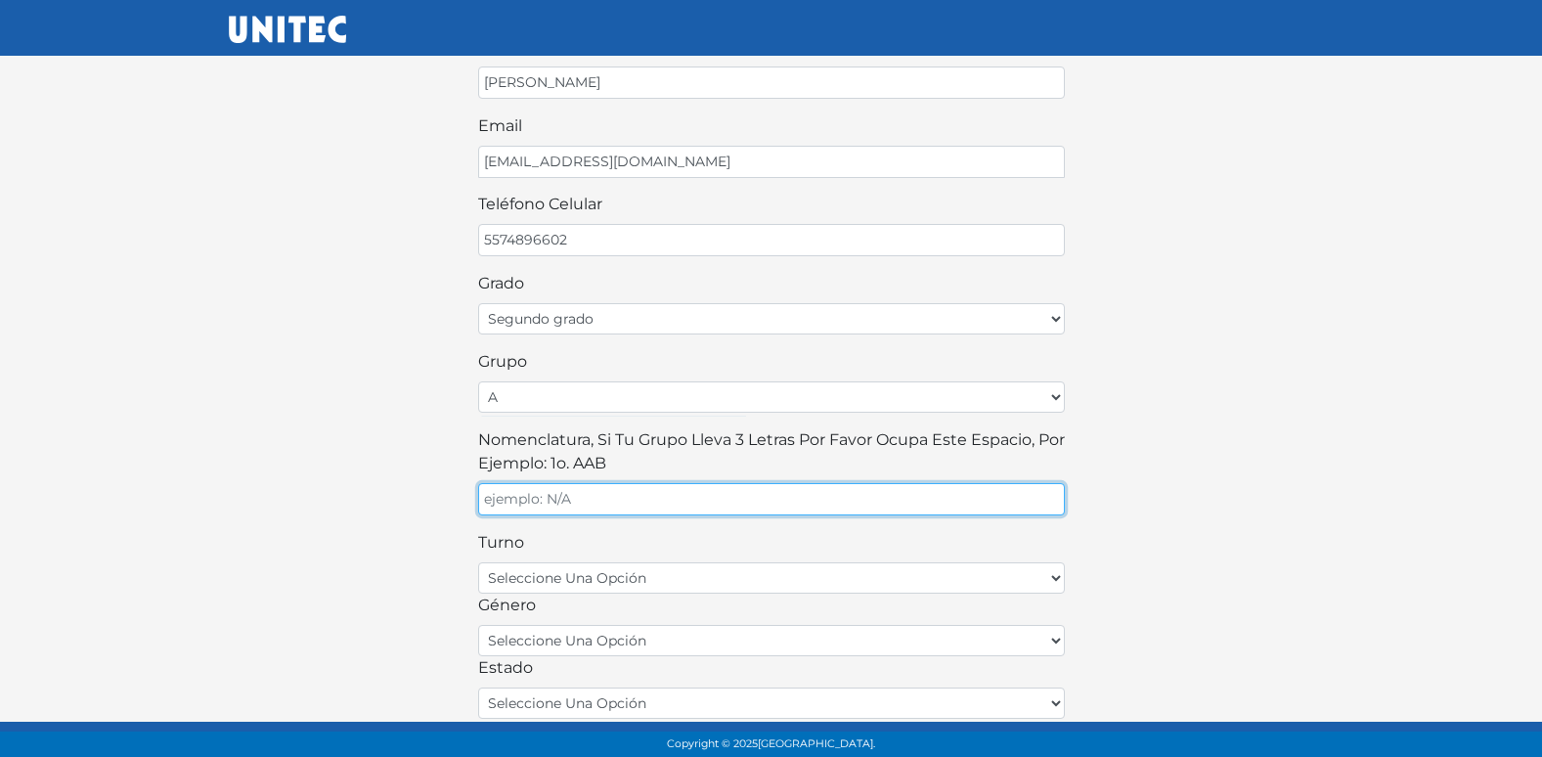
click at [693, 491] on input "Nomenclatura, si tu grupo lleva 3 letras por favor ocupa este espacio, por ejem…" at bounding box center [771, 499] width 587 height 32
type input "A"
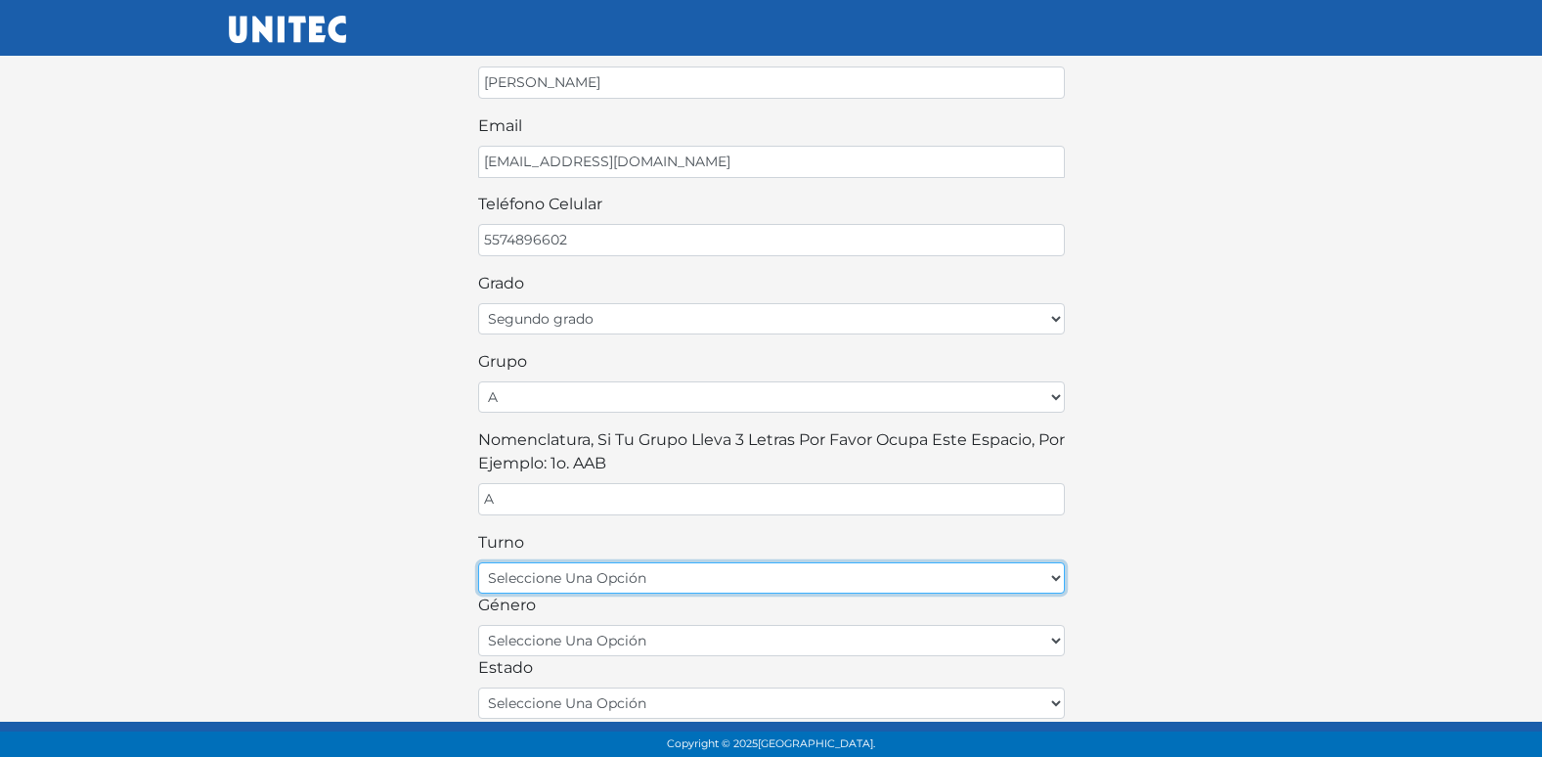
click at [548, 590] on select "seleccione una opción matutino vespertino" at bounding box center [771, 577] width 587 height 31
select select "matutino"
click at [478, 562] on select "seleccione una opción matutino vespertino" at bounding box center [771, 577] width 587 height 31
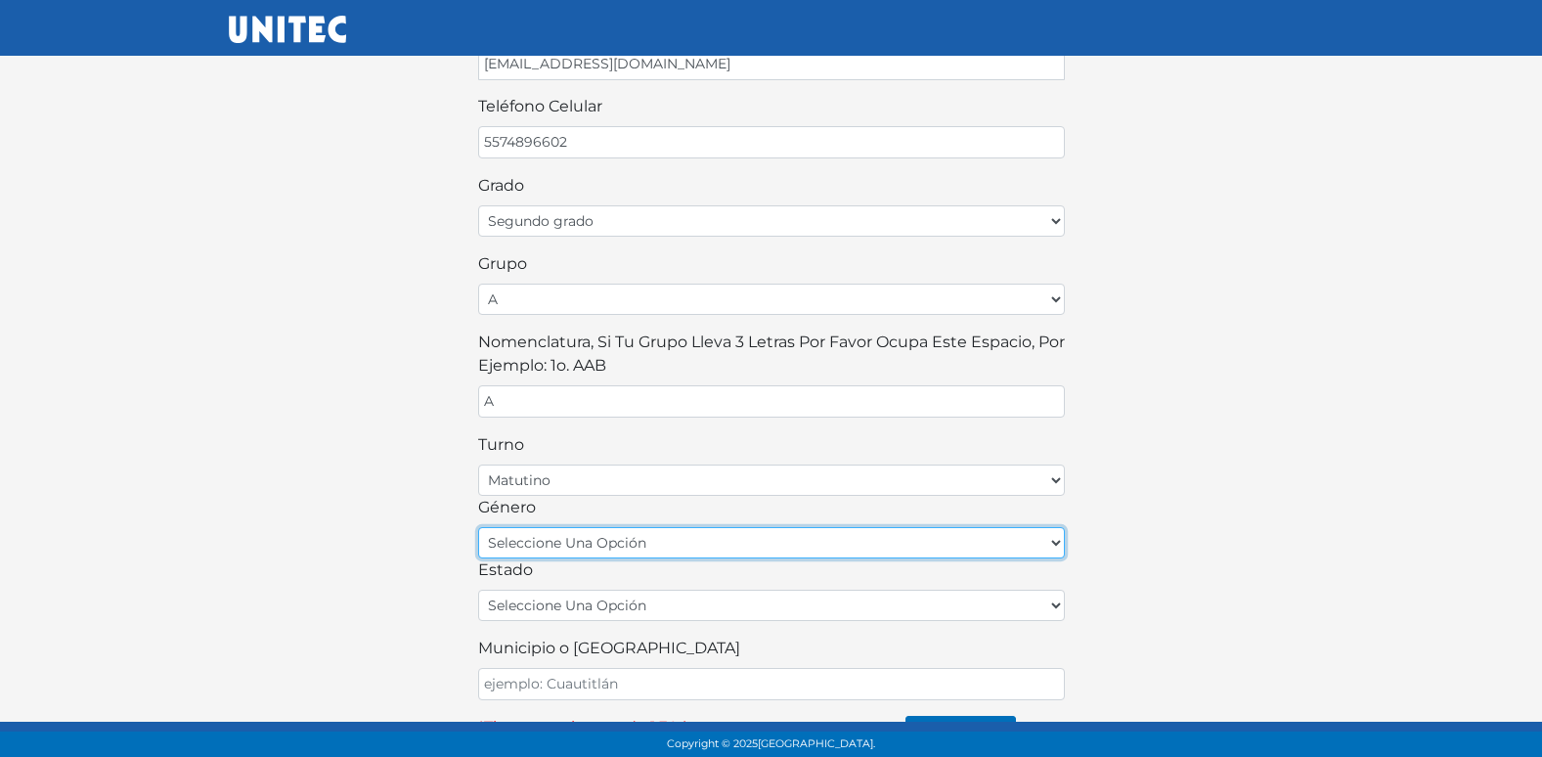
click at [573, 543] on select "seleccione una opción femenino masculino" at bounding box center [771, 542] width 587 height 31
select select "M"
click at [478, 527] on select "seleccione una opción femenino masculino" at bounding box center [771, 542] width 587 height 31
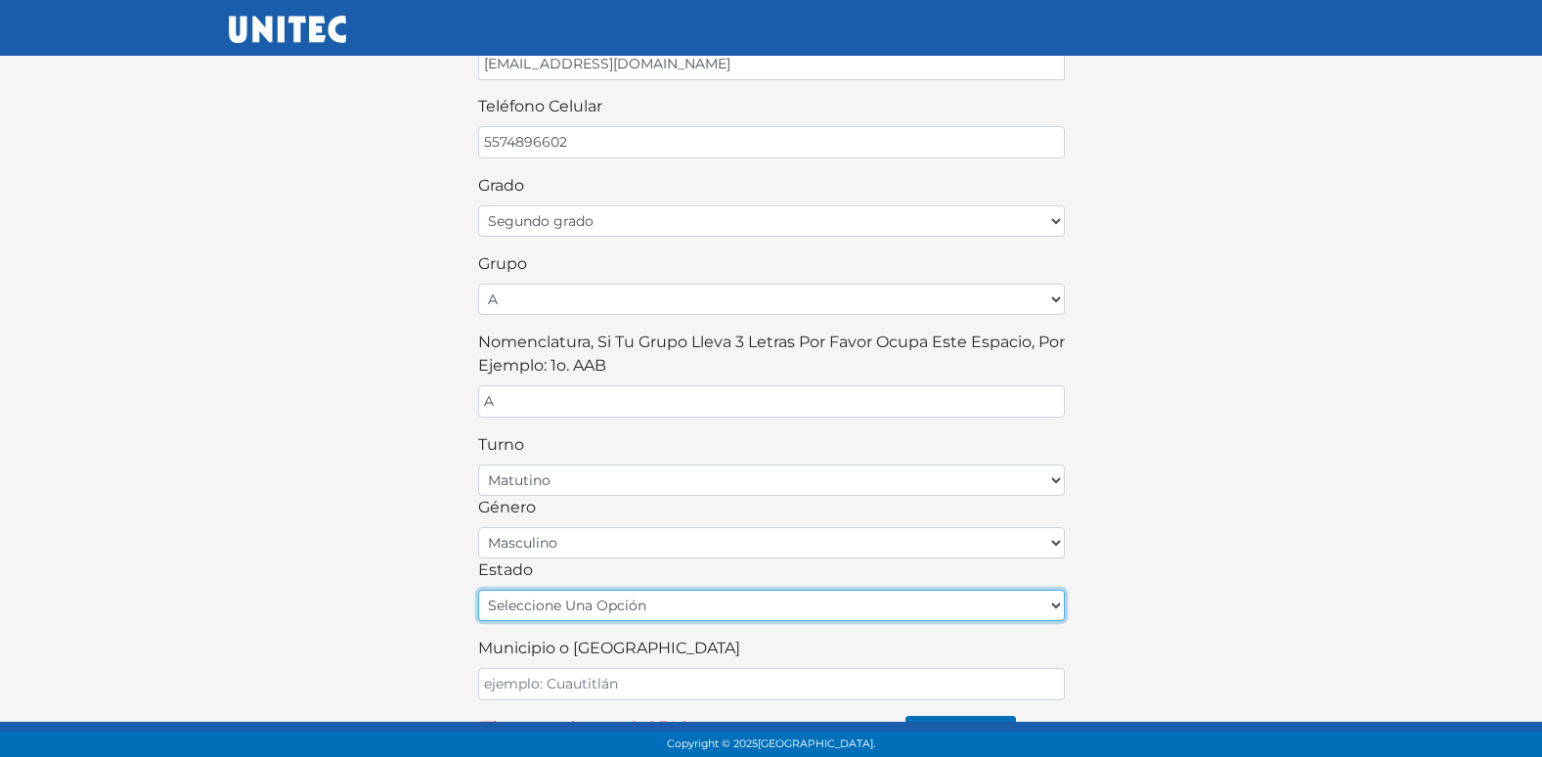
click at [575, 610] on select "seleccione una opción Aguascalientes Baja California Baja California Sur Campec…" at bounding box center [771, 605] width 587 height 31
select select "MEX"
click at [478, 590] on select "seleccione una opción Aguascalientes Baja California Baja California Sur Campec…" at bounding box center [771, 605] width 587 height 31
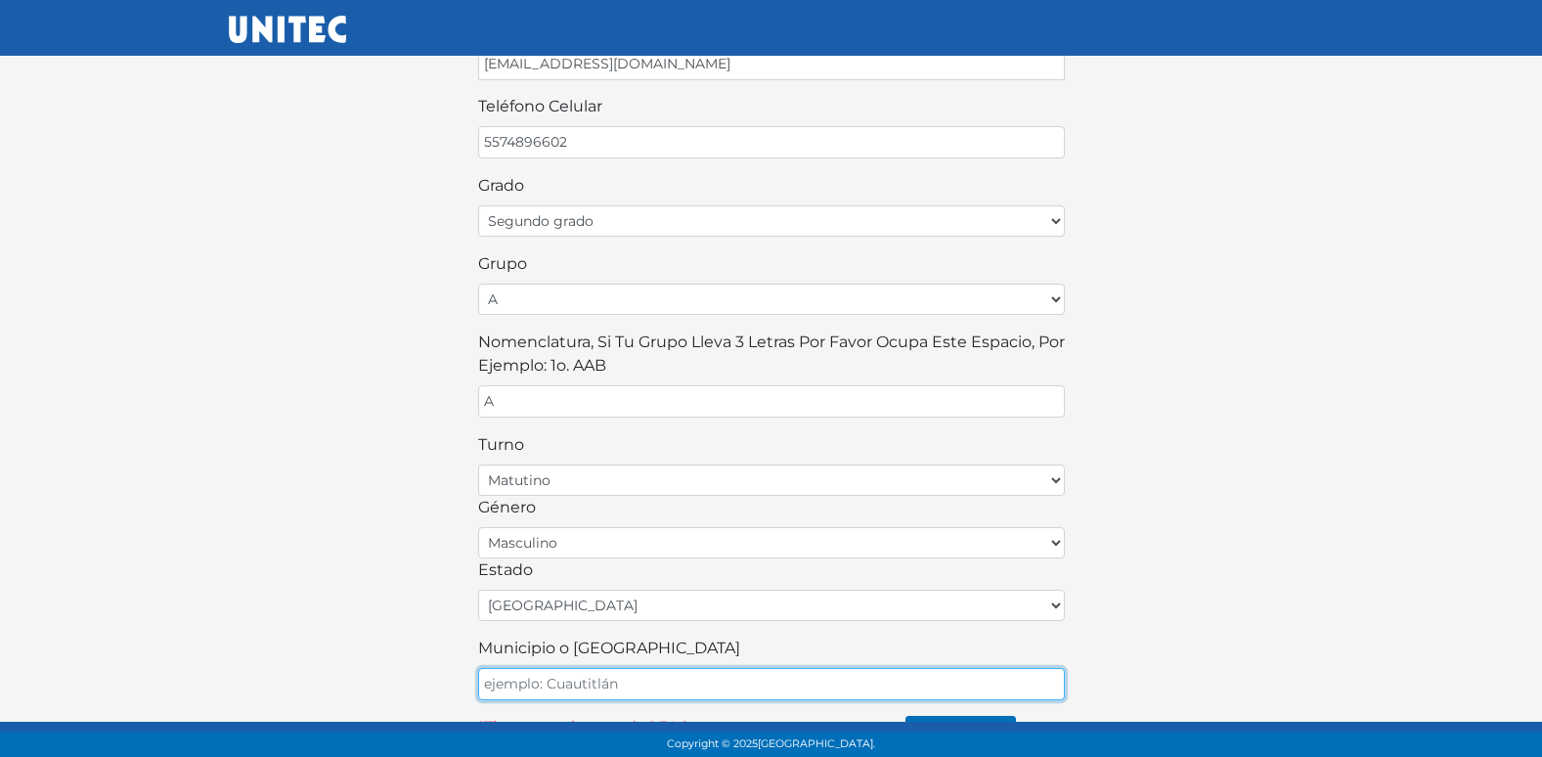
click at [601, 669] on input "Municipio o Alcaldía" at bounding box center [771, 684] width 587 height 32
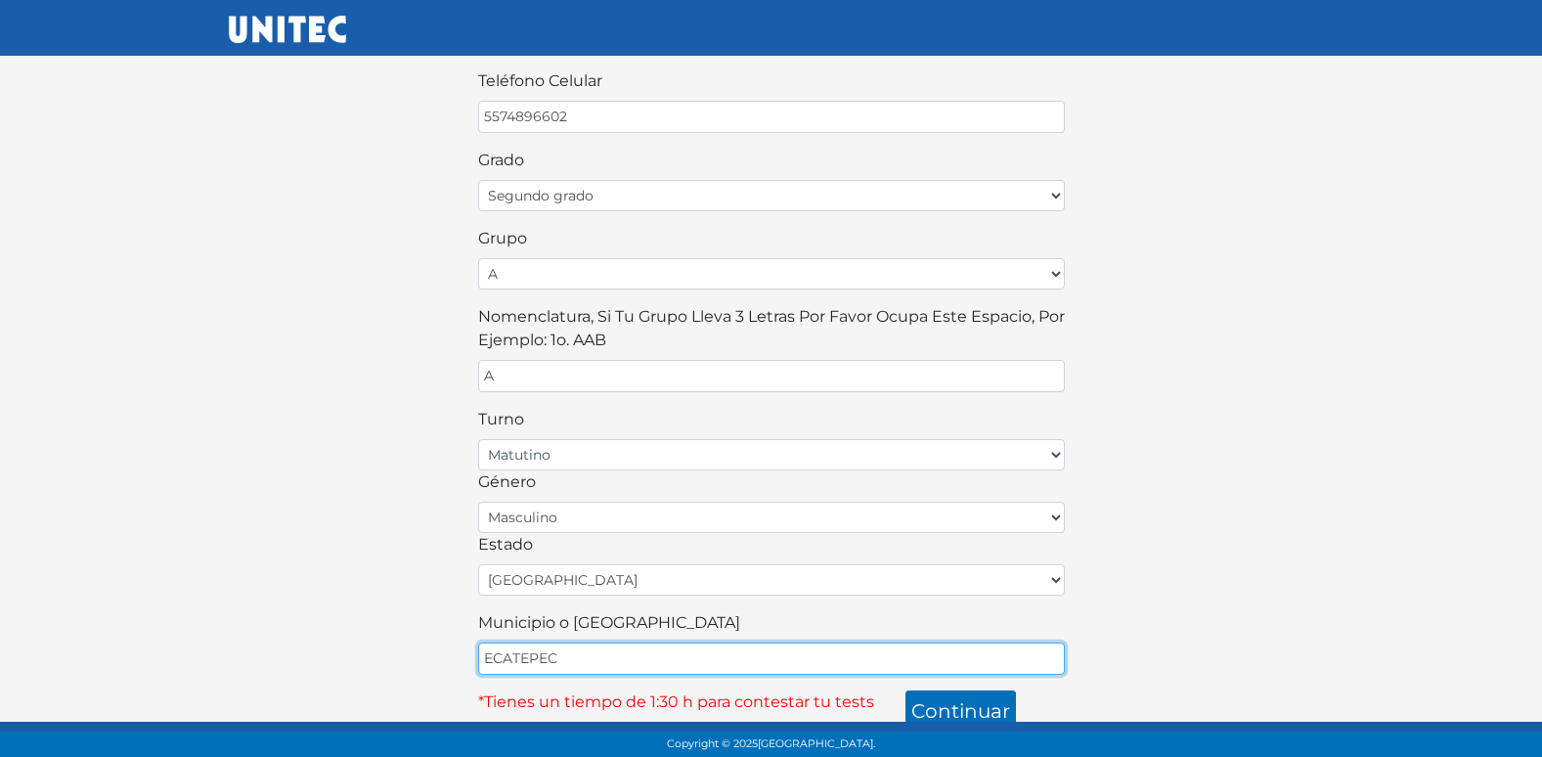
scroll to position [430, 0]
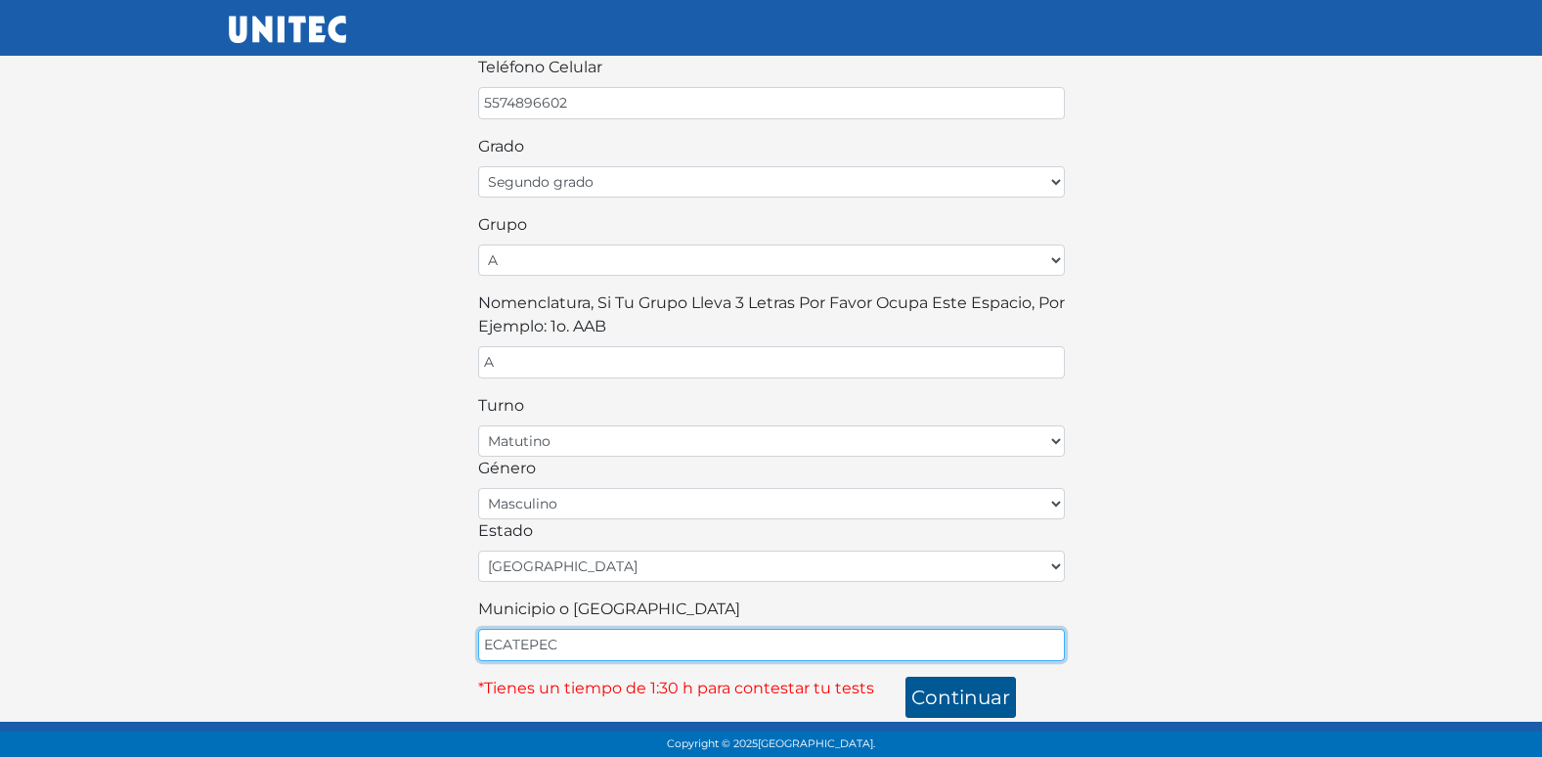
type input "ECATEPEC"
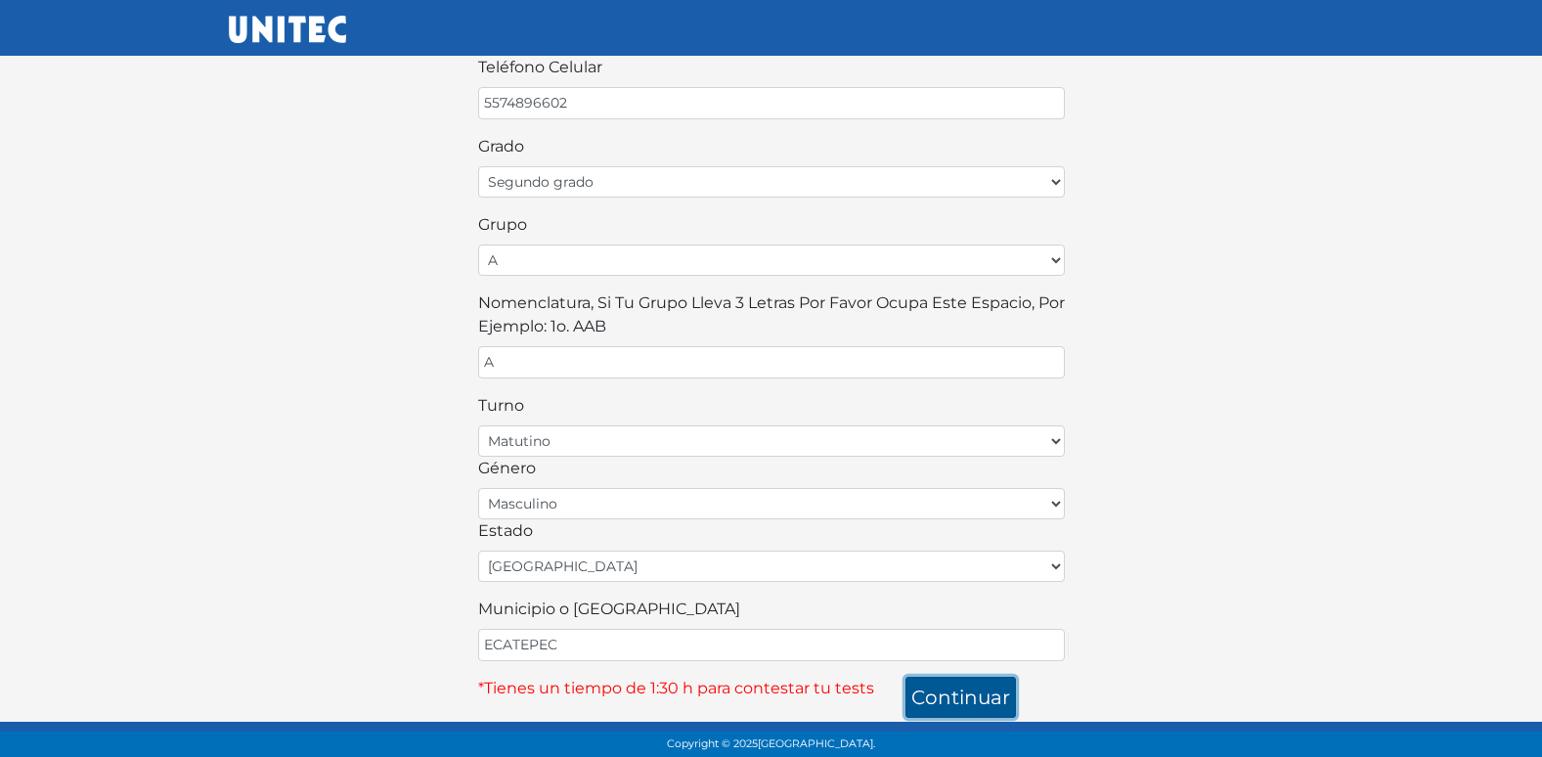
click at [944, 696] on button "continuar" at bounding box center [960, 697] width 110 height 41
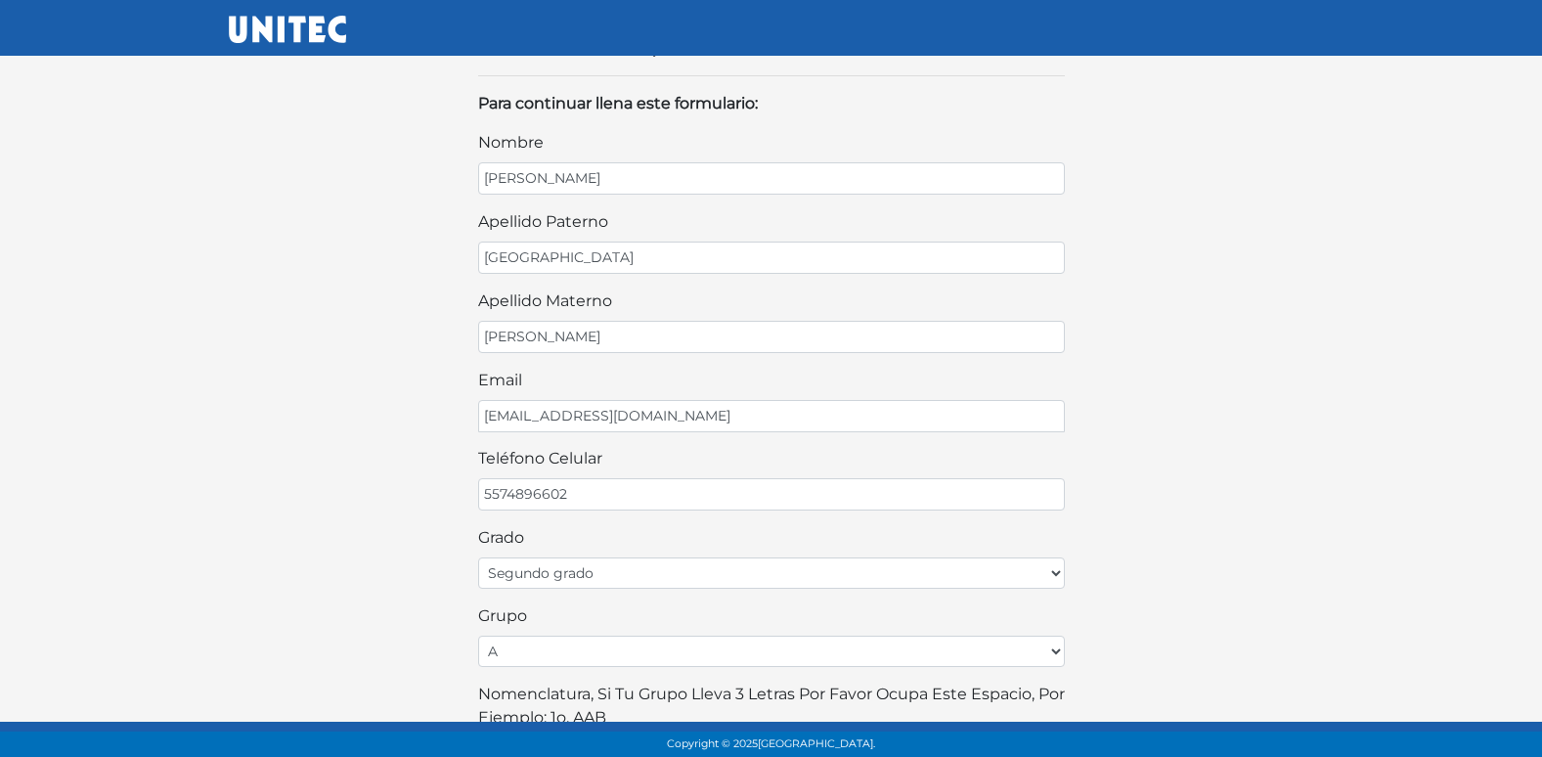
scroll to position [0, 0]
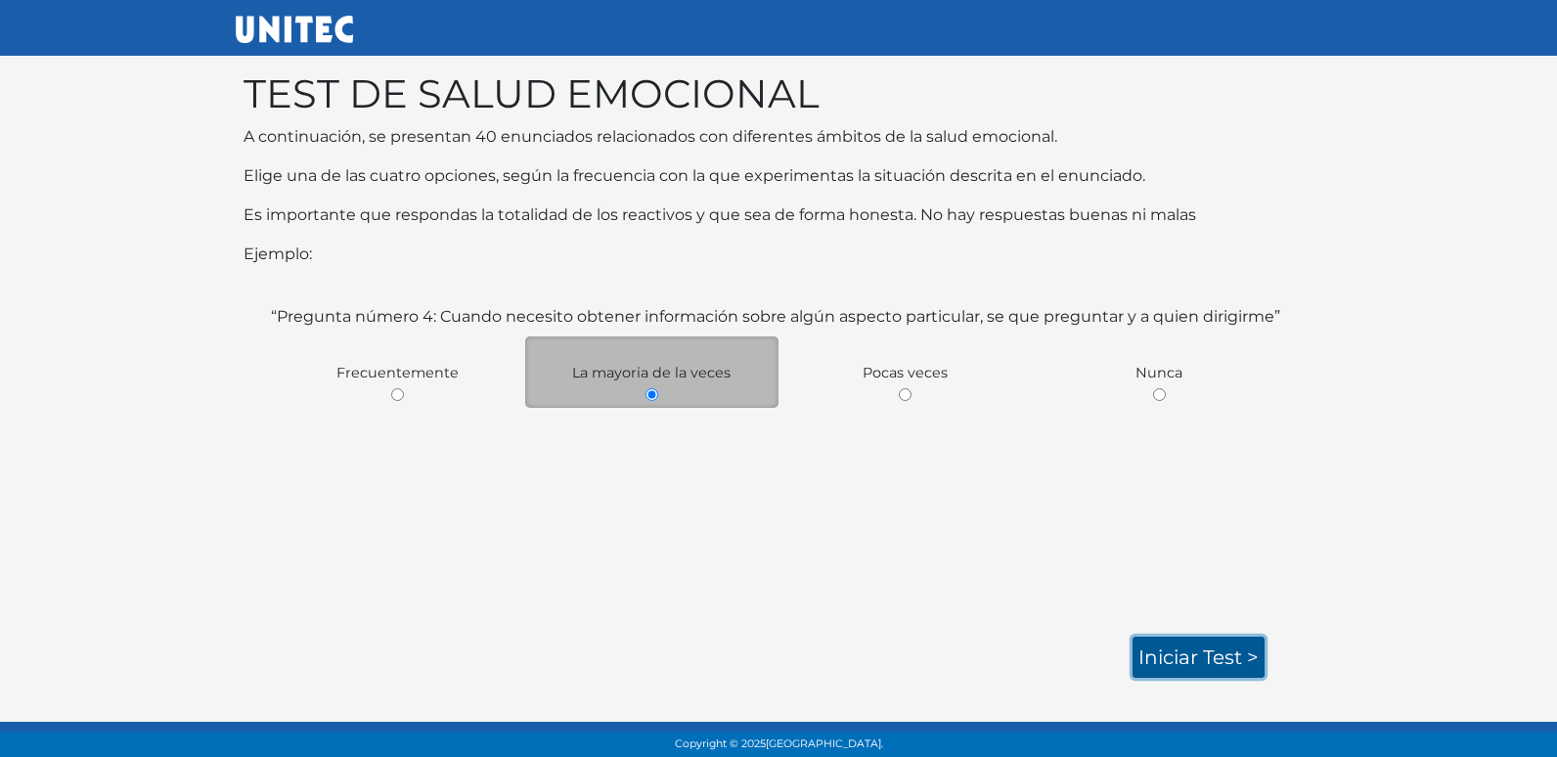
click at [1179, 653] on link "Iniciar test >" at bounding box center [1198, 657] width 132 height 41
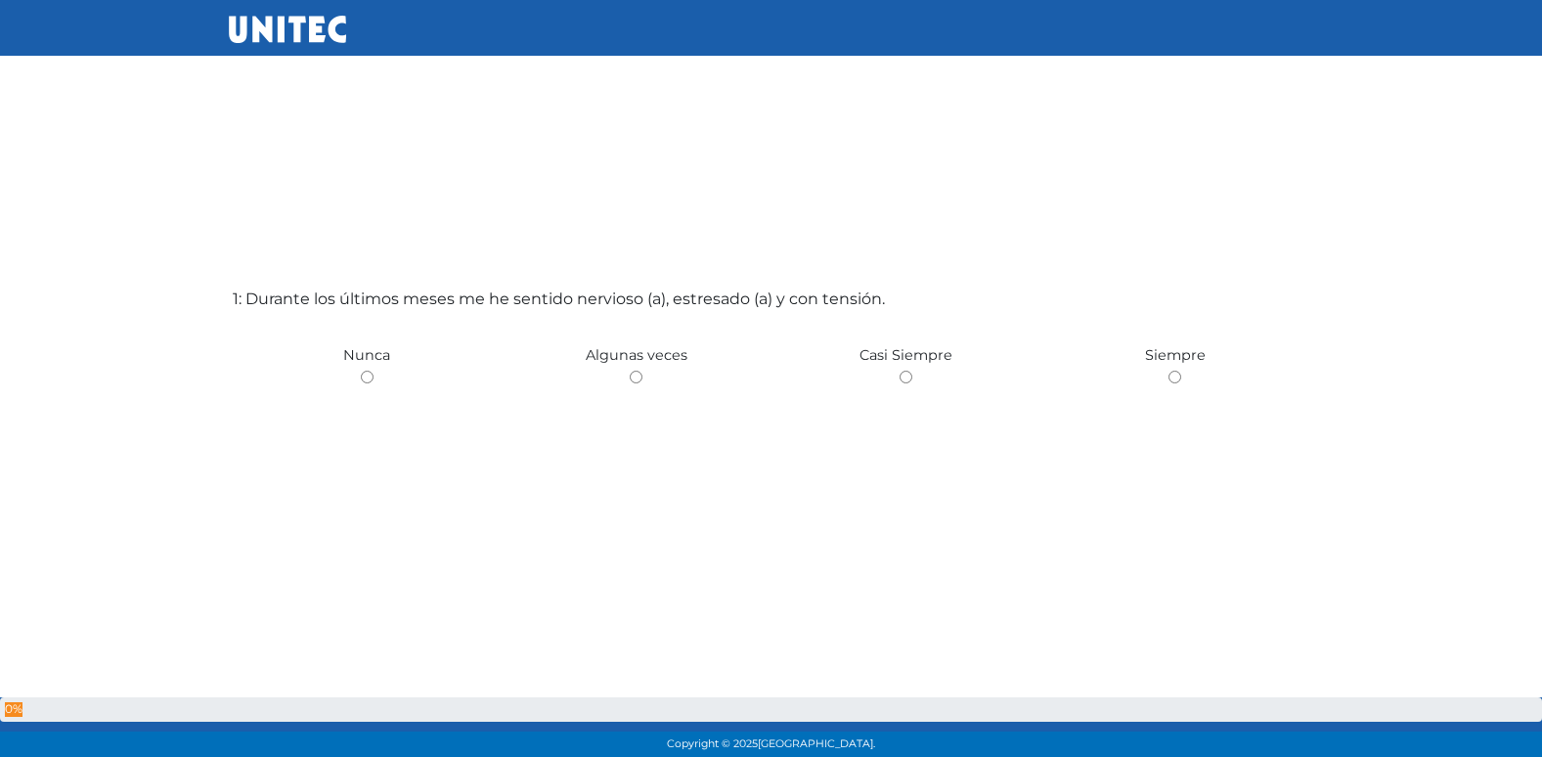
click at [630, 371] on input "radio" at bounding box center [636, 377] width 13 height 13
radio input "true"
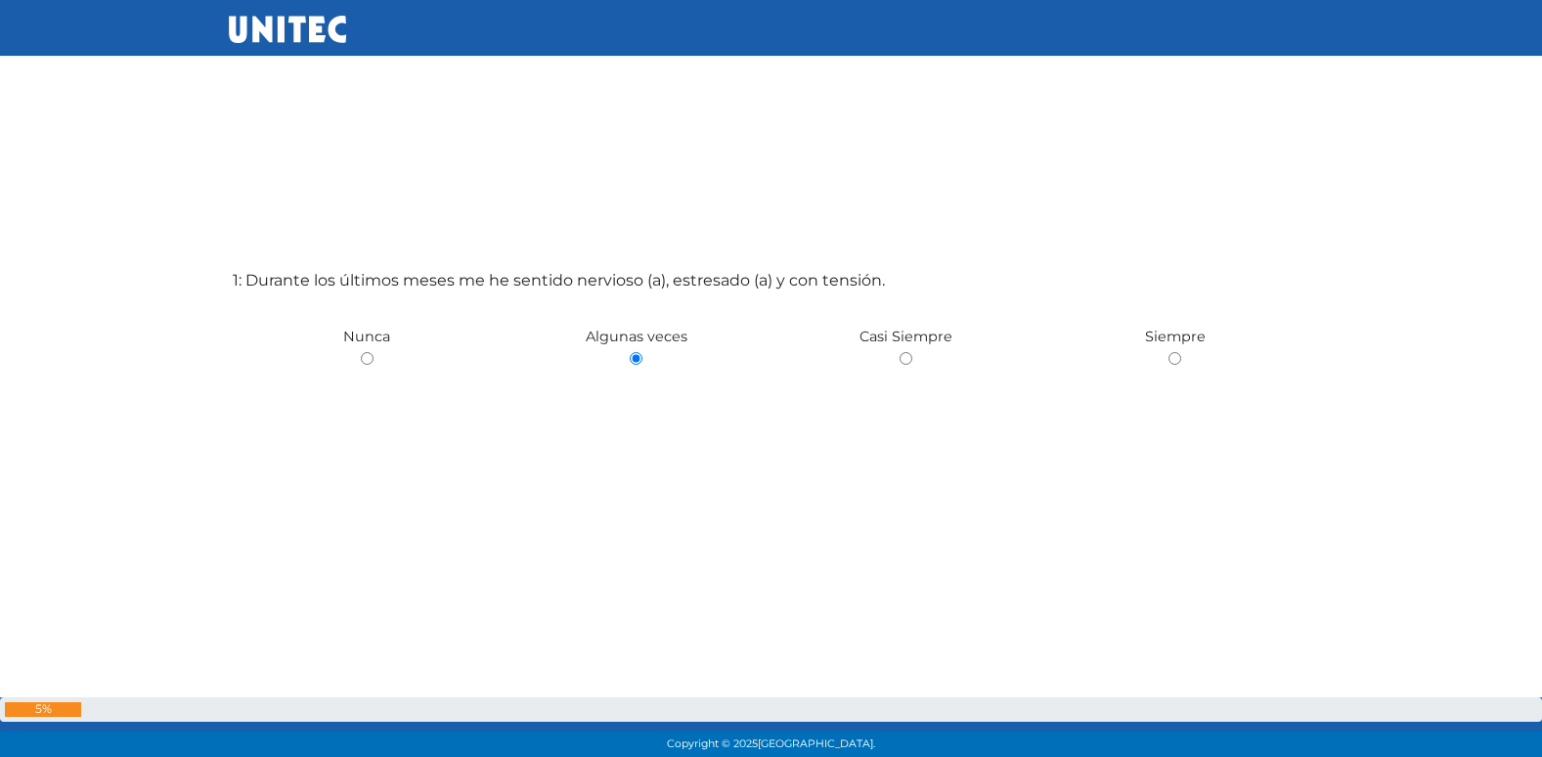
click at [361, 352] on input "radio" at bounding box center [367, 358] width 13 height 13
radio input "true"
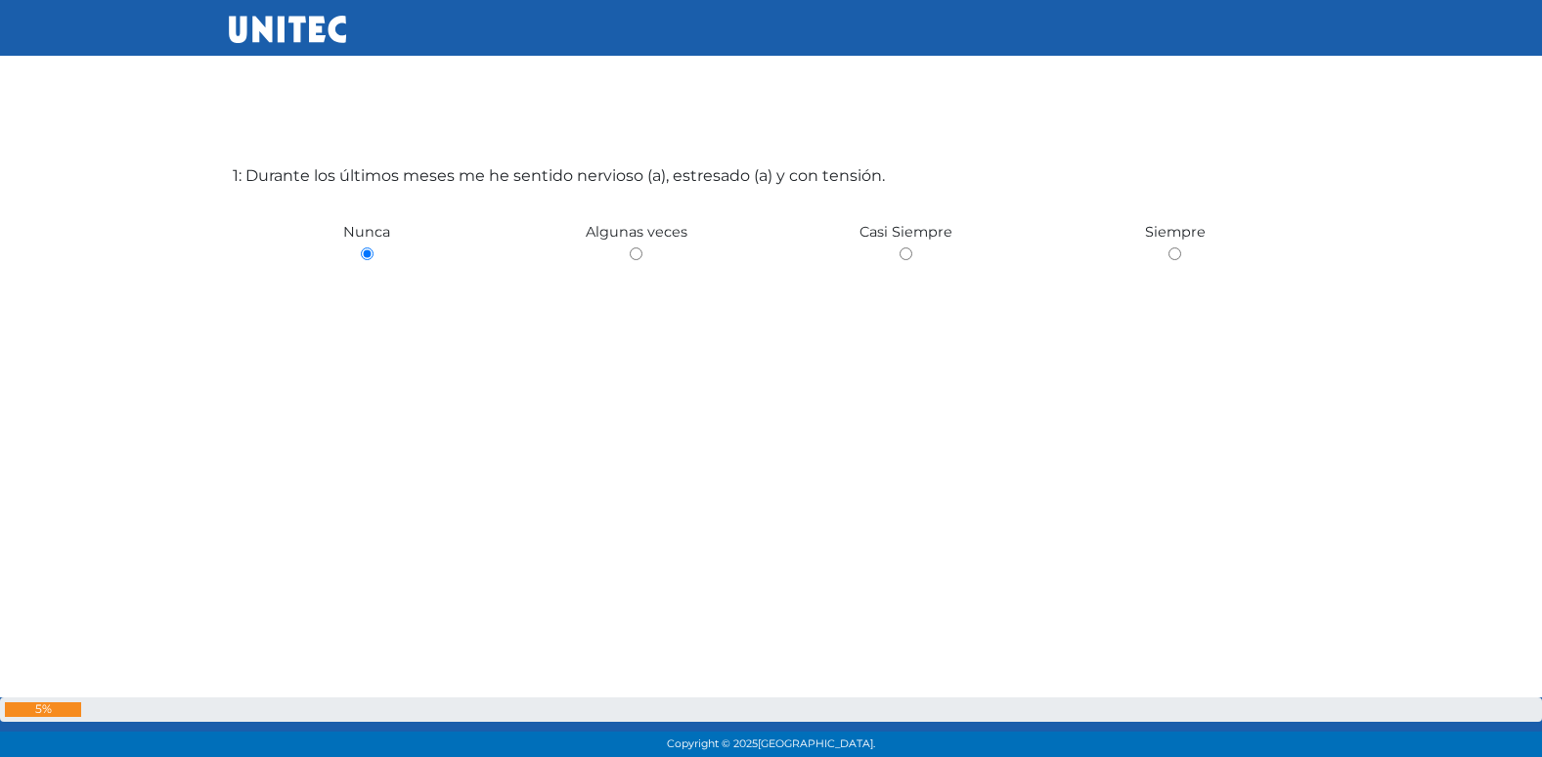
radio input "true"
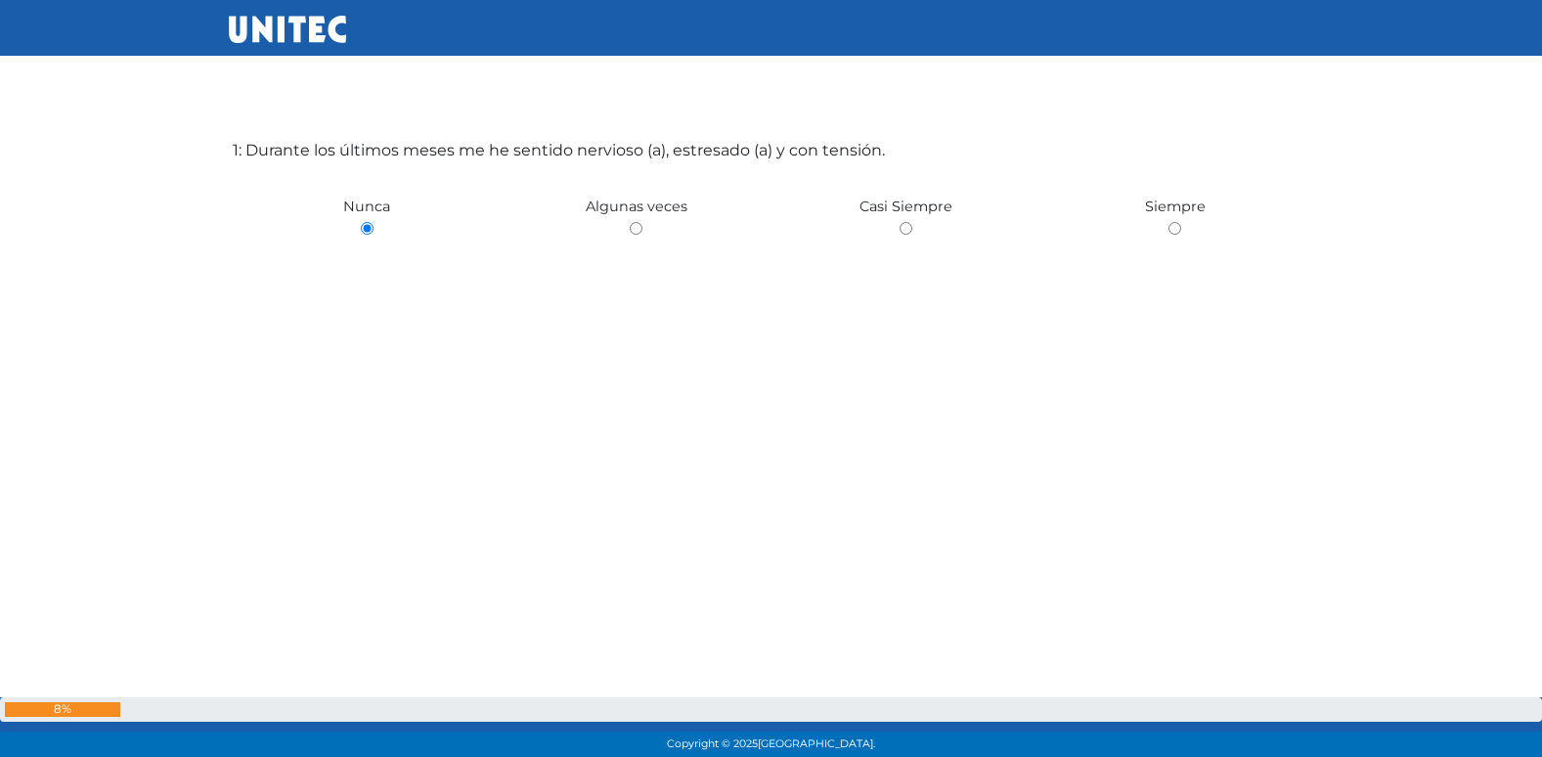
radio input "true"
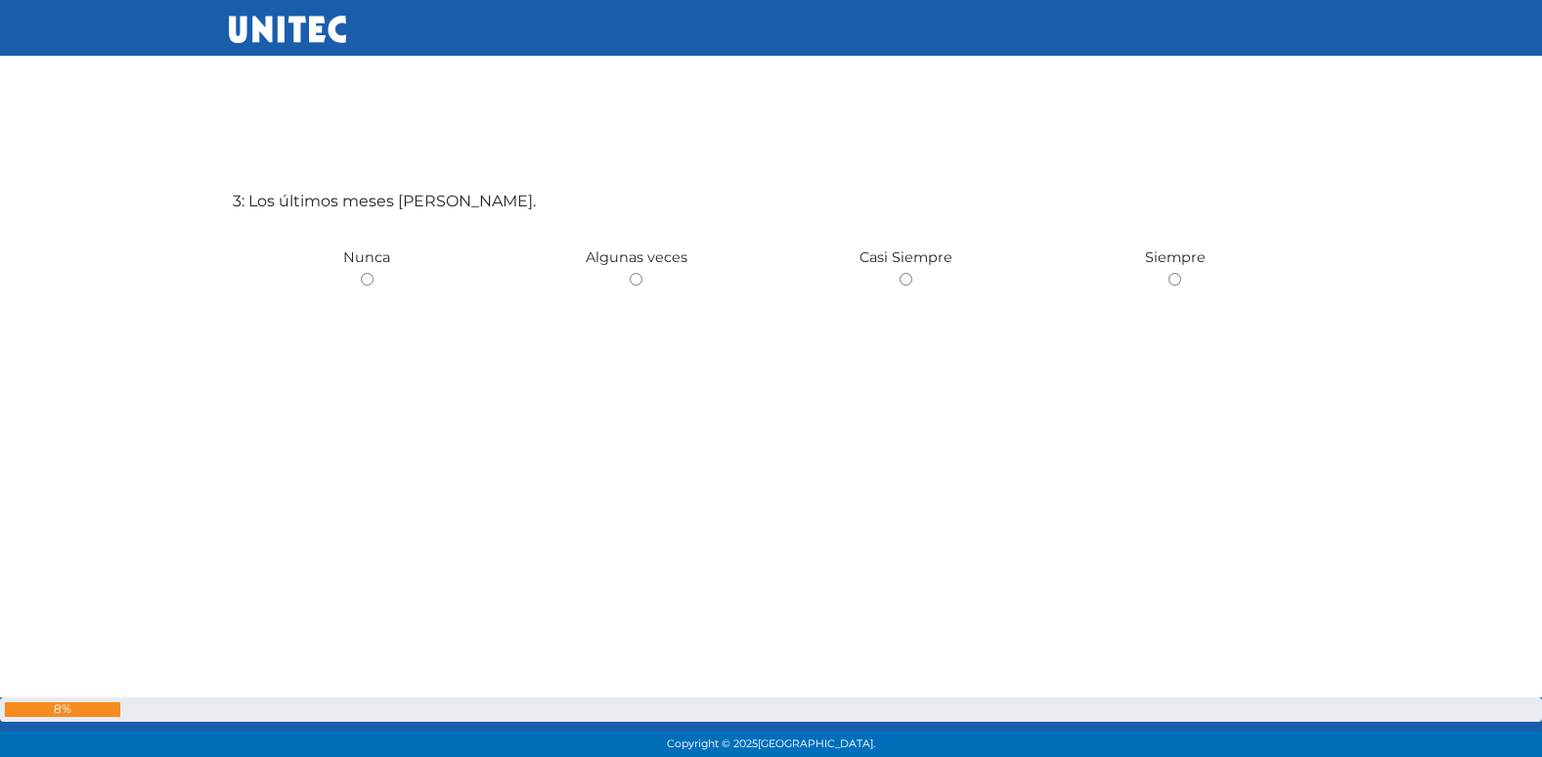
click at [630, 273] on input "radio" at bounding box center [636, 279] width 13 height 13
radio input "true"
click at [361, 273] on input "radio" at bounding box center [367, 279] width 13 height 13
radio input "true"
click at [630, 273] on input "radio" at bounding box center [636, 279] width 13 height 13
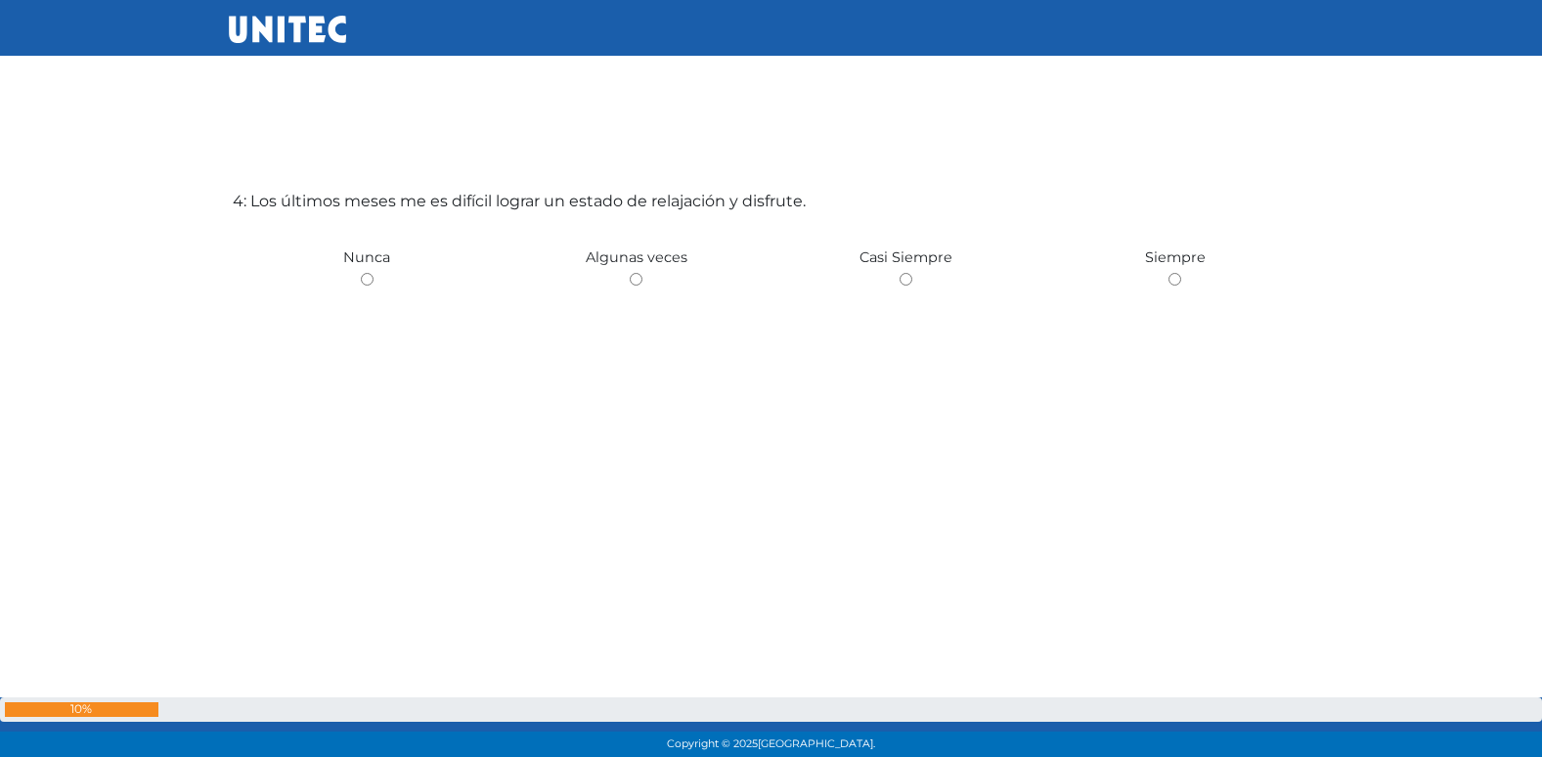
radio input "true"
click at [361, 273] on input "radio" at bounding box center [367, 279] width 13 height 13
radio input "true"
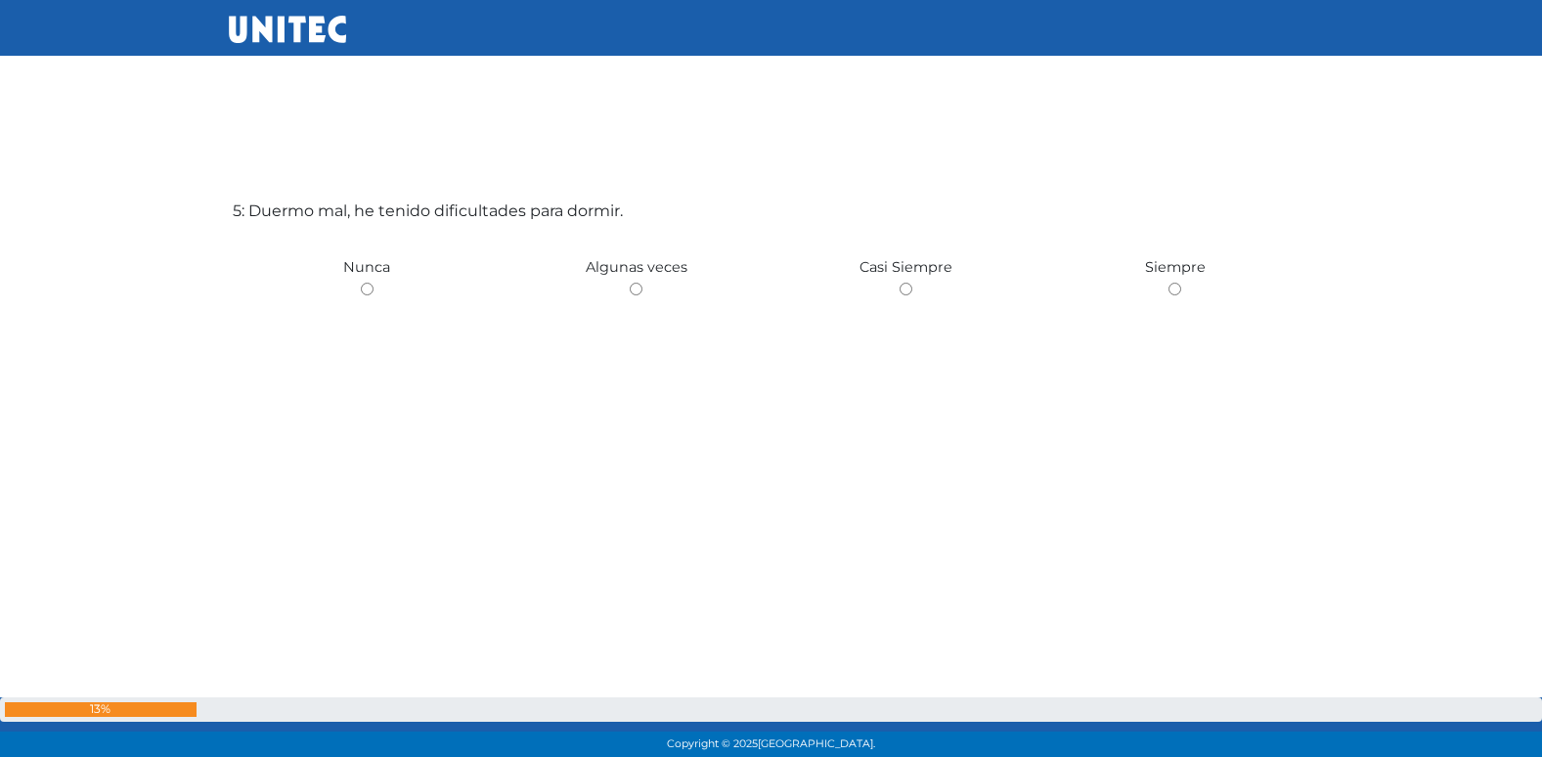
scroll to position [3125, 0]
click at [630, 273] on input "radio" at bounding box center [636, 279] width 13 height 13
radio input "true"
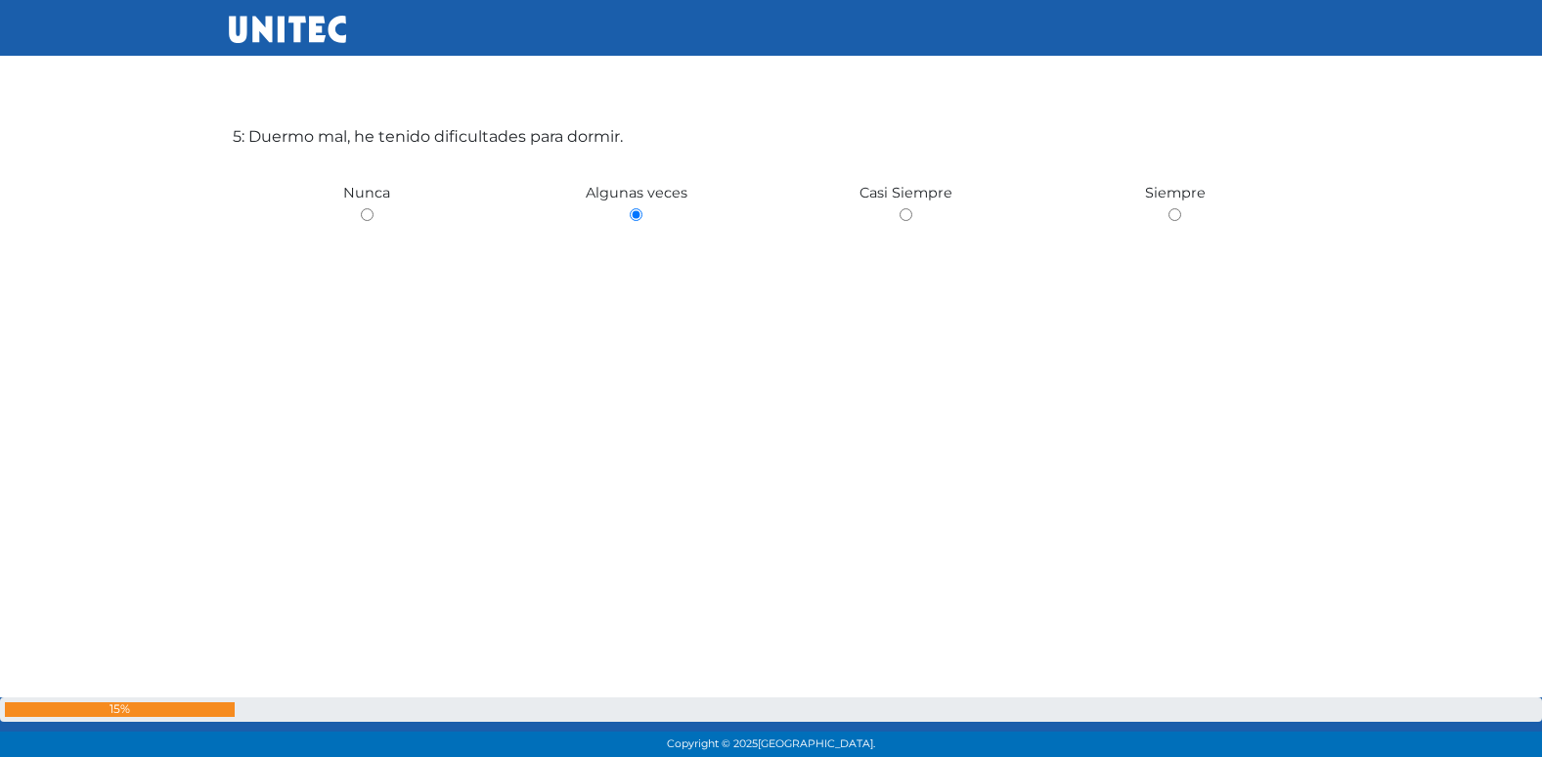
scroll to position [3193, 0]
radio input "true"
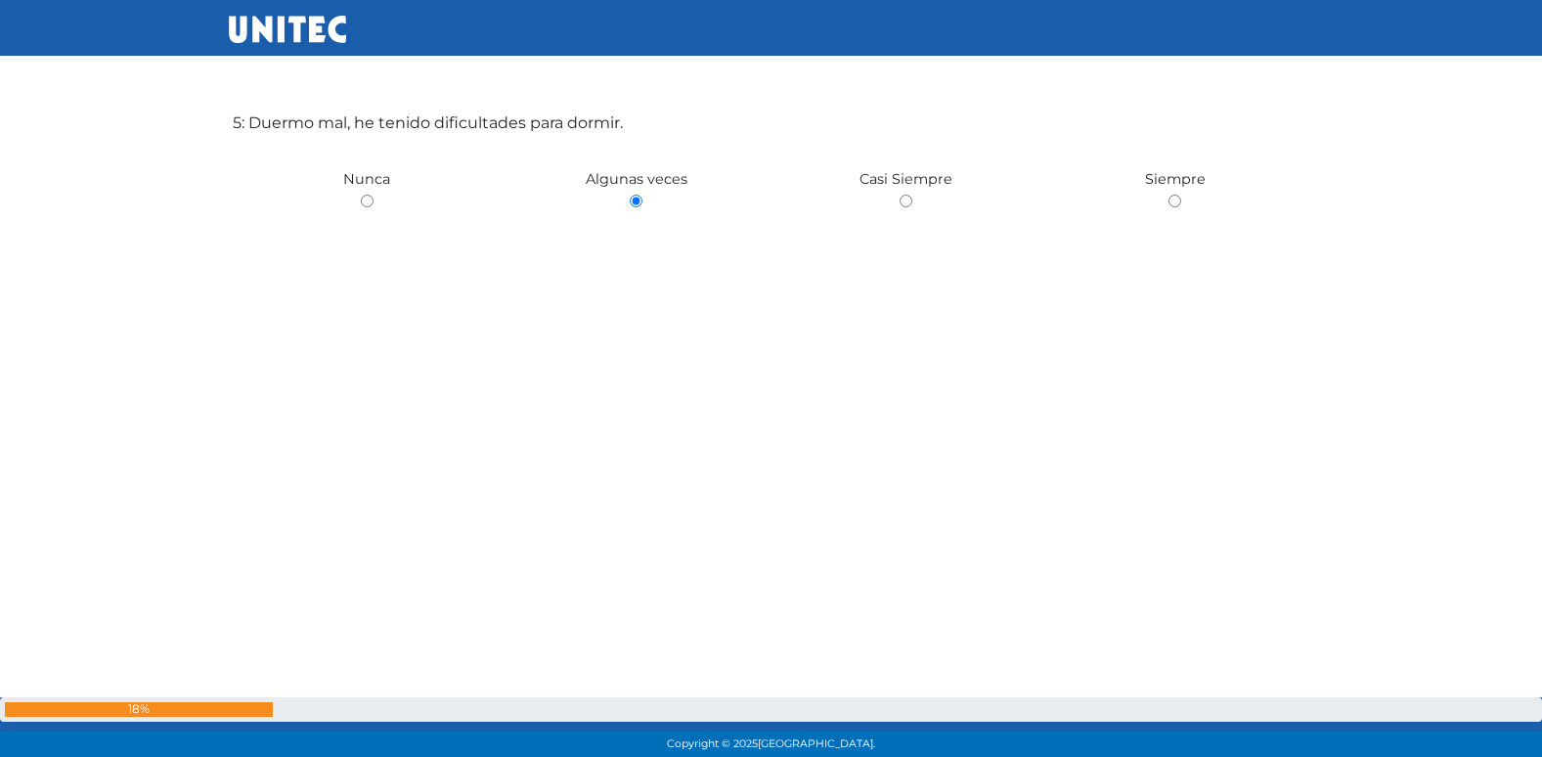
radio input "true"
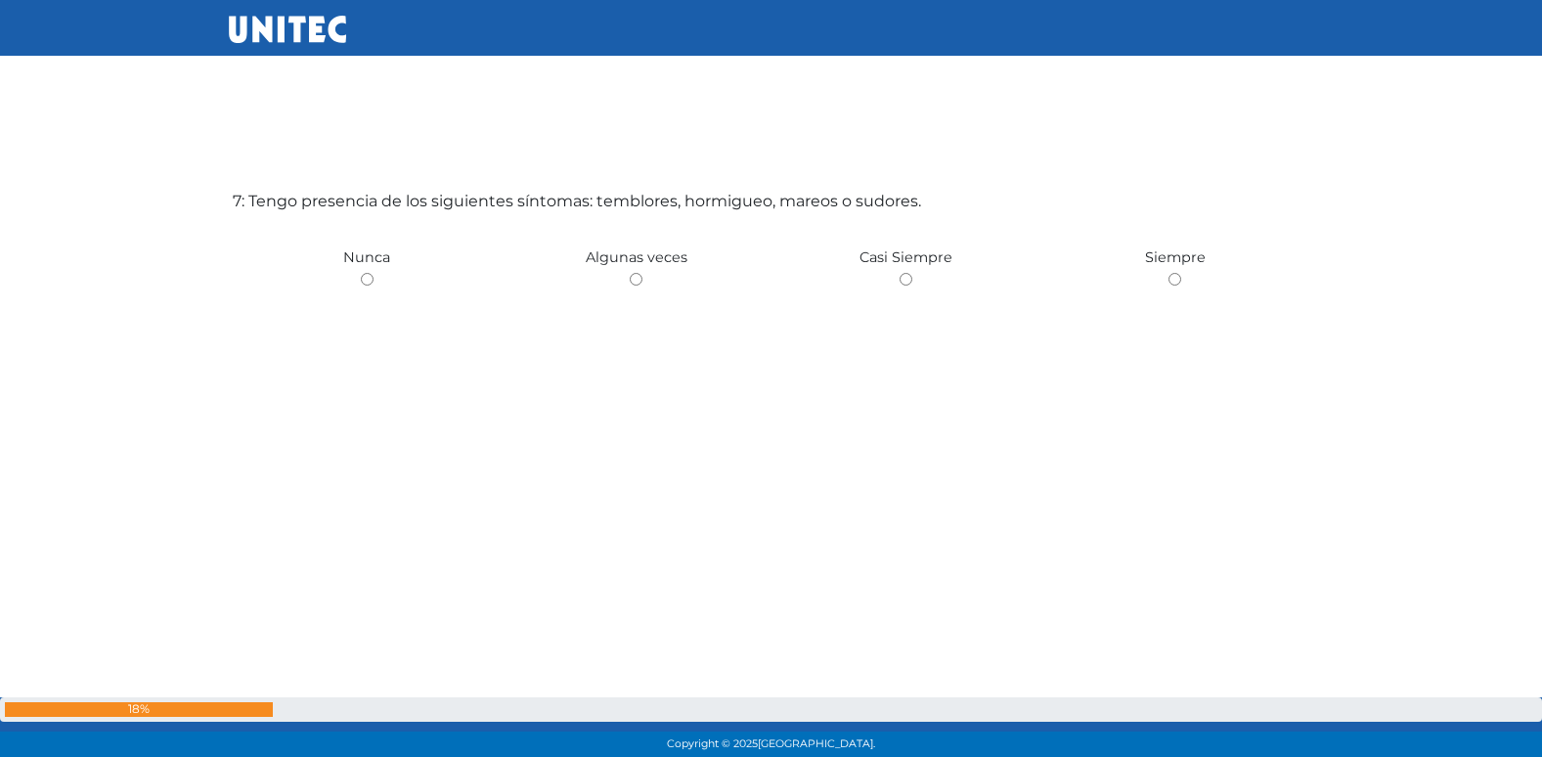
click at [630, 273] on input "radio" at bounding box center [636, 279] width 13 height 13
radio input "true"
click at [361, 273] on input "radio" at bounding box center [367, 279] width 13 height 13
radio input "true"
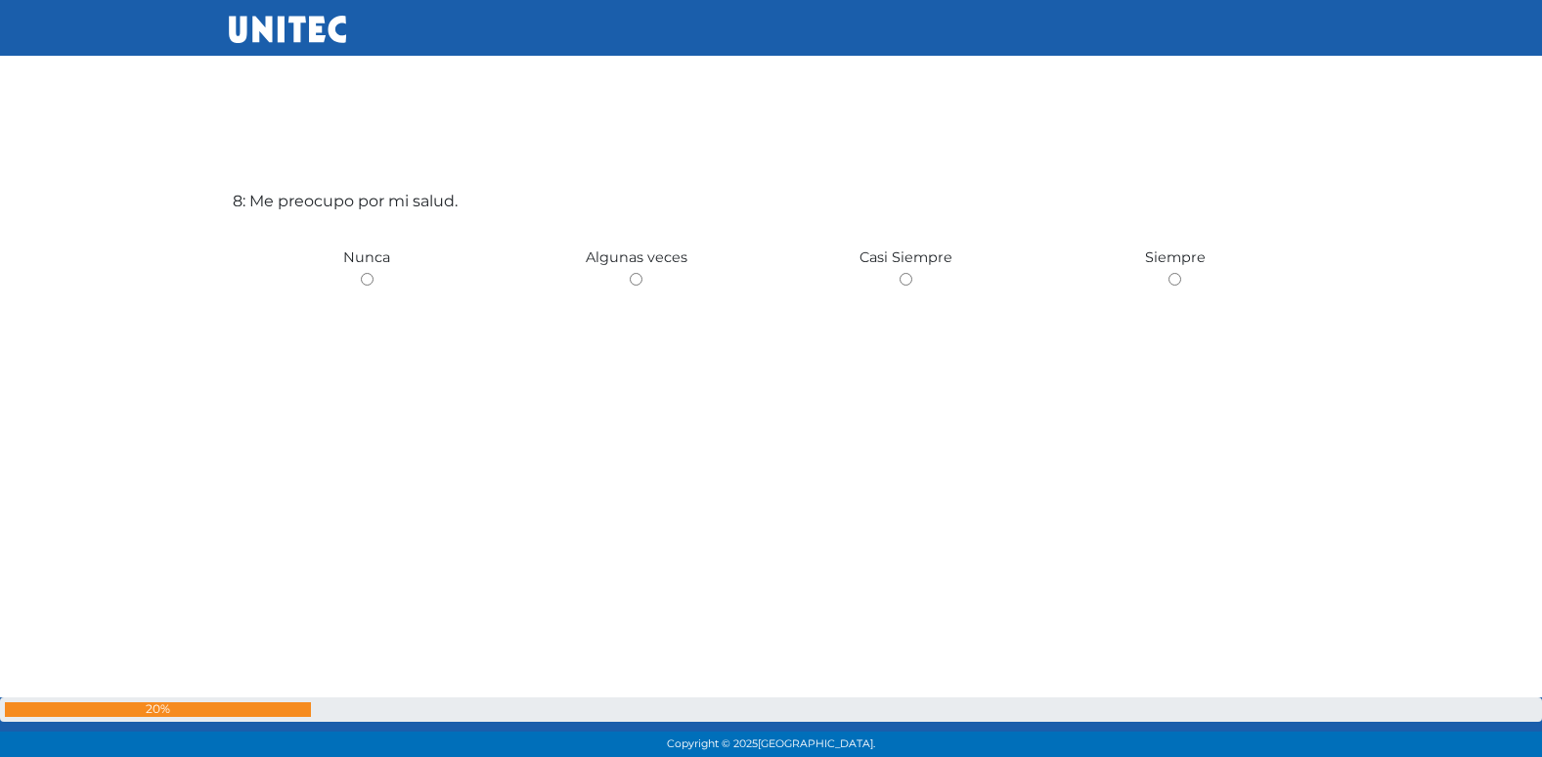
click at [630, 273] on input "radio" at bounding box center [636, 279] width 13 height 13
radio input "true"
click at [900, 275] on input "radio" at bounding box center [906, 281] width 13 height 13
radio input "true"
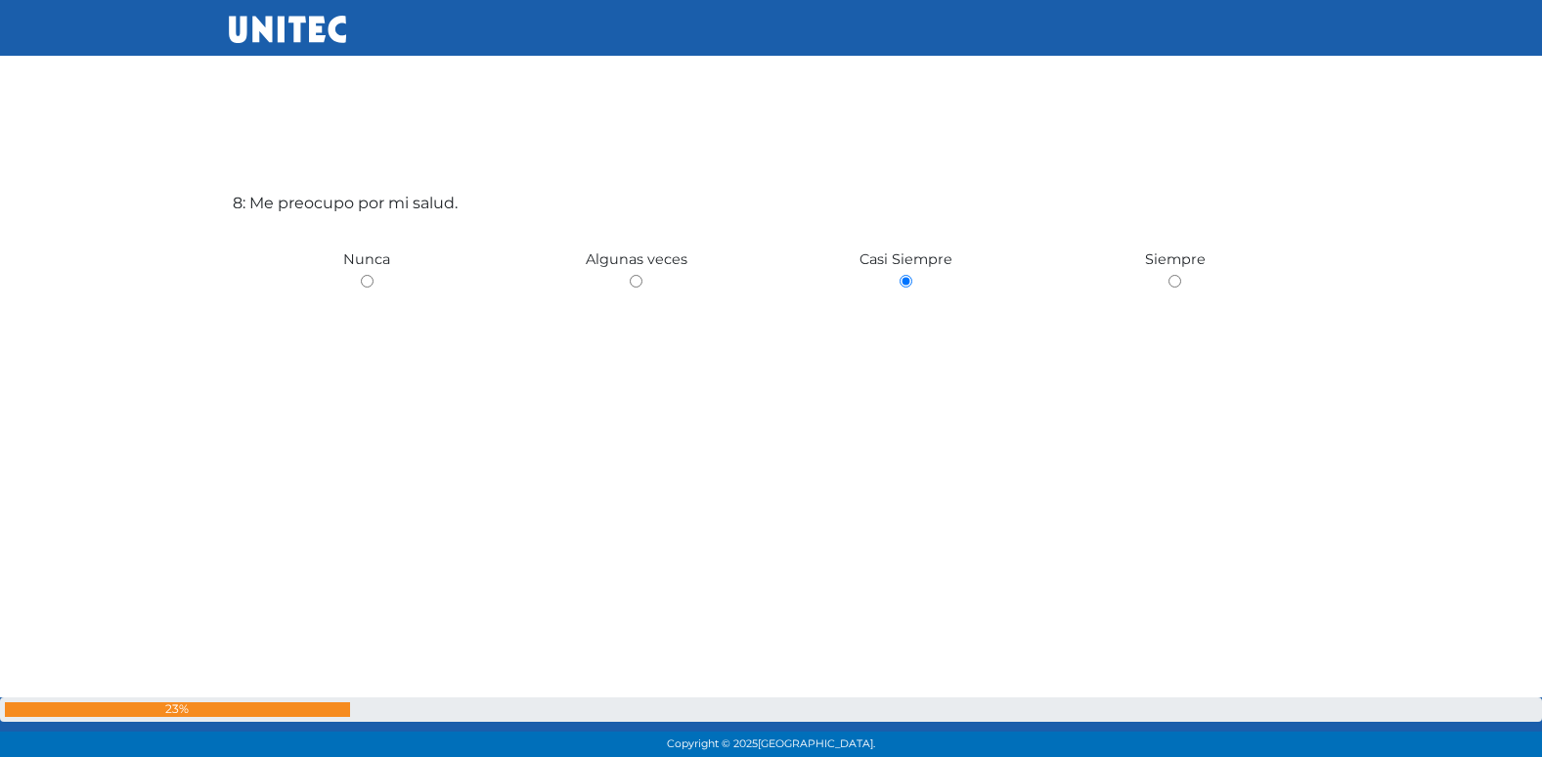
radio input "true"
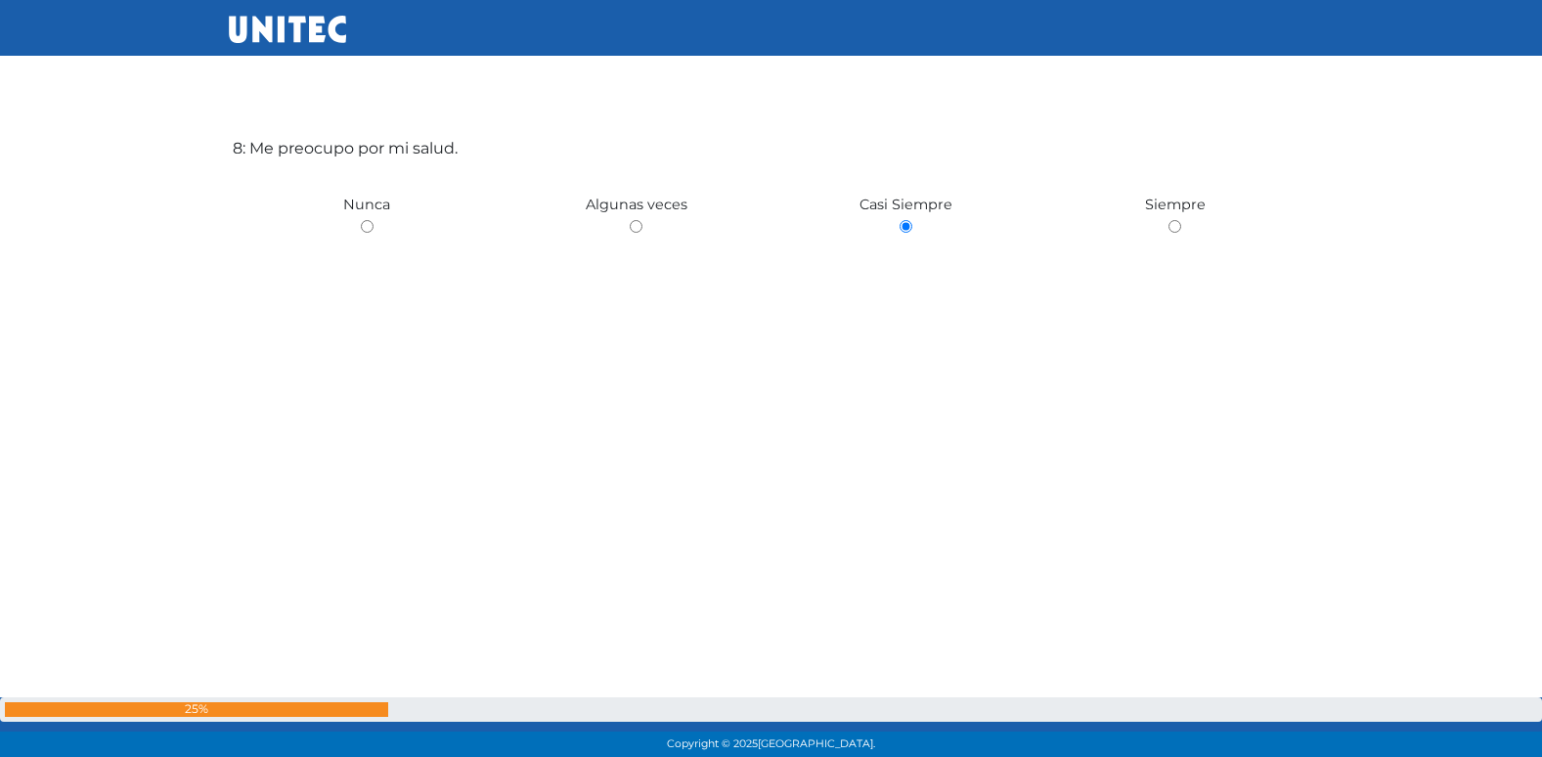
scroll to position [5464, 0]
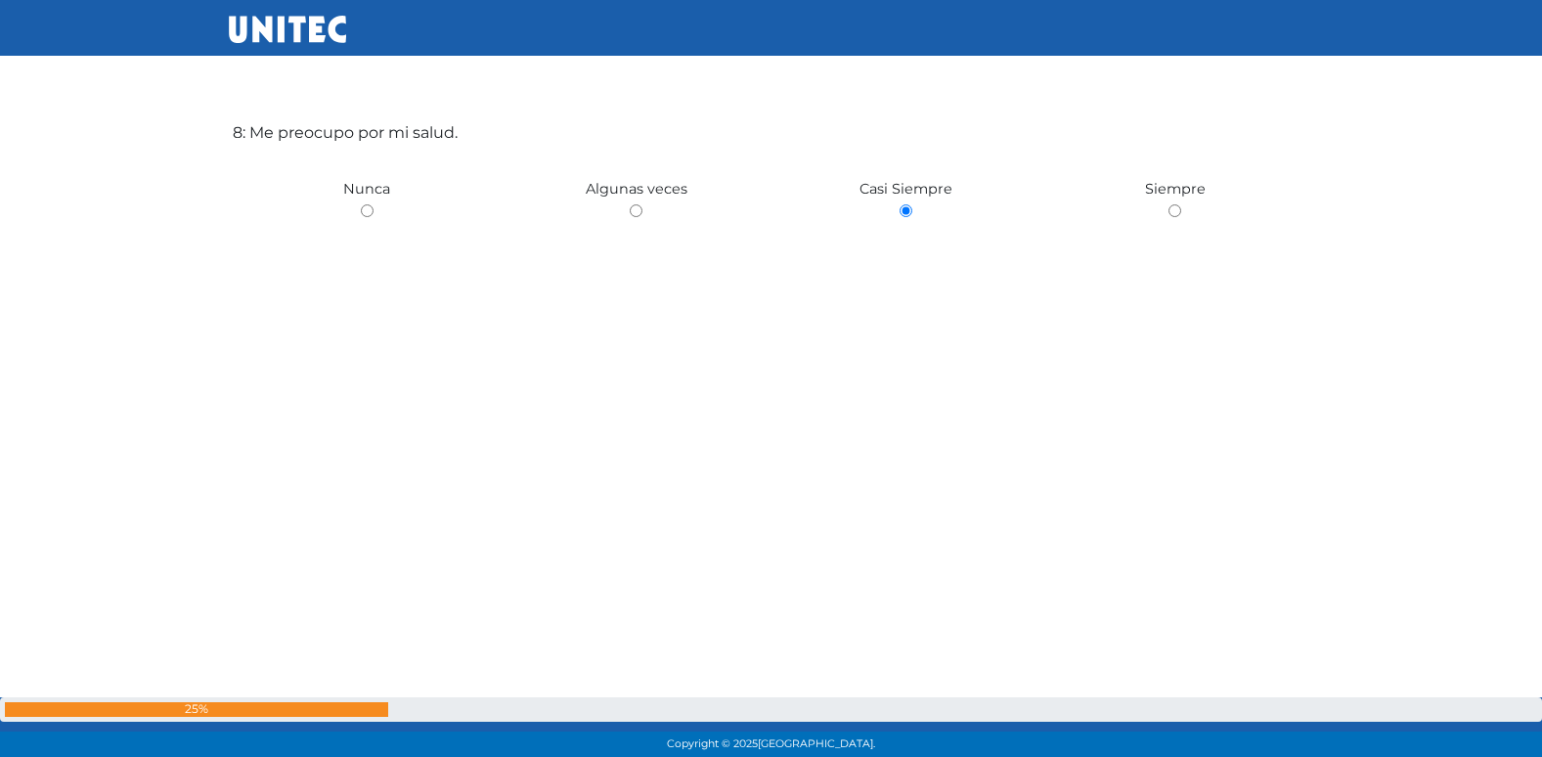
radio input "true"
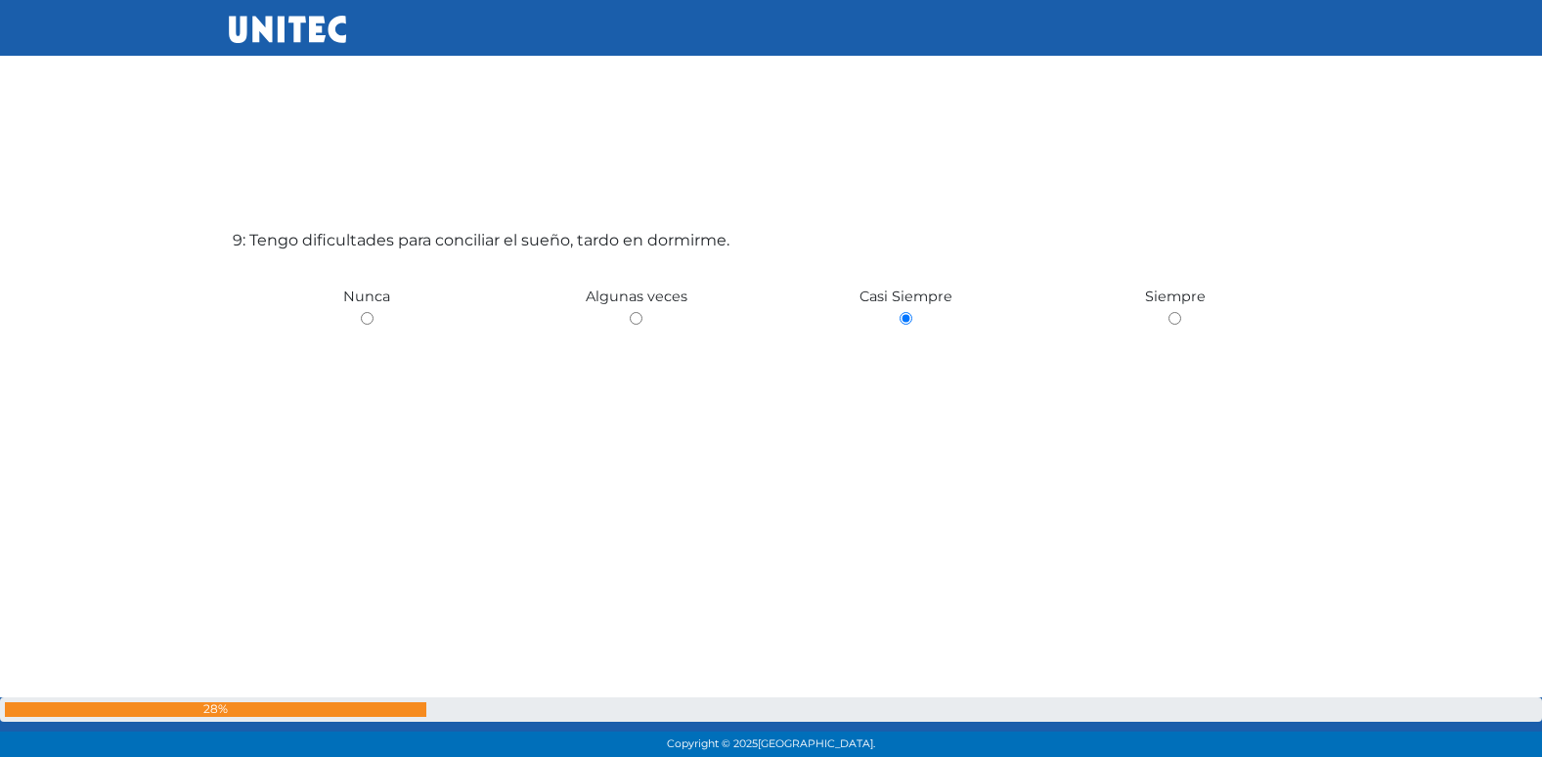
scroll to position [6101, 0]
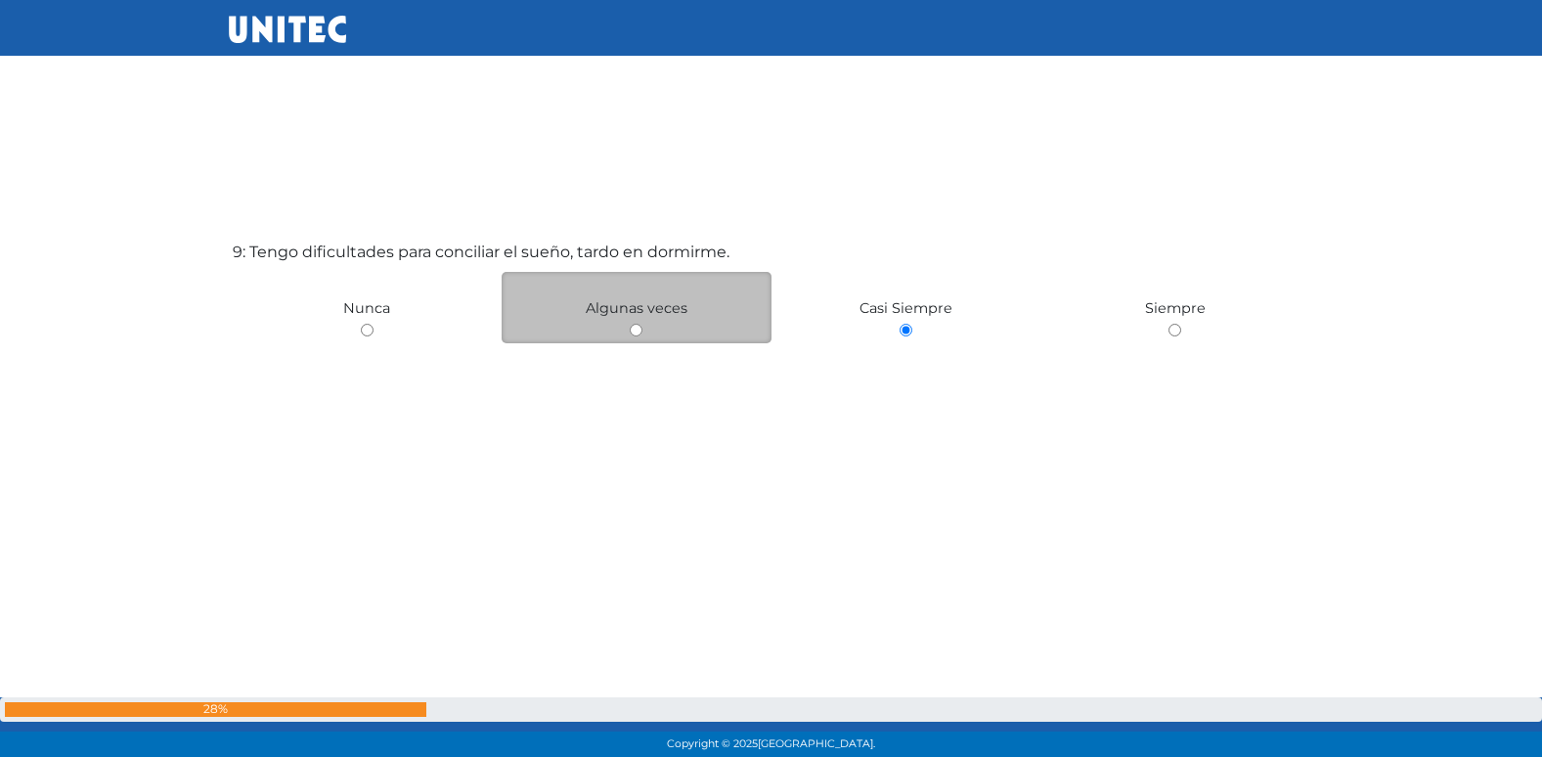
click at [634, 332] on input "radio" at bounding box center [636, 330] width 13 height 13
radio input "true"
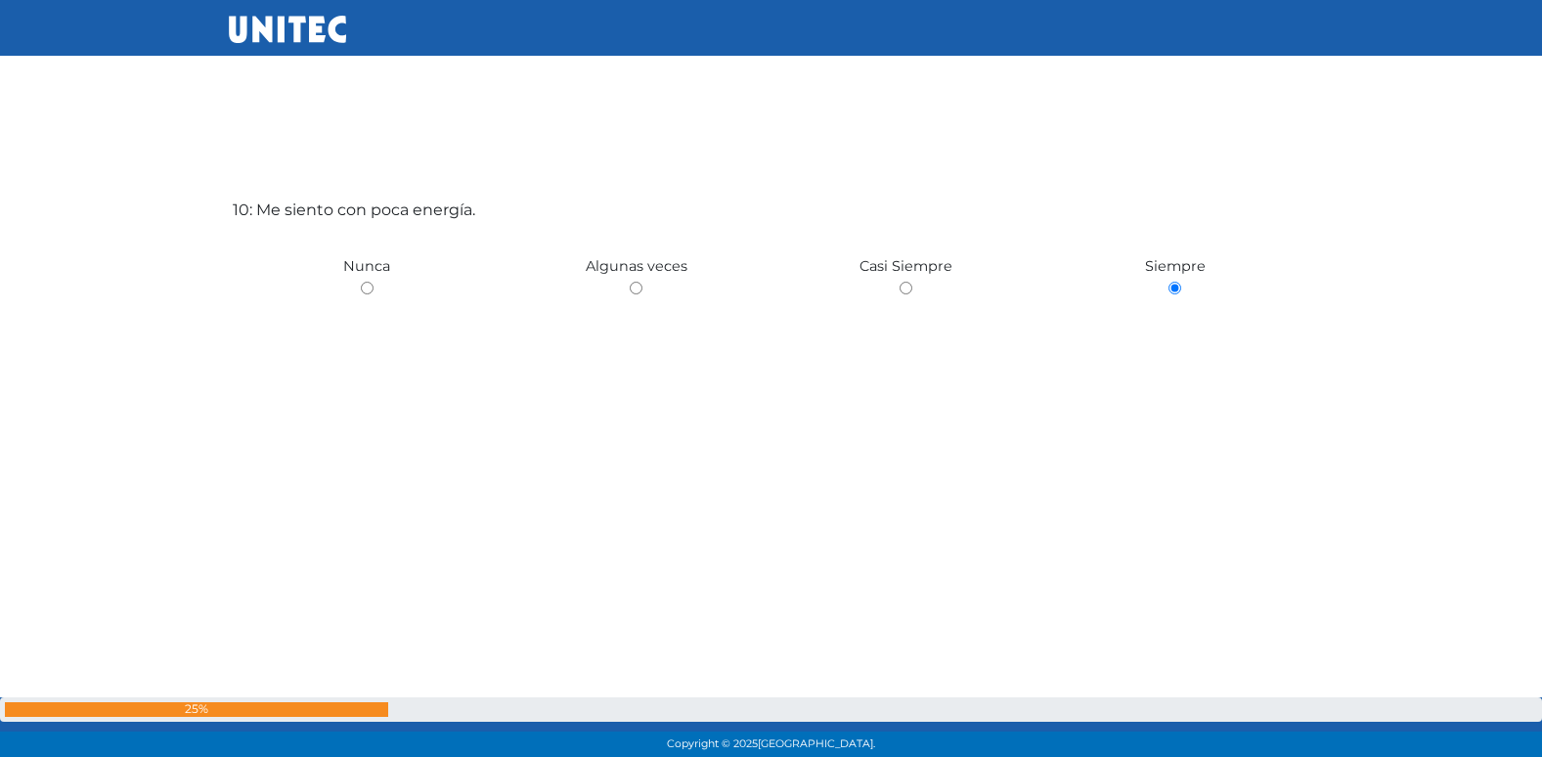
scroll to position [6909, 0]
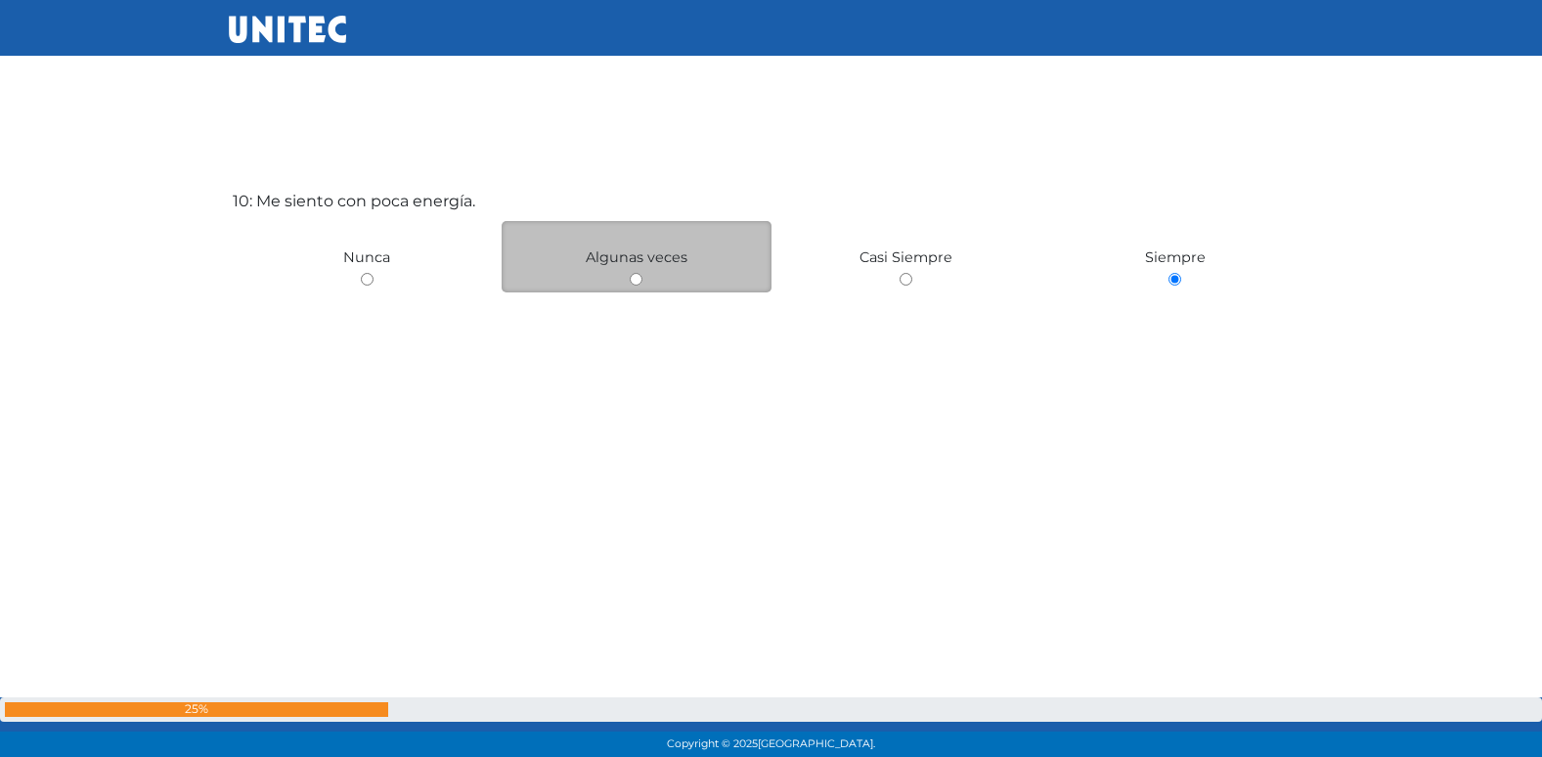
click at [638, 278] on input "radio" at bounding box center [636, 279] width 13 height 13
radio input "true"
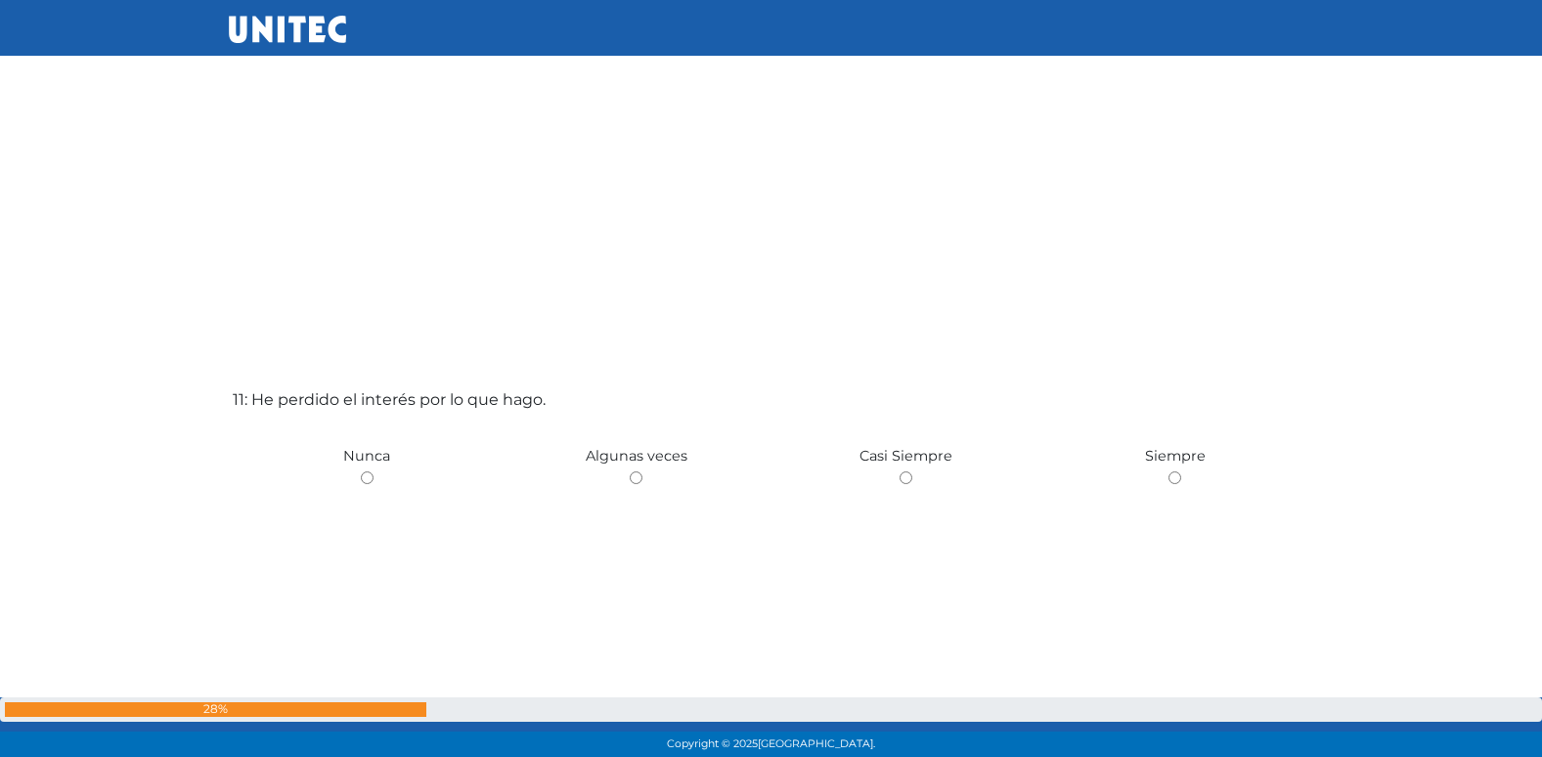
scroll to position [7318, 0]
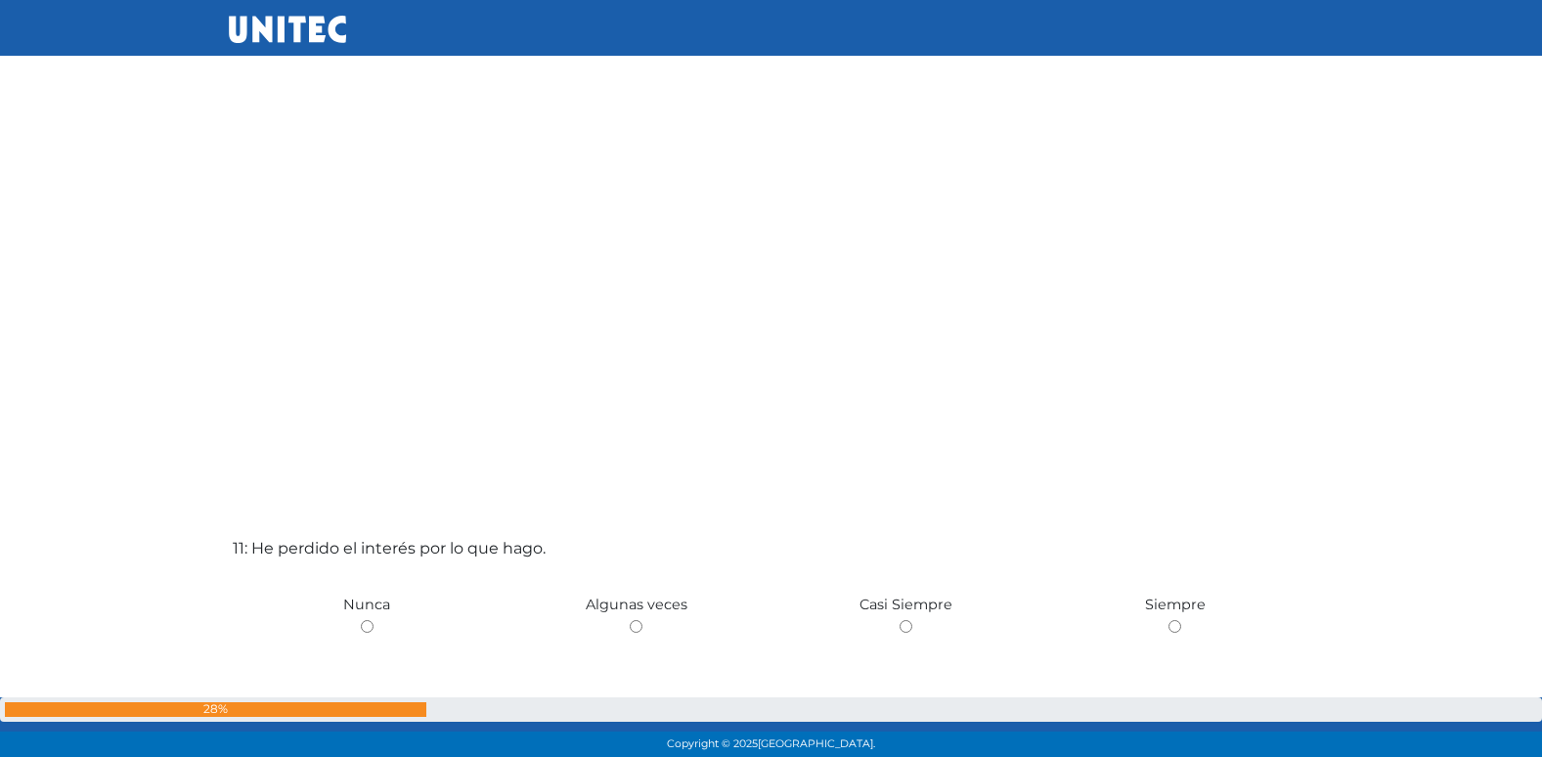
click at [630, 620] on input "radio" at bounding box center [636, 626] width 13 height 13
radio input "true"
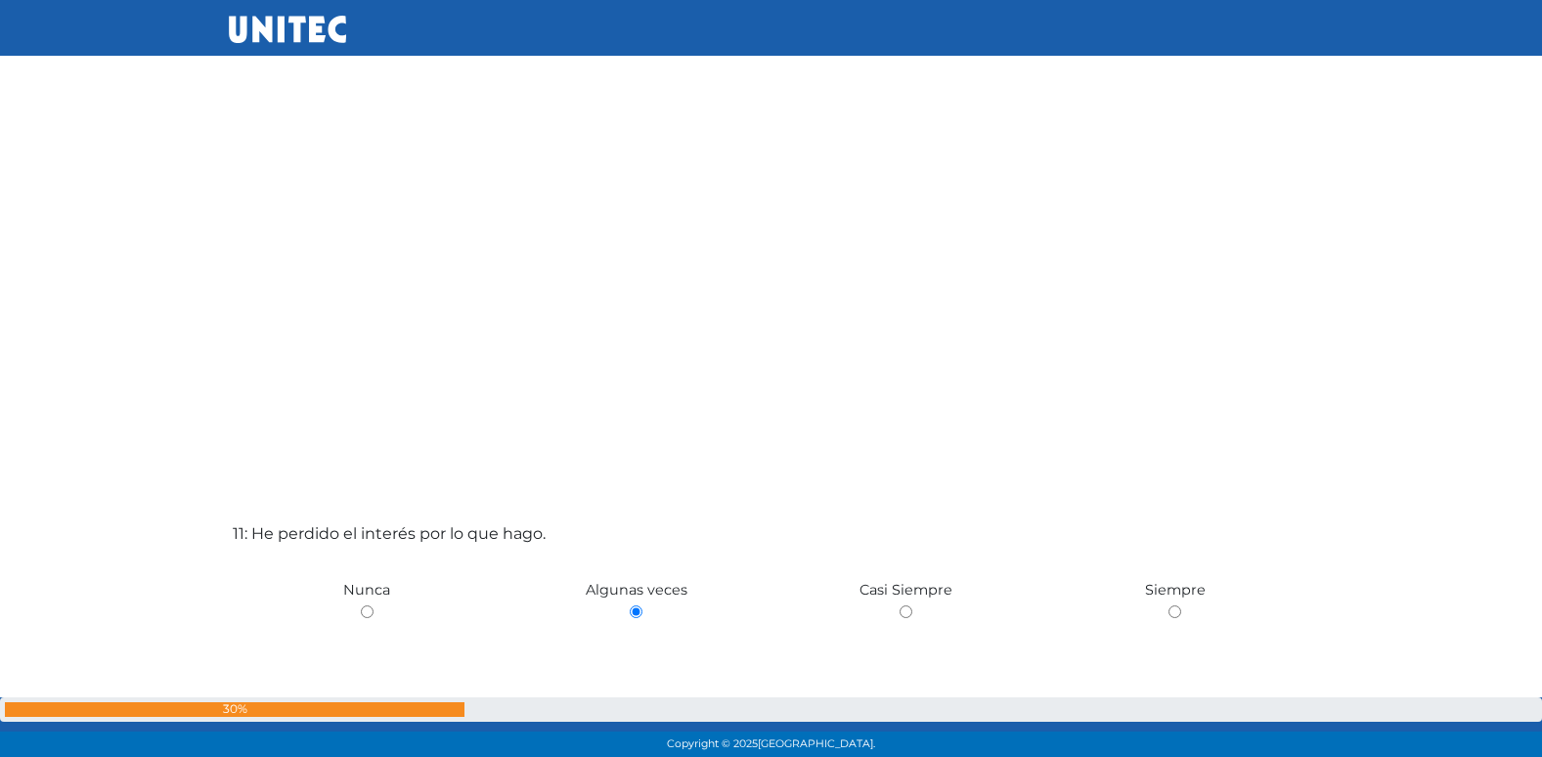
click at [361, 605] on input "radio" at bounding box center [367, 611] width 13 height 13
radio input "true"
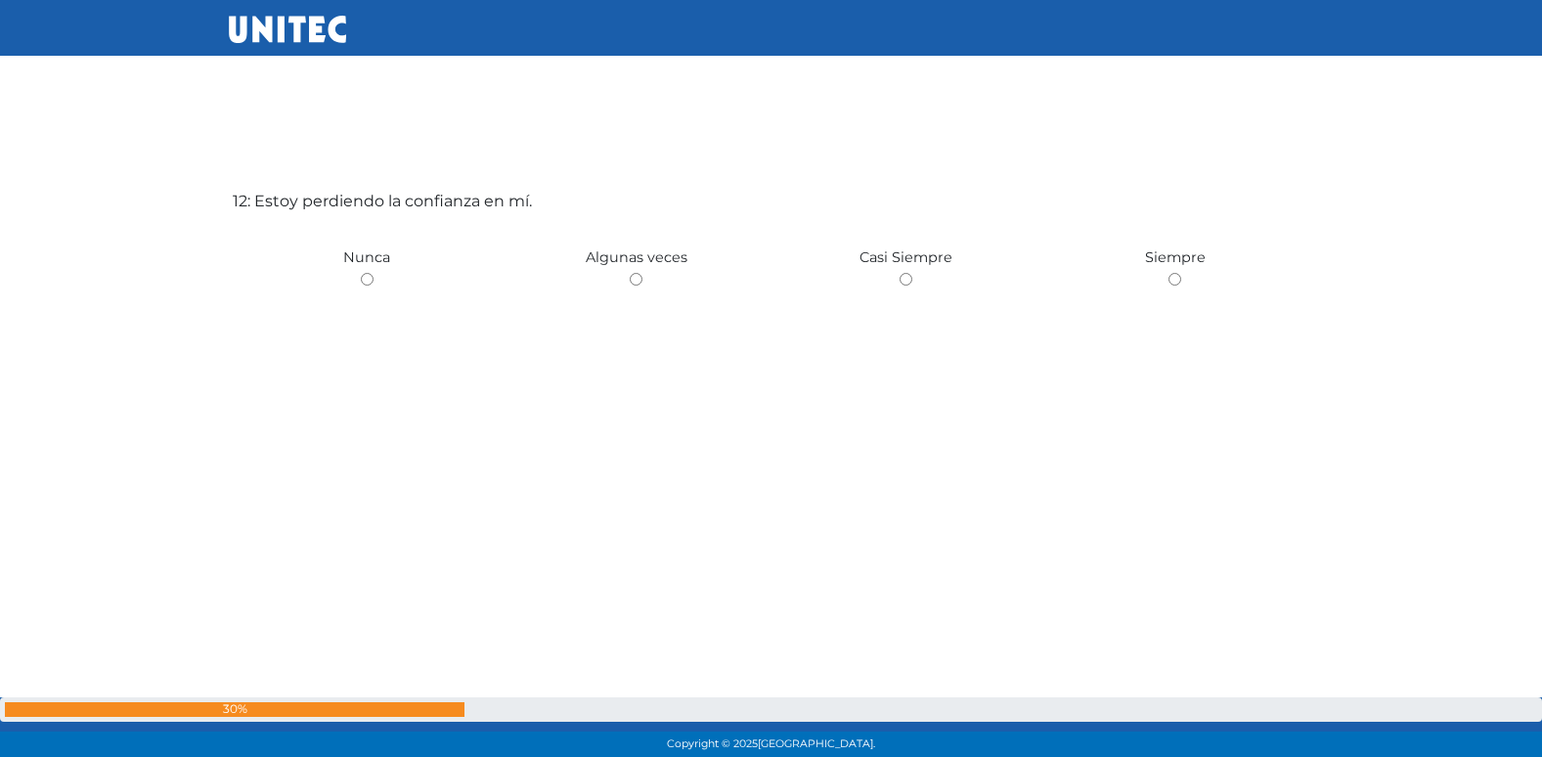
click at [630, 273] on input "radio" at bounding box center [636, 279] width 13 height 13
radio input "true"
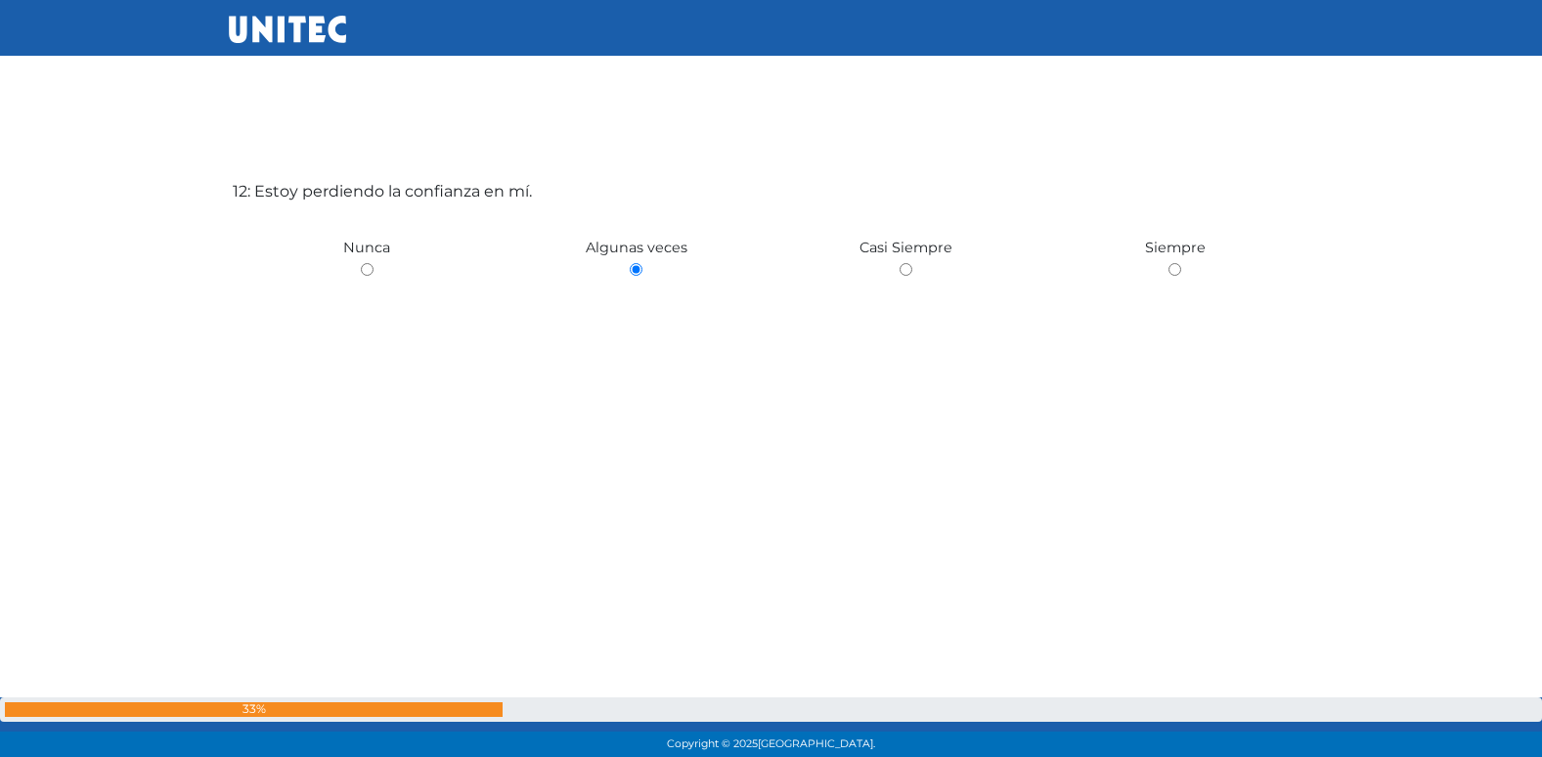
click at [361, 263] on input "radio" at bounding box center [367, 269] width 13 height 13
radio input "true"
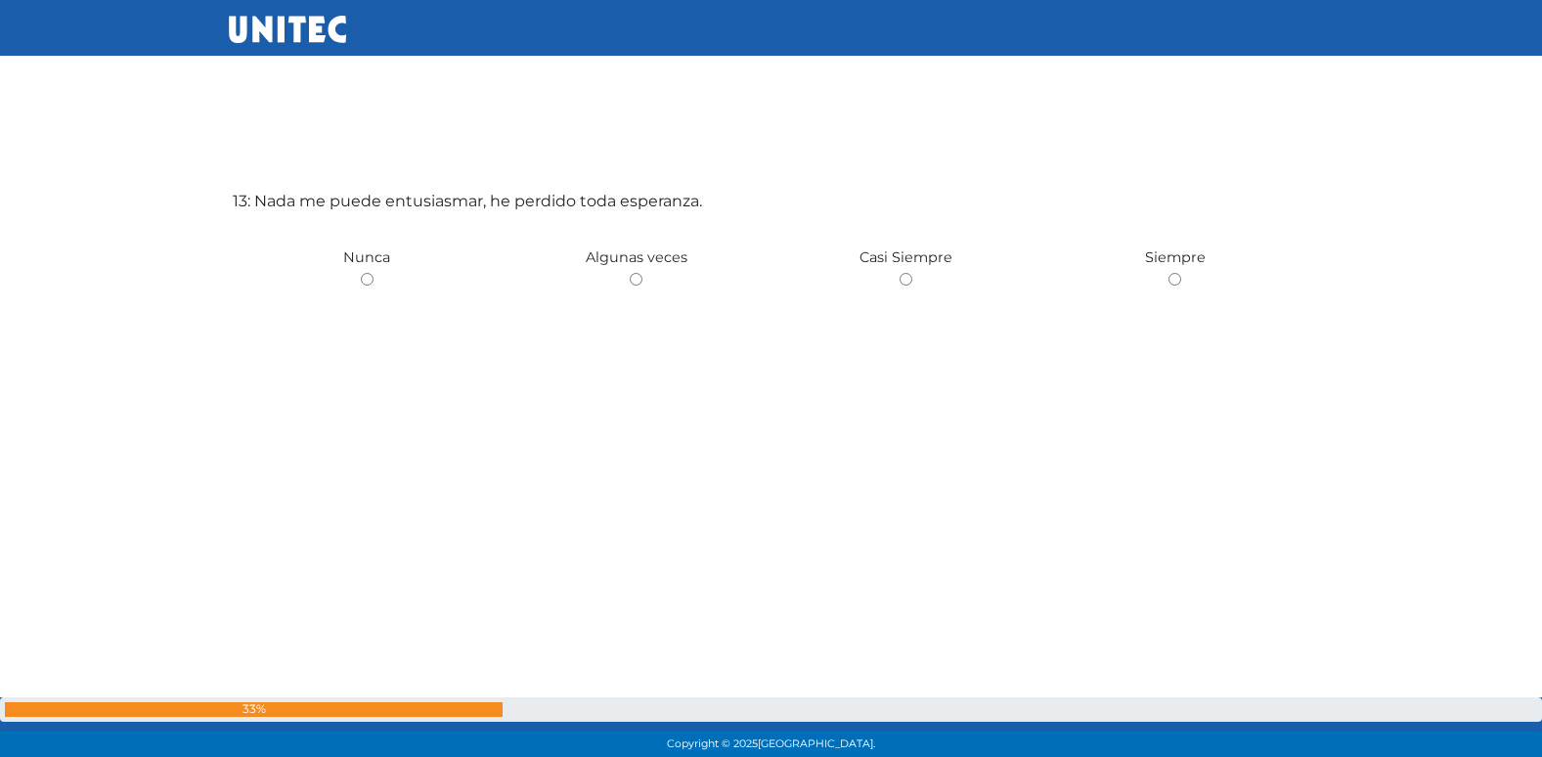
click at [630, 273] on input "radio" at bounding box center [636, 279] width 13 height 13
radio input "true"
click at [361, 275] on input "radio" at bounding box center [367, 281] width 13 height 13
radio input "true"
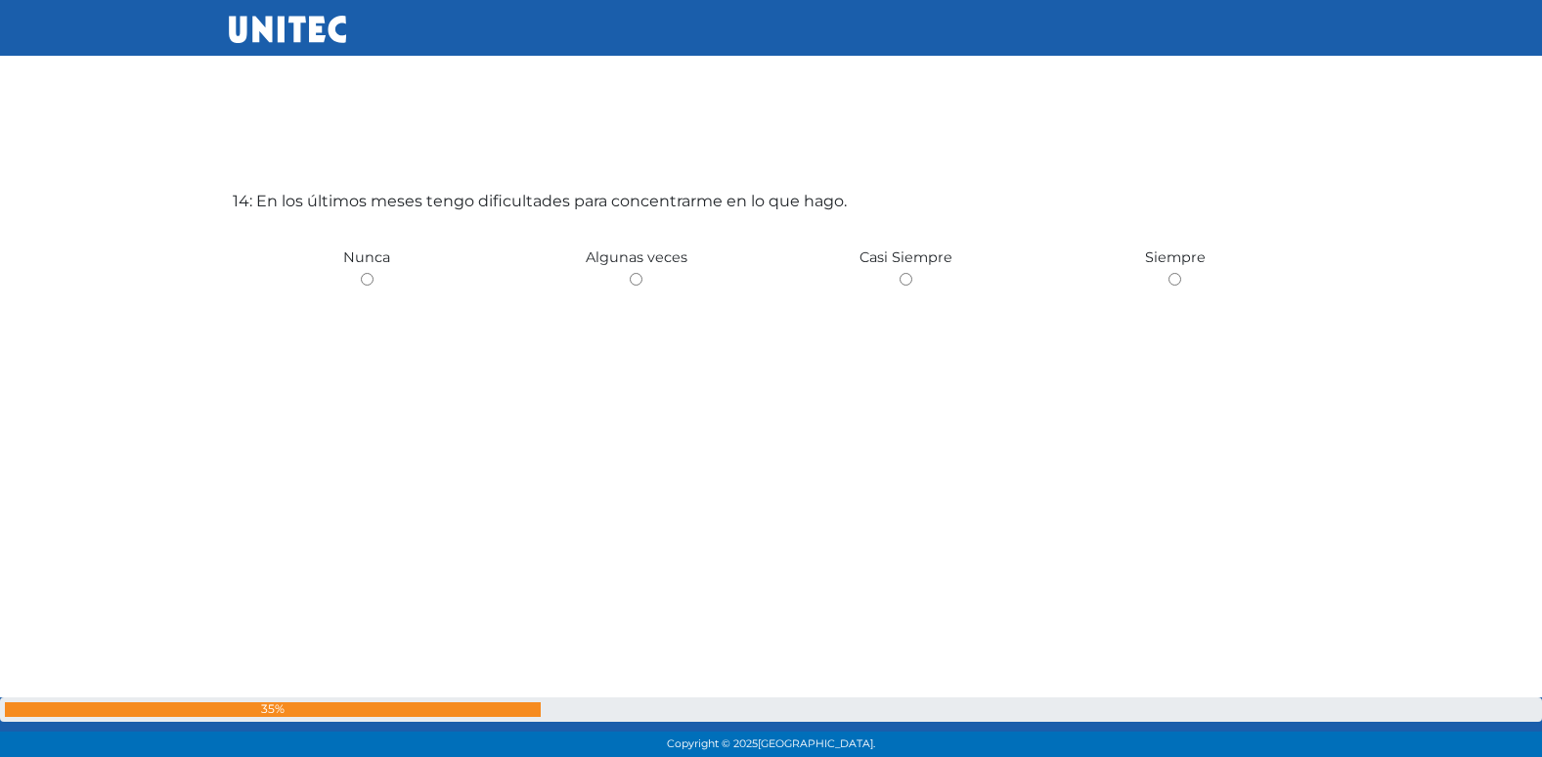
click at [630, 273] on input "radio" at bounding box center [636, 279] width 13 height 13
radio input "true"
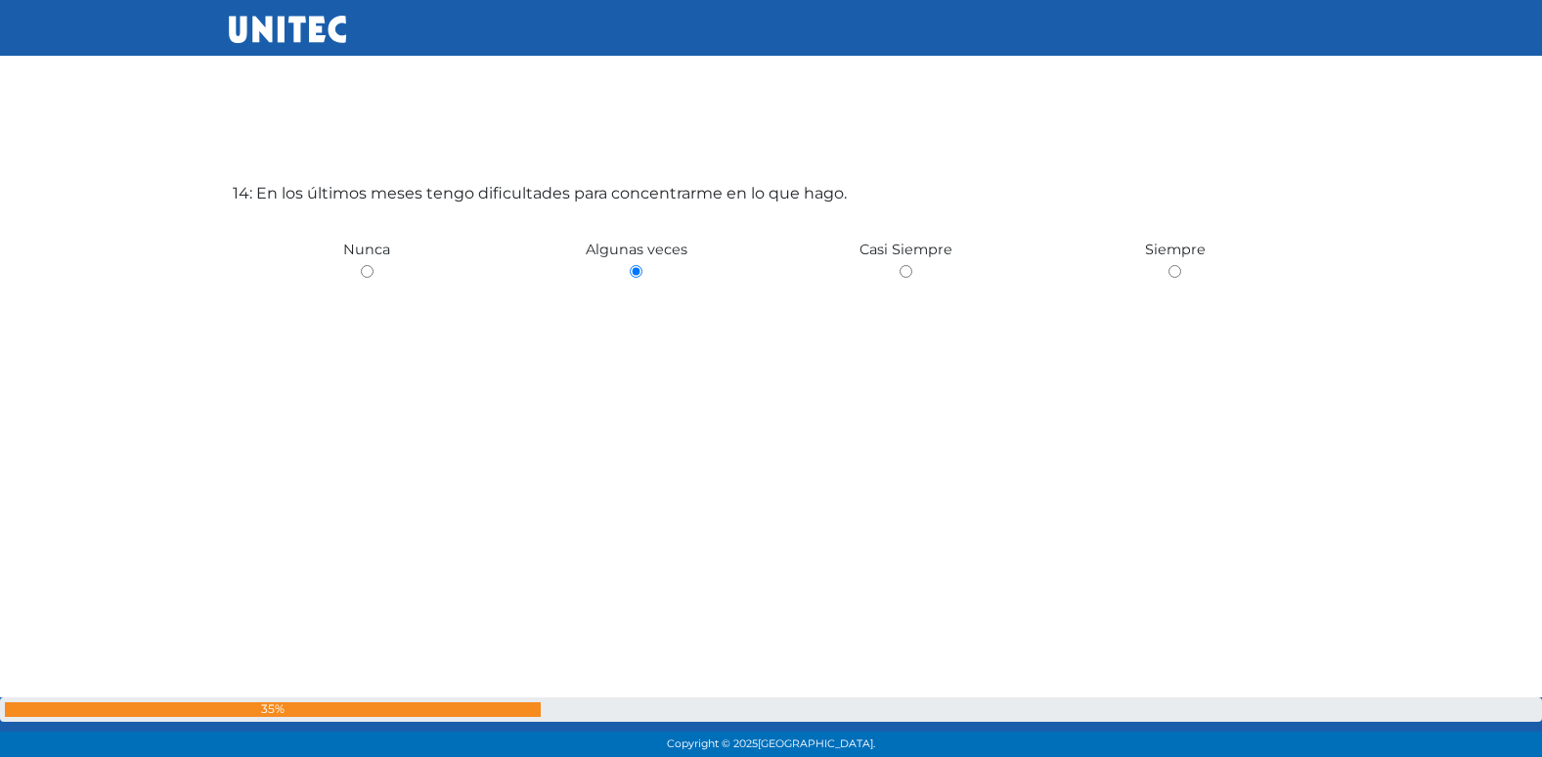
click at [361, 265] on input "radio" at bounding box center [367, 271] width 13 height 13
radio input "true"
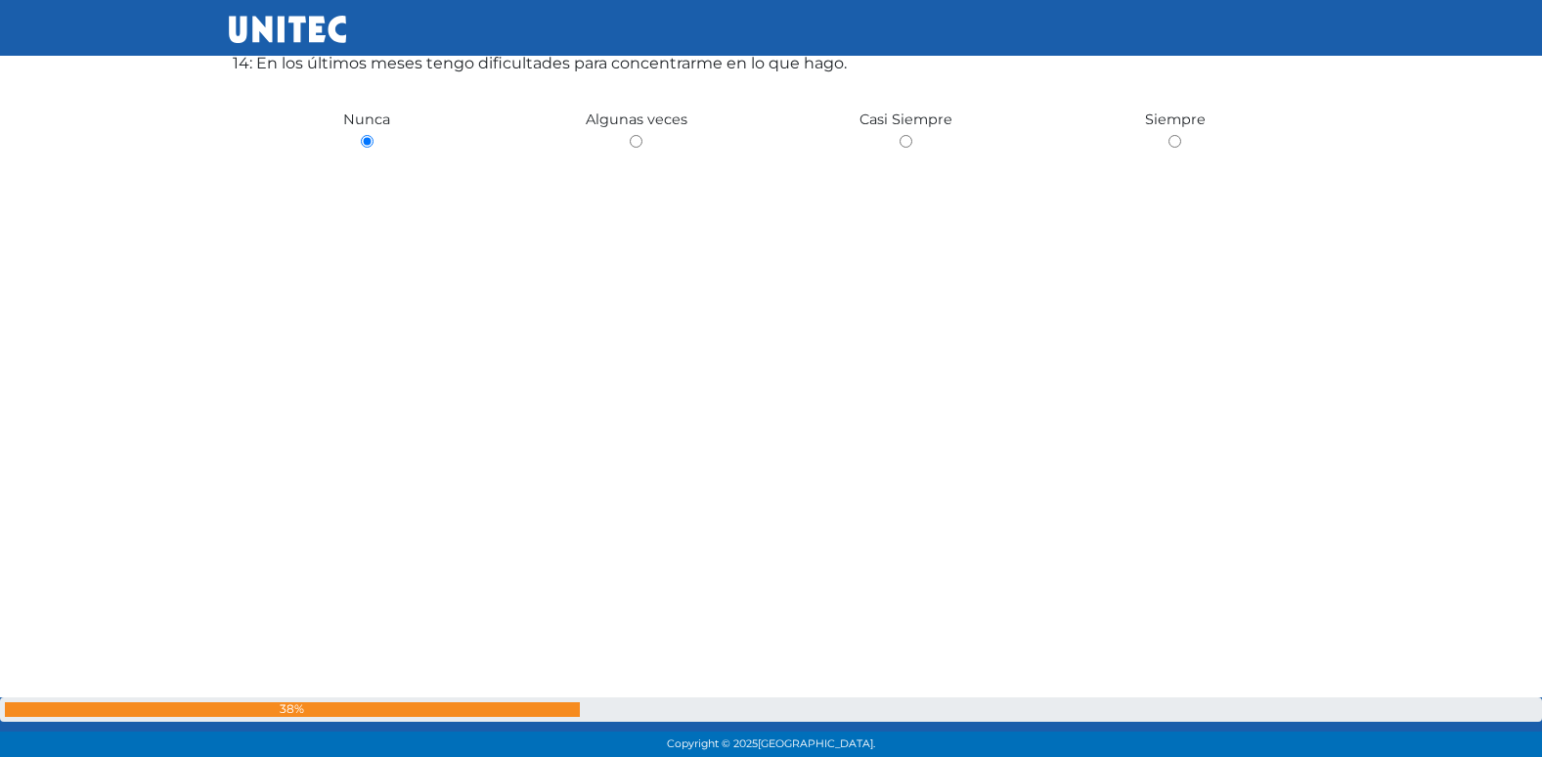
radio input "true"
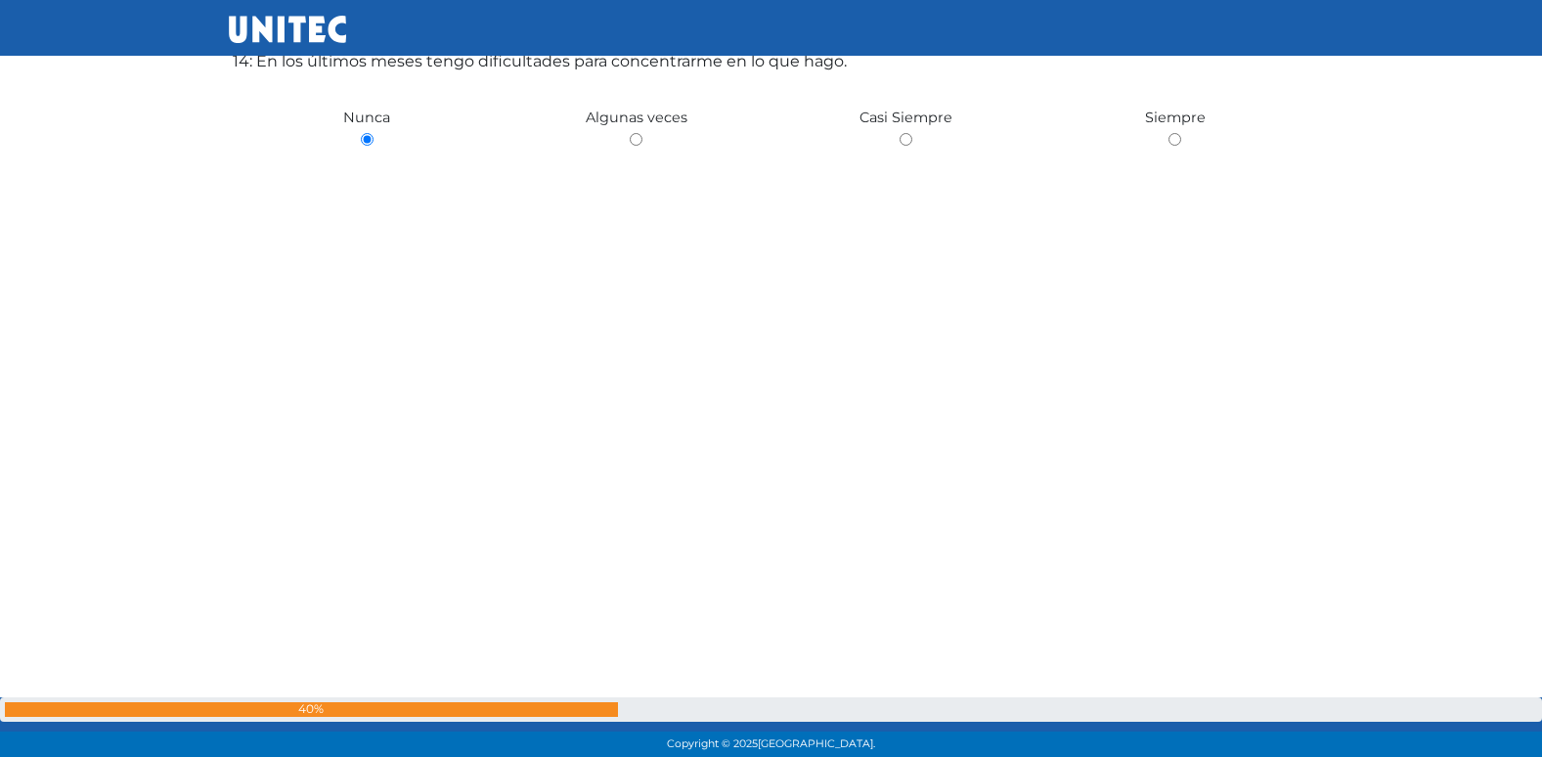
radio input "true"
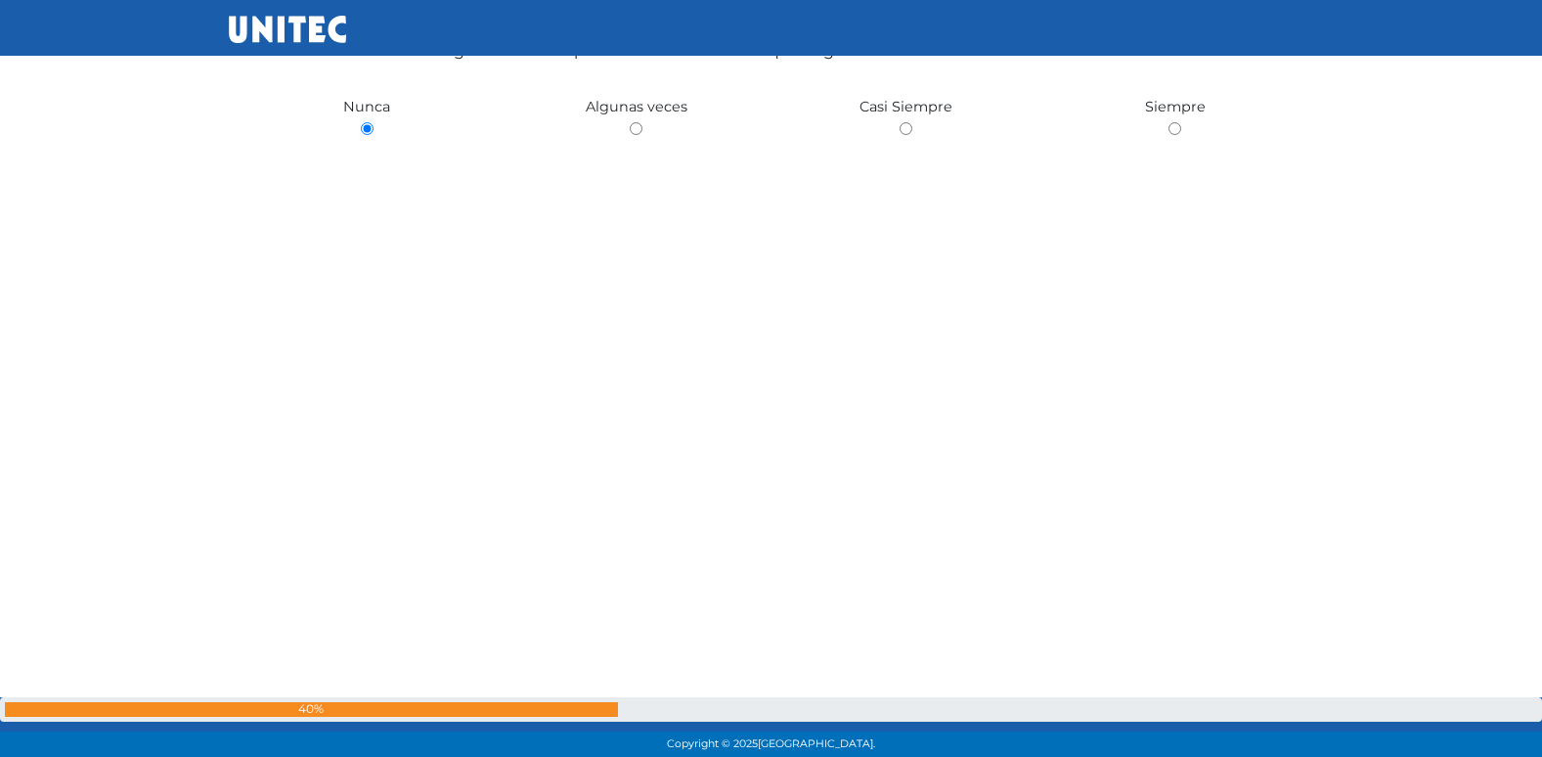
radio input "true"
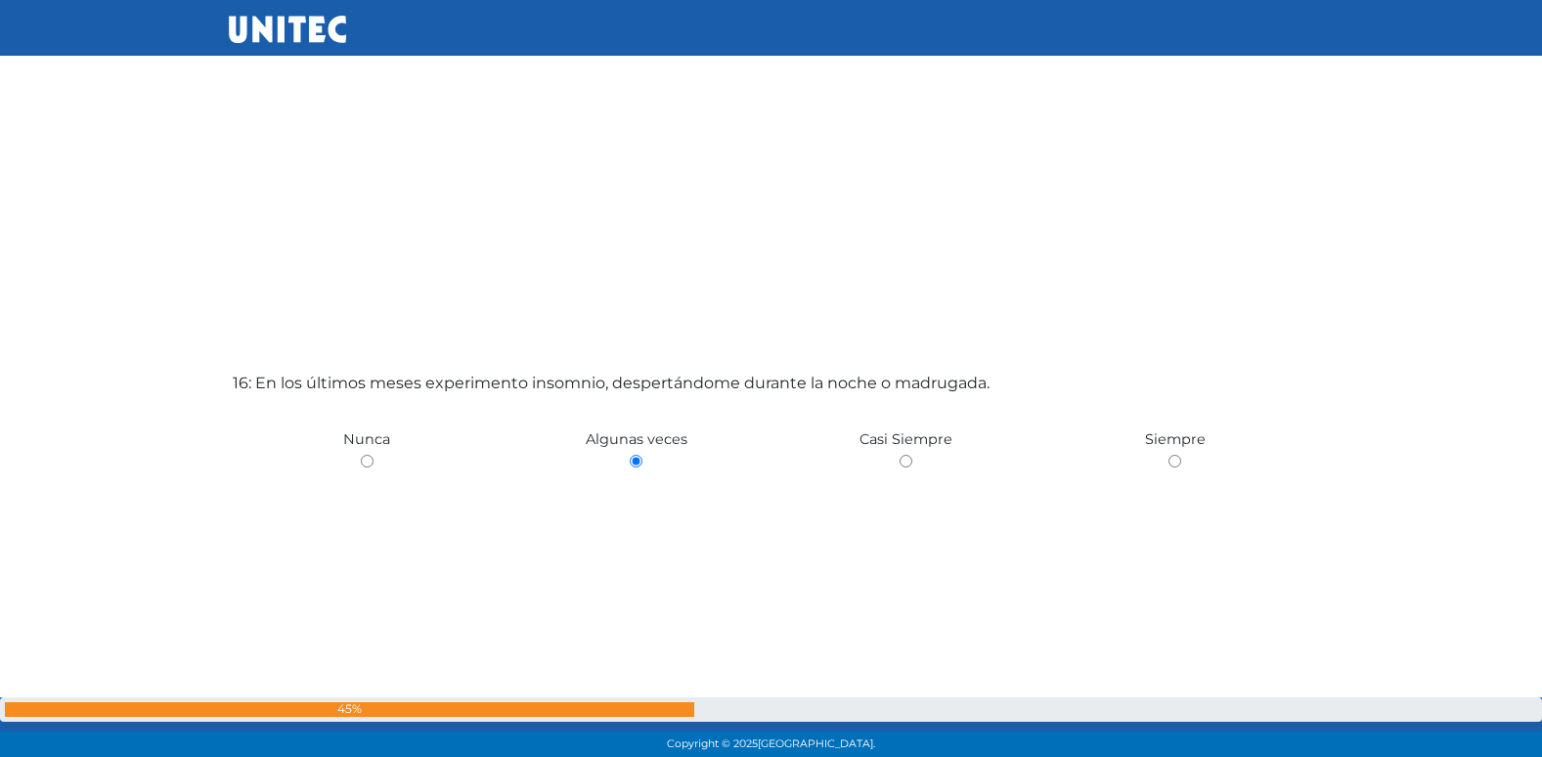
scroll to position [11303, 0]
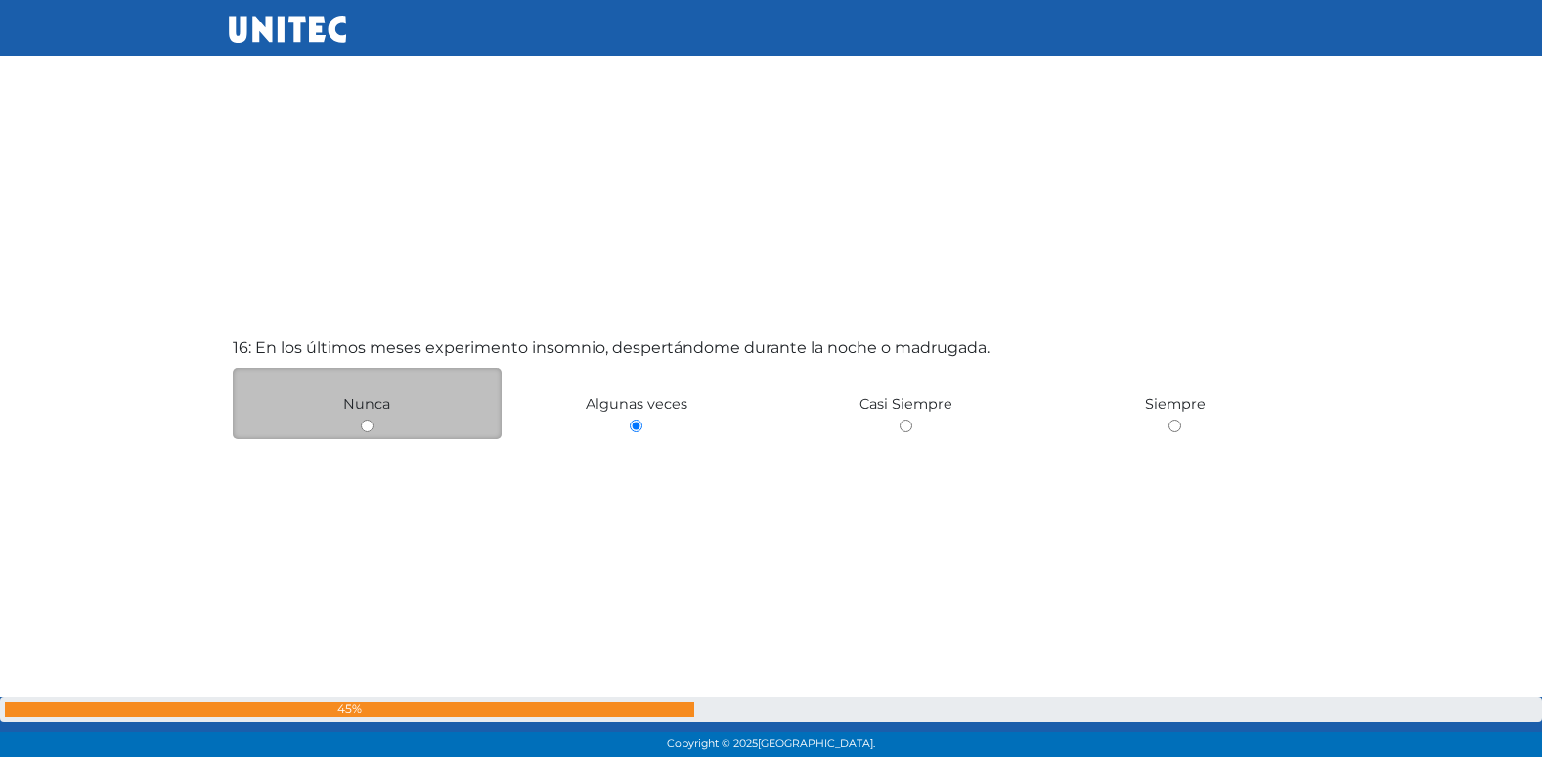
click at [363, 424] on input "radio" at bounding box center [367, 425] width 13 height 13
radio input "true"
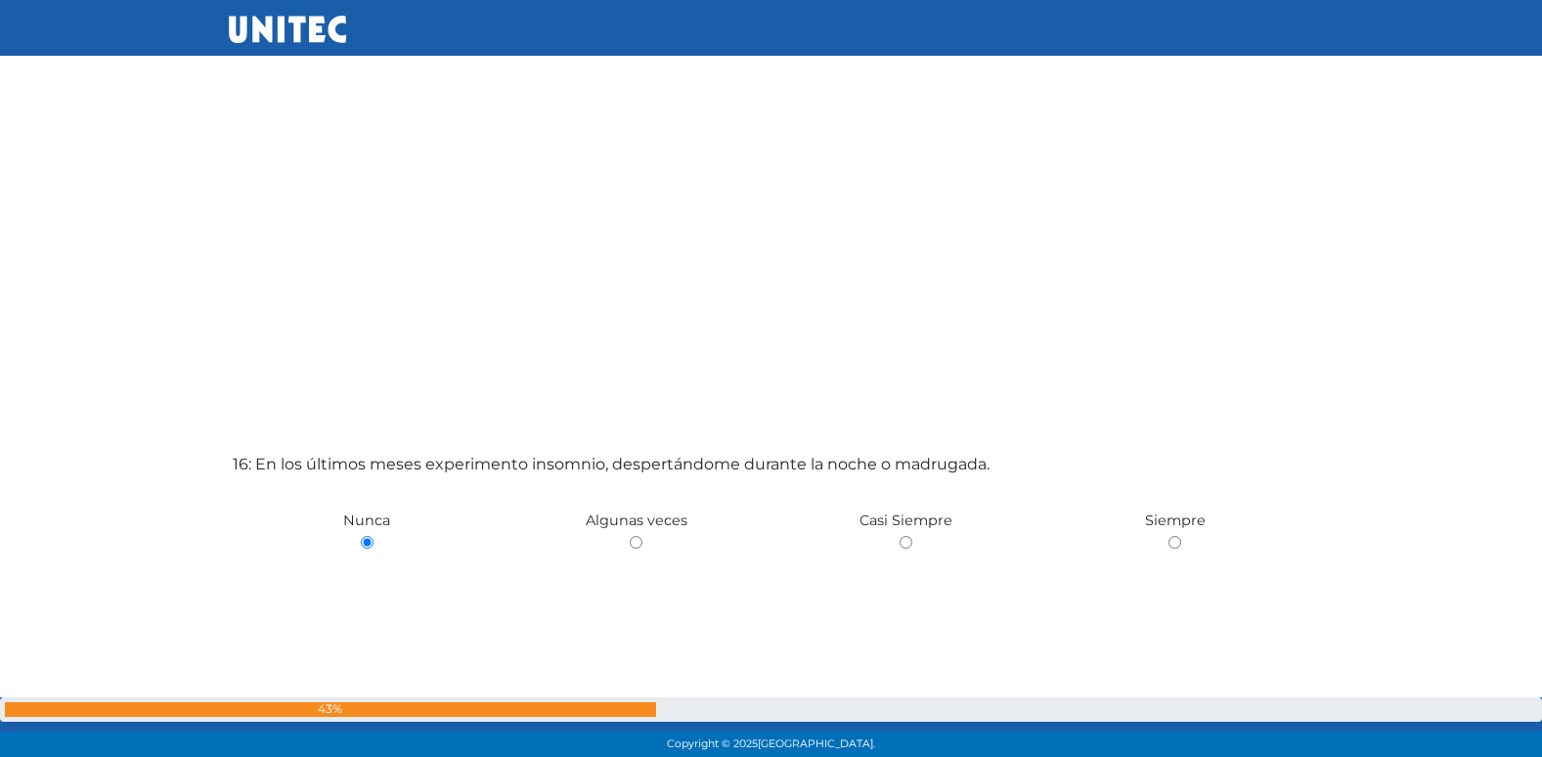
scroll to position [11326, 0]
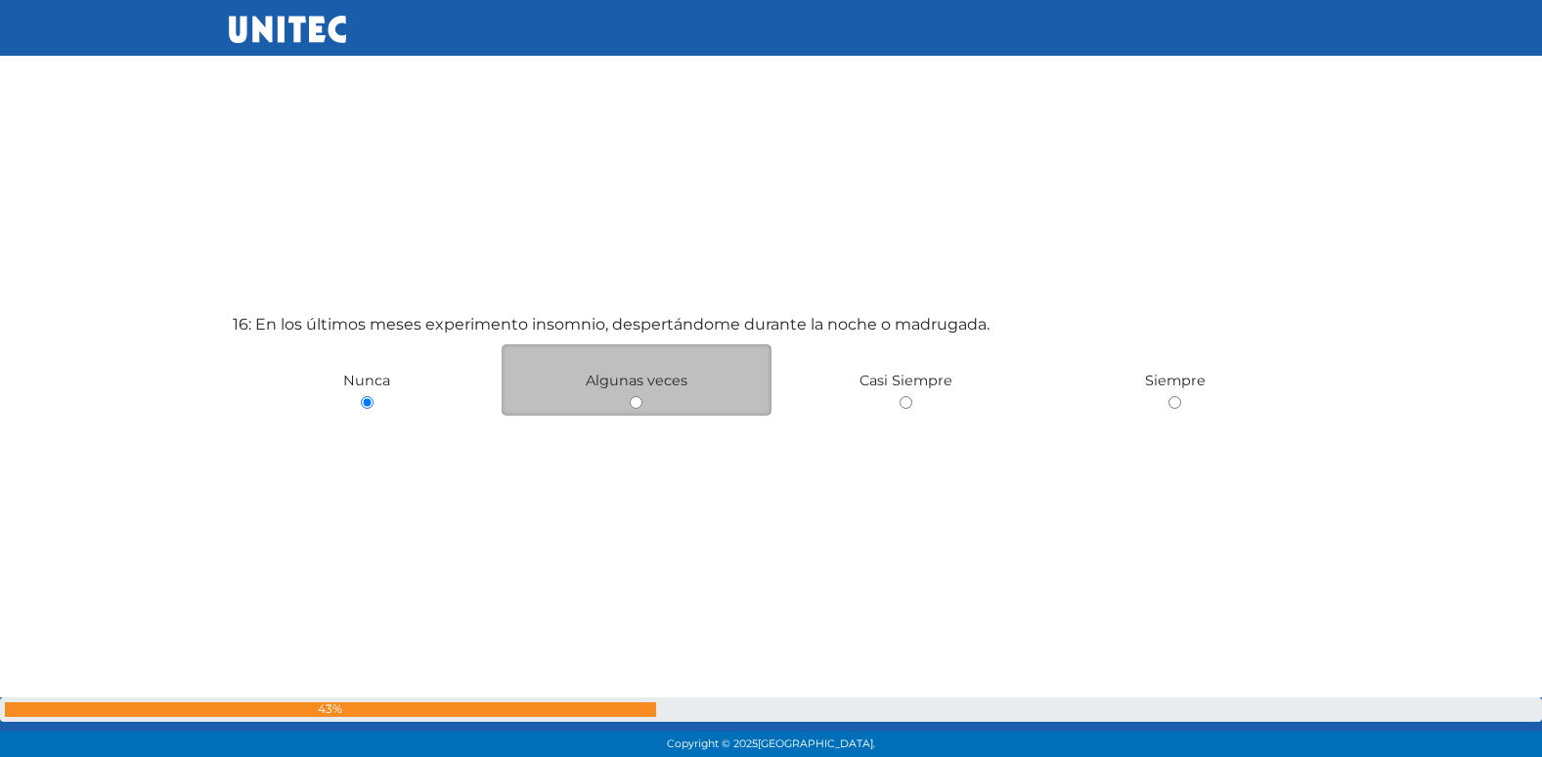
click at [639, 405] on input "radio" at bounding box center [636, 402] width 13 height 13
radio input "true"
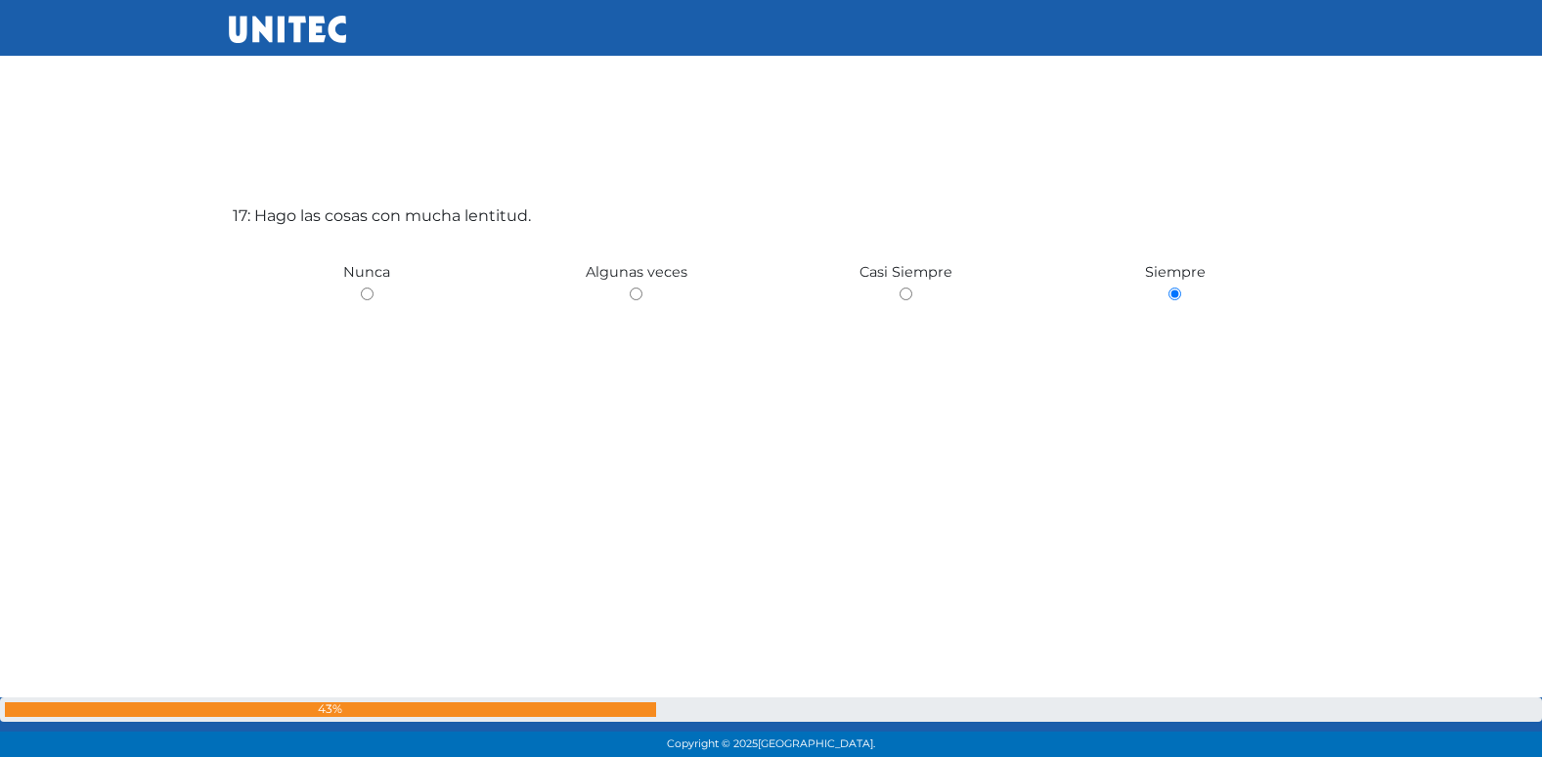
scroll to position [12206, 0]
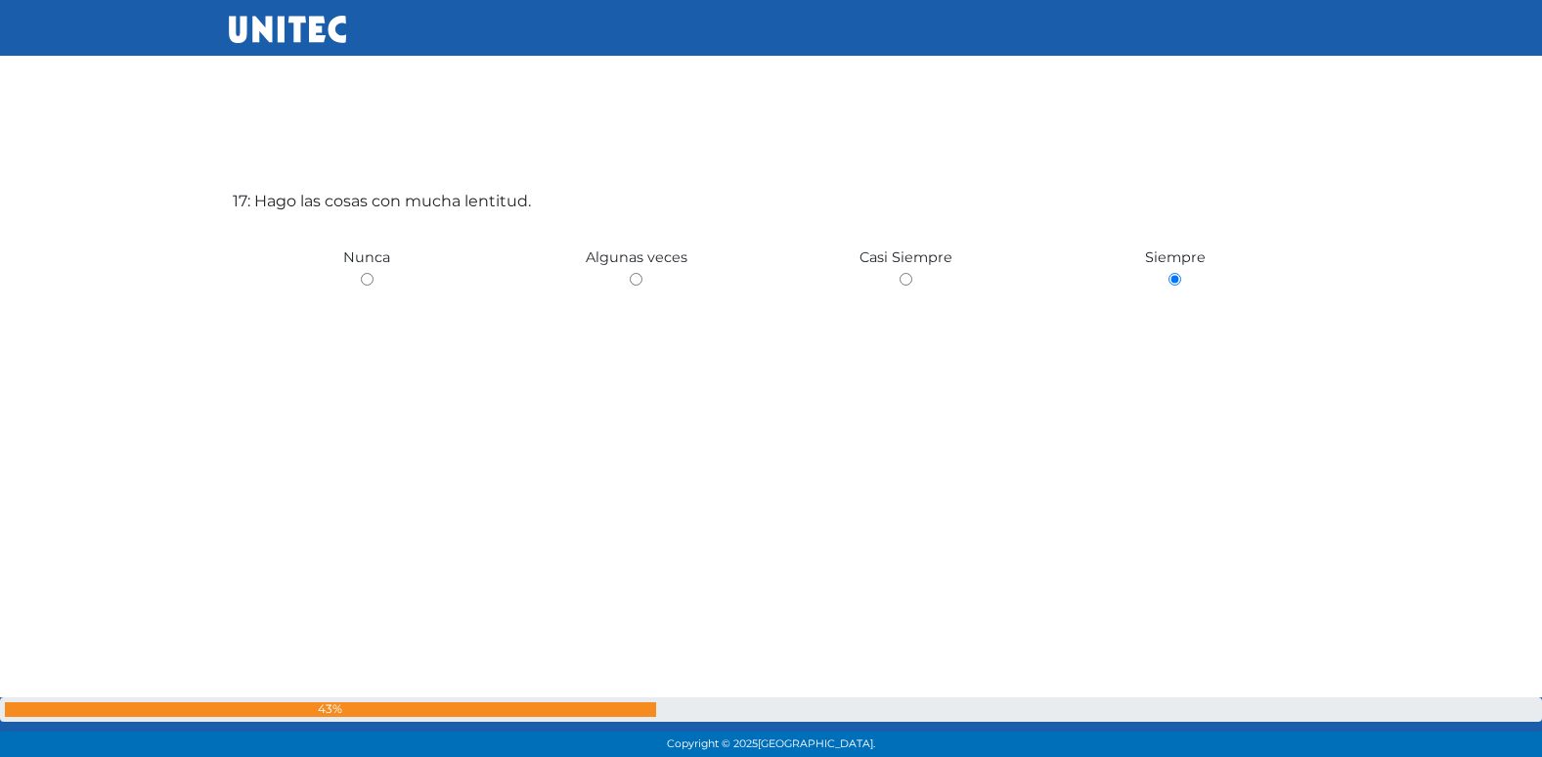
radio input "true"
click at [900, 275] on input "radio" at bounding box center [906, 281] width 13 height 13
radio input "true"
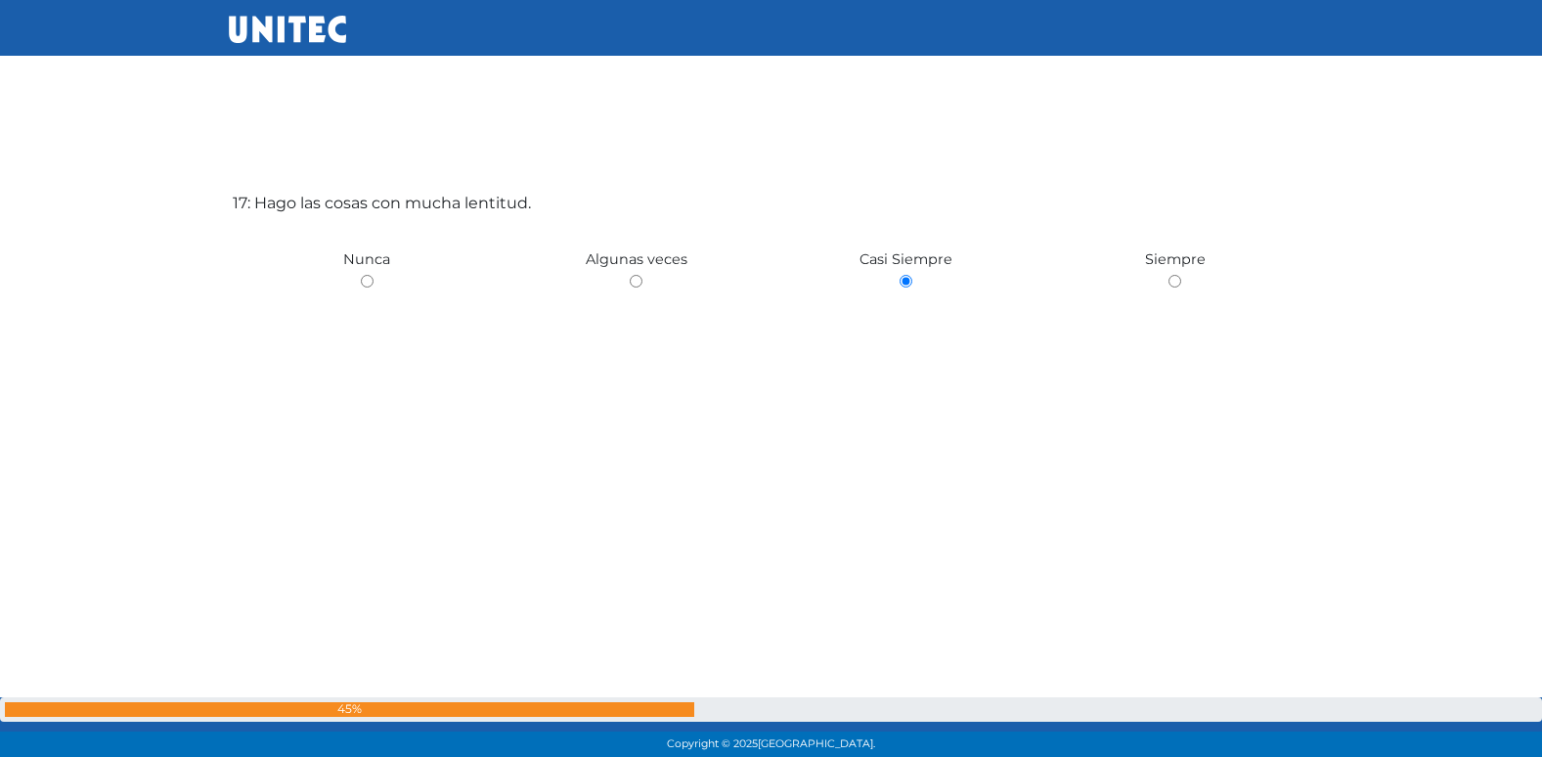
click at [630, 275] on input "radio" at bounding box center [636, 281] width 13 height 13
radio input "true"
click at [361, 275] on input "radio" at bounding box center [367, 281] width 13 height 13
radio input "true"
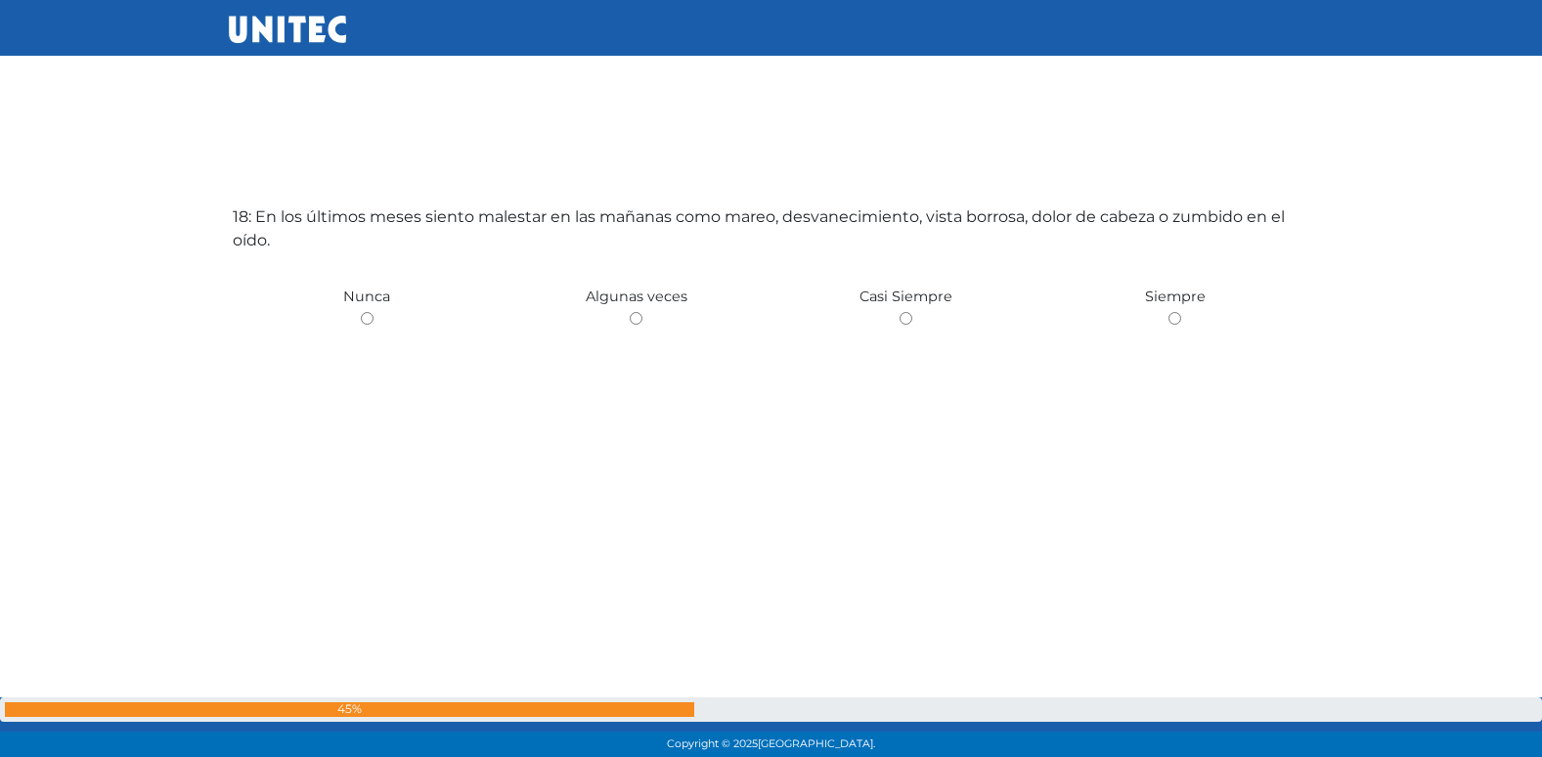
scroll to position [12963, 0]
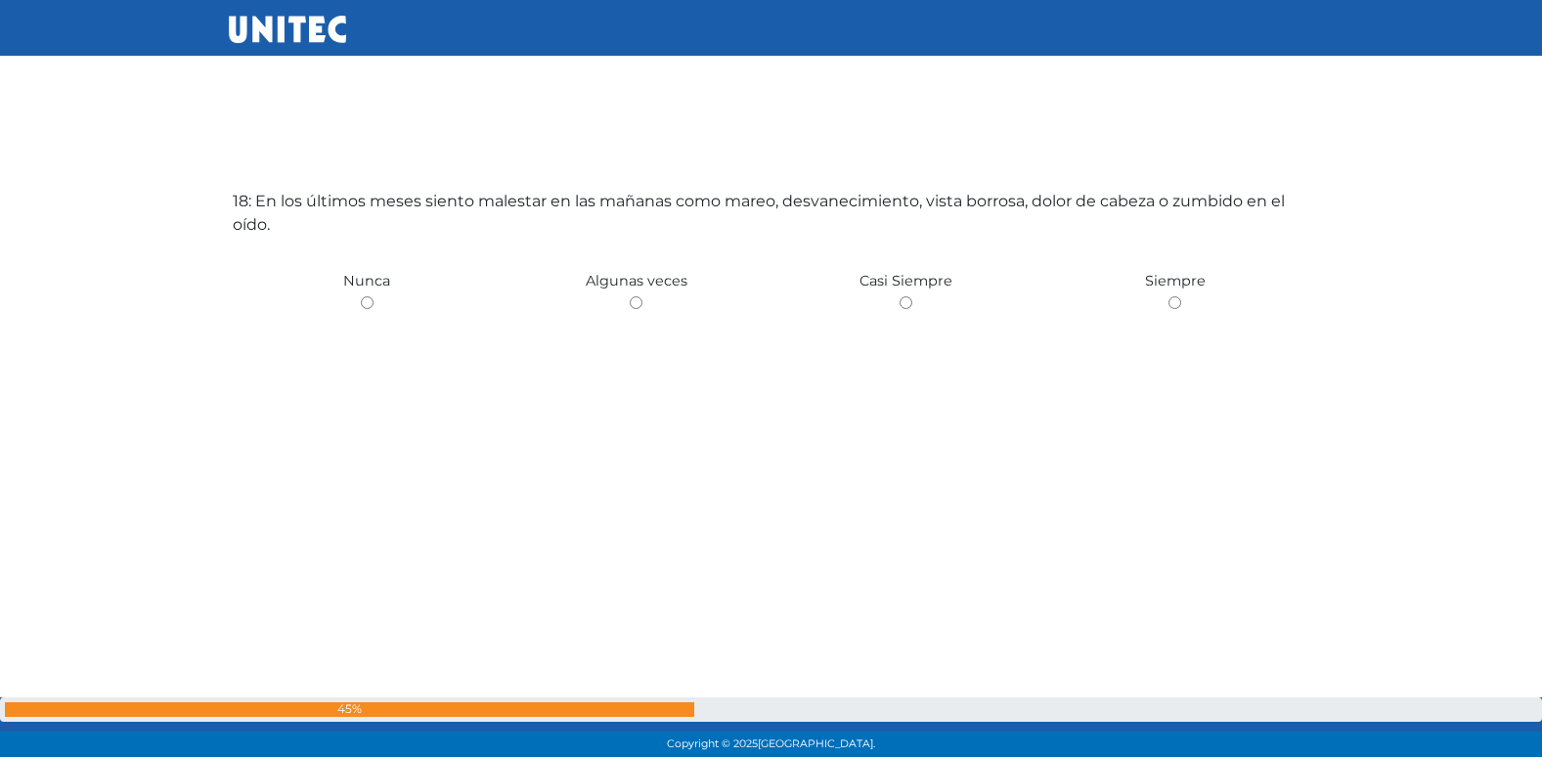
click at [630, 296] on input "radio" at bounding box center [636, 302] width 13 height 13
radio input "true"
click at [361, 296] on input "radio" at bounding box center [367, 302] width 13 height 13
radio input "true"
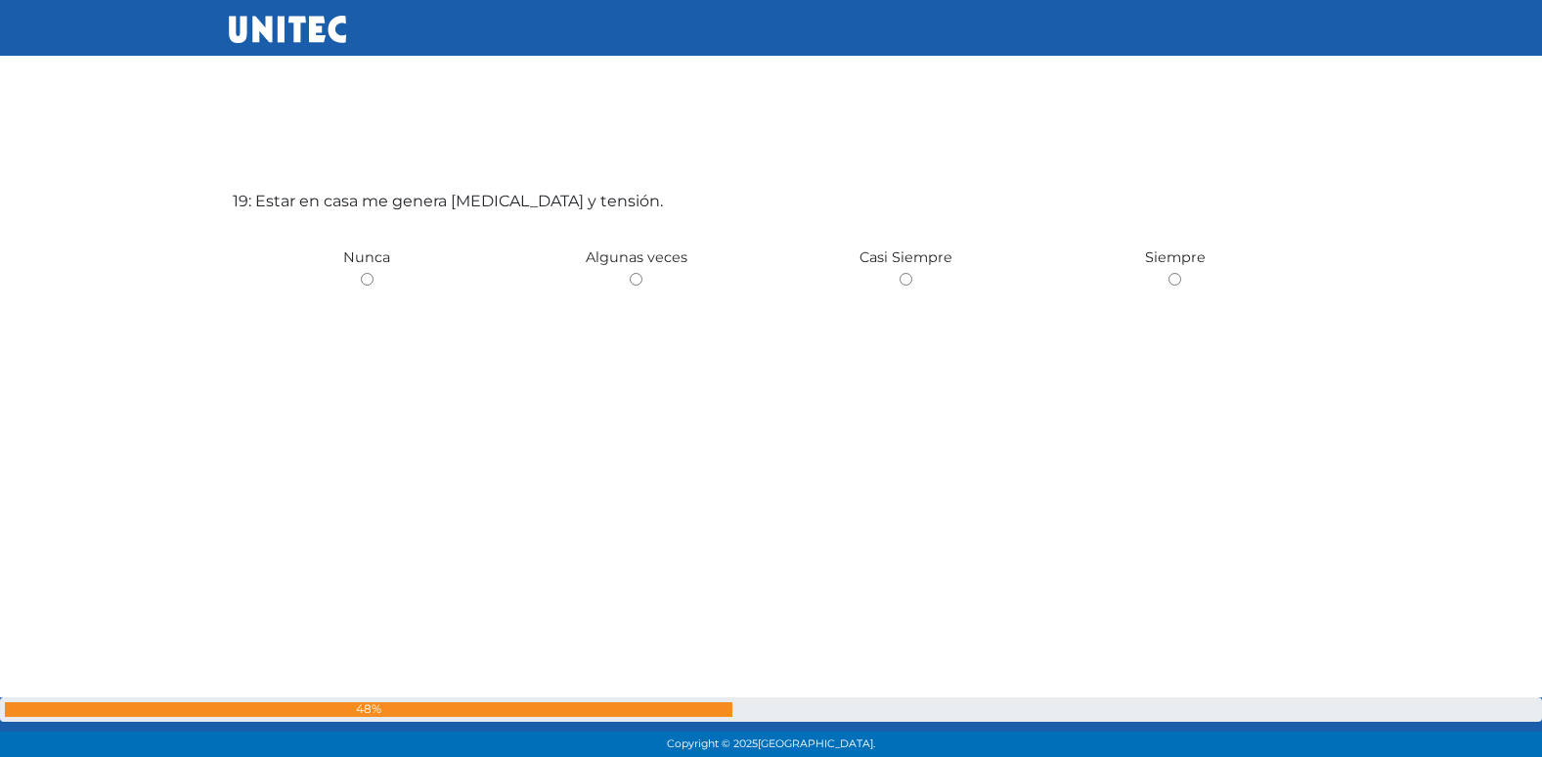
click at [630, 273] on input "radio" at bounding box center [636, 279] width 13 height 13
radio input "true"
click at [361, 273] on input "radio" at bounding box center [367, 279] width 13 height 13
radio input "true"
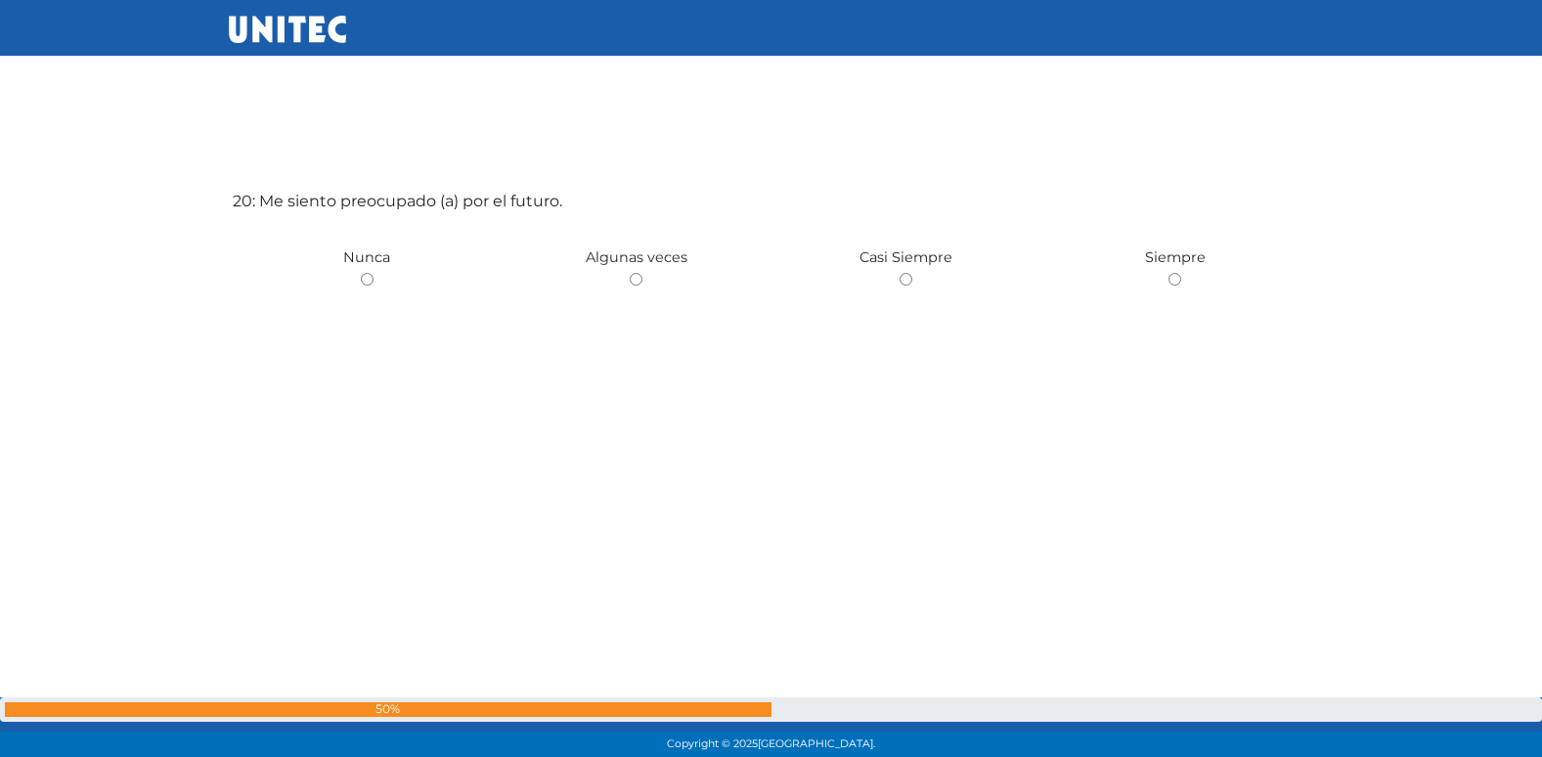
click at [630, 273] on input "radio" at bounding box center [636, 279] width 13 height 13
radio input "true"
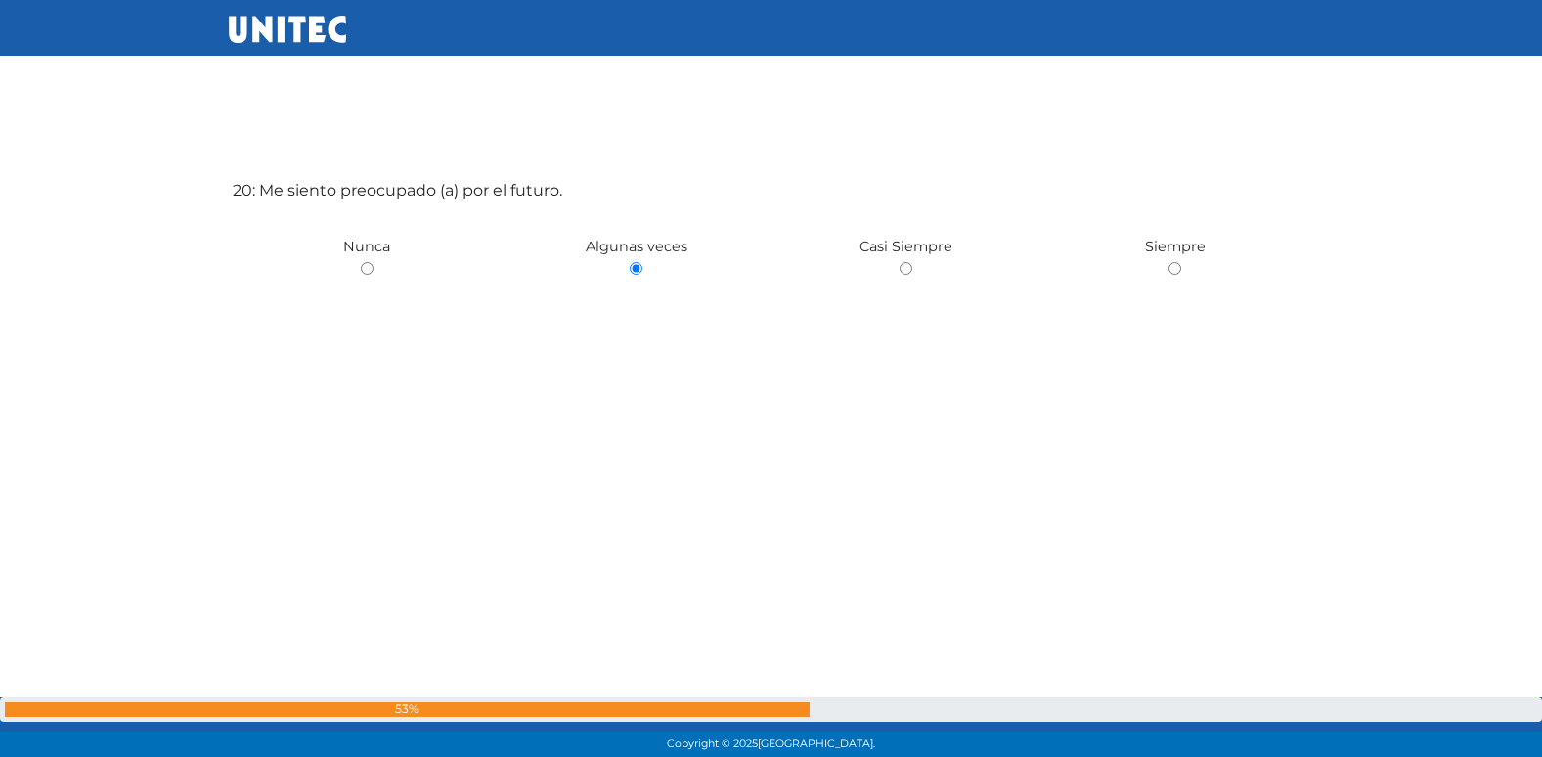
click at [361, 262] on input "radio" at bounding box center [367, 268] width 13 height 13
radio input "true"
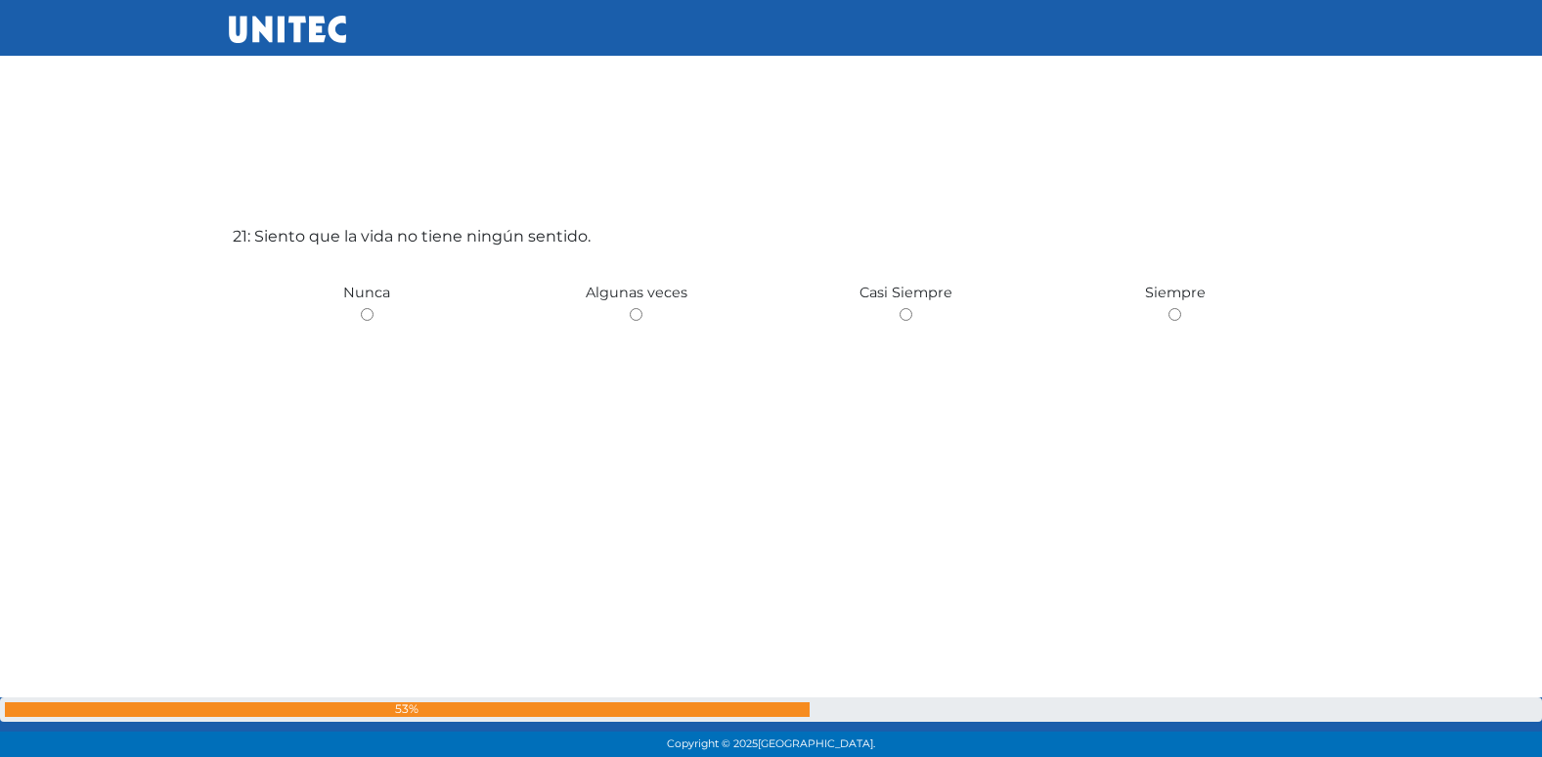
scroll to position [15233, 0]
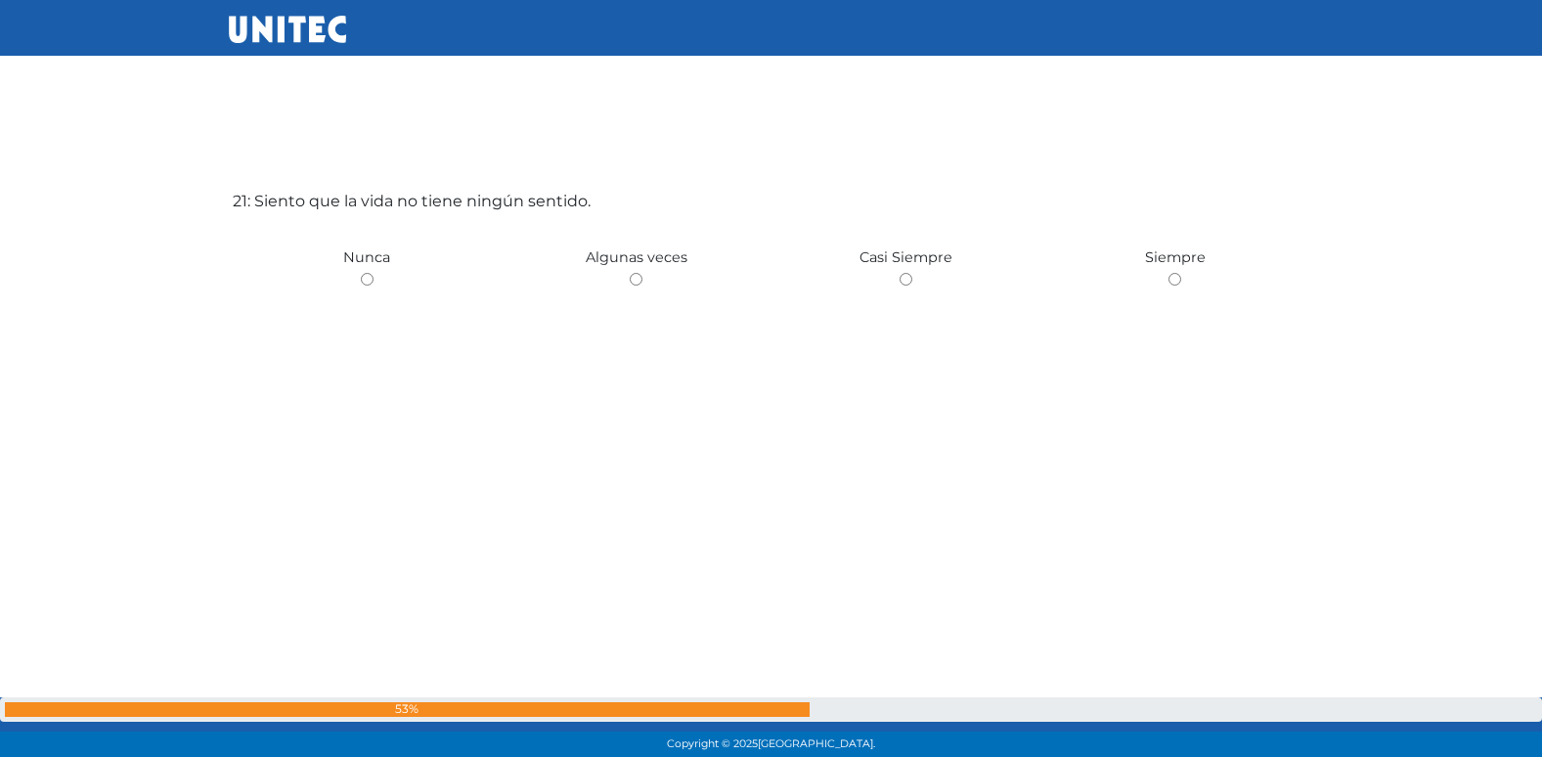
click at [630, 273] on input "radio" at bounding box center [636, 279] width 13 height 13
radio input "true"
click at [361, 273] on input "radio" at bounding box center [367, 279] width 13 height 13
radio input "true"
click at [630, 273] on input "radio" at bounding box center [636, 279] width 13 height 13
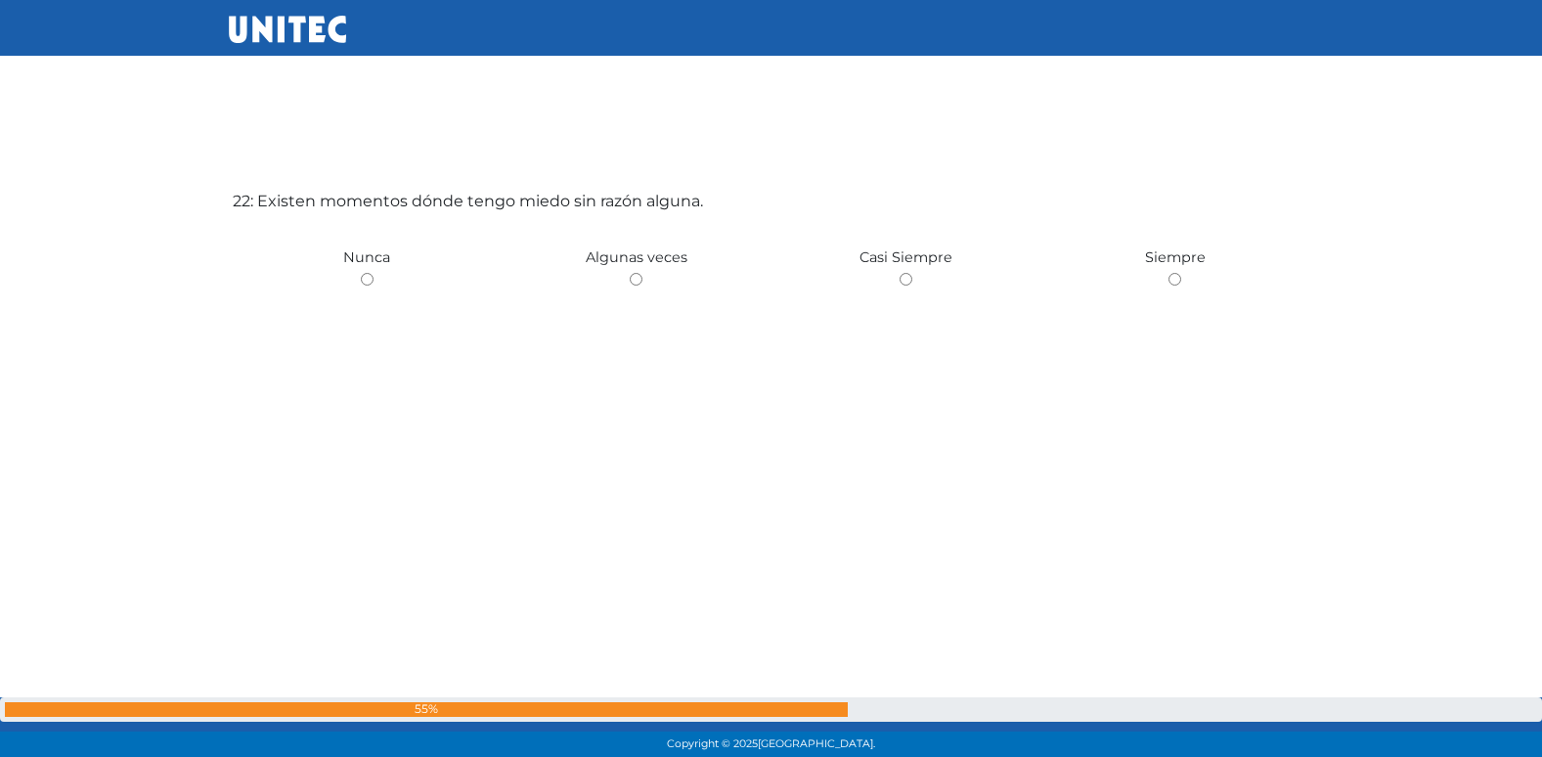
radio input "true"
click at [361, 273] on input "radio" at bounding box center [367, 279] width 13 height 13
radio input "true"
click at [630, 273] on input "radio" at bounding box center [636, 279] width 13 height 13
radio input "true"
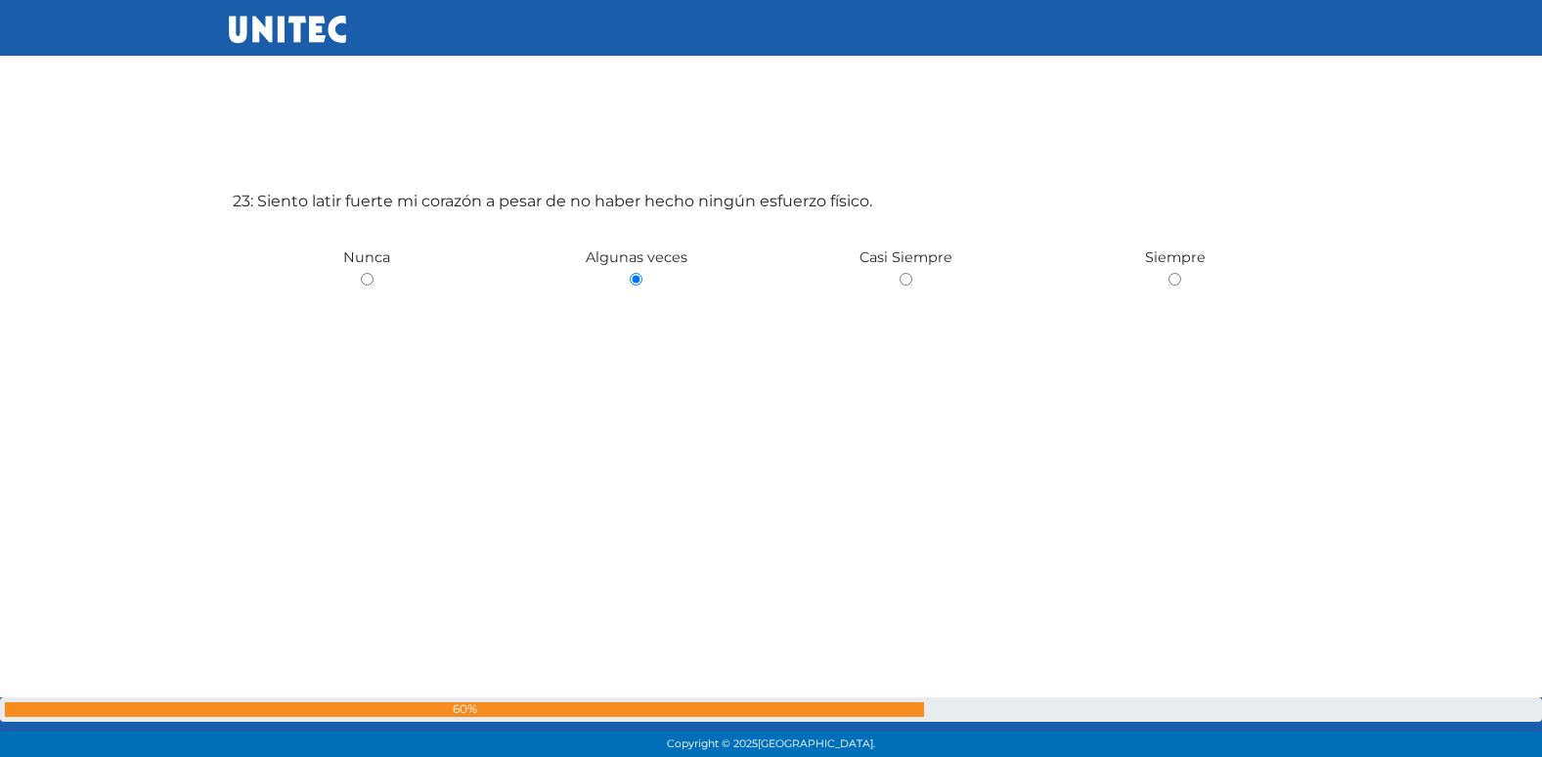
click at [361, 273] on input "radio" at bounding box center [367, 279] width 13 height 13
radio input "true"
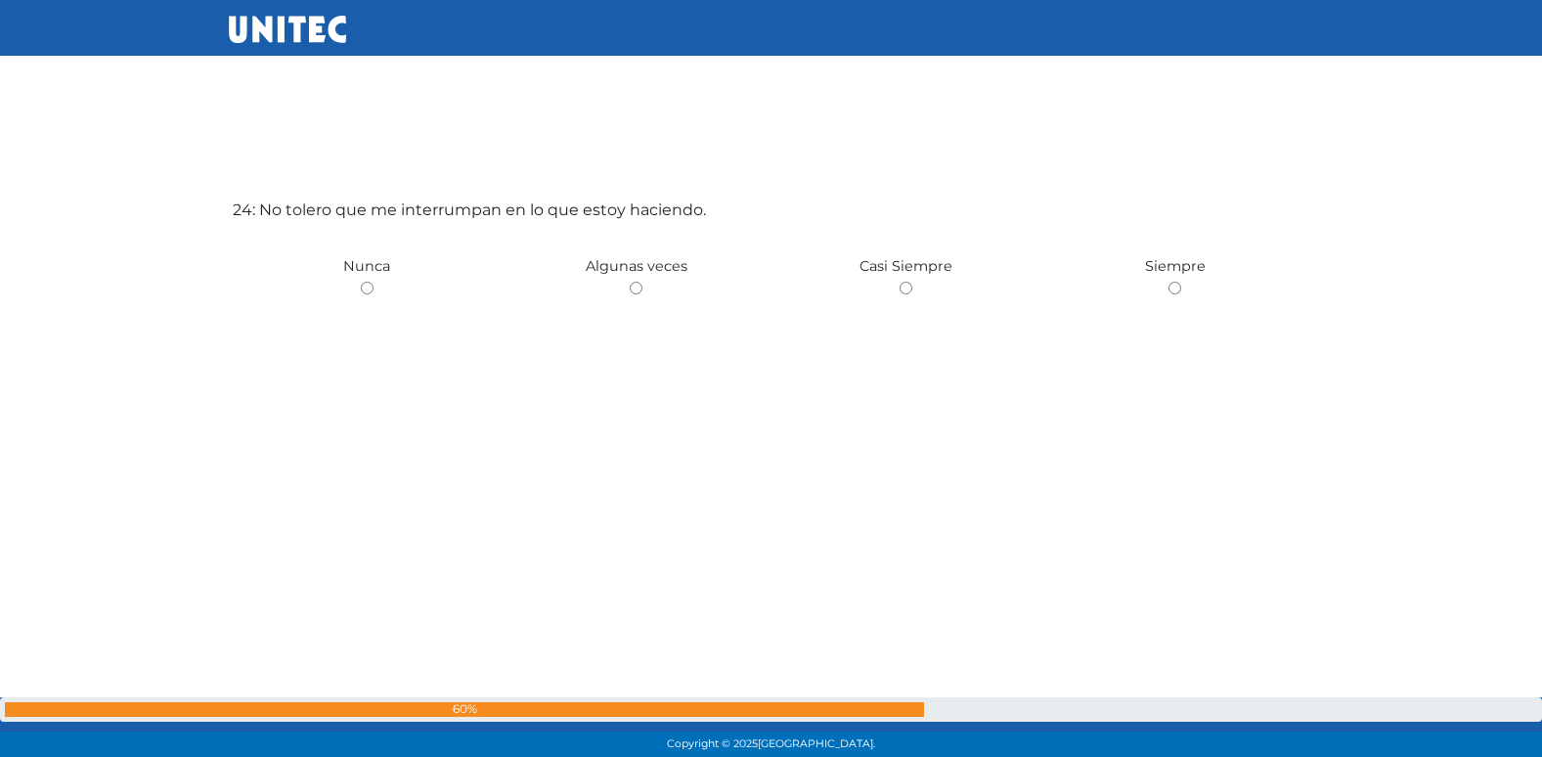
scroll to position [17503, 0]
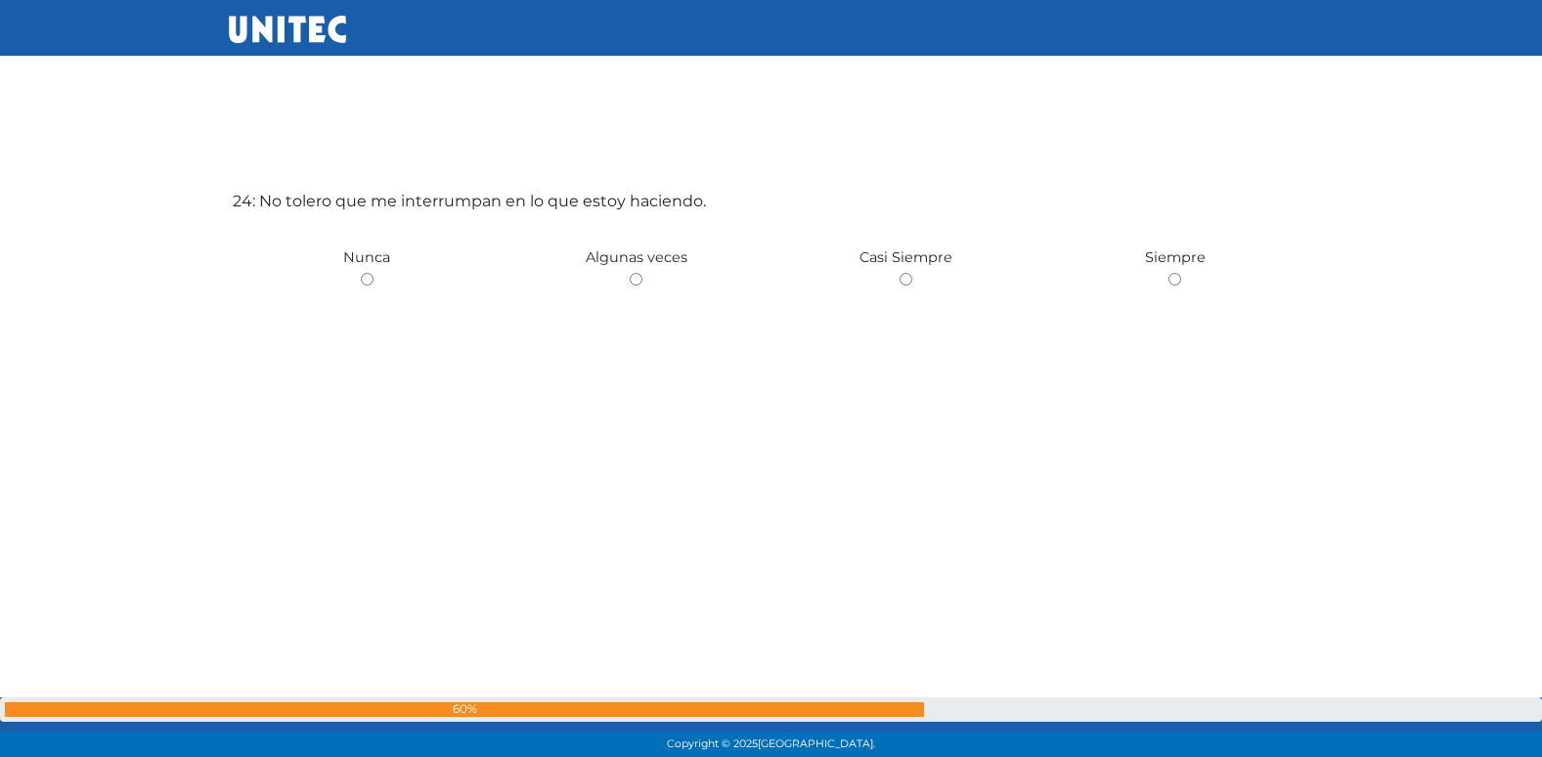
click at [630, 273] on input "radio" at bounding box center [636, 279] width 13 height 13
radio input "true"
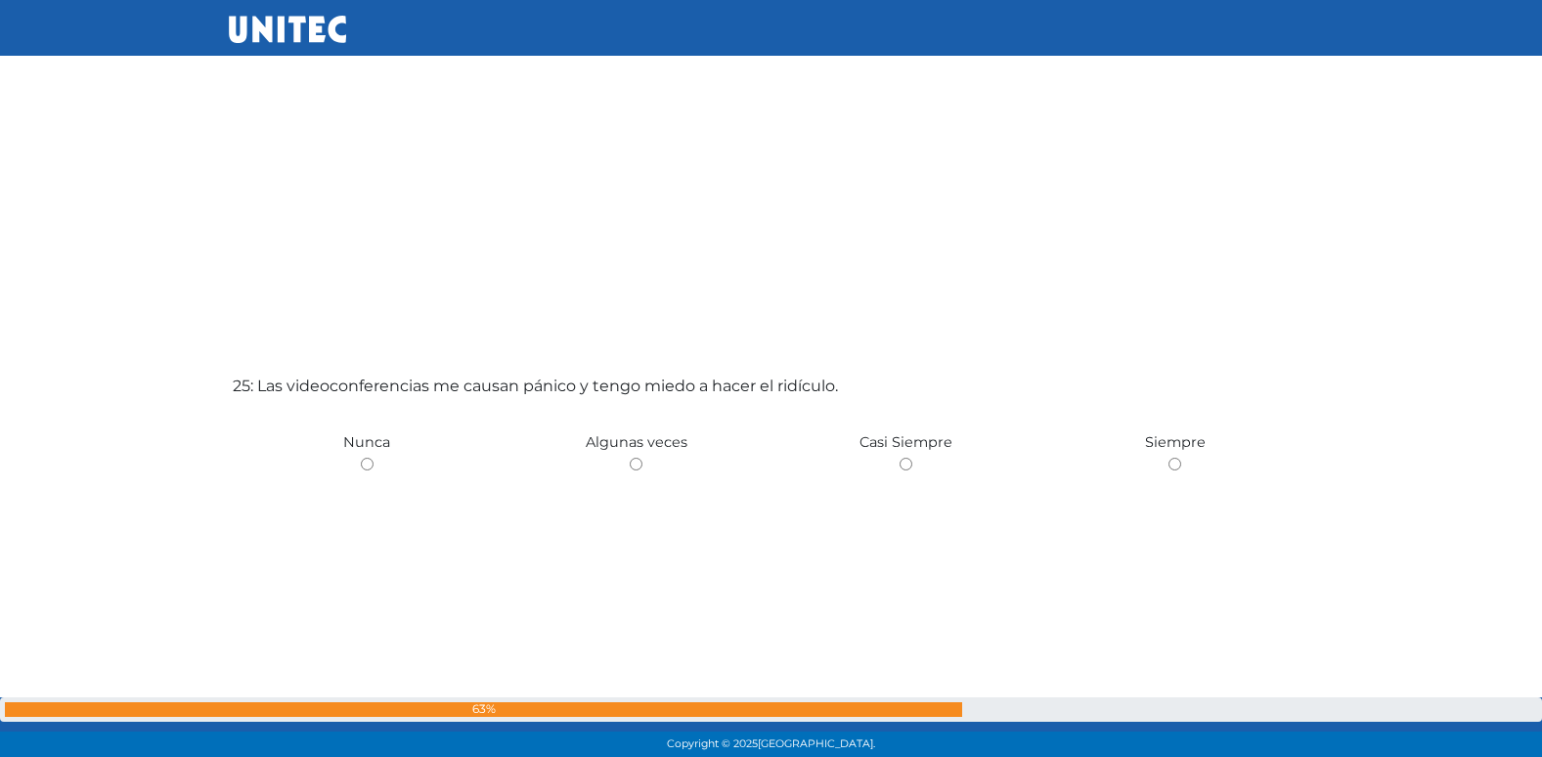
scroll to position [18260, 0]
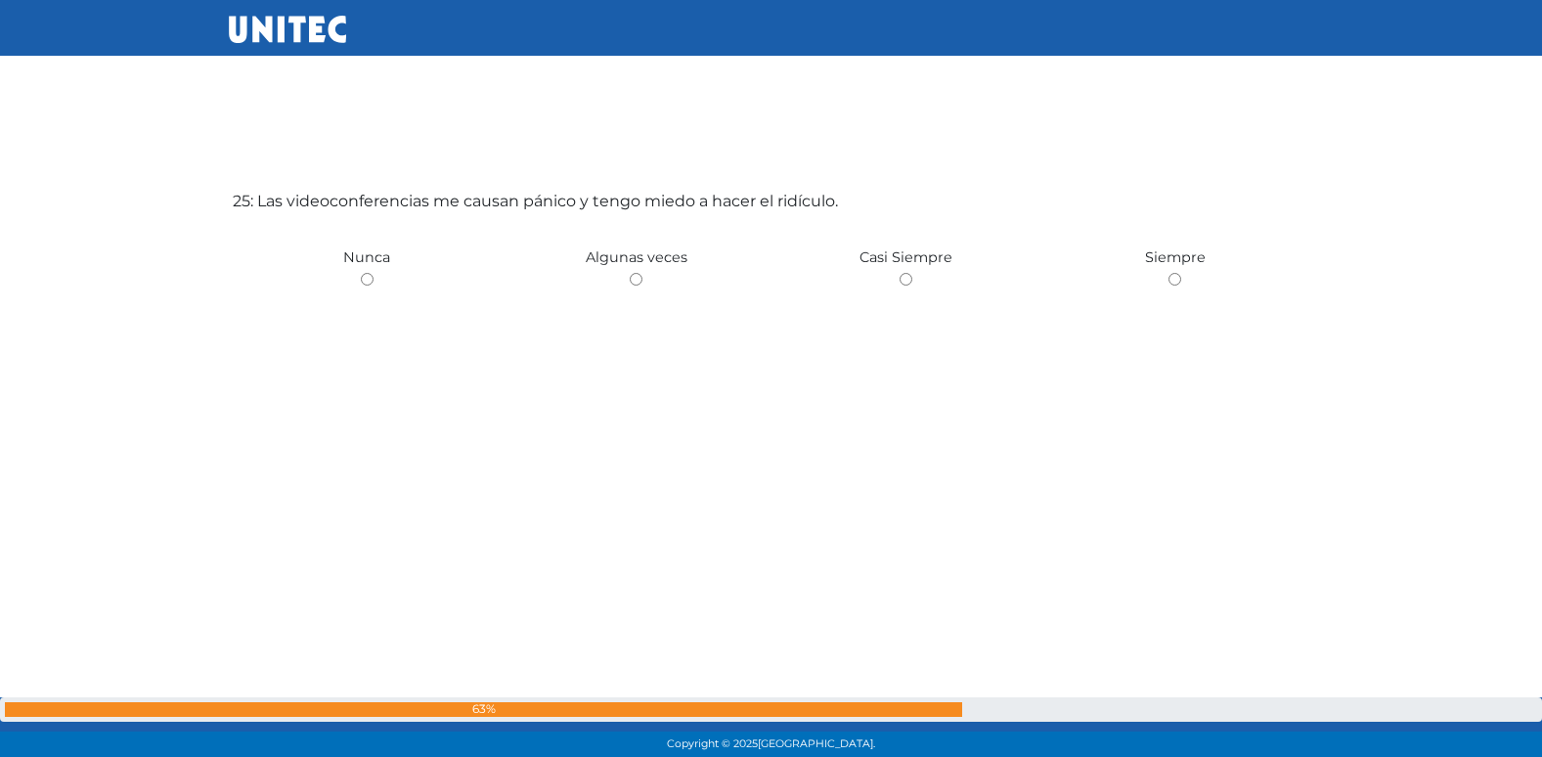
click at [630, 273] on input "radio" at bounding box center [636, 279] width 13 height 13
radio input "true"
click at [361, 275] on input "radio" at bounding box center [367, 281] width 13 height 13
radio input "true"
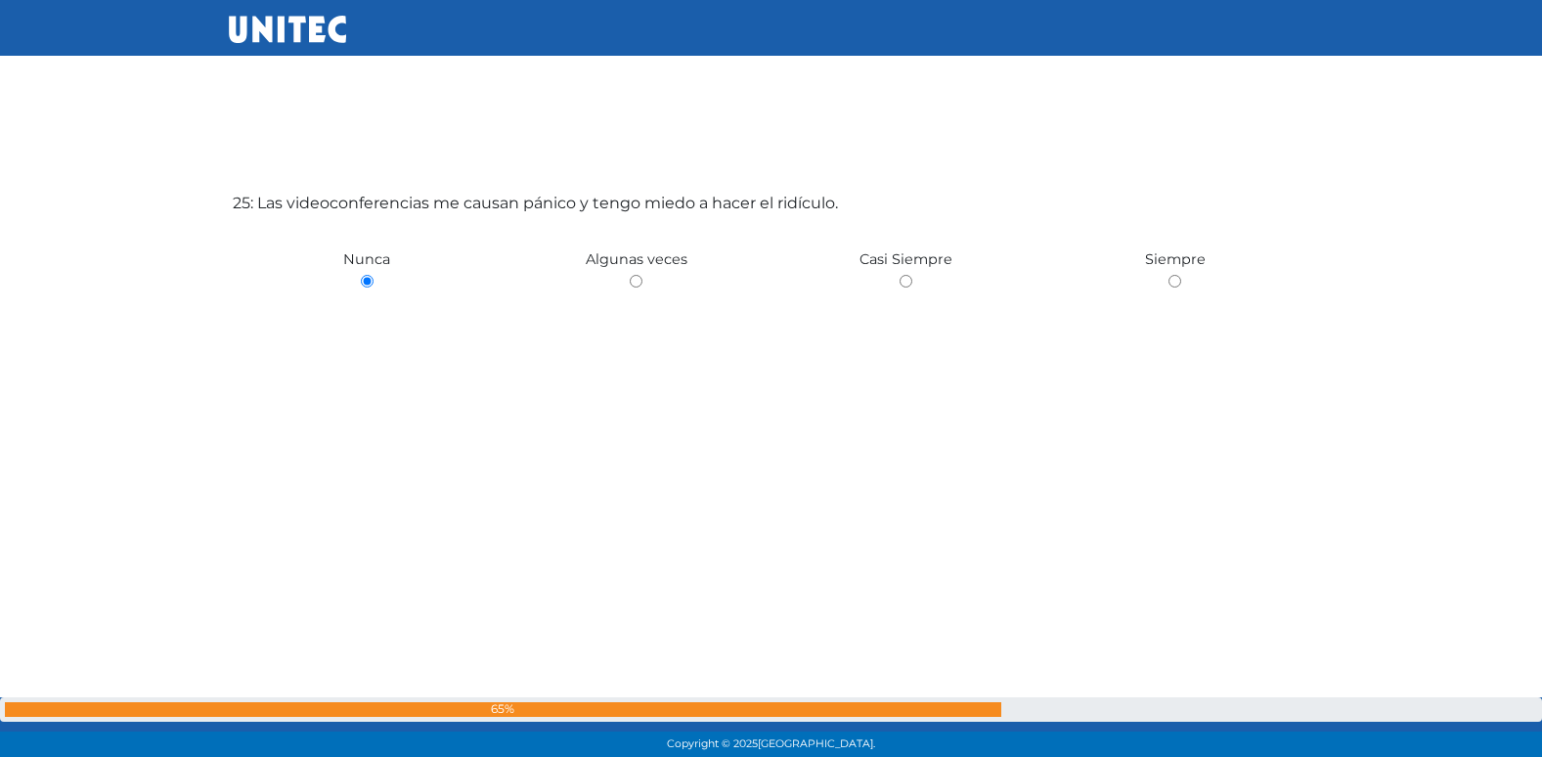
radio input "true"
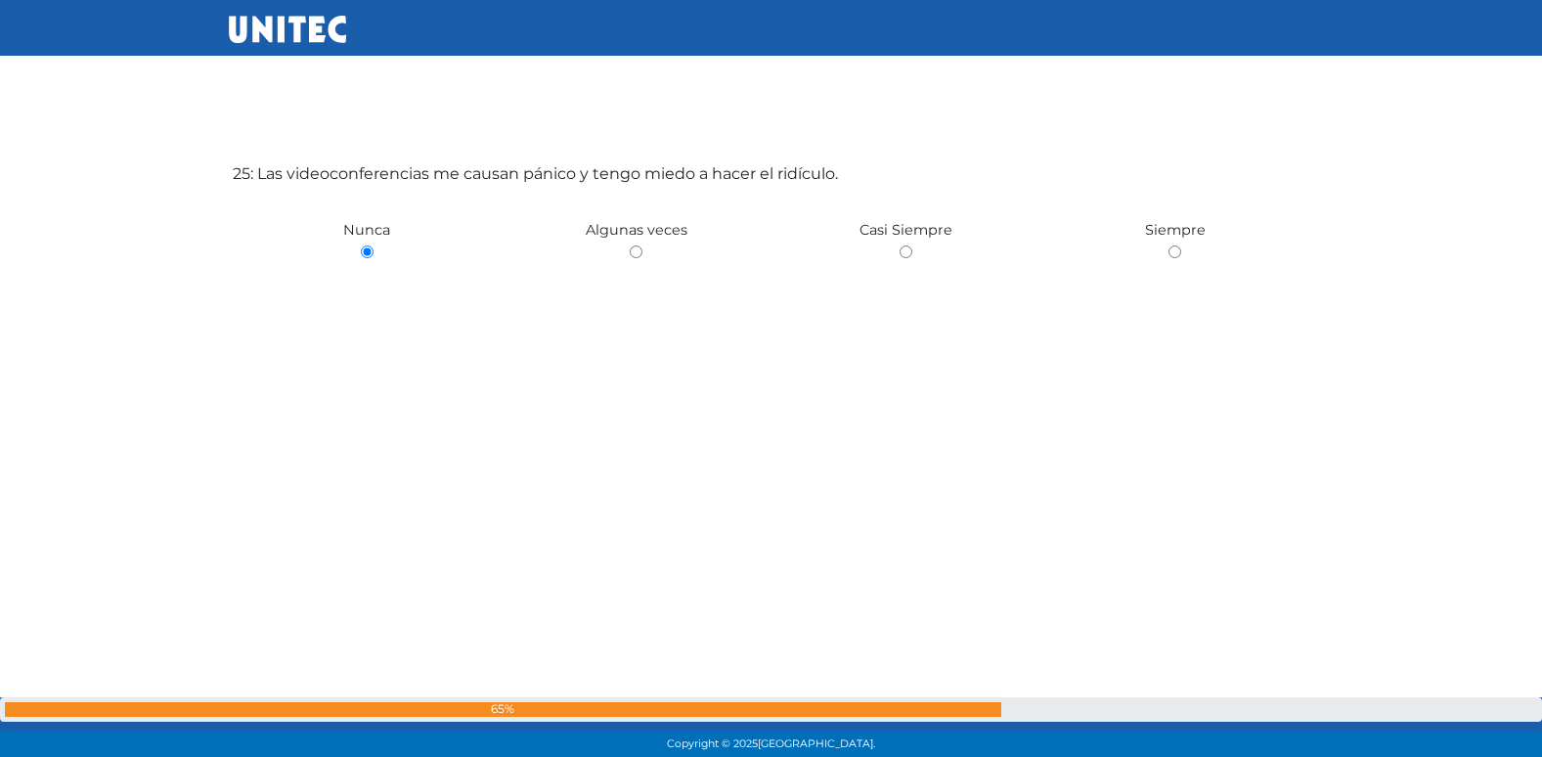
radio input "true"
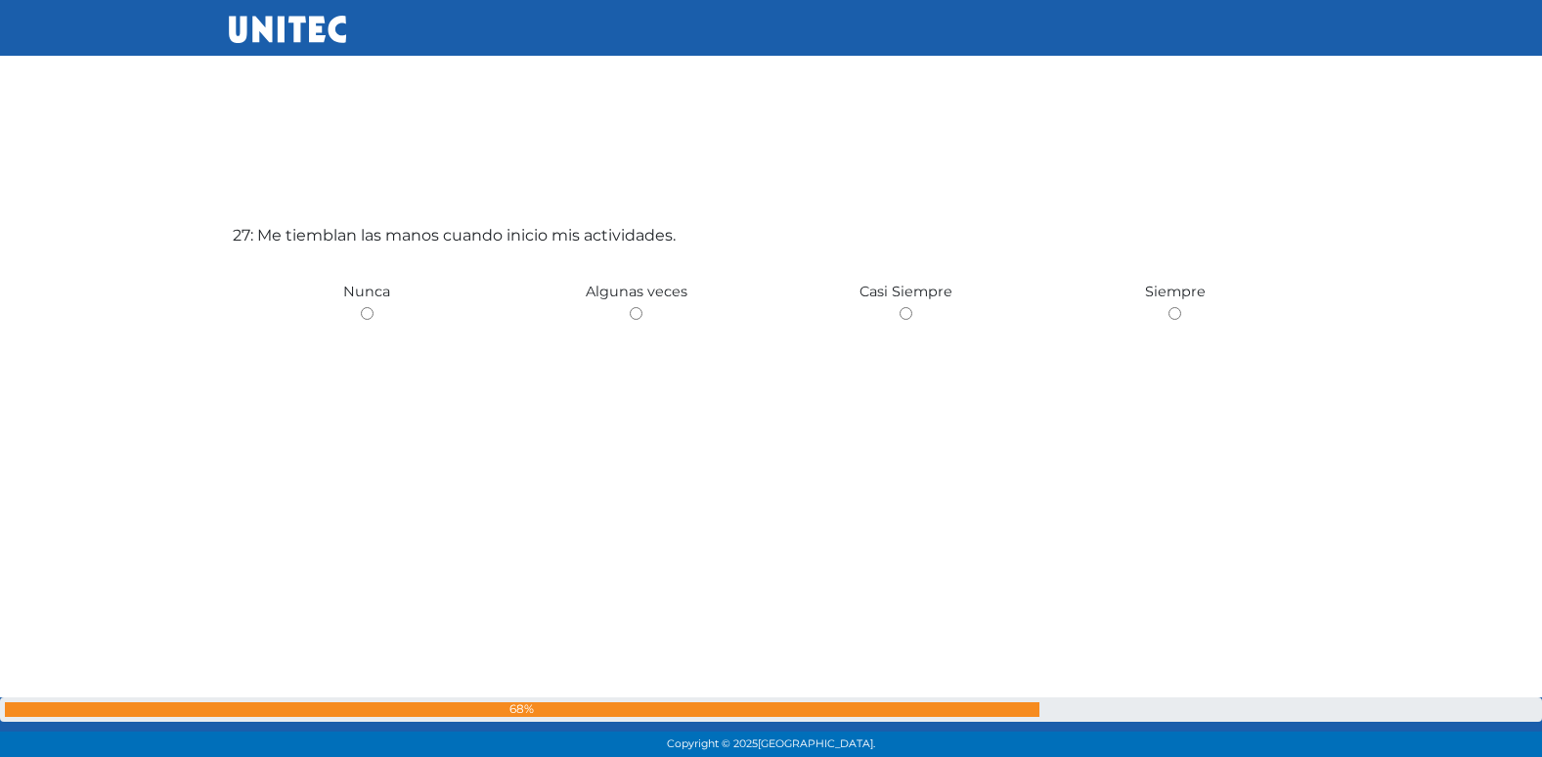
scroll to position [19774, 0]
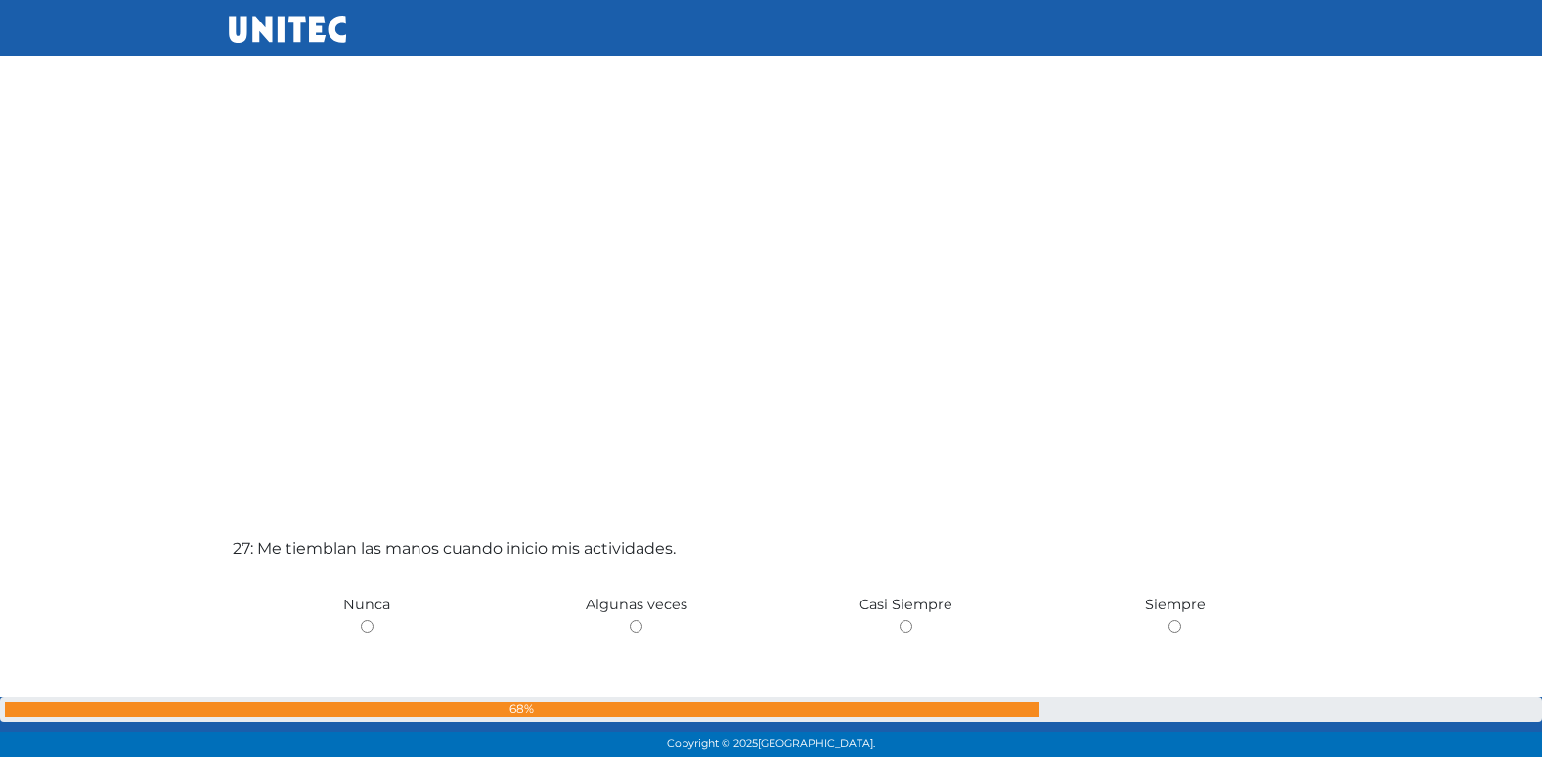
click at [630, 620] on input "radio" at bounding box center [636, 626] width 13 height 13
radio input "true"
click at [361, 620] on input "radio" at bounding box center [367, 626] width 13 height 13
radio input "true"
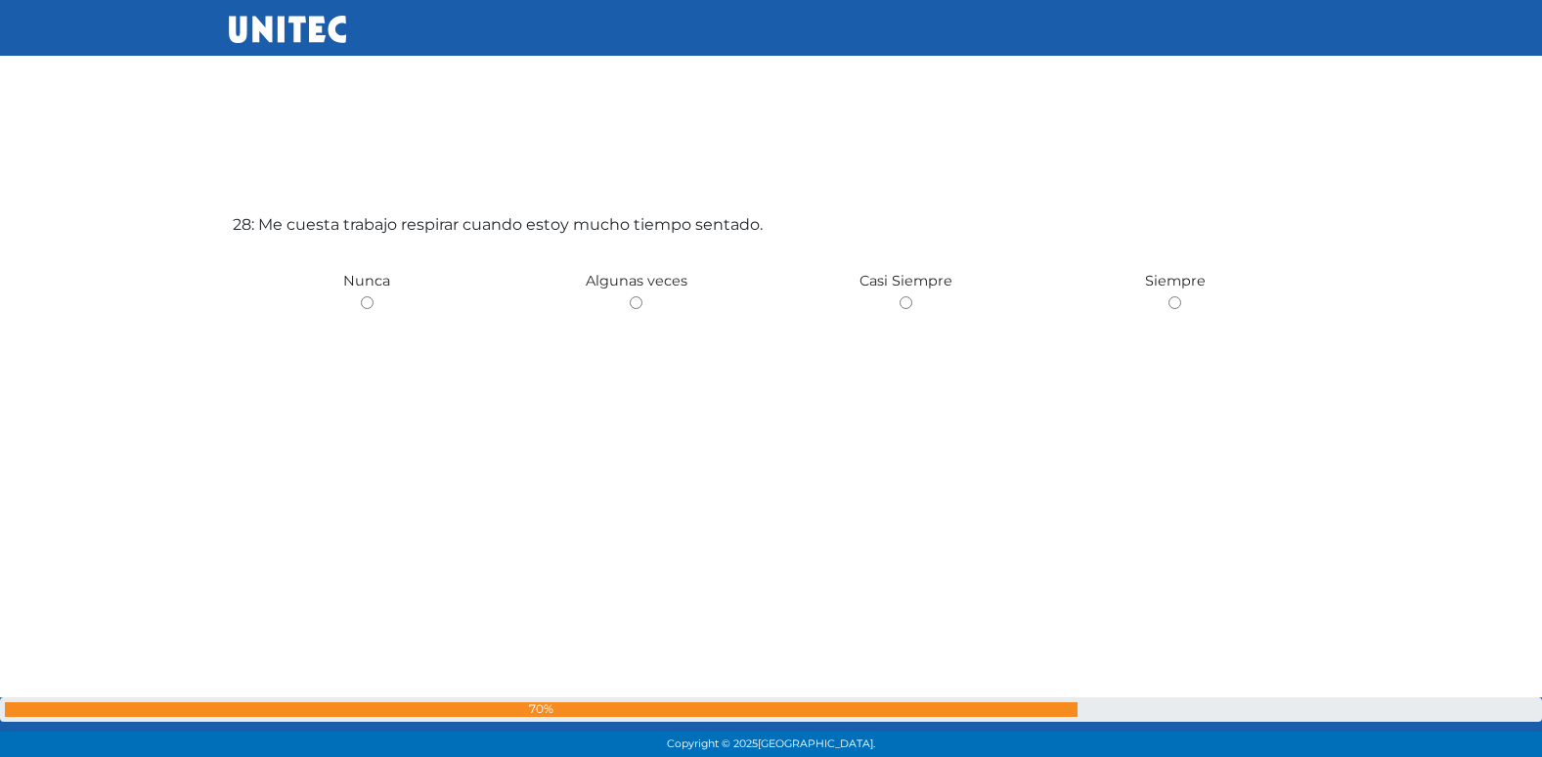
scroll to position [20530, 0]
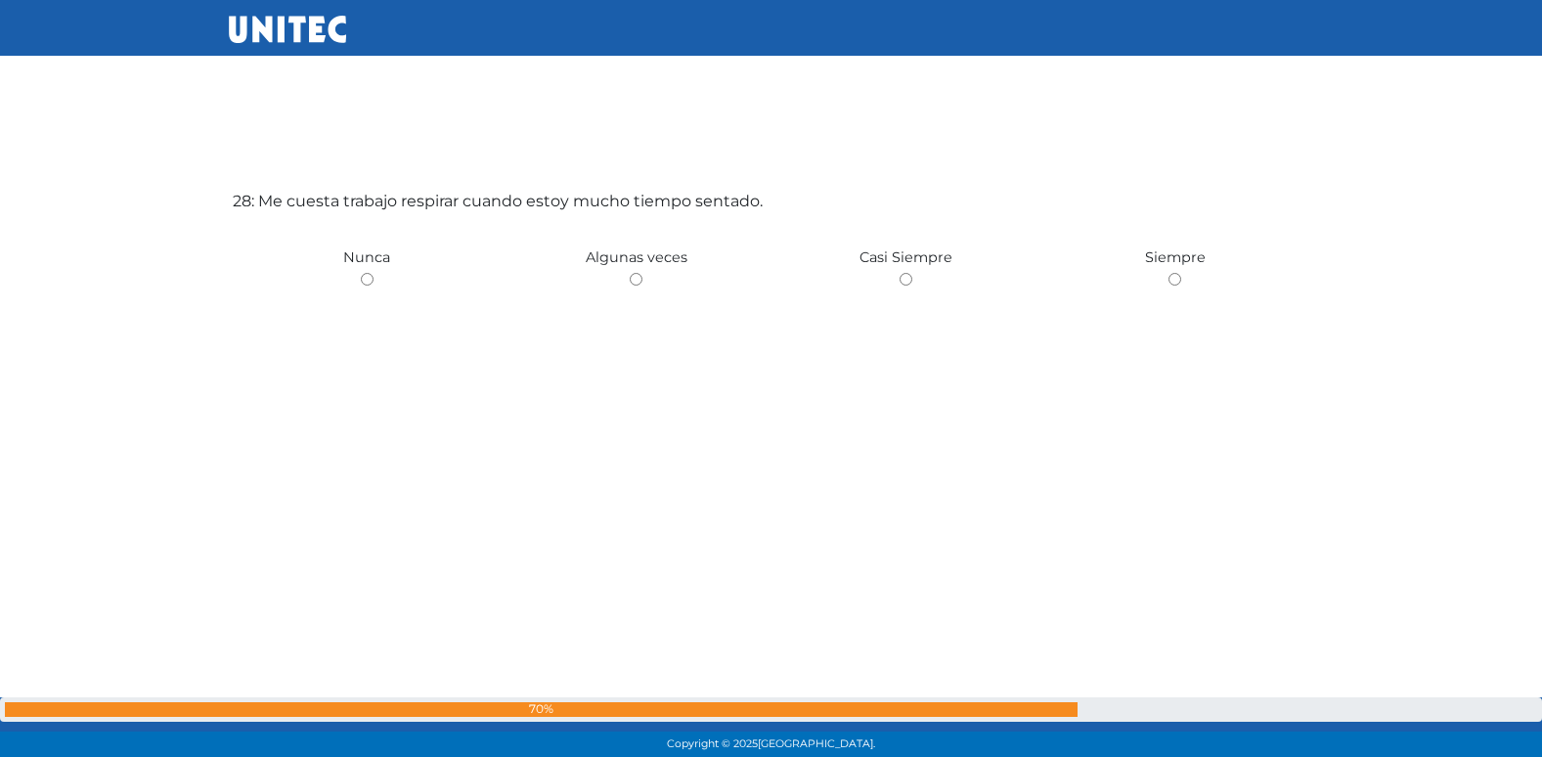
click at [630, 273] on input "radio" at bounding box center [636, 279] width 13 height 13
radio input "true"
click at [361, 273] on input "radio" at bounding box center [367, 279] width 13 height 13
radio input "true"
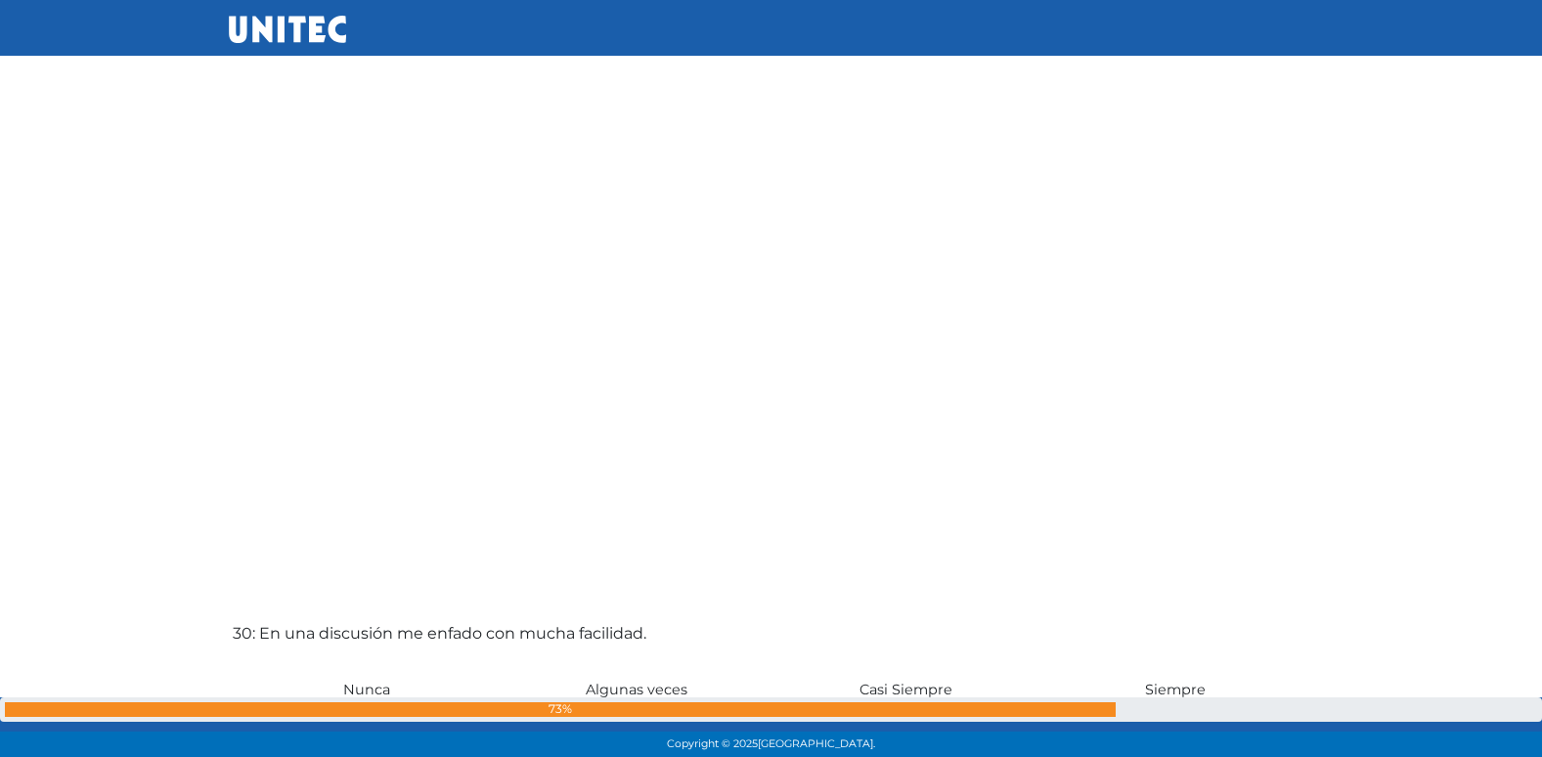
scroll to position [21697, 0]
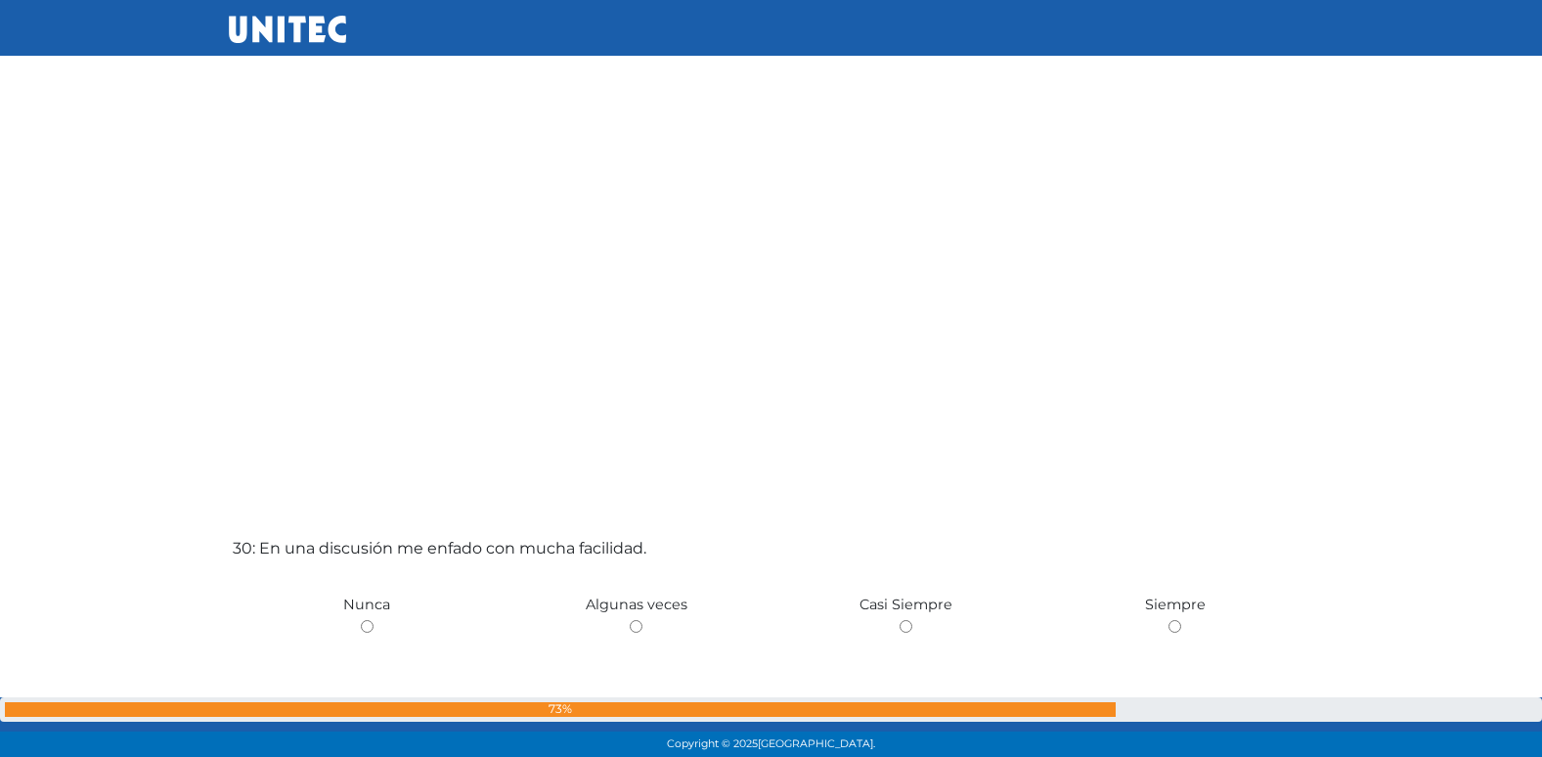
click at [630, 620] on input "radio" at bounding box center [636, 626] width 13 height 13
radio input "true"
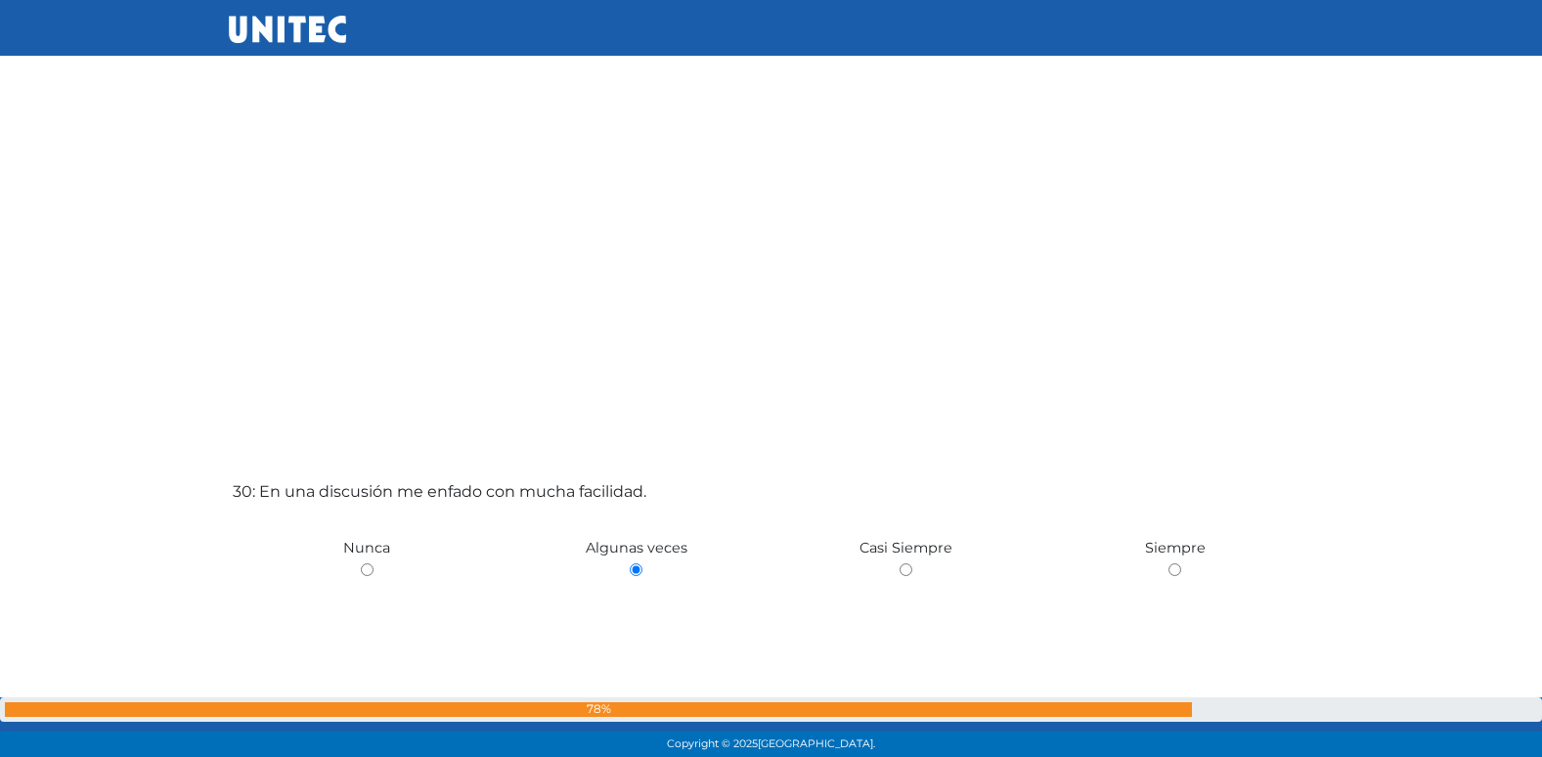
scroll to position [21767, 0]
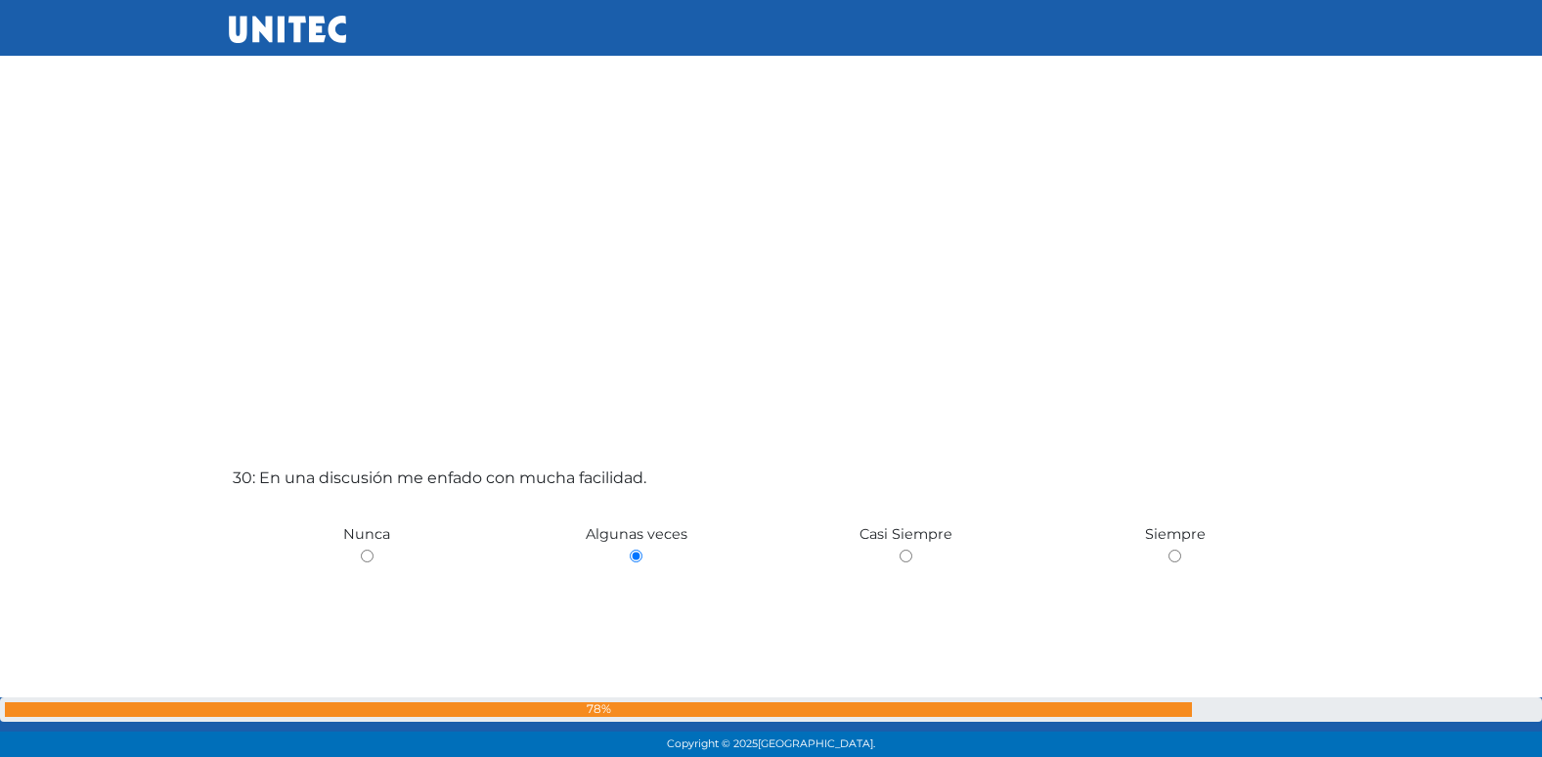
radio input "true"
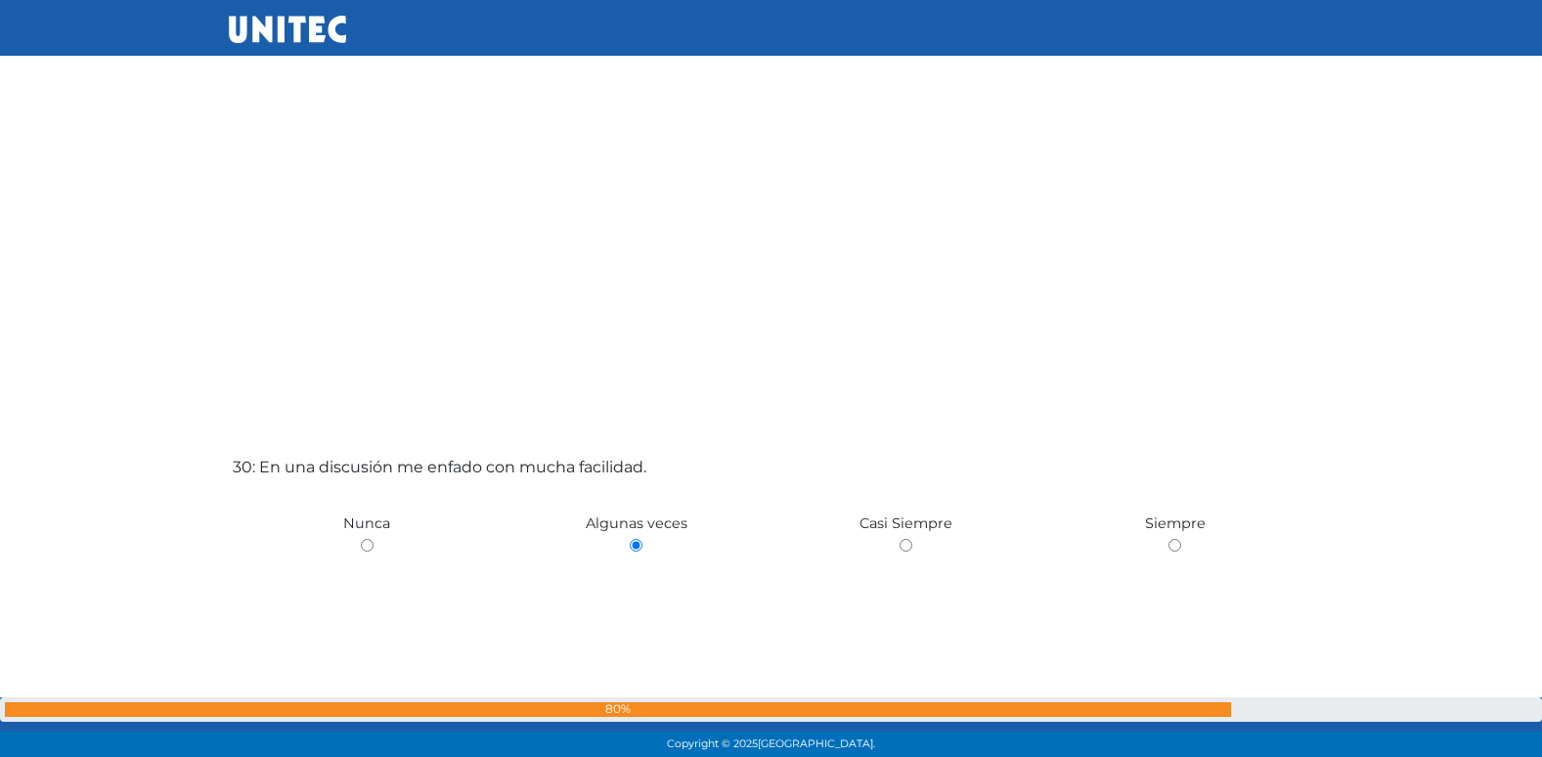
radio input "true"
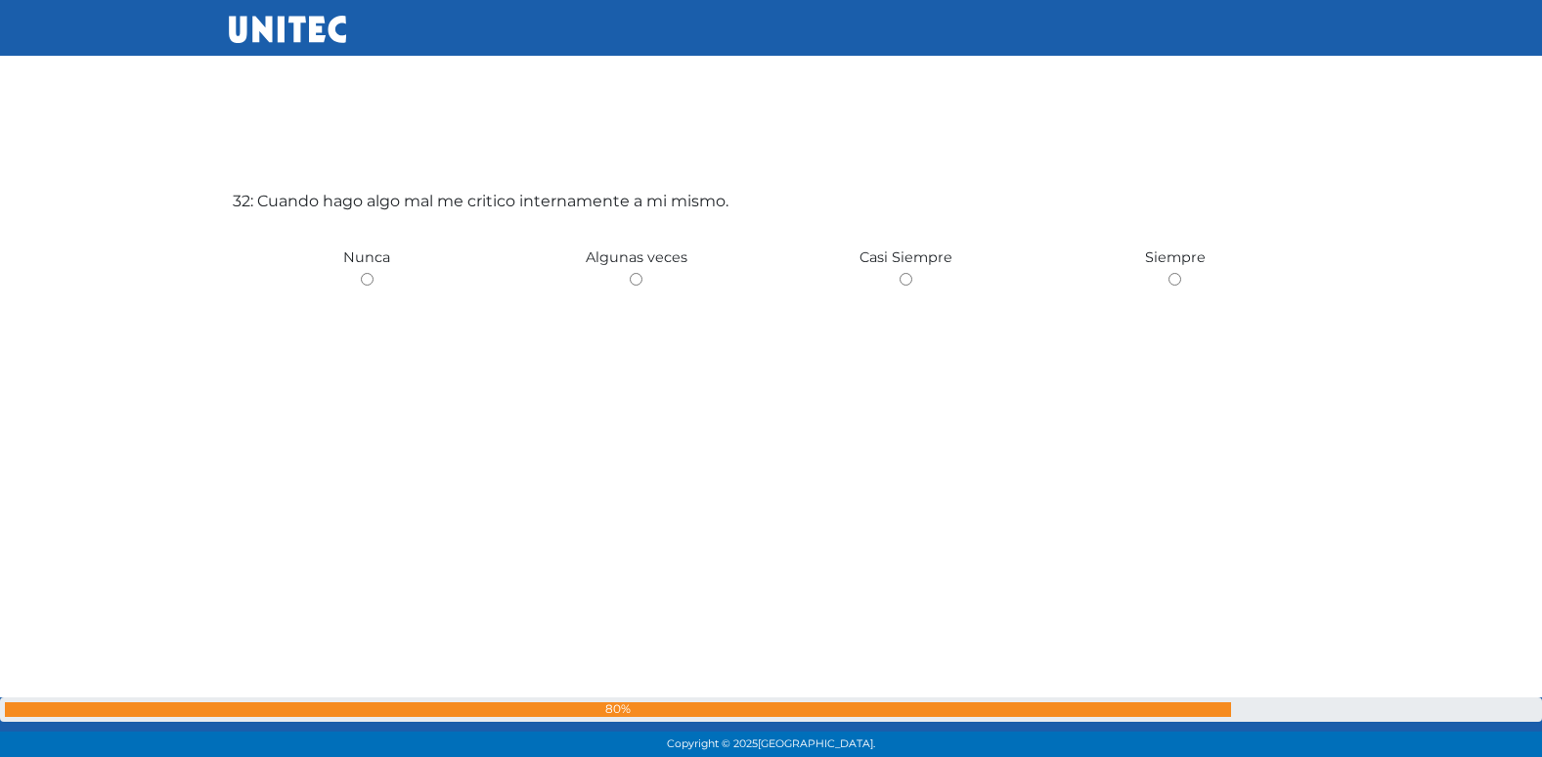
click at [630, 273] on input "radio" at bounding box center [636, 279] width 13 height 13
radio input "true"
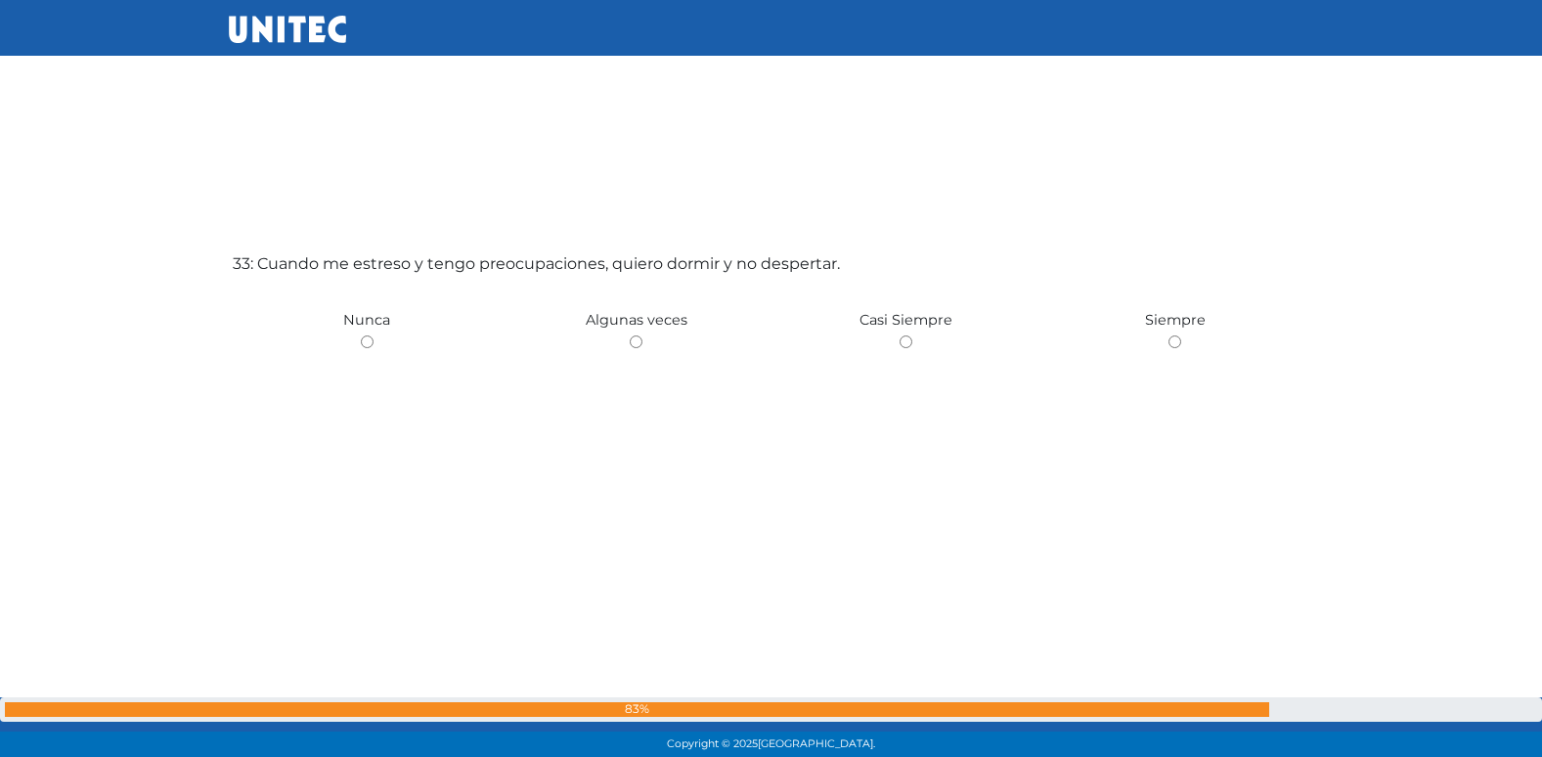
scroll to position [24314, 0]
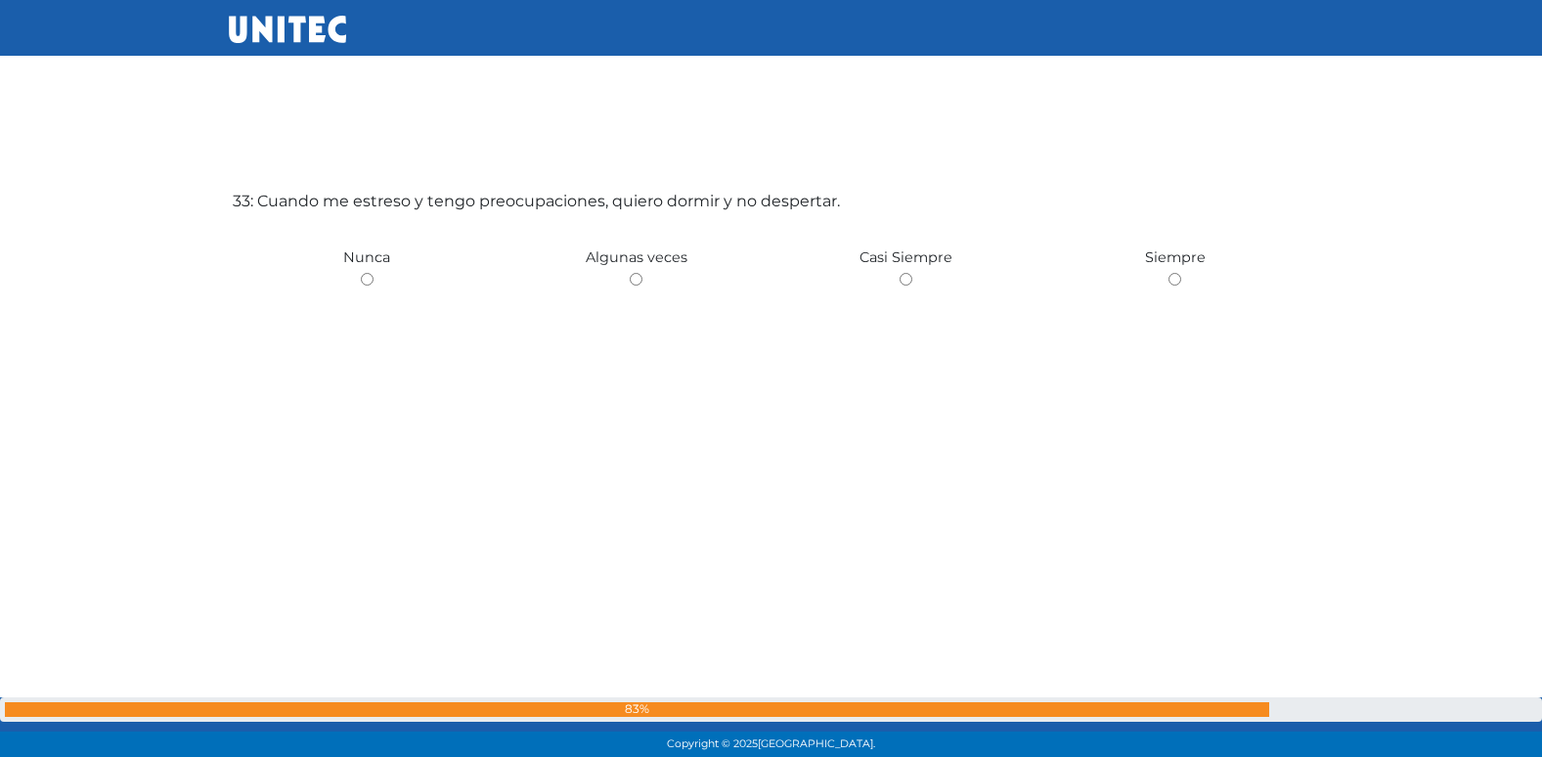
click at [630, 273] on input "radio" at bounding box center [636, 279] width 13 height 13
radio input "true"
click at [361, 273] on input "radio" at bounding box center [367, 279] width 13 height 13
radio input "true"
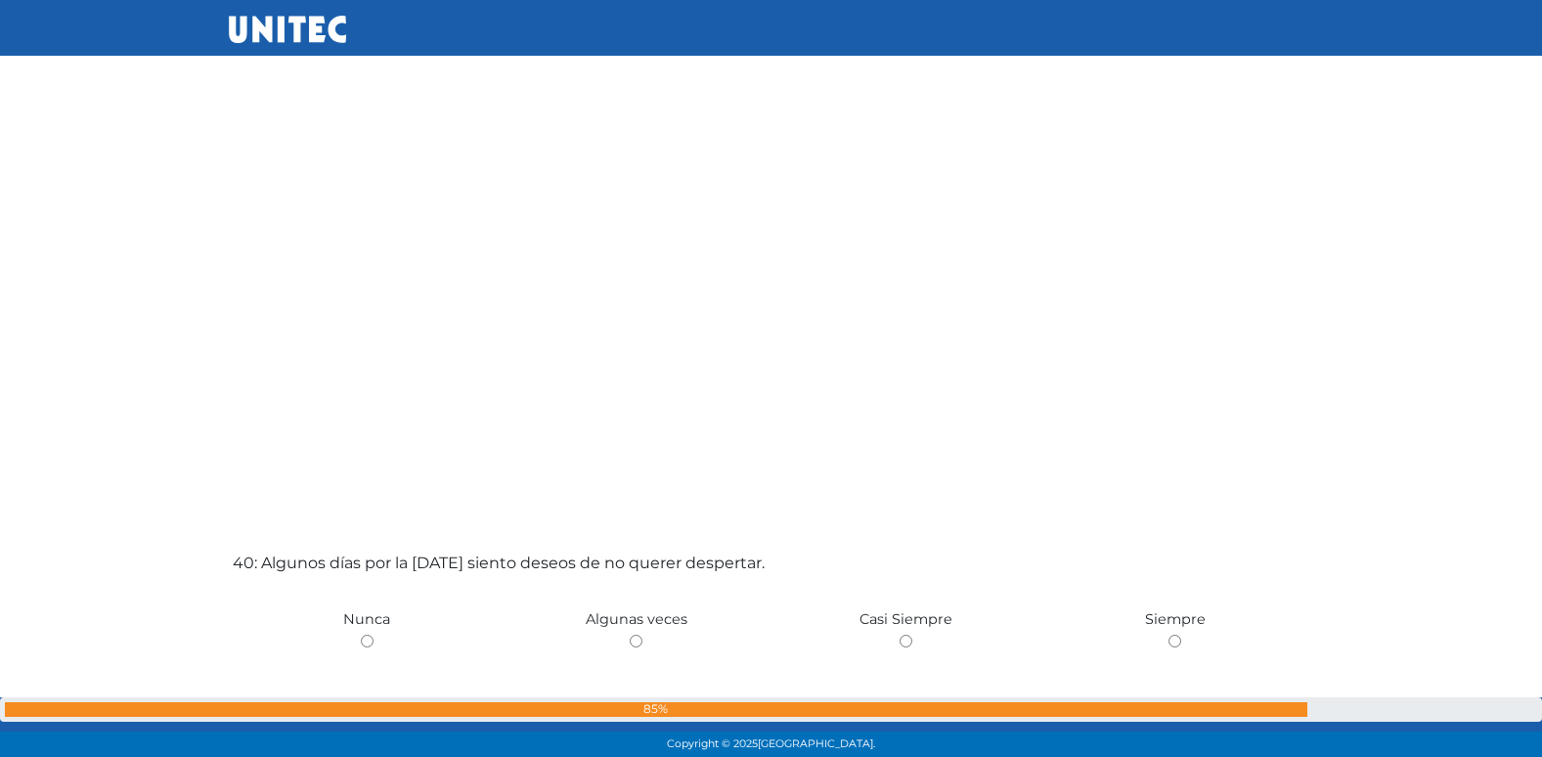
scroll to position [29265, 0]
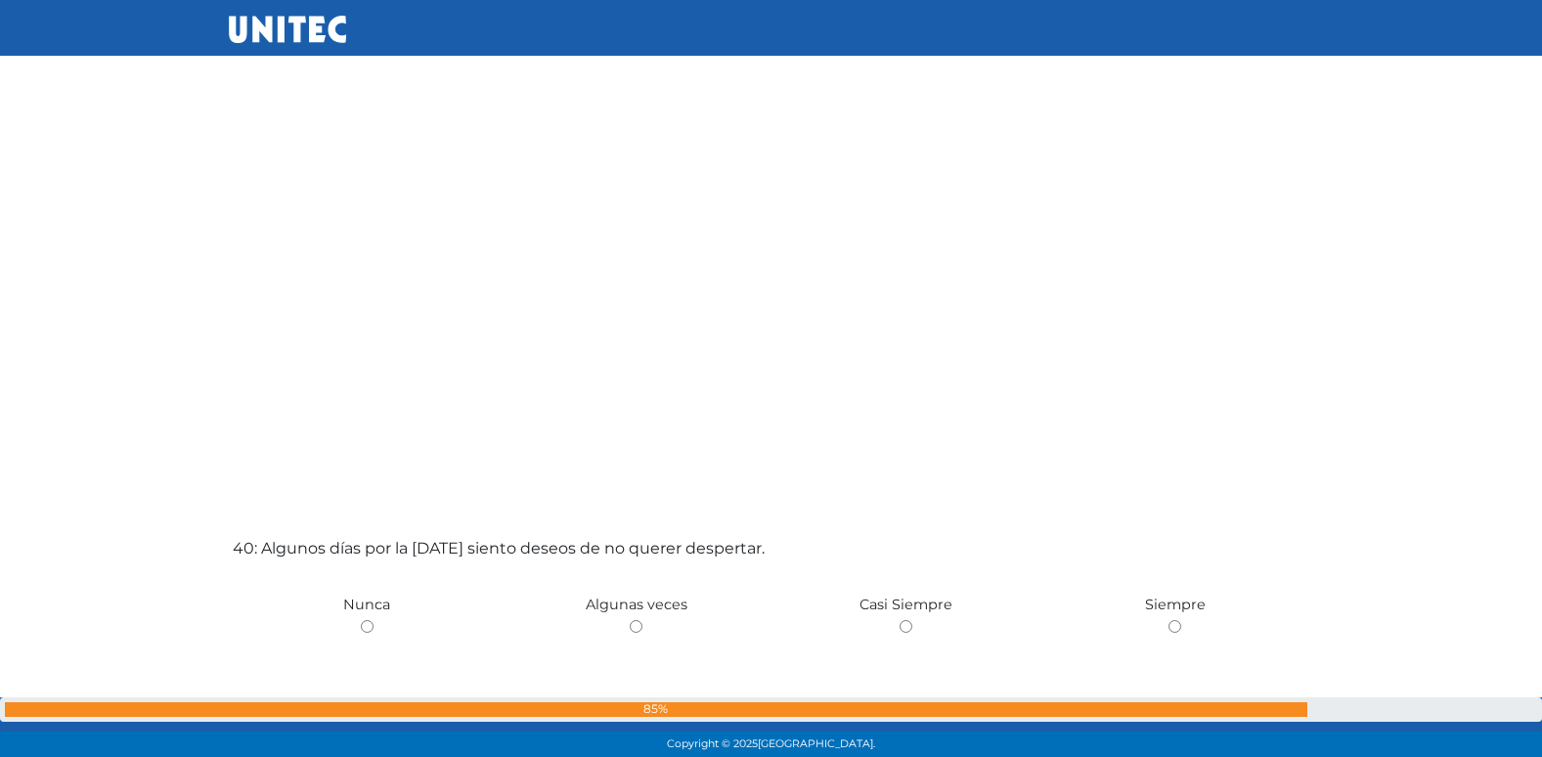
click at [630, 620] on input "radio" at bounding box center [636, 626] width 13 height 13
radio input "true"
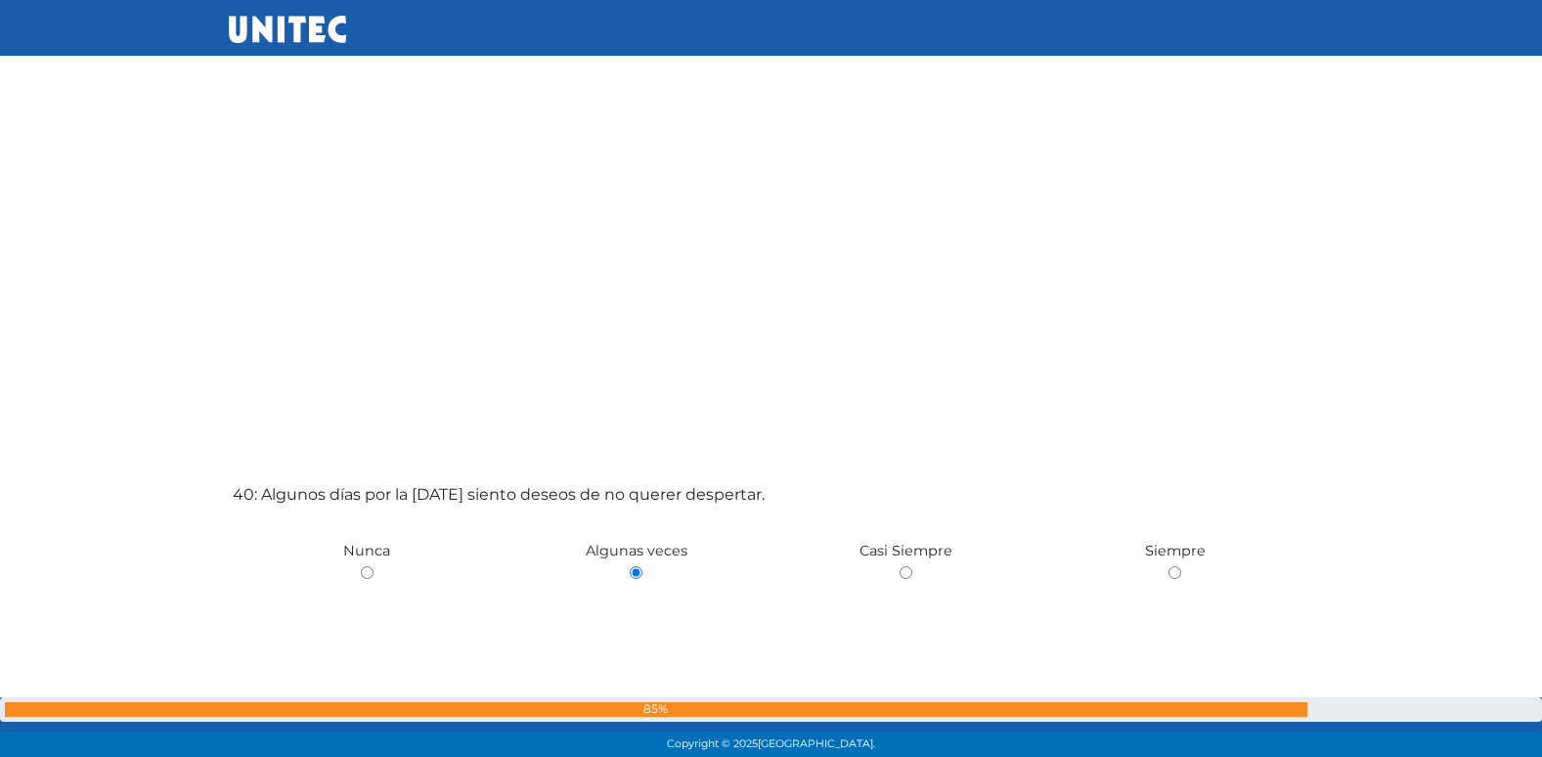
scroll to position [29334, 0]
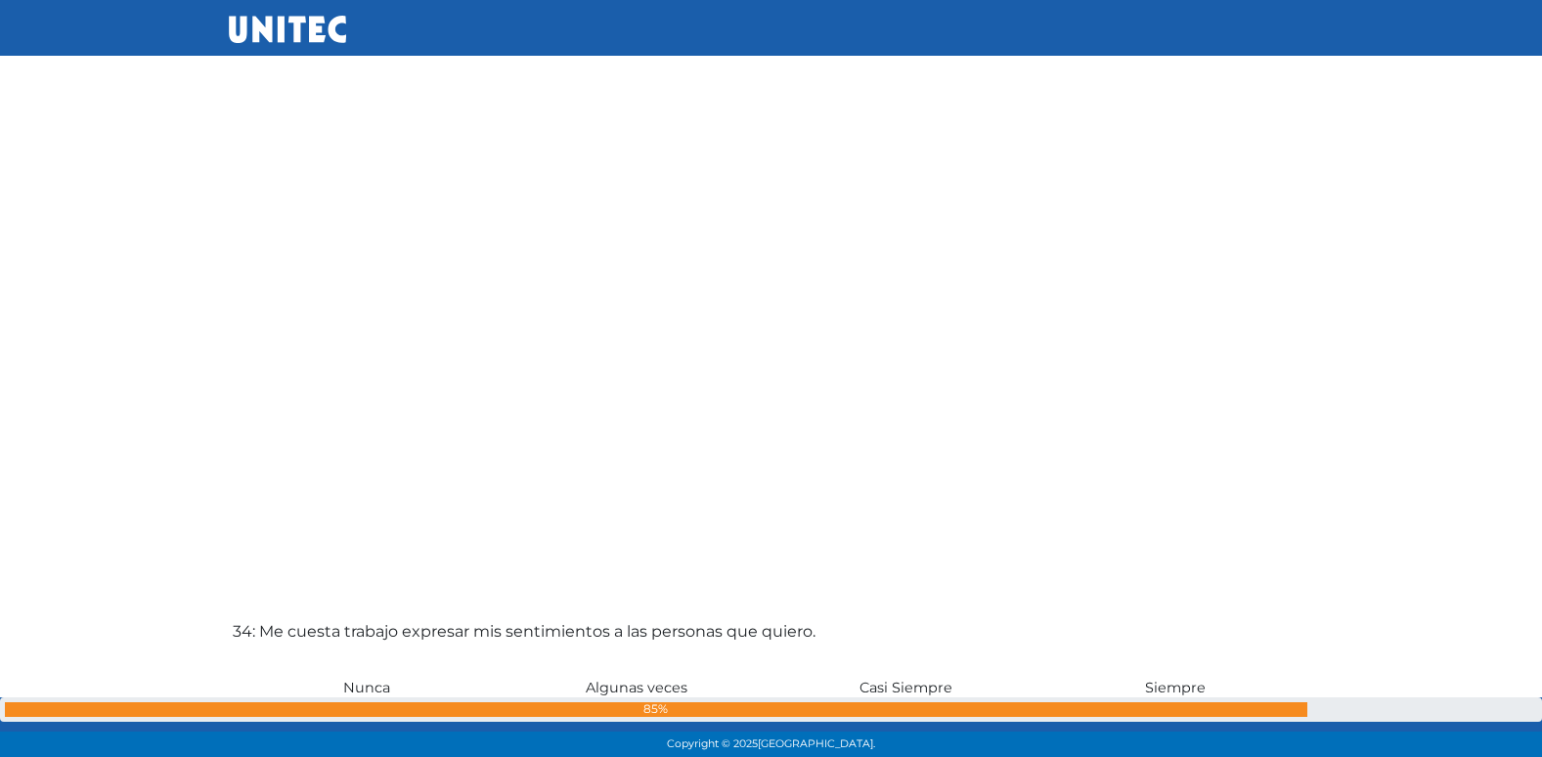
click at [350, 635] on label "34: Me cuesta trabajo expresar mis sentimientos a las personas que quiero." at bounding box center [524, 631] width 583 height 23
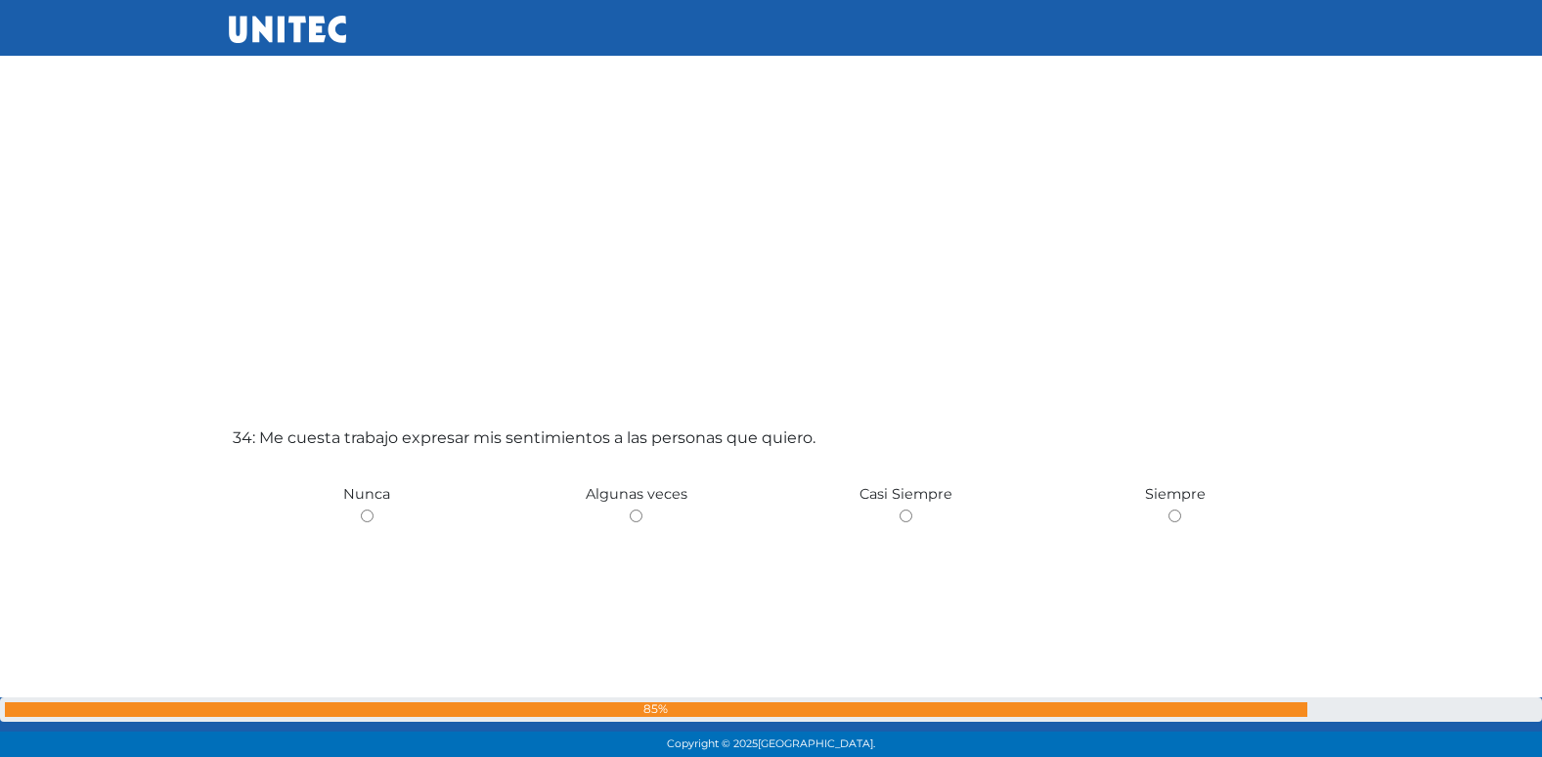
scroll to position [24836, 0]
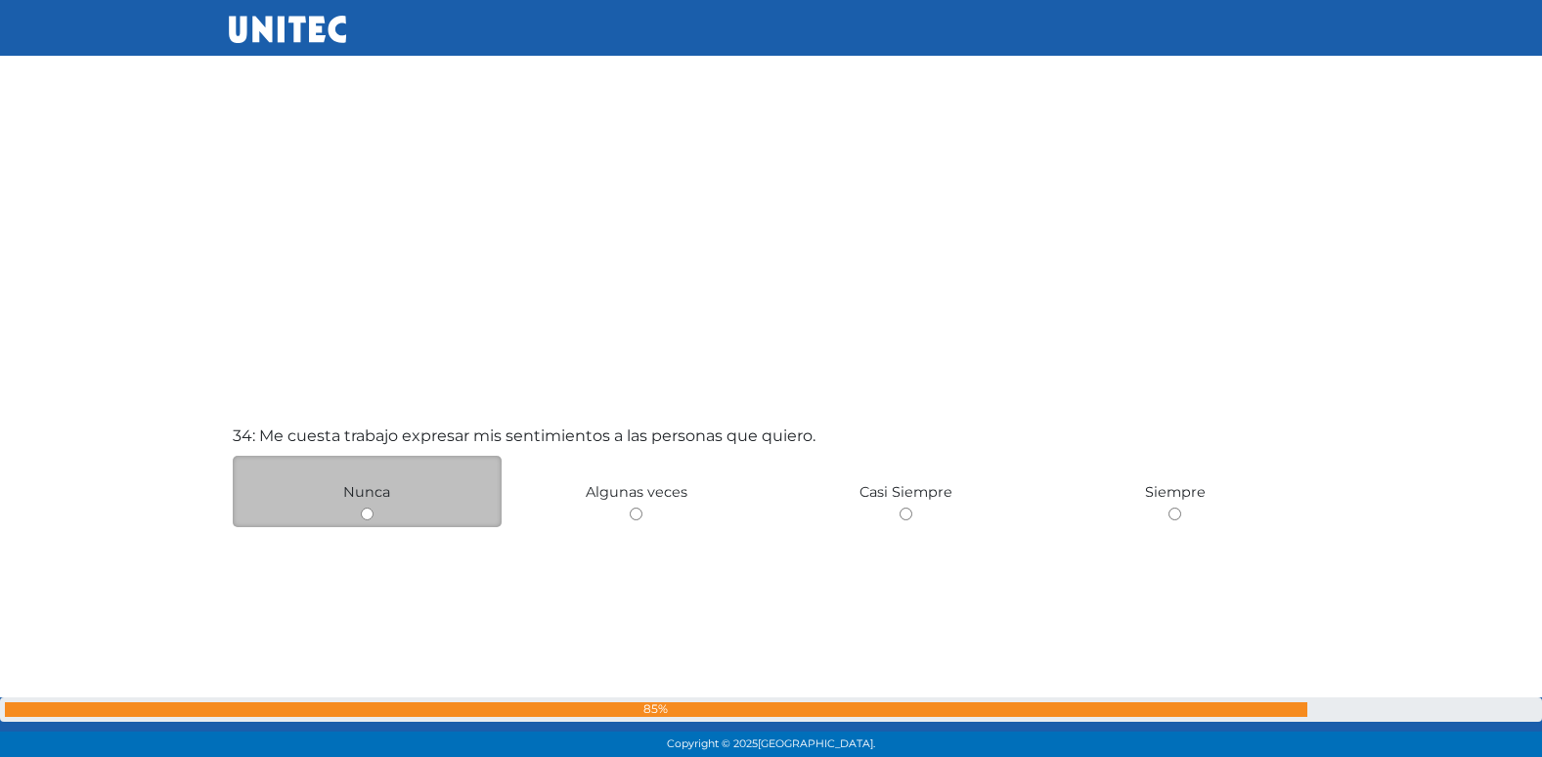
click at [366, 515] on input "radio" at bounding box center [367, 513] width 13 height 13
radio input "true"
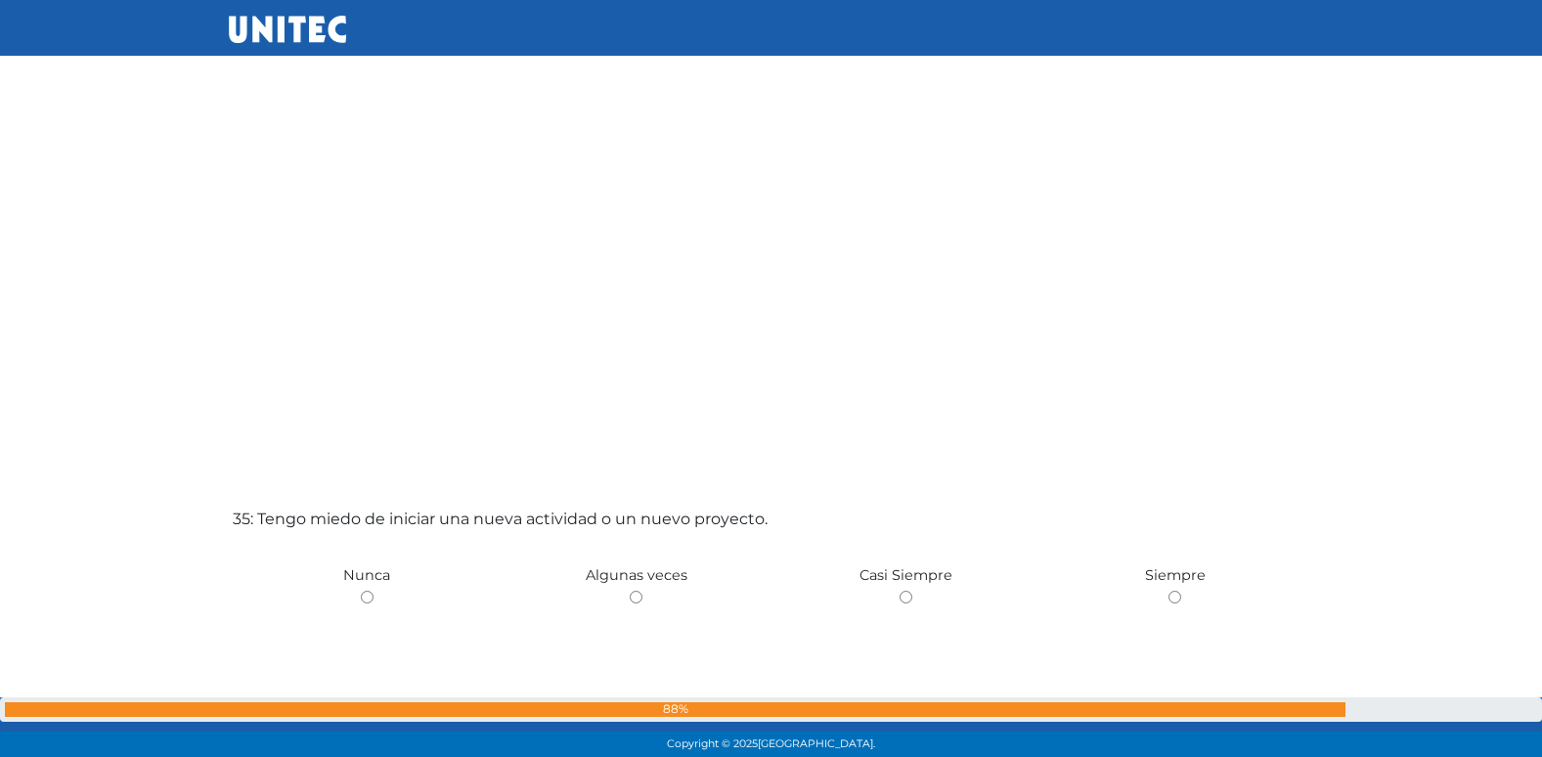
scroll to position [25481, 0]
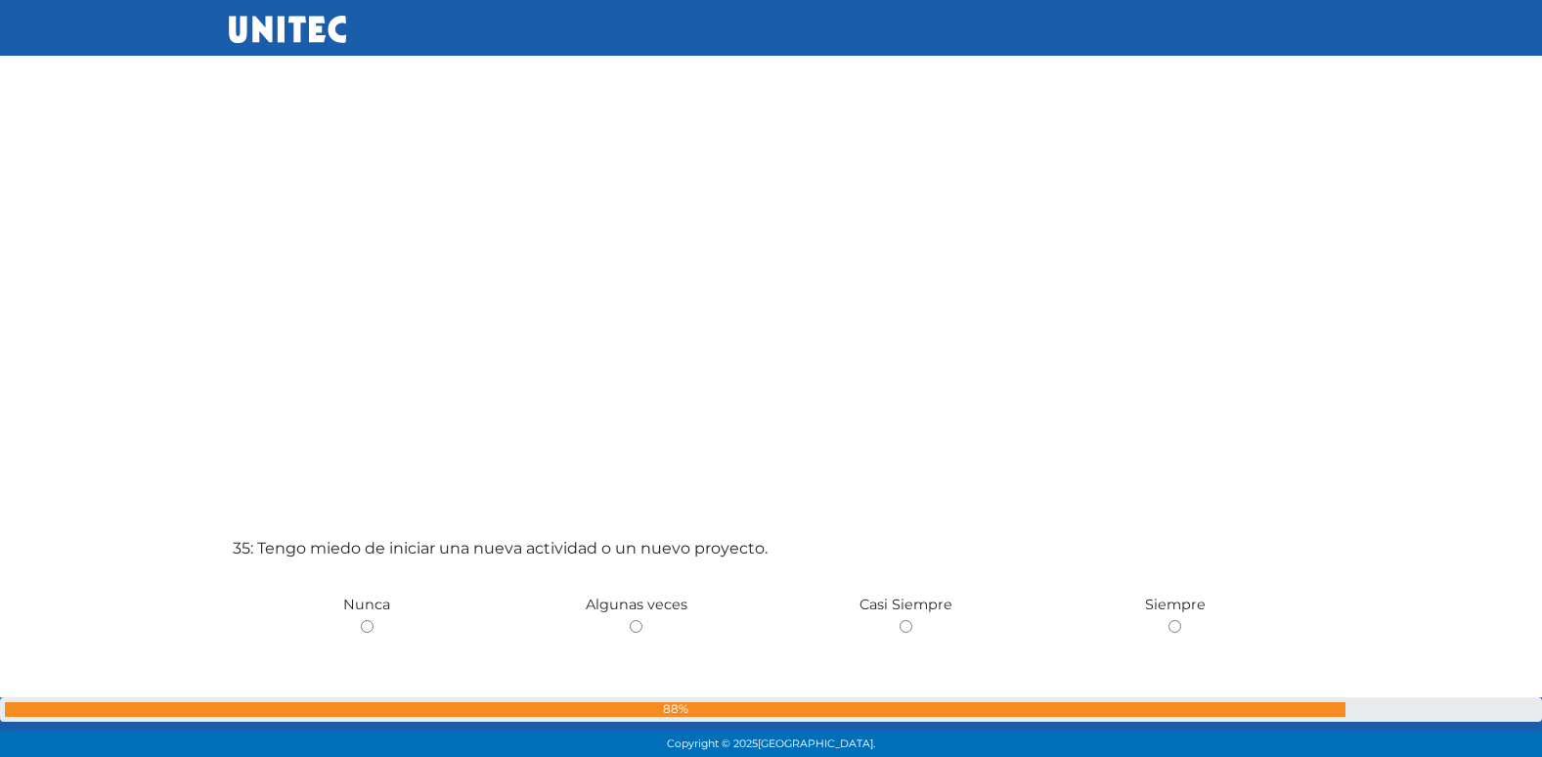
click at [630, 620] on input "radio" at bounding box center [636, 626] width 13 height 13
radio input "true"
click at [361, 620] on input "radio" at bounding box center [367, 626] width 13 height 13
radio input "true"
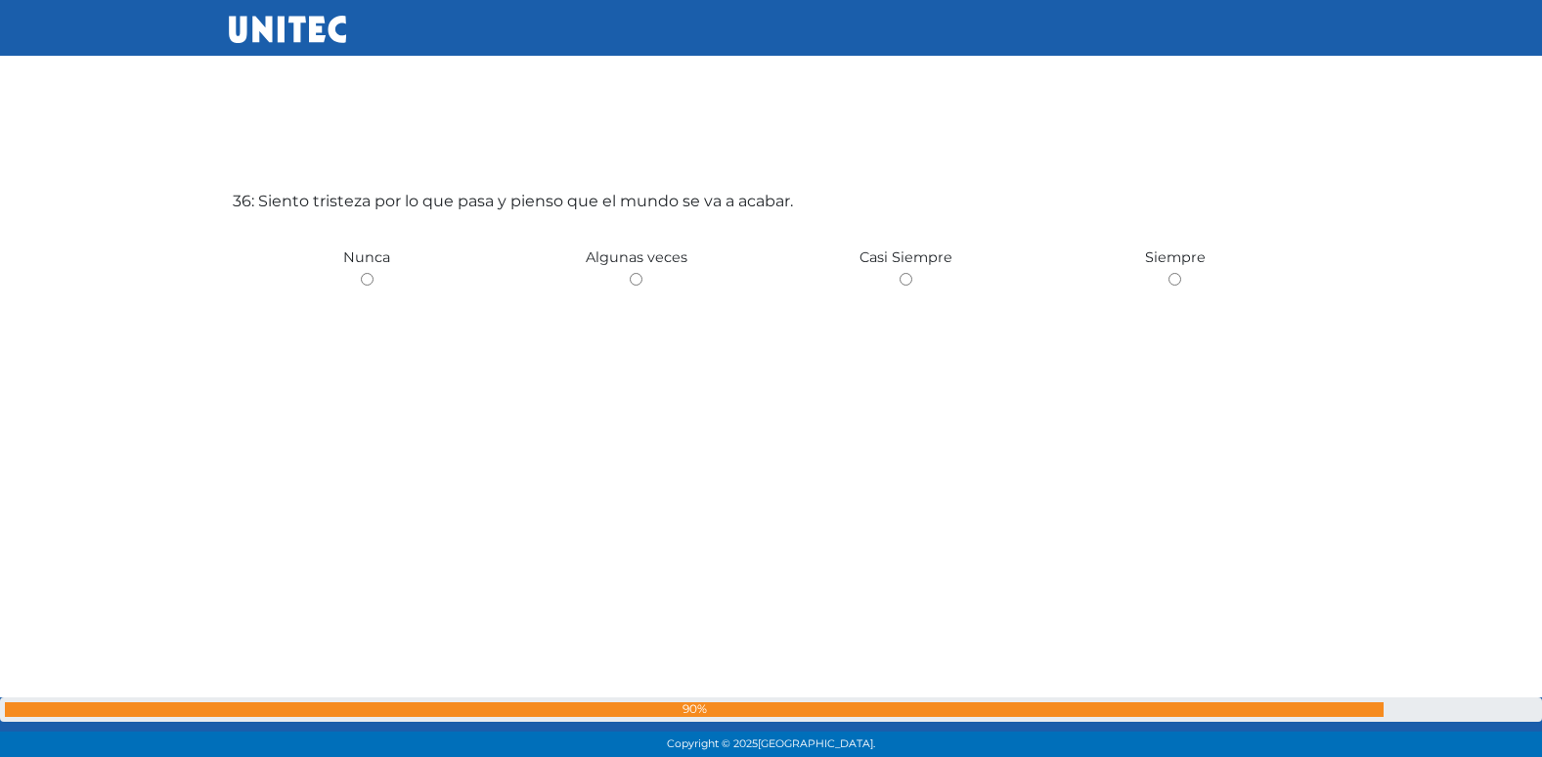
click at [630, 273] on input "radio" at bounding box center [636, 279] width 13 height 13
radio input "true"
click at [361, 273] on input "radio" at bounding box center [367, 279] width 13 height 13
radio input "true"
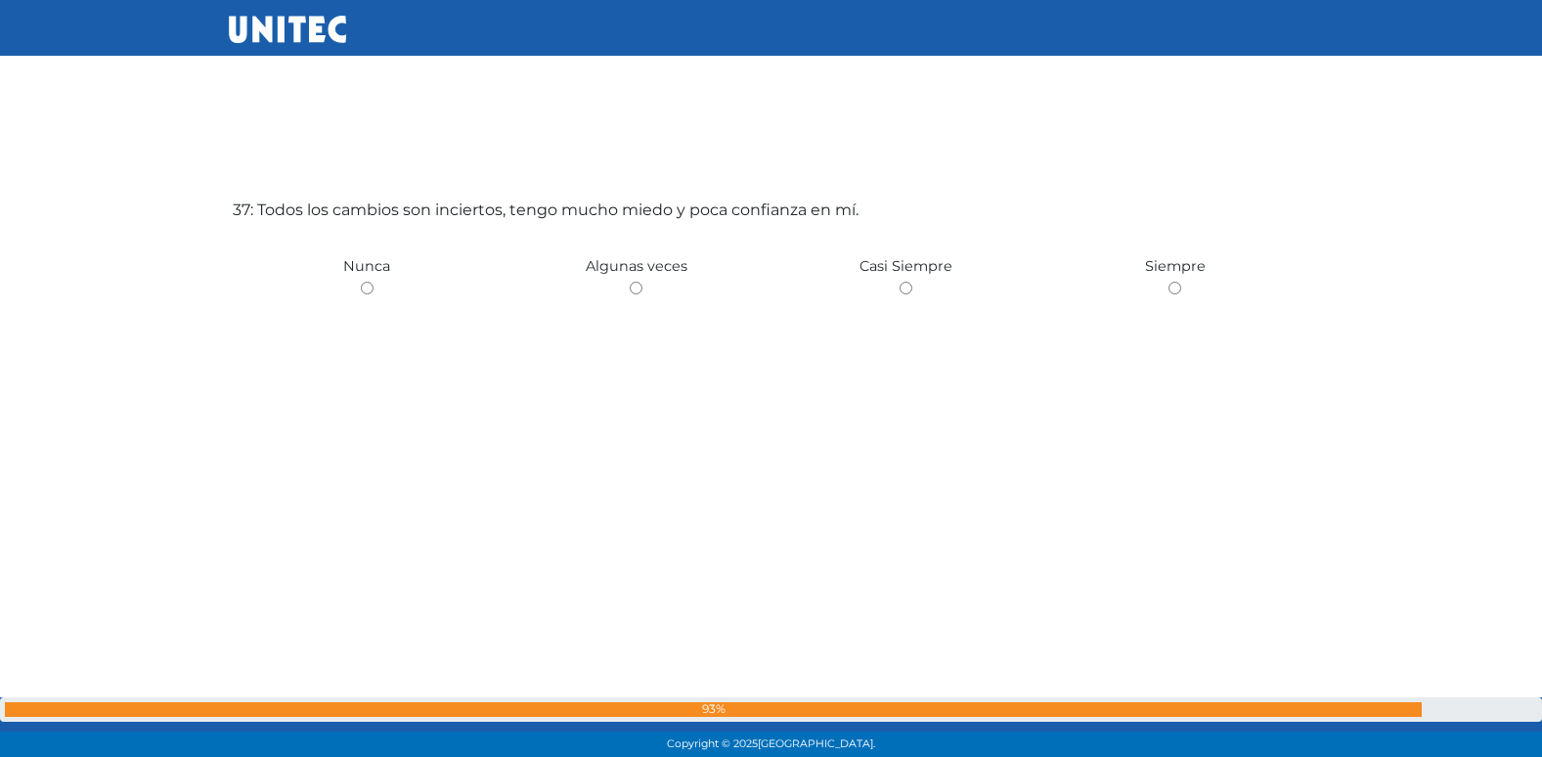
scroll to position [27341, 0]
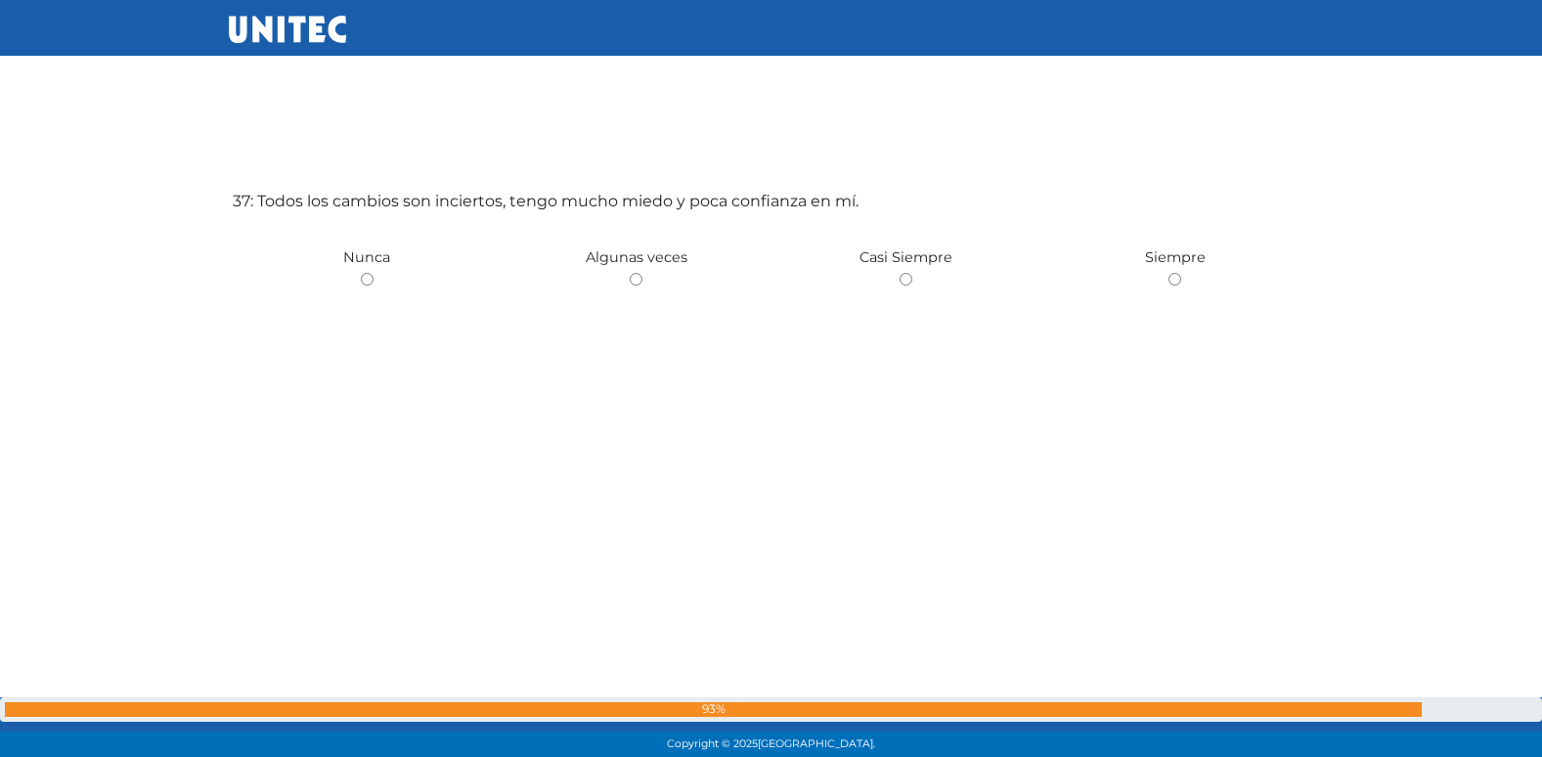
click at [630, 273] on input "radio" at bounding box center [636, 279] width 13 height 13
radio input "true"
click at [361, 273] on input "radio" at bounding box center [367, 279] width 13 height 13
radio input "true"
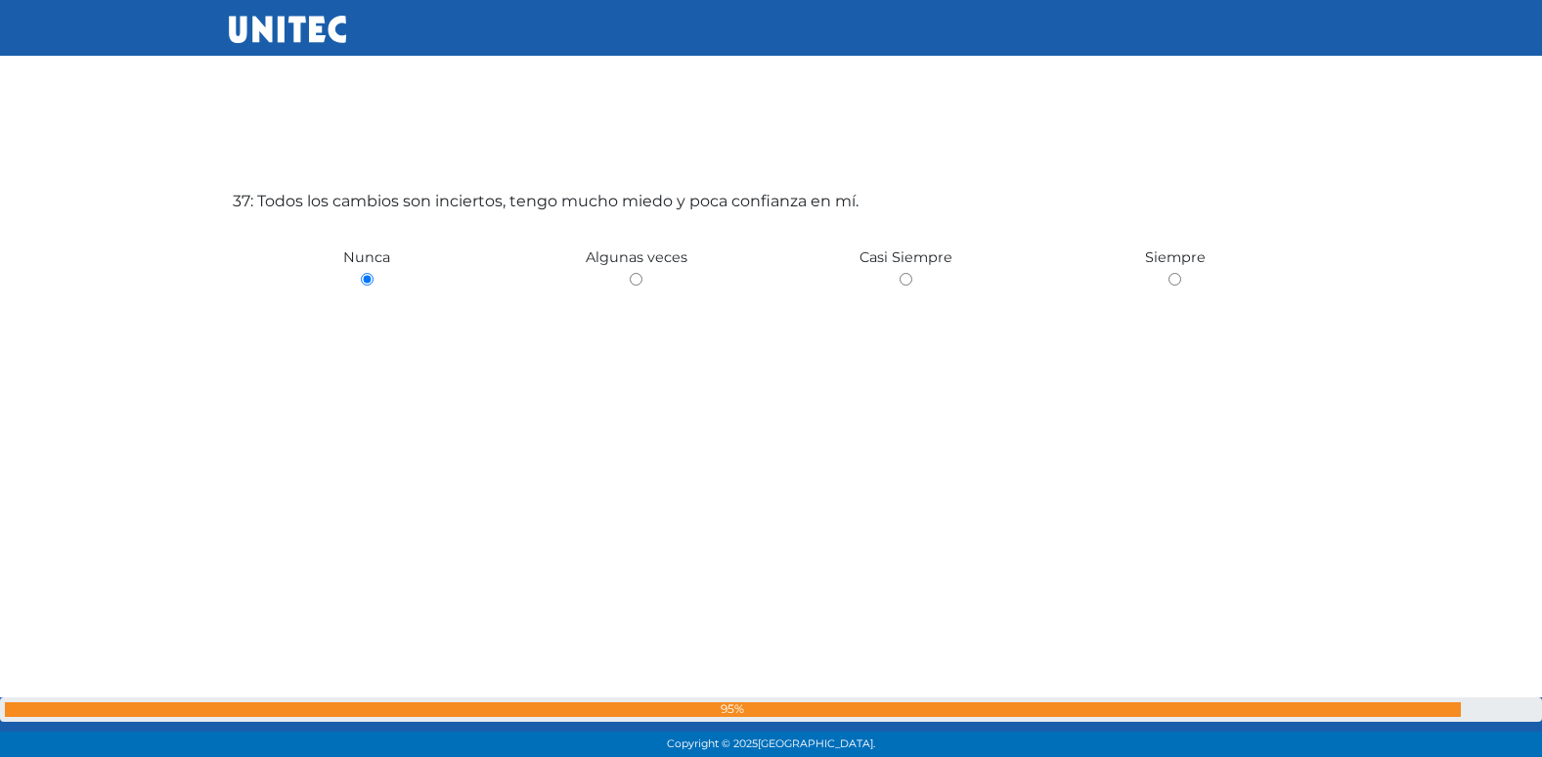
radio input "true"
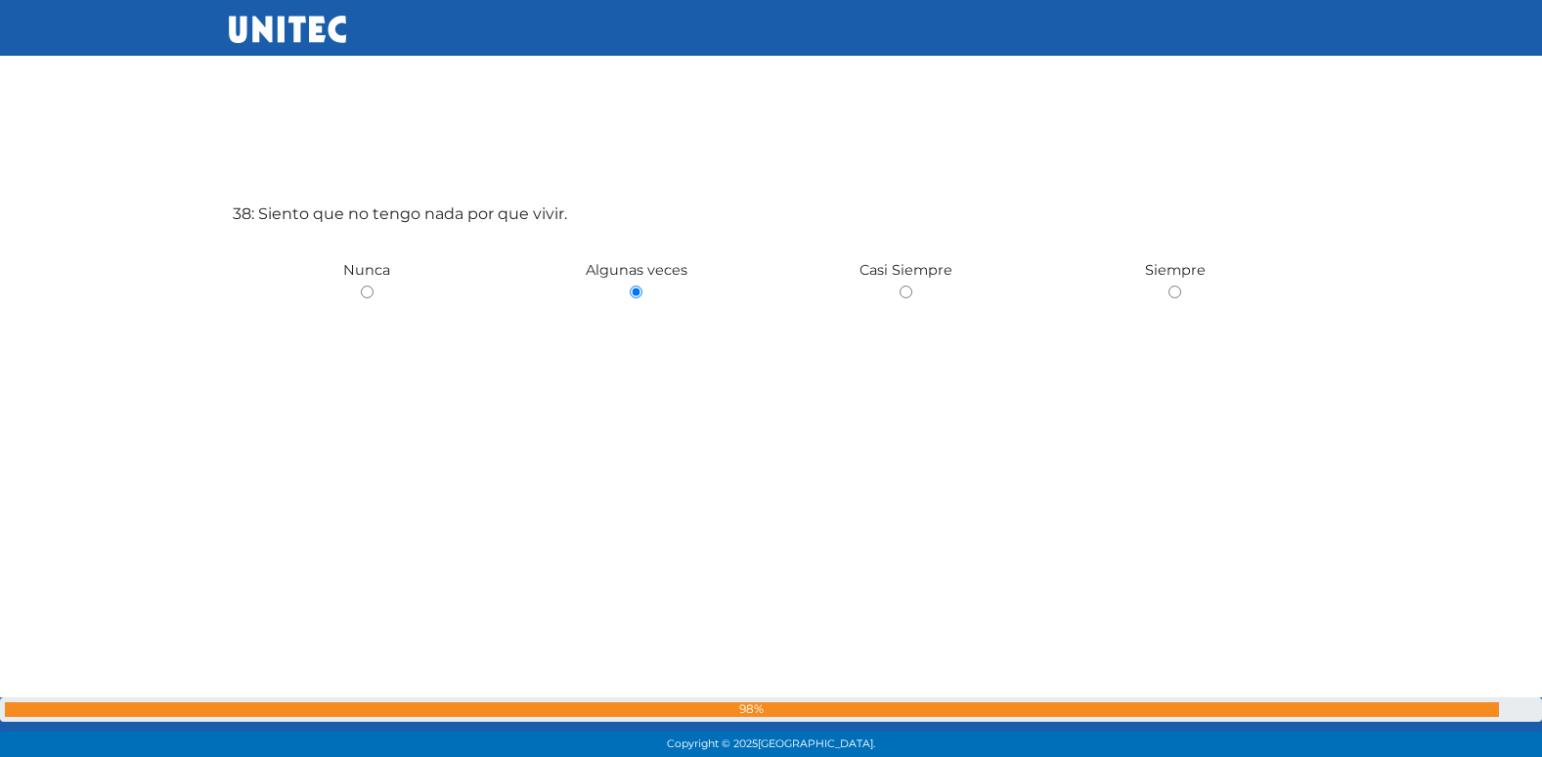
scroll to position [28073, 0]
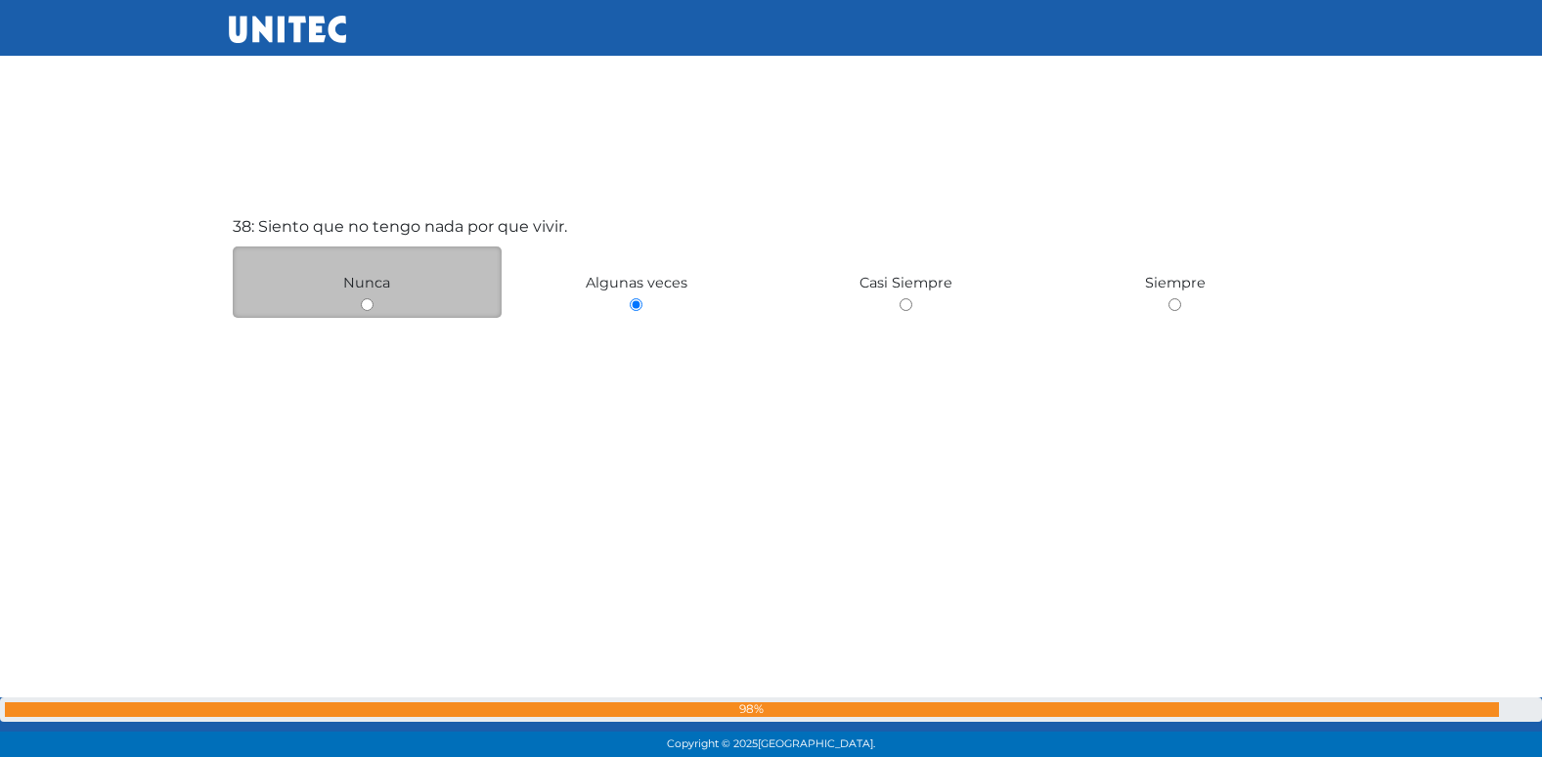
click at [363, 305] on input "radio" at bounding box center [367, 304] width 13 height 13
radio input "true"
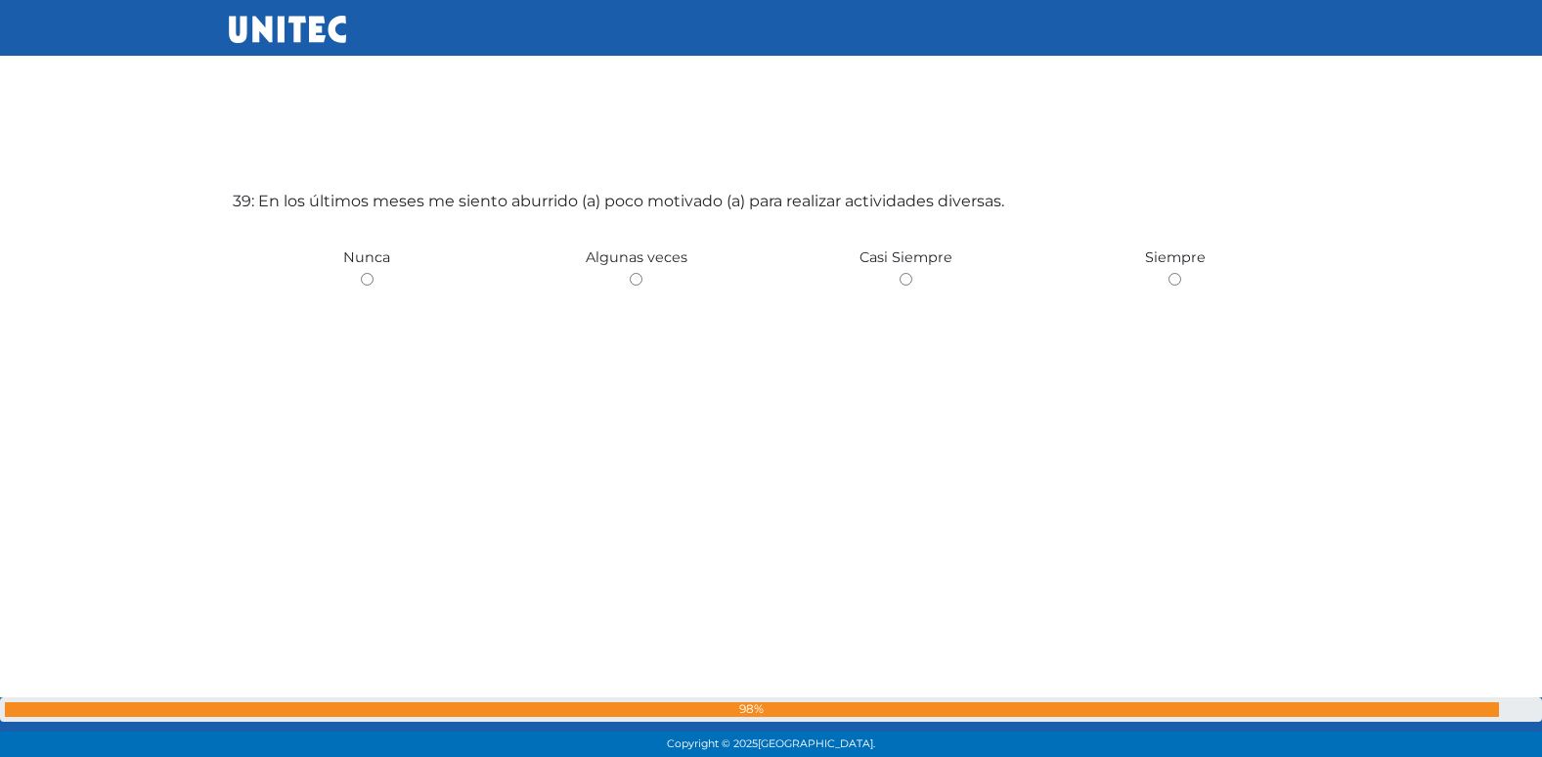
scroll to position [28741, 0]
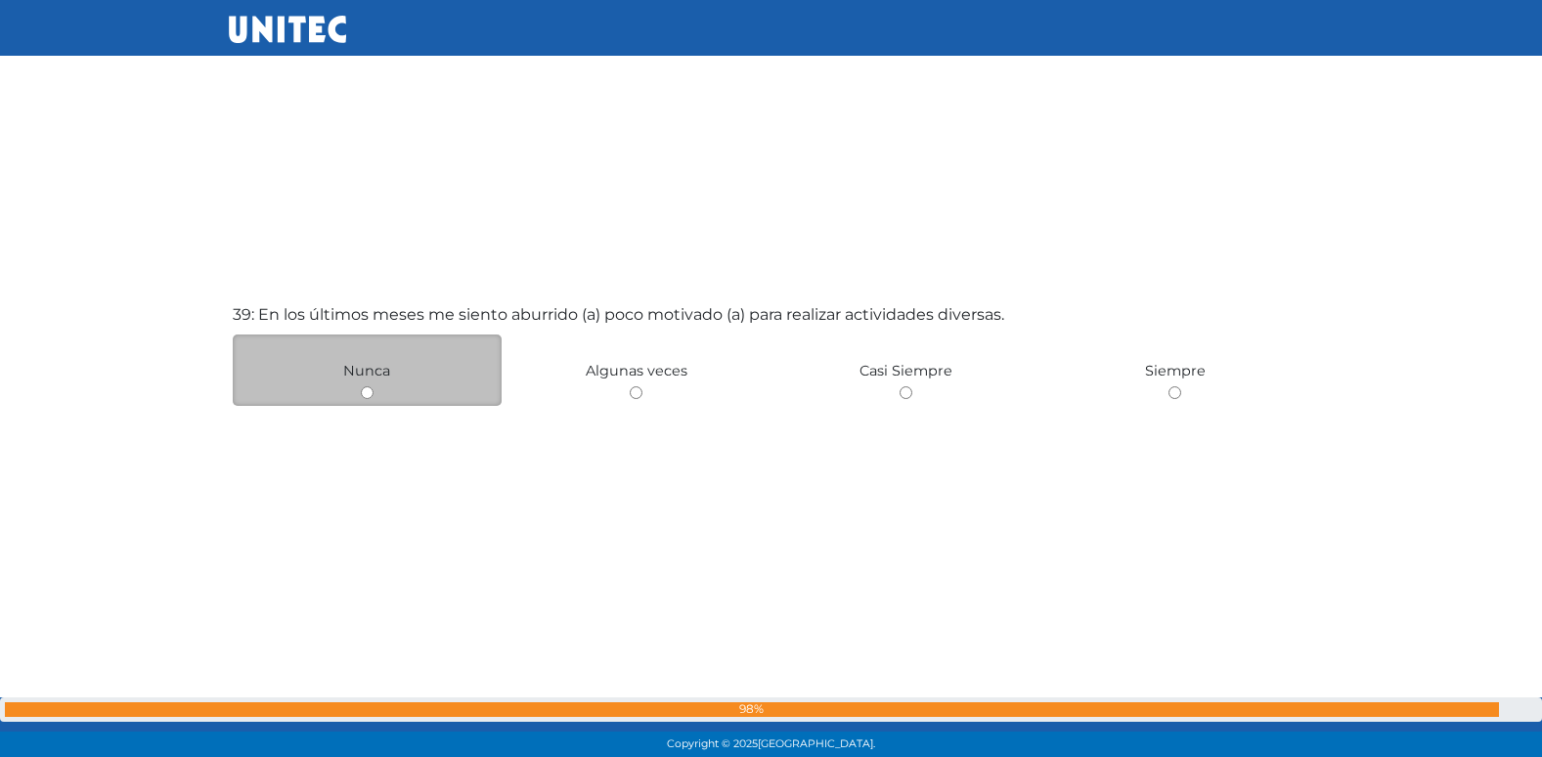
click at [361, 391] on input "radio" at bounding box center [367, 392] width 13 height 13
radio input "true"
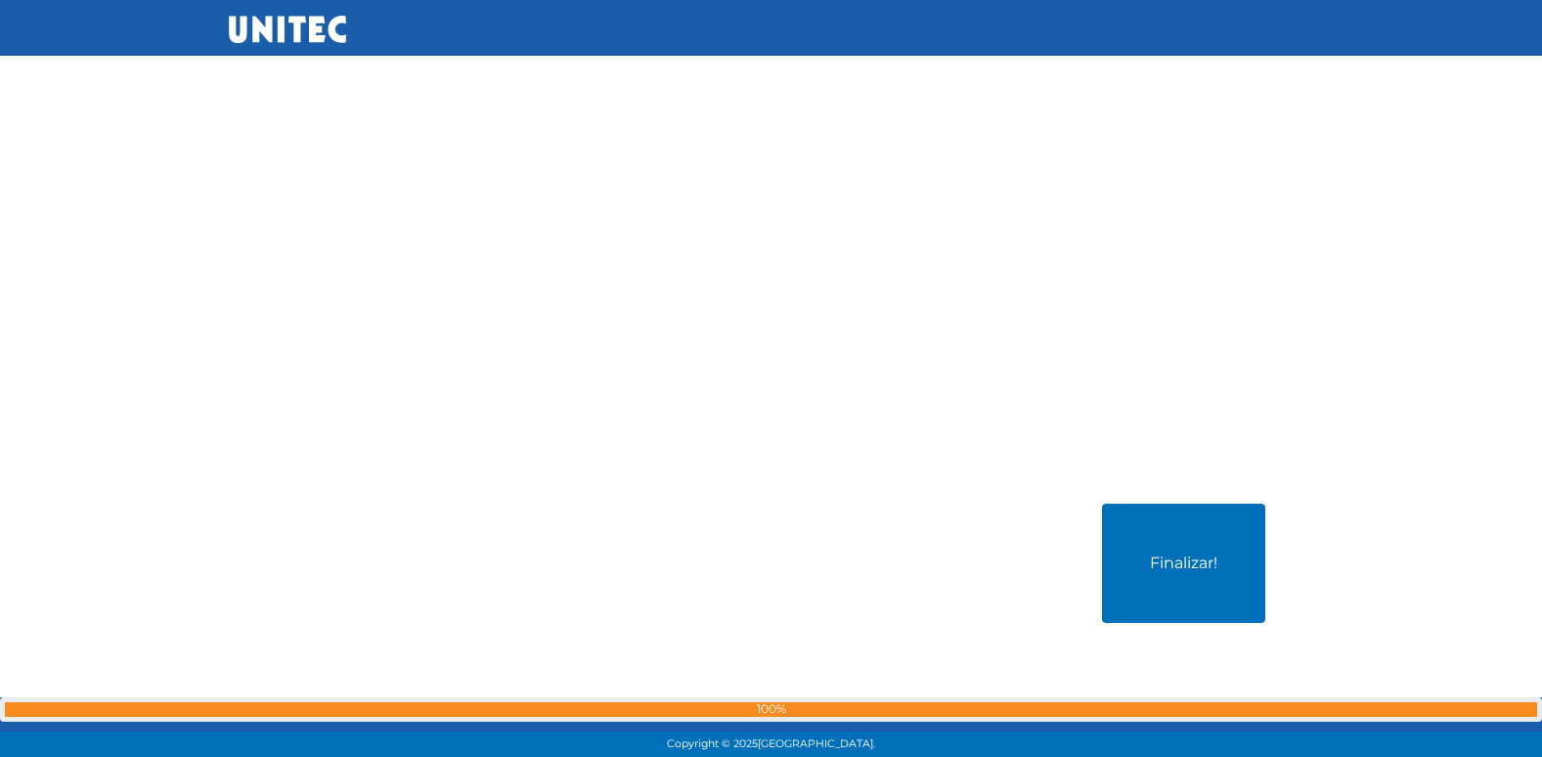
scroll to position [30149, 0]
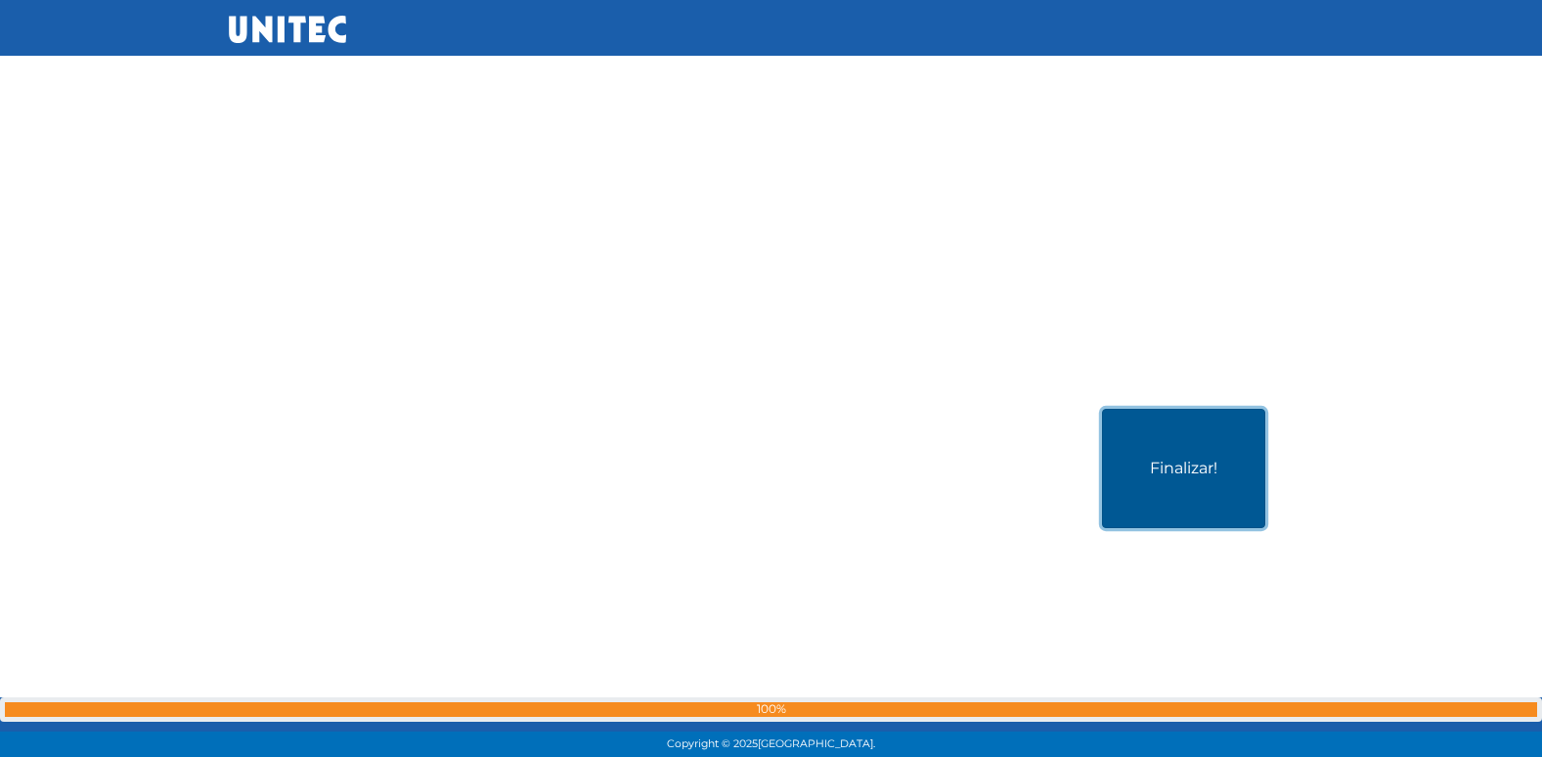
click at [1207, 496] on button "Finalizar!" at bounding box center [1183, 468] width 163 height 119
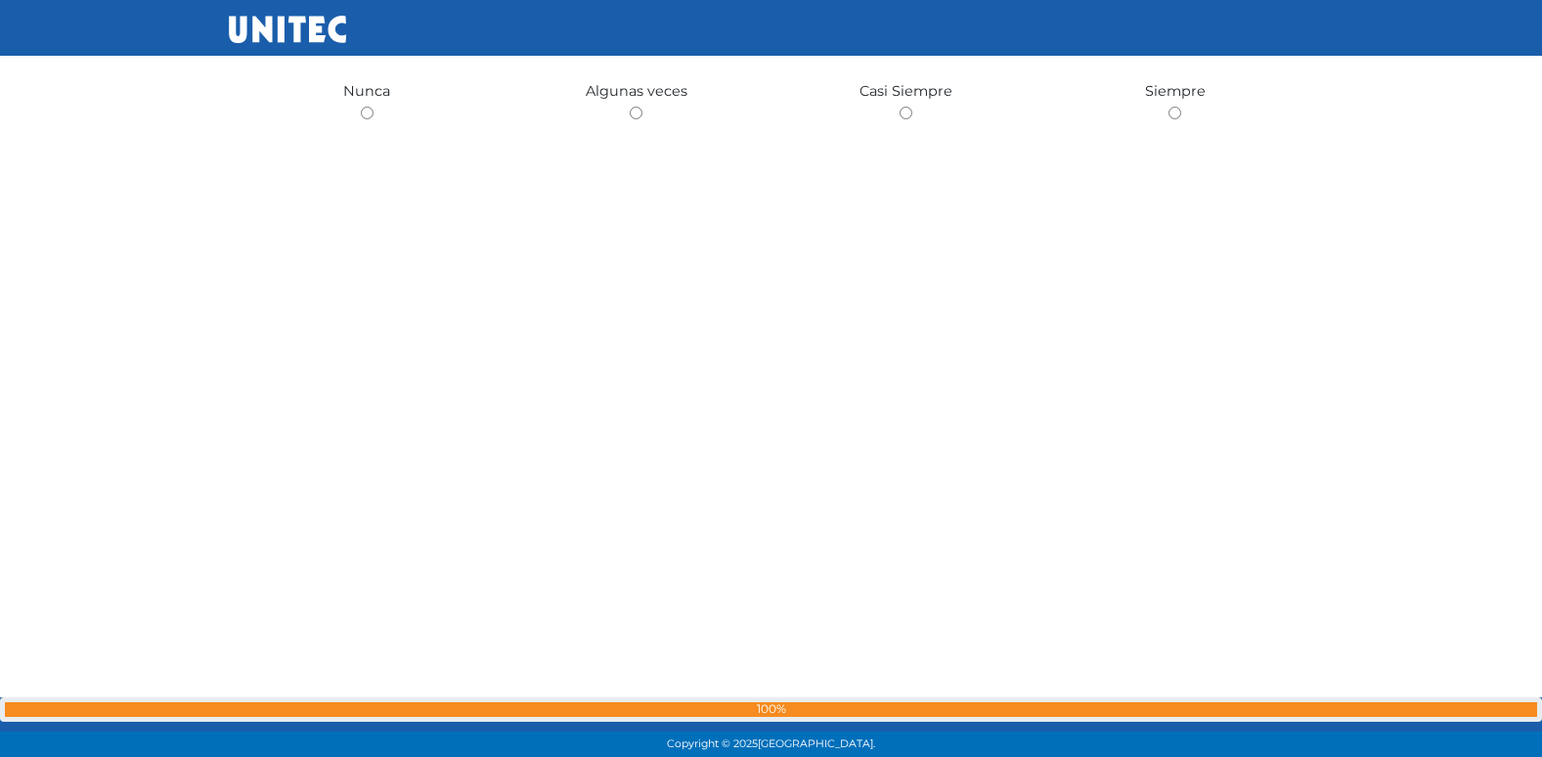
scroll to position [20940, 0]
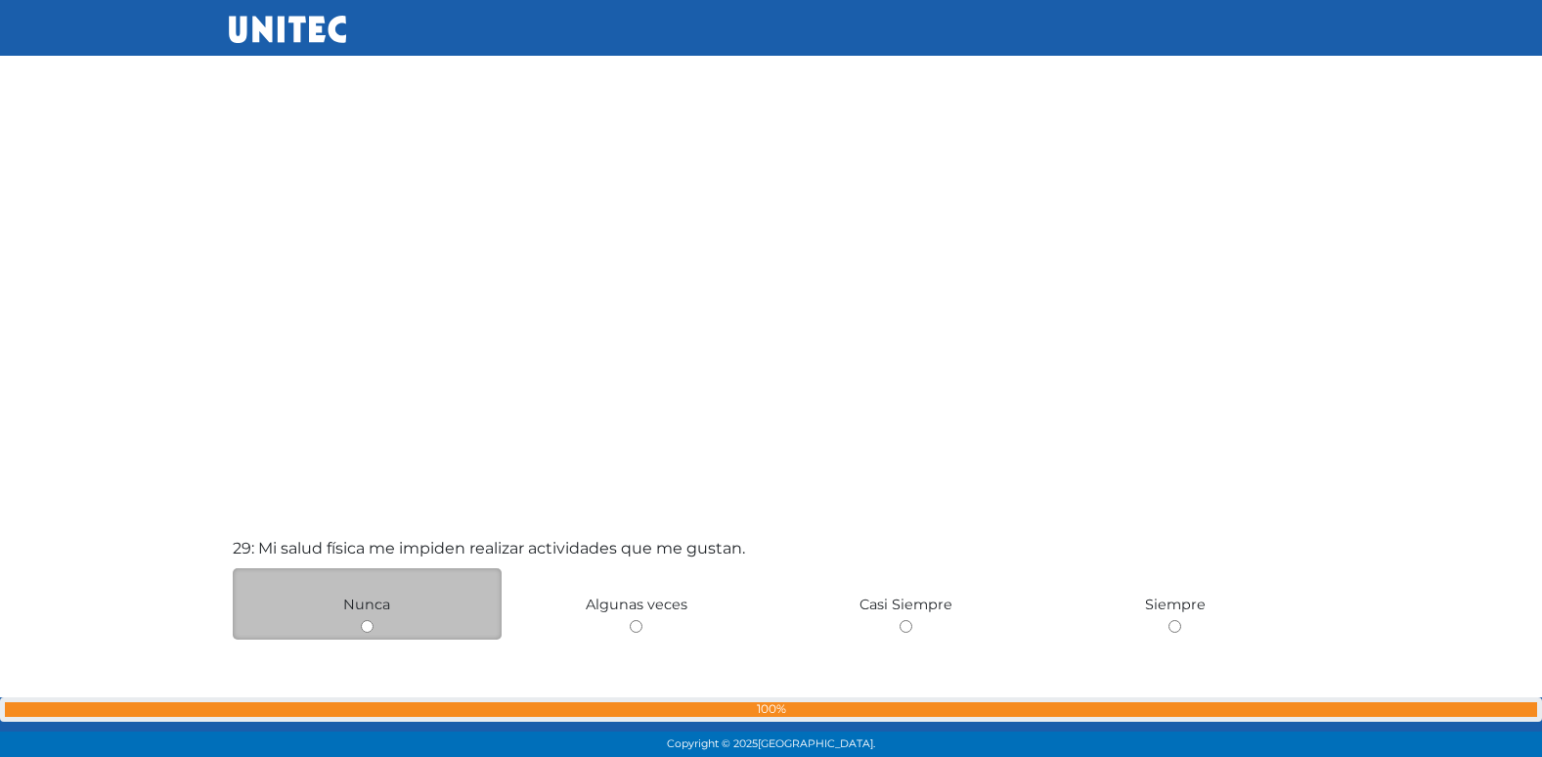
click at [370, 632] on input "radio" at bounding box center [367, 626] width 13 height 13
radio input "true"
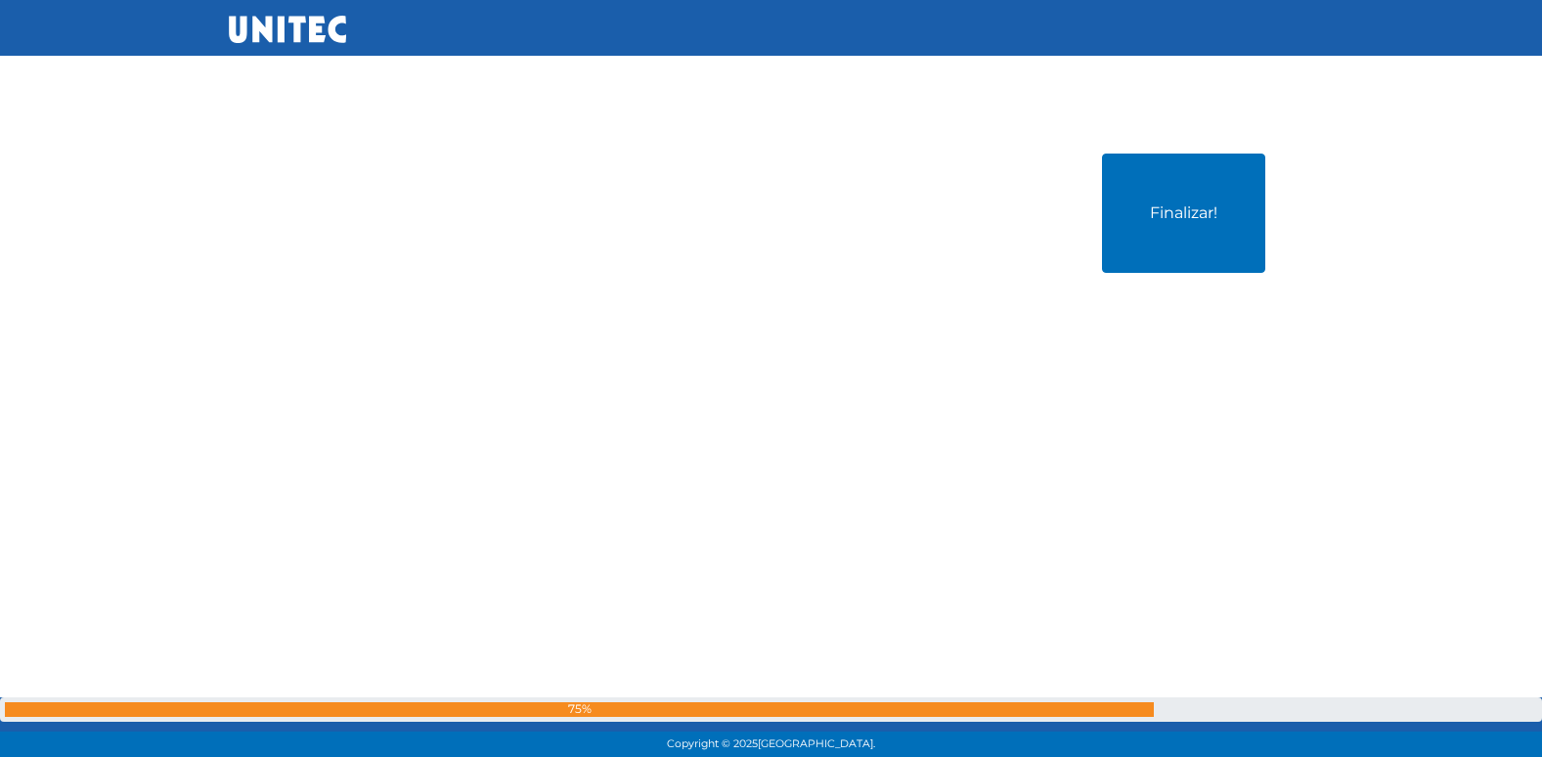
scroll to position [30408, 0]
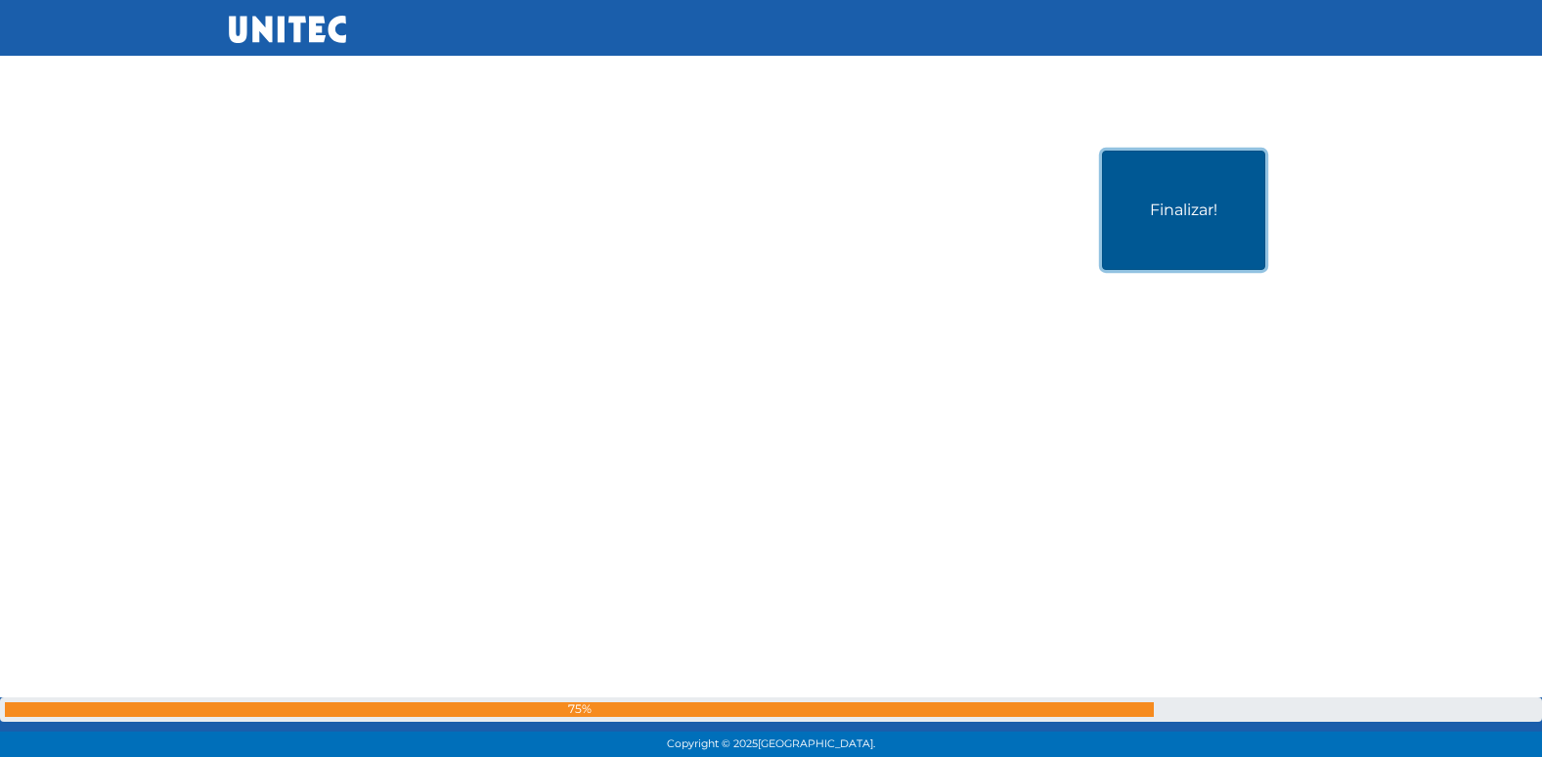
click at [1172, 179] on button "Finalizar!" at bounding box center [1183, 210] width 163 height 119
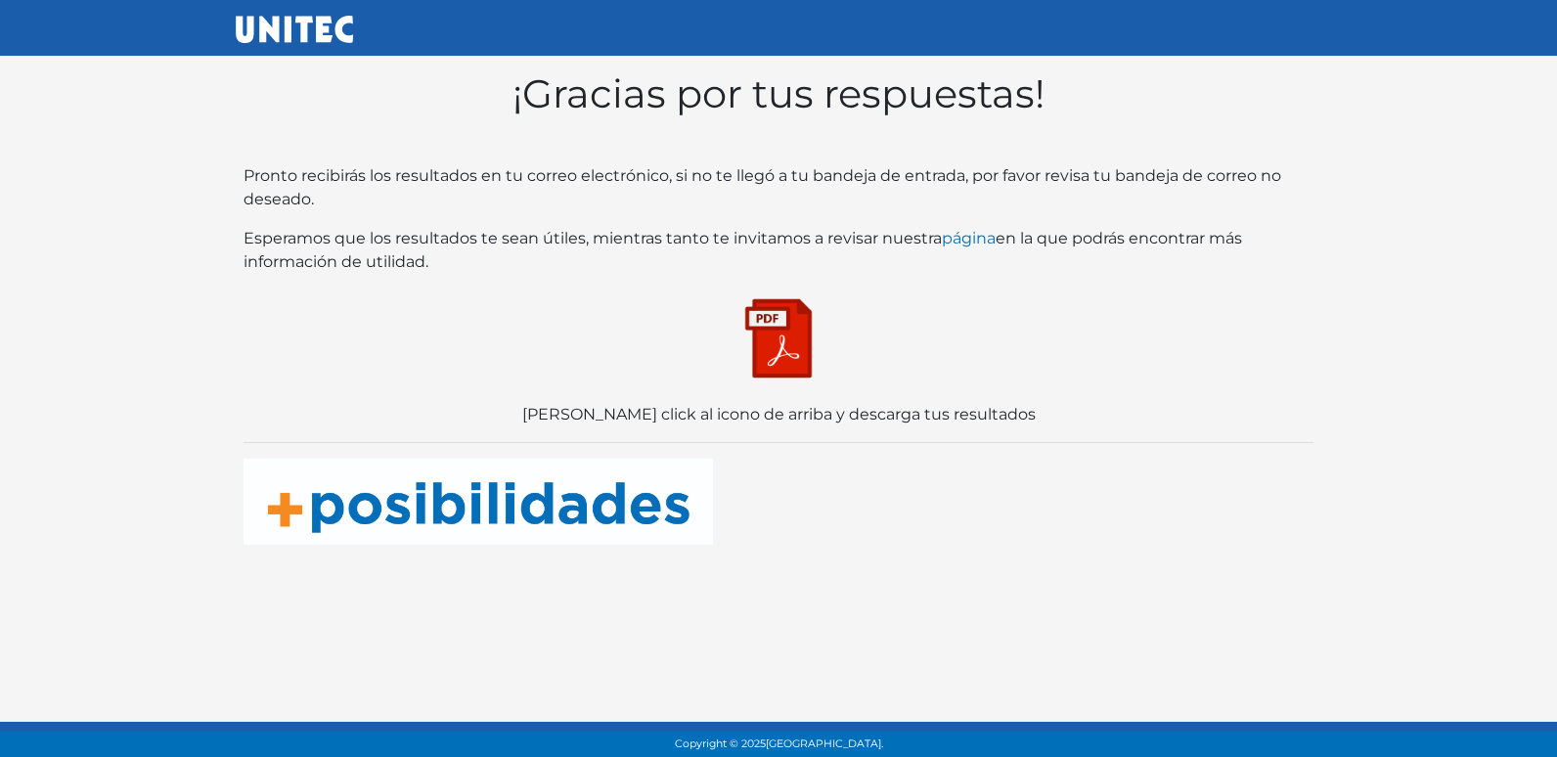
click at [793, 344] on img at bounding box center [778, 338] width 98 height 98
